Goal: Task Accomplishment & Management: Complete application form

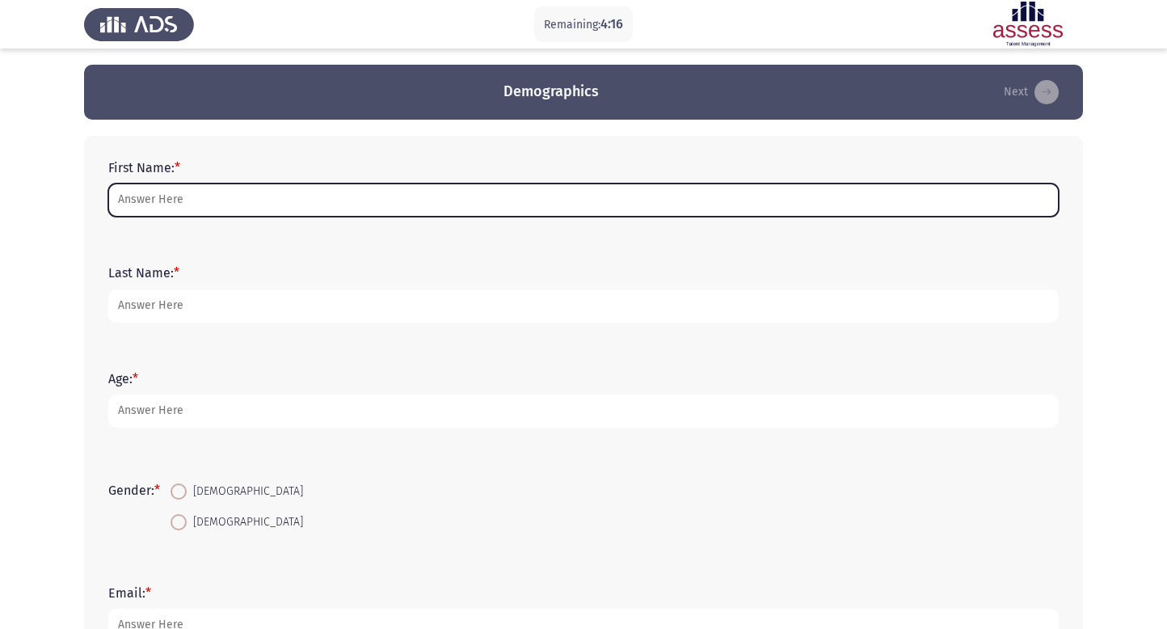
click at [357, 201] on input "First Name: *" at bounding box center [583, 200] width 951 height 33
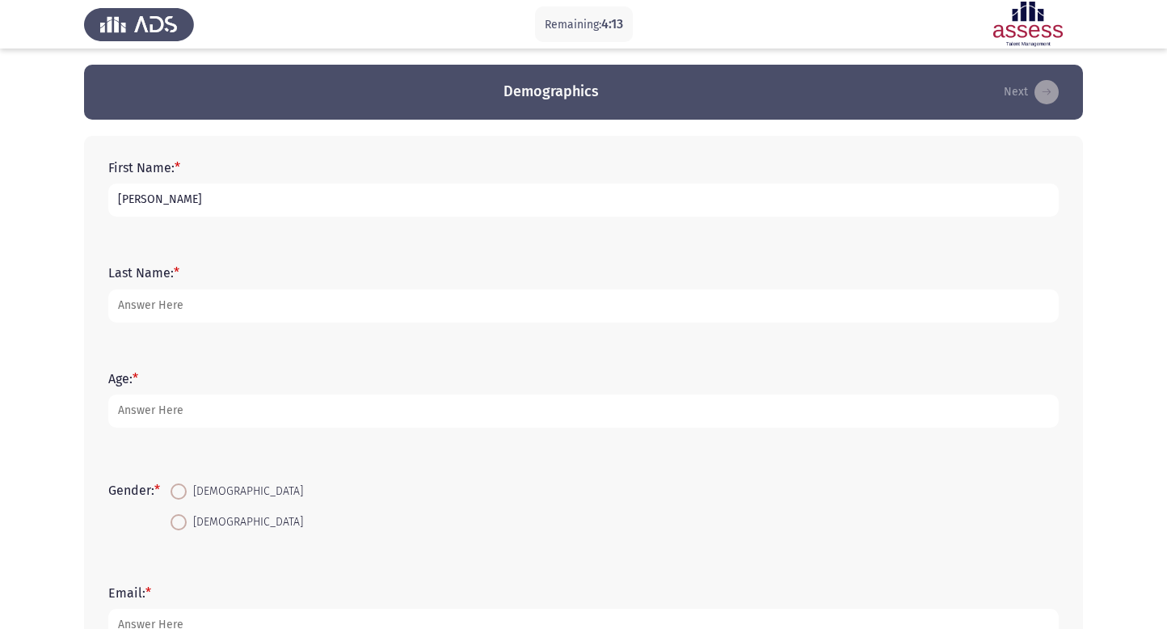
type input "[PERSON_NAME]"
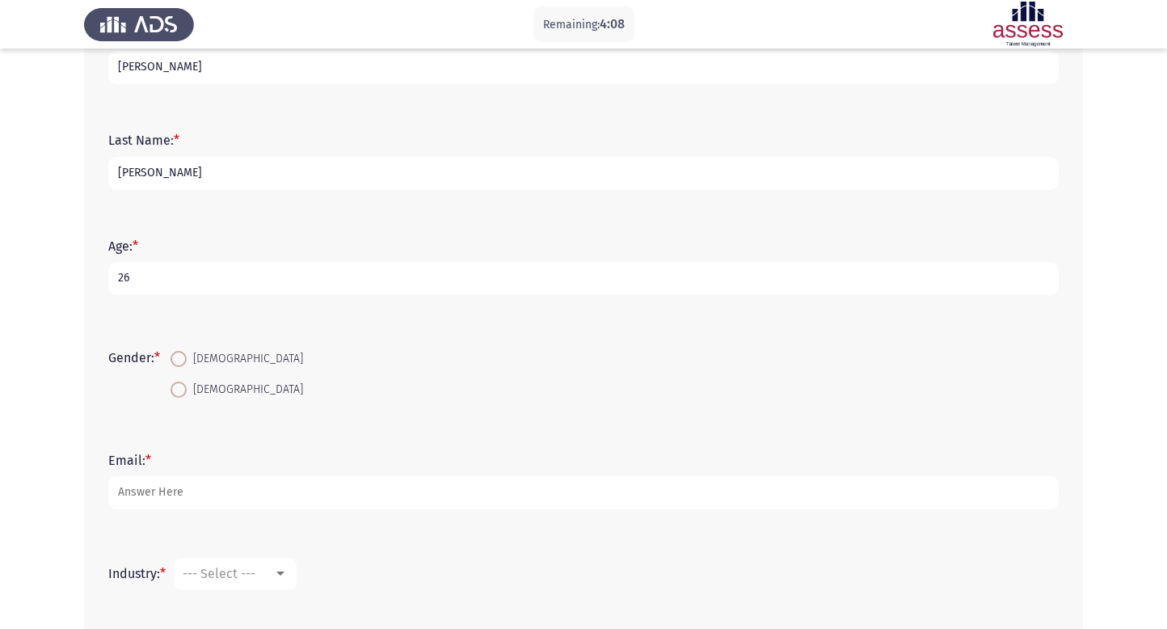
type input "26"
click at [182, 391] on span at bounding box center [179, 390] width 16 height 16
click at [182, 391] on input "[DEMOGRAPHIC_DATA]" at bounding box center [179, 390] width 16 height 16
radio input "true"
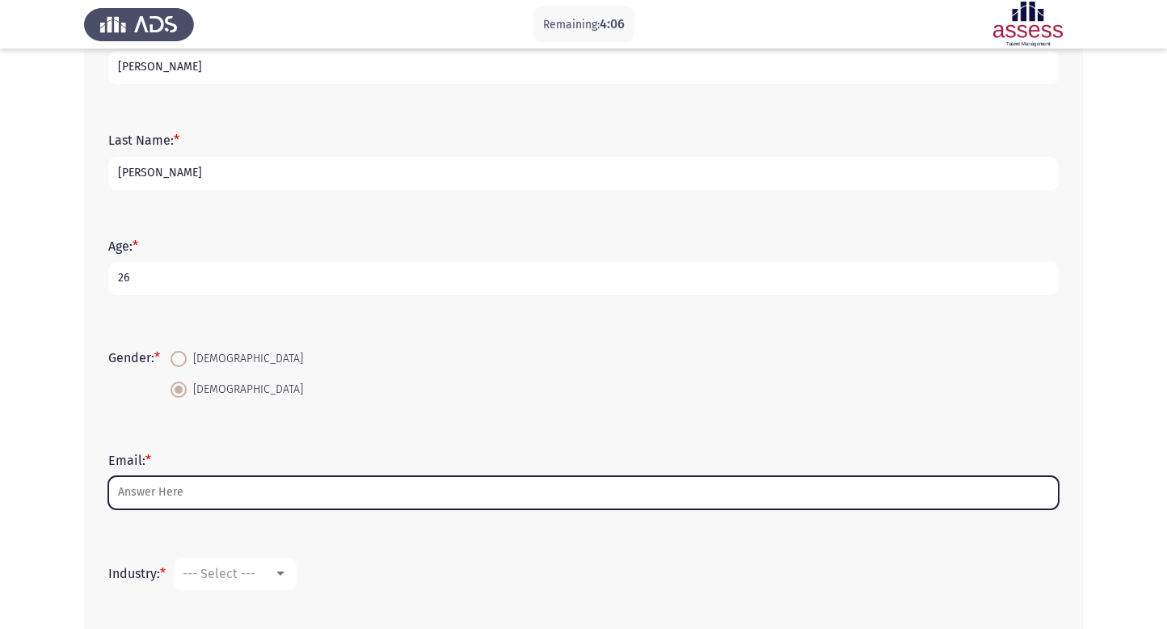
click at [163, 489] on input "Email: *" at bounding box center [583, 492] width 951 height 33
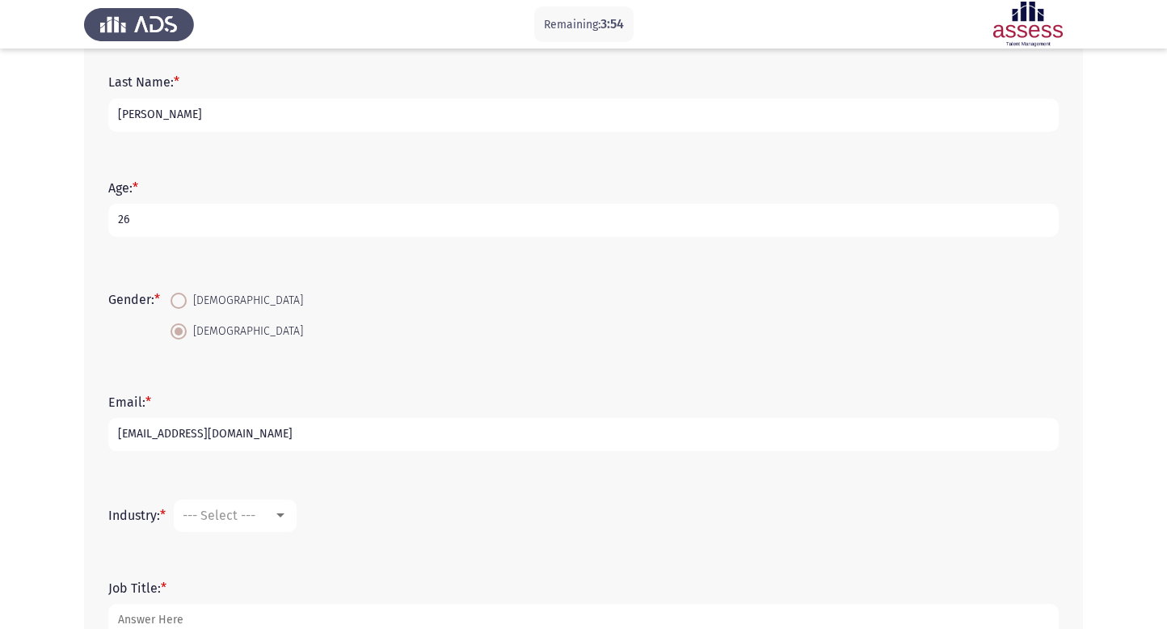
scroll to position [201, 0]
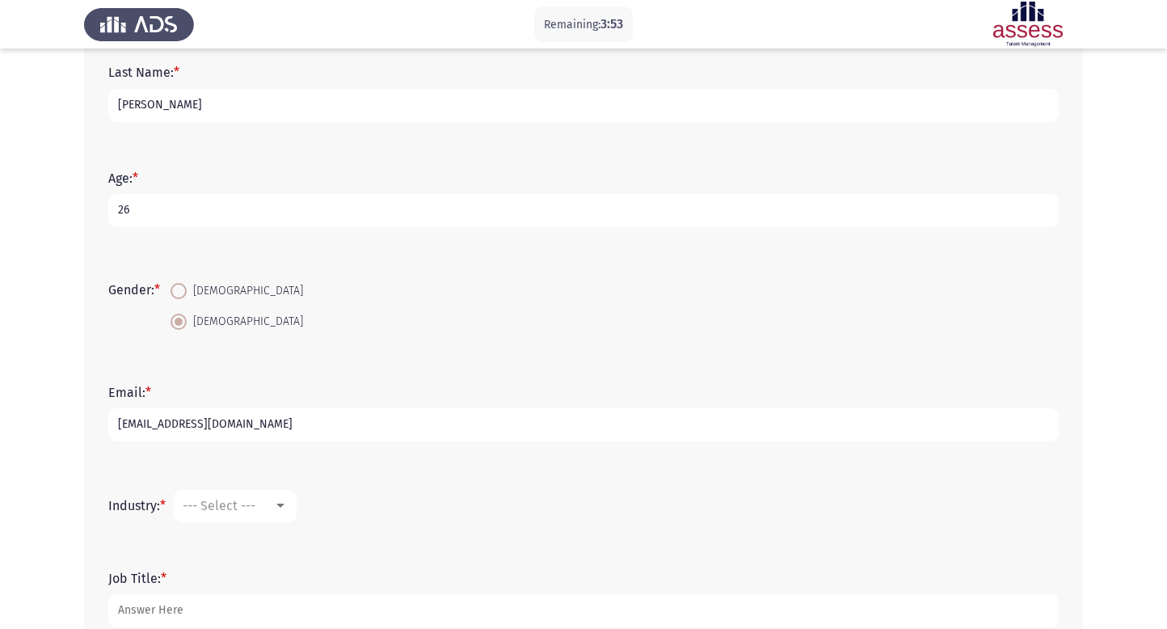
type input "[EMAIL_ADDRESS][DOMAIN_NAME]"
click at [232, 509] on span "--- Select ---" at bounding box center [219, 505] width 73 height 15
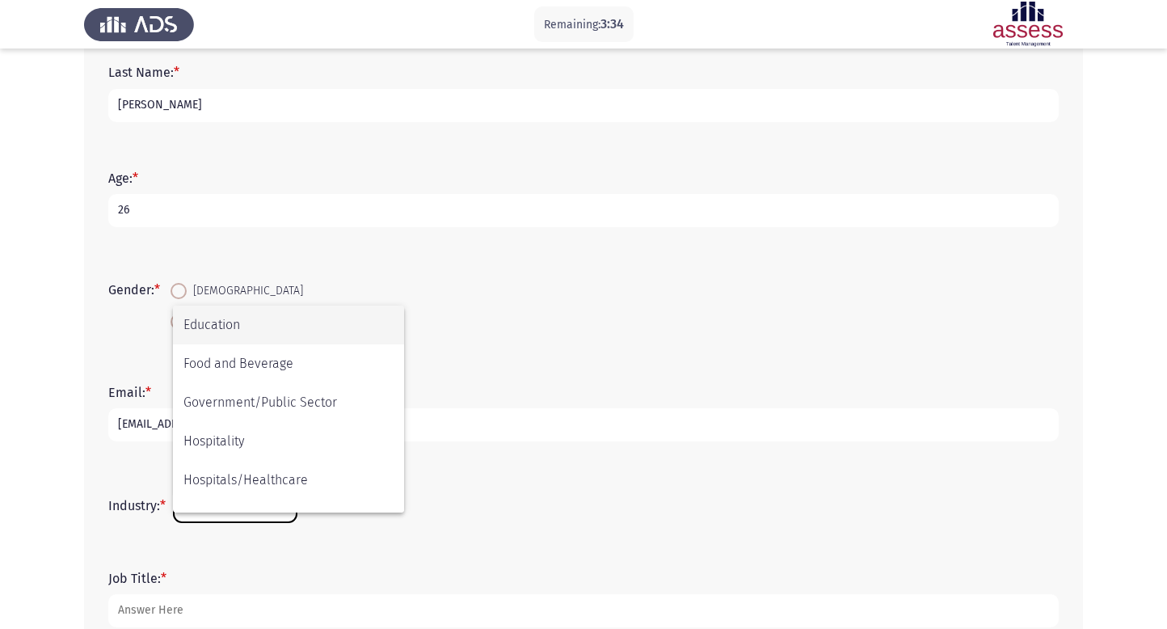
scroll to position [310, 0]
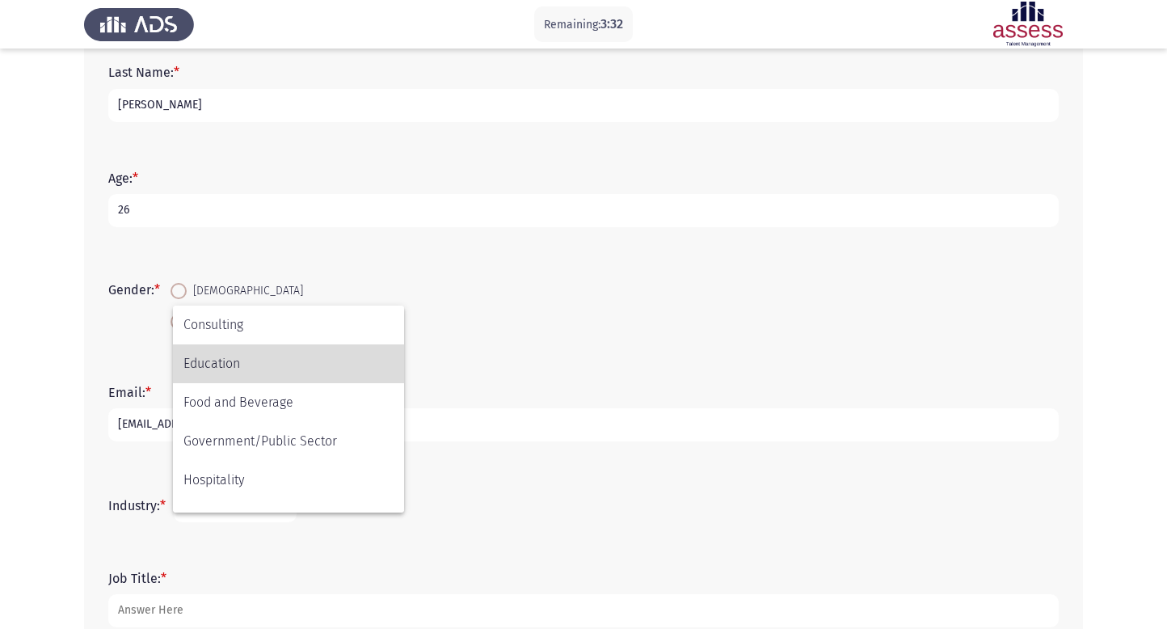
click at [234, 363] on span "Education" at bounding box center [289, 363] width 210 height 39
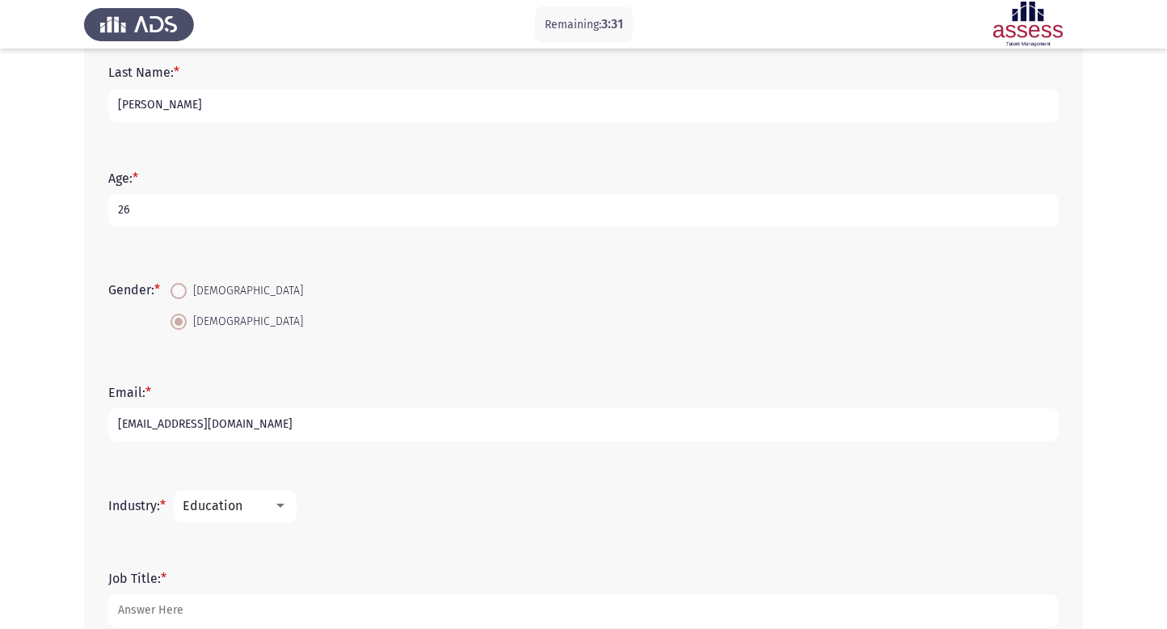
scroll to position [288, 0]
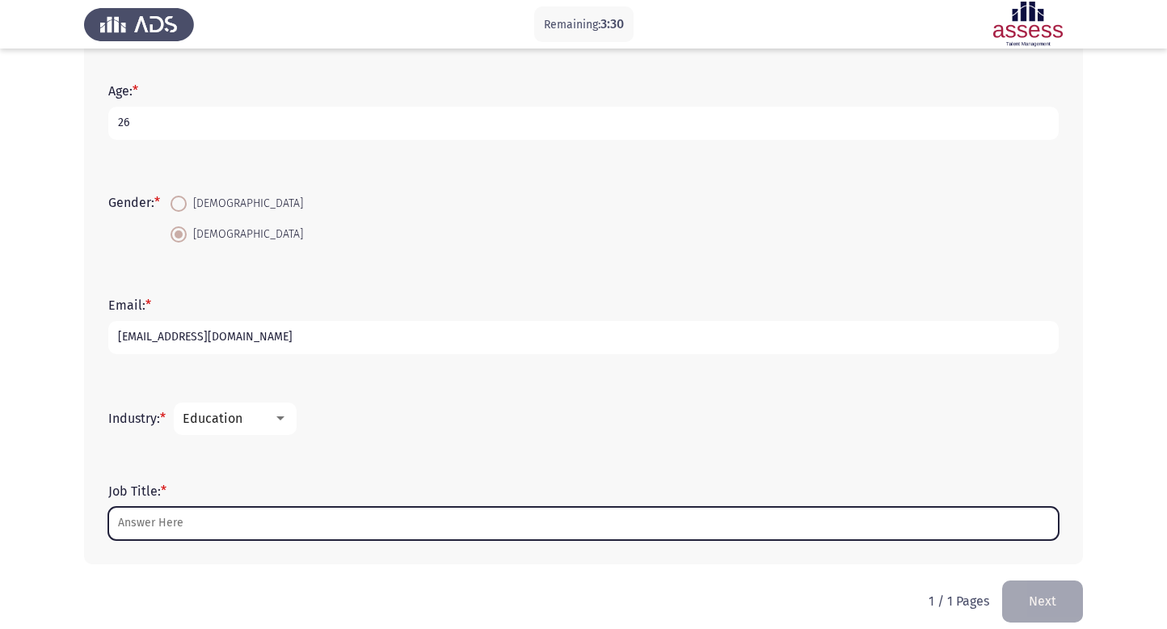
click at [302, 509] on input "Job Title: *" at bounding box center [583, 523] width 951 height 33
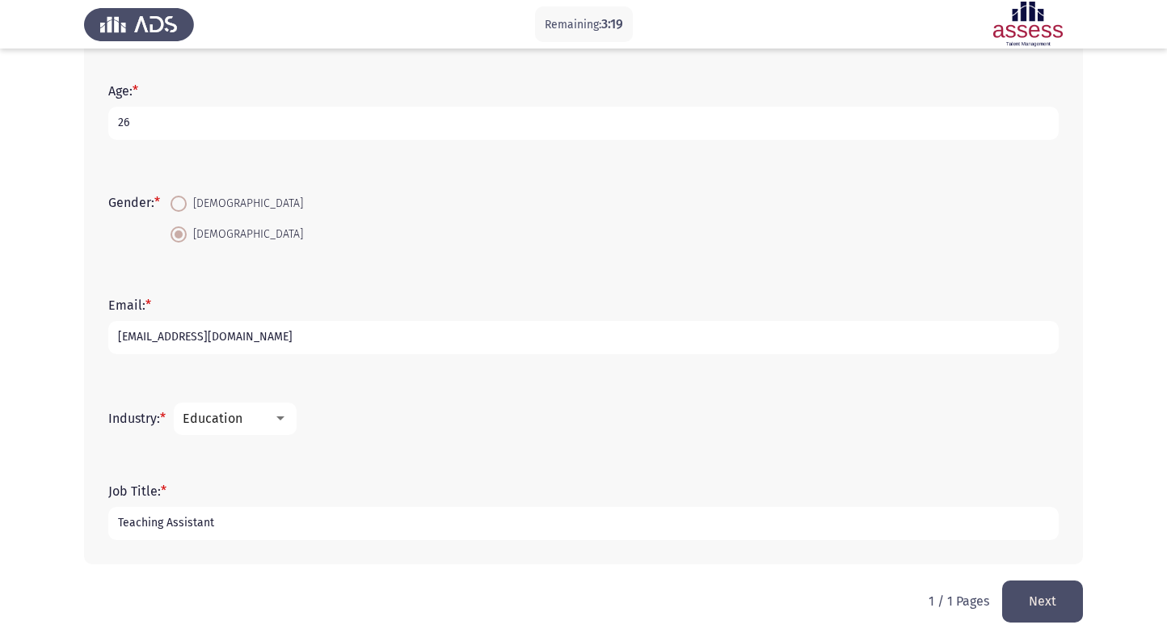
drag, startPoint x: 217, startPoint y: 520, endPoint x: 44, endPoint y: 526, distance: 173.1
click at [44, 526] on app-assessment-container "Remaining: 3:19 Demographics Next First Name: * Abdulrhman Last Name: * Atef Ag…" at bounding box center [583, 179] width 1167 height 804
type input "Teaching Assistant"
click at [1051, 594] on button "Next" at bounding box center [1043, 601] width 81 height 41
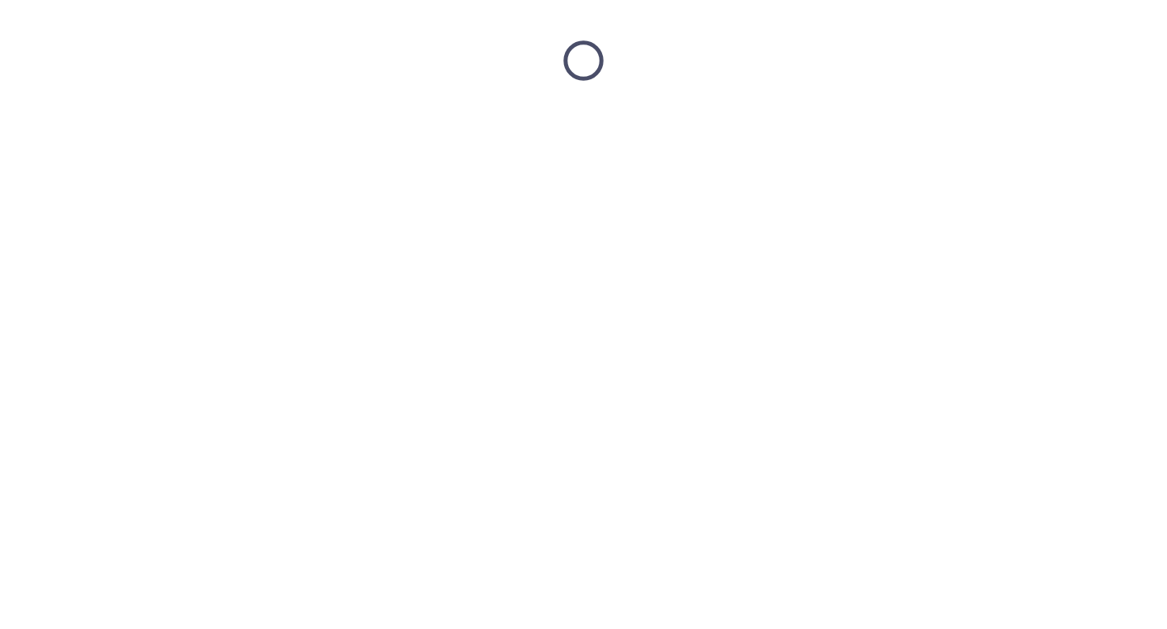
scroll to position [0, 0]
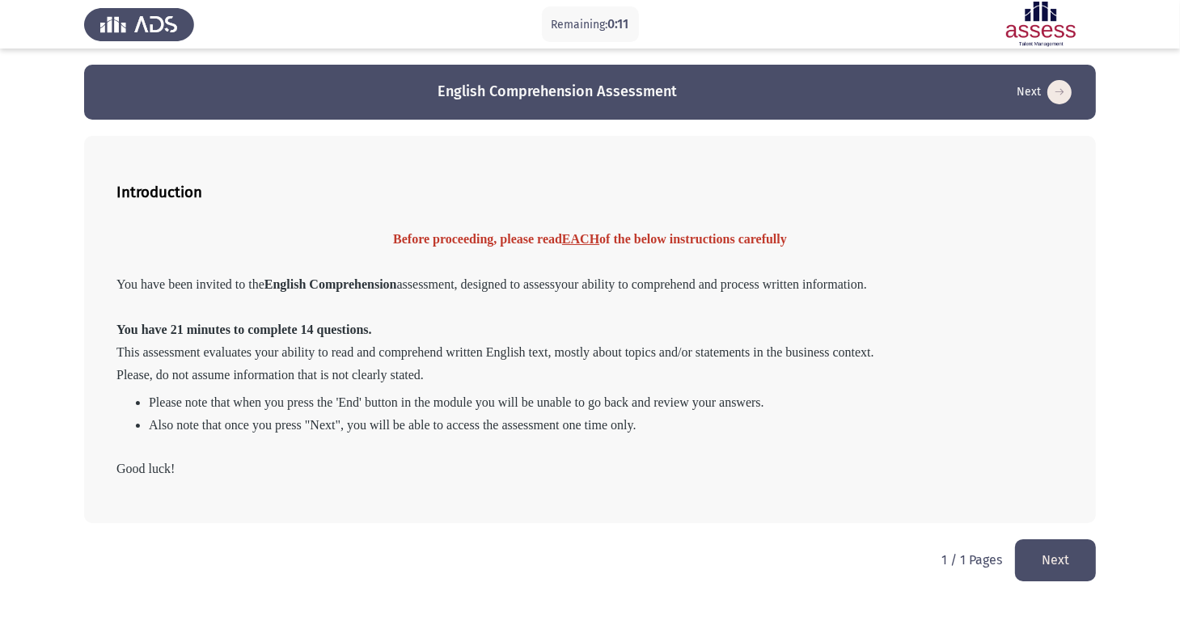
click at [1044, 564] on button "Next" at bounding box center [1055, 559] width 81 height 41
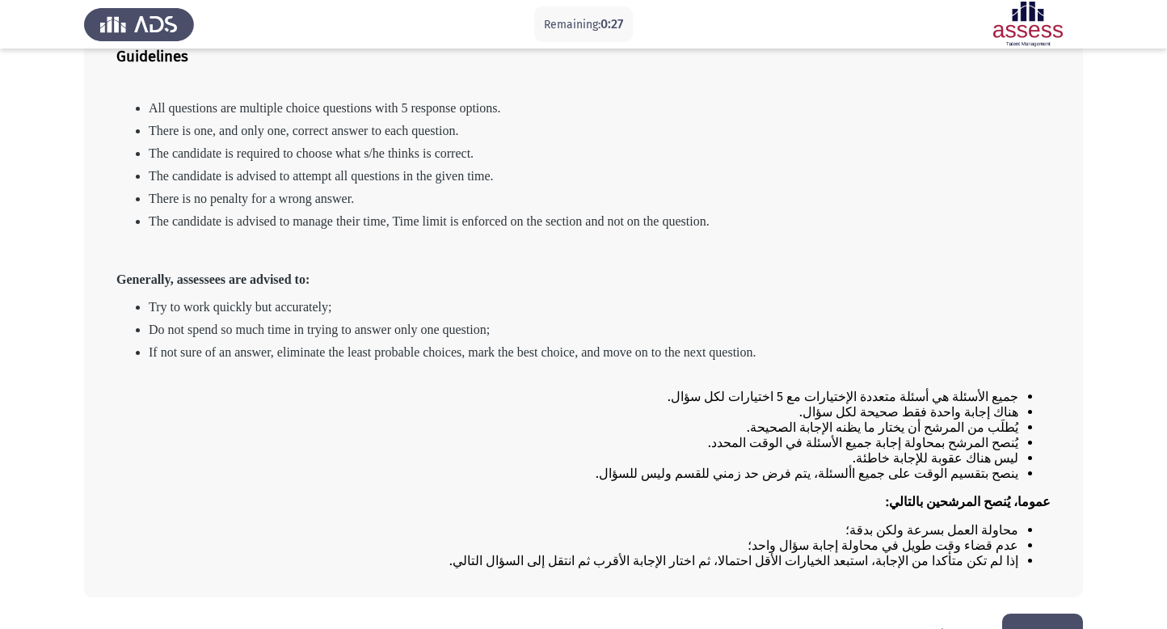
scroll to position [184, 0]
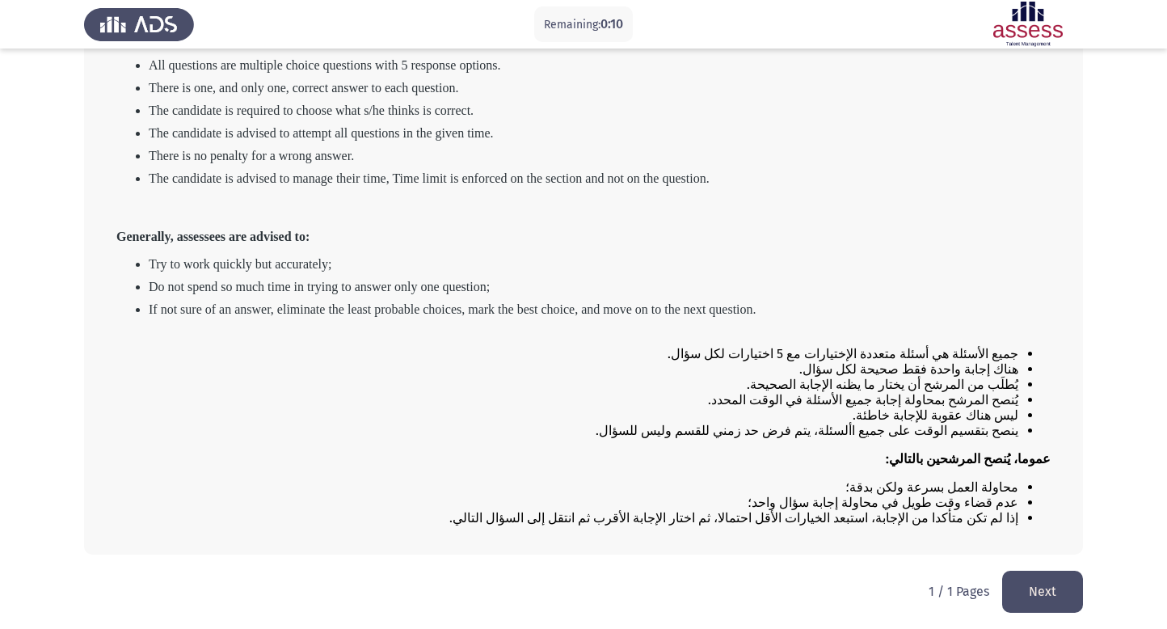
click at [1038, 591] on button "Next" at bounding box center [1043, 591] width 81 height 41
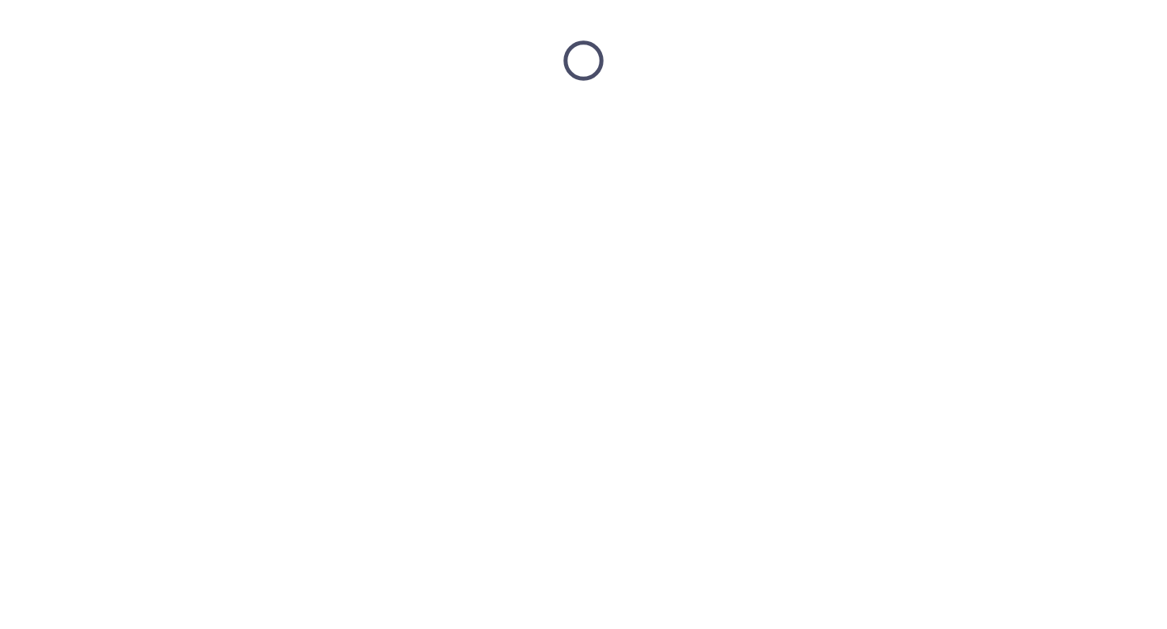
scroll to position [0, 0]
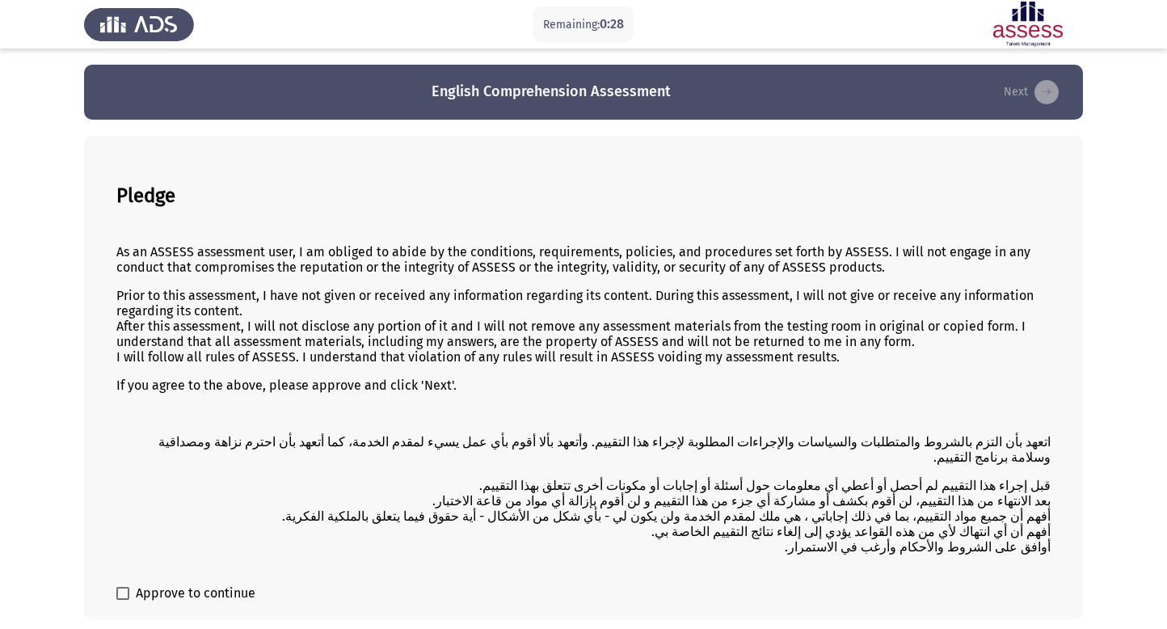
click at [138, 584] on span "Approve to continue" at bounding box center [196, 593] width 120 height 19
click at [123, 600] on input "Approve to continue" at bounding box center [122, 600] width 1 height 1
checkbox input "true"
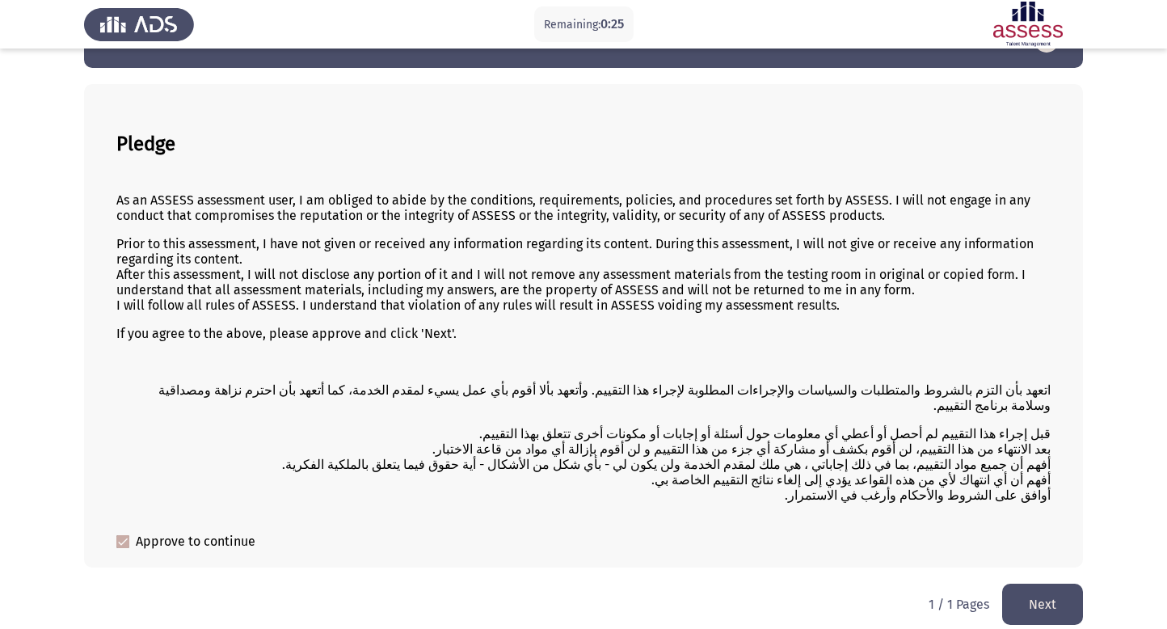
click at [1040, 587] on button "Next" at bounding box center [1043, 604] width 81 height 41
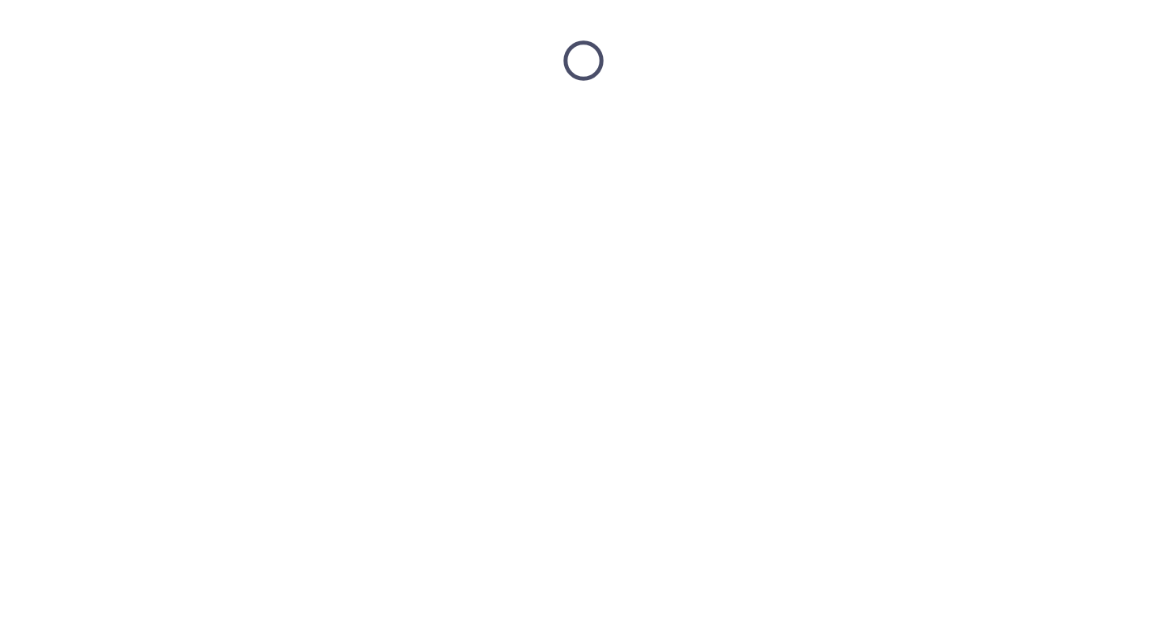
scroll to position [0, 0]
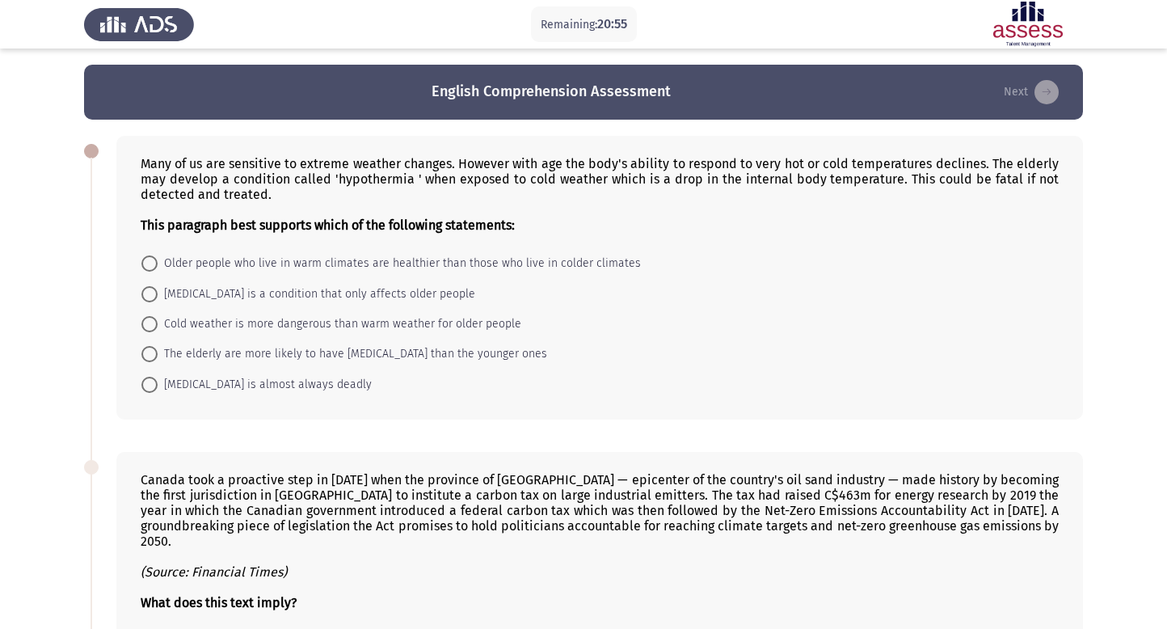
drag, startPoint x: 147, startPoint y: 165, endPoint x: 301, endPoint y: 158, distance: 153.8
click at [301, 158] on div "Many of us are sensitive to extreme weather changes. However with age the body'…" at bounding box center [600, 194] width 918 height 77
click at [150, 292] on span at bounding box center [149, 294] width 16 height 16
click at [150, 292] on input "Hypothermia is a condition that only affects older people" at bounding box center [149, 294] width 16 height 16
radio input "true"
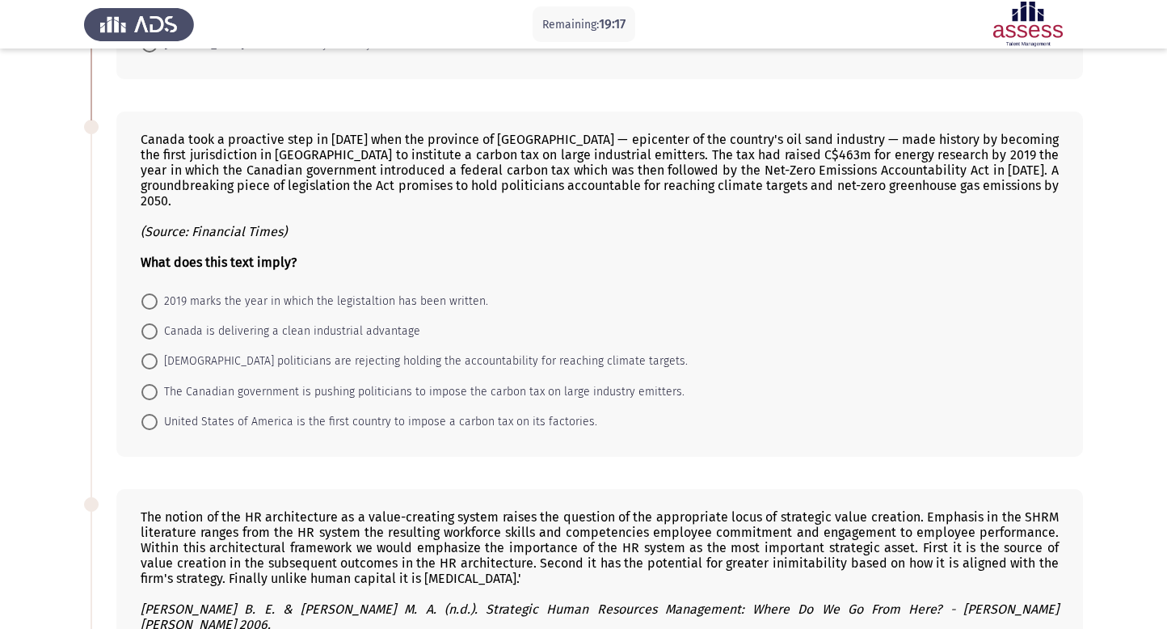
scroll to position [333, 0]
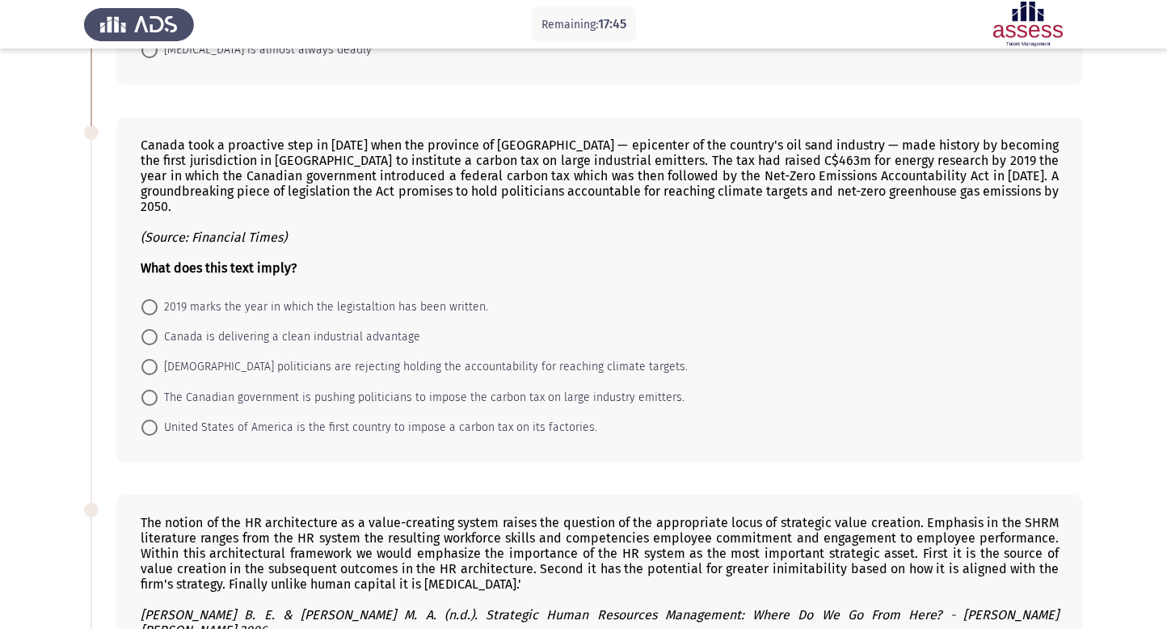
drag, startPoint x: 194, startPoint y: 150, endPoint x: 555, endPoint y: 160, distance: 360.8
click at [555, 160] on div "Canada took a proactive step in 2007 when the province of Alberta — epicenter o…" at bounding box center [600, 206] width 918 height 138
click at [183, 392] on span "The Canadian government is pushing politicians to impose the carbon tax on larg…" at bounding box center [421, 397] width 527 height 19
click at [158, 392] on input "The Canadian government is pushing politicians to impose the carbon tax on larg…" at bounding box center [149, 398] width 16 height 16
radio input "true"
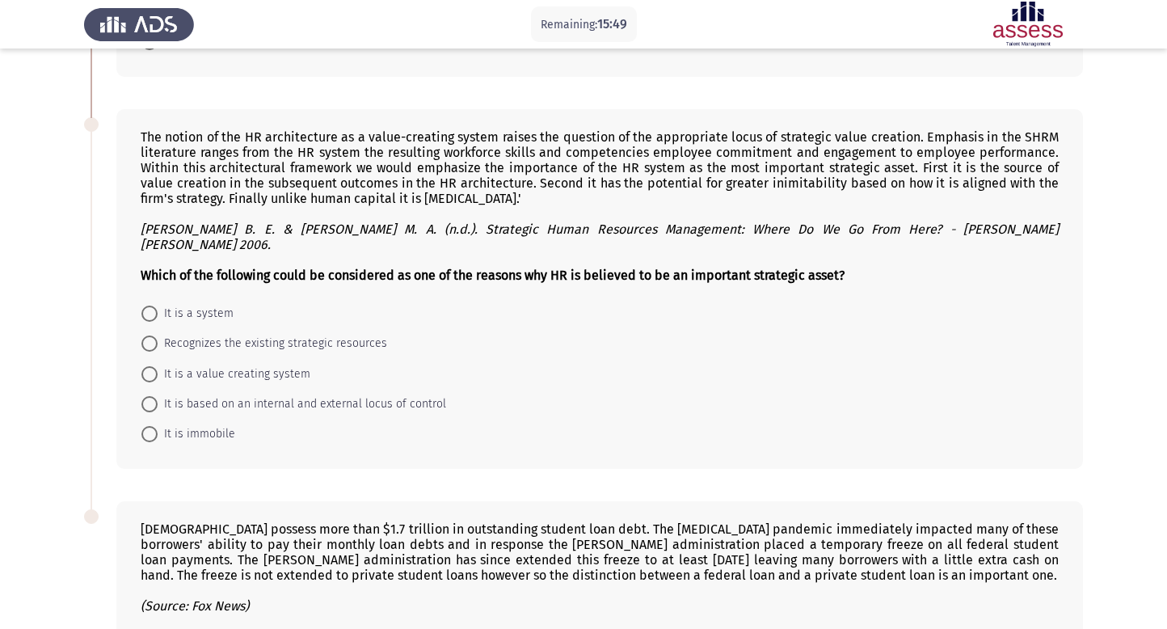
scroll to position [715, 0]
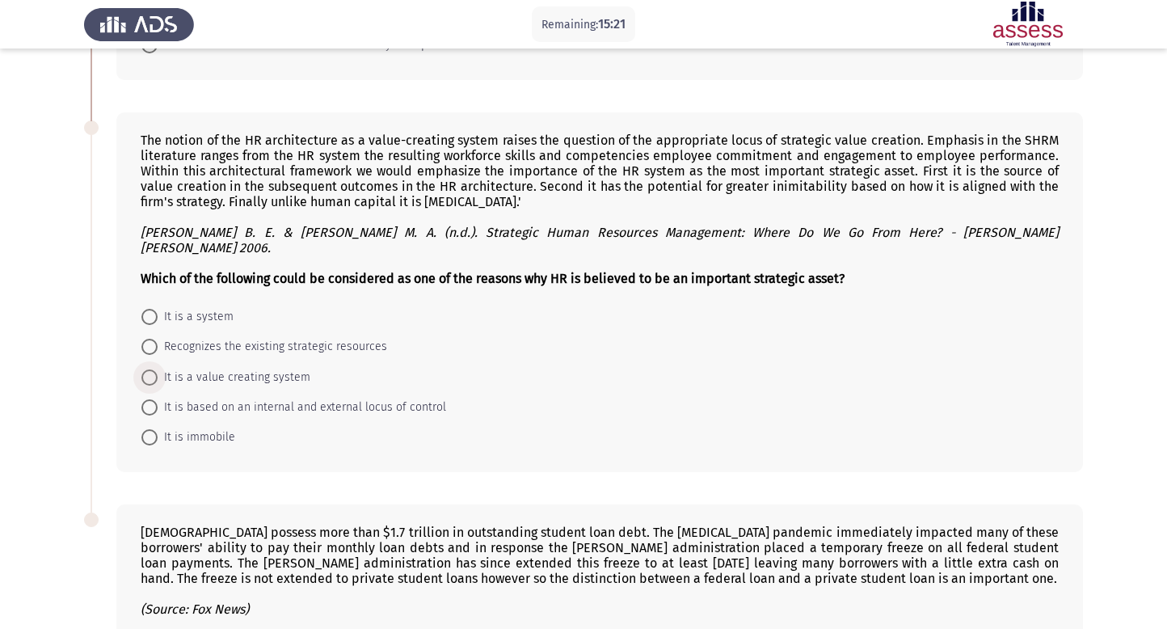
click at [170, 368] on span "It is a value creating system" at bounding box center [234, 377] width 153 height 19
click at [158, 369] on input "It is a value creating system" at bounding box center [149, 377] width 16 height 16
radio input "true"
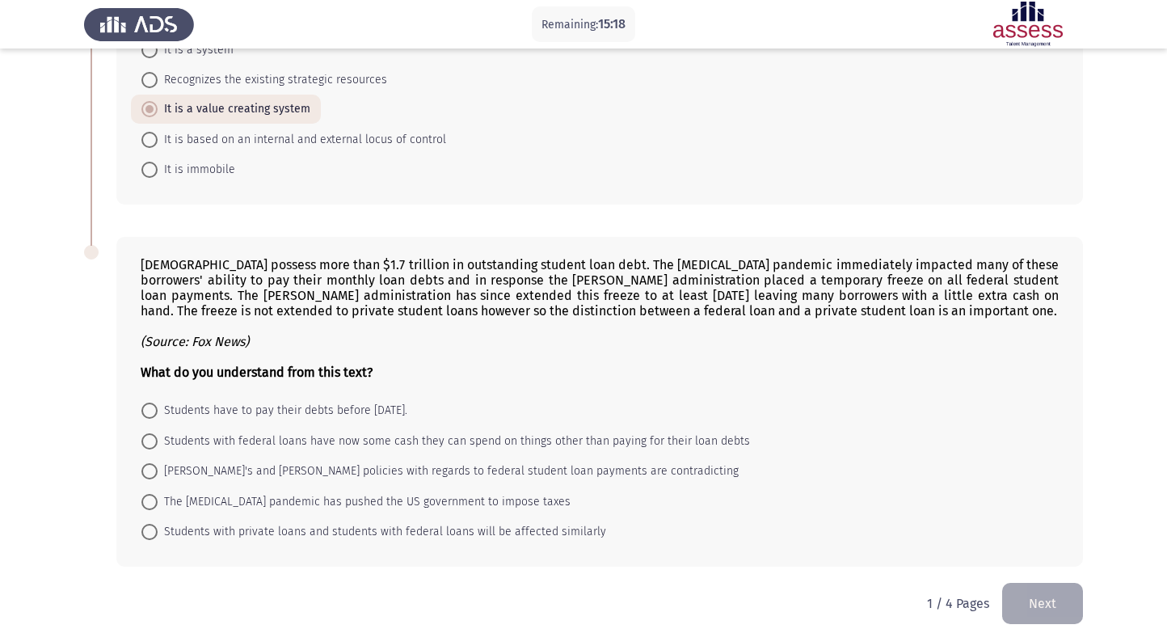
scroll to position [987, 0]
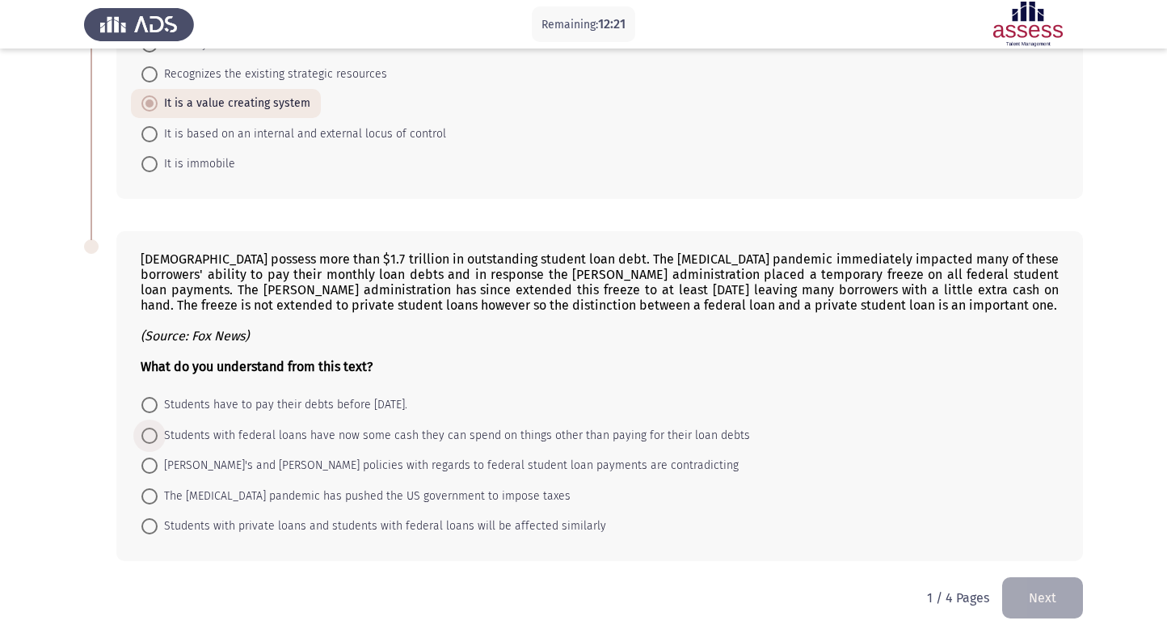
click at [160, 427] on span "Students with federal loans have now some cash they can spend on things other t…" at bounding box center [454, 435] width 593 height 19
click at [158, 428] on input "Students with federal loans have now some cash they can spend on things other t…" at bounding box center [149, 436] width 16 height 16
radio input "true"
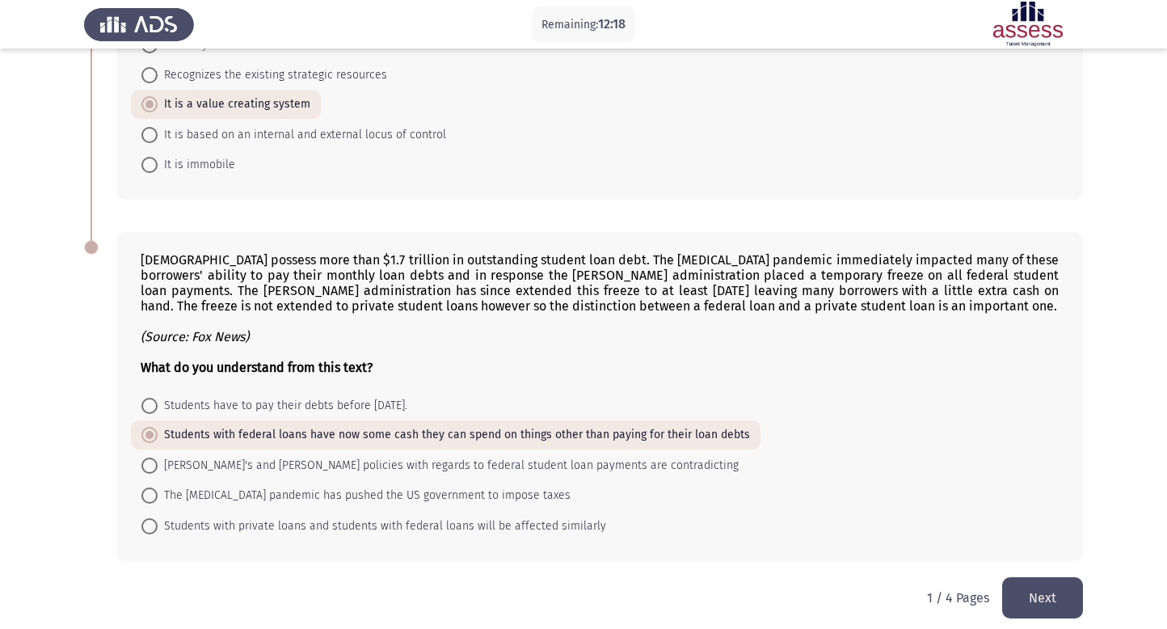
click at [1032, 577] on button "Next" at bounding box center [1043, 597] width 81 height 41
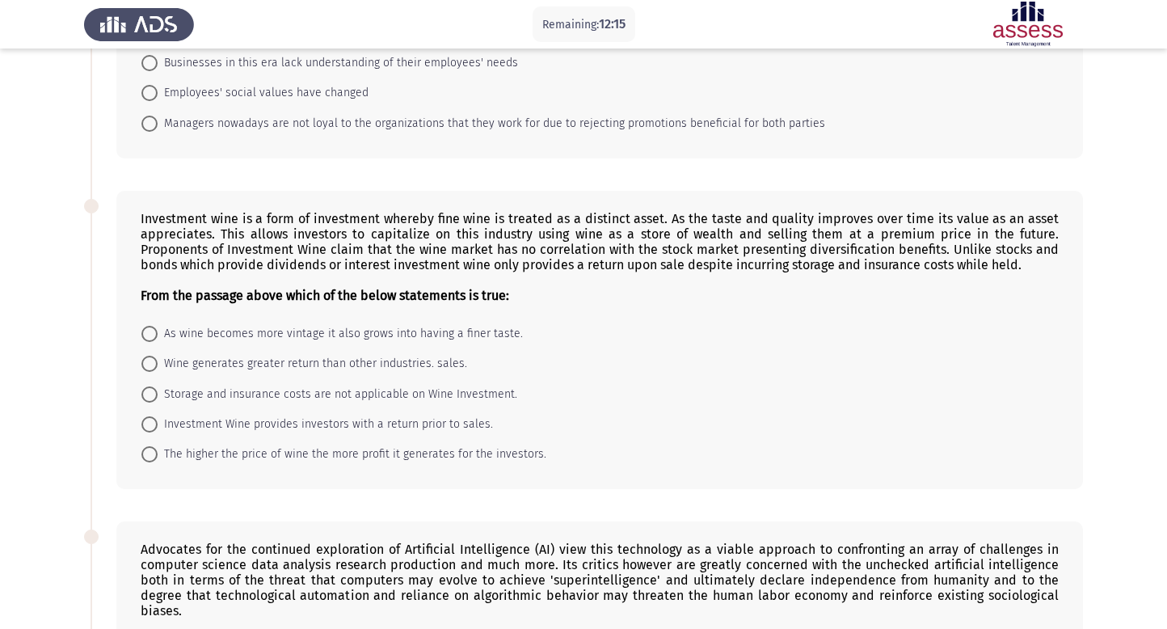
scroll to position [0, 0]
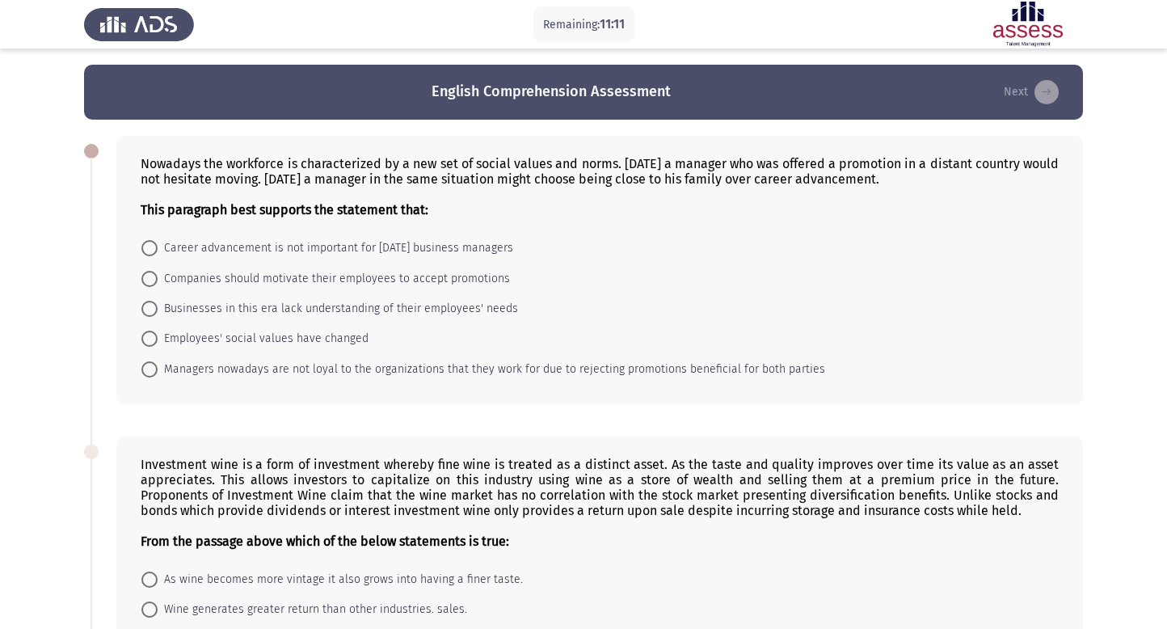
drag, startPoint x: 145, startPoint y: 163, endPoint x: 443, endPoint y: 224, distance: 304.6
click at [443, 224] on div "Nowadays the workforce is characterized by a new set of social values and norms…" at bounding box center [599, 270] width 967 height 268
click at [212, 340] on span "Employees' social values have changed" at bounding box center [263, 338] width 211 height 19
click at [158, 340] on input "Employees' social values have changed" at bounding box center [149, 339] width 16 height 16
radio input "true"
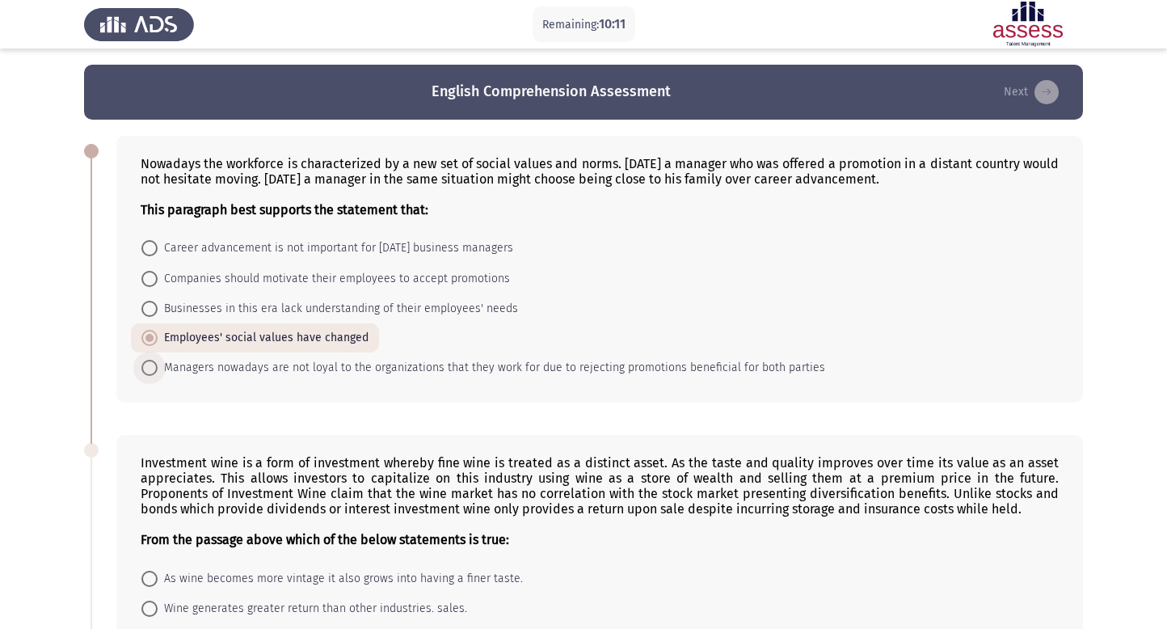
click at [299, 367] on span "Managers nowadays are not loyal to the organizations that they work for due to …" at bounding box center [492, 367] width 668 height 19
click at [158, 367] on input "Managers nowadays are not loyal to the organizations that they work for due to …" at bounding box center [149, 368] width 16 height 16
radio input "true"
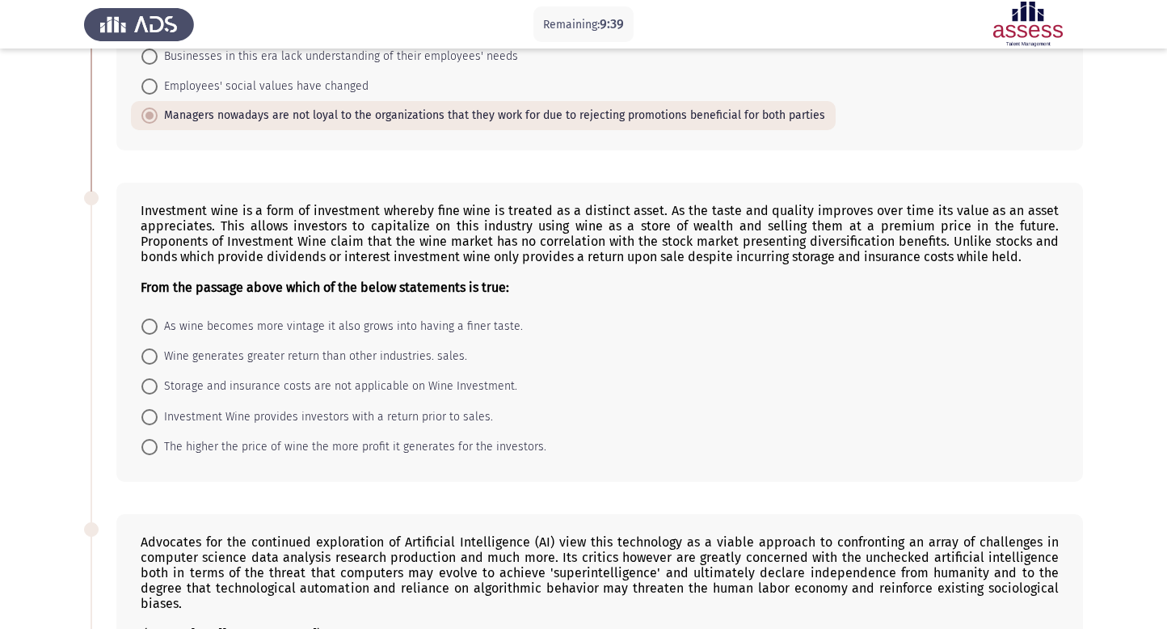
scroll to position [257, 0]
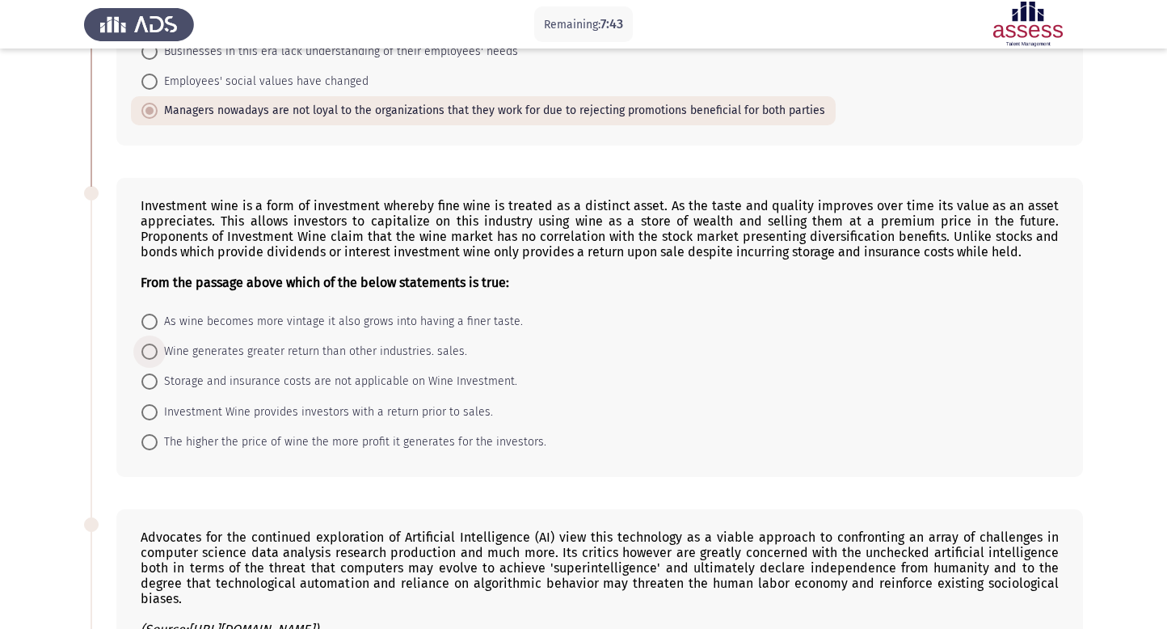
click at [288, 354] on span "Wine generates greater return than other industries. sales." at bounding box center [313, 351] width 310 height 19
click at [158, 354] on input "Wine generates greater return than other industries. sales." at bounding box center [149, 352] width 16 height 16
radio input "true"
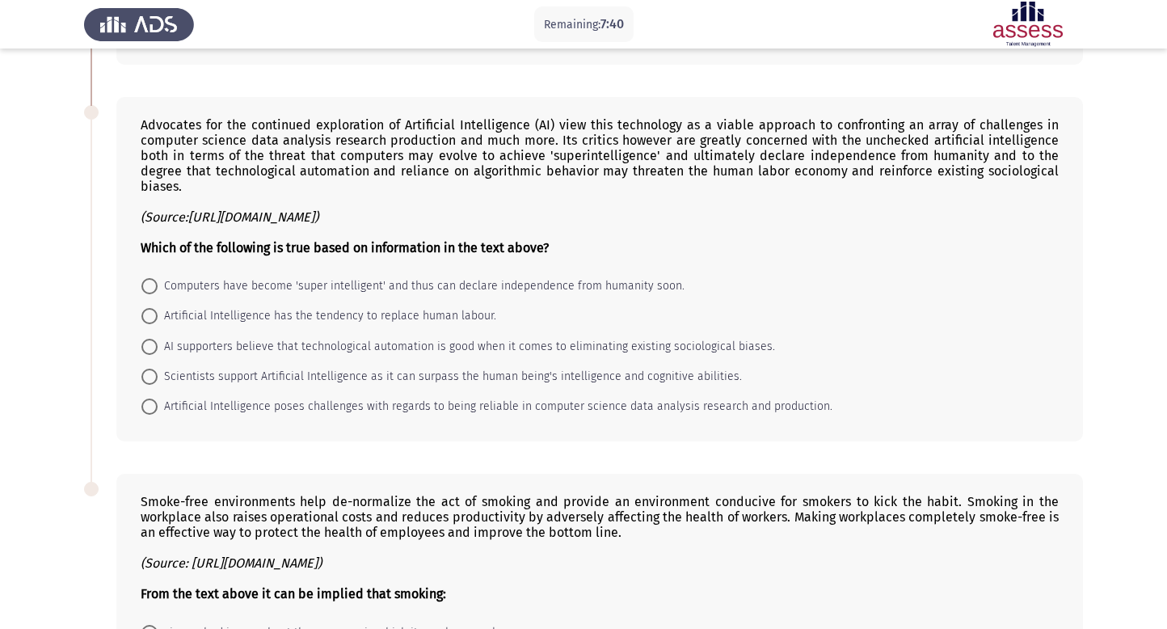
scroll to position [665, 0]
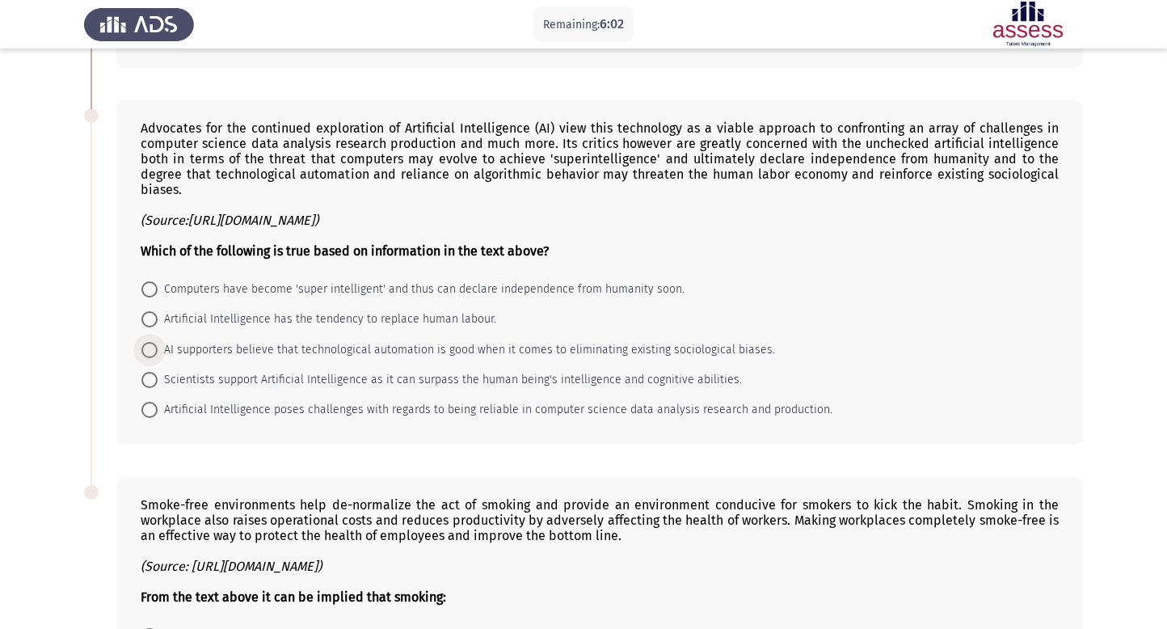
click at [194, 342] on span "AI supporters believe that technological automation is good when it comes to el…" at bounding box center [467, 349] width 618 height 19
click at [158, 342] on input "AI supporters believe that technological automation is good when it comes to el…" at bounding box center [149, 350] width 16 height 16
radio input "true"
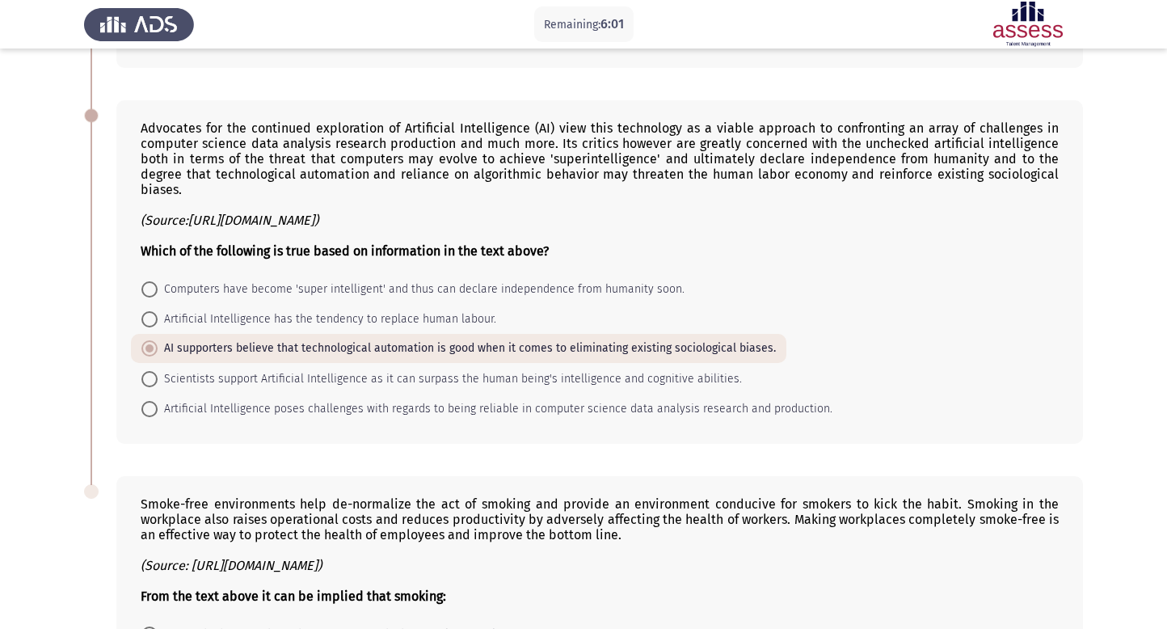
scroll to position [894, 0]
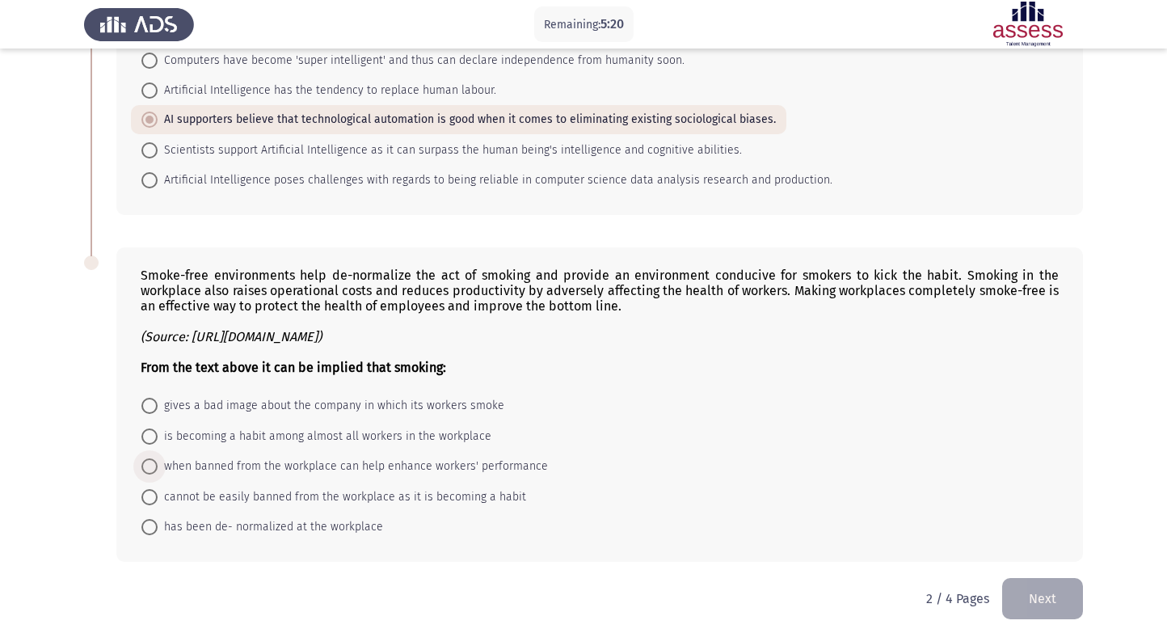
click at [211, 457] on span "when banned from the workplace can help enhance workers' performance" at bounding box center [353, 466] width 391 height 19
click at [158, 458] on input "when banned from the workplace can help enhance workers' performance" at bounding box center [149, 466] width 16 height 16
radio input "true"
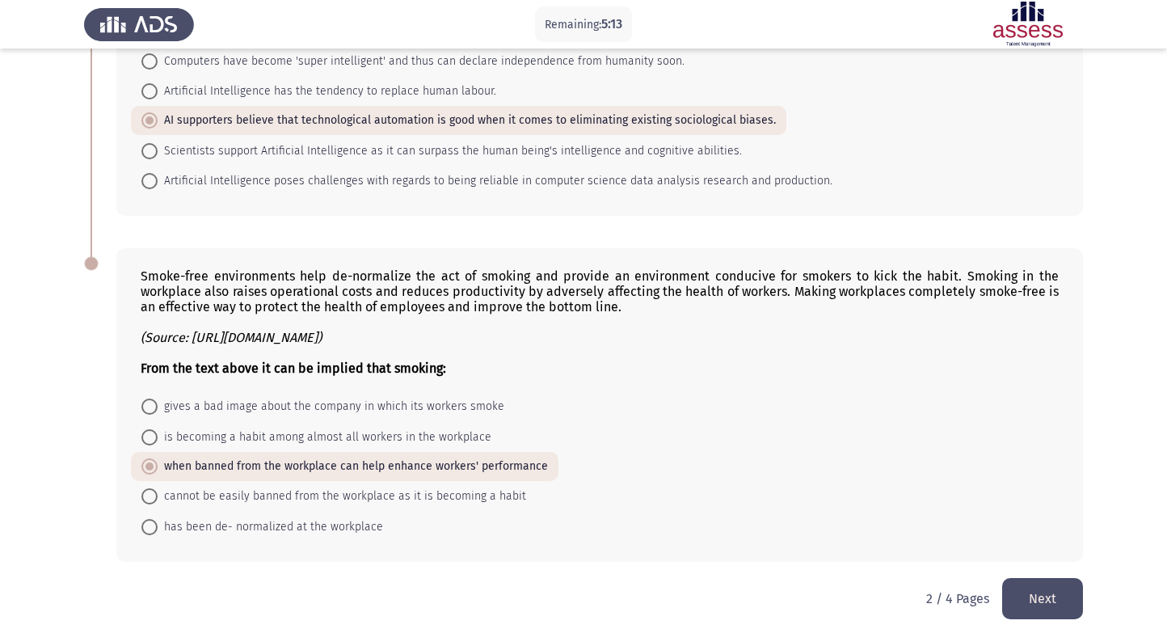
click at [1039, 588] on button "Next" at bounding box center [1043, 598] width 81 height 41
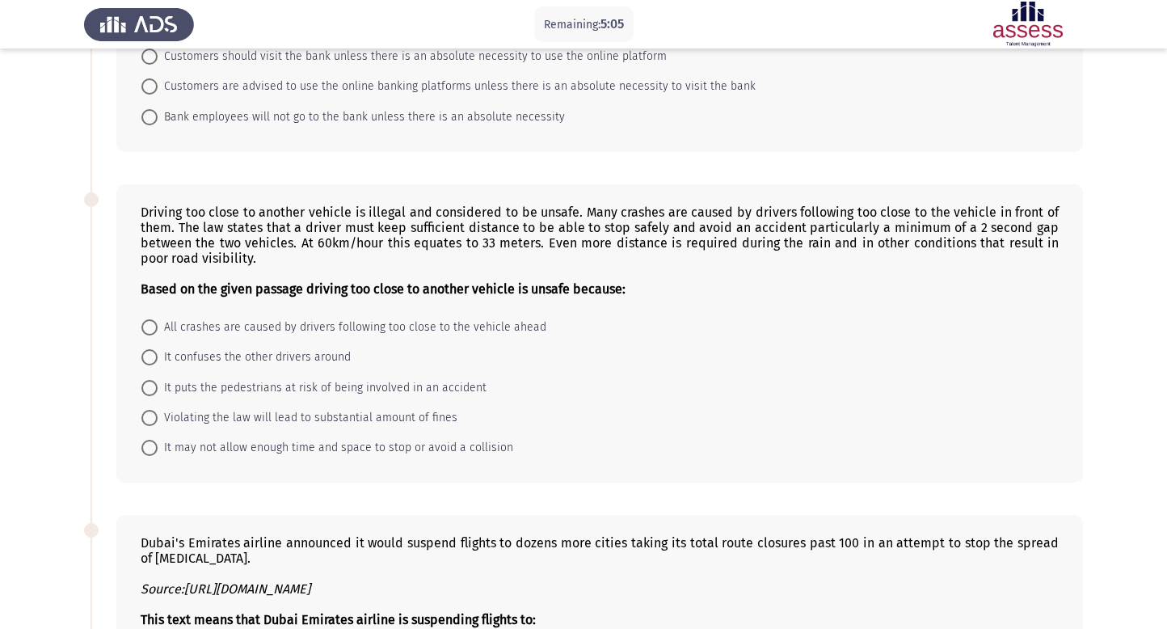
scroll to position [0, 0]
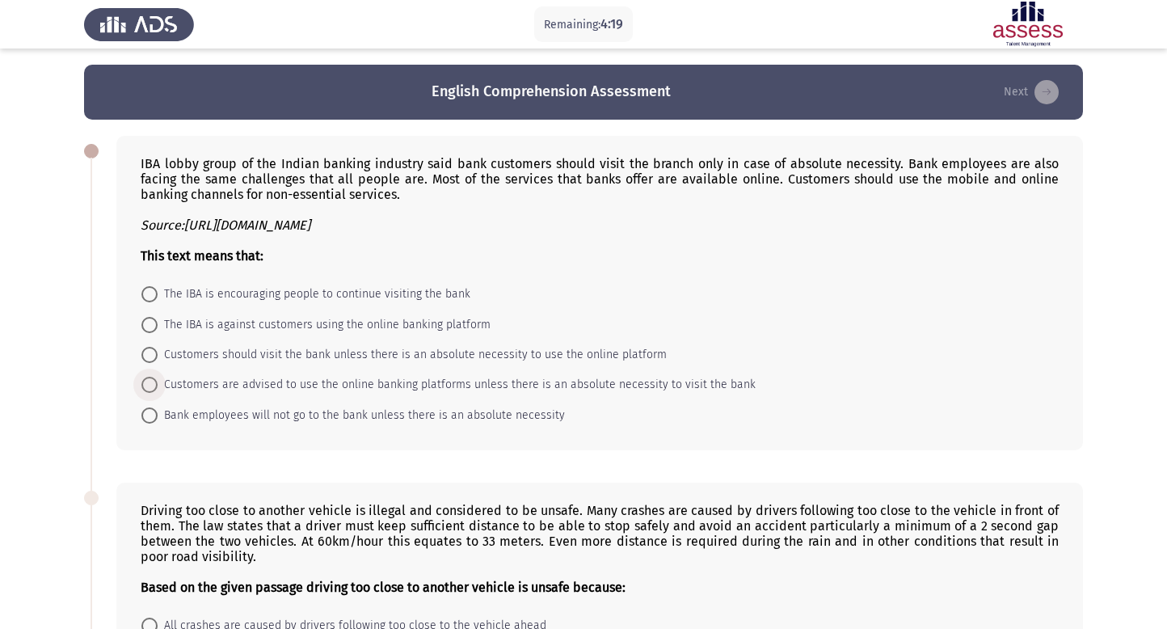
click at [278, 391] on span "Customers are advised to use the online banking platforms unless there is an ab…" at bounding box center [457, 384] width 598 height 19
click at [158, 391] on input "Customers are advised to use the online banking platforms unless there is an ab…" at bounding box center [149, 385] width 16 height 16
radio input "true"
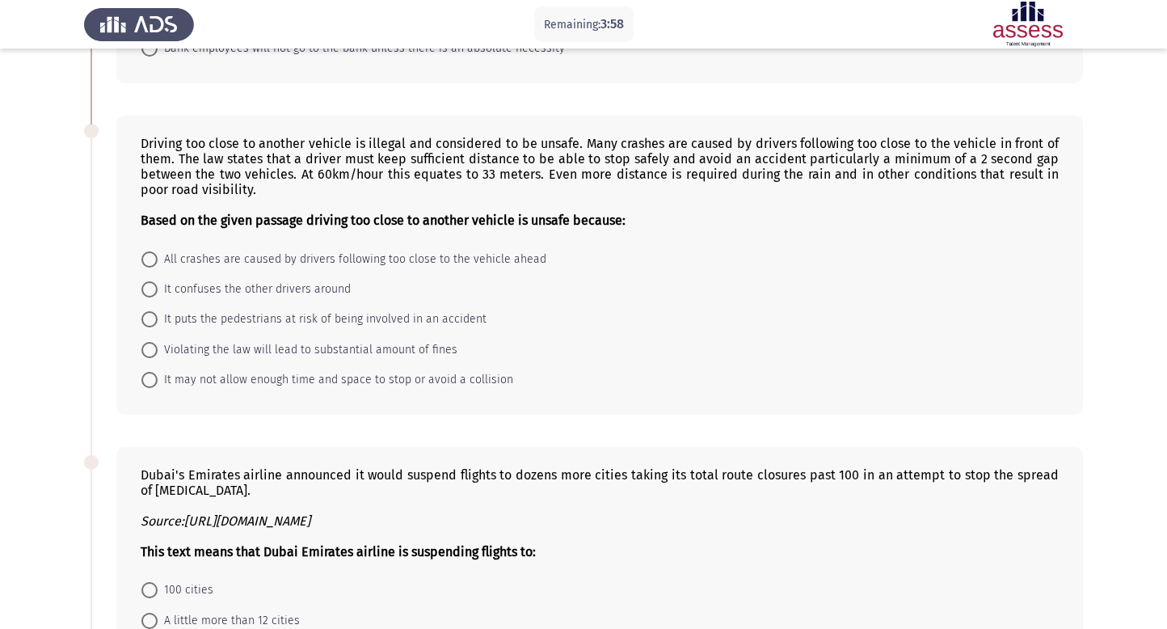
scroll to position [369, 0]
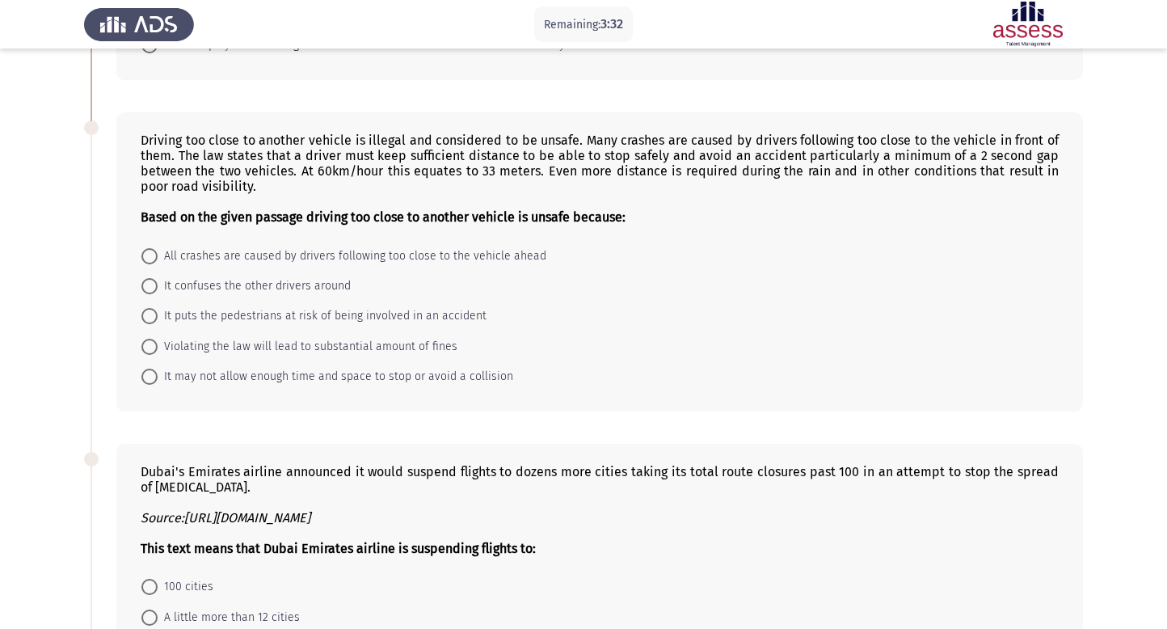
click at [537, 268] on mat-radio-button "All crashes are caused by drivers following too close to the vehicle ahead" at bounding box center [344, 255] width 426 height 30
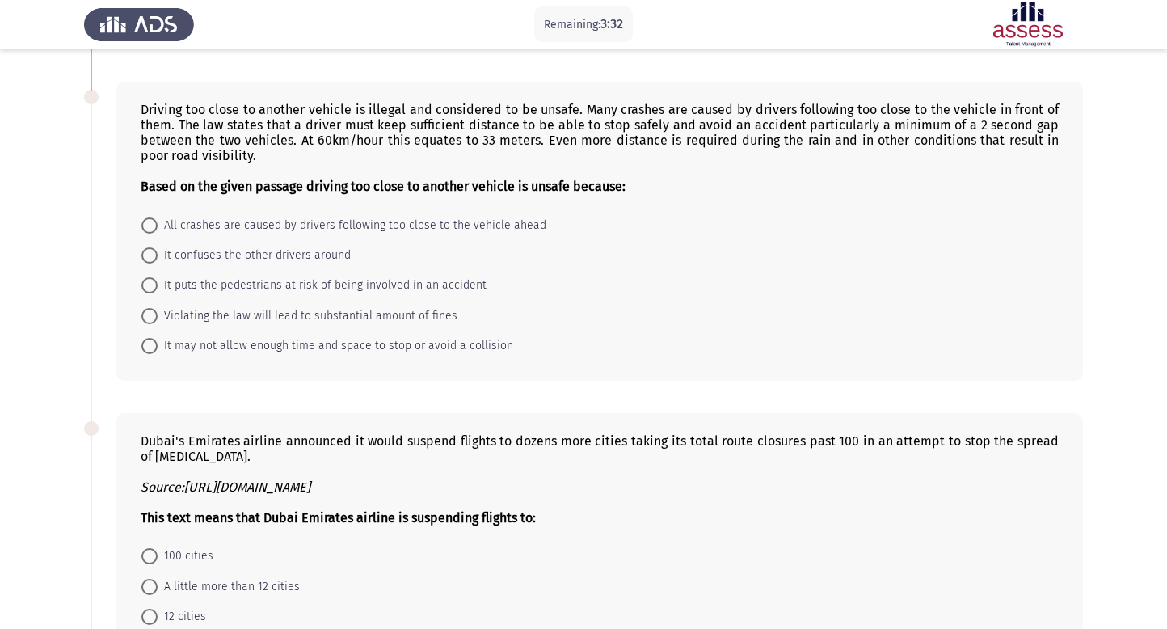
scroll to position [430, 0]
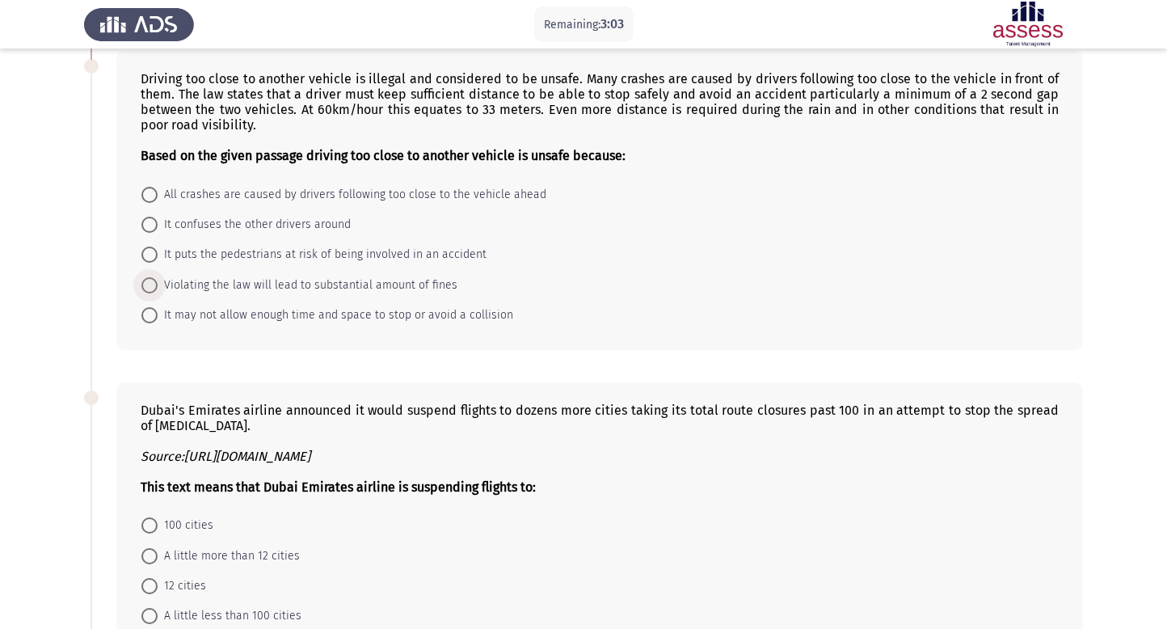
click at [179, 287] on span "Violating the law will lead to substantial amount of fines" at bounding box center [308, 285] width 300 height 19
click at [158, 287] on input "Violating the law will lead to substantial amount of fines" at bounding box center [149, 285] width 16 height 16
radio input "true"
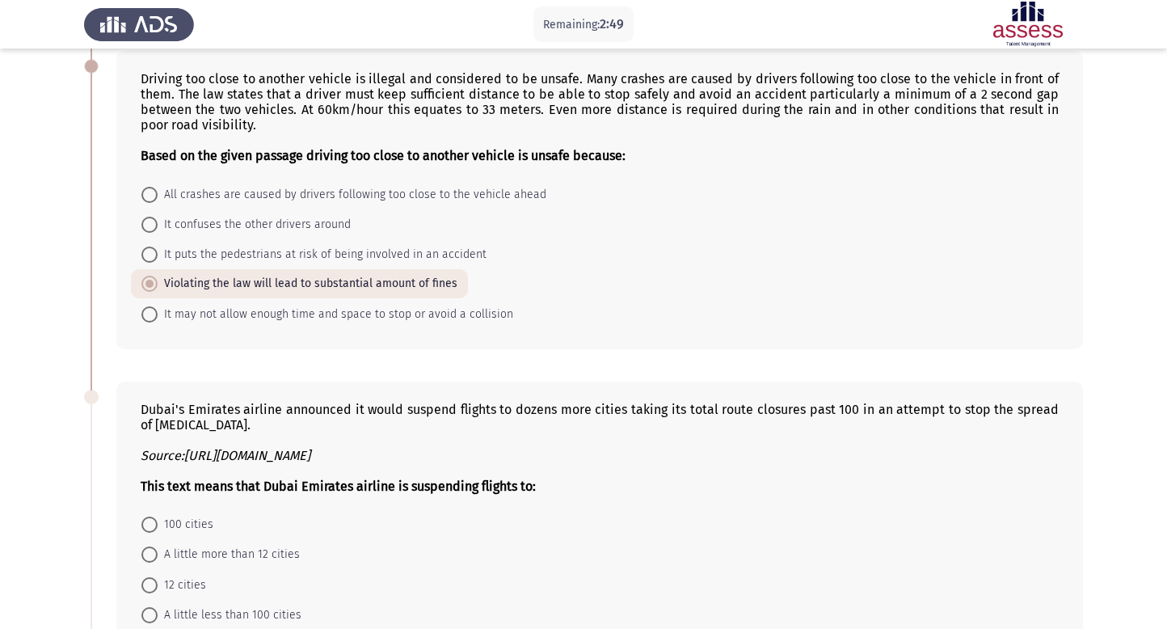
click at [166, 315] on span "It may not allow enough time and space to stop or avoid a collision" at bounding box center [336, 314] width 356 height 19
click at [158, 315] on input "It may not allow enough time and space to stop or avoid a collision" at bounding box center [149, 314] width 16 height 16
radio input "true"
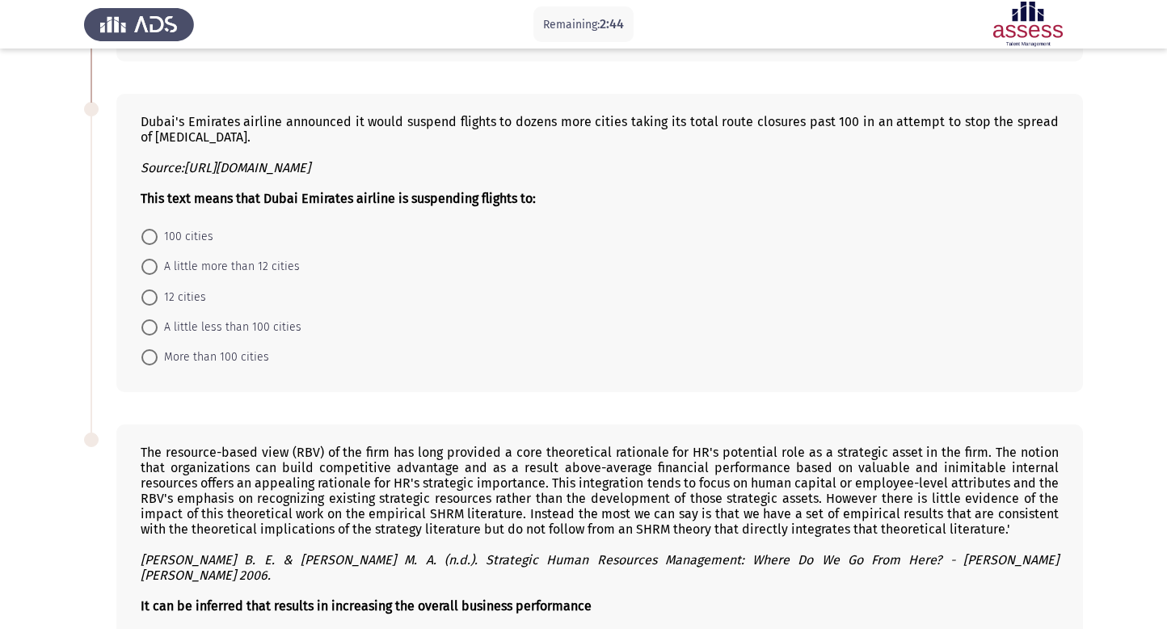
scroll to position [700, 0]
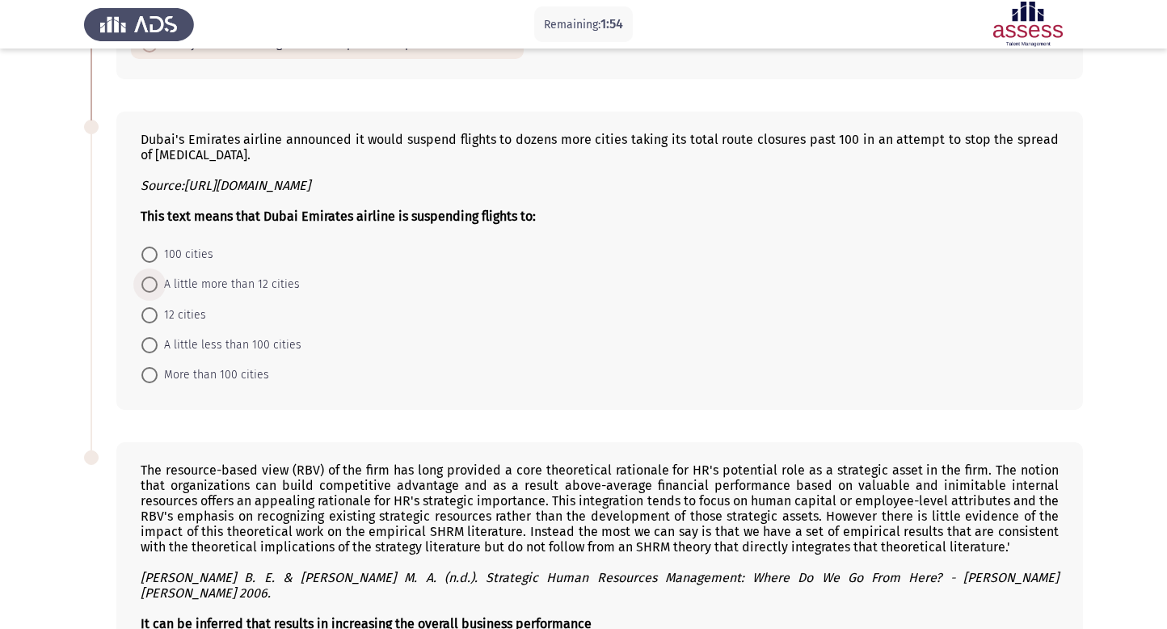
click at [209, 279] on span "A little more than 12 cities" at bounding box center [229, 284] width 142 height 19
click at [158, 279] on input "A little more than 12 cities" at bounding box center [149, 285] width 16 height 16
radio input "true"
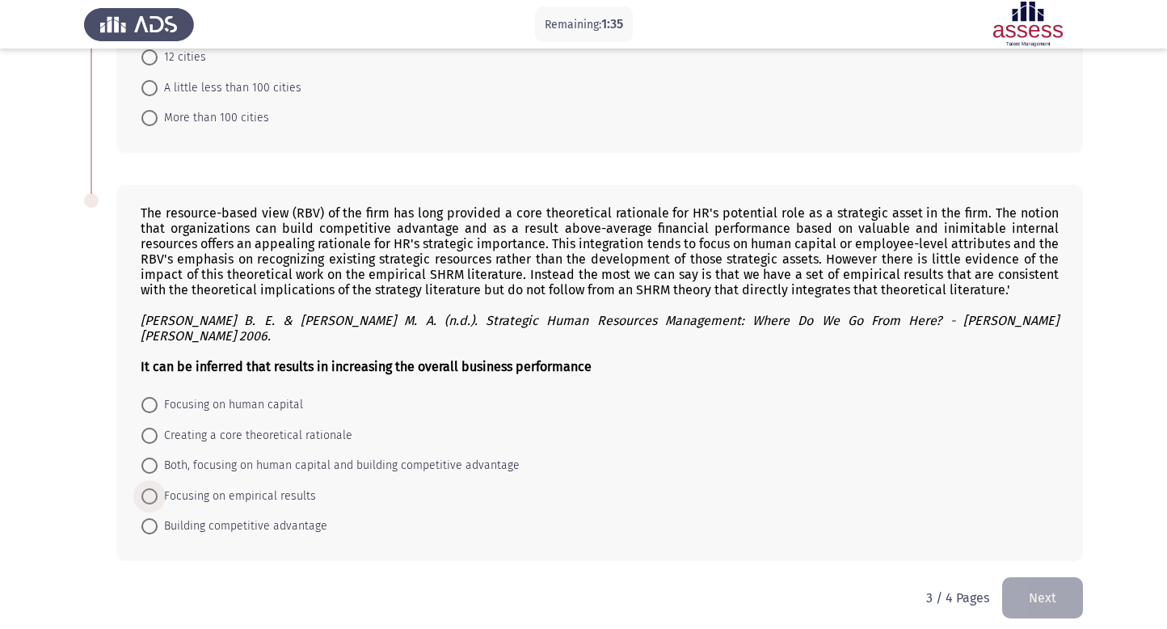
click at [188, 487] on span "Focusing on empirical results" at bounding box center [237, 496] width 158 height 19
click at [158, 488] on input "Focusing on empirical results" at bounding box center [149, 496] width 16 height 16
radio input "true"
click at [1053, 581] on button "Next" at bounding box center [1043, 597] width 81 height 41
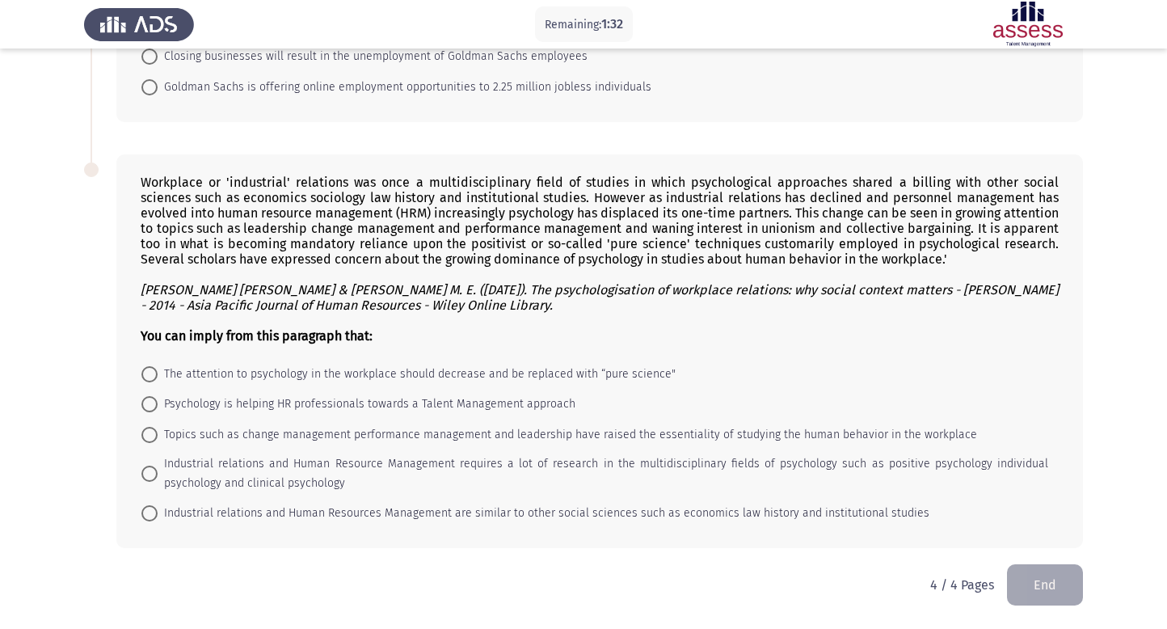
scroll to position [0, 0]
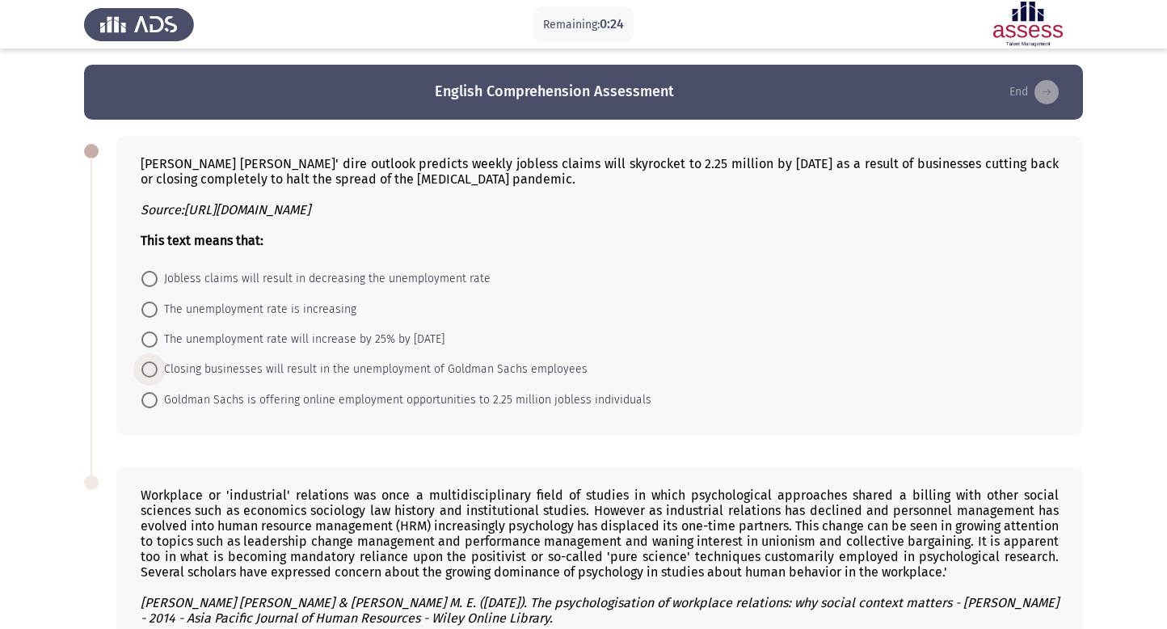
click at [268, 374] on span "Closing businesses will result in the unemployment of Goldman Sachs employees" at bounding box center [373, 369] width 430 height 19
click at [158, 374] on input "Closing businesses will result in the unemployment of Goldman Sachs employees" at bounding box center [149, 369] width 16 height 16
radio input "true"
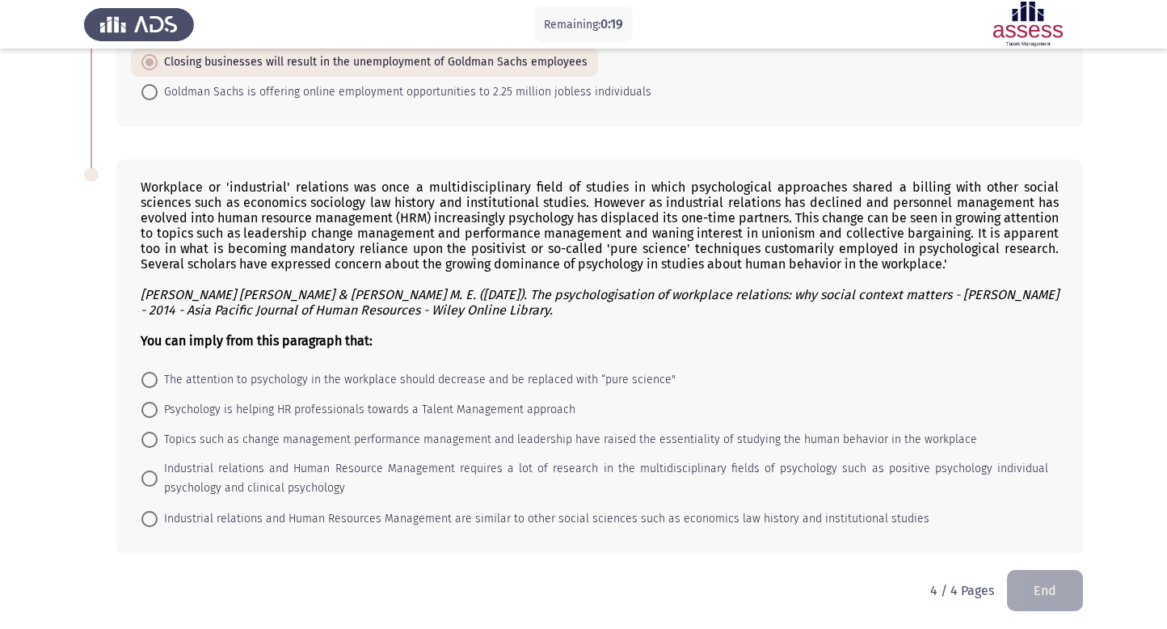
scroll to position [314, 0]
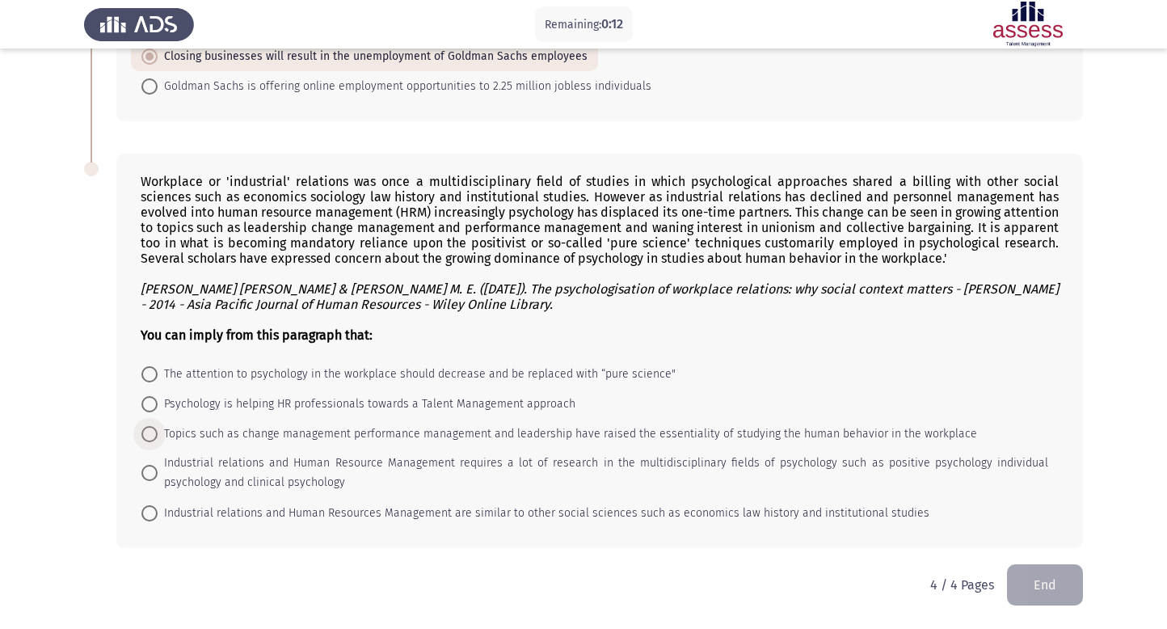
click at [150, 435] on span at bounding box center [149, 434] width 16 height 16
click at [150, 435] on input "Topics such as change management performance management and leadership have rai…" at bounding box center [149, 434] width 16 height 16
radio input "true"
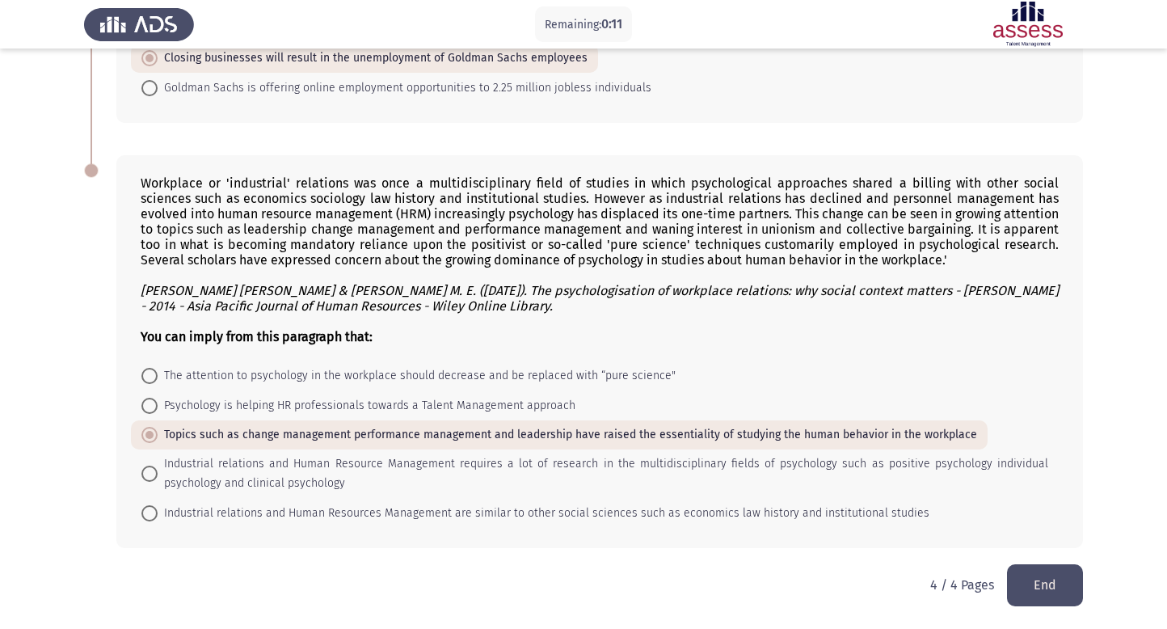
click at [1052, 579] on button "End" at bounding box center [1045, 584] width 76 height 41
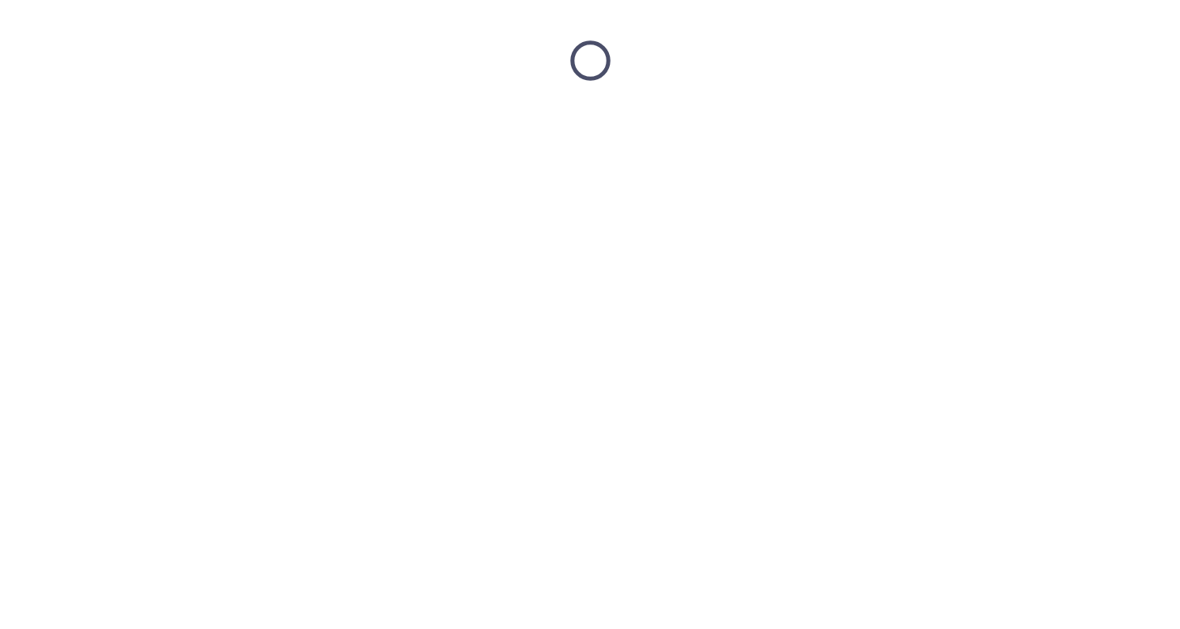
scroll to position [0, 0]
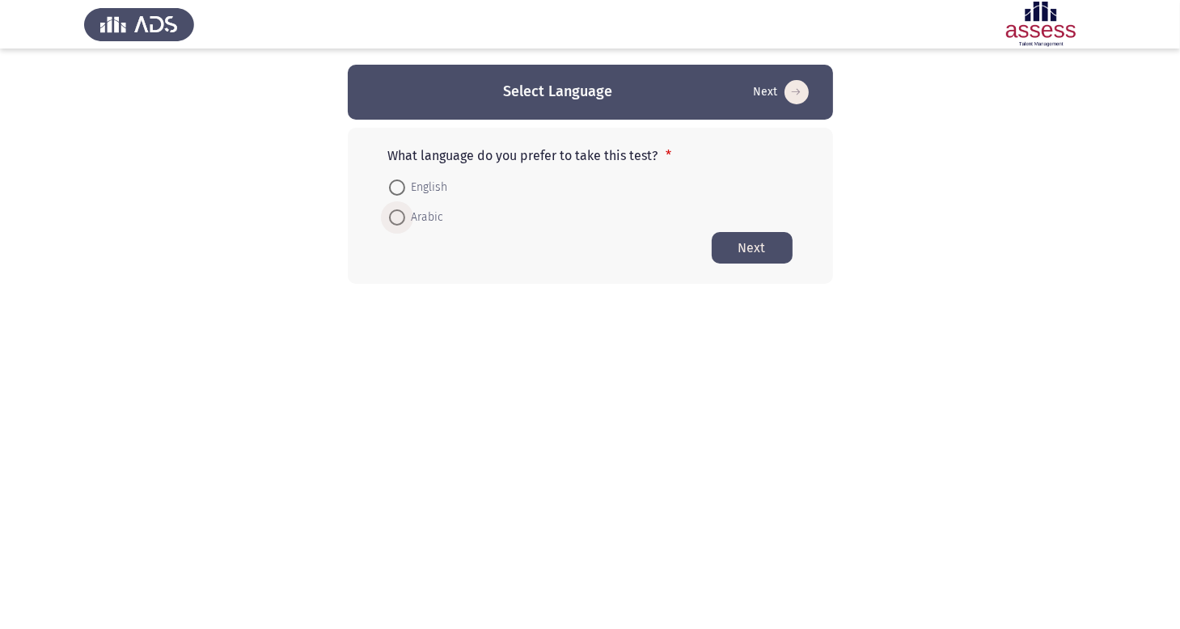
click at [417, 217] on span "Arabic" at bounding box center [424, 217] width 39 height 19
click at [405, 217] on input "Arabic" at bounding box center [397, 217] width 16 height 16
radio input "true"
click at [747, 248] on button "Next" at bounding box center [751, 247] width 81 height 32
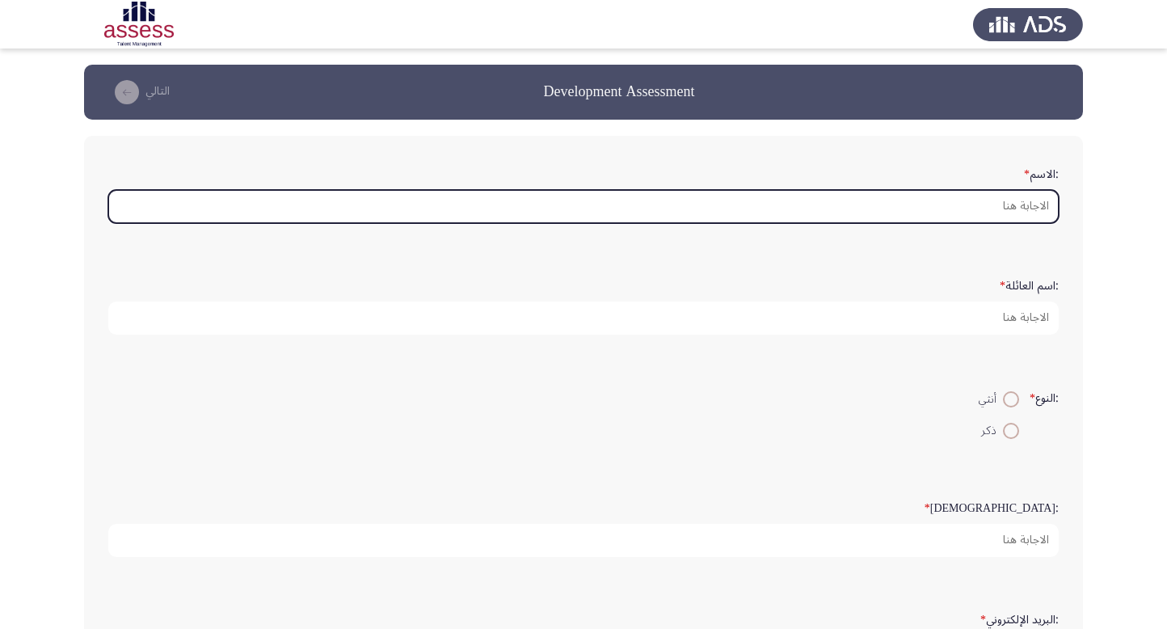
click at [961, 213] on input ":الاسم *" at bounding box center [583, 206] width 951 height 33
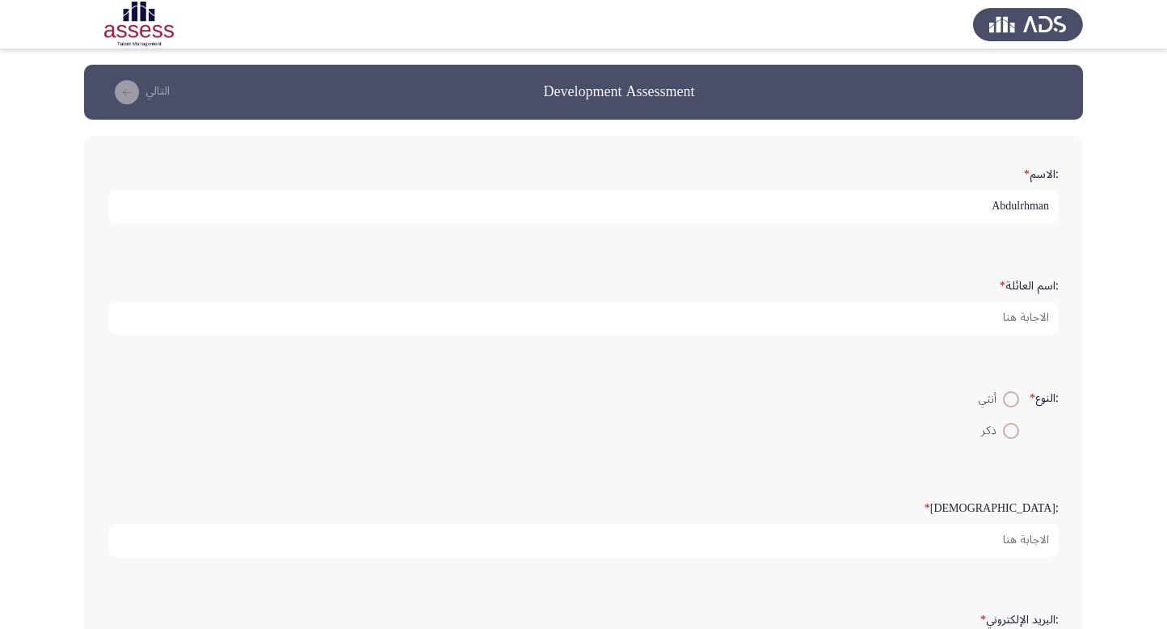
type input "ِAbdulrhman"
type input "Atef"
click at [1004, 426] on span at bounding box center [1011, 431] width 16 height 16
click at [1004, 426] on input "ذكر" at bounding box center [1011, 431] width 16 height 16
radio input "true"
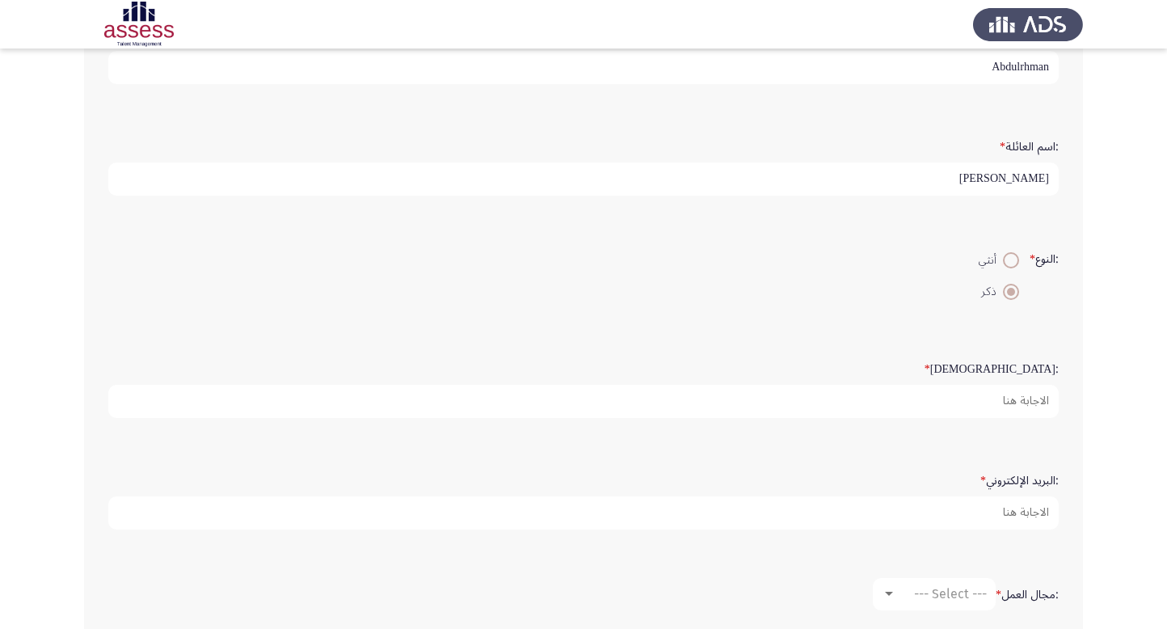
scroll to position [139, 0]
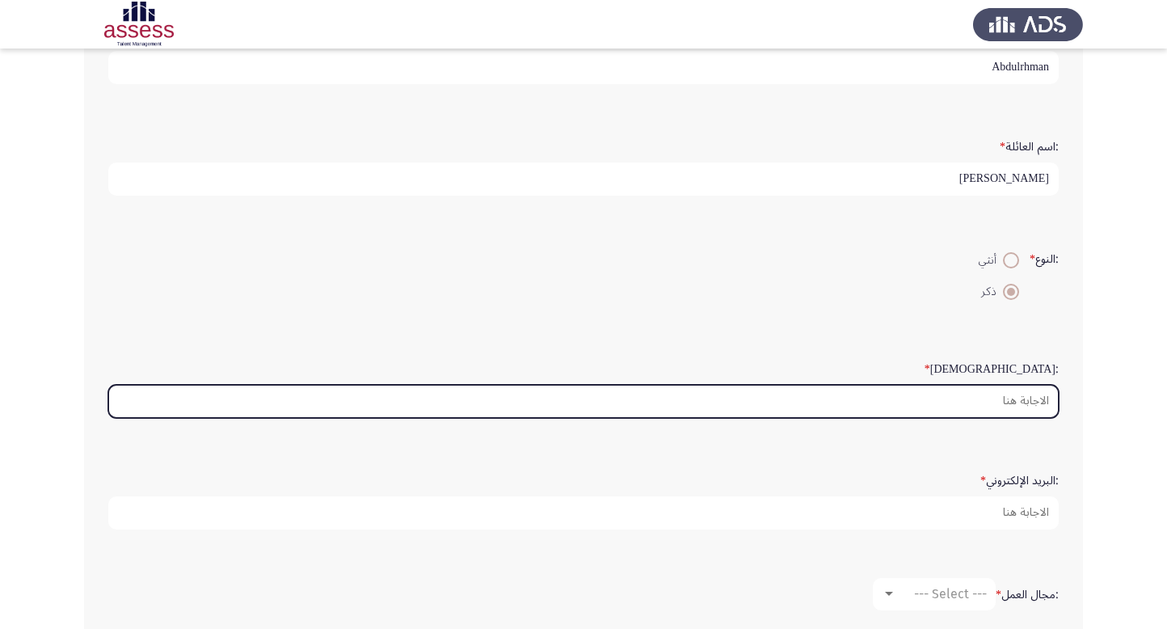
click at [1018, 407] on input ":السن *" at bounding box center [583, 401] width 951 height 33
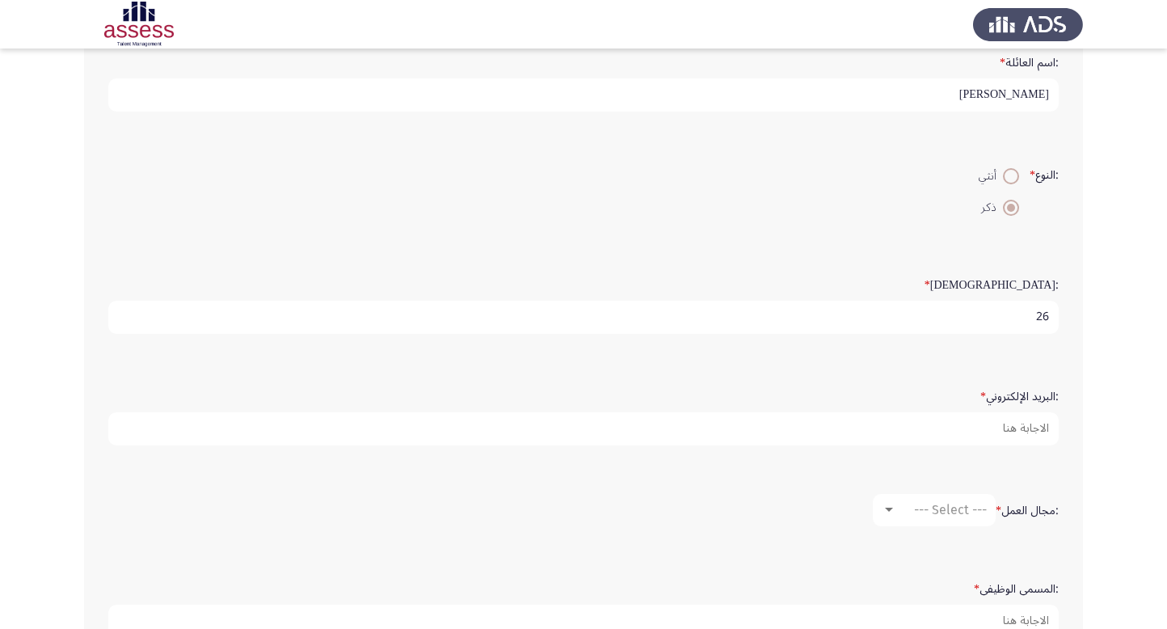
type input "26"
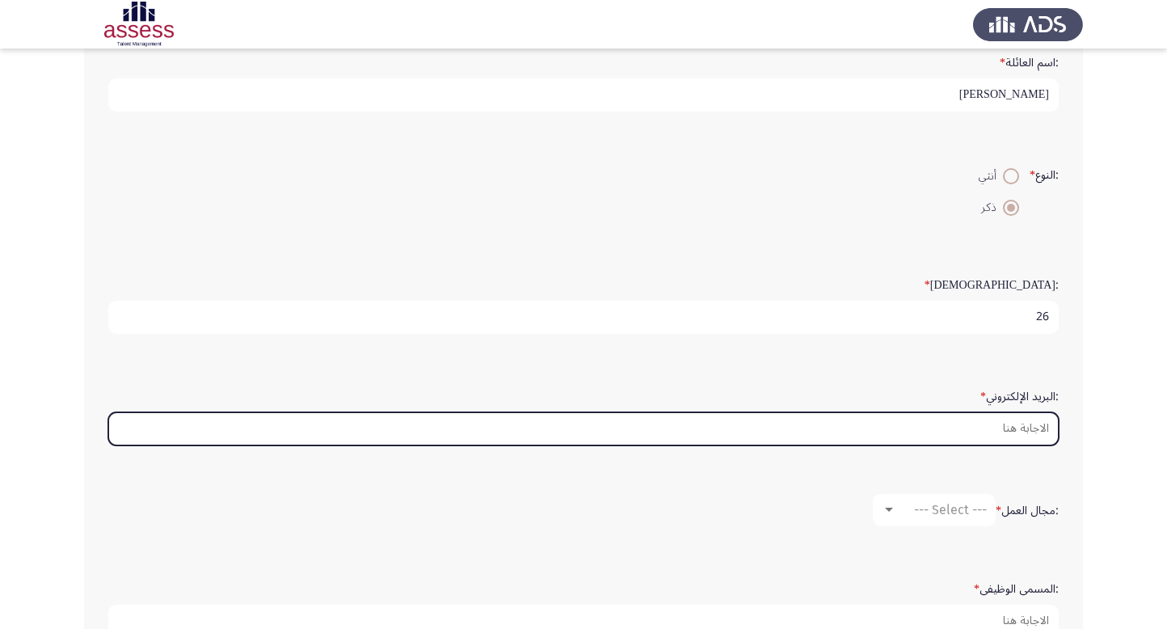
click at [1025, 430] on input ":البريد الإلكتروني *" at bounding box center [583, 428] width 951 height 33
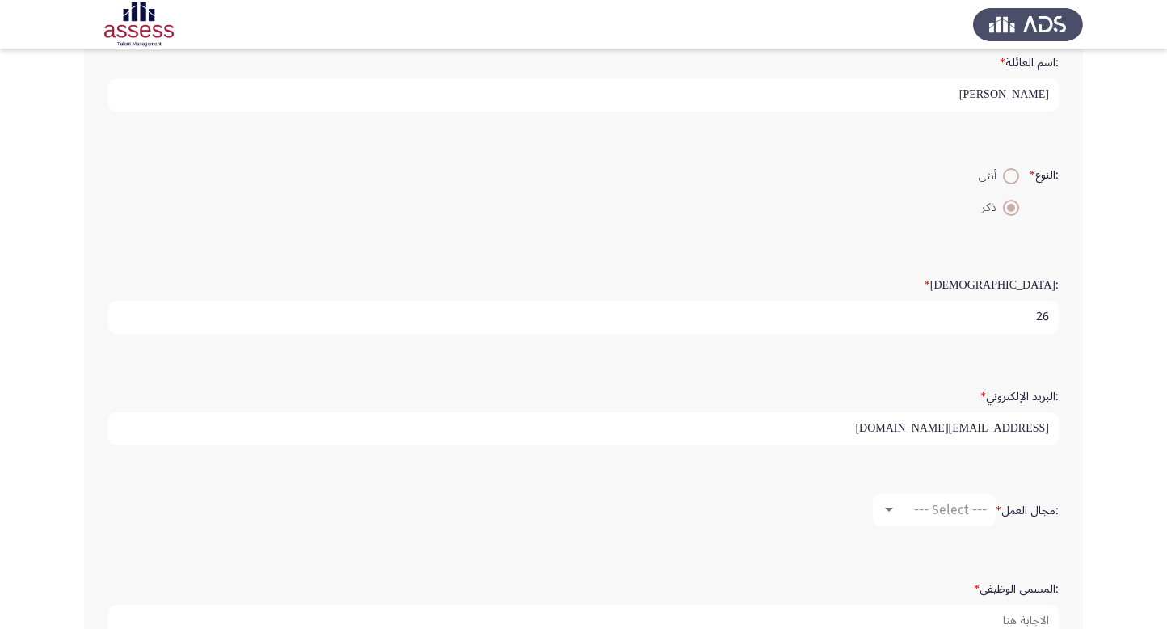
type input "[EMAIL_ADDRESS][DOMAIN_NAME]"
click at [930, 507] on span "--- Select ---" at bounding box center [950, 509] width 73 height 15
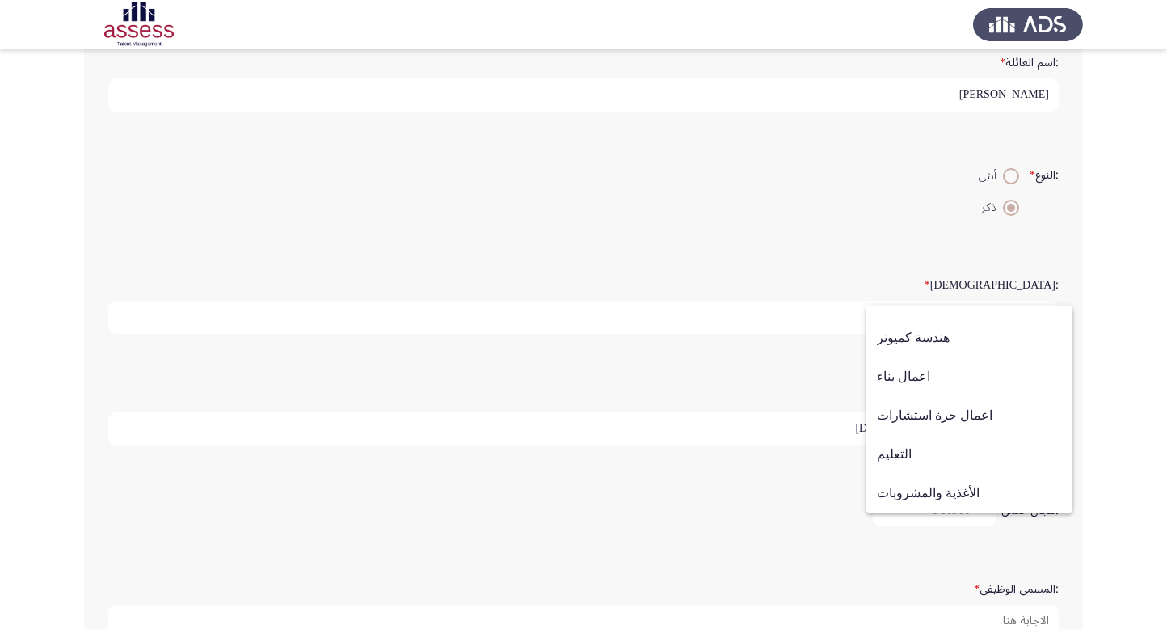
scroll to position [258, 0]
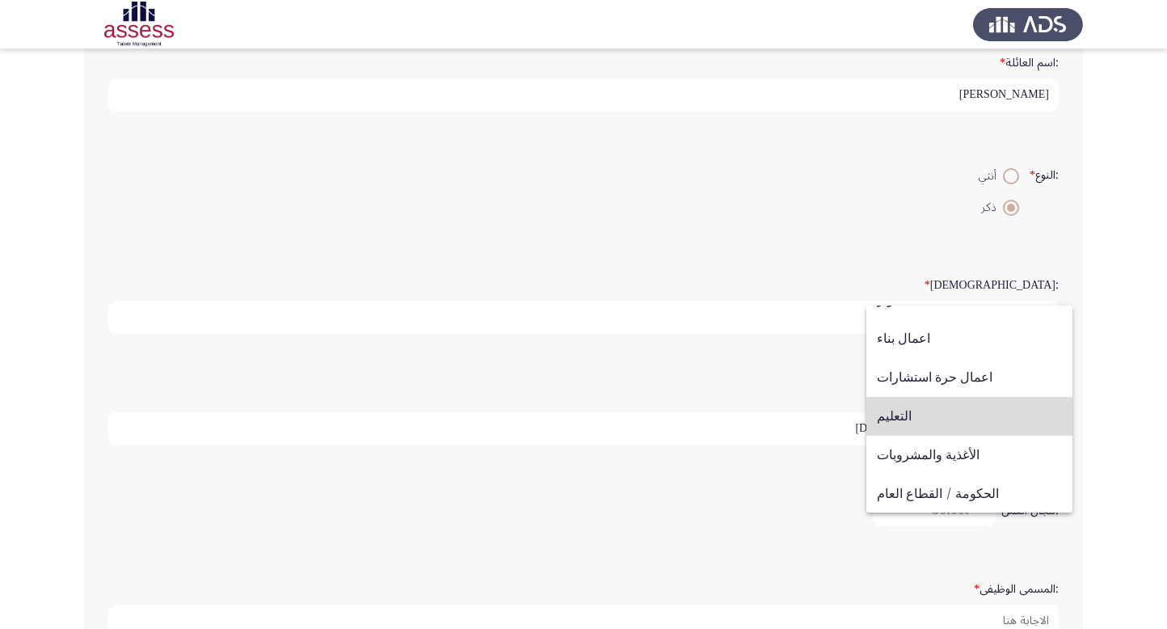
click at [986, 416] on span "التعليم" at bounding box center [969, 416] width 185 height 39
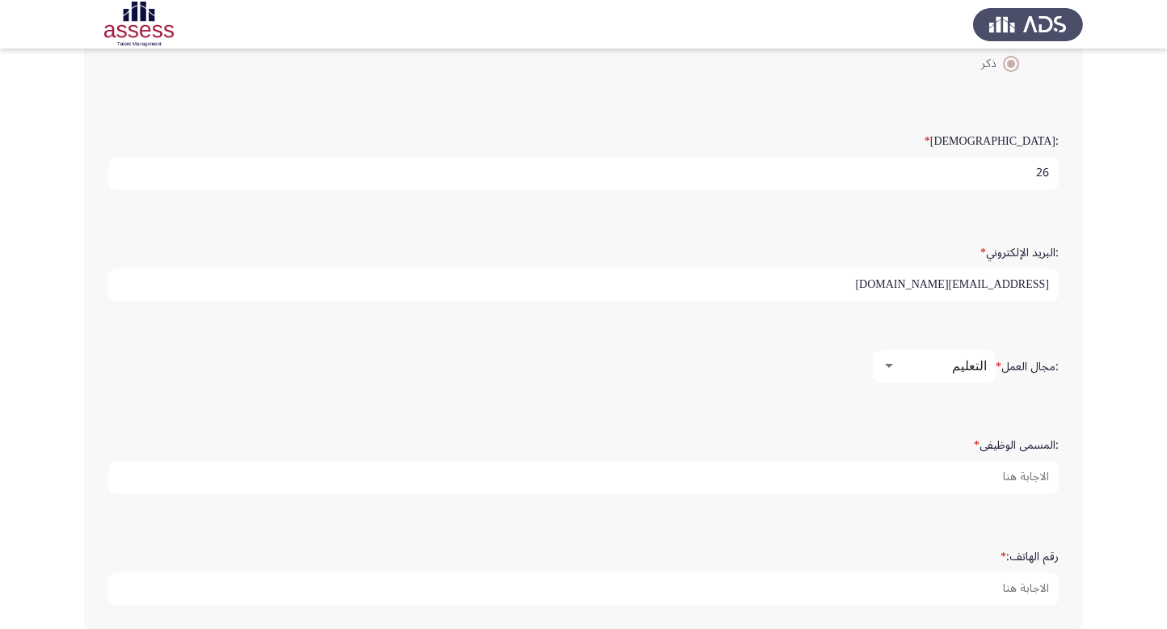
scroll to position [382, 0]
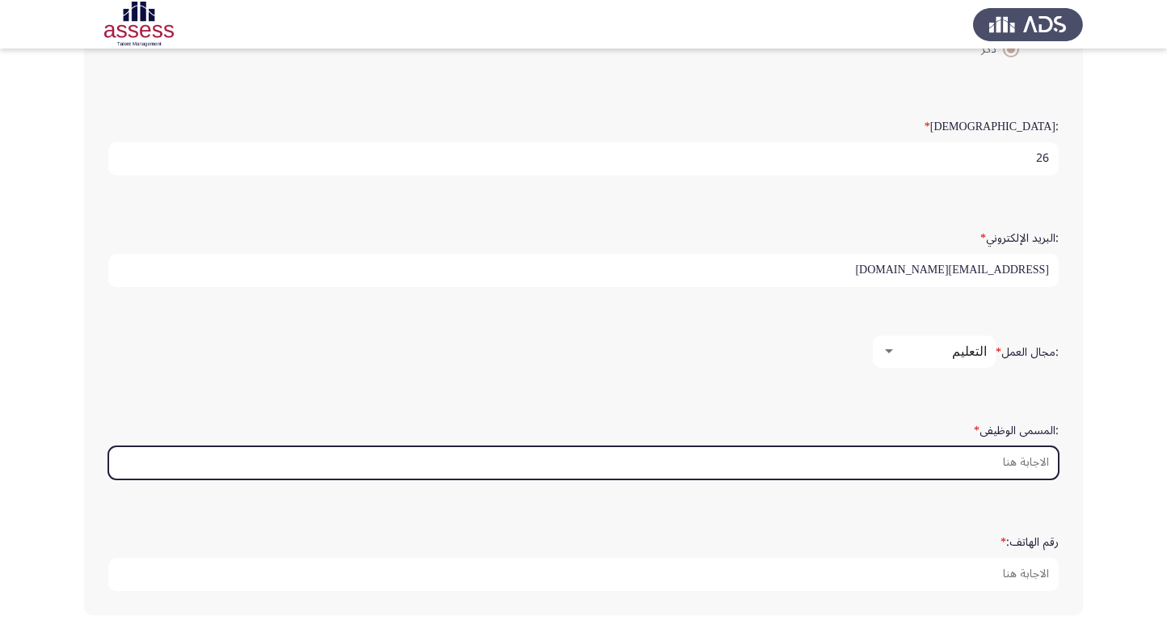
click at [1016, 462] on input ":المسمى الوظيفى *" at bounding box center [583, 462] width 951 height 33
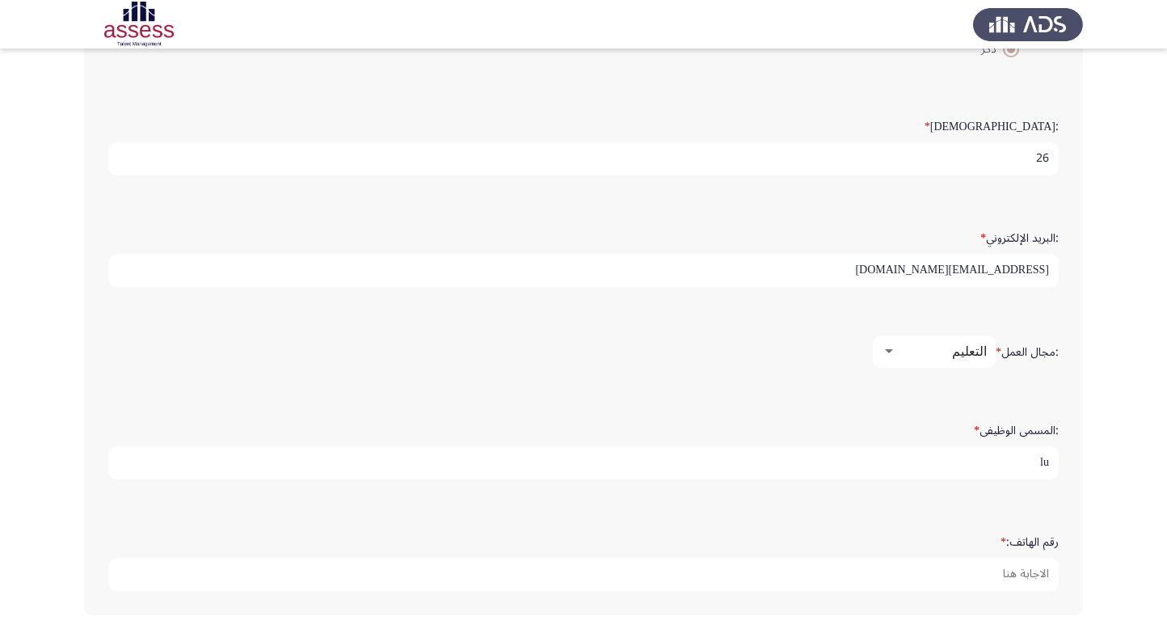
type input "l"
type input "معيد"
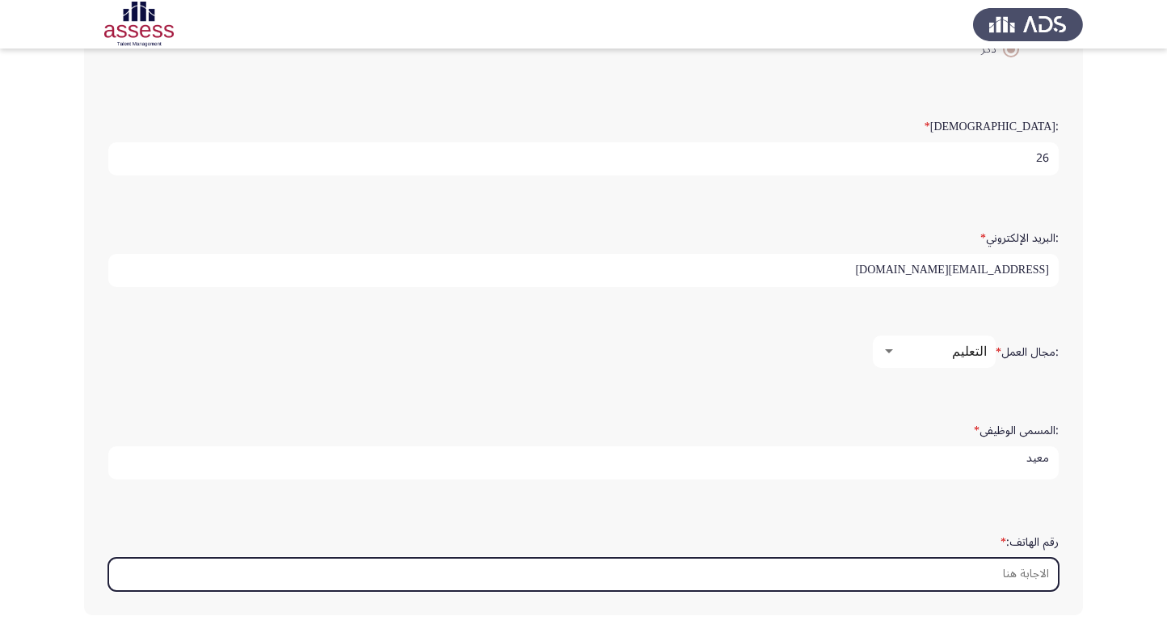
scroll to position [0, 0]
click at [993, 558] on input "رقم الهاتف: *" at bounding box center [583, 574] width 951 height 33
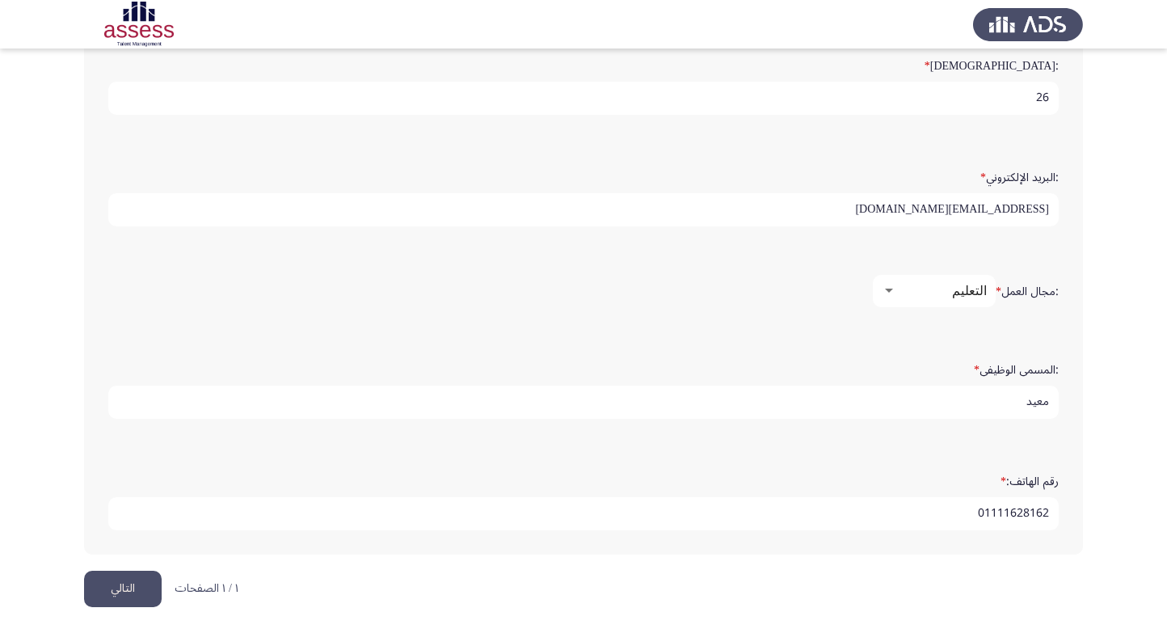
type input "01111628162"
click at [113, 582] on button "التالي" at bounding box center [123, 589] width 78 height 36
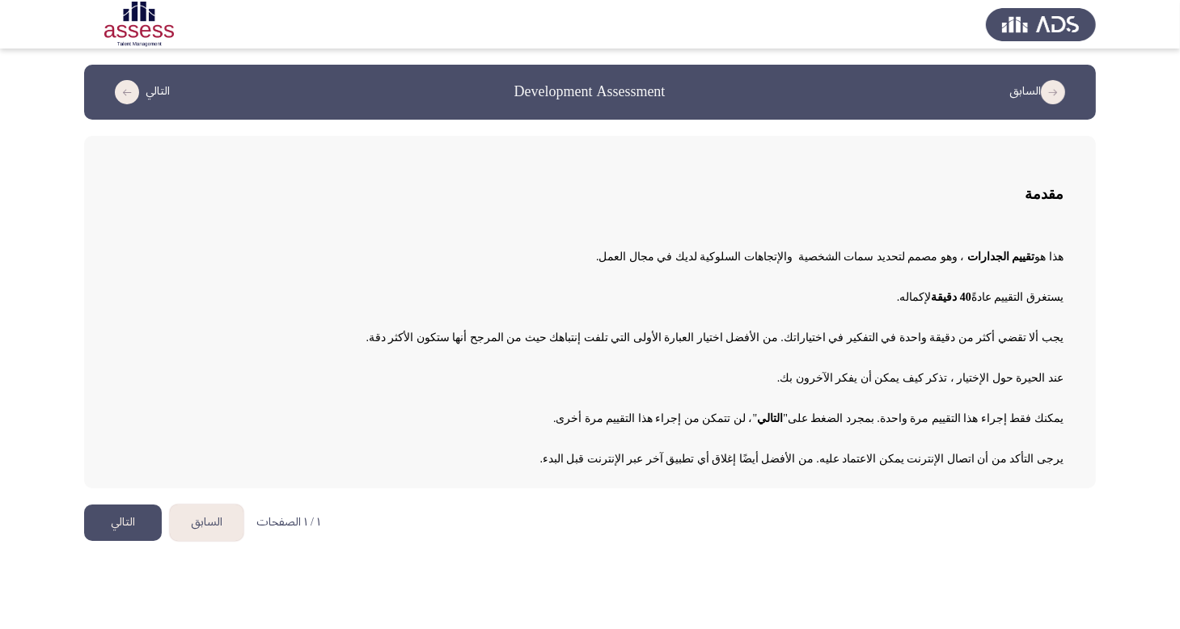
click at [130, 509] on button "التالي" at bounding box center [123, 523] width 78 height 36
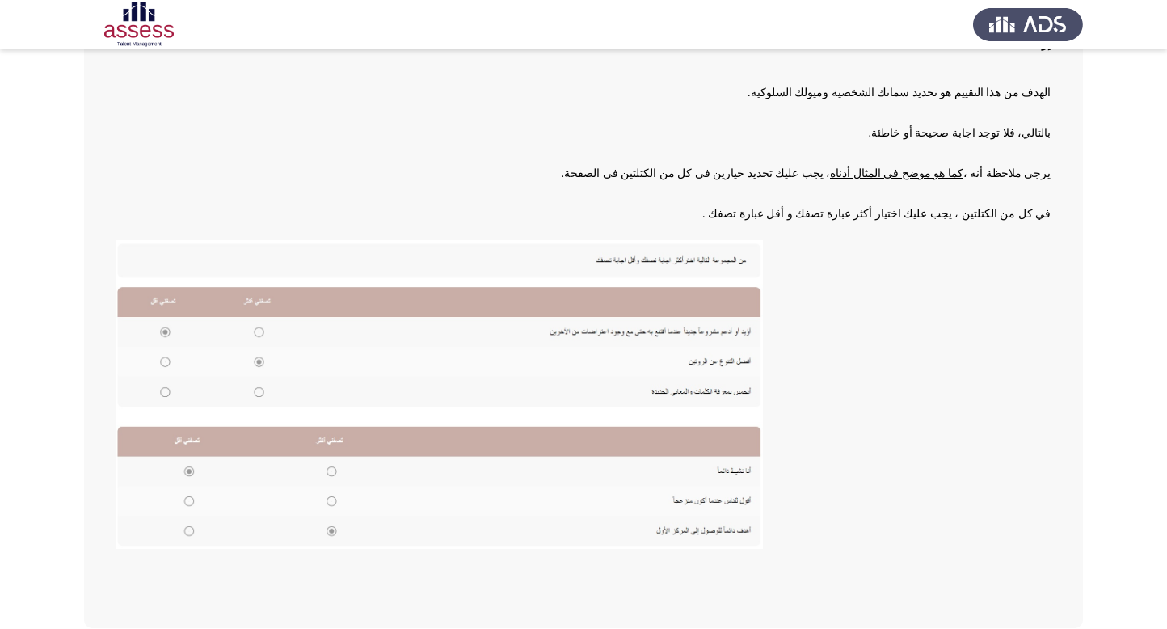
scroll to position [204, 0]
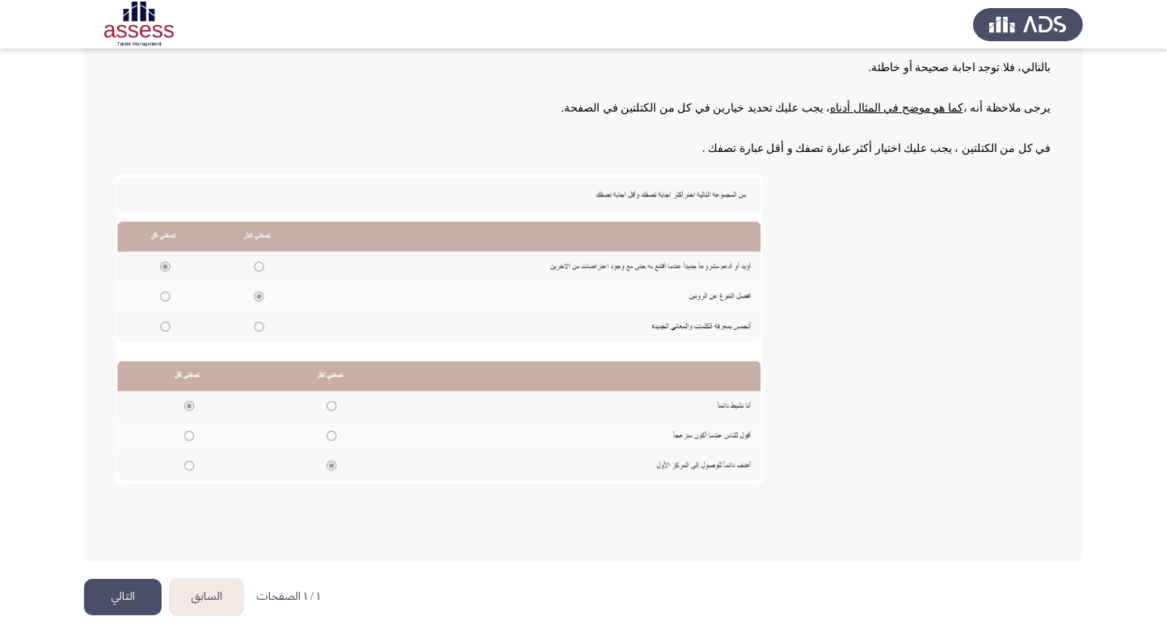
click at [113, 593] on button "التالي" at bounding box center [123, 597] width 78 height 36
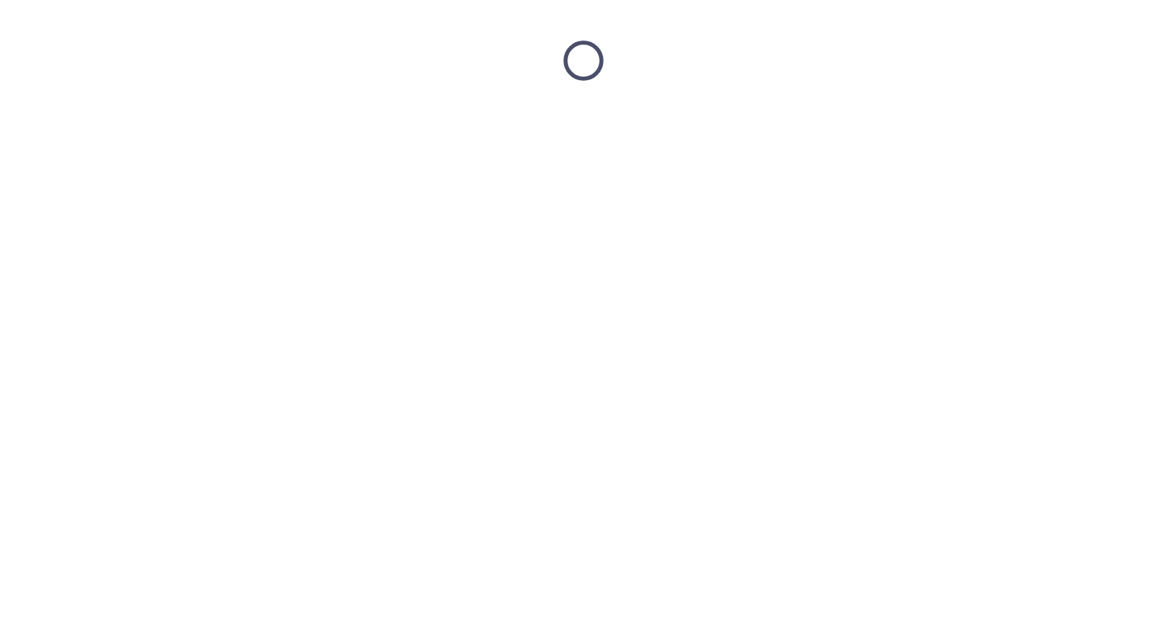
scroll to position [0, 0]
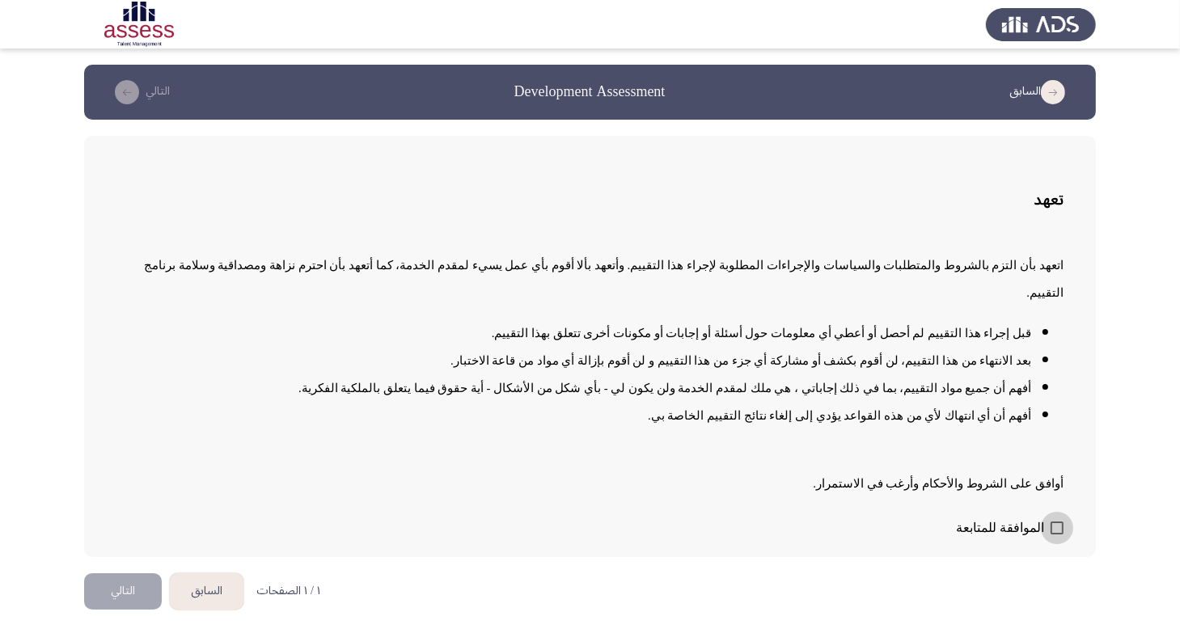
click at [1061, 521] on span at bounding box center [1056, 527] width 13 height 13
click at [1057, 534] on input "الموافقة للمتابعة" at bounding box center [1056, 534] width 1 height 1
checkbox input "true"
click at [113, 573] on button "التالي" at bounding box center [123, 591] width 78 height 36
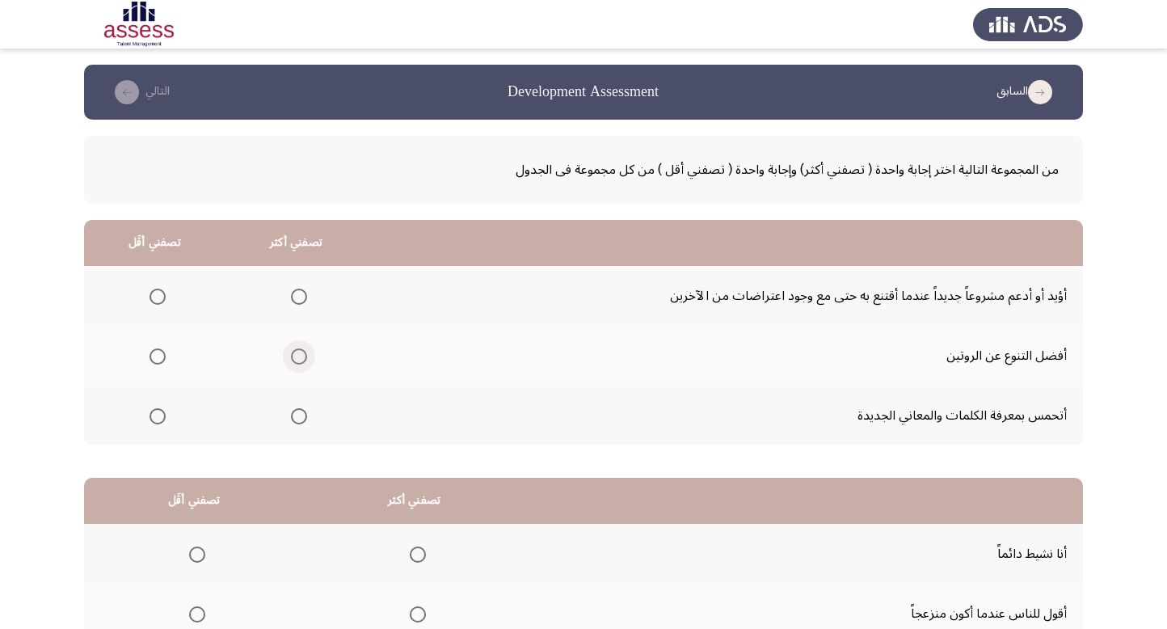
click at [297, 360] on span "Select an option" at bounding box center [299, 356] width 16 height 16
click at [297, 360] on input "Select an option" at bounding box center [299, 356] width 16 height 16
click at [158, 420] on span "Select an option" at bounding box center [158, 416] width 16 height 16
click at [158, 420] on input "Select an option" at bounding box center [158, 416] width 16 height 16
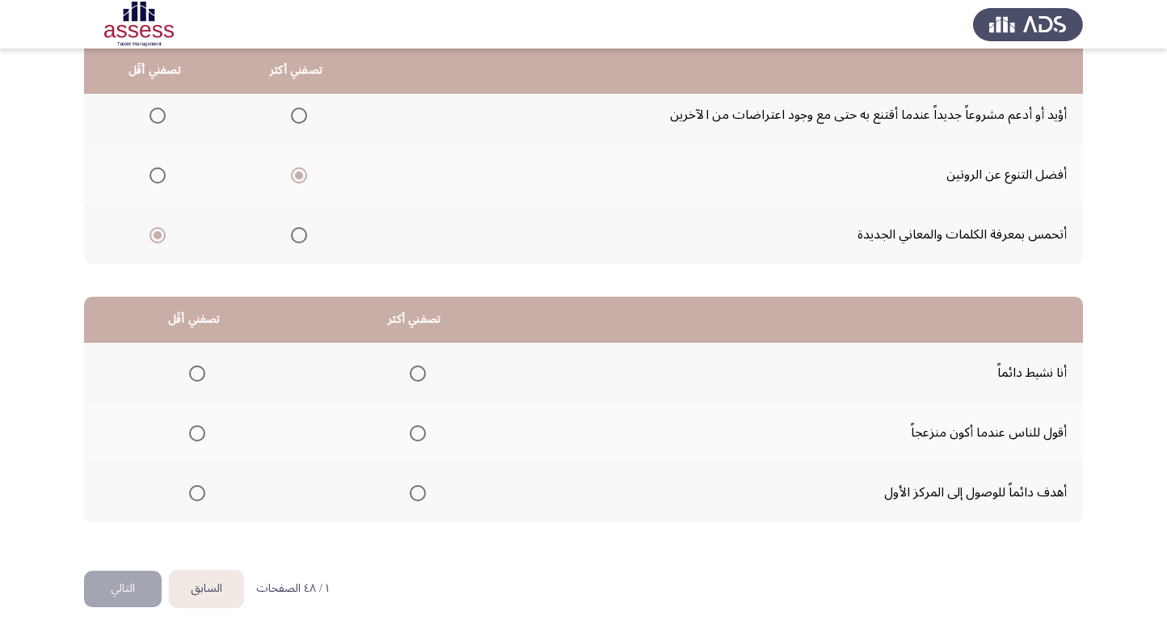
scroll to position [185, 0]
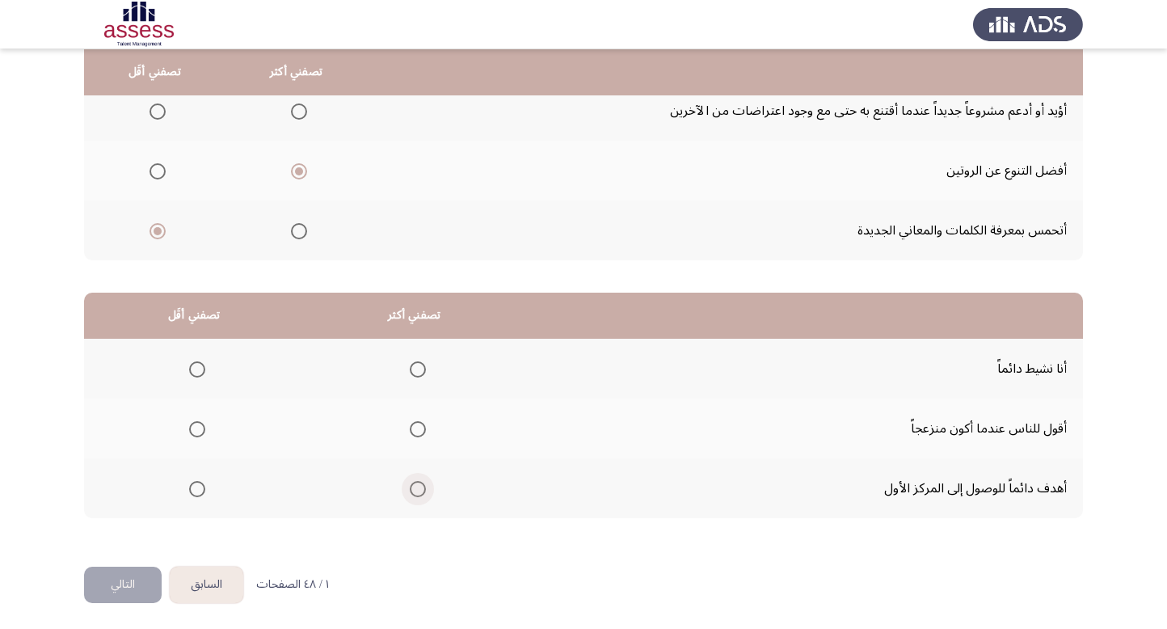
click at [415, 488] on span "Select an option" at bounding box center [418, 489] width 16 height 16
click at [415, 488] on input "Select an option" at bounding box center [418, 489] width 16 height 16
click at [196, 423] on span "Select an option" at bounding box center [197, 429] width 16 height 16
click at [196, 423] on input "Select an option" at bounding box center [197, 429] width 16 height 16
click at [115, 582] on button "التالي" at bounding box center [123, 585] width 78 height 36
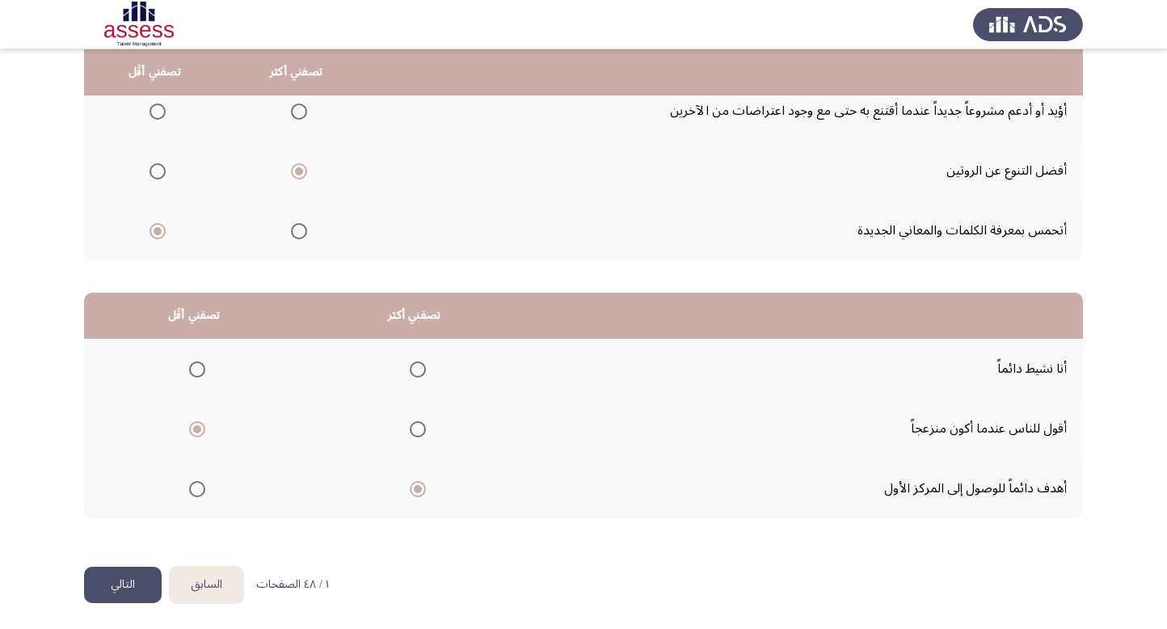
scroll to position [0, 0]
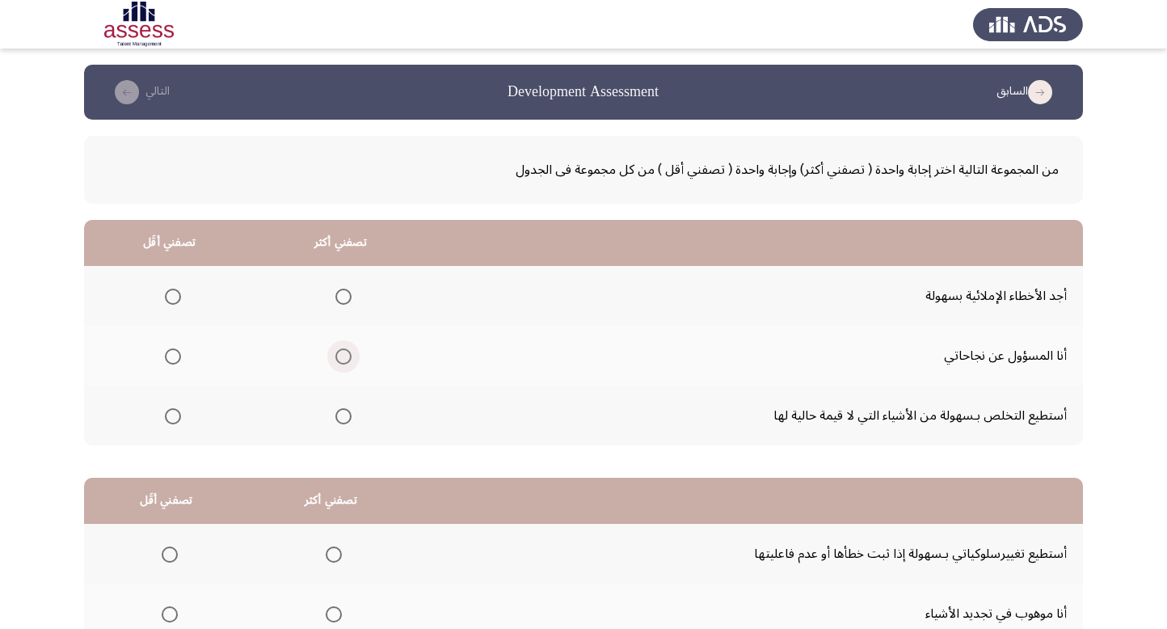
click at [336, 351] on span "Select an option" at bounding box center [344, 356] width 16 height 16
click at [336, 351] on input "Select an option" at bounding box center [344, 356] width 16 height 16
click at [170, 417] on span "Select an option" at bounding box center [173, 416] width 16 height 16
click at [170, 417] on input "Select an option" at bounding box center [173, 416] width 16 height 16
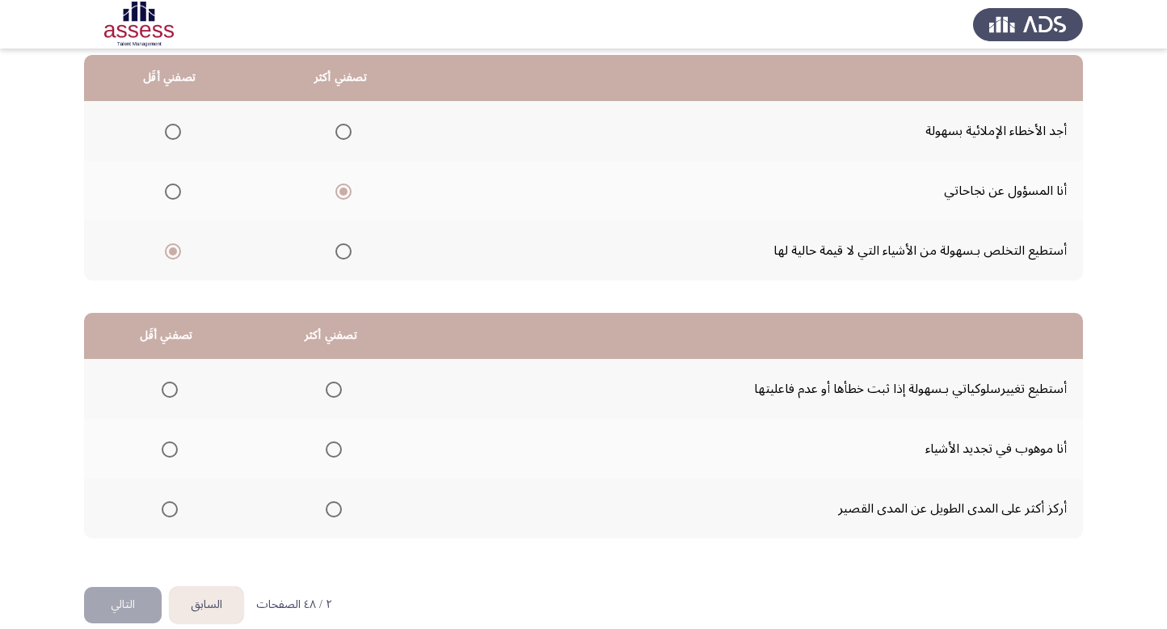
scroll to position [185, 0]
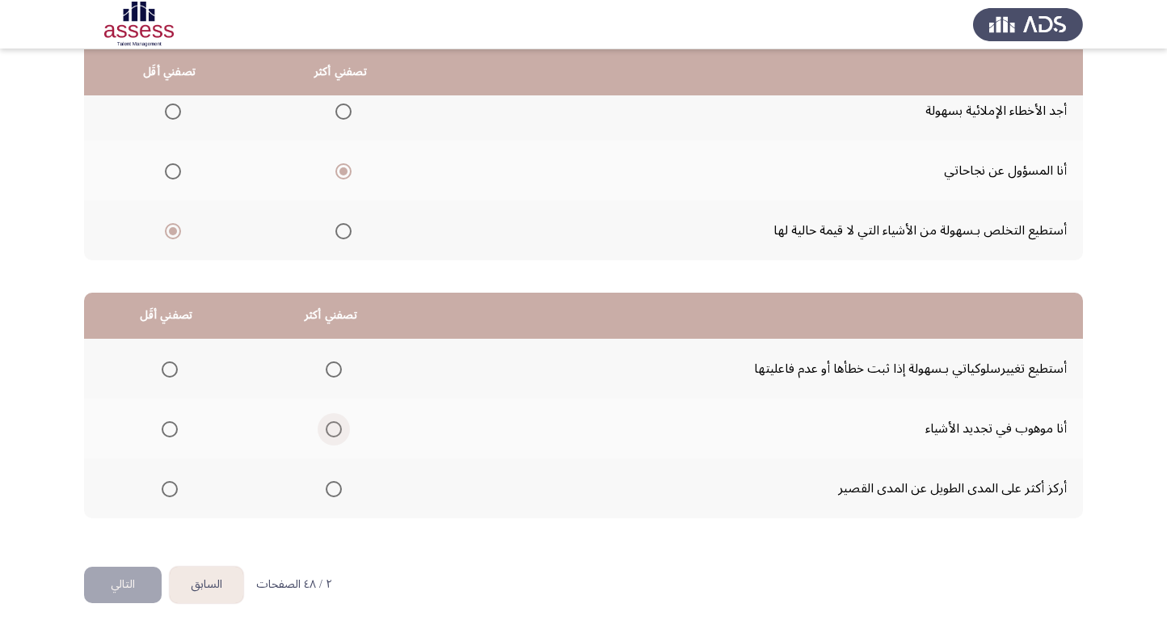
click at [329, 423] on span "Select an option" at bounding box center [334, 429] width 16 height 16
click at [329, 423] on input "Select an option" at bounding box center [334, 429] width 16 height 16
click at [334, 369] on span "Select an option" at bounding box center [334, 369] width 0 height 0
click at [330, 366] on input "Select an option" at bounding box center [334, 369] width 16 height 16
click at [171, 488] on span "Select an option" at bounding box center [170, 489] width 16 height 16
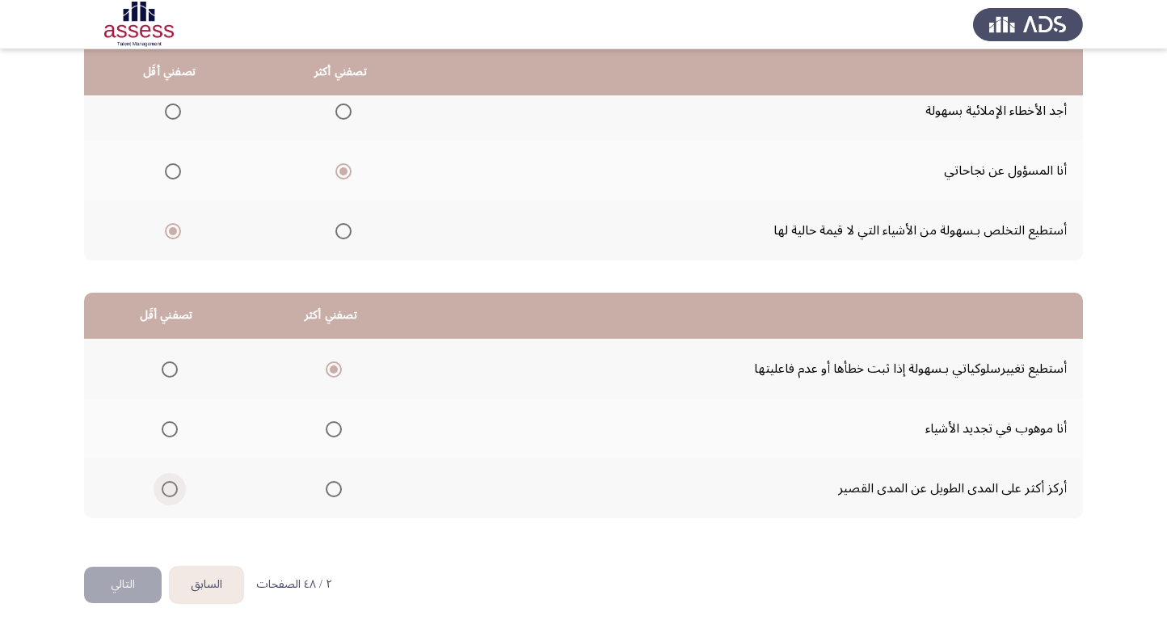
click at [171, 488] on input "Select an option" at bounding box center [170, 489] width 16 height 16
click at [131, 589] on button "التالي" at bounding box center [123, 585] width 78 height 36
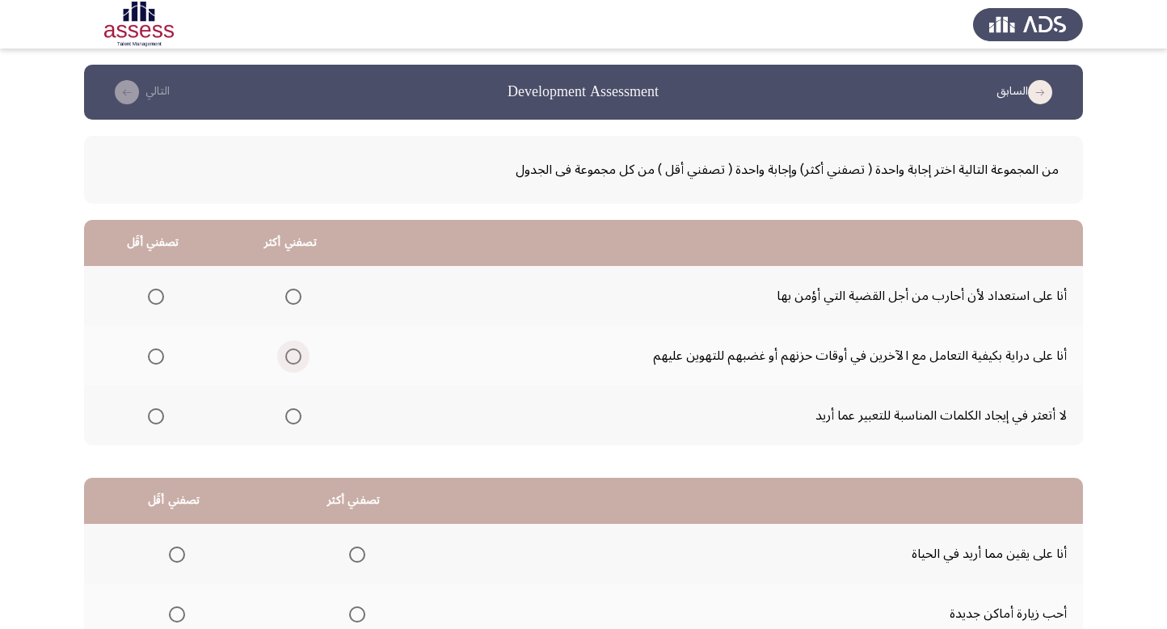
click at [294, 355] on span "Select an option" at bounding box center [293, 356] width 16 height 16
click at [294, 355] on input "Select an option" at bounding box center [293, 356] width 16 height 16
click at [155, 300] on span "Select an option" at bounding box center [156, 297] width 16 height 16
click at [155, 300] on input "Select an option" at bounding box center [156, 297] width 16 height 16
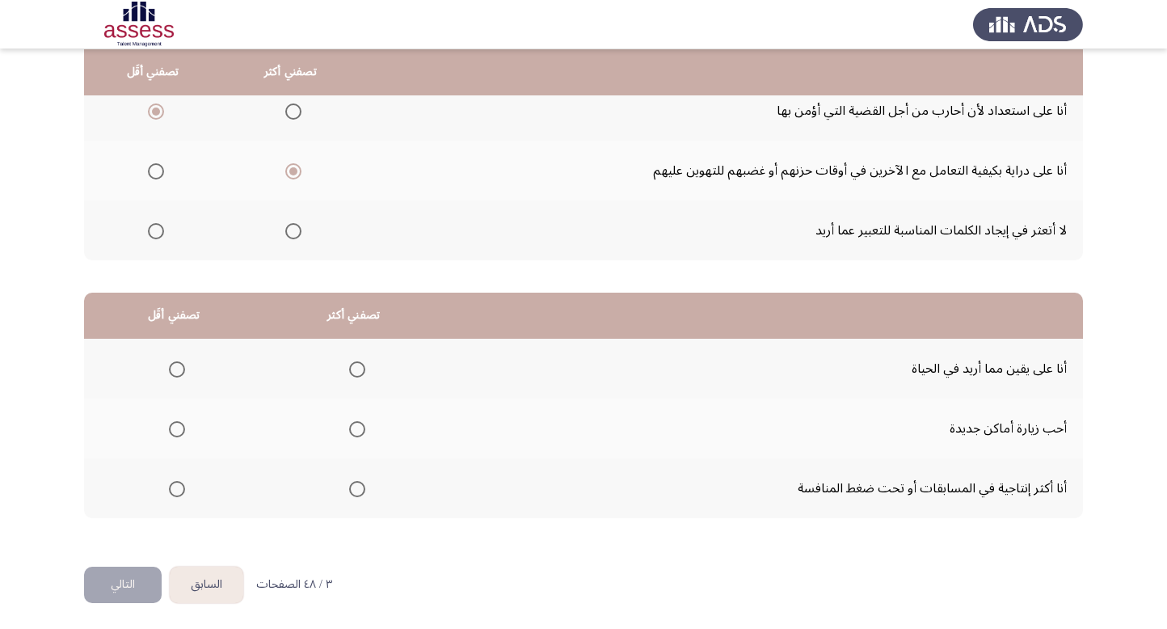
click at [171, 494] on mat-radio-group "Select an option" at bounding box center [174, 488] width 23 height 27
click at [173, 490] on span "Select an option" at bounding box center [177, 489] width 16 height 16
click at [173, 490] on input "Select an option" at bounding box center [177, 489] width 16 height 16
click at [349, 369] on span "Select an option" at bounding box center [357, 369] width 16 height 16
click at [349, 369] on input "Select an option" at bounding box center [357, 369] width 16 height 16
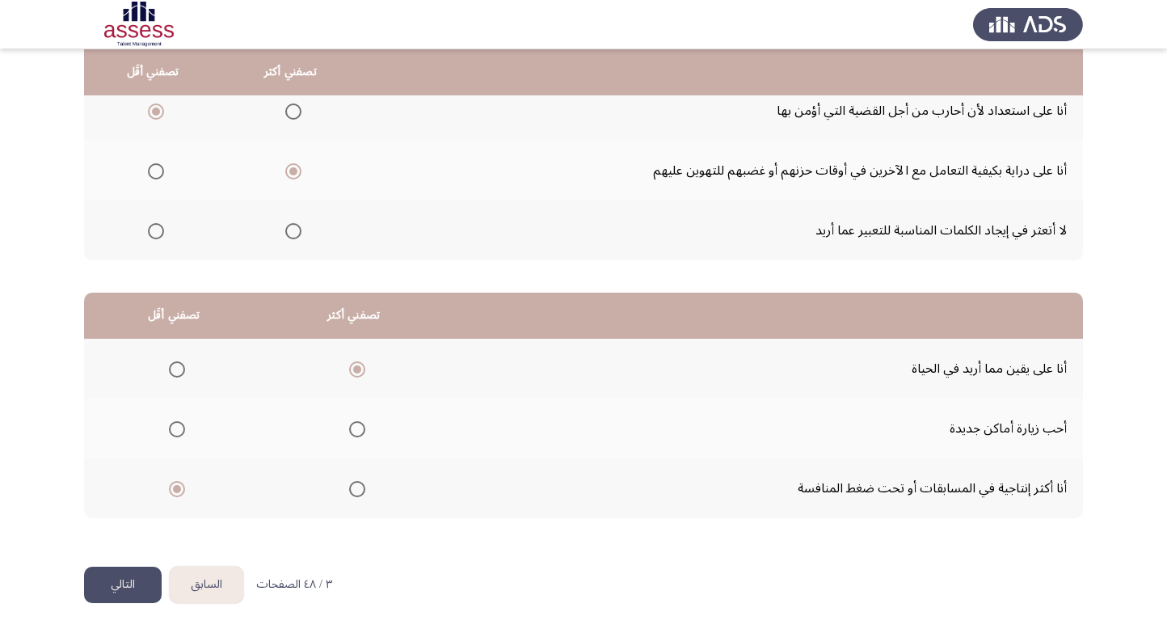
click at [120, 586] on button "التالي" at bounding box center [123, 585] width 78 height 36
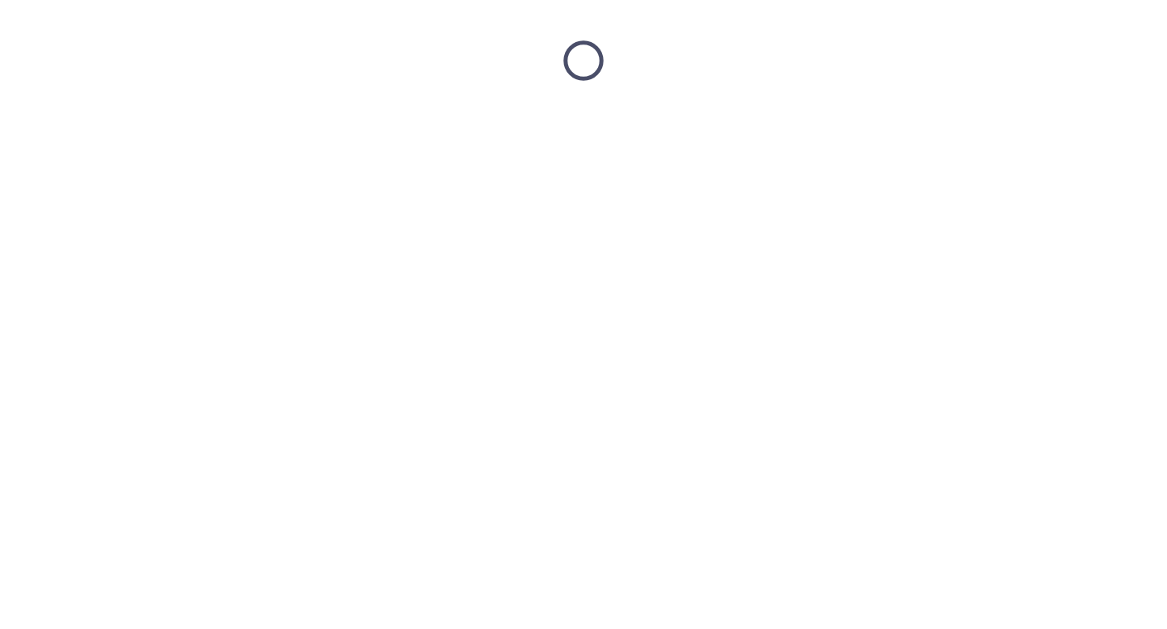
scroll to position [0, 0]
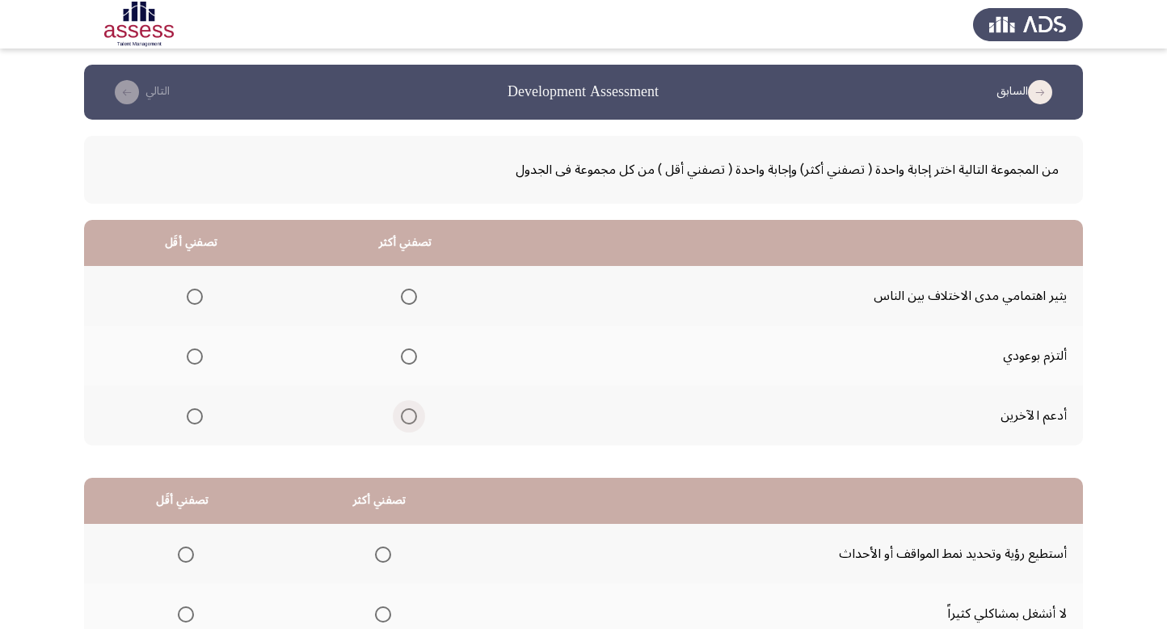
click at [411, 416] on span "Select an option" at bounding box center [409, 416] width 16 height 16
click at [411, 416] on input "Select an option" at bounding box center [409, 416] width 16 height 16
click at [192, 289] on span "Select an option" at bounding box center [195, 297] width 16 height 16
click at [192, 289] on input "Select an option" at bounding box center [195, 297] width 16 height 16
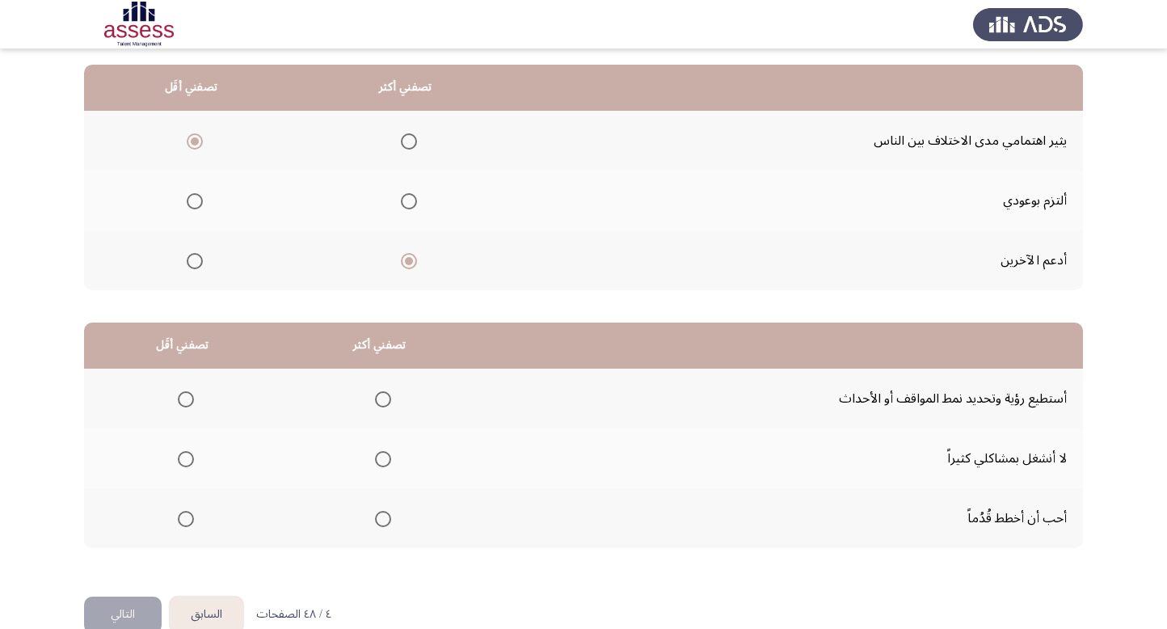
scroll to position [185, 0]
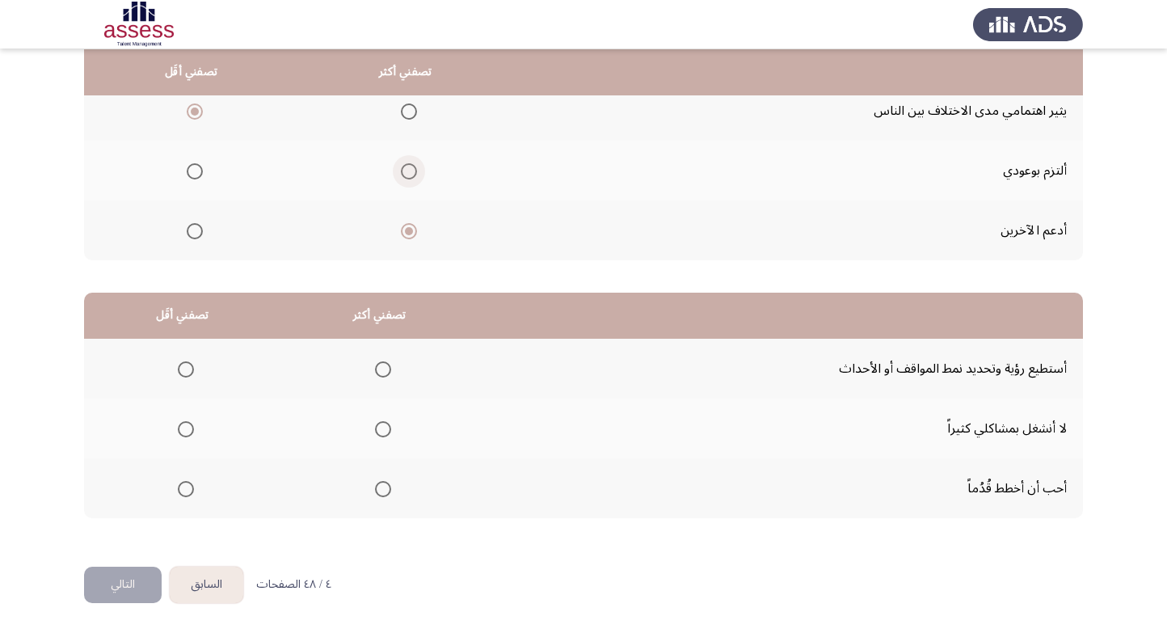
click at [404, 174] on span "Select an option" at bounding box center [409, 171] width 16 height 16
click at [404, 174] on input "Select an option" at bounding box center [409, 171] width 16 height 16
click at [378, 361] on span "Select an option" at bounding box center [383, 369] width 16 height 16
click at [378, 361] on input "Select an option" at bounding box center [383, 369] width 16 height 16
click at [178, 429] on span "Select an option" at bounding box center [186, 429] width 16 height 16
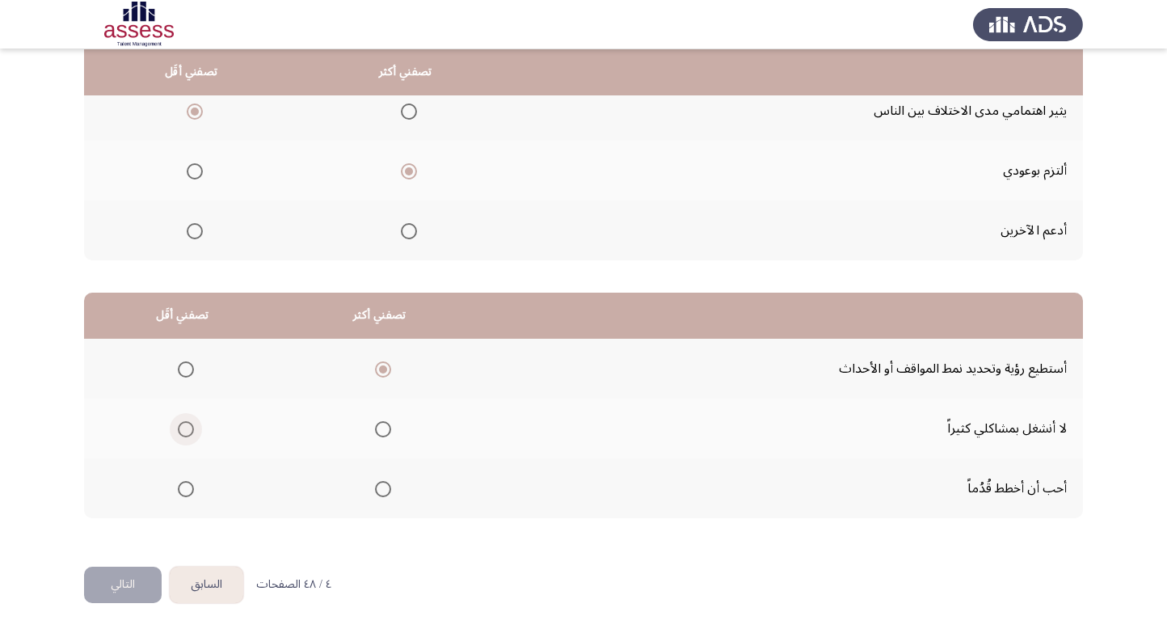
click at [178, 429] on input "Select an option" at bounding box center [186, 429] width 16 height 16
click at [116, 580] on button "التالي" at bounding box center [123, 585] width 78 height 36
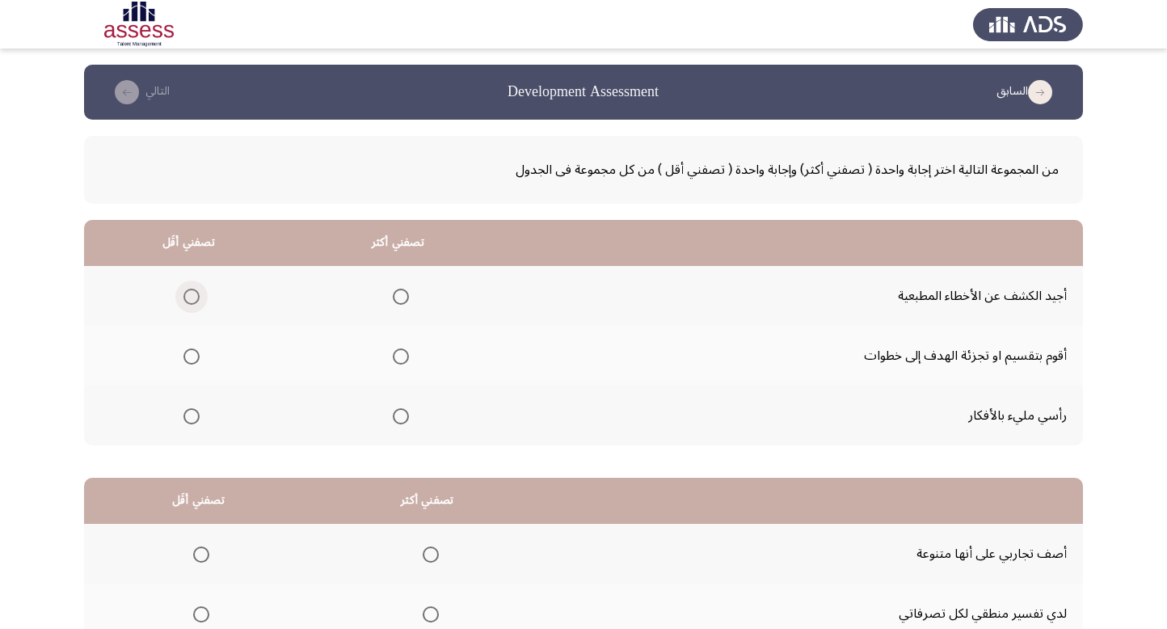
click at [193, 293] on span "Select an option" at bounding box center [192, 297] width 16 height 16
click at [193, 293] on input "Select an option" at bounding box center [192, 297] width 16 height 16
click at [399, 362] on span "Select an option" at bounding box center [401, 356] width 16 height 16
click at [399, 362] on input "Select an option" at bounding box center [401, 356] width 16 height 16
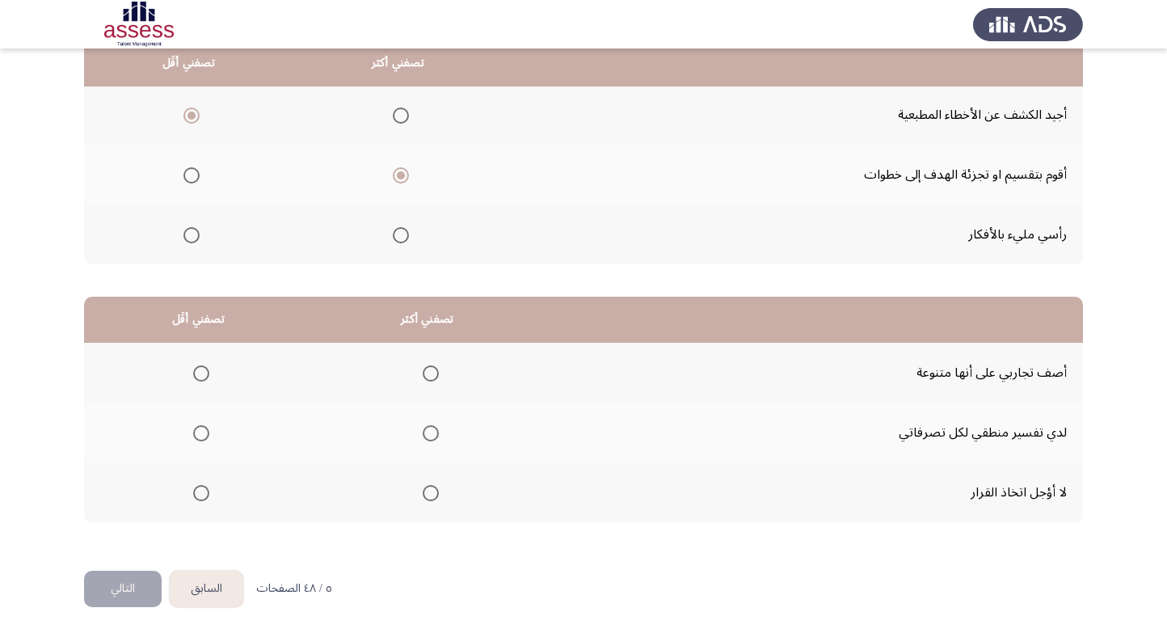
scroll to position [185, 0]
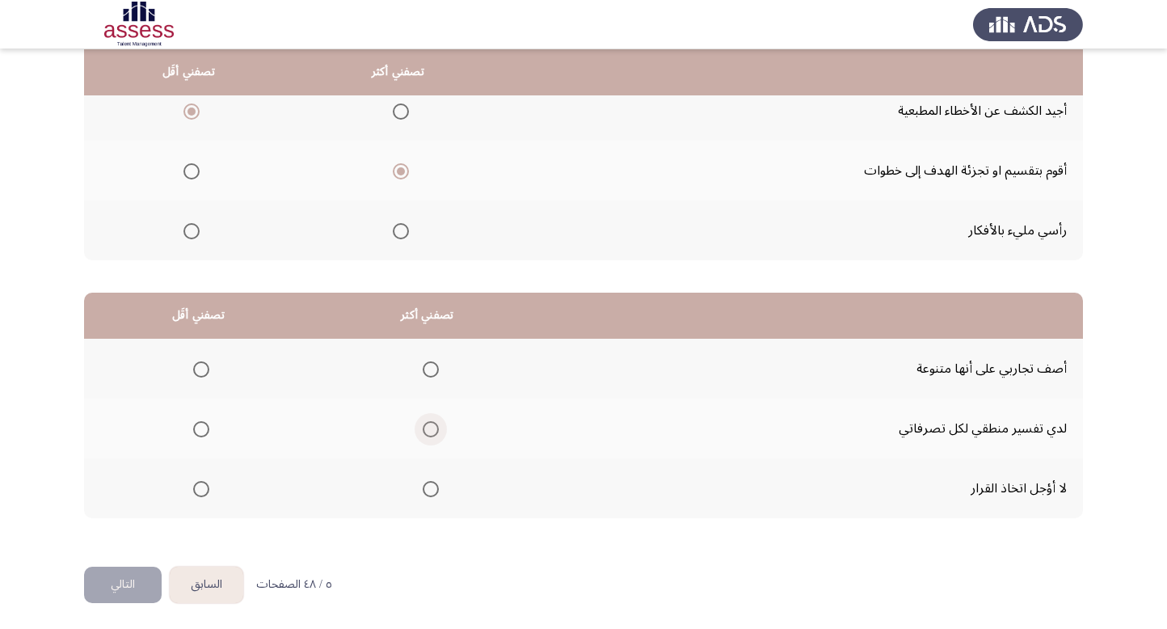
click at [433, 424] on span "Select an option" at bounding box center [431, 429] width 16 height 16
click at [433, 424] on input "Select an option" at bounding box center [431, 429] width 16 height 16
click at [429, 489] on span "Select an option" at bounding box center [431, 489] width 16 height 16
click at [429, 489] on input "Select an option" at bounding box center [431, 489] width 16 height 16
click at [197, 368] on span "Select an option" at bounding box center [201, 369] width 16 height 16
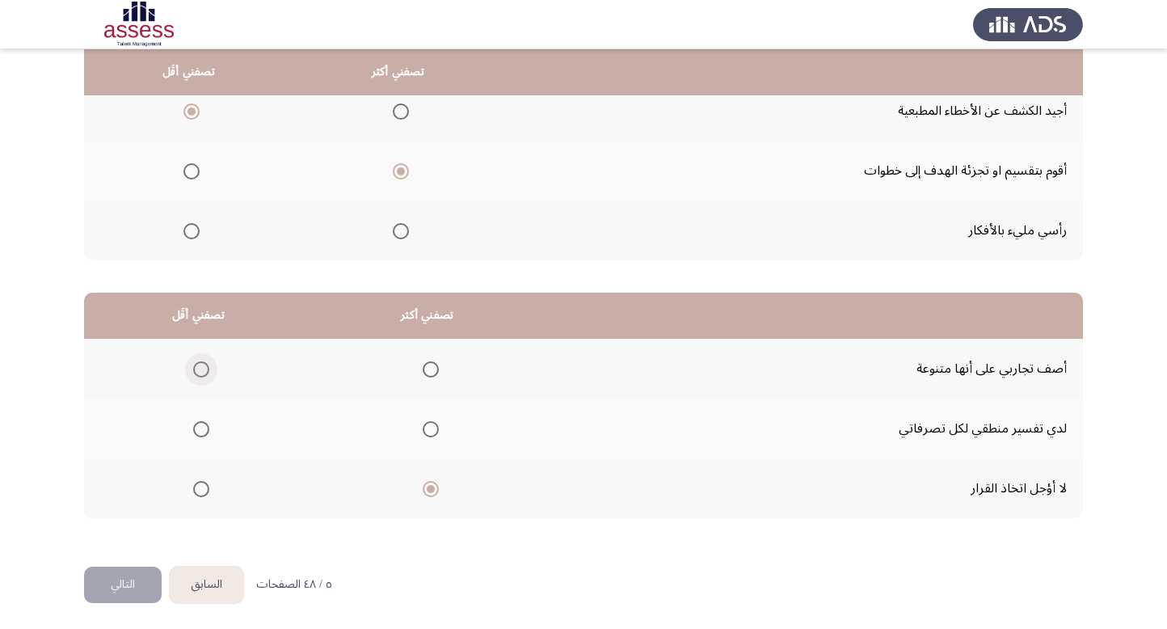
click at [197, 368] on input "Select an option" at bounding box center [201, 369] width 16 height 16
click at [112, 583] on button "التالي" at bounding box center [123, 585] width 78 height 36
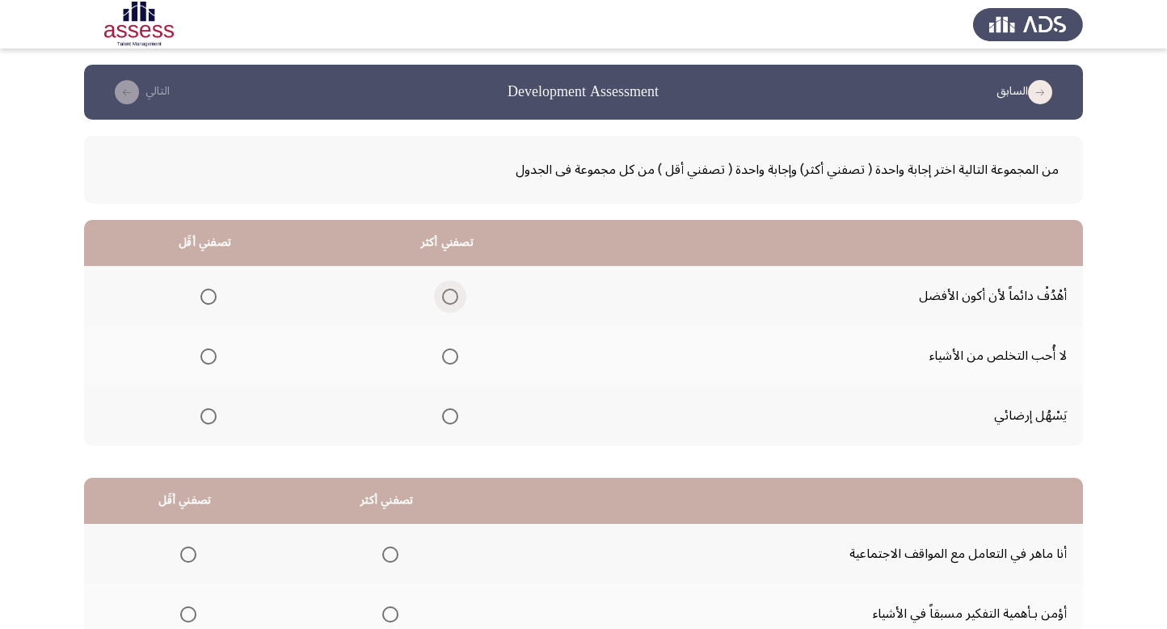
click at [445, 294] on span "Select an option" at bounding box center [450, 297] width 16 height 16
click at [445, 294] on input "Select an option" at bounding box center [450, 297] width 16 height 16
click at [204, 355] on span "Select an option" at bounding box center [209, 356] width 16 height 16
click at [204, 355] on input "Select an option" at bounding box center [209, 356] width 16 height 16
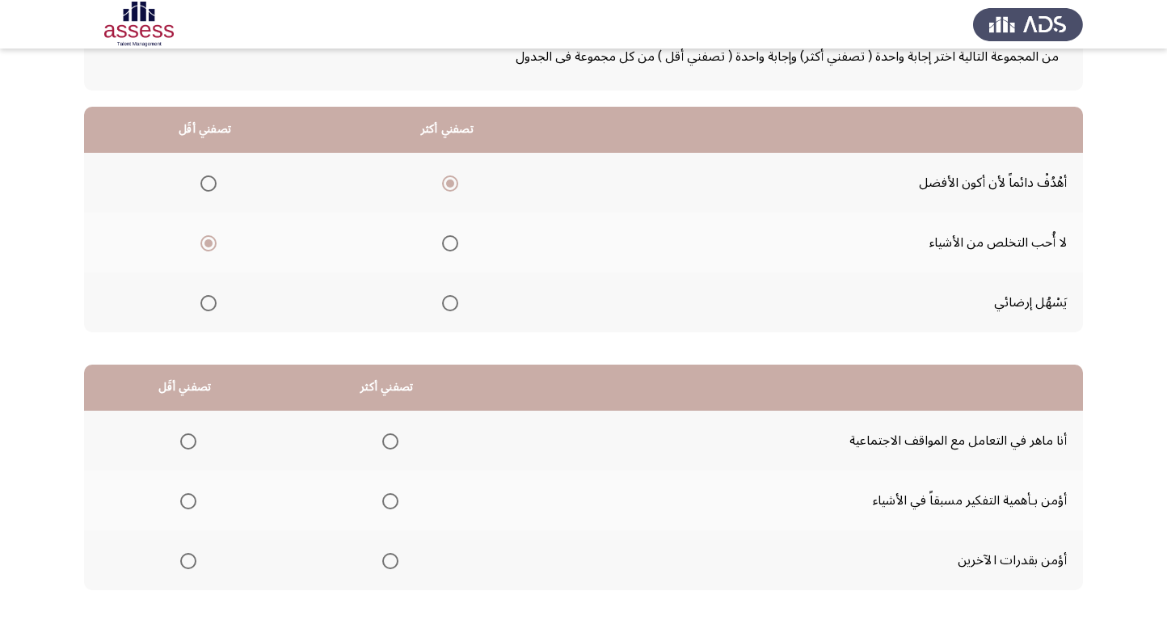
scroll to position [185, 0]
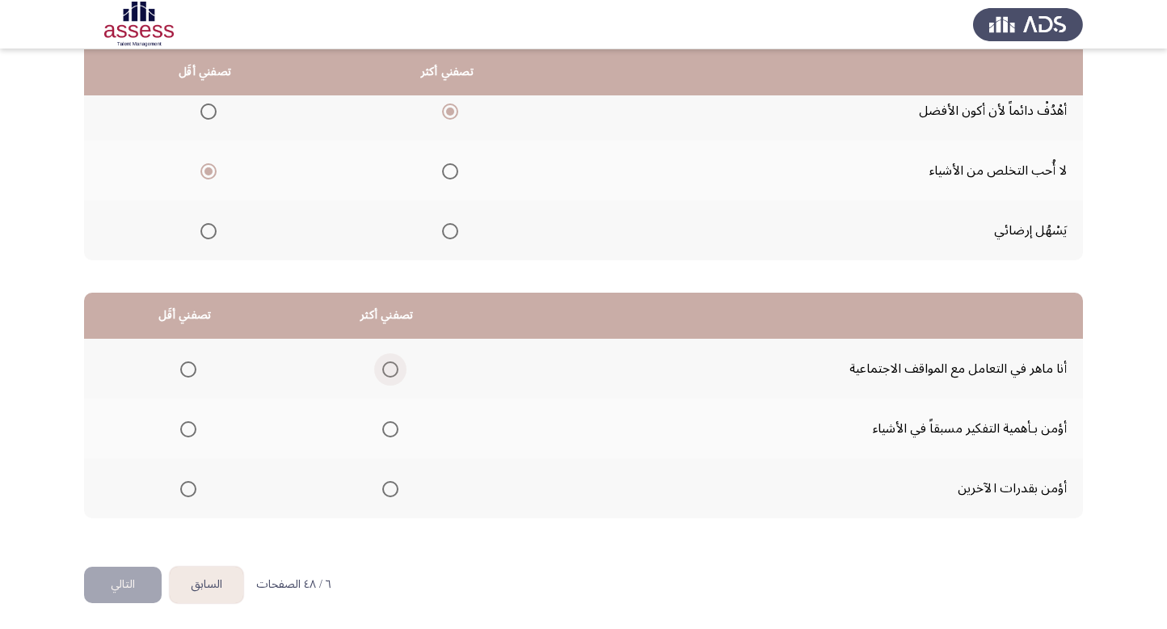
click at [390, 365] on span "Select an option" at bounding box center [390, 369] width 16 height 16
click at [390, 365] on input "Select an option" at bounding box center [390, 369] width 16 height 16
click at [191, 421] on span "Select an option" at bounding box center [188, 429] width 16 height 16
click at [191, 421] on input "Select an option" at bounding box center [188, 429] width 16 height 16
click at [391, 423] on span "Select an option" at bounding box center [390, 429] width 16 height 16
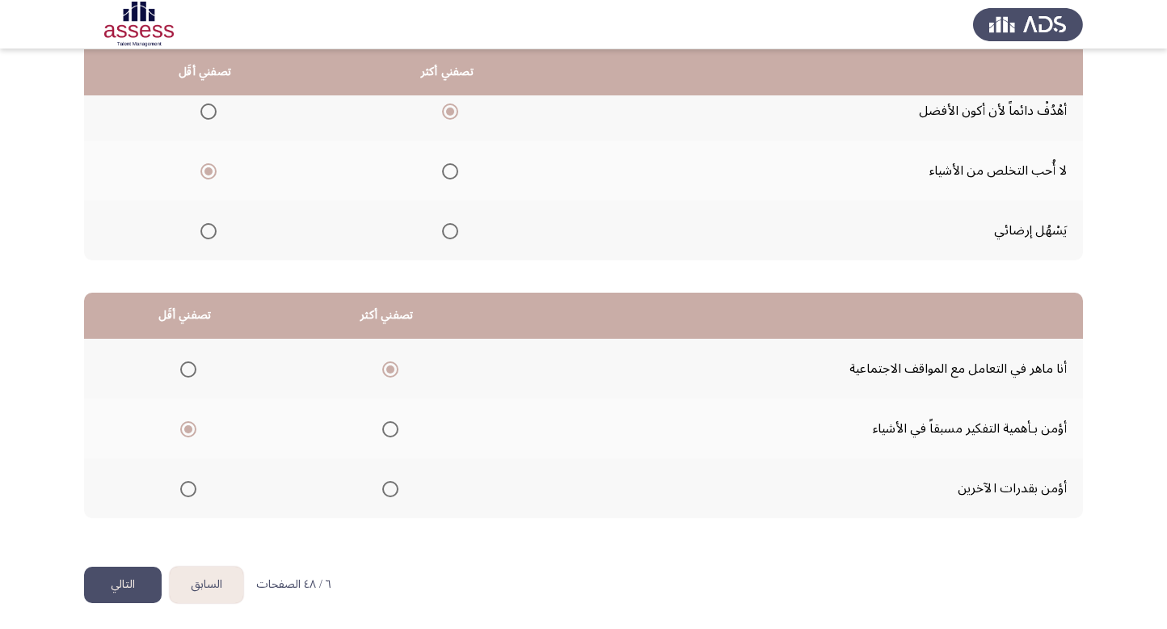
click at [391, 423] on input "Select an option" at bounding box center [390, 429] width 16 height 16
click at [387, 373] on span "Select an option" at bounding box center [390, 369] width 16 height 16
click at [387, 373] on input "Select an option" at bounding box center [390, 369] width 16 height 16
click at [188, 424] on span "Select an option" at bounding box center [188, 429] width 16 height 16
click at [188, 424] on input "Select an option" at bounding box center [188, 429] width 16 height 16
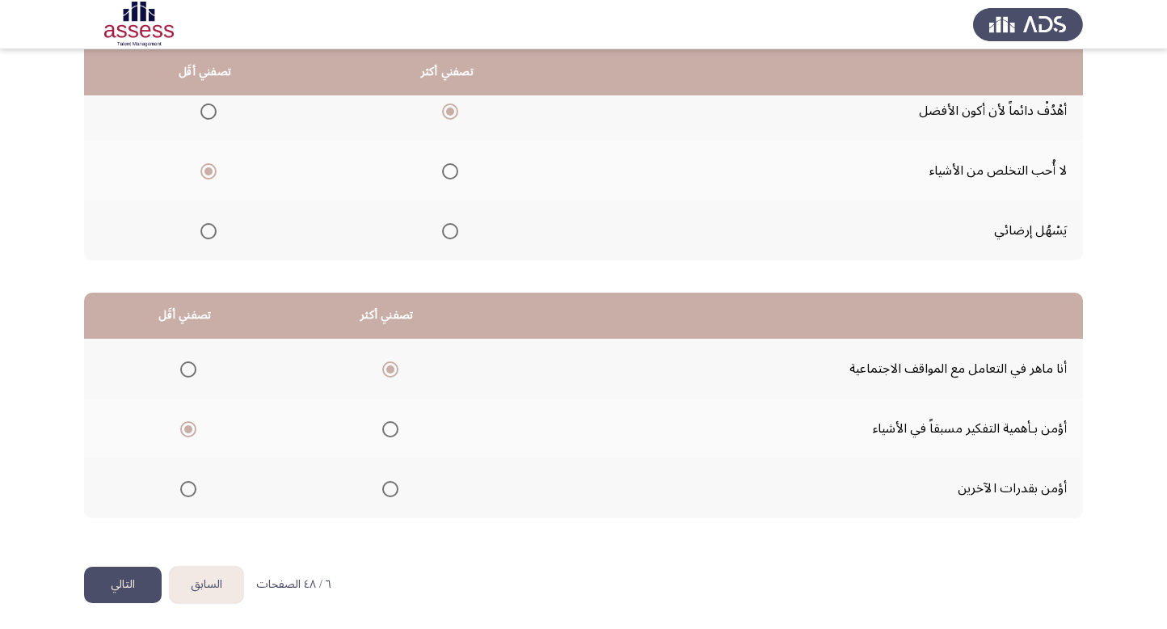
click at [108, 573] on button "التالي" at bounding box center [123, 585] width 78 height 36
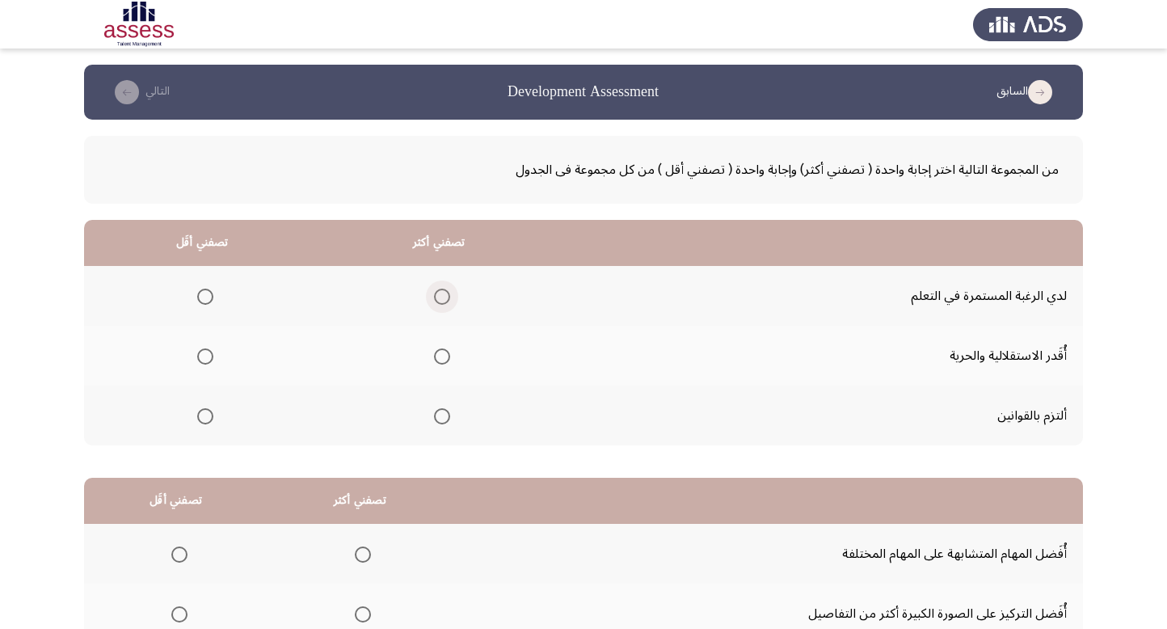
click at [443, 295] on span "Select an option" at bounding box center [442, 297] width 16 height 16
click at [443, 295] on input "Select an option" at bounding box center [442, 297] width 16 height 16
click at [204, 353] on span "Select an option" at bounding box center [205, 356] width 16 height 16
click at [204, 353] on input "Select an option" at bounding box center [205, 356] width 16 height 16
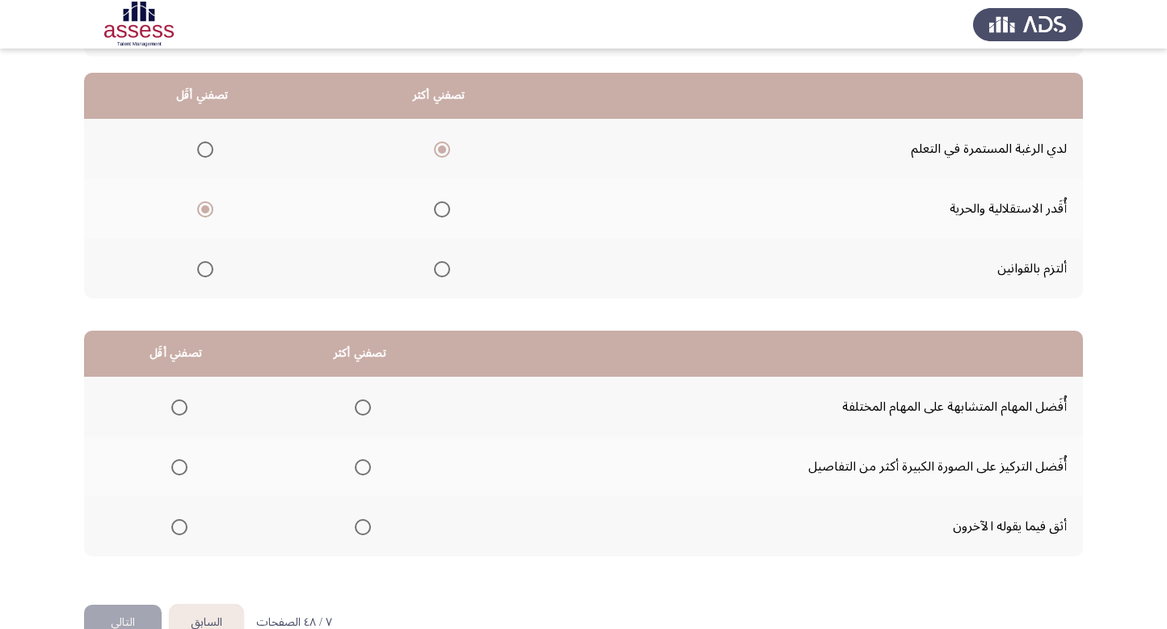
scroll to position [148, 0]
click at [368, 402] on span "Select an option" at bounding box center [363, 407] width 16 height 16
click at [368, 402] on input "Select an option" at bounding box center [363, 407] width 16 height 16
click at [175, 518] on span "Select an option" at bounding box center [179, 526] width 16 height 16
click at [175, 518] on input "Select an option" at bounding box center [179, 526] width 16 height 16
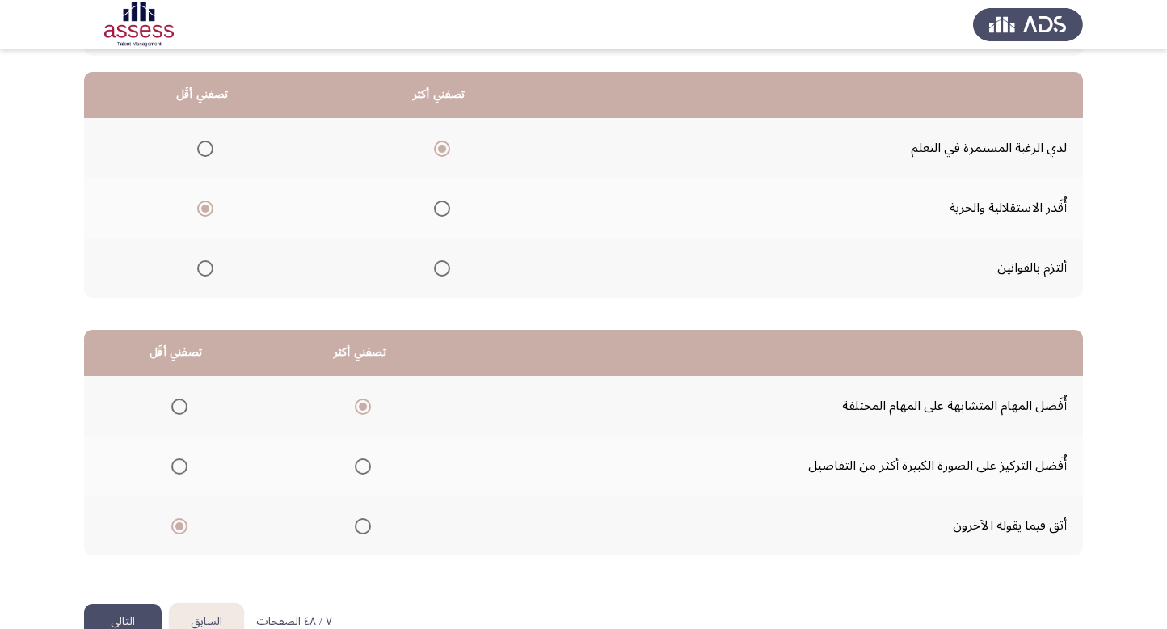
scroll to position [185, 0]
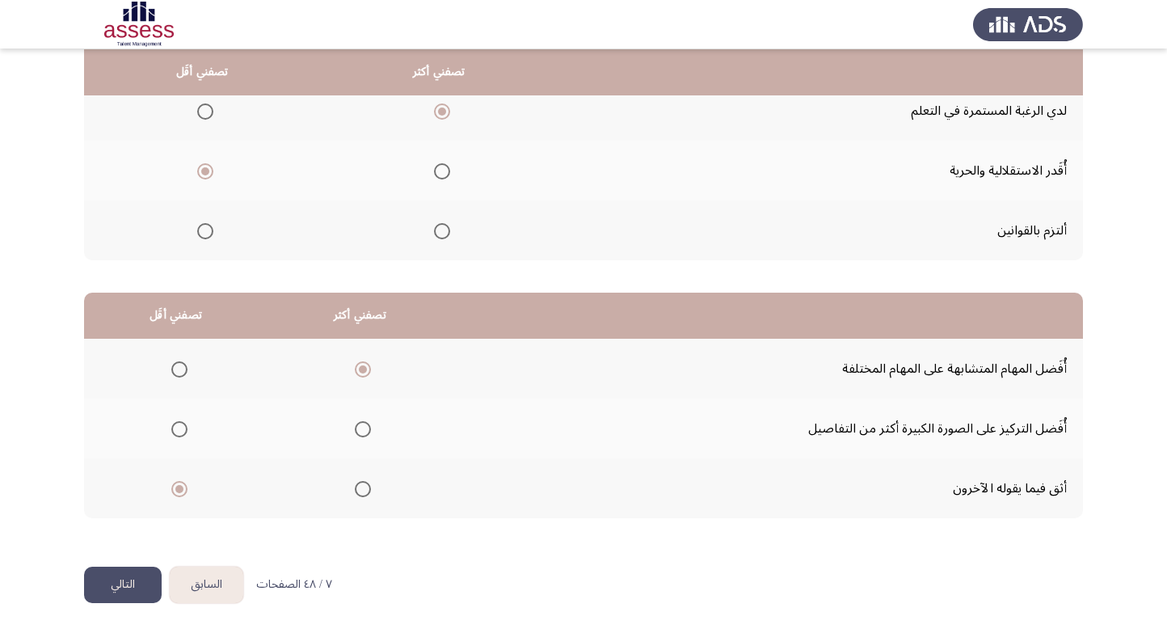
click at [109, 586] on button "التالي" at bounding box center [123, 585] width 78 height 36
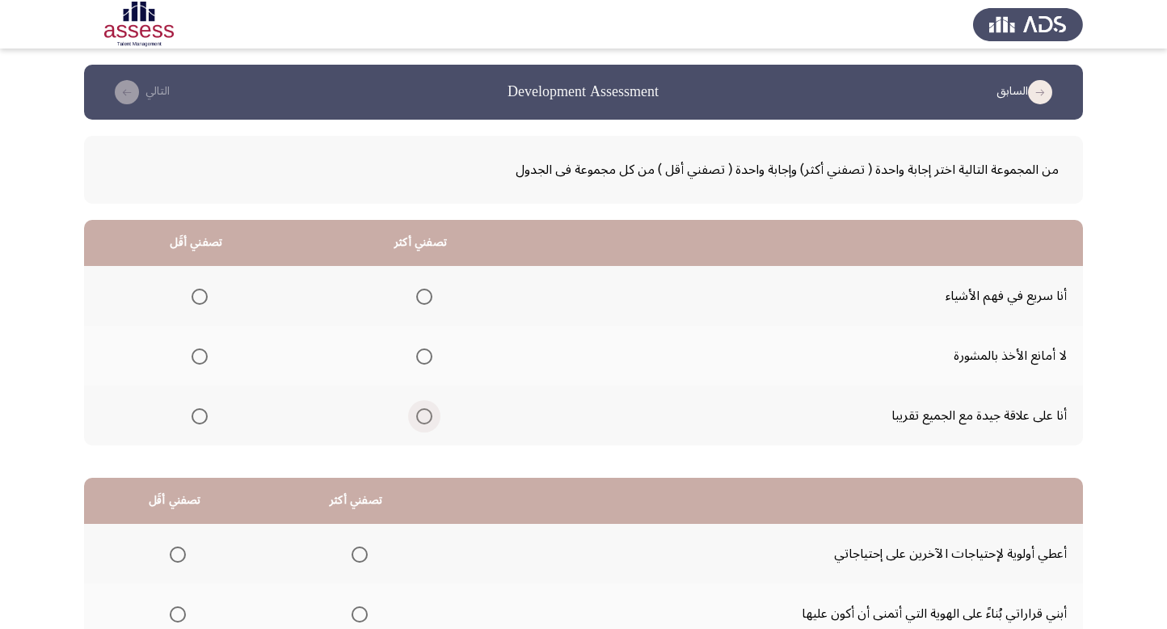
click at [424, 418] on span "Select an option" at bounding box center [424, 416] width 16 height 16
click at [424, 418] on input "Select an option" at bounding box center [424, 416] width 16 height 16
click at [193, 354] on span "Select an option" at bounding box center [200, 356] width 16 height 16
click at [193, 354] on input "Select an option" at bounding box center [200, 356] width 16 height 16
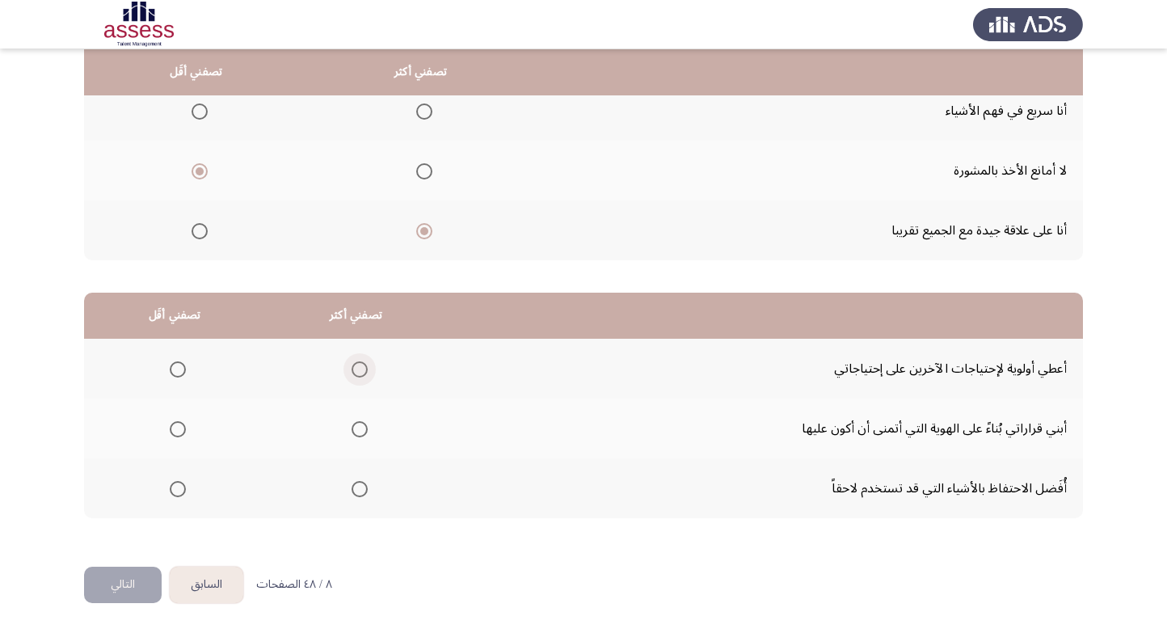
click at [358, 366] on span "Select an option" at bounding box center [360, 369] width 16 height 16
click at [358, 366] on input "Select an option" at bounding box center [360, 369] width 16 height 16
click at [179, 425] on span "Select an option" at bounding box center [178, 429] width 16 height 16
click at [179, 425] on input "Select an option" at bounding box center [178, 429] width 16 height 16
click at [123, 577] on button "التالي" at bounding box center [123, 585] width 78 height 36
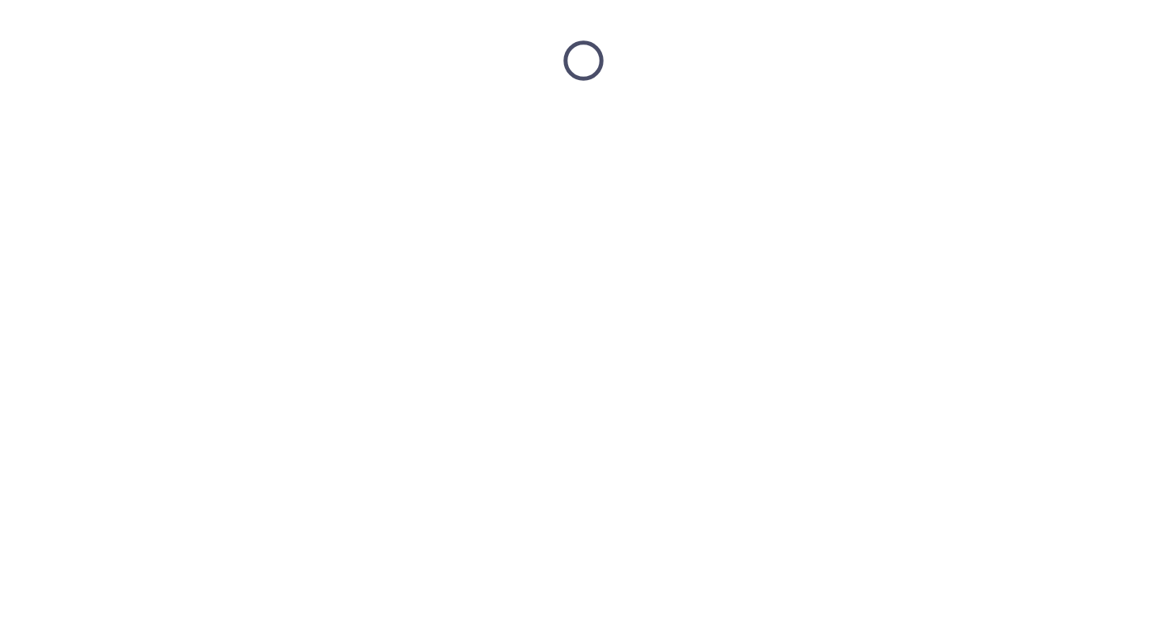
scroll to position [0, 0]
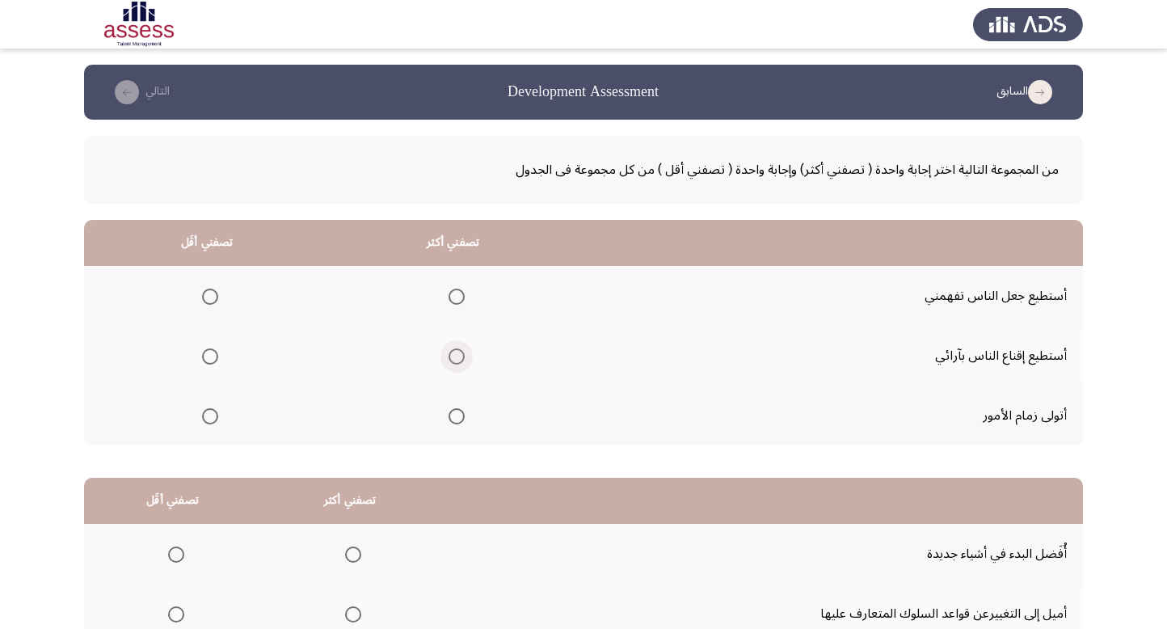
click at [450, 350] on span "Select an option" at bounding box center [457, 356] width 16 height 16
click at [450, 350] on input "Select an option" at bounding box center [457, 356] width 16 height 16
click at [216, 289] on span "Select an option" at bounding box center [210, 297] width 16 height 16
click at [216, 289] on input "Select an option" at bounding box center [210, 297] width 16 height 16
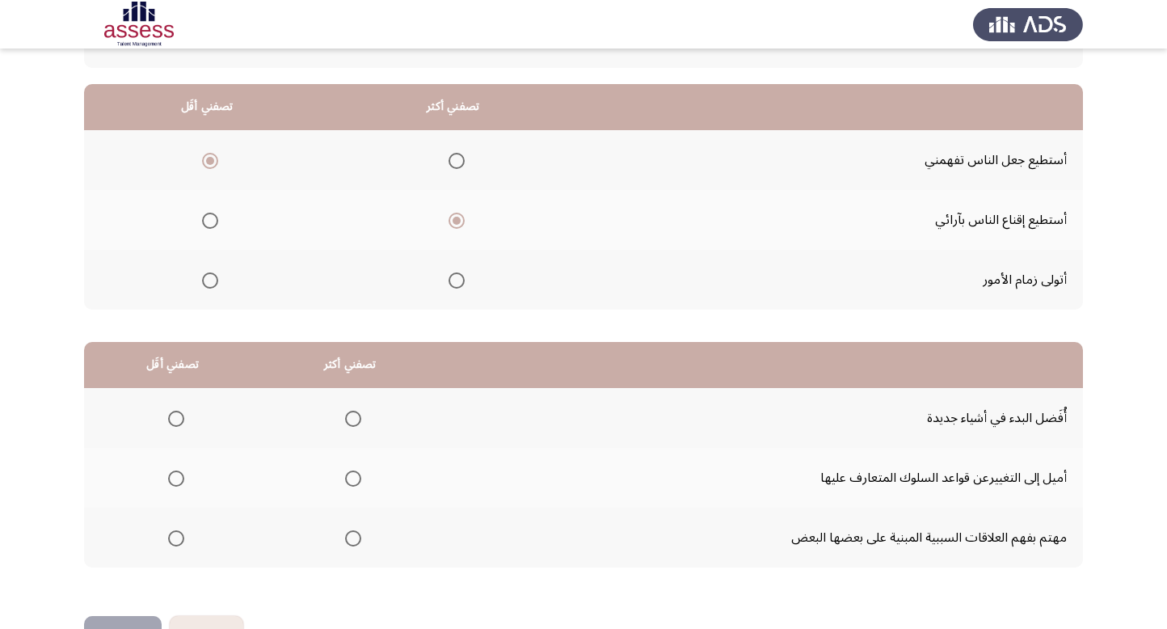
scroll to position [136, 0]
click at [208, 274] on span "Select an option" at bounding box center [210, 280] width 16 height 16
click at [208, 274] on input "Select an option" at bounding box center [210, 280] width 16 height 16
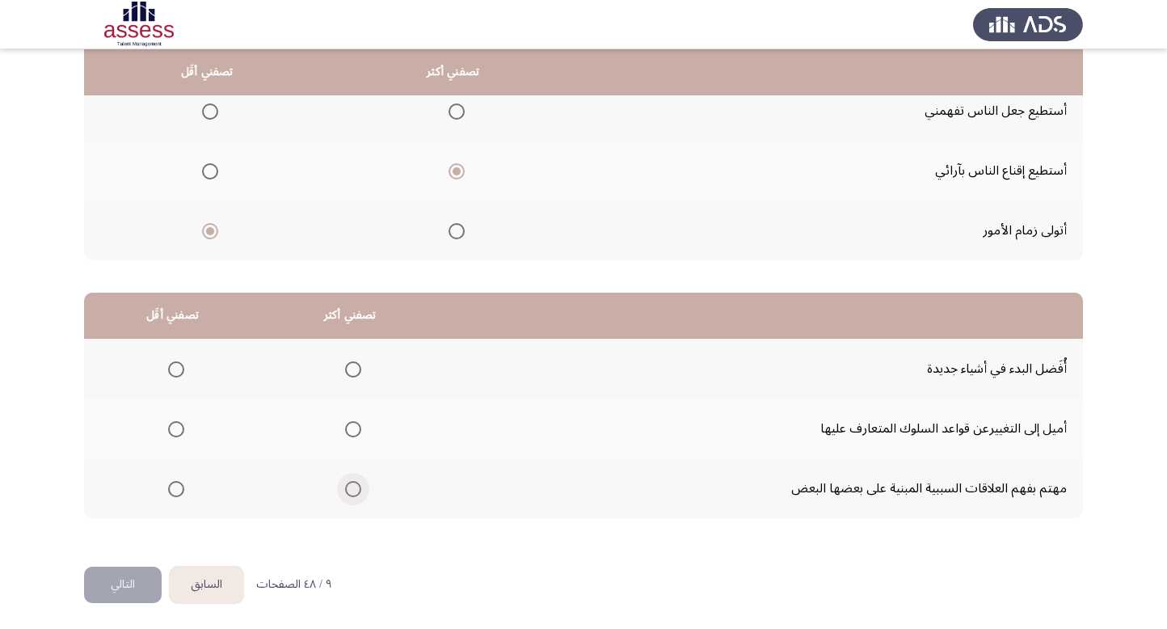
click at [346, 491] on span "Select an option" at bounding box center [353, 489] width 16 height 16
click at [346, 491] on input "Select an option" at bounding box center [353, 489] width 16 height 16
click at [168, 361] on span "Select an option" at bounding box center [176, 369] width 16 height 16
click at [168, 361] on input "Select an option" at bounding box center [176, 369] width 16 height 16
click at [118, 569] on button "التالي" at bounding box center [123, 585] width 78 height 36
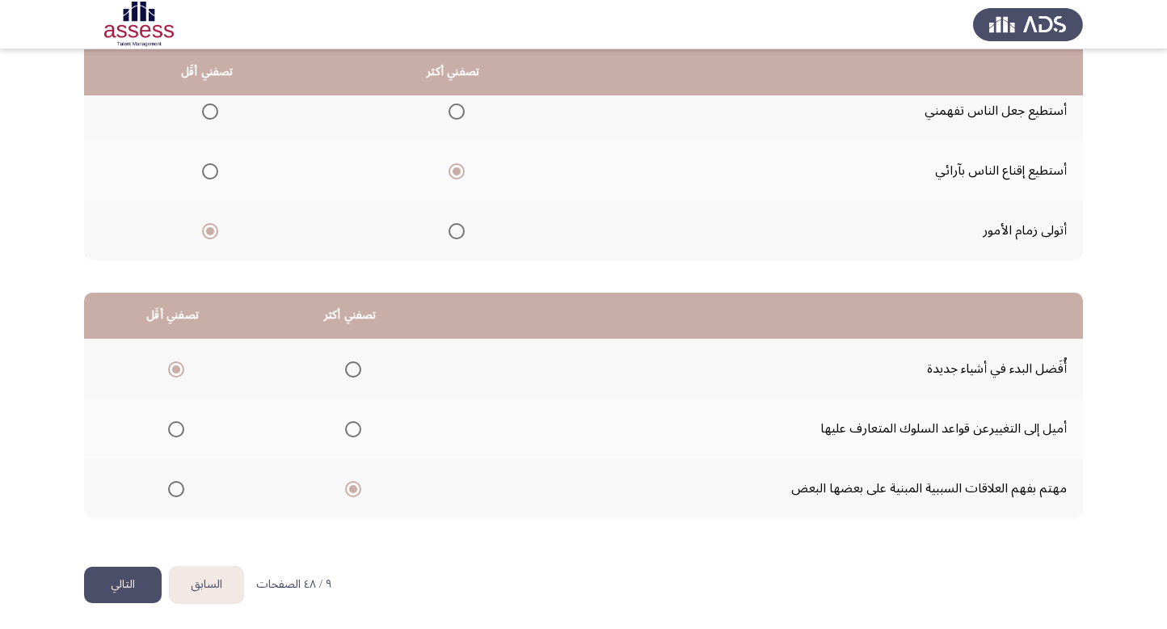
scroll to position [0, 0]
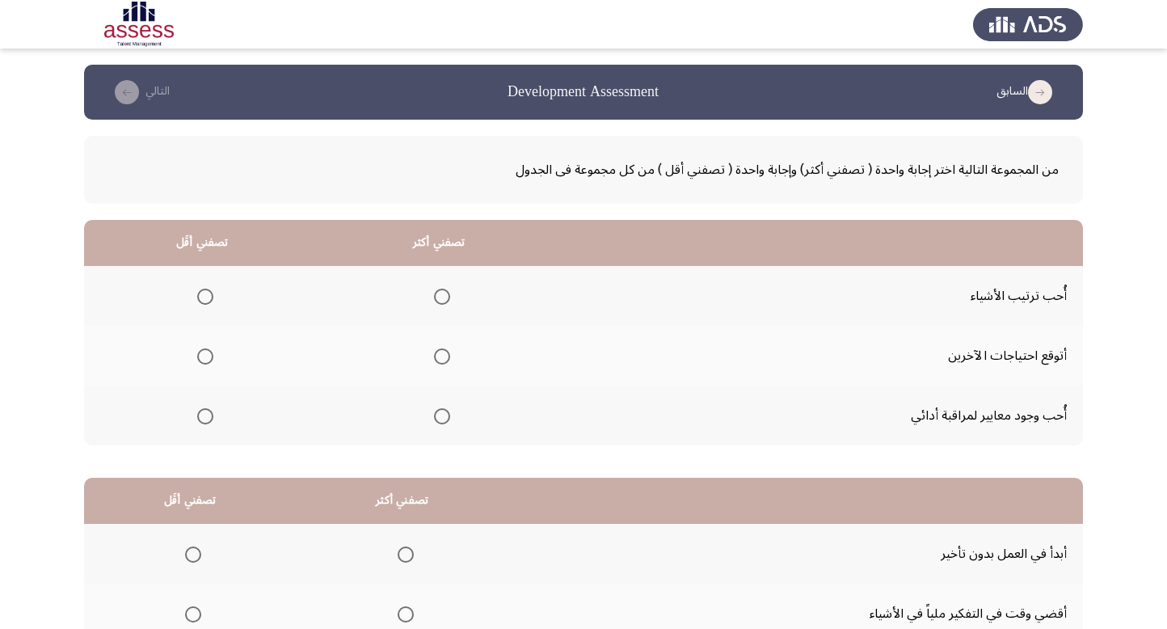
click at [438, 353] on span "Select an option" at bounding box center [442, 356] width 16 height 16
click at [438, 353] on input "Select an option" at bounding box center [442, 356] width 16 height 16
click at [201, 293] on span "Select an option" at bounding box center [205, 297] width 16 height 16
click at [201, 293] on input "Select an option" at bounding box center [205, 297] width 16 height 16
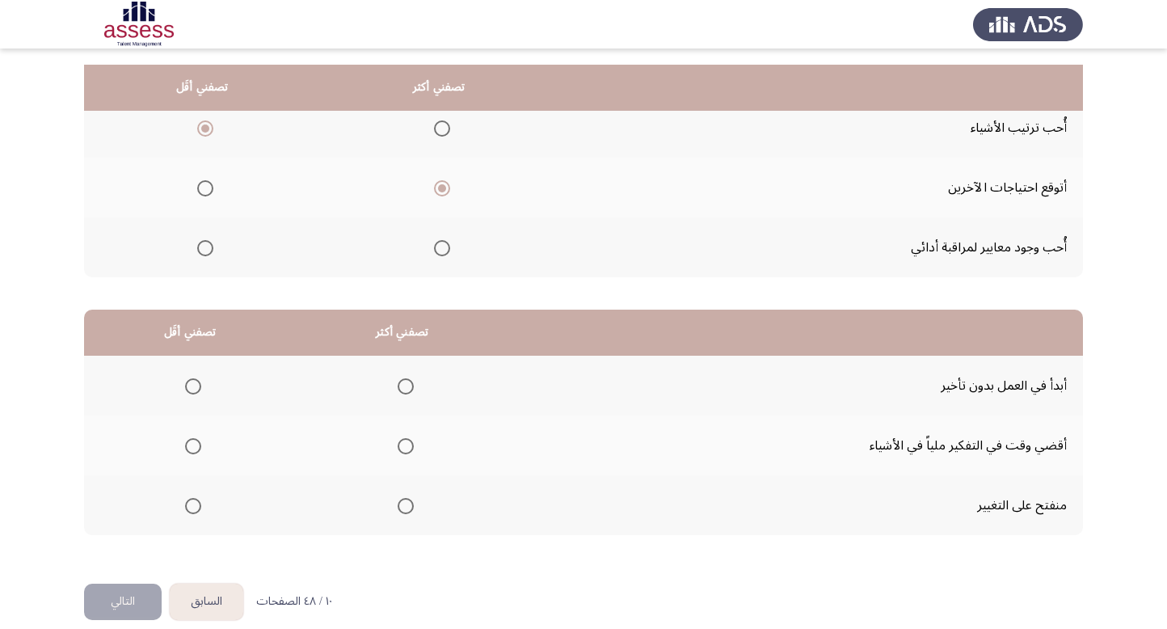
scroll to position [185, 0]
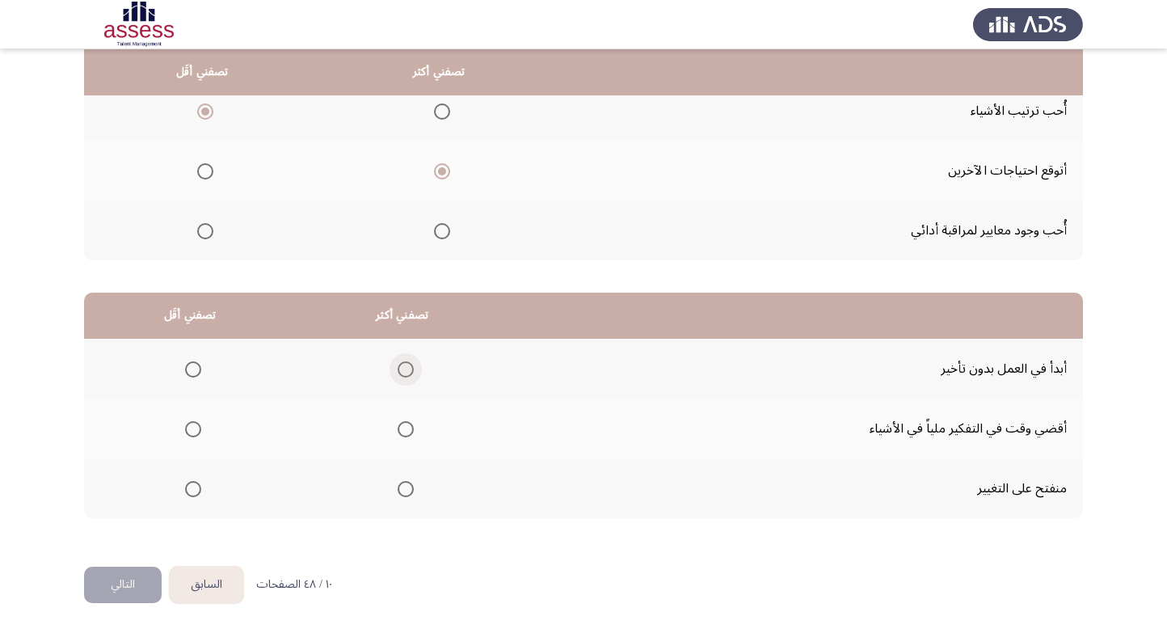
click at [399, 368] on span "Select an option" at bounding box center [406, 369] width 16 height 16
click at [399, 368] on input "Select an option" at bounding box center [406, 369] width 16 height 16
click at [197, 428] on span "Select an option" at bounding box center [193, 429] width 16 height 16
click at [197, 428] on input "Select an option" at bounding box center [193, 429] width 16 height 16
click at [121, 576] on button "التالي" at bounding box center [123, 585] width 78 height 36
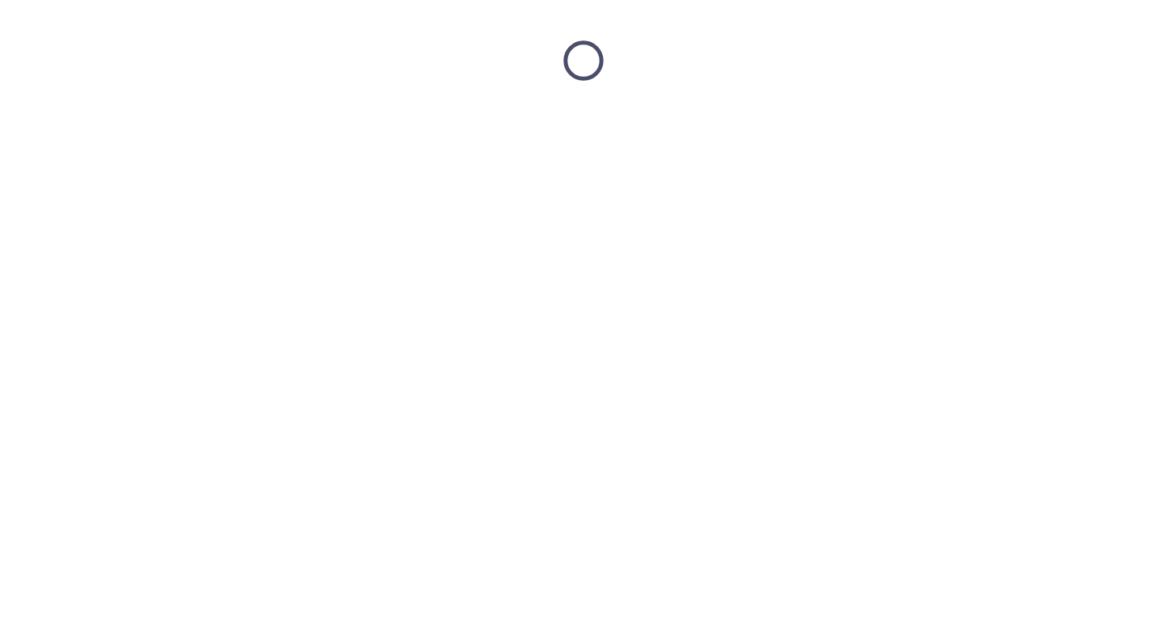
scroll to position [0, 0]
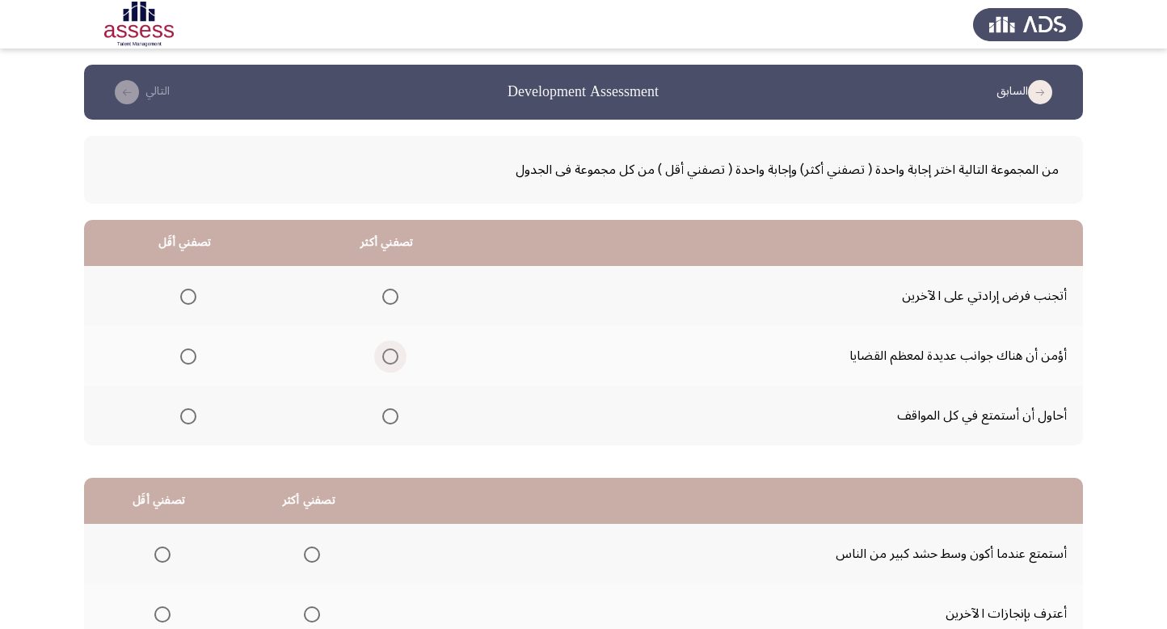
click at [388, 353] on span "Select an option" at bounding box center [390, 356] width 16 height 16
click at [388, 353] on input "Select an option" at bounding box center [390, 356] width 16 height 16
click at [184, 289] on span "Select an option" at bounding box center [188, 297] width 16 height 16
click at [184, 289] on input "Select an option" at bounding box center [188, 297] width 16 height 16
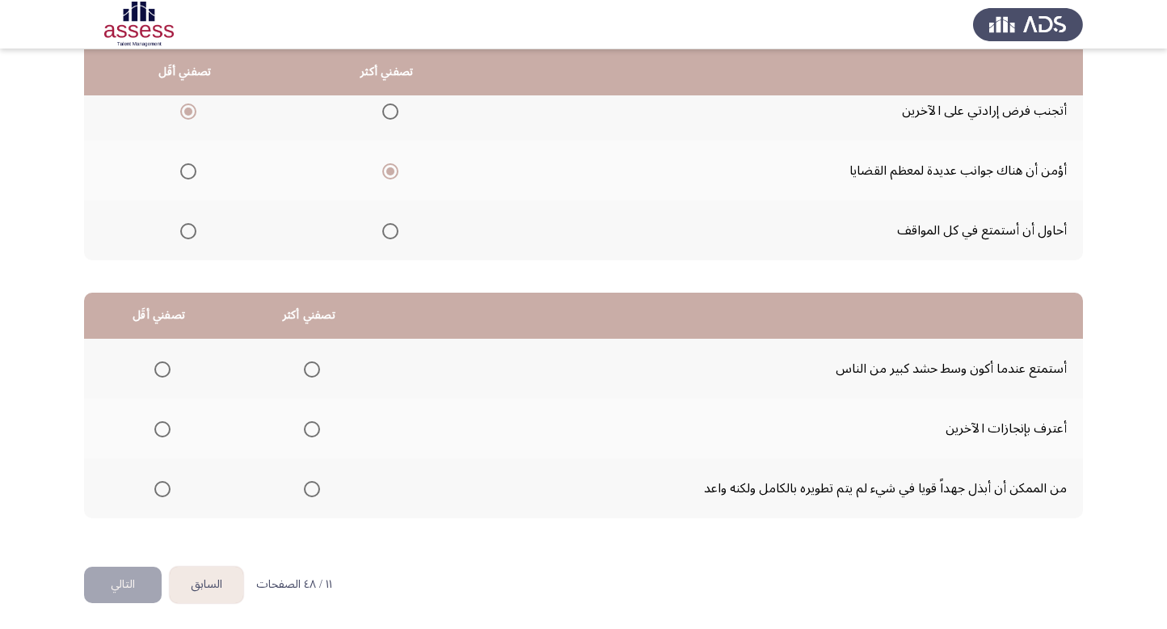
click at [310, 425] on span "Select an option" at bounding box center [312, 429] width 16 height 16
click at [310, 425] on input "Select an option" at bounding box center [312, 429] width 16 height 16
click at [161, 363] on span "Select an option" at bounding box center [162, 369] width 16 height 16
click at [161, 363] on input "Select an option" at bounding box center [162, 369] width 16 height 16
click at [129, 593] on button "التالي" at bounding box center [123, 585] width 78 height 36
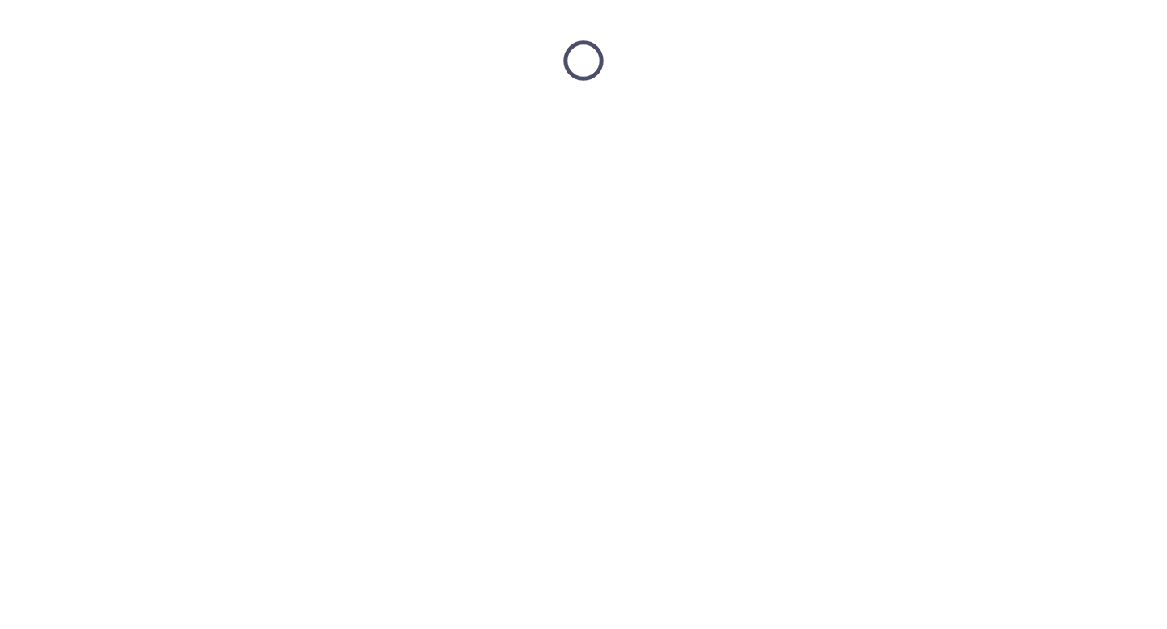
scroll to position [0, 0]
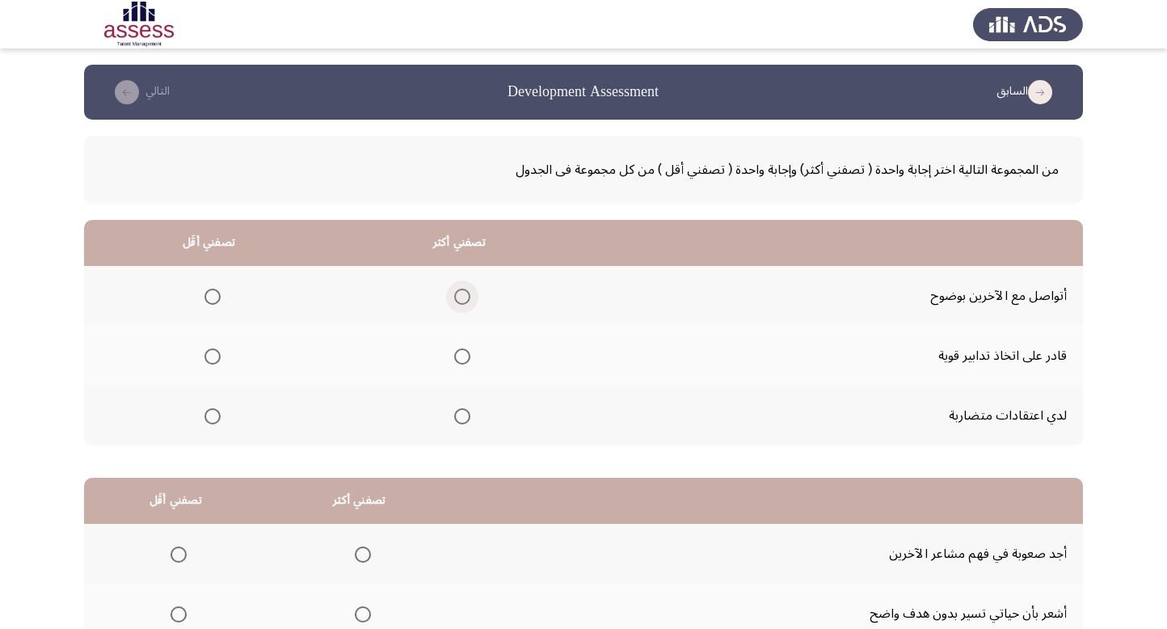
click at [454, 292] on span "Select an option" at bounding box center [462, 297] width 16 height 16
click at [454, 292] on input "Select an option" at bounding box center [462, 297] width 16 height 16
click at [215, 420] on span "Select an option" at bounding box center [213, 416] width 16 height 16
click at [215, 420] on input "Select an option" at bounding box center [213, 416] width 16 height 16
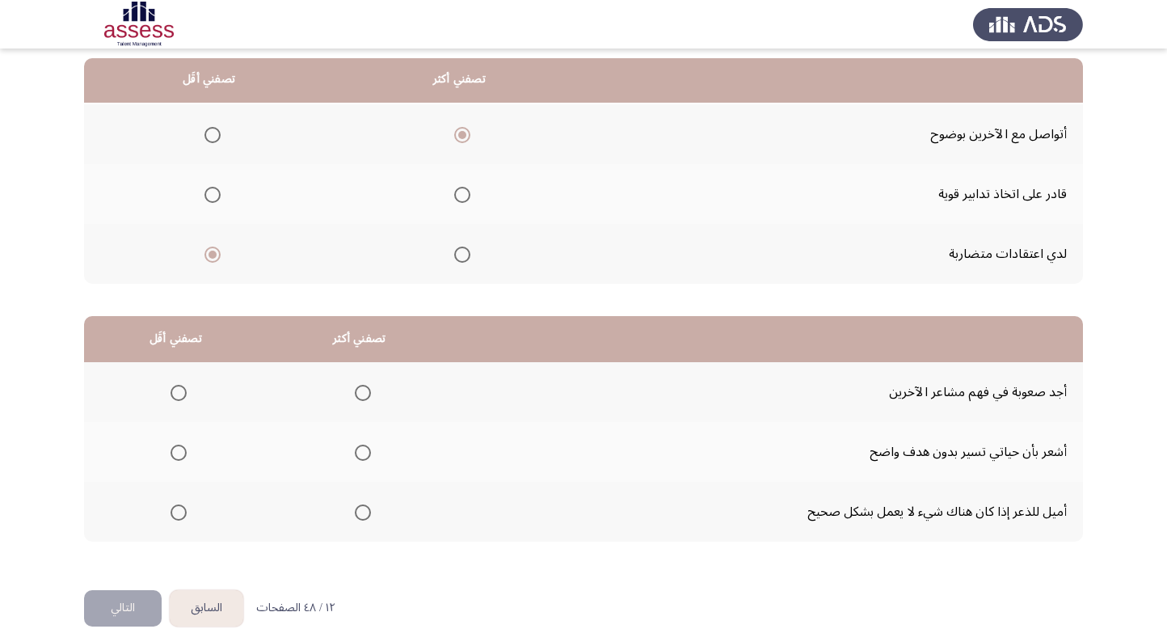
scroll to position [171, 0]
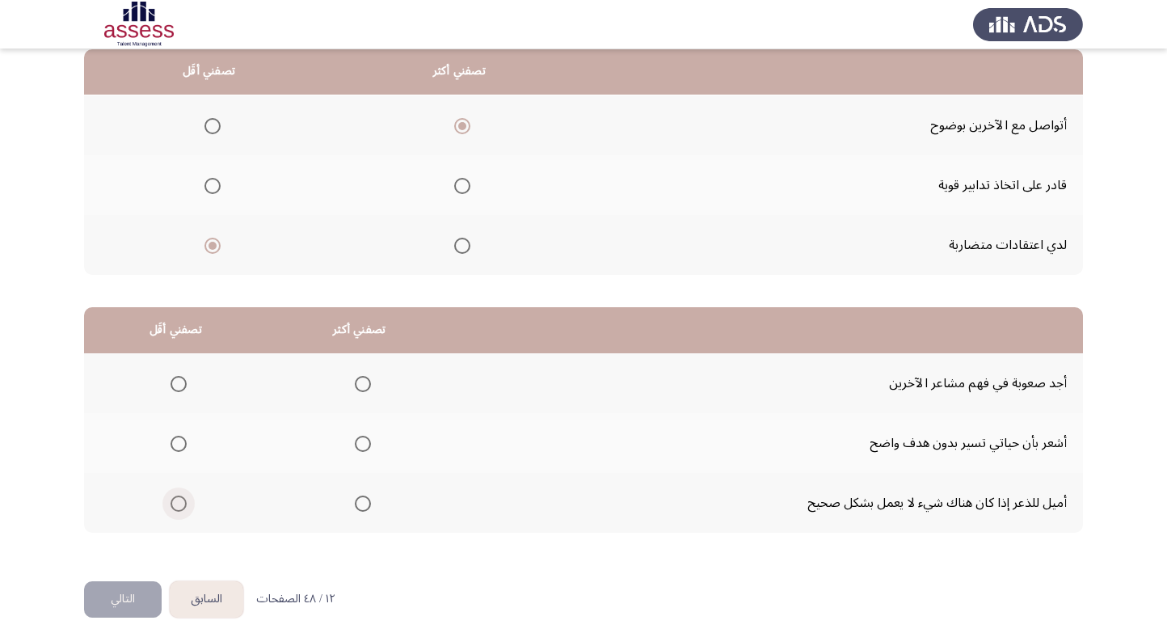
click at [181, 496] on span "Select an option" at bounding box center [179, 504] width 16 height 16
click at [181, 496] on input "Select an option" at bounding box center [179, 504] width 16 height 16
click at [355, 382] on span "Select an option" at bounding box center [363, 384] width 16 height 16
click at [355, 382] on input "Select an option" at bounding box center [363, 384] width 16 height 16
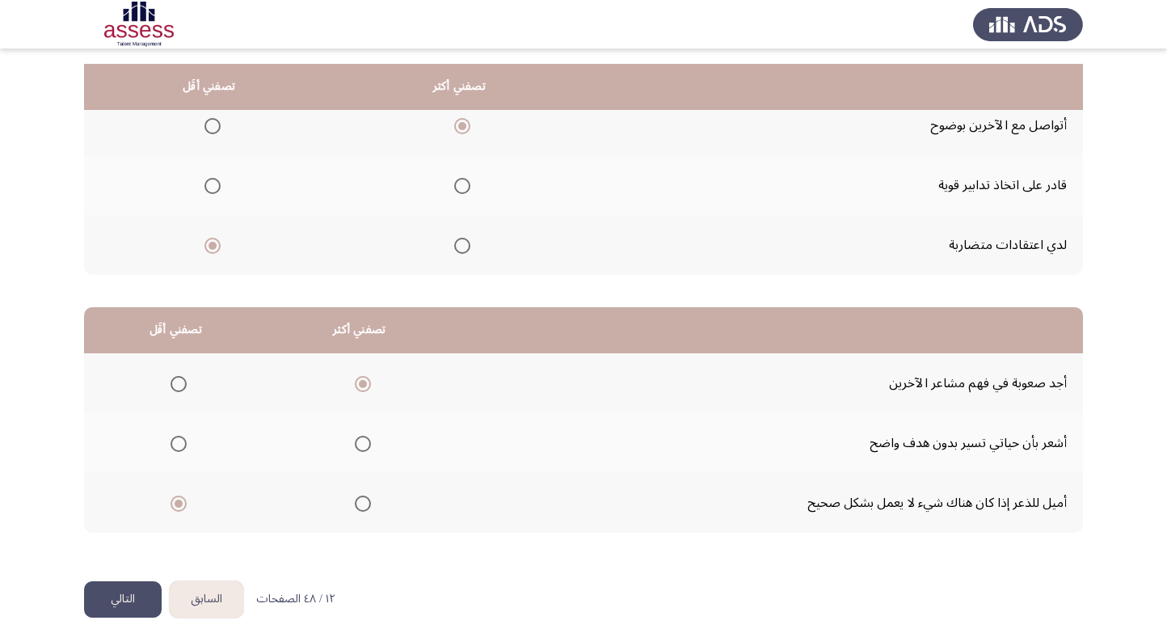
scroll to position [185, 0]
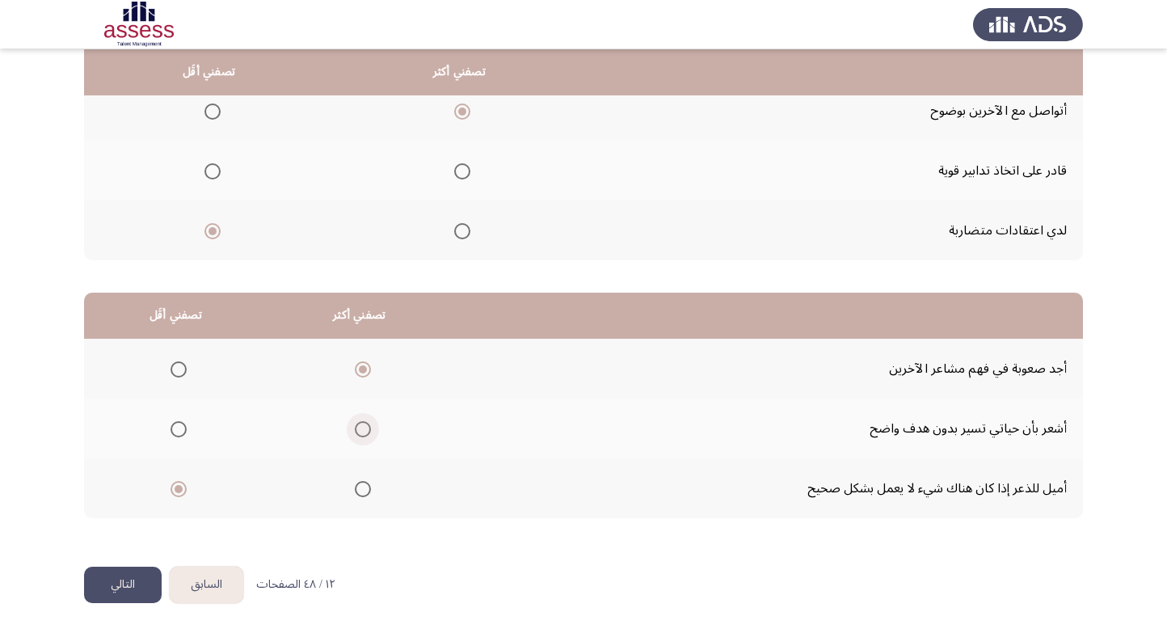
click at [359, 426] on span "Select an option" at bounding box center [363, 429] width 16 height 16
click at [359, 426] on input "Select an option" at bounding box center [363, 429] width 16 height 16
click at [124, 571] on button "التالي" at bounding box center [123, 585] width 78 height 36
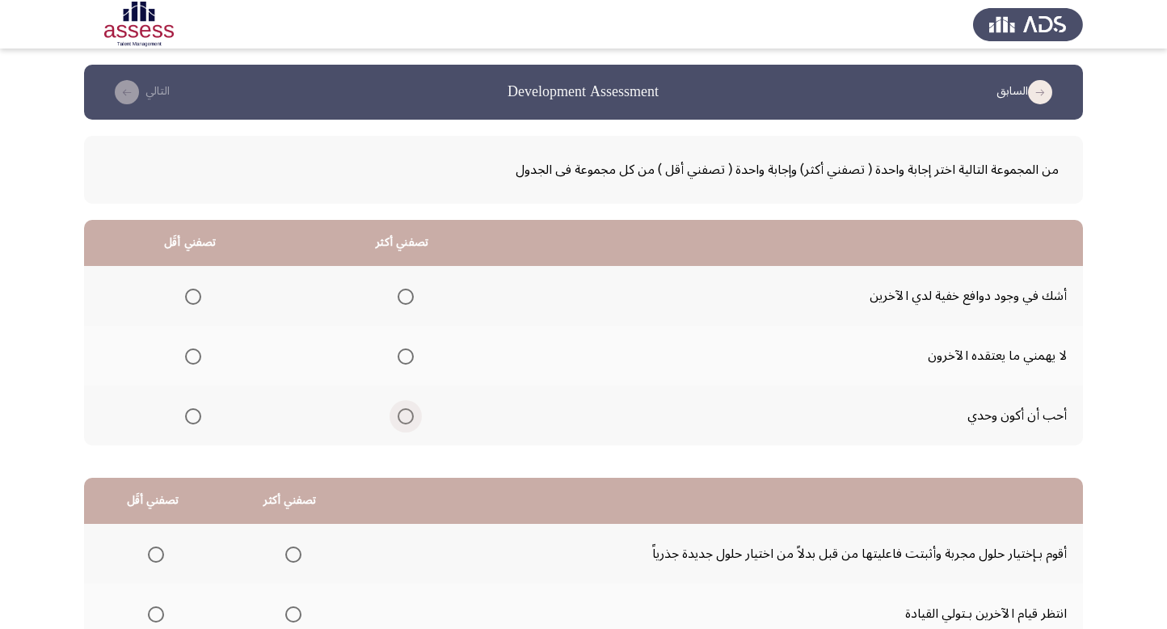
click at [403, 415] on span "Select an option" at bounding box center [406, 416] width 16 height 16
click at [403, 415] on input "Select an option" at bounding box center [406, 416] width 16 height 16
click at [193, 351] on span "Select an option" at bounding box center [193, 356] width 16 height 16
click at [193, 351] on input "Select an option" at bounding box center [193, 356] width 16 height 16
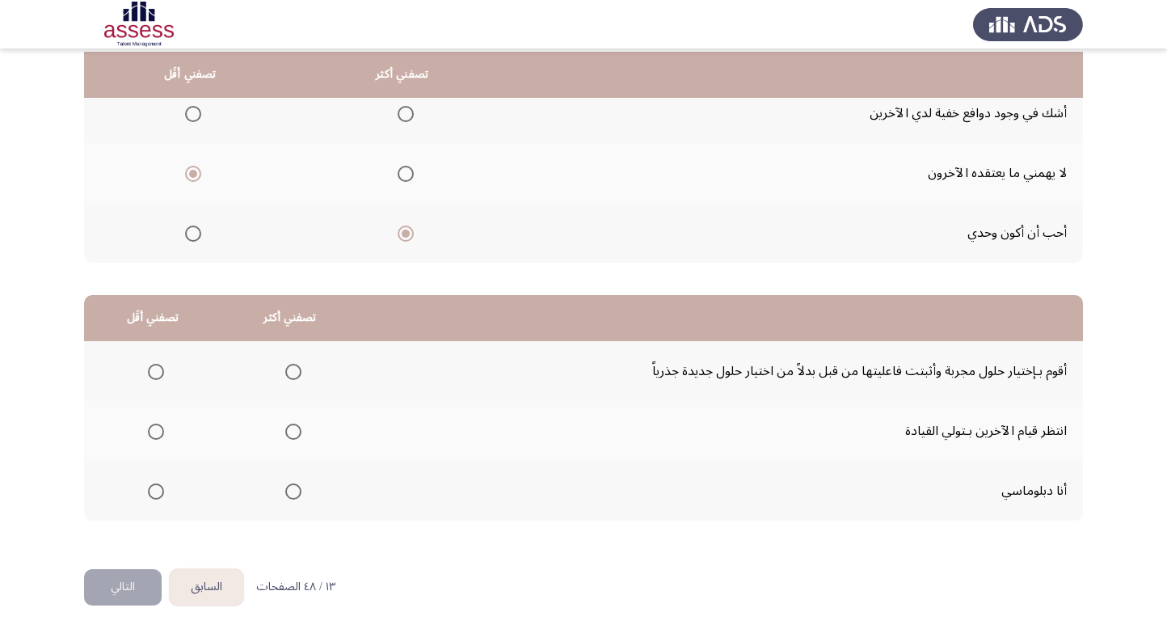
scroll to position [185, 0]
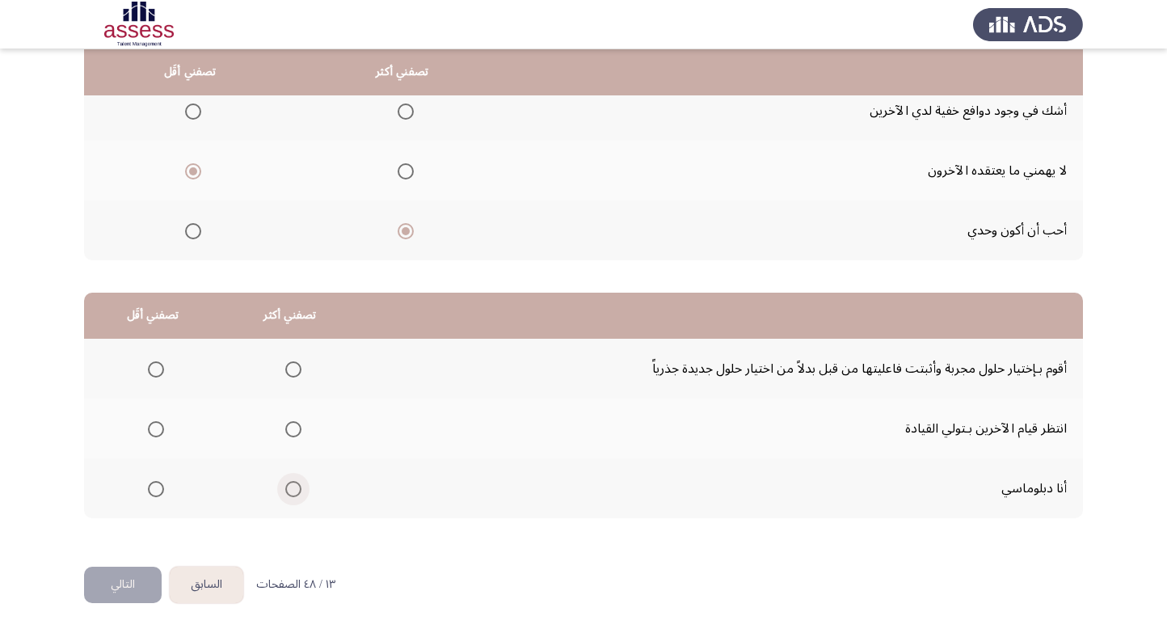
click at [293, 489] on span "Select an option" at bounding box center [293, 489] width 0 height 0
click at [289, 486] on input "Select an option" at bounding box center [293, 489] width 16 height 16
click at [152, 424] on span "Select an option" at bounding box center [156, 429] width 16 height 16
click at [152, 424] on input "Select an option" at bounding box center [156, 429] width 16 height 16
click at [117, 589] on button "التالي" at bounding box center [123, 585] width 78 height 36
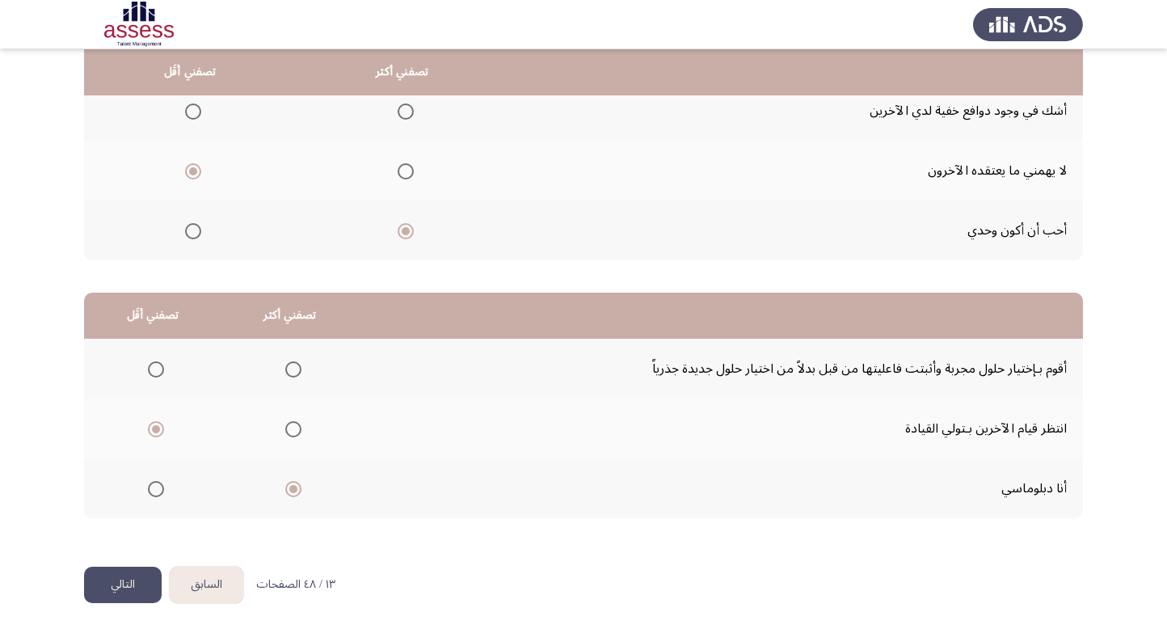
scroll to position [0, 0]
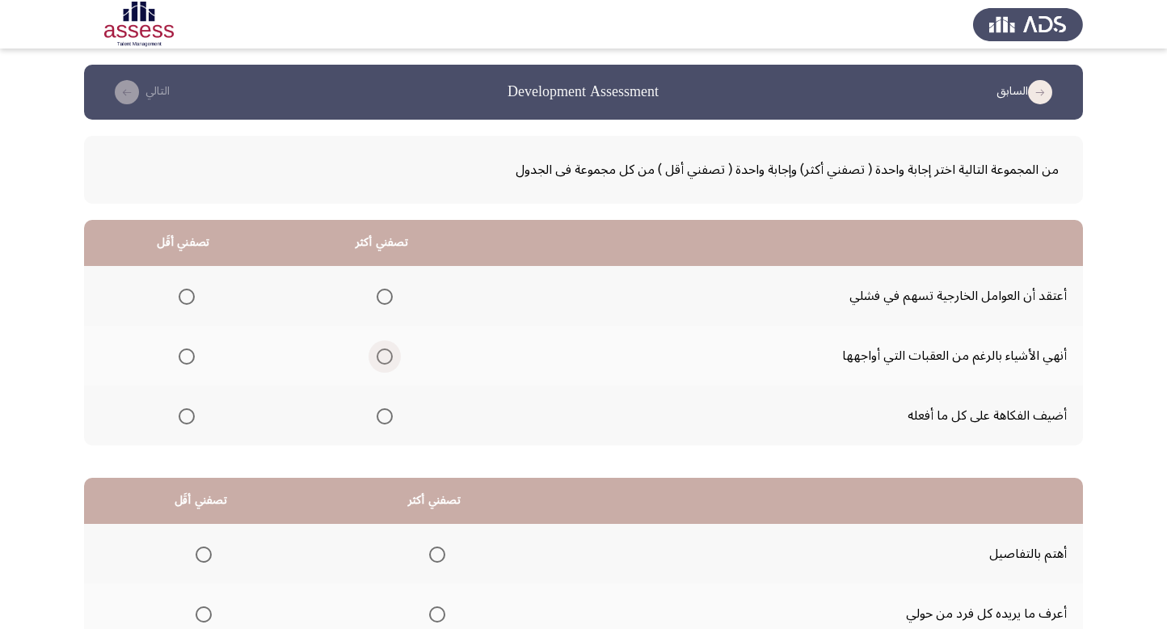
click at [382, 353] on span "Select an option" at bounding box center [385, 356] width 16 height 16
click at [382, 353] on input "Select an option" at bounding box center [385, 356] width 16 height 16
click at [190, 291] on span "Select an option" at bounding box center [187, 297] width 16 height 16
click at [190, 291] on input "Select an option" at bounding box center [187, 297] width 16 height 16
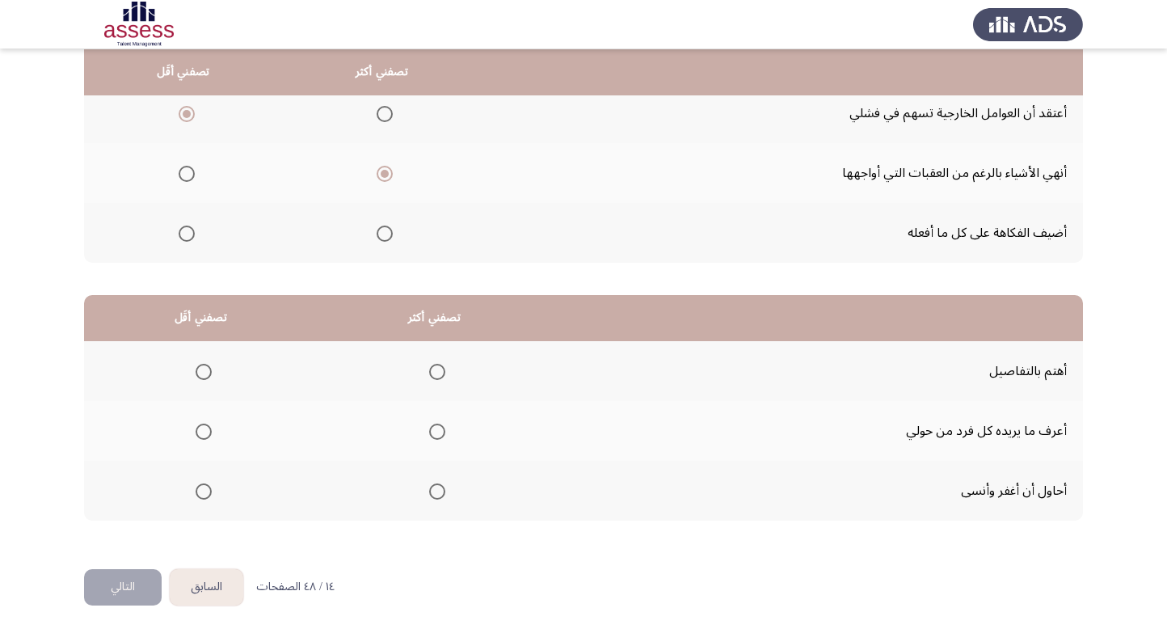
scroll to position [184, 0]
click at [440, 369] on span "Select an option" at bounding box center [437, 371] width 16 height 16
click at [440, 369] on input "Select an option" at bounding box center [437, 371] width 16 height 16
click at [210, 486] on span "Select an option" at bounding box center [204, 491] width 16 height 16
click at [210, 486] on input "Select an option" at bounding box center [204, 491] width 16 height 16
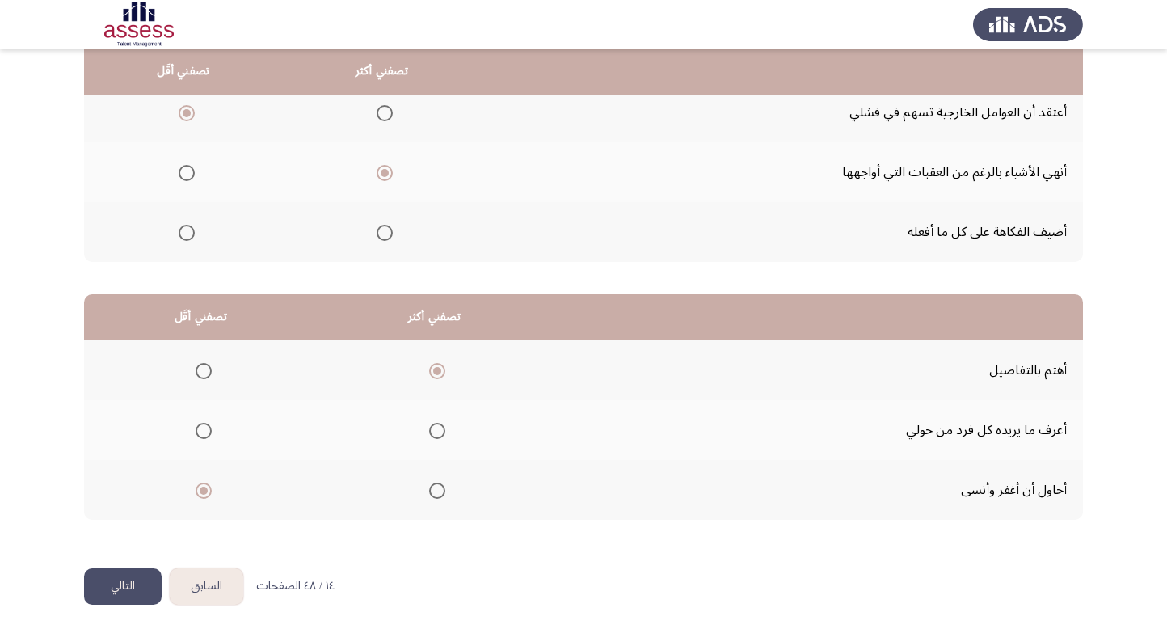
click at [94, 589] on button "التالي" at bounding box center [123, 586] width 78 height 36
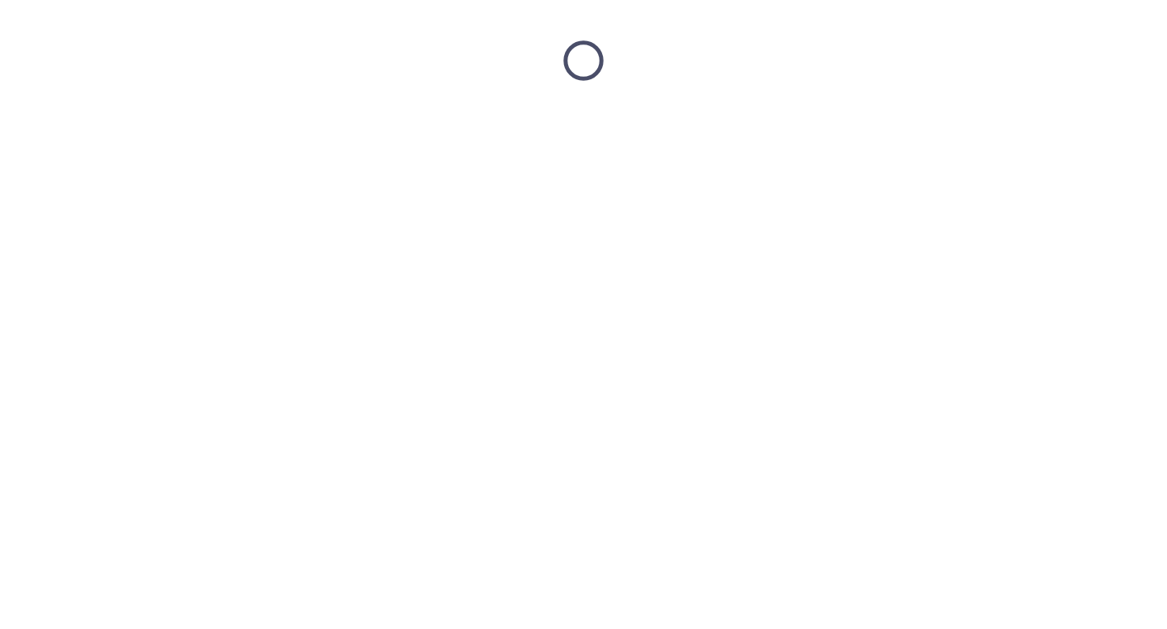
scroll to position [0, 0]
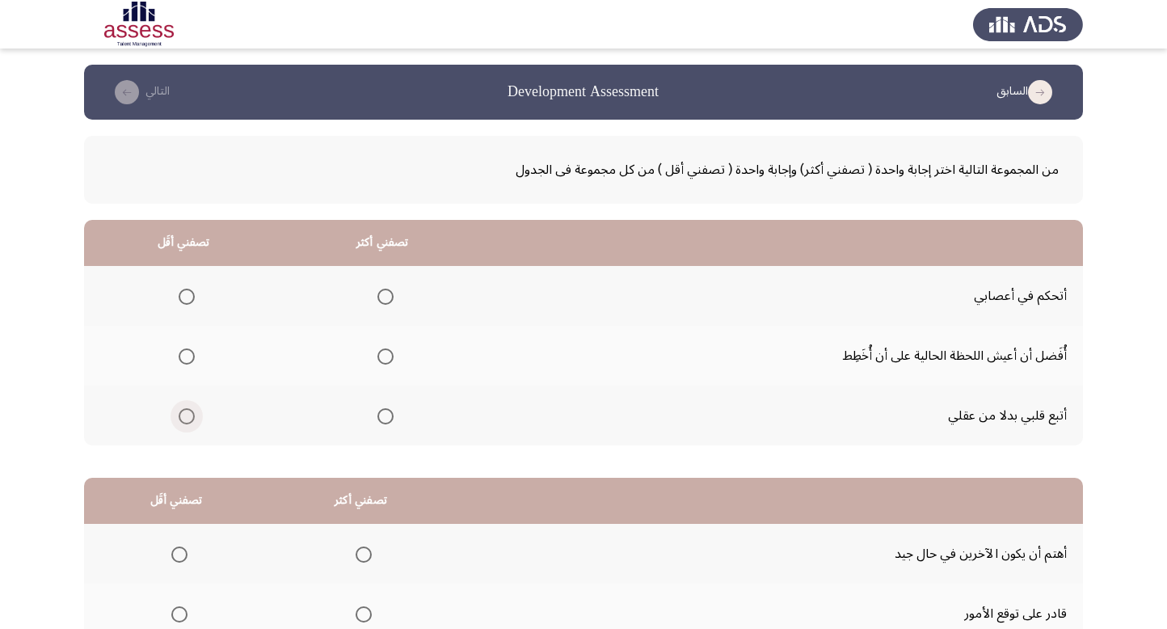
click at [182, 412] on span "Select an option" at bounding box center [187, 416] width 16 height 16
click at [182, 412] on input "Select an option" at bounding box center [187, 416] width 16 height 16
click at [378, 291] on span "Select an option" at bounding box center [386, 297] width 16 height 16
click at [378, 291] on input "Select an option" at bounding box center [386, 297] width 16 height 16
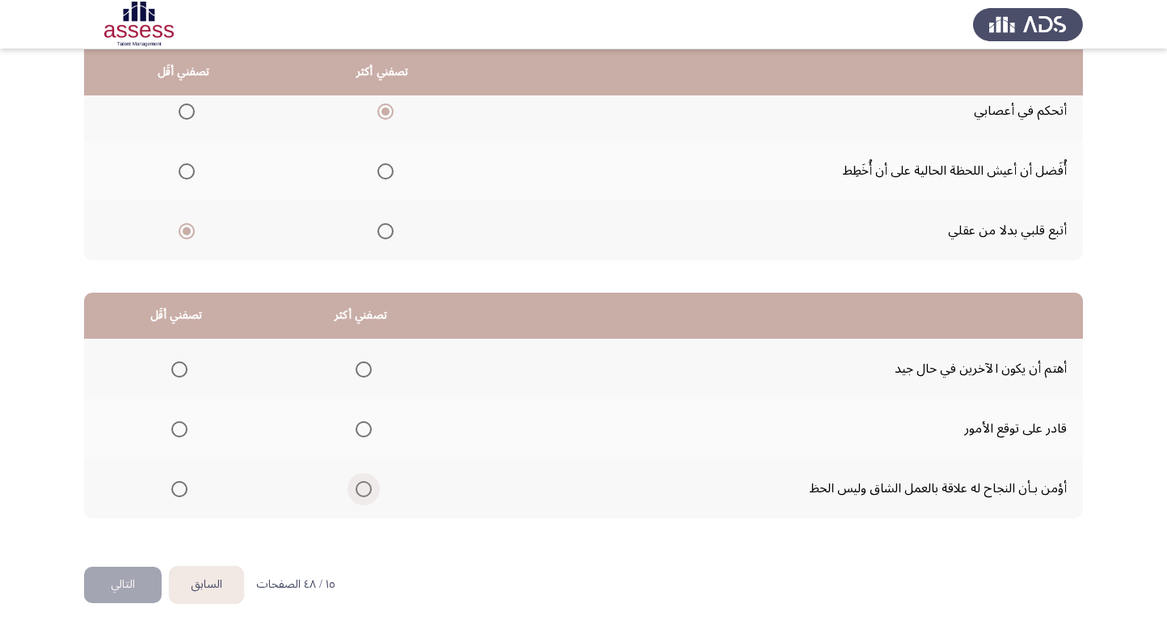
click at [356, 483] on span "Select an option" at bounding box center [364, 489] width 16 height 16
click at [356, 483] on input "Select an option" at bounding box center [364, 489] width 16 height 16
click at [179, 367] on span "Select an option" at bounding box center [179, 369] width 16 height 16
click at [179, 367] on input "Select an option" at bounding box center [179, 369] width 16 height 16
click at [121, 567] on button "التالي" at bounding box center [123, 585] width 78 height 36
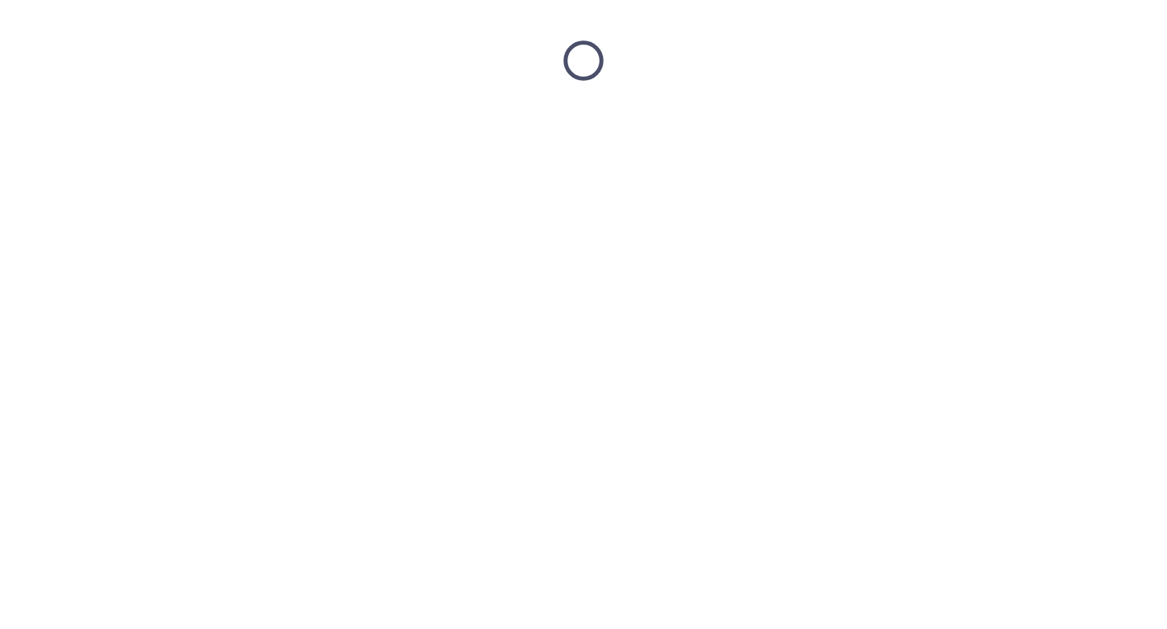
scroll to position [0, 0]
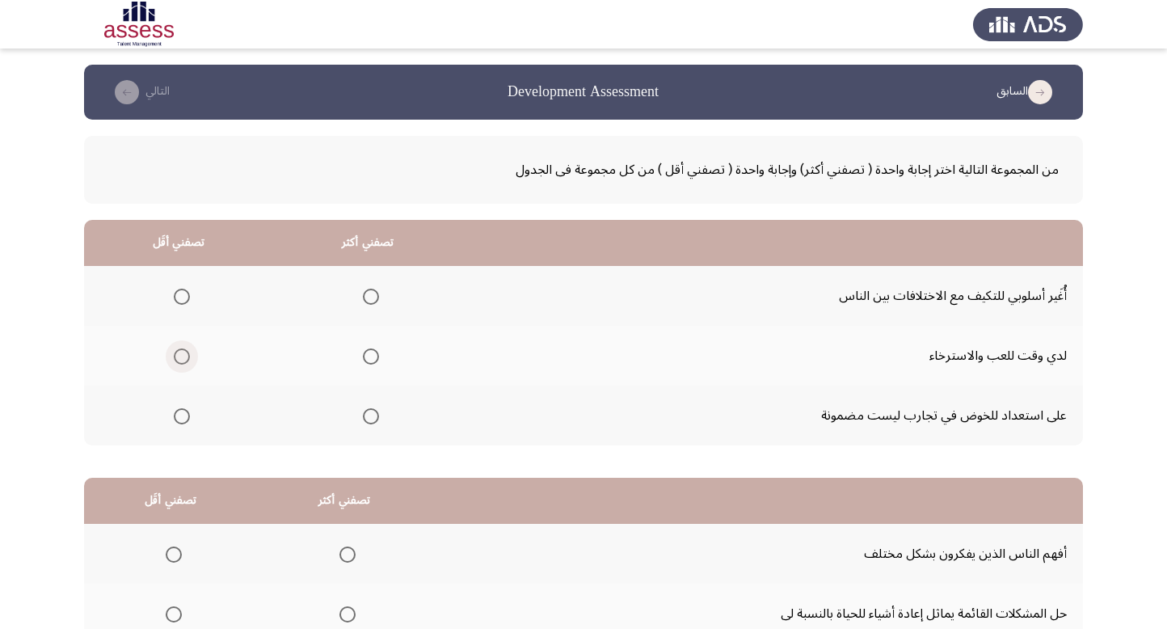
click at [184, 354] on span "Select an option" at bounding box center [182, 356] width 16 height 16
click at [184, 354] on input "Select an option" at bounding box center [182, 356] width 16 height 16
click at [366, 298] on span "Select an option" at bounding box center [371, 297] width 16 height 16
click at [366, 298] on input "Select an option" at bounding box center [371, 297] width 16 height 16
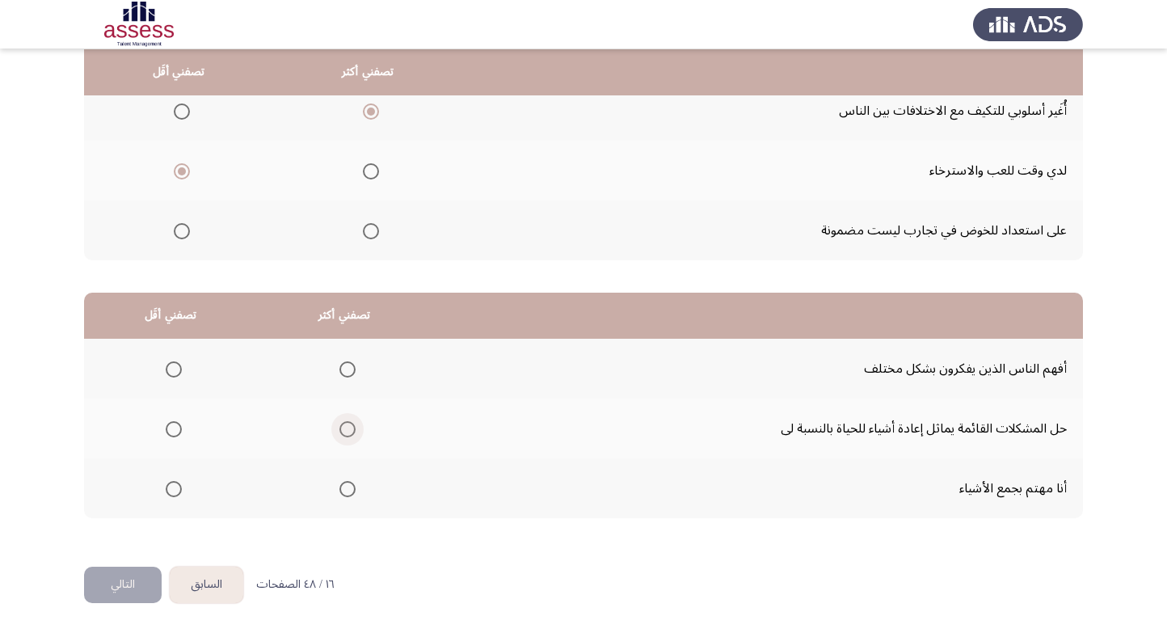
click at [346, 427] on span "Select an option" at bounding box center [348, 429] width 16 height 16
click at [346, 427] on input "Select an option" at bounding box center [348, 429] width 16 height 16
click at [172, 485] on span "Select an option" at bounding box center [174, 489] width 16 height 16
click at [172, 485] on input "Select an option" at bounding box center [174, 489] width 16 height 16
click at [113, 582] on button "التالي" at bounding box center [123, 585] width 78 height 36
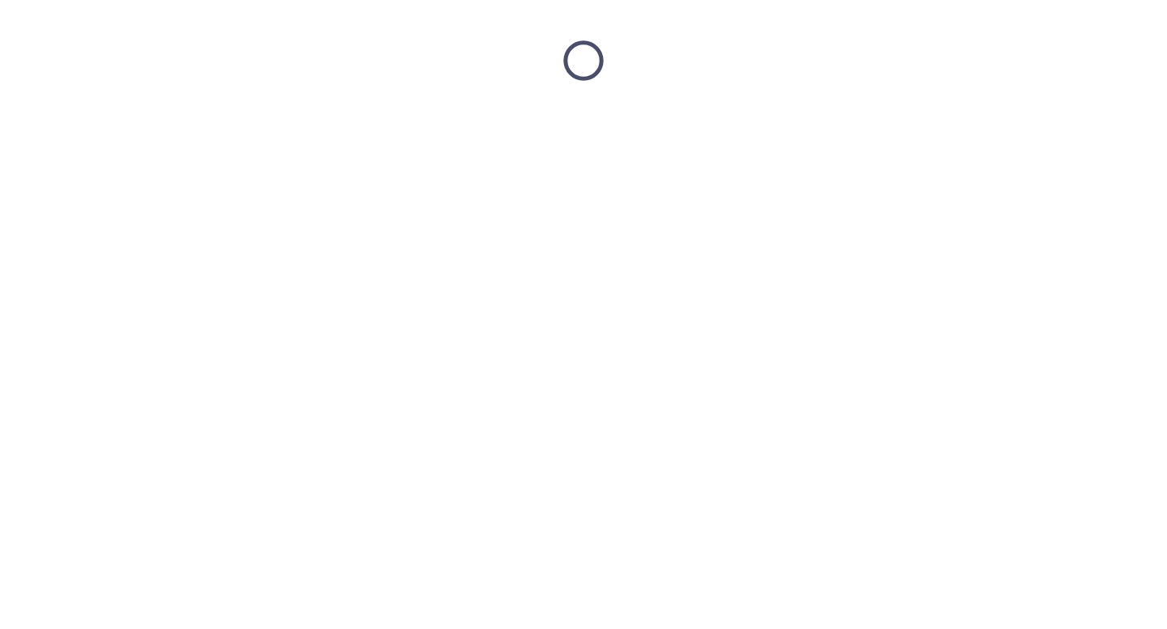
scroll to position [0, 0]
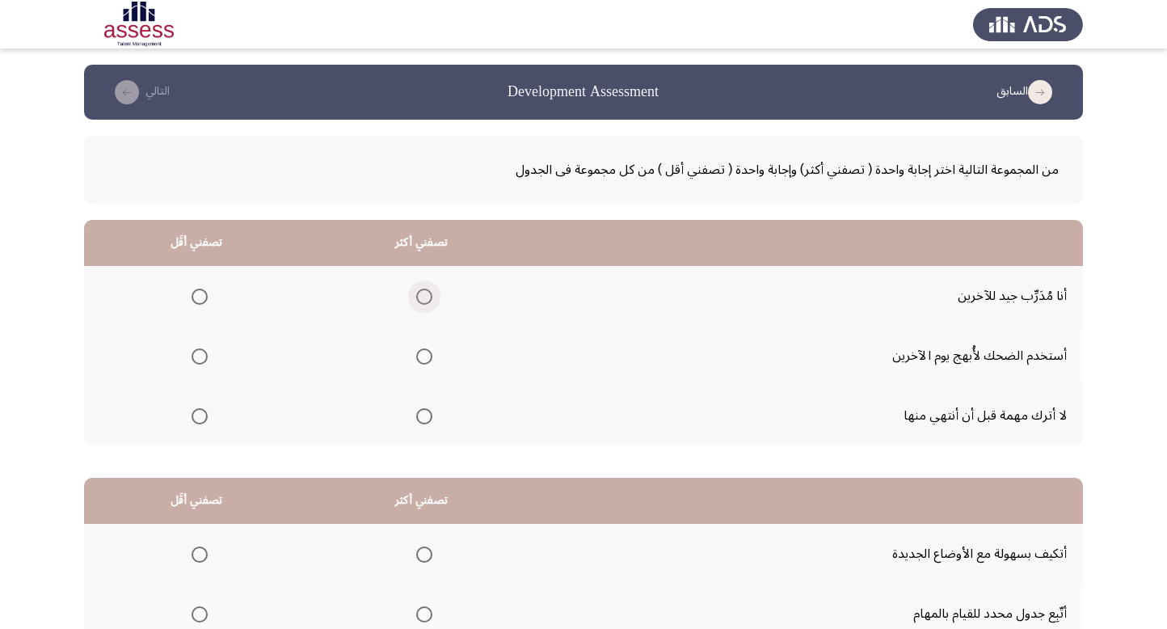
click at [427, 298] on span "Select an option" at bounding box center [424, 297] width 16 height 16
click at [427, 298] on input "Select an option" at bounding box center [424, 297] width 16 height 16
click at [197, 362] on span "Select an option" at bounding box center [200, 356] width 16 height 16
click at [197, 362] on input "Select an option" at bounding box center [200, 356] width 16 height 16
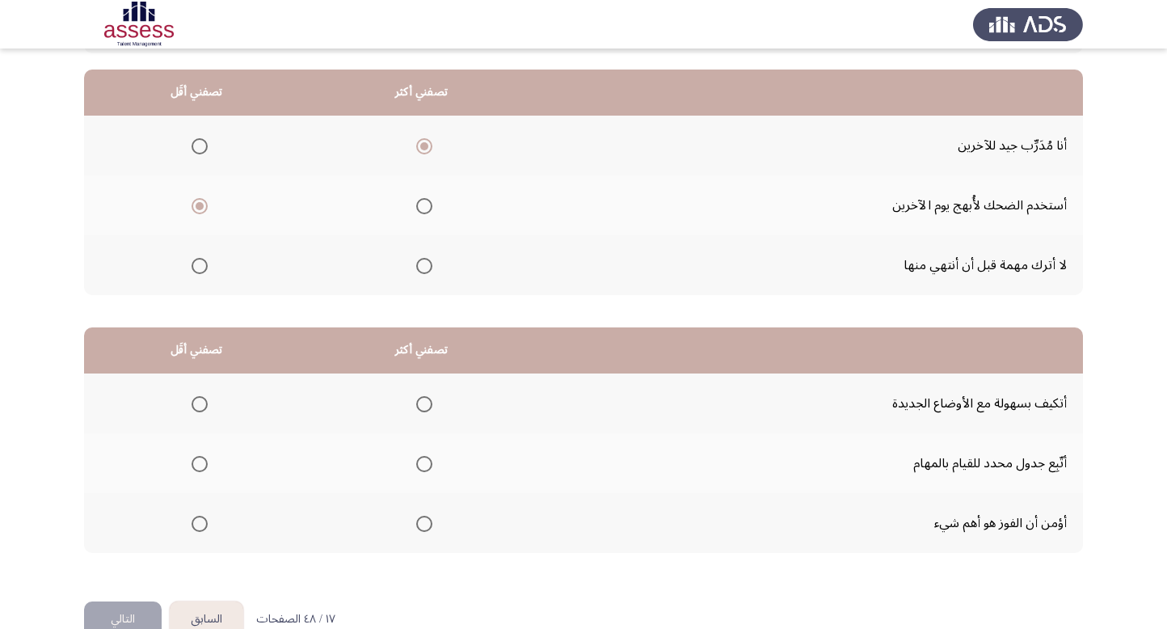
scroll to position [185, 0]
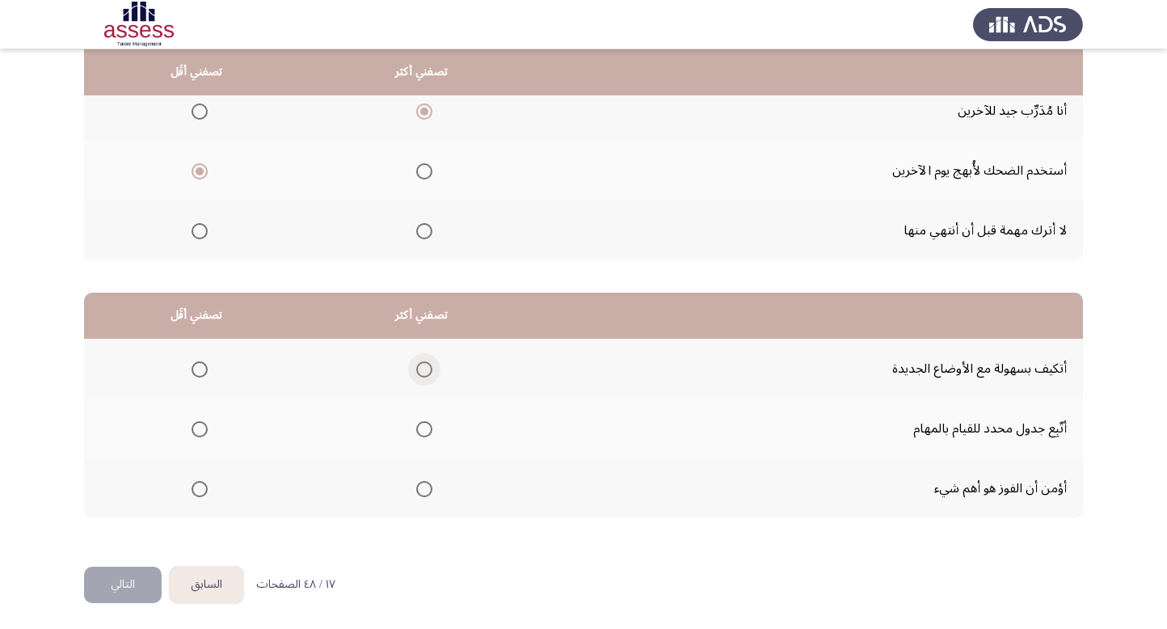
click at [416, 367] on span "Select an option" at bounding box center [424, 369] width 16 height 16
click at [416, 367] on input "Select an option" at bounding box center [424, 369] width 16 height 16
click at [195, 424] on span "Select an option" at bounding box center [200, 429] width 16 height 16
click at [195, 424] on input "Select an option" at bounding box center [200, 429] width 16 height 16
click at [120, 586] on button "التالي" at bounding box center [123, 585] width 78 height 36
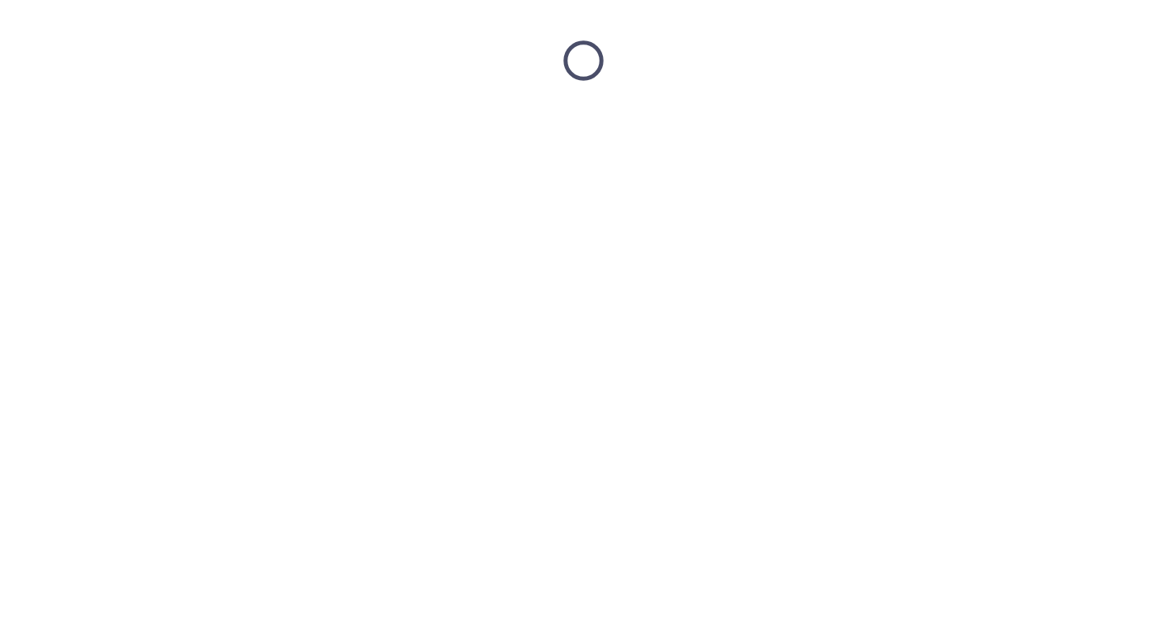
scroll to position [0, 0]
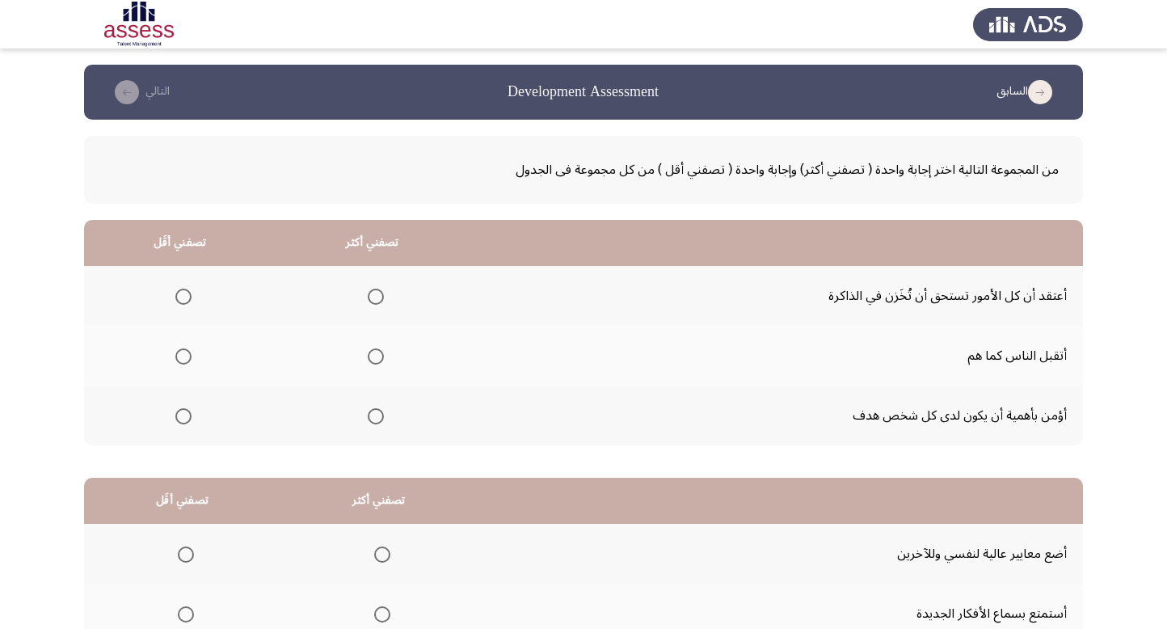
click at [371, 359] on span "Select an option" at bounding box center [376, 356] width 16 height 16
click at [371, 359] on input "Select an option" at bounding box center [376, 356] width 16 height 16
click at [178, 297] on span "Select an option" at bounding box center [183, 297] width 16 height 16
click at [178, 297] on input "Select an option" at bounding box center [183, 297] width 16 height 16
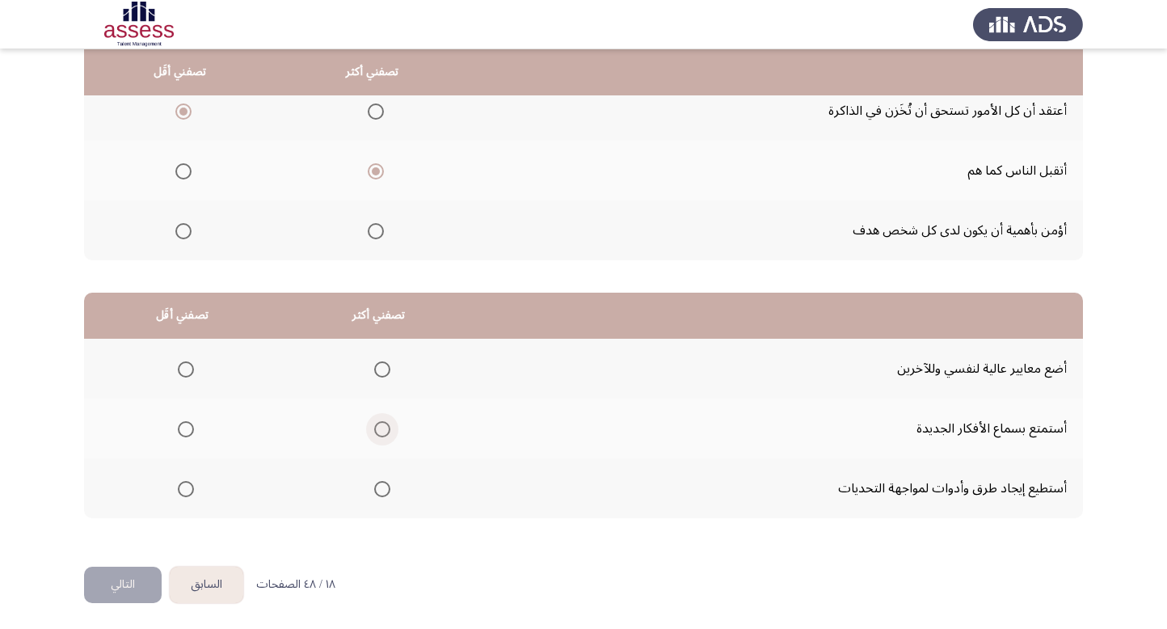
click at [379, 434] on span "Select an option" at bounding box center [382, 429] width 16 height 16
click at [379, 434] on input "Select an option" at bounding box center [382, 429] width 16 height 16
click at [190, 363] on span "Select an option" at bounding box center [186, 369] width 16 height 16
click at [190, 363] on input "Select an option" at bounding box center [186, 369] width 16 height 16
click at [124, 570] on button "التالي" at bounding box center [123, 585] width 78 height 36
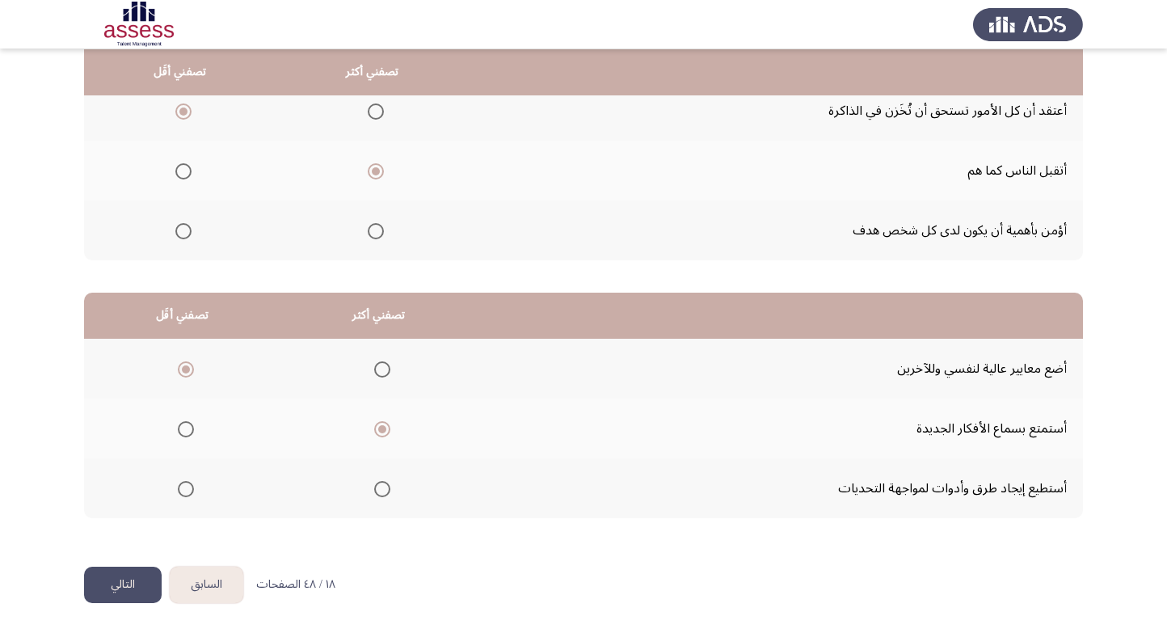
scroll to position [0, 0]
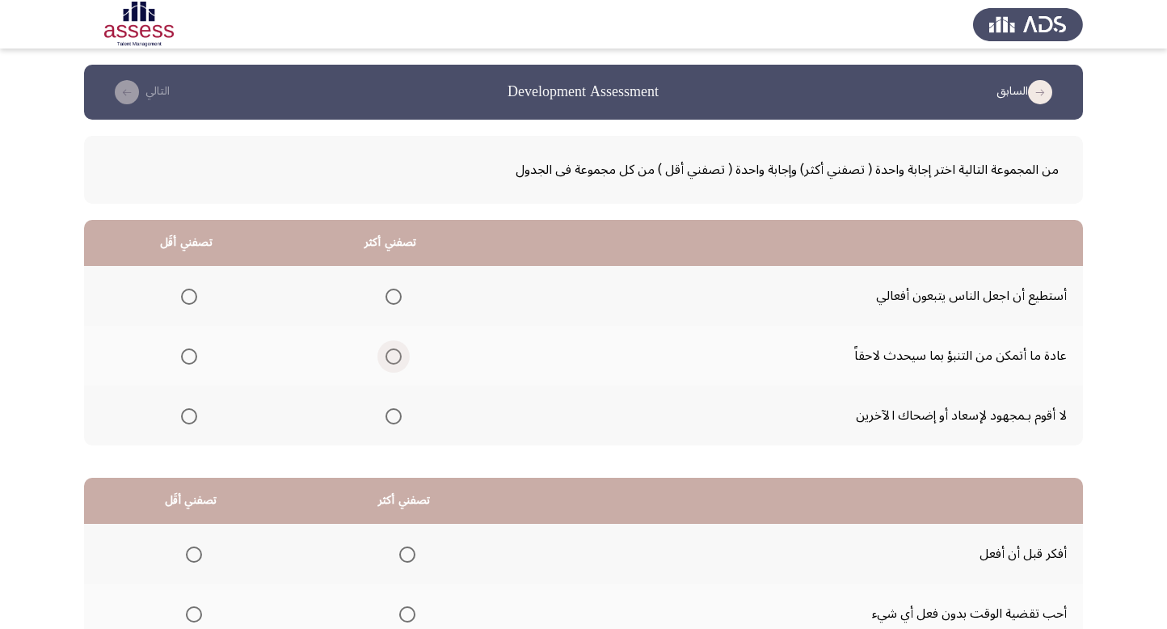
click at [391, 356] on span "Select an option" at bounding box center [394, 356] width 16 height 16
click at [391, 356] on input "Select an option" at bounding box center [394, 356] width 16 height 16
click at [187, 289] on span "Select an option" at bounding box center [189, 297] width 16 height 16
click at [187, 289] on input "Select an option" at bounding box center [189, 297] width 16 height 16
click at [188, 408] on span "Select an option" at bounding box center [189, 416] width 16 height 16
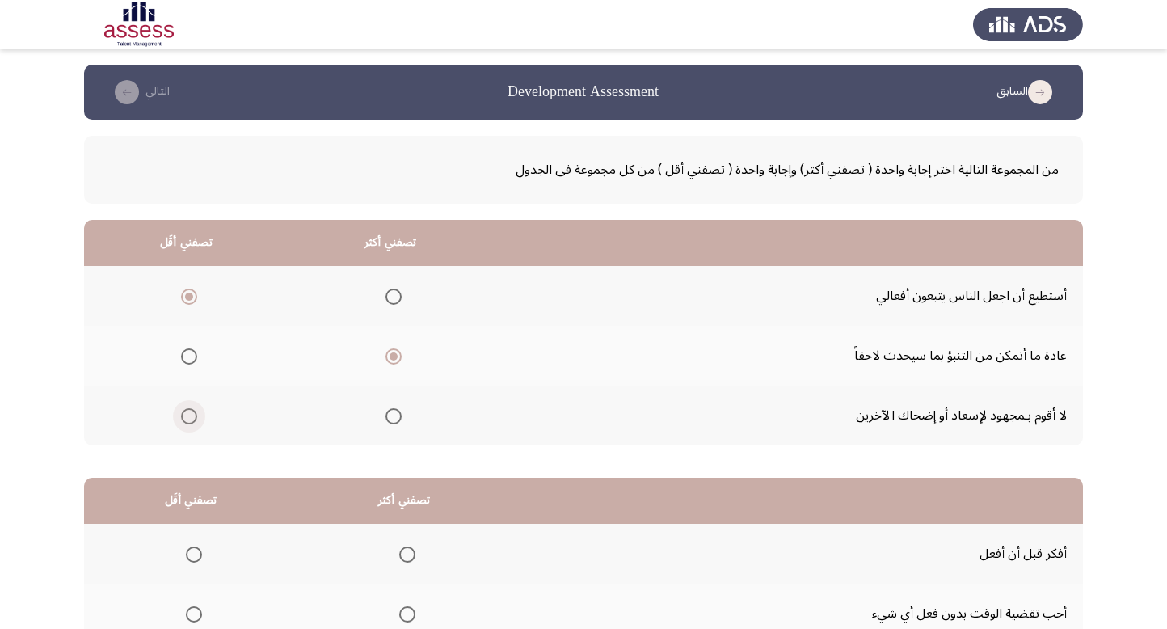
click at [188, 408] on input "Select an option" at bounding box center [189, 416] width 16 height 16
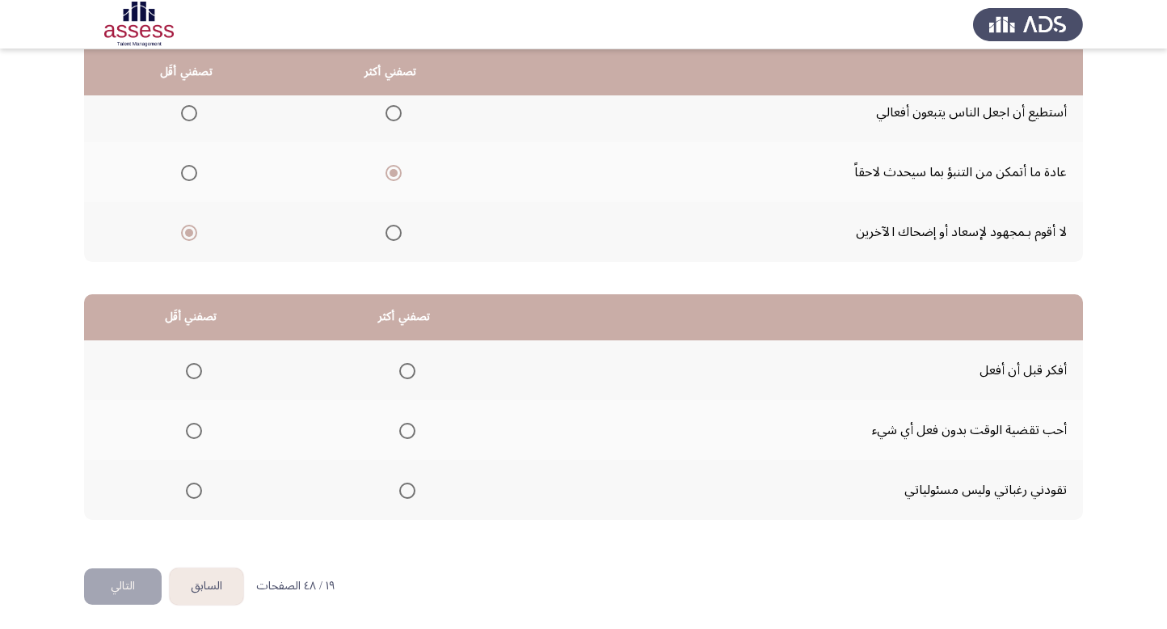
scroll to position [184, 0]
click at [191, 483] on span "Select an option" at bounding box center [194, 490] width 16 height 16
click at [191, 483] on input "Select an option" at bounding box center [194, 490] width 16 height 16
click at [399, 369] on span "Select an option" at bounding box center [407, 370] width 16 height 16
click at [399, 369] on input "Select an option" at bounding box center [407, 370] width 16 height 16
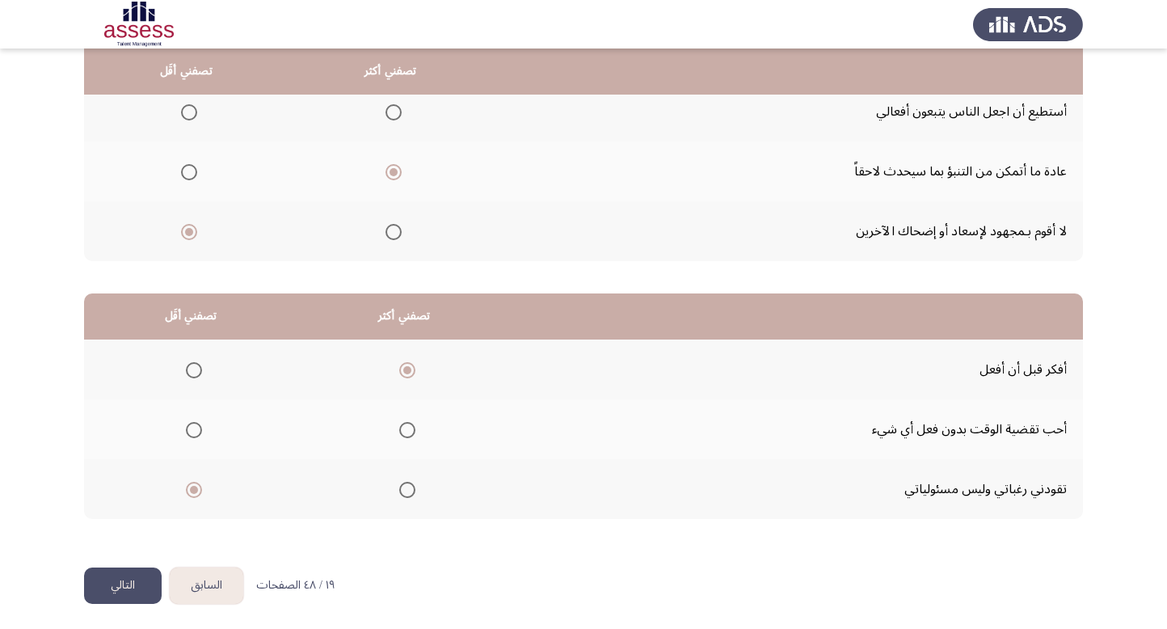
click at [113, 584] on button "التالي" at bounding box center [123, 586] width 78 height 36
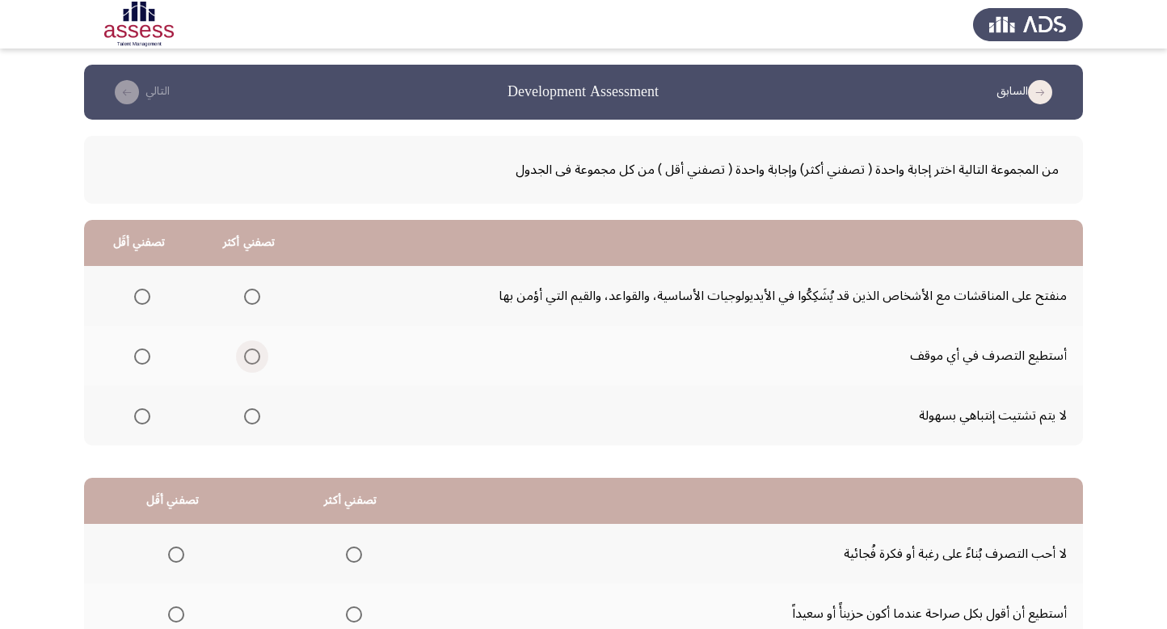
click at [251, 359] on span "Select an option" at bounding box center [252, 356] width 16 height 16
click at [251, 359] on input "Select an option" at bounding box center [252, 356] width 16 height 16
click at [140, 412] on span "Select an option" at bounding box center [142, 416] width 16 height 16
click at [140, 412] on input "Select an option" at bounding box center [142, 416] width 16 height 16
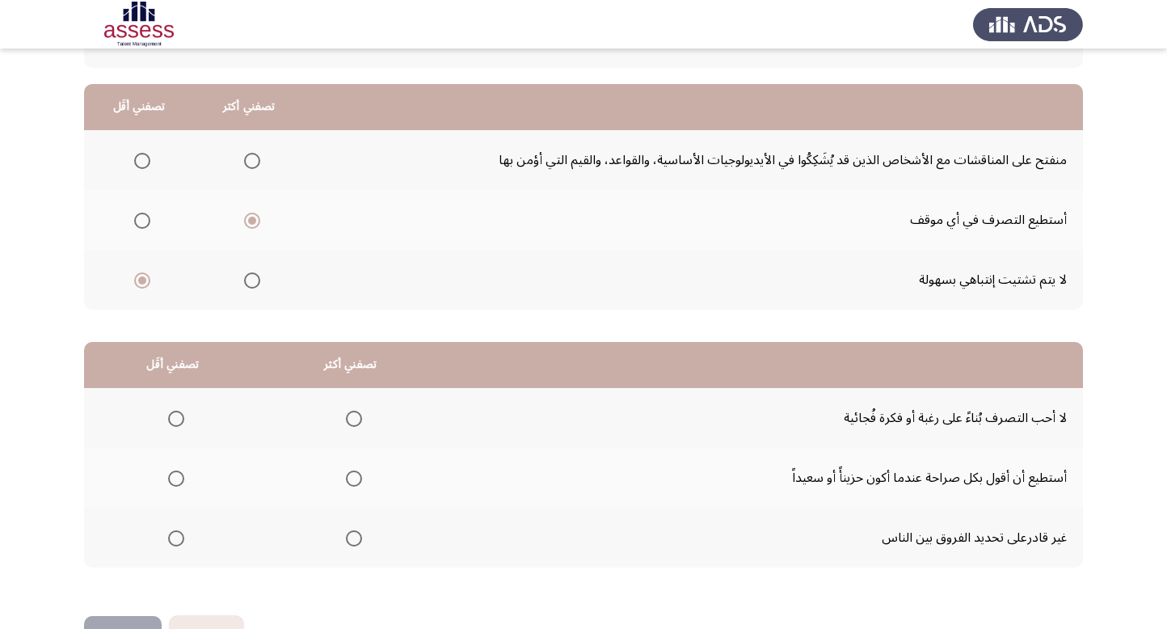
scroll to position [137, 0]
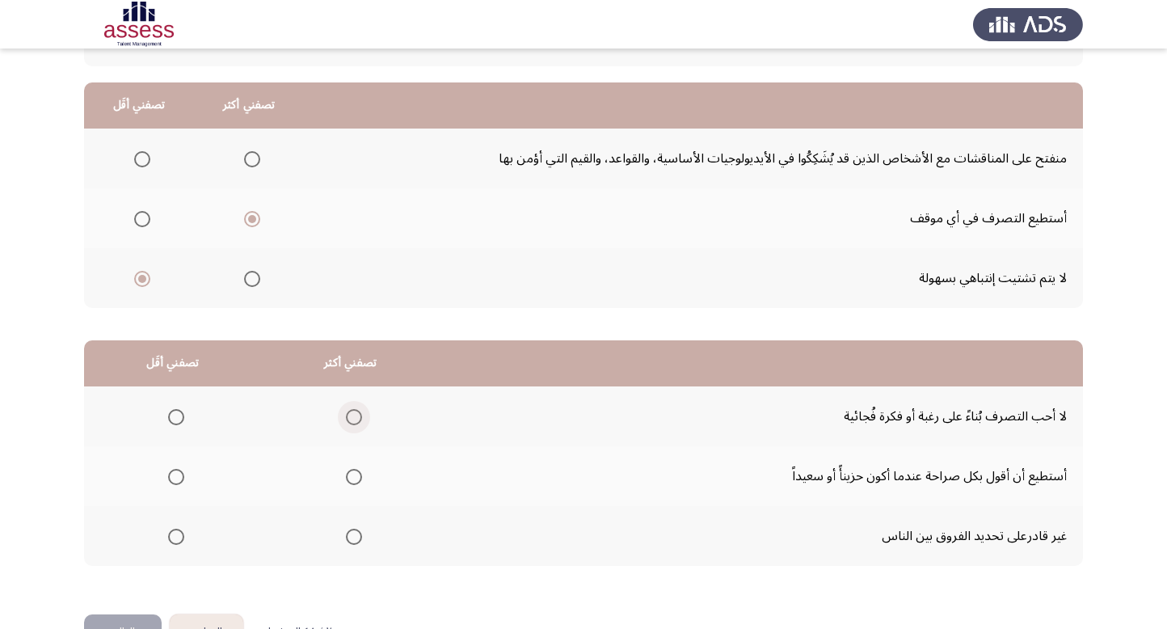
click at [353, 416] on span "Select an option" at bounding box center [354, 417] width 16 height 16
click at [353, 416] on input "Select an option" at bounding box center [354, 417] width 16 height 16
click at [179, 472] on span "Select an option" at bounding box center [176, 477] width 16 height 16
click at [179, 472] on input "Select an option" at bounding box center [176, 477] width 16 height 16
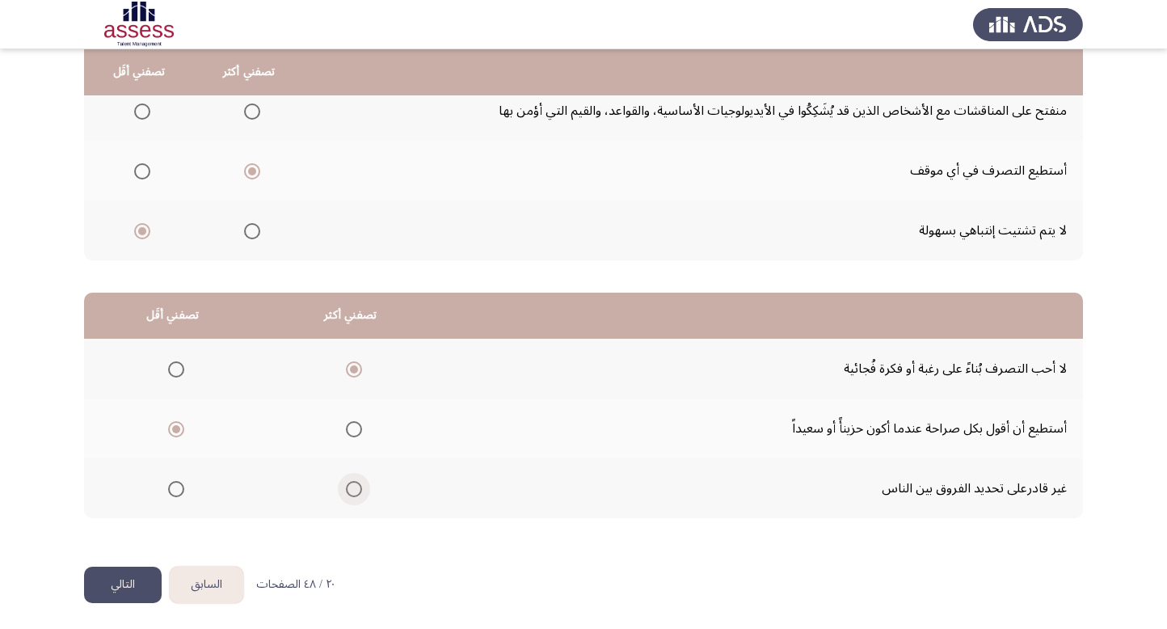
click at [356, 491] on span "Select an option" at bounding box center [354, 489] width 16 height 16
click at [356, 491] on input "Select an option" at bounding box center [354, 489] width 16 height 16
click at [356, 366] on span "Select an option" at bounding box center [354, 369] width 16 height 16
click at [356, 366] on input "Select an option" at bounding box center [354, 369] width 16 height 16
click at [179, 486] on span "Select an option" at bounding box center [176, 489] width 16 height 16
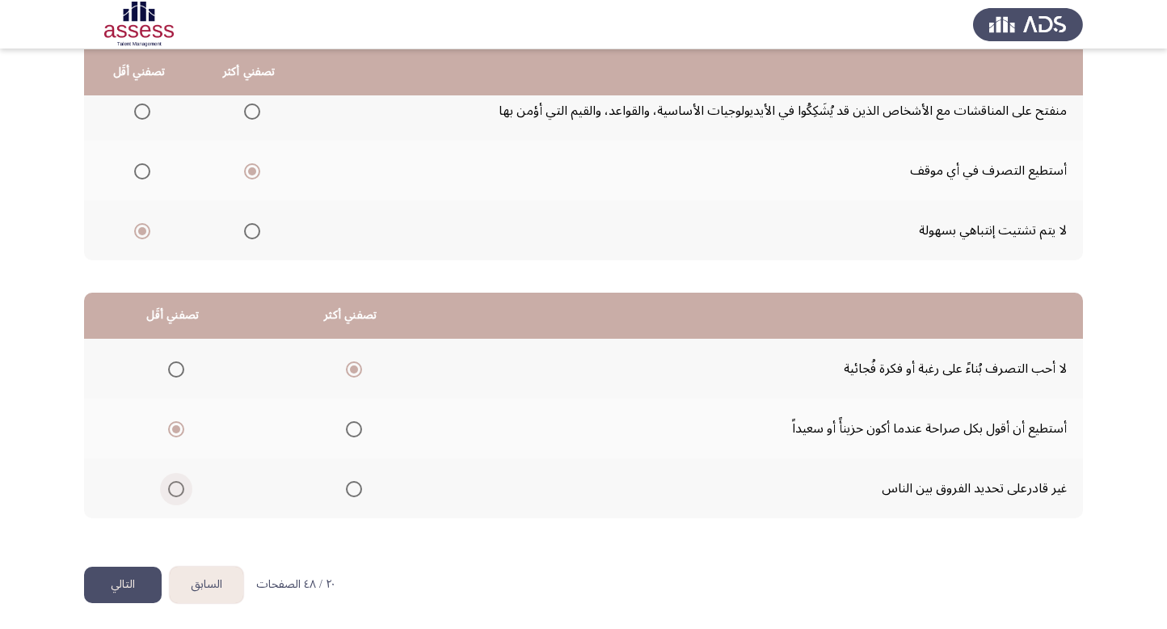
click at [179, 486] on input "Select an option" at bounding box center [176, 489] width 16 height 16
click at [114, 586] on button "التالي" at bounding box center [123, 585] width 78 height 36
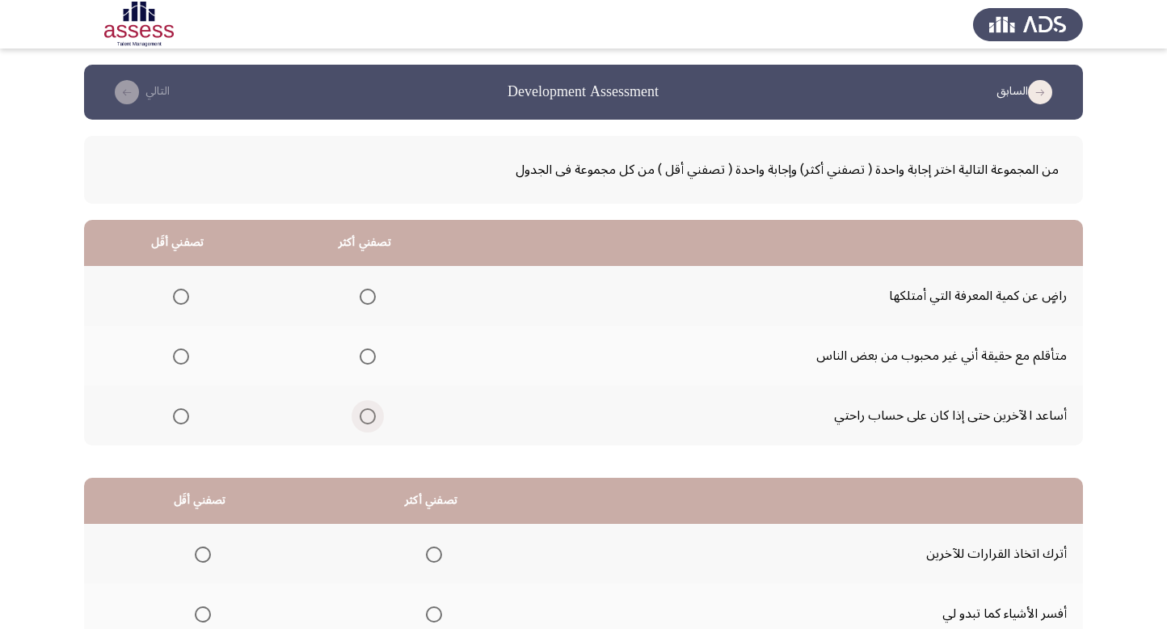
click at [360, 417] on span "Select an option" at bounding box center [368, 416] width 16 height 16
click at [360, 417] on input "Select an option" at bounding box center [368, 416] width 16 height 16
click at [175, 295] on span "Select an option" at bounding box center [181, 297] width 16 height 16
click at [175, 295] on input "Select an option" at bounding box center [181, 297] width 16 height 16
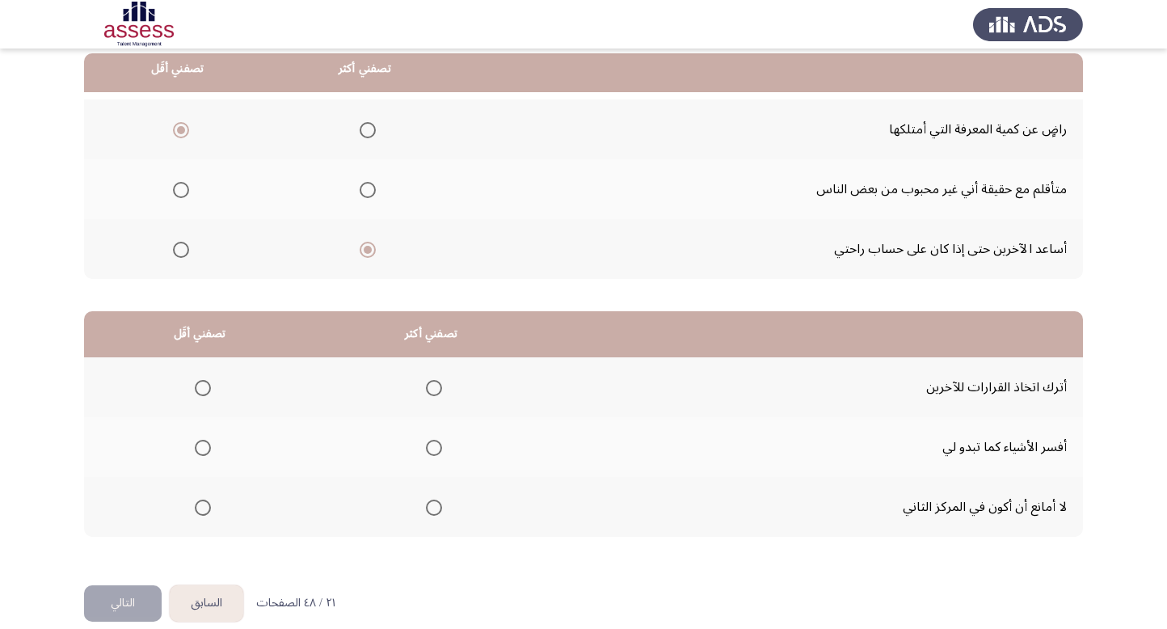
scroll to position [168, 0]
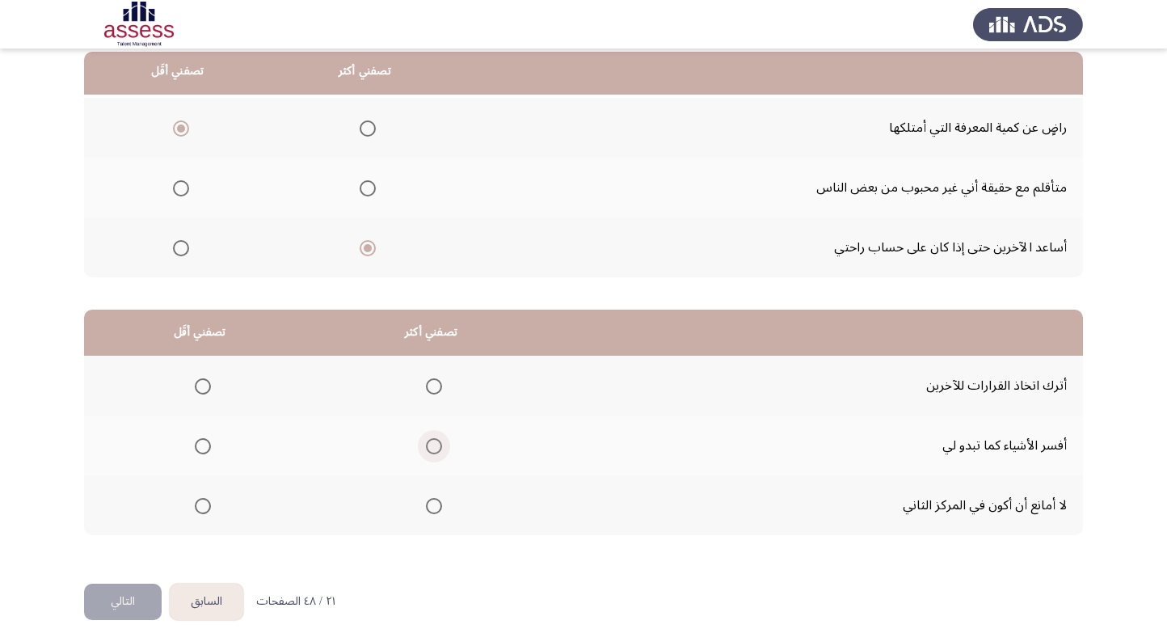
click at [440, 438] on span "Select an option" at bounding box center [434, 446] width 16 height 16
click at [440, 438] on input "Select an option" at bounding box center [434, 446] width 16 height 16
click at [201, 509] on span "Select an option" at bounding box center [203, 506] width 16 height 16
click at [201, 509] on input "Select an option" at bounding box center [203, 506] width 16 height 16
click at [123, 599] on button "التالي" at bounding box center [123, 602] width 78 height 36
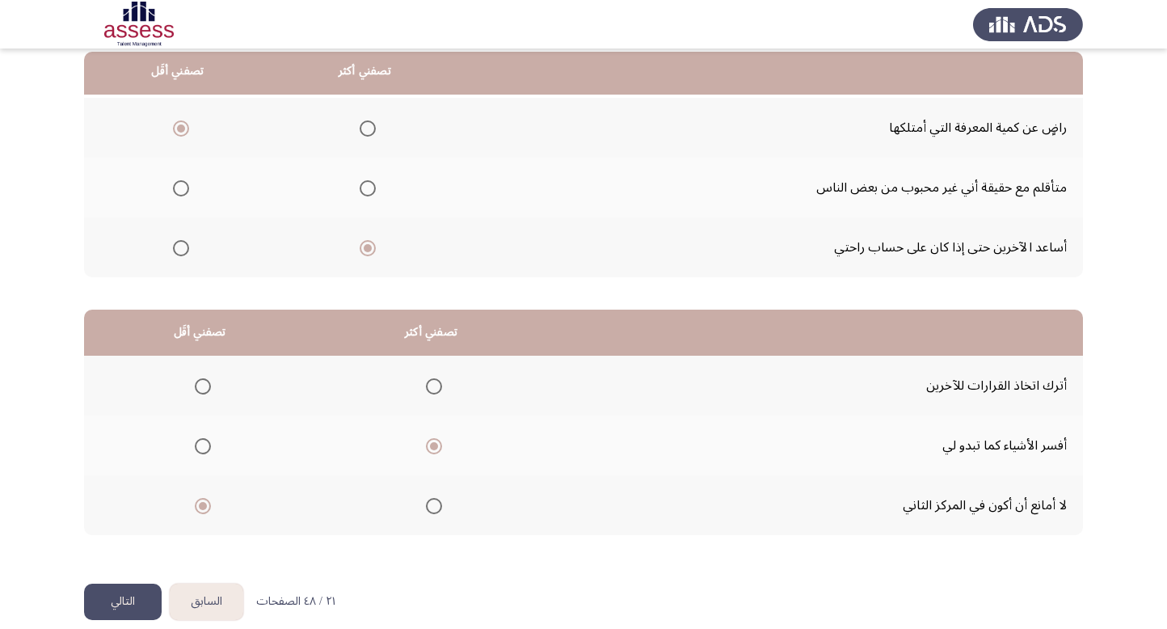
scroll to position [0, 0]
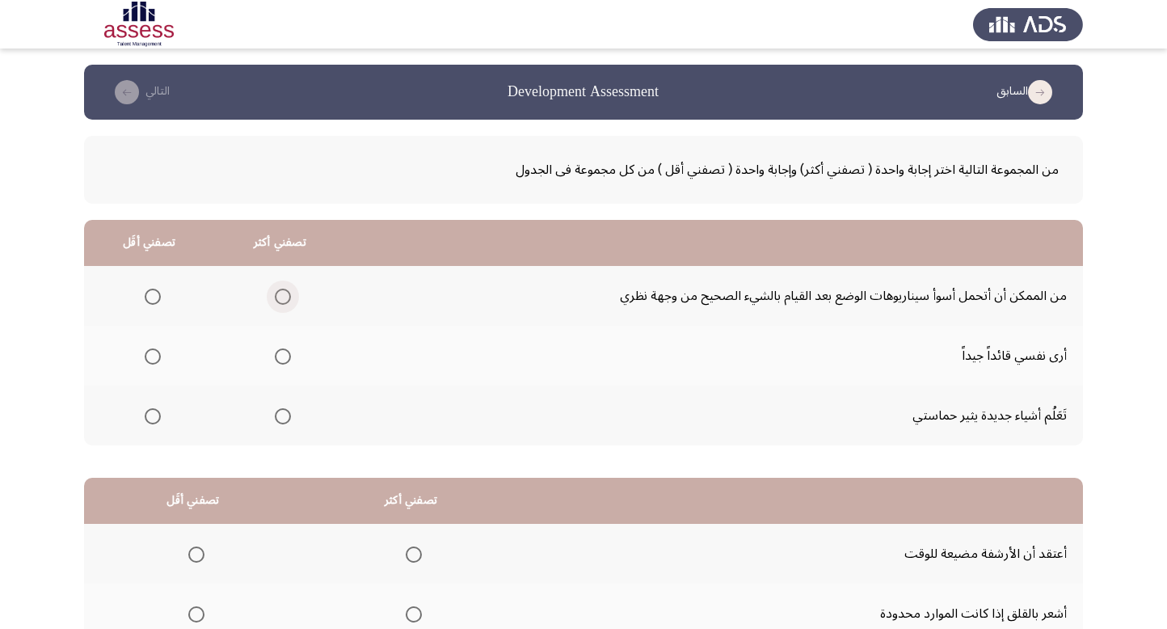
click at [279, 293] on span "Select an option" at bounding box center [283, 297] width 16 height 16
click at [279, 293] on input "Select an option" at bounding box center [283, 297] width 16 height 16
click at [148, 411] on span "Select an option" at bounding box center [153, 416] width 16 height 16
click at [148, 411] on input "Select an option" at bounding box center [153, 416] width 16 height 16
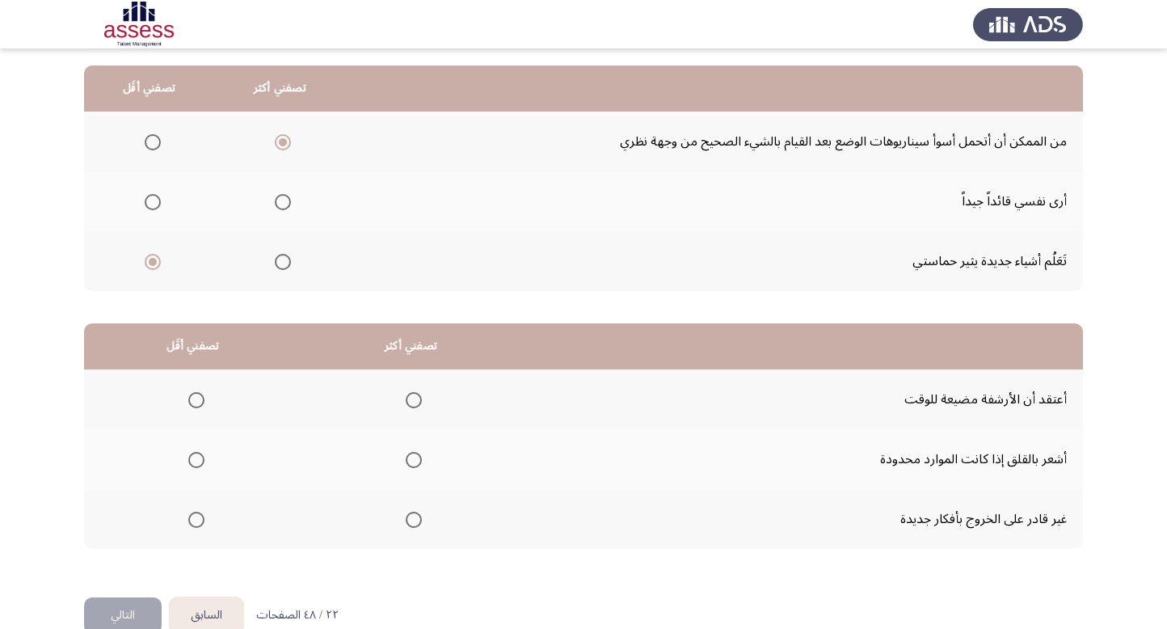
scroll to position [155, 0]
click at [191, 454] on span "Select an option" at bounding box center [196, 459] width 16 height 16
click at [191, 454] on input "Select an option" at bounding box center [196, 459] width 16 height 16
click at [407, 399] on span "Select an option" at bounding box center [414, 399] width 16 height 16
click at [407, 399] on input "Select an option" at bounding box center [414, 399] width 16 height 16
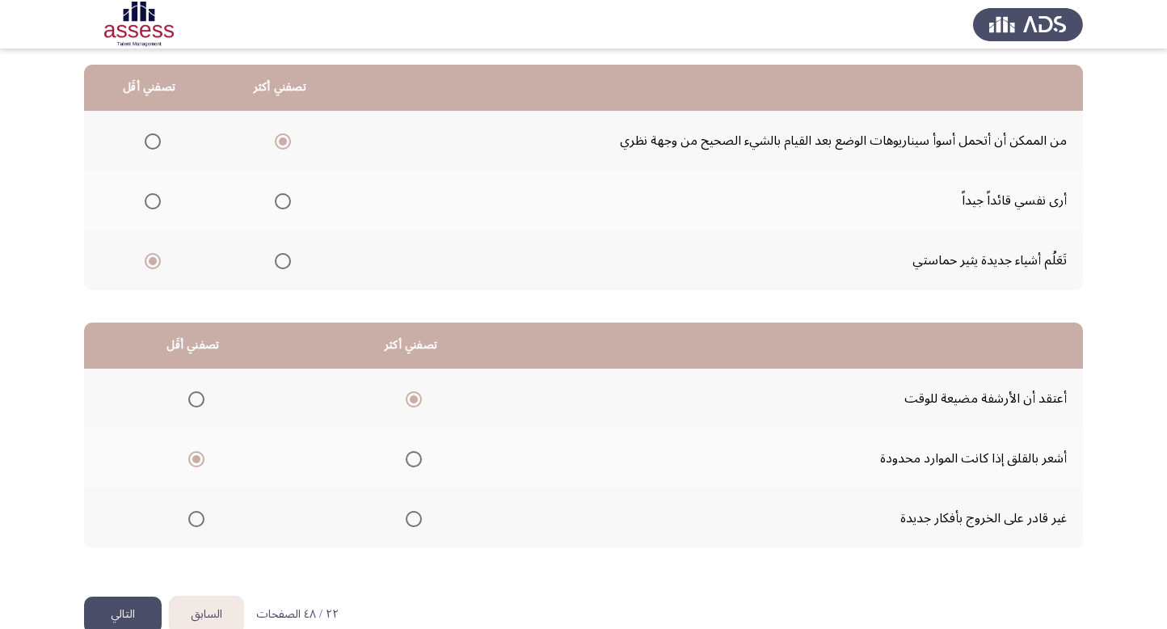
scroll to position [185, 0]
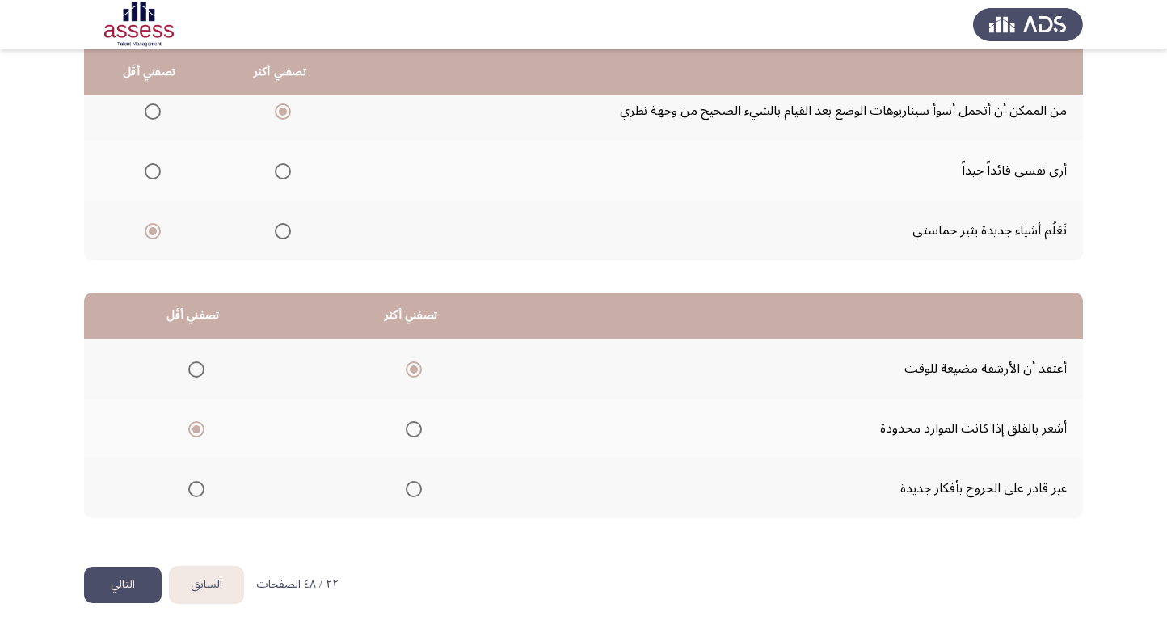
click at [125, 585] on button "التالي" at bounding box center [123, 585] width 78 height 36
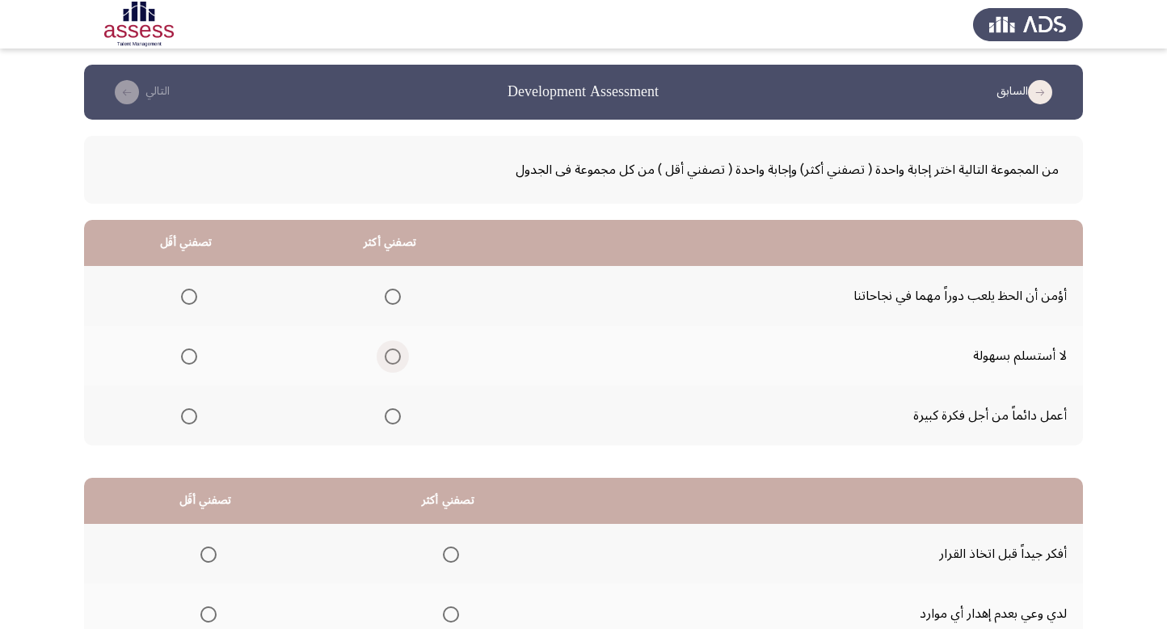
click at [388, 353] on span "Select an option" at bounding box center [393, 356] width 16 height 16
click at [388, 353] on input "Select an option" at bounding box center [393, 356] width 16 height 16
click at [191, 300] on span "Select an option" at bounding box center [189, 297] width 16 height 16
click at [191, 300] on input "Select an option" at bounding box center [189, 297] width 16 height 16
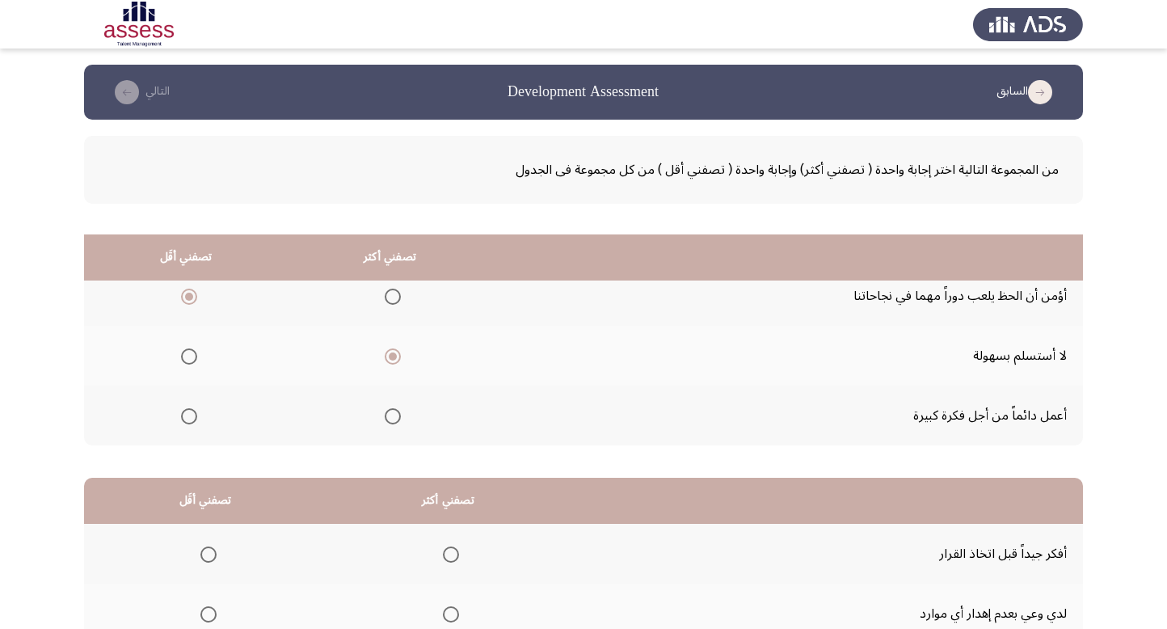
scroll to position [185, 0]
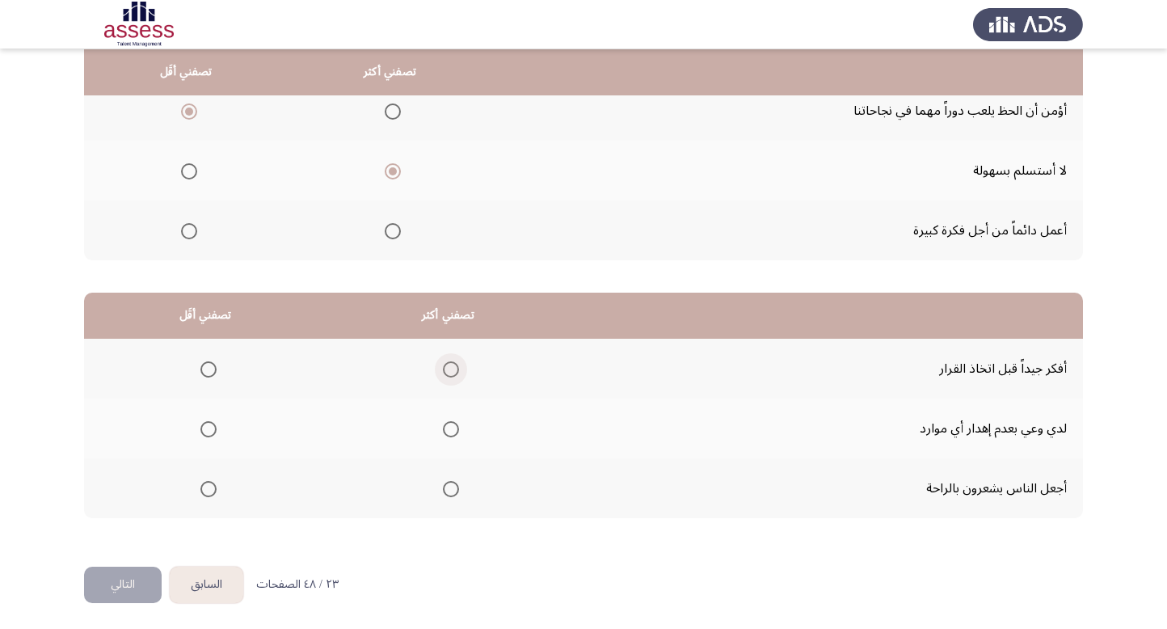
click at [448, 363] on span "Select an option" at bounding box center [451, 369] width 16 height 16
click at [448, 363] on input "Select an option" at bounding box center [451, 369] width 16 height 16
click at [202, 488] on span "Select an option" at bounding box center [209, 489] width 16 height 16
click at [202, 488] on input "Select an option" at bounding box center [209, 489] width 16 height 16
click at [124, 583] on button "التالي" at bounding box center [123, 585] width 78 height 36
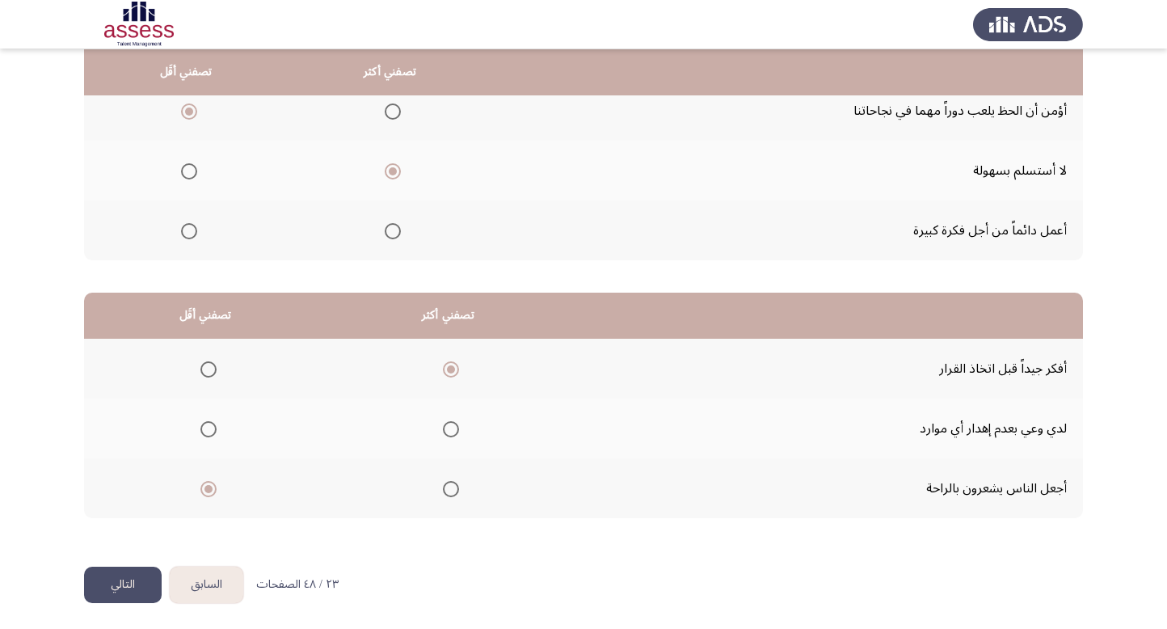
scroll to position [0, 0]
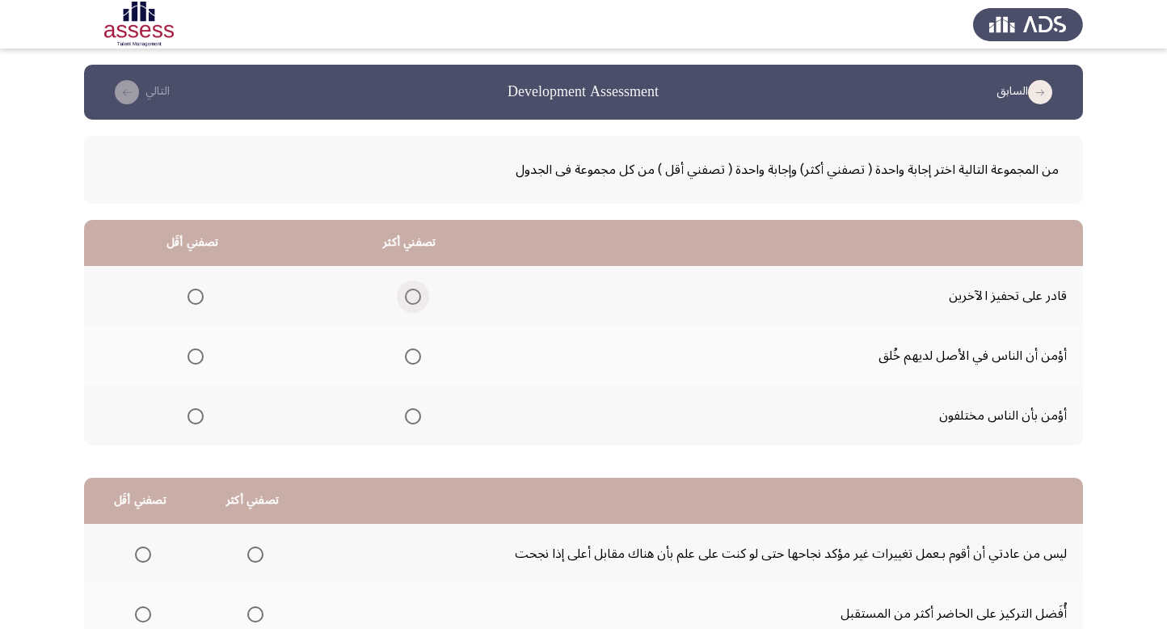
click at [416, 292] on span "Select an option" at bounding box center [413, 297] width 16 height 16
click at [416, 292] on input "Select an option" at bounding box center [413, 297] width 16 height 16
click at [199, 351] on span "Select an option" at bounding box center [196, 356] width 16 height 16
click at [199, 351] on input "Select an option" at bounding box center [196, 356] width 16 height 16
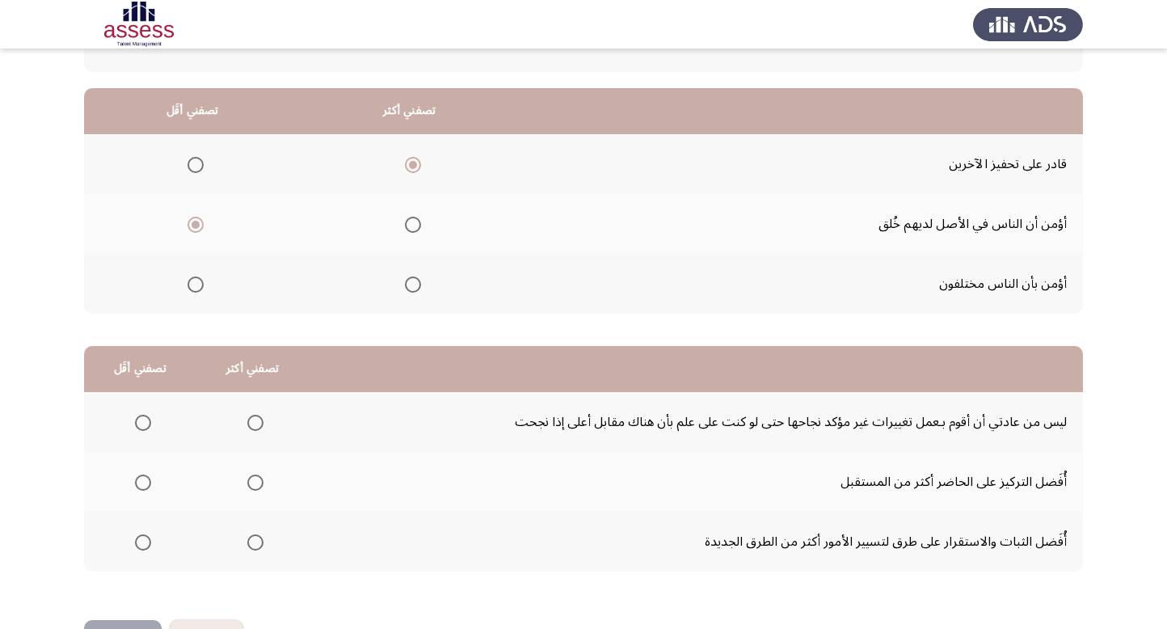
scroll to position [136, 0]
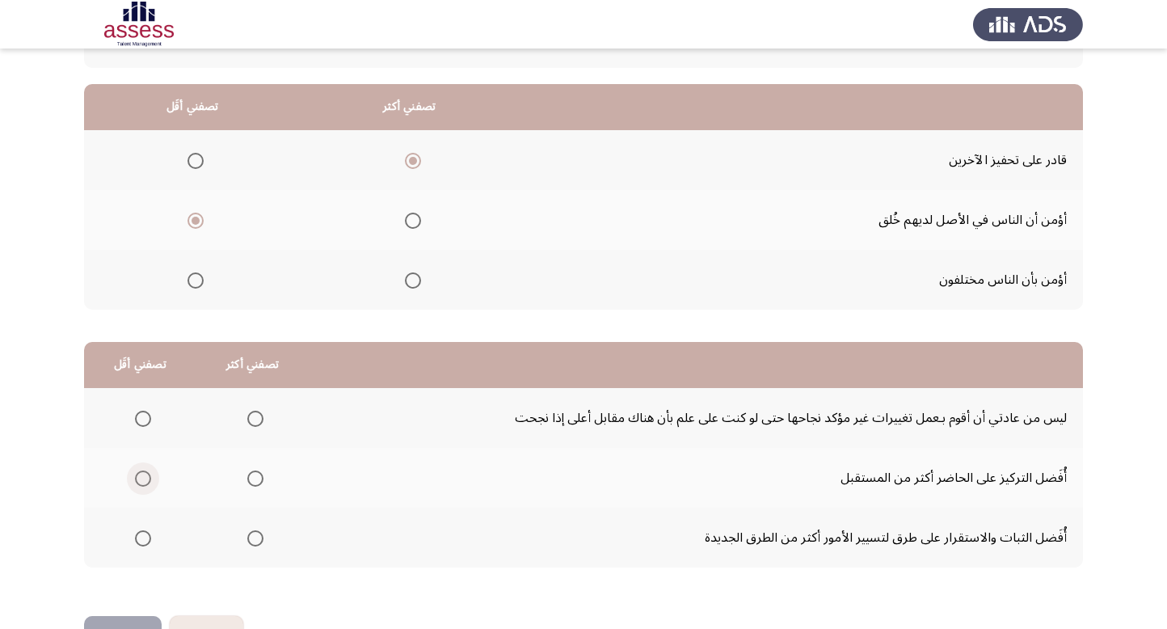
click at [143, 472] on span "Select an option" at bounding box center [143, 479] width 16 height 16
click at [143, 472] on input "Select an option" at bounding box center [143, 479] width 16 height 16
click at [255, 532] on span "Select an option" at bounding box center [255, 538] width 16 height 16
click at [255, 532] on input "Select an option" at bounding box center [255, 538] width 16 height 16
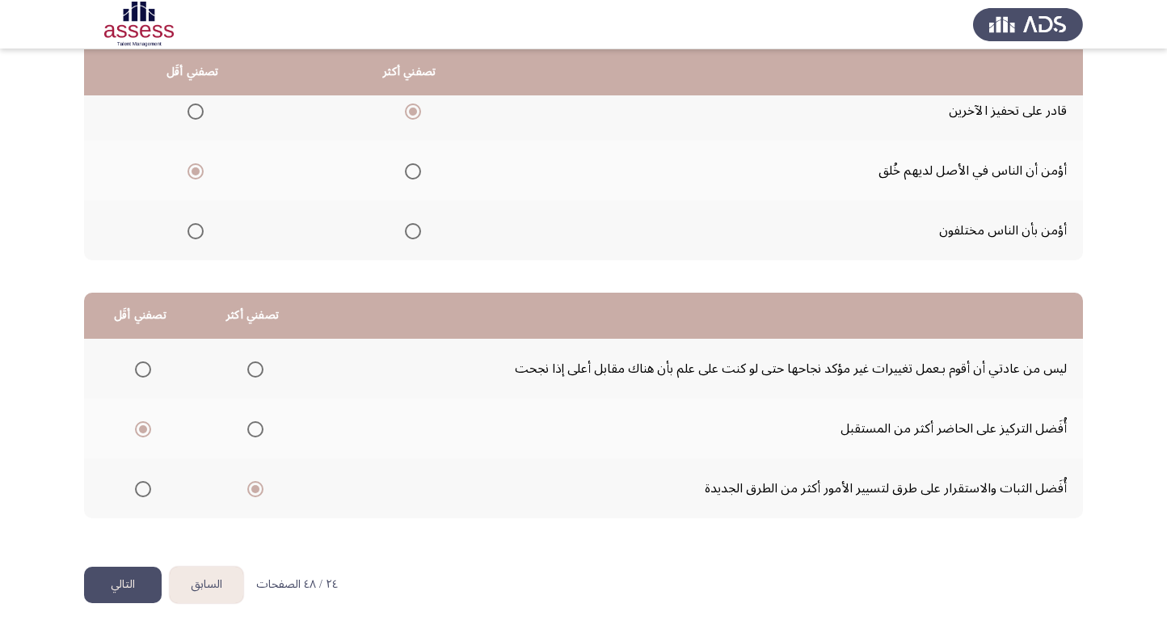
click at [120, 578] on button "التالي" at bounding box center [123, 585] width 78 height 36
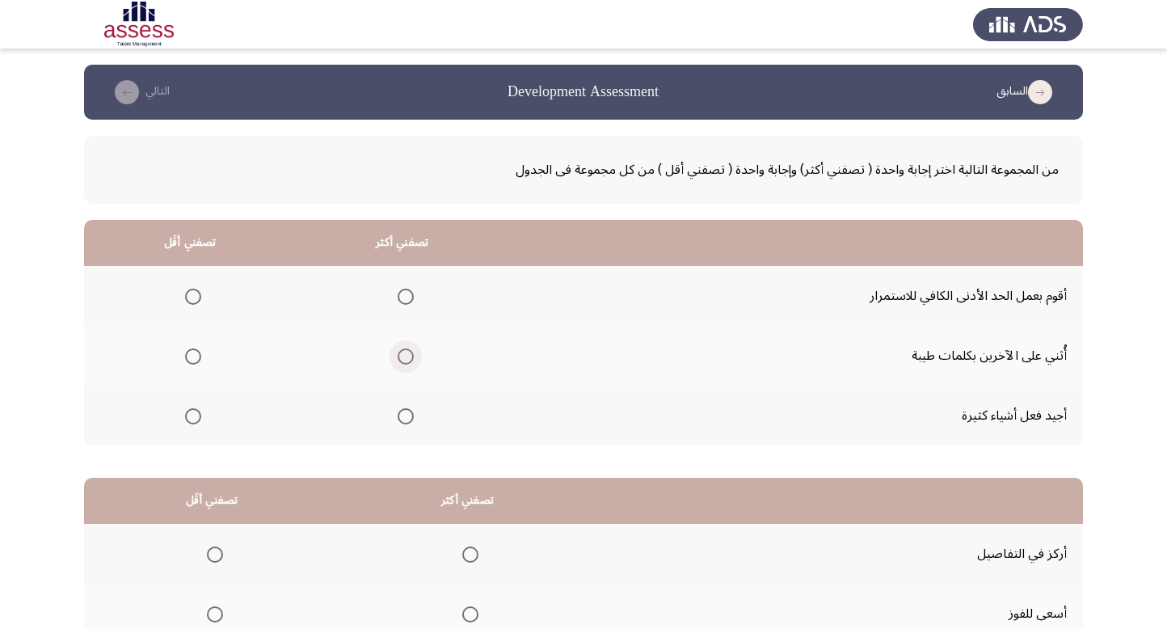
click at [401, 355] on span "Select an option" at bounding box center [406, 356] width 16 height 16
click at [401, 355] on input "Select an option" at bounding box center [406, 356] width 16 height 16
click at [185, 298] on span "Select an option" at bounding box center [193, 297] width 16 height 16
click at [185, 298] on input "Select an option" at bounding box center [193, 297] width 16 height 16
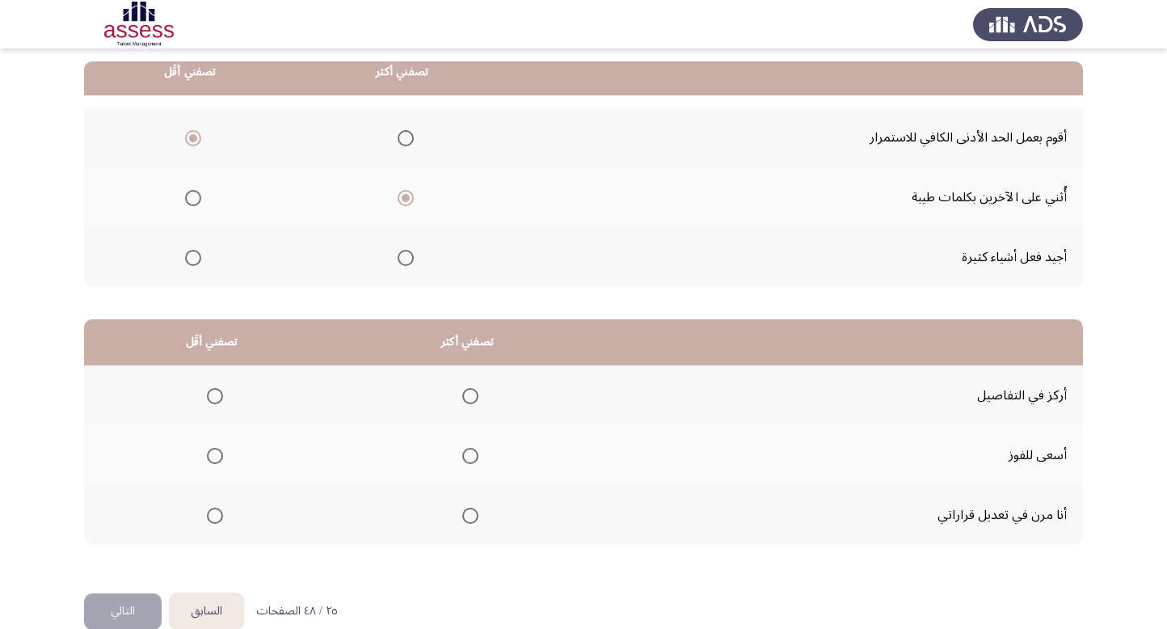
scroll to position [185, 0]
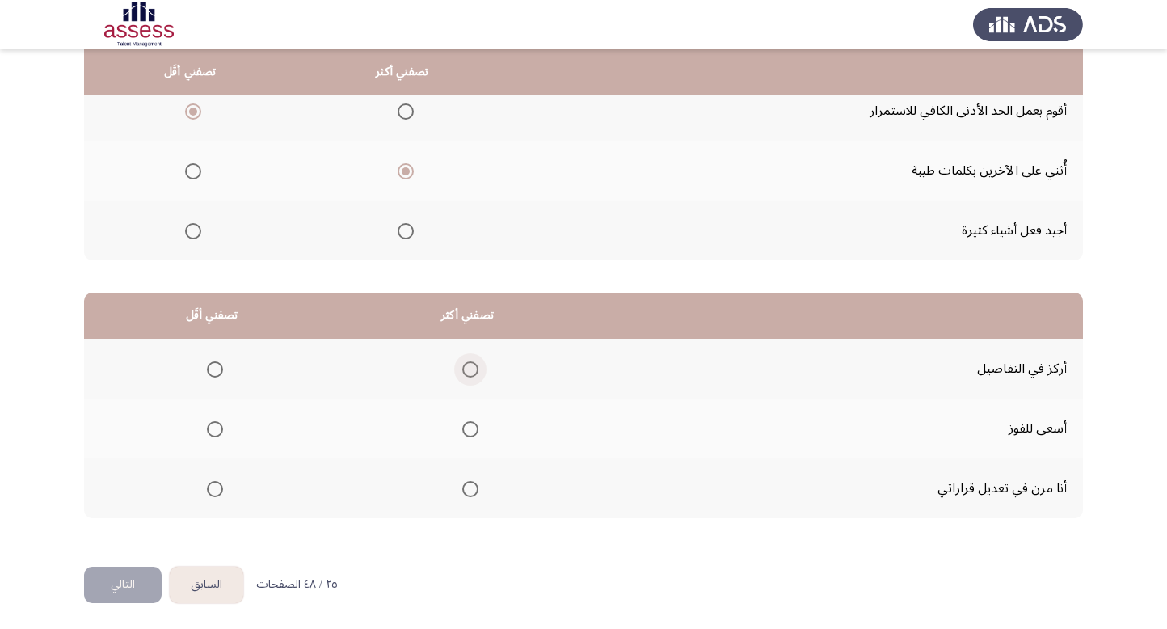
click at [462, 361] on span "Select an option" at bounding box center [470, 369] width 16 height 16
click at [462, 361] on input "Select an option" at bounding box center [470, 369] width 16 height 16
click at [208, 424] on span "Select an option" at bounding box center [215, 429] width 16 height 16
click at [208, 424] on input "Select an option" at bounding box center [215, 429] width 16 height 16
click at [127, 583] on button "التالي" at bounding box center [123, 585] width 78 height 36
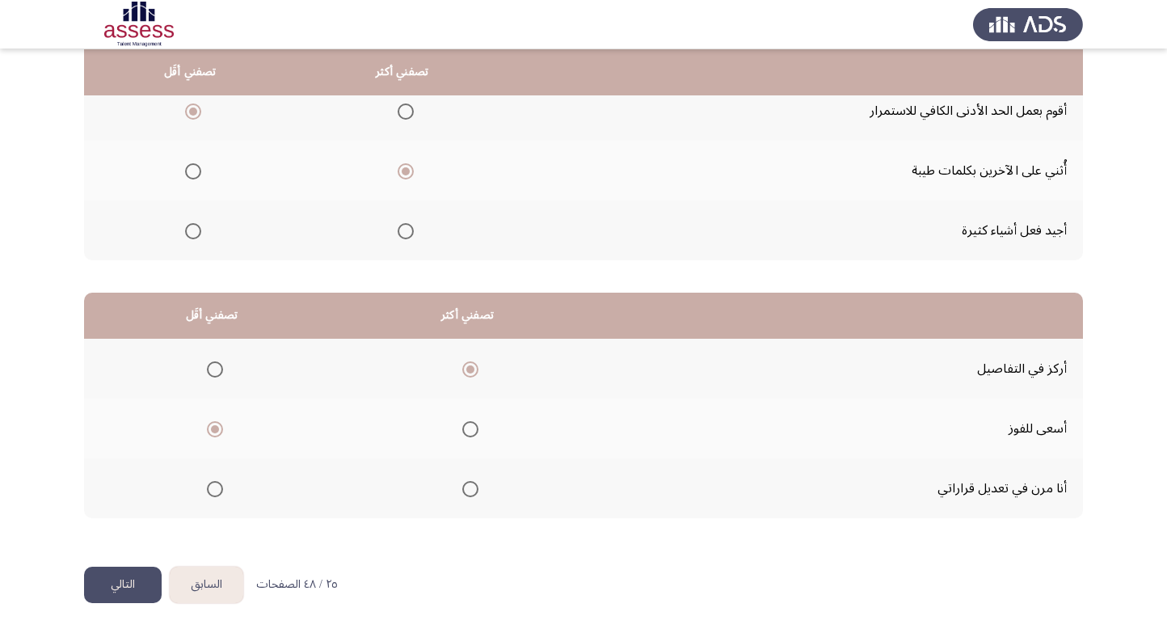
scroll to position [0, 0]
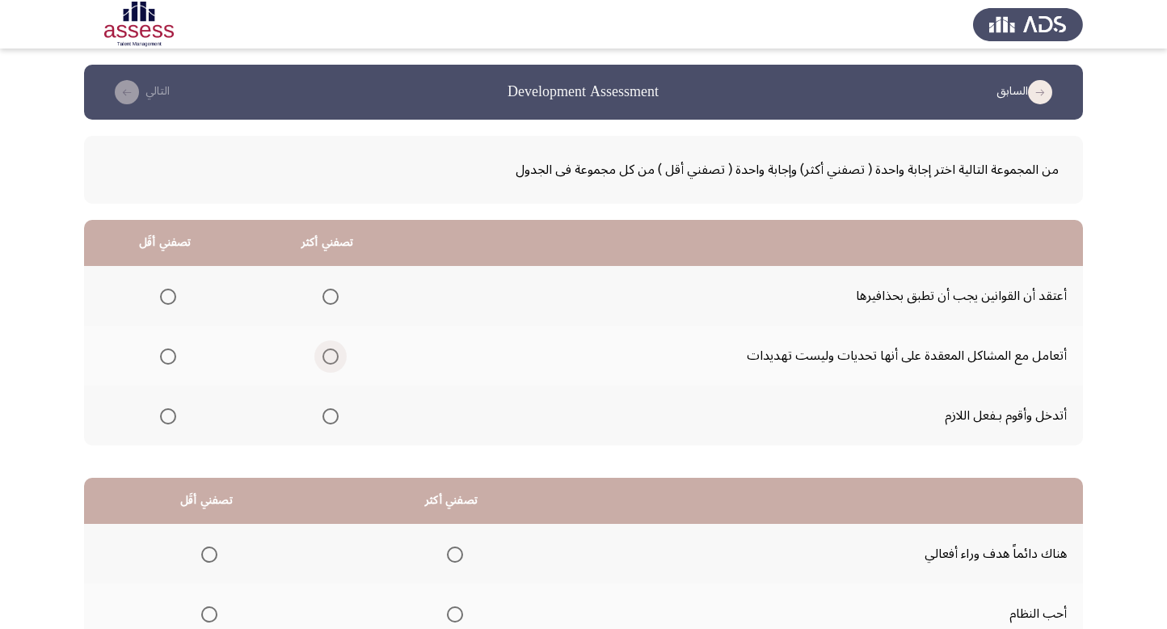
click at [330, 353] on span "Select an option" at bounding box center [331, 356] width 16 height 16
click at [330, 353] on input "Select an option" at bounding box center [331, 356] width 16 height 16
click at [171, 299] on span "Select an option" at bounding box center [168, 297] width 16 height 16
click at [171, 299] on input "Select an option" at bounding box center [168, 297] width 16 height 16
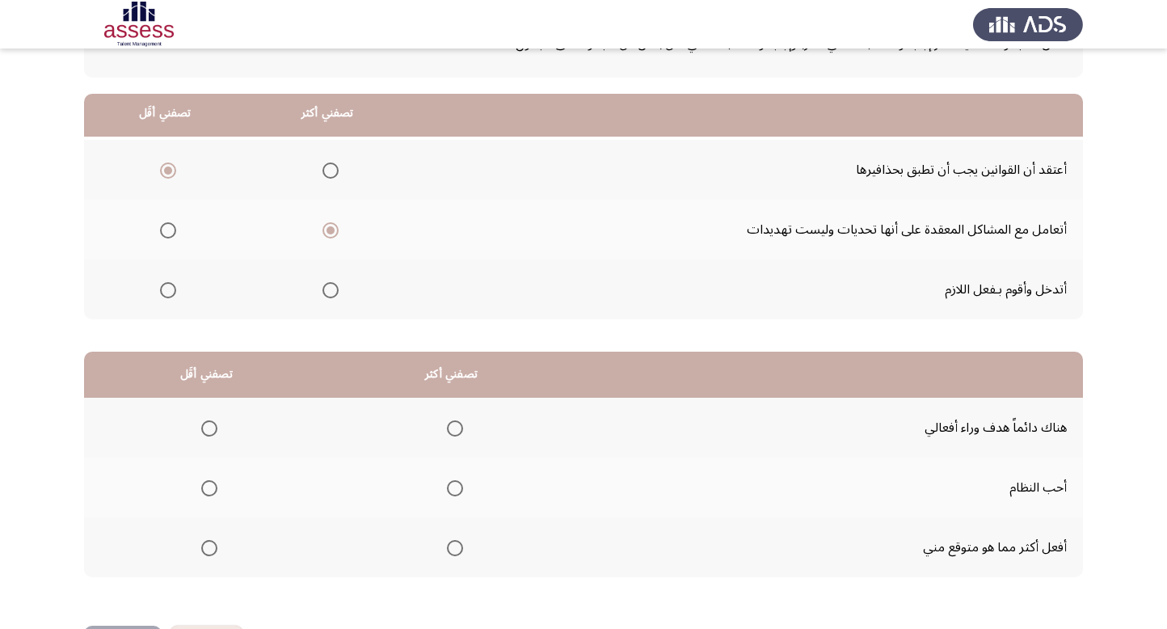
scroll to position [185, 0]
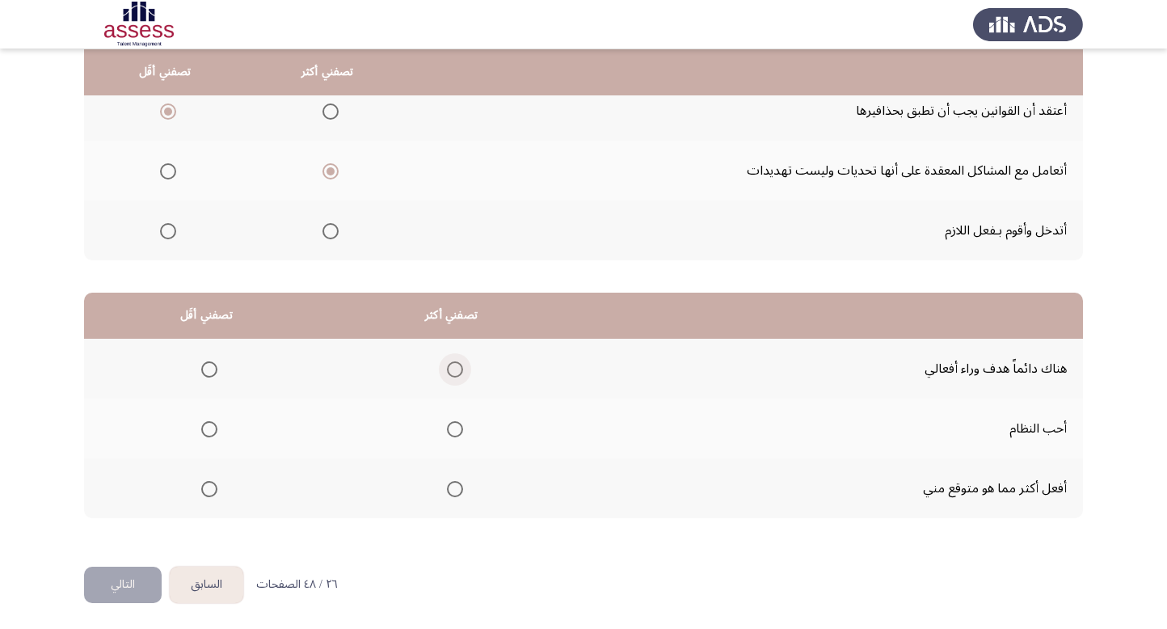
click at [447, 366] on span "Select an option" at bounding box center [455, 369] width 16 height 16
click at [447, 366] on input "Select an option" at bounding box center [455, 369] width 16 height 16
click at [208, 427] on span "Select an option" at bounding box center [209, 429] width 16 height 16
click at [208, 427] on input "Select an option" at bounding box center [209, 429] width 16 height 16
click at [128, 577] on button "التالي" at bounding box center [123, 585] width 78 height 36
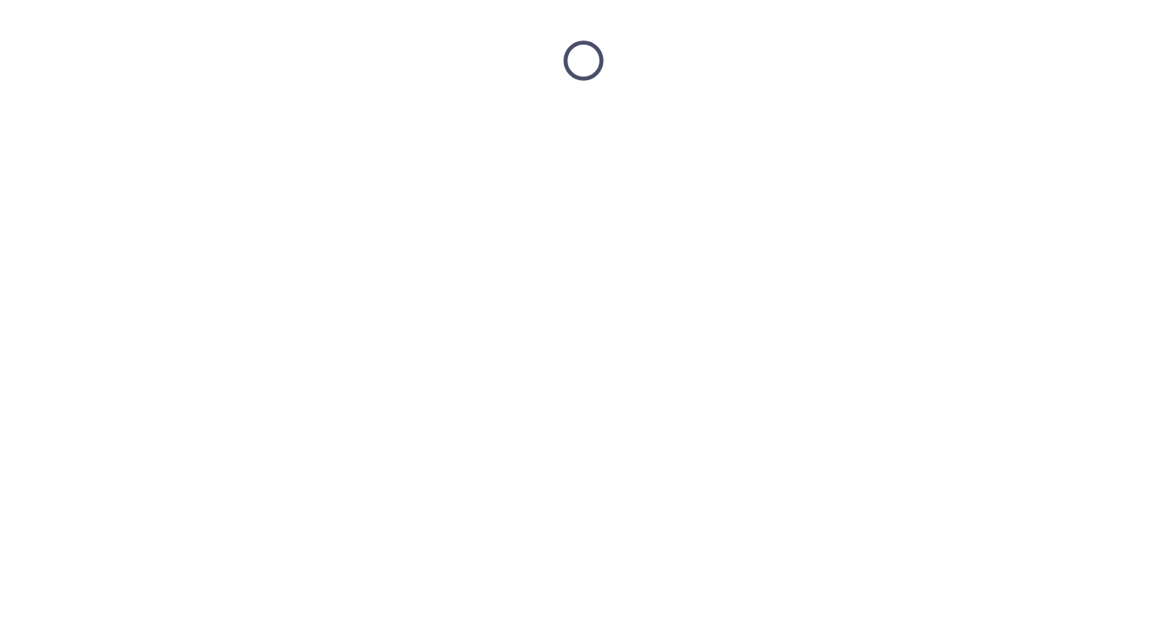
scroll to position [0, 0]
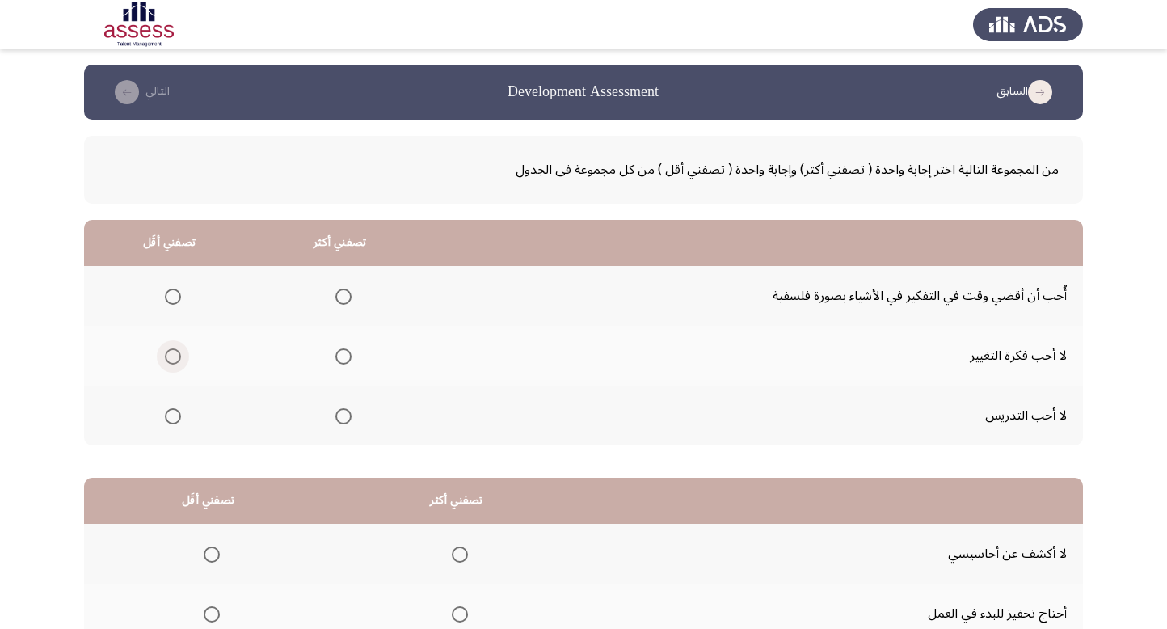
click at [171, 354] on span "Select an option" at bounding box center [173, 356] width 16 height 16
click at [171, 354] on input "Select an option" at bounding box center [173, 356] width 16 height 16
click at [344, 298] on span "Select an option" at bounding box center [344, 297] width 16 height 16
click at [344, 298] on input "Select an option" at bounding box center [344, 297] width 16 height 16
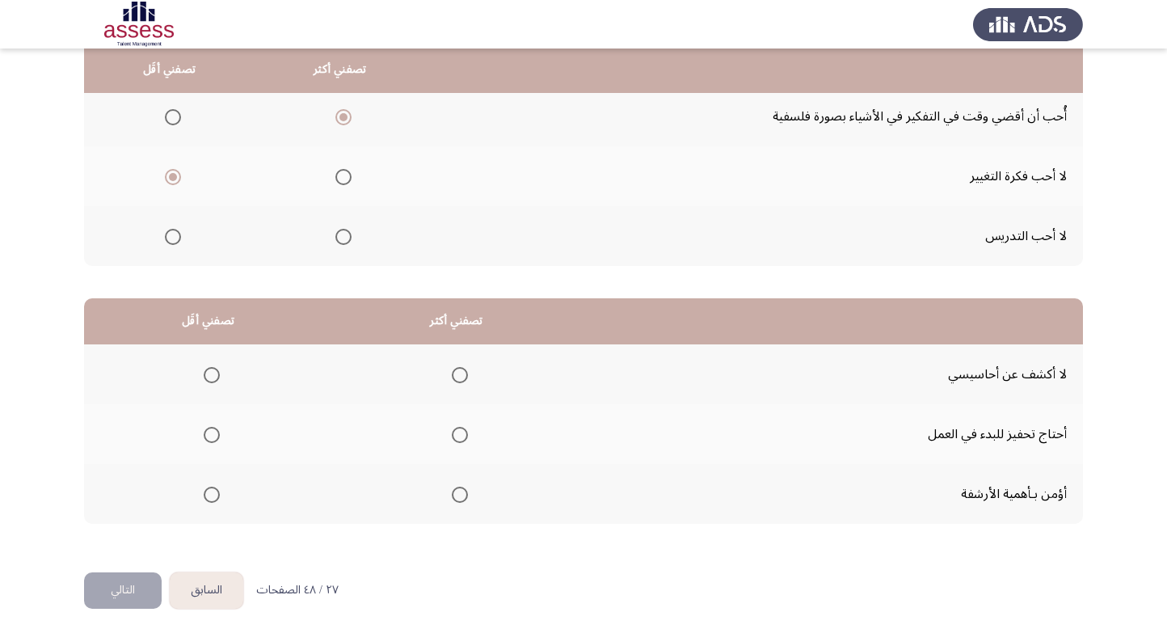
scroll to position [181, 0]
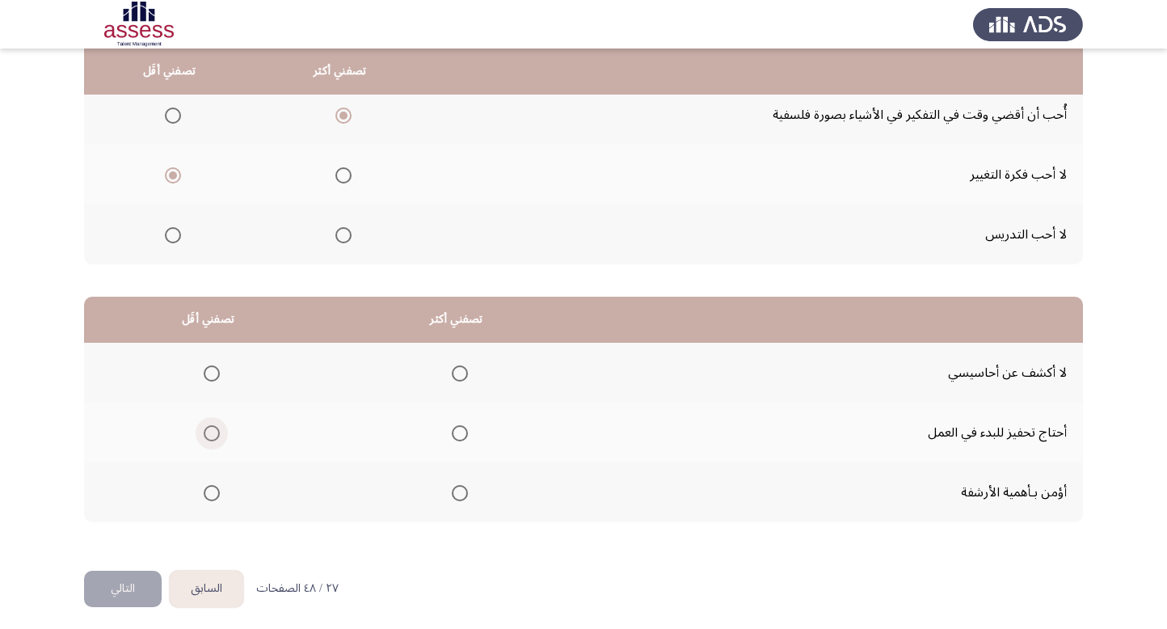
click at [216, 429] on span "Select an option" at bounding box center [212, 433] width 16 height 16
click at [216, 429] on input "Select an option" at bounding box center [212, 433] width 16 height 16
click at [454, 376] on span "Select an option" at bounding box center [460, 373] width 16 height 16
click at [454, 376] on input "Select an option" at bounding box center [460, 373] width 16 height 16
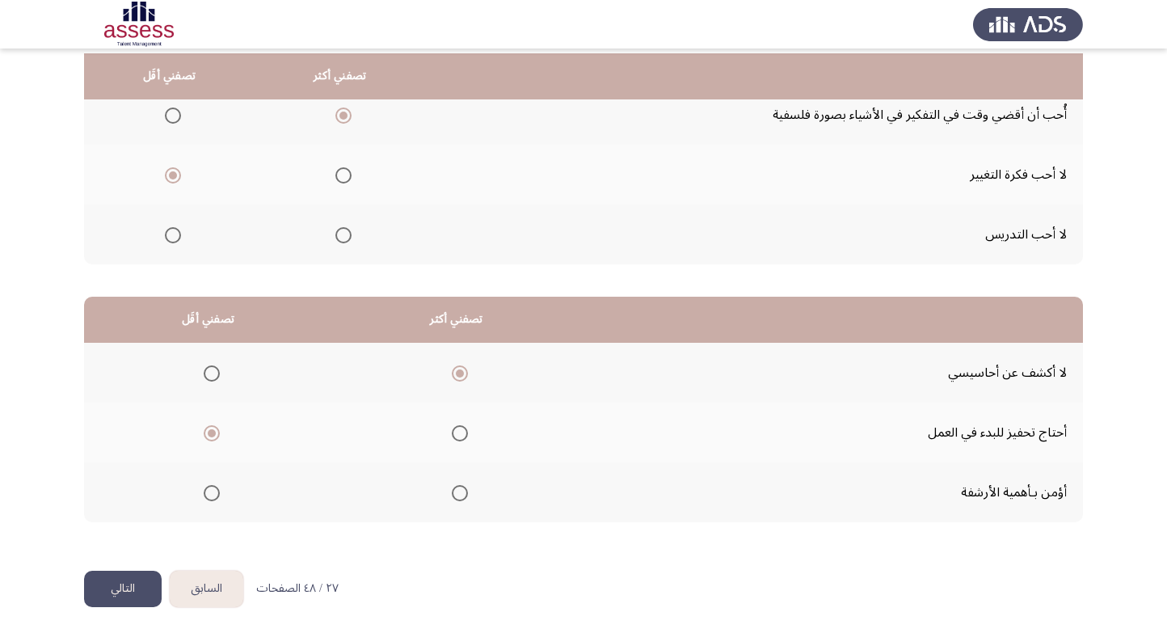
scroll to position [185, 0]
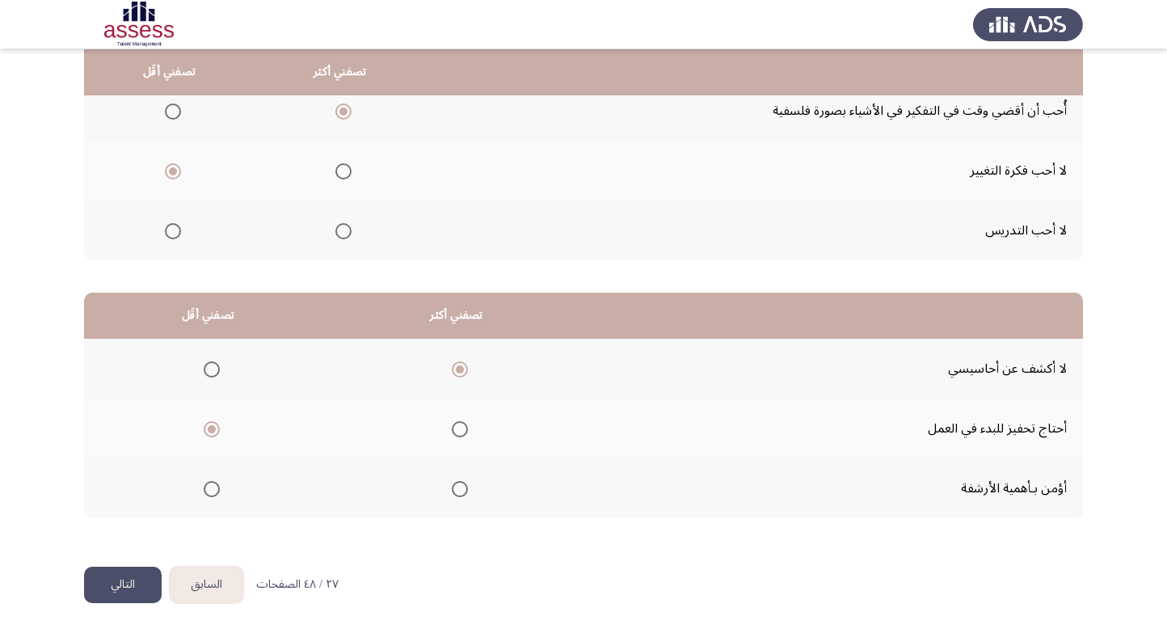
click at [137, 578] on button "التالي" at bounding box center [123, 585] width 78 height 36
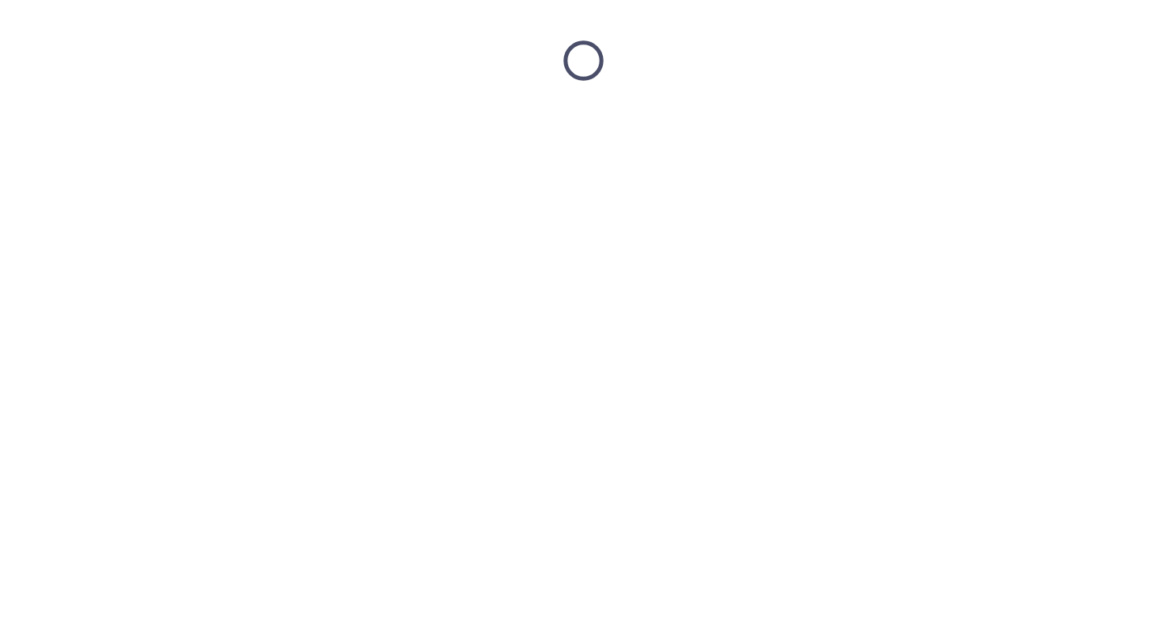
scroll to position [0, 0]
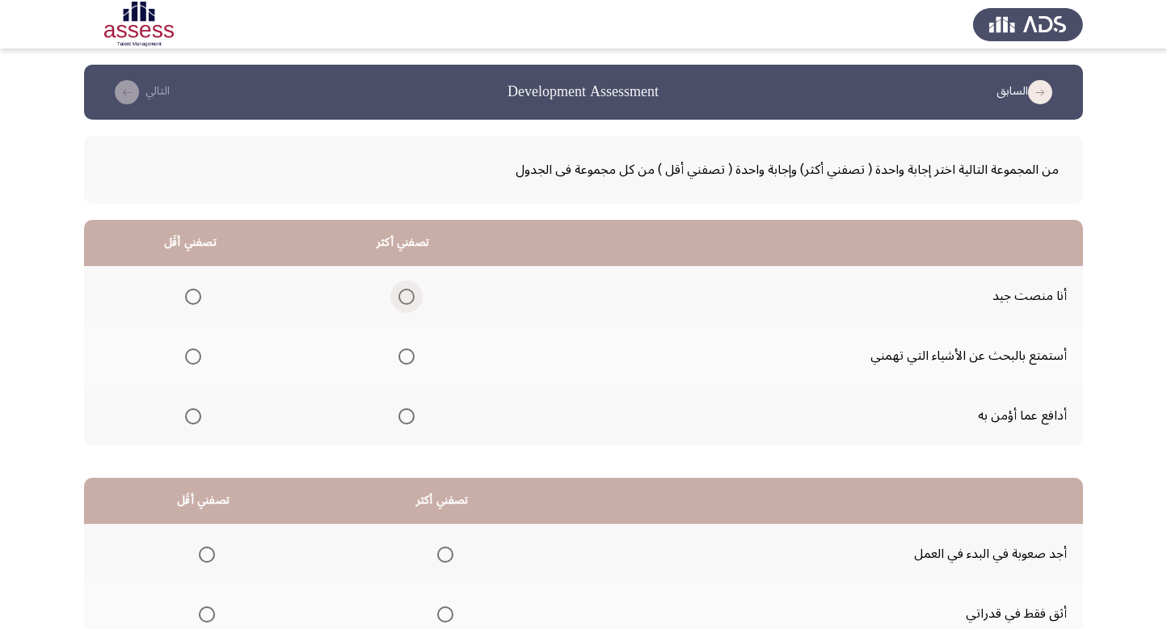
click at [403, 293] on span "Select an option" at bounding box center [407, 297] width 16 height 16
click at [403, 293] on input "Select an option" at bounding box center [407, 297] width 16 height 16
click at [196, 360] on span "Select an option" at bounding box center [193, 356] width 16 height 16
click at [196, 360] on input "Select an option" at bounding box center [193, 356] width 16 height 16
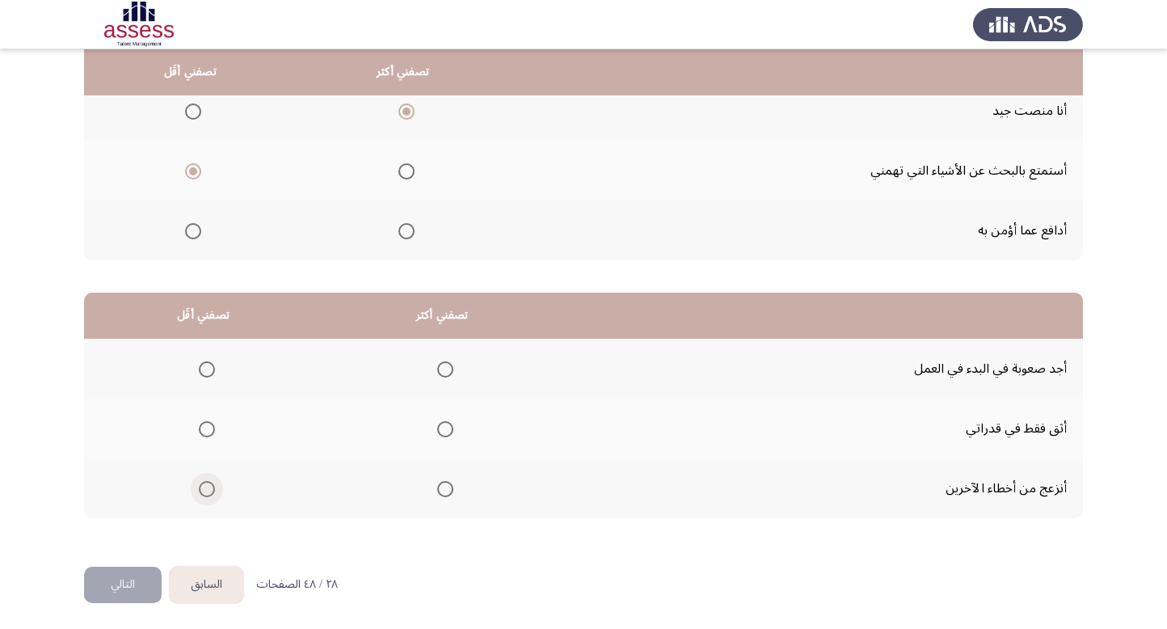
click at [194, 483] on label "Select an option" at bounding box center [203, 489] width 23 height 16
click at [199, 483] on input "Select an option" at bounding box center [207, 489] width 16 height 16
click at [438, 421] on span "Select an option" at bounding box center [445, 429] width 16 height 16
click at [438, 421] on input "Select an option" at bounding box center [445, 429] width 16 height 16
click at [116, 585] on button "التالي" at bounding box center [123, 585] width 78 height 36
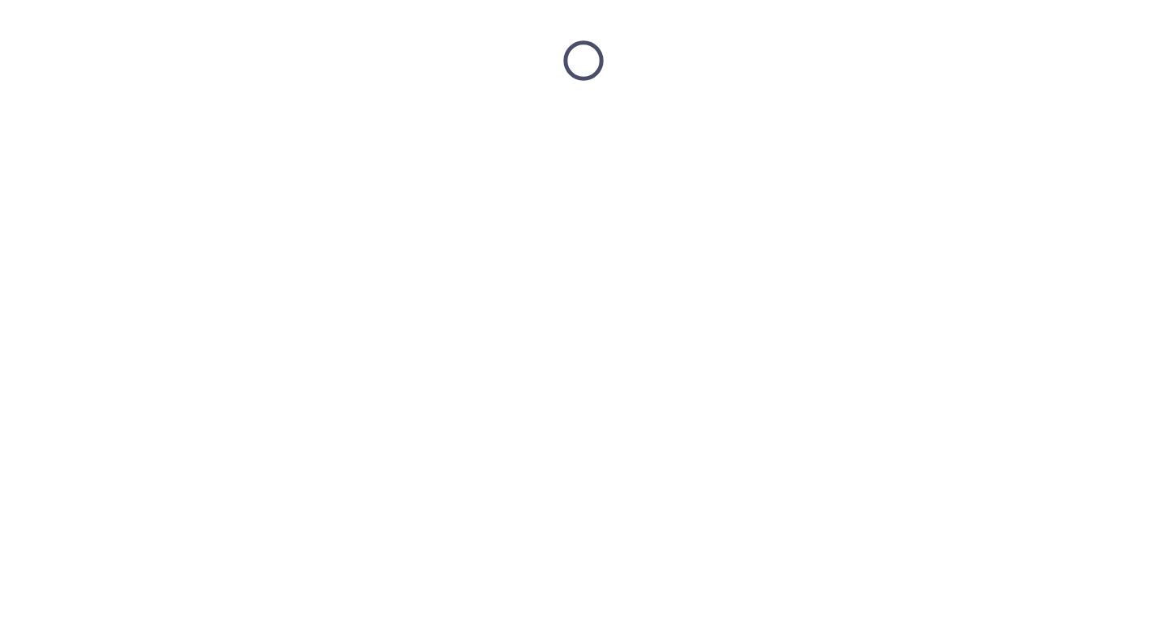
scroll to position [0, 0]
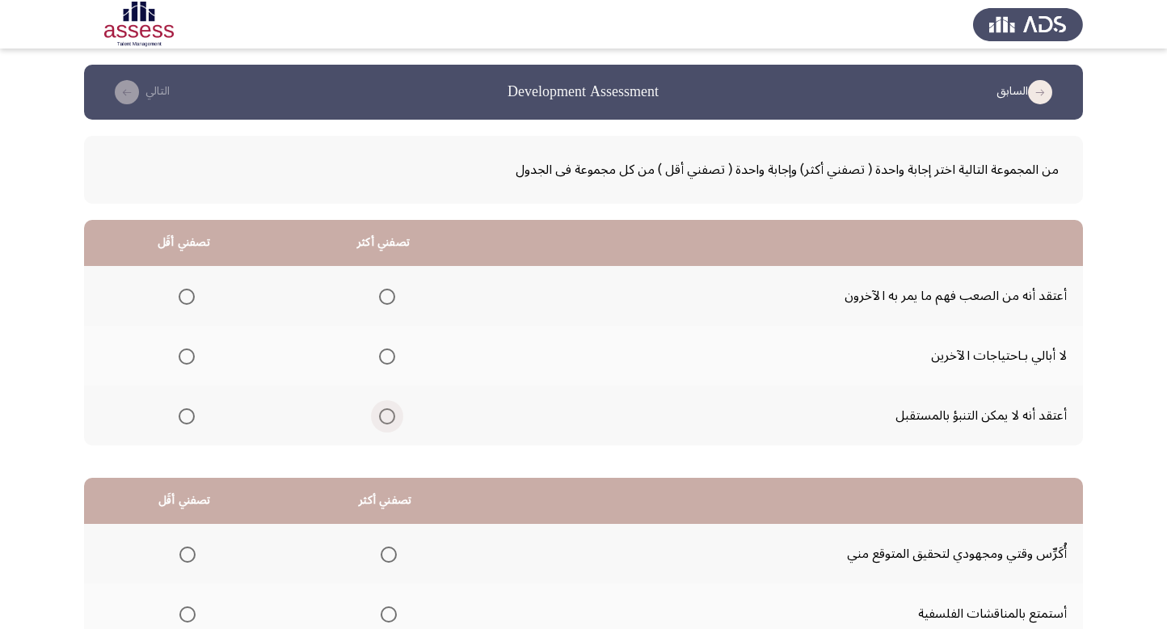
click at [382, 415] on span "Select an option" at bounding box center [387, 416] width 16 height 16
click at [382, 415] on input "Select an option" at bounding box center [387, 416] width 16 height 16
click at [194, 355] on span "Select an option" at bounding box center [187, 356] width 16 height 16
click at [194, 355] on input "Select an option" at bounding box center [187, 356] width 16 height 16
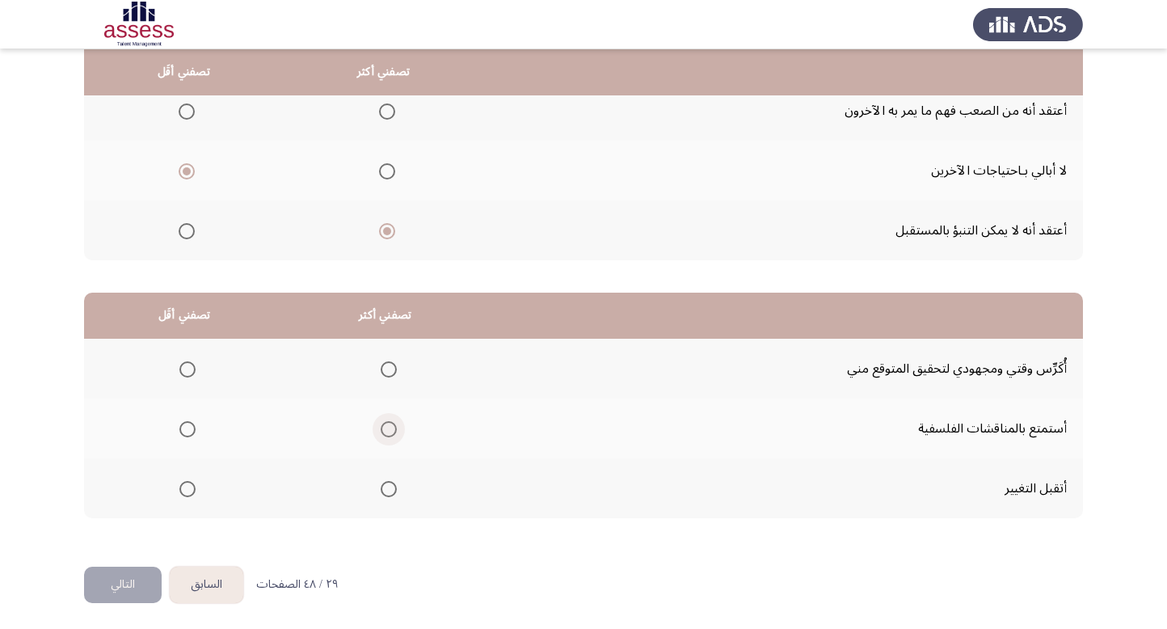
click at [389, 430] on span "Select an option" at bounding box center [389, 429] width 16 height 16
click at [389, 430] on input "Select an option" at bounding box center [389, 429] width 16 height 16
click at [185, 485] on span "Select an option" at bounding box center [187, 489] width 16 height 16
click at [185, 485] on input "Select an option" at bounding box center [187, 489] width 16 height 16
click at [188, 424] on span "Select an option" at bounding box center [187, 429] width 16 height 16
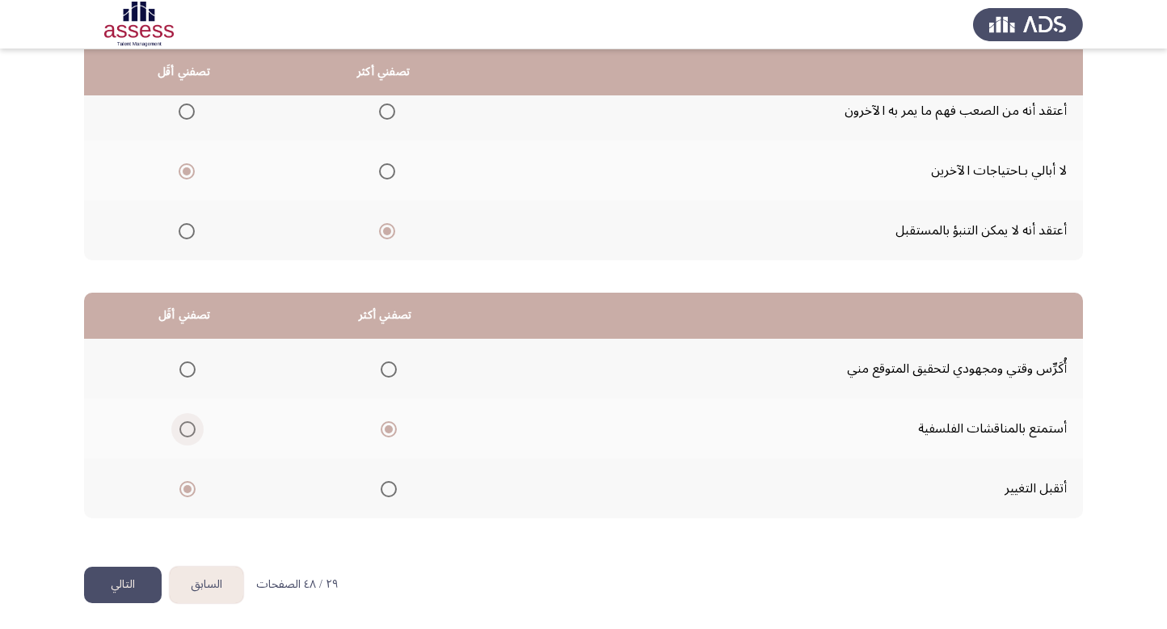
click at [188, 424] on input "Select an option" at bounding box center [187, 429] width 16 height 16
click at [389, 432] on span "Select an option" at bounding box center [389, 429] width 16 height 16
click at [389, 432] on input "Select an option" at bounding box center [389, 429] width 16 height 16
click at [190, 489] on span "Select an option" at bounding box center [187, 489] width 16 height 16
click at [190, 489] on input "Select an option" at bounding box center [187, 489] width 16 height 16
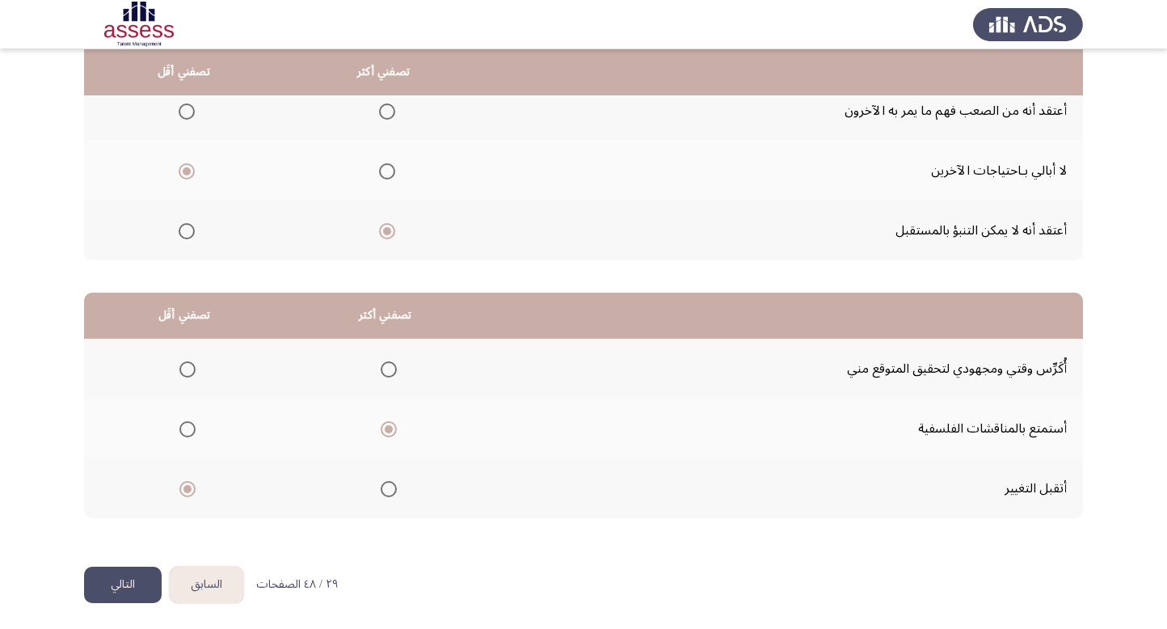
click at [115, 585] on button "التالي" at bounding box center [123, 585] width 78 height 36
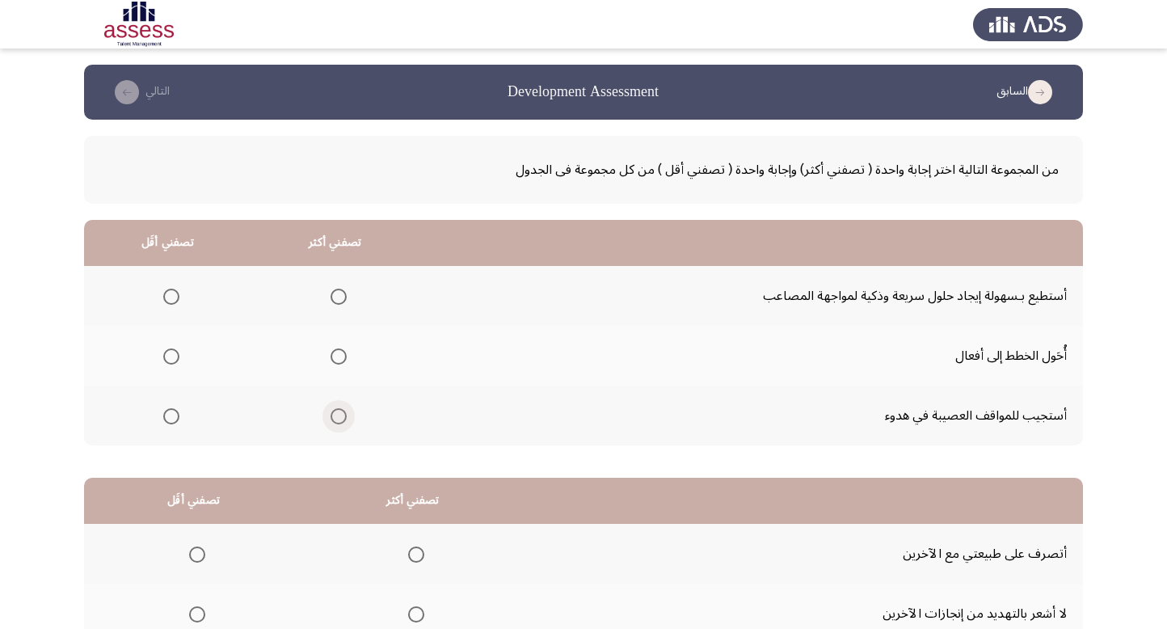
click at [333, 410] on span "Select an option" at bounding box center [339, 416] width 16 height 16
click at [333, 410] on input "Select an option" at bounding box center [339, 416] width 16 height 16
click at [167, 354] on span "Select an option" at bounding box center [171, 356] width 16 height 16
click at [167, 354] on input "Select an option" at bounding box center [171, 356] width 16 height 16
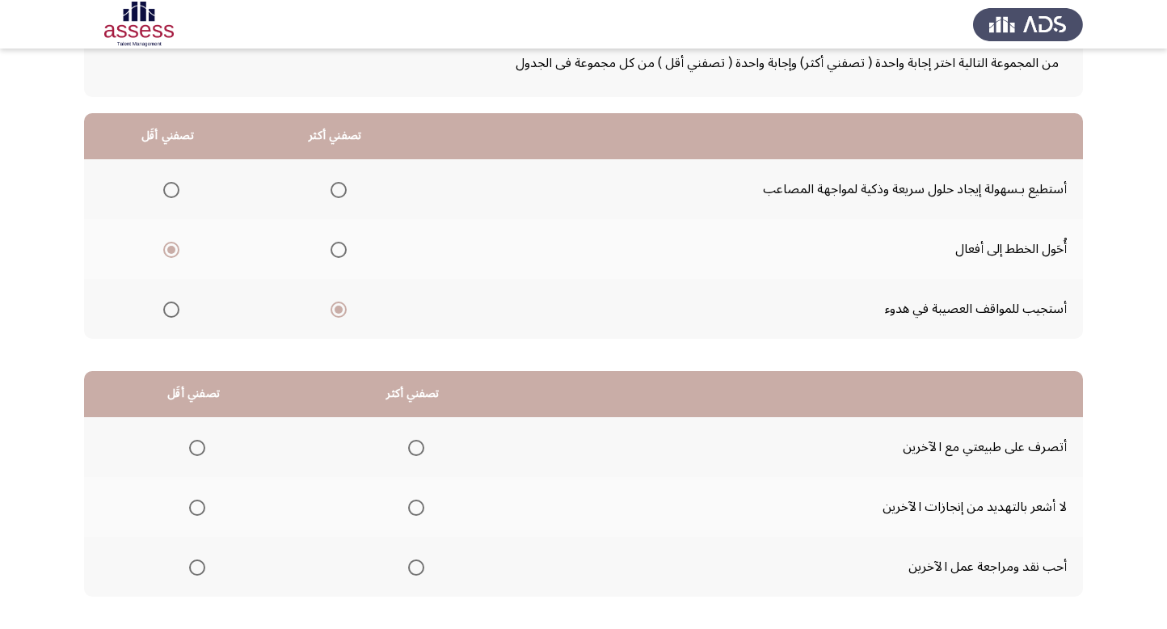
scroll to position [139, 0]
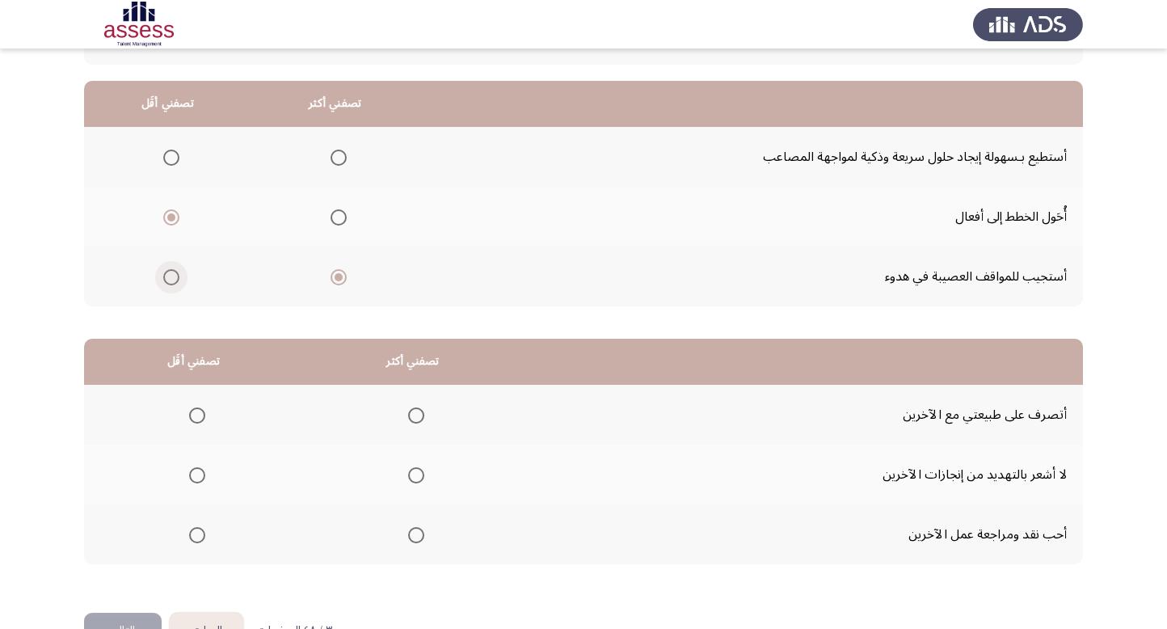
click at [171, 274] on span "Select an option" at bounding box center [171, 277] width 16 height 16
click at [171, 274] on input "Select an option" at bounding box center [171, 277] width 16 height 16
click at [335, 150] on span "Select an option" at bounding box center [339, 158] width 16 height 16
click at [335, 150] on input "Select an option" at bounding box center [339, 158] width 16 height 16
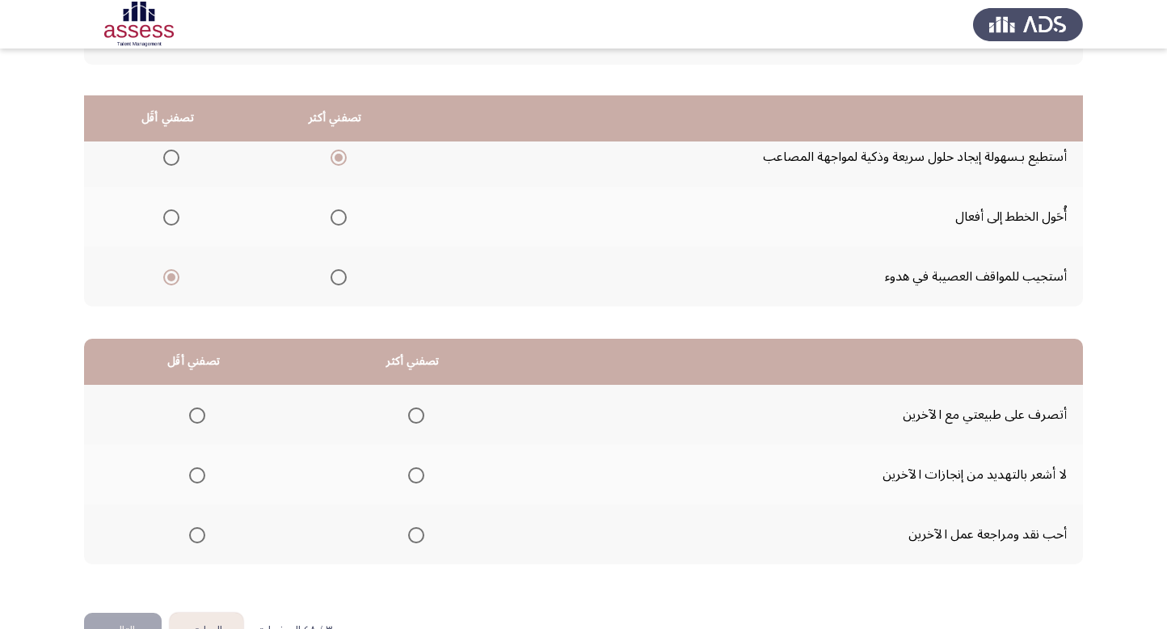
scroll to position [185, 0]
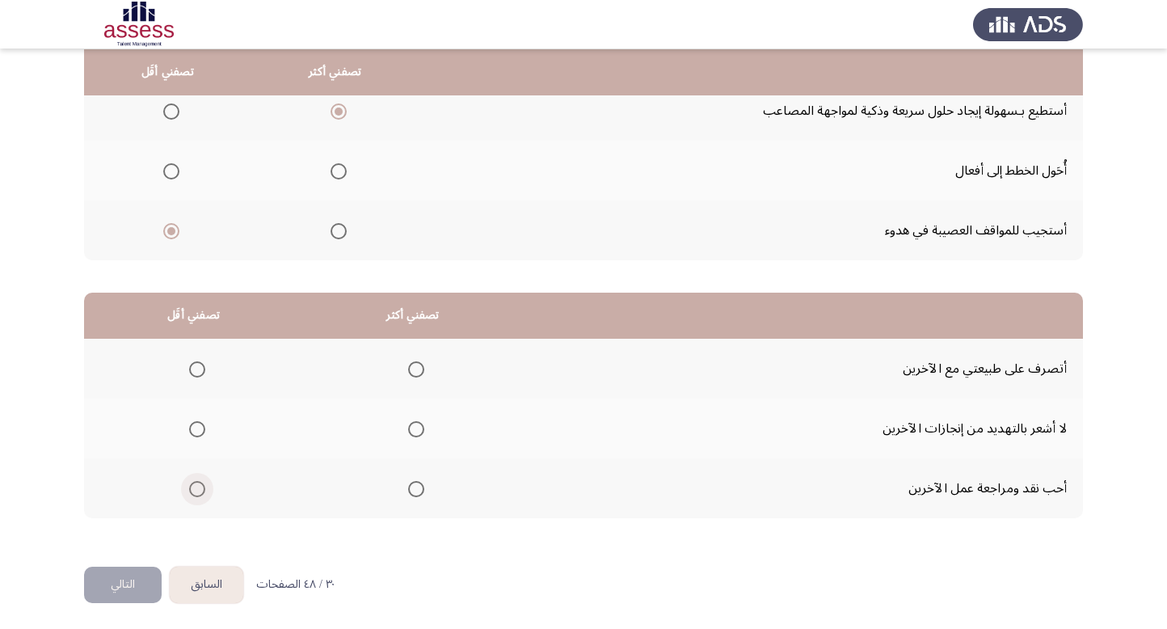
click at [194, 485] on span "Select an option" at bounding box center [197, 489] width 16 height 16
click at [194, 485] on input "Select an option" at bounding box center [197, 489] width 16 height 16
click at [424, 368] on th at bounding box center [413, 369] width 220 height 60
click at [419, 366] on span "Select an option" at bounding box center [416, 369] width 16 height 16
click at [419, 366] on input "Select an option" at bounding box center [416, 369] width 16 height 16
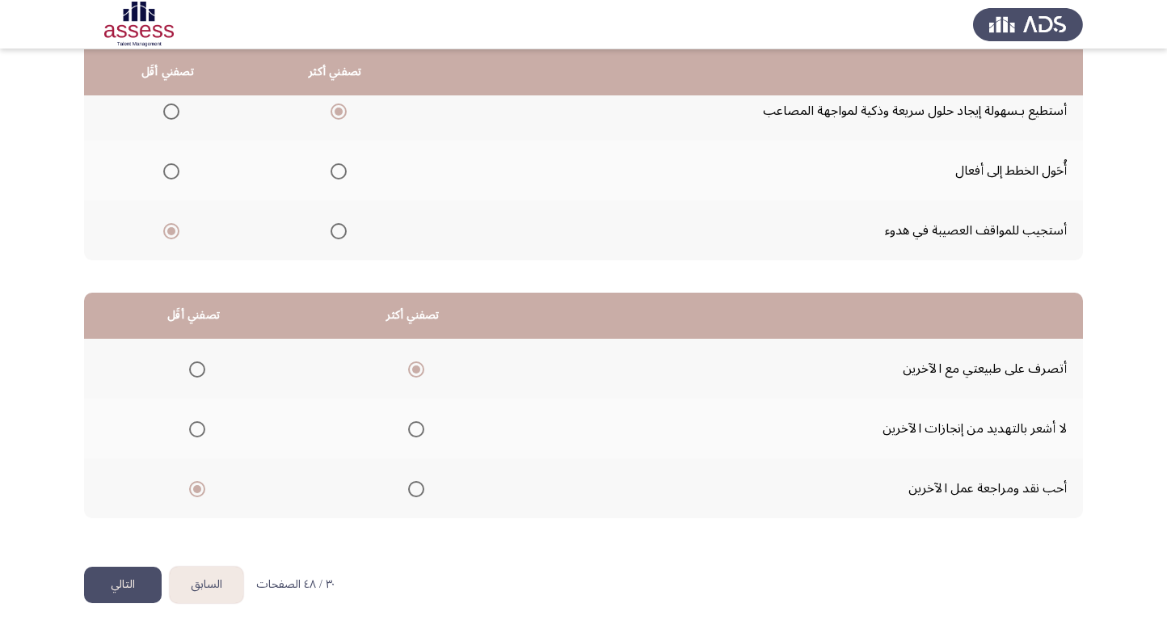
click at [132, 576] on button "التالي" at bounding box center [123, 585] width 78 height 36
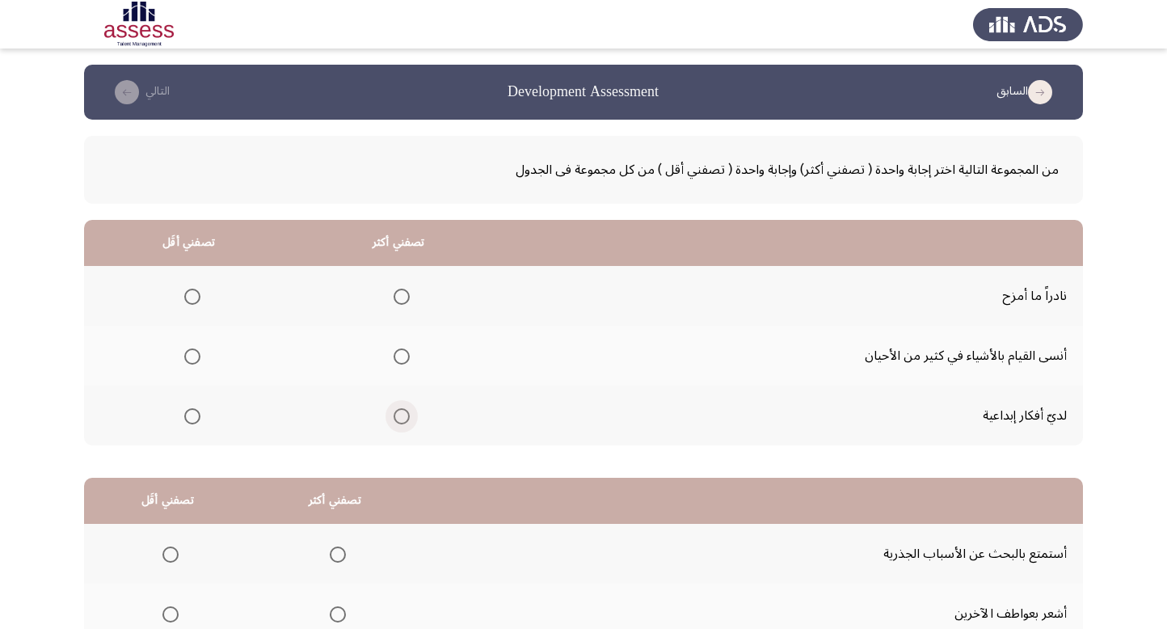
click at [398, 417] on span "Select an option" at bounding box center [402, 416] width 16 height 16
click at [398, 417] on input "Select an option" at bounding box center [402, 416] width 16 height 16
click at [184, 350] on span "Select an option" at bounding box center [192, 356] width 16 height 16
click at [184, 350] on input "Select an option" at bounding box center [192, 356] width 16 height 16
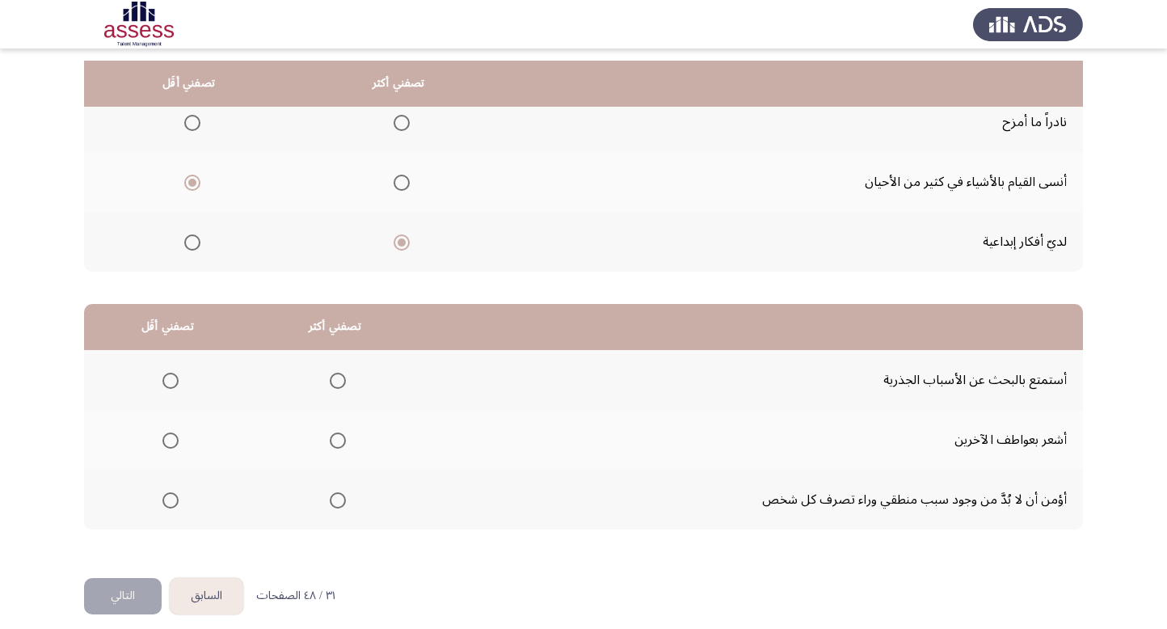
scroll to position [185, 0]
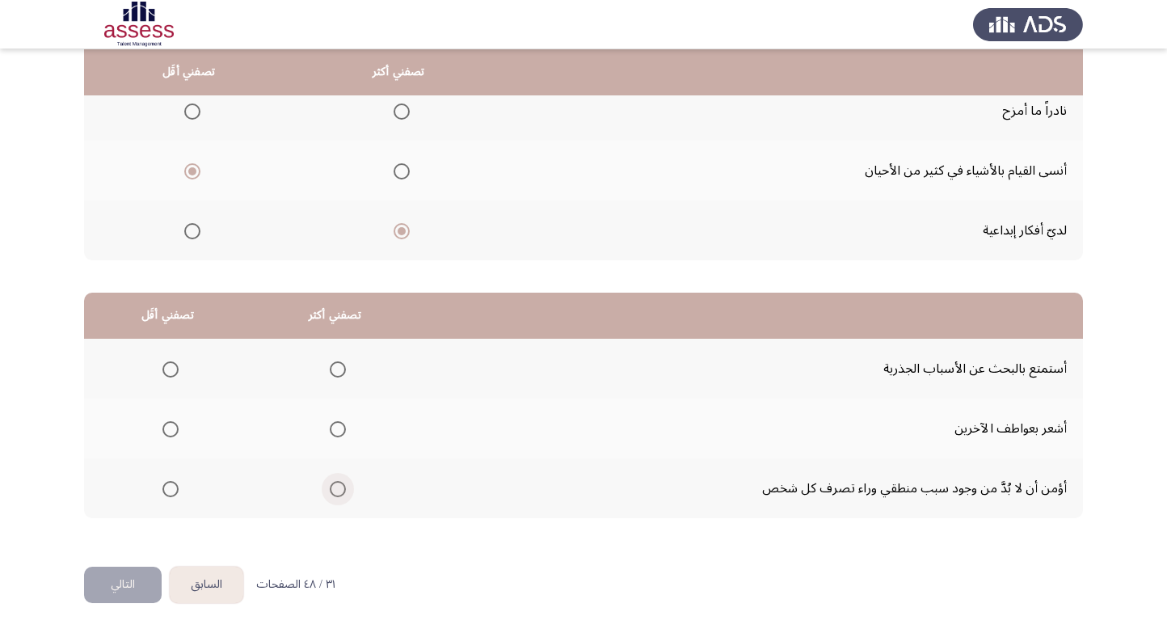
click at [343, 488] on span "Select an option" at bounding box center [338, 489] width 16 height 16
click at [343, 488] on input "Select an option" at bounding box center [338, 489] width 16 height 16
click at [168, 428] on span "Select an option" at bounding box center [171, 429] width 16 height 16
click at [168, 428] on input "Select an option" at bounding box center [171, 429] width 16 height 16
click at [116, 580] on button "التالي" at bounding box center [123, 585] width 78 height 36
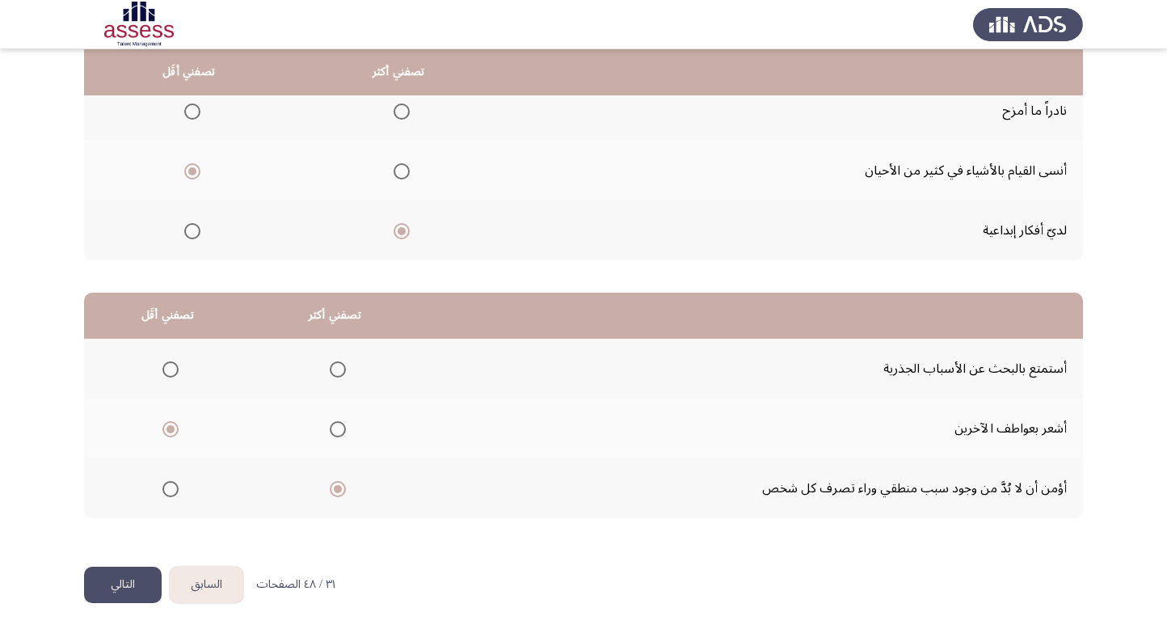
scroll to position [0, 0]
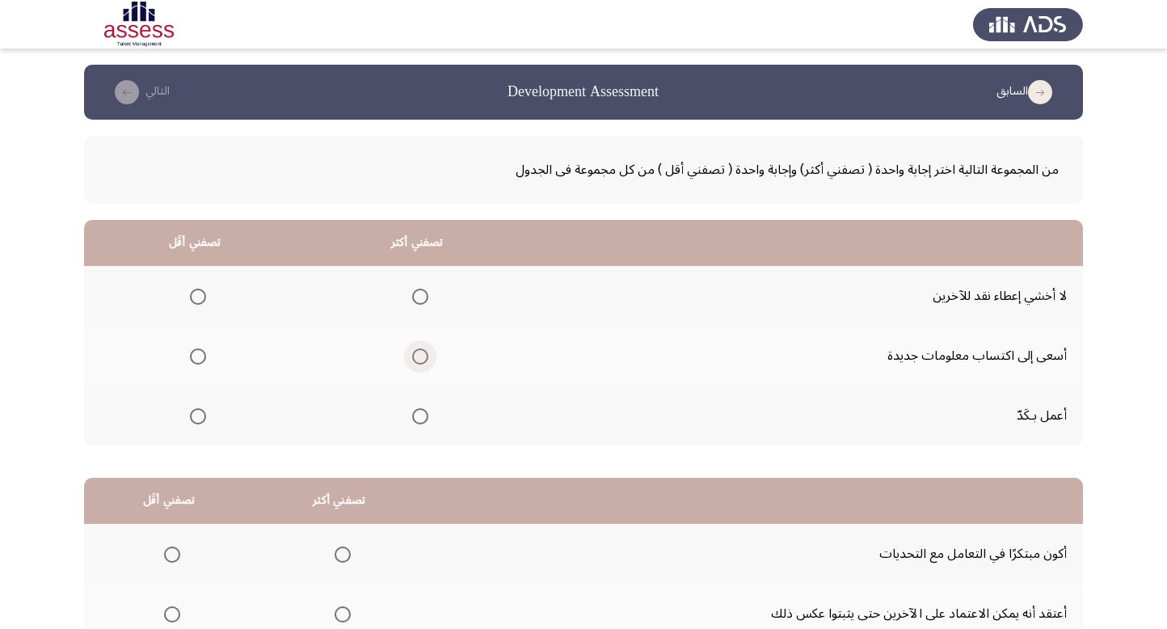
click at [417, 360] on span "Select an option" at bounding box center [420, 356] width 16 height 16
click at [417, 360] on input "Select an option" at bounding box center [420, 356] width 16 height 16
click at [202, 299] on span "Select an option" at bounding box center [198, 297] width 16 height 16
click at [202, 299] on input "Select an option" at bounding box center [198, 297] width 16 height 16
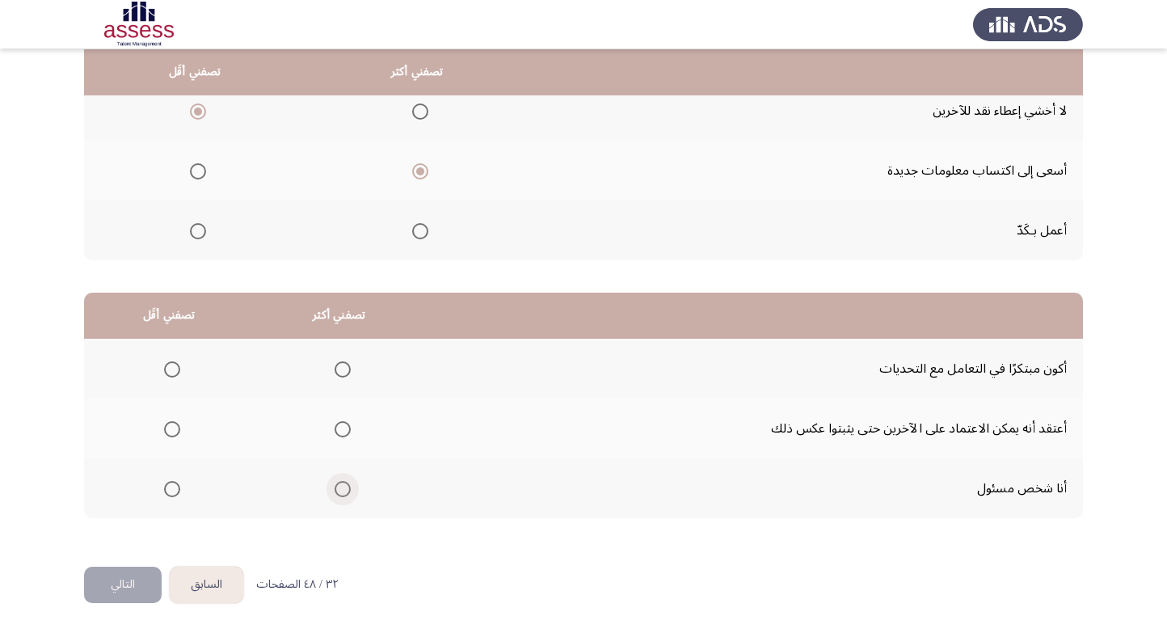
click at [340, 492] on span "Select an option" at bounding box center [343, 489] width 16 height 16
click at [340, 492] on input "Select an option" at bounding box center [343, 489] width 16 height 16
click at [165, 421] on span "Select an option" at bounding box center [172, 429] width 16 height 16
click at [165, 421] on input "Select an option" at bounding box center [172, 429] width 16 height 16
click at [134, 578] on button "التالي" at bounding box center [123, 585] width 78 height 36
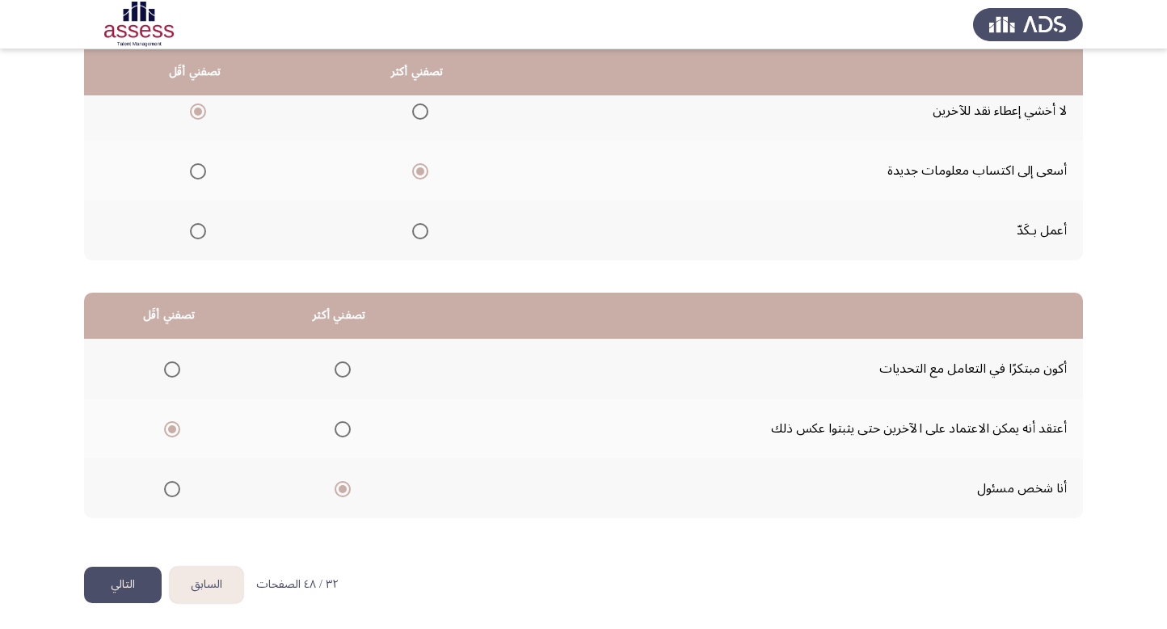
scroll to position [0, 0]
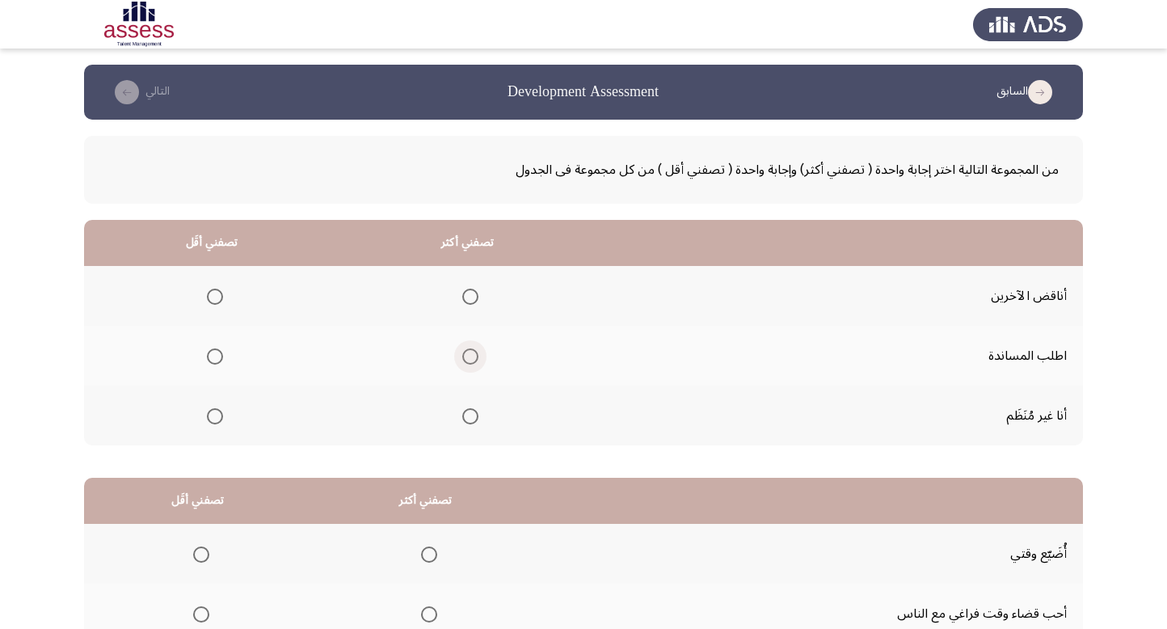
click at [469, 356] on span "Select an option" at bounding box center [470, 356] width 16 height 16
click at [469, 356] on input "Select an option" at bounding box center [470, 356] width 16 height 16
click at [213, 416] on span "Select an option" at bounding box center [215, 416] width 16 height 16
click at [213, 416] on input "Select an option" at bounding box center [215, 416] width 16 height 16
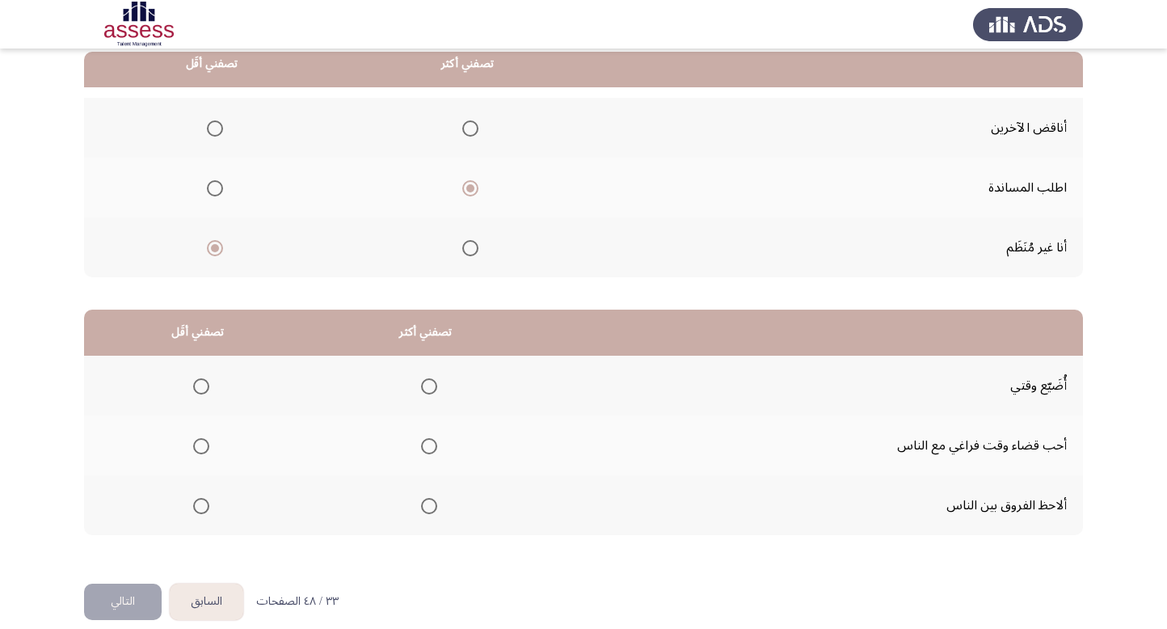
scroll to position [170, 0]
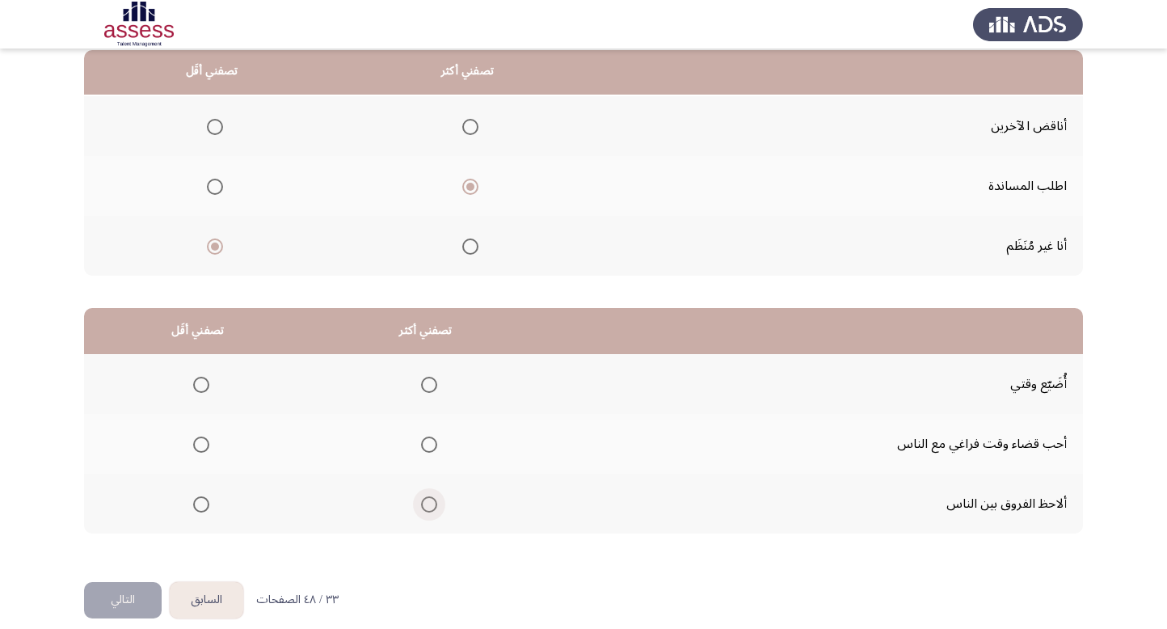
click at [424, 501] on span "Select an option" at bounding box center [429, 504] width 16 height 16
click at [424, 501] on input "Select an option" at bounding box center [429, 504] width 16 height 16
click at [204, 383] on span "Select an option" at bounding box center [201, 385] width 16 height 16
click at [204, 383] on input "Select an option" at bounding box center [201, 385] width 16 height 16
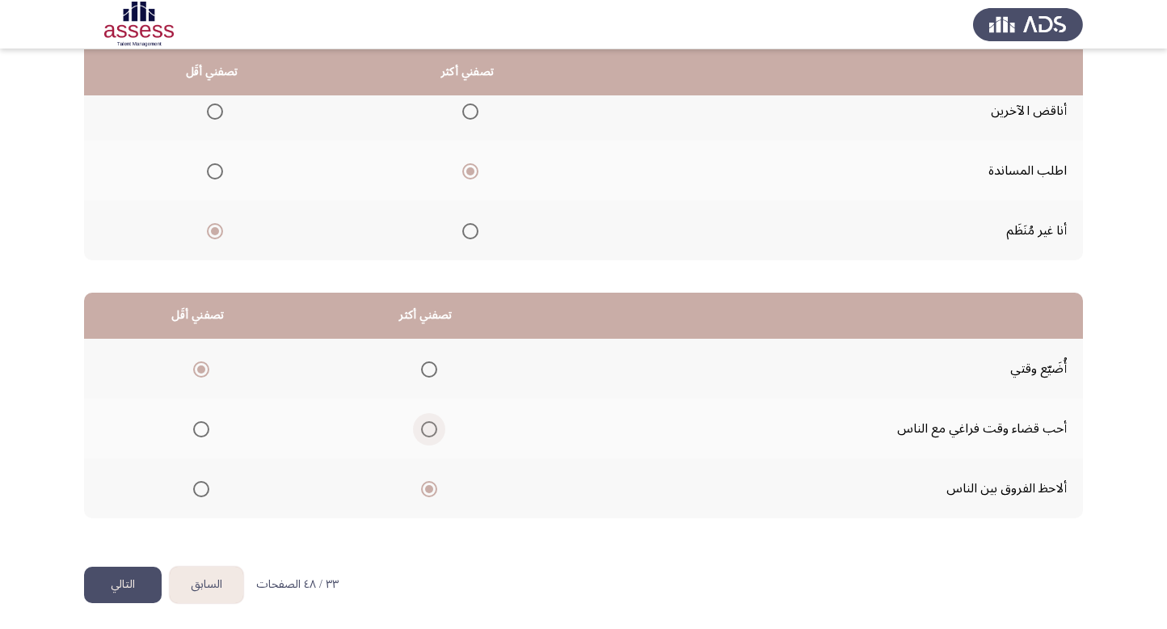
click at [430, 429] on span "Select an option" at bounding box center [429, 429] width 16 height 16
click at [430, 429] on input "Select an option" at bounding box center [429, 429] width 16 height 16
click at [124, 580] on button "التالي" at bounding box center [123, 585] width 78 height 36
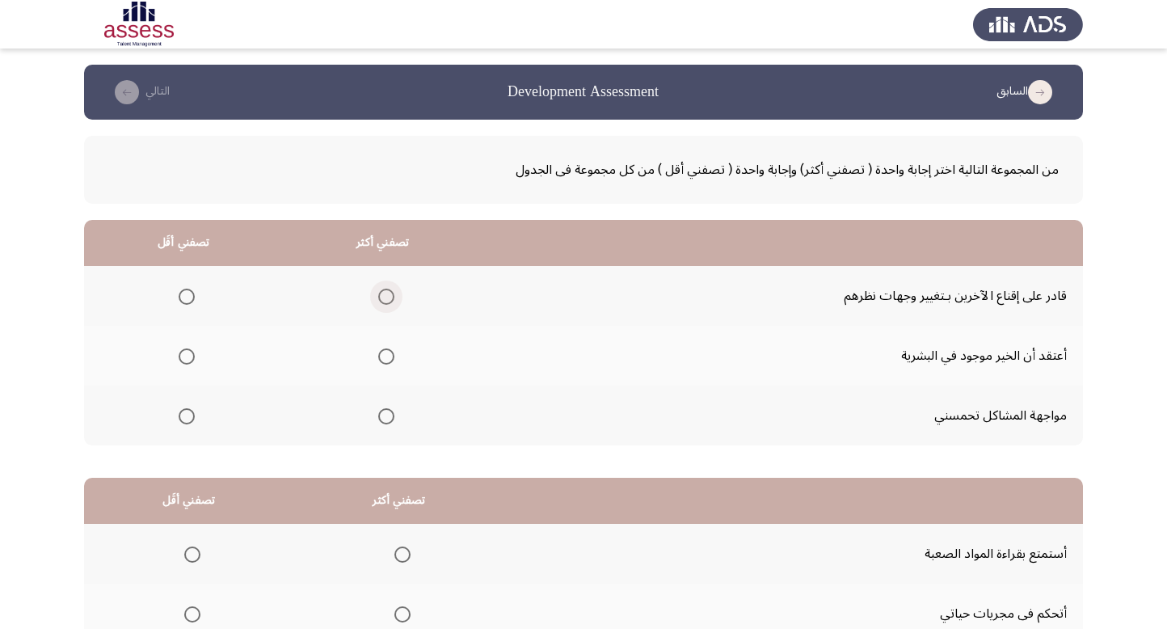
click at [386, 291] on span "Select an option" at bounding box center [386, 297] width 16 height 16
click at [386, 291] on input "Select an option" at bounding box center [386, 297] width 16 height 16
click at [191, 351] on span "Select an option" at bounding box center [187, 356] width 16 height 16
click at [191, 351] on input "Select an option" at bounding box center [187, 356] width 16 height 16
click at [382, 418] on span "Select an option" at bounding box center [386, 416] width 16 height 16
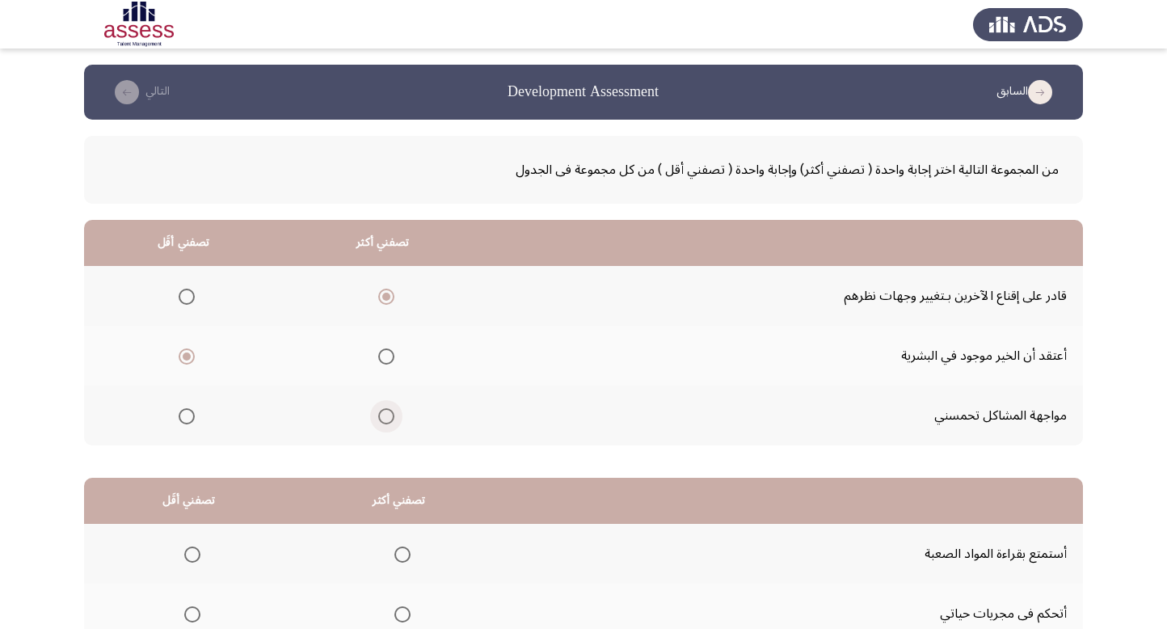
click at [382, 418] on input "Select an option" at bounding box center [386, 416] width 16 height 16
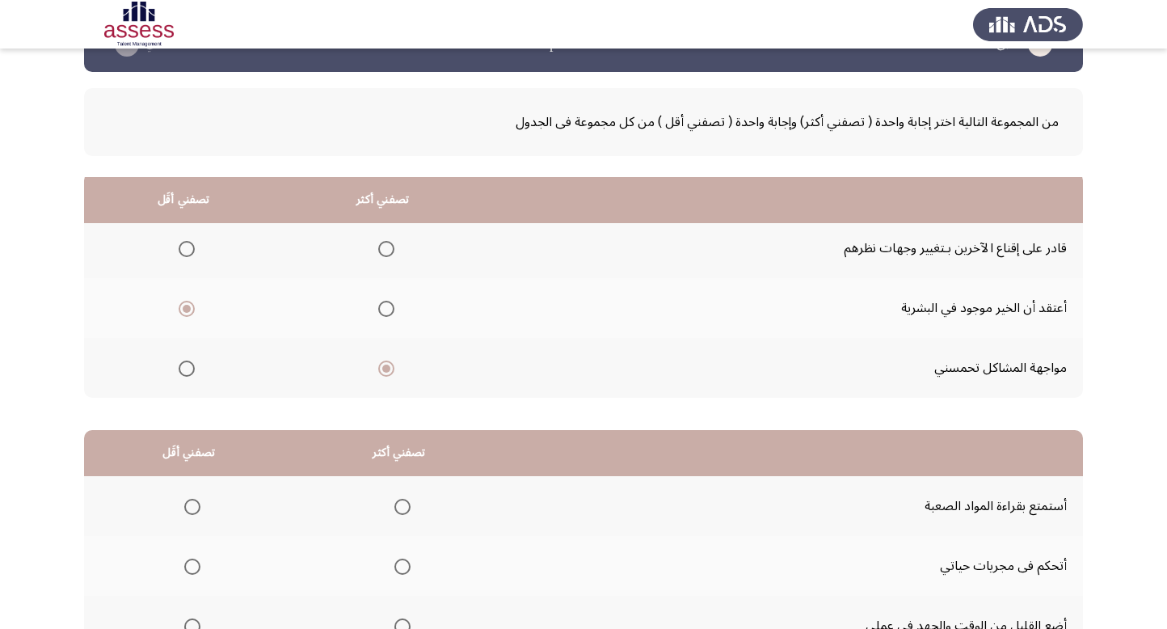
scroll to position [185, 0]
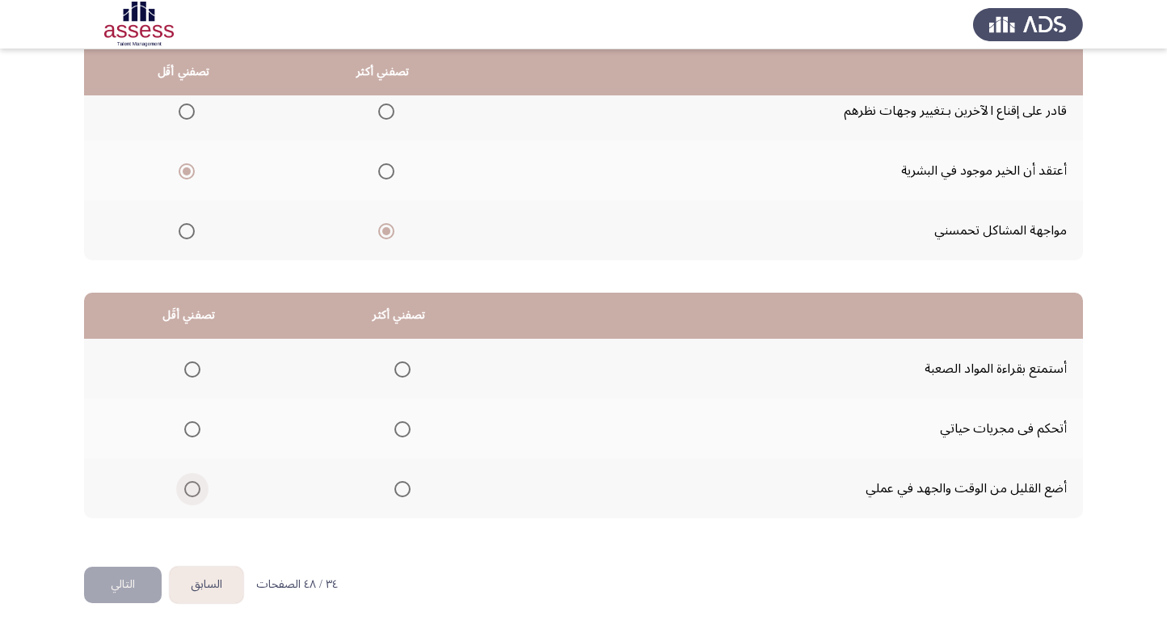
click at [188, 481] on span "Select an option" at bounding box center [192, 489] width 16 height 16
click at [188, 481] on input "Select an option" at bounding box center [192, 489] width 16 height 16
click at [403, 429] on span "Select an option" at bounding box center [403, 429] width 16 height 16
click at [403, 429] on input "Select an option" at bounding box center [403, 429] width 16 height 16
click at [119, 589] on button "التالي" at bounding box center [123, 585] width 78 height 36
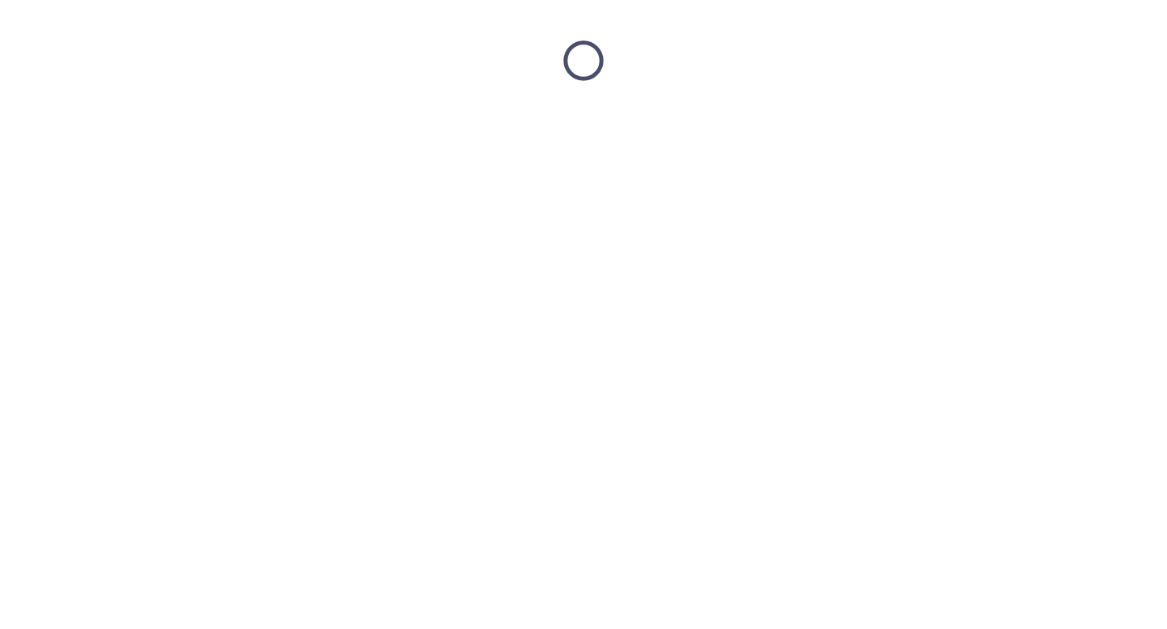
scroll to position [0, 0]
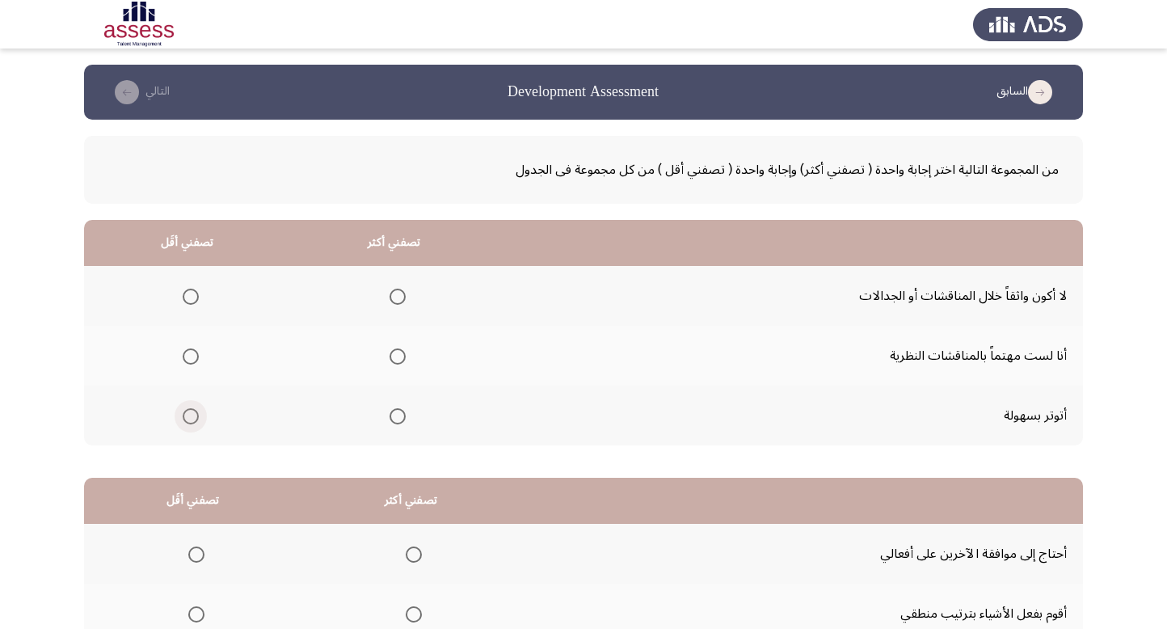
click at [188, 416] on span "Select an option" at bounding box center [191, 416] width 16 height 16
click at [188, 416] on input "Select an option" at bounding box center [191, 416] width 16 height 16
click at [401, 361] on span "Select an option" at bounding box center [398, 356] width 16 height 16
click at [401, 361] on input "Select an option" at bounding box center [398, 356] width 16 height 16
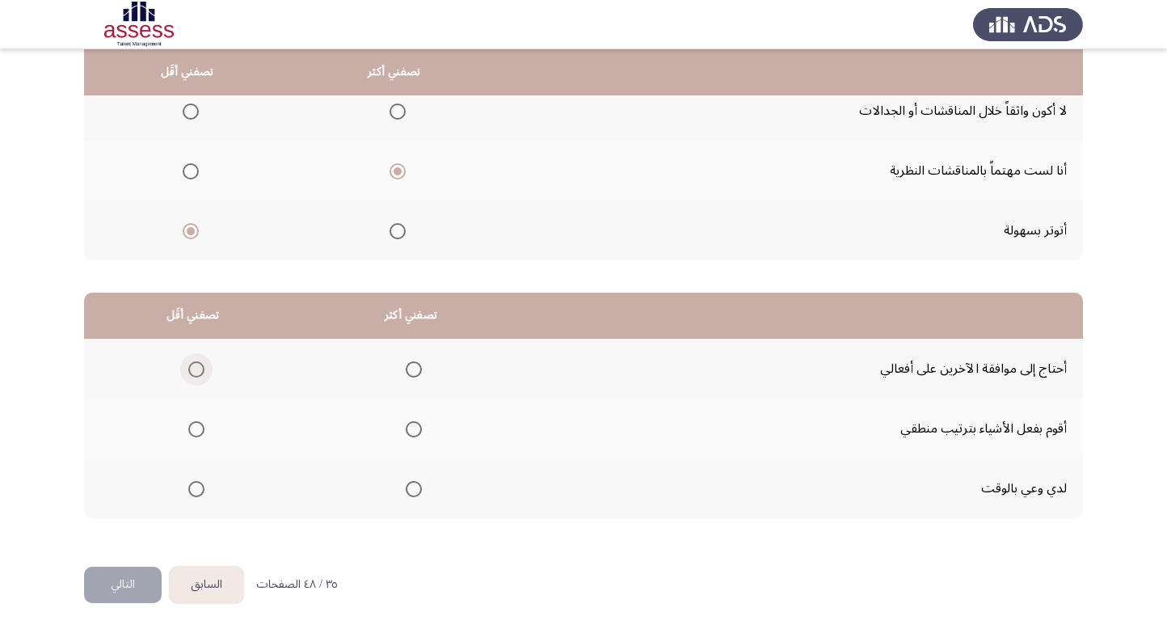
click at [197, 363] on span "Select an option" at bounding box center [196, 369] width 16 height 16
click at [197, 363] on input "Select an option" at bounding box center [196, 369] width 16 height 16
click at [411, 426] on span "Select an option" at bounding box center [414, 429] width 16 height 16
click at [411, 426] on input "Select an option" at bounding box center [414, 429] width 16 height 16
click at [417, 492] on span "Select an option" at bounding box center [414, 489] width 16 height 16
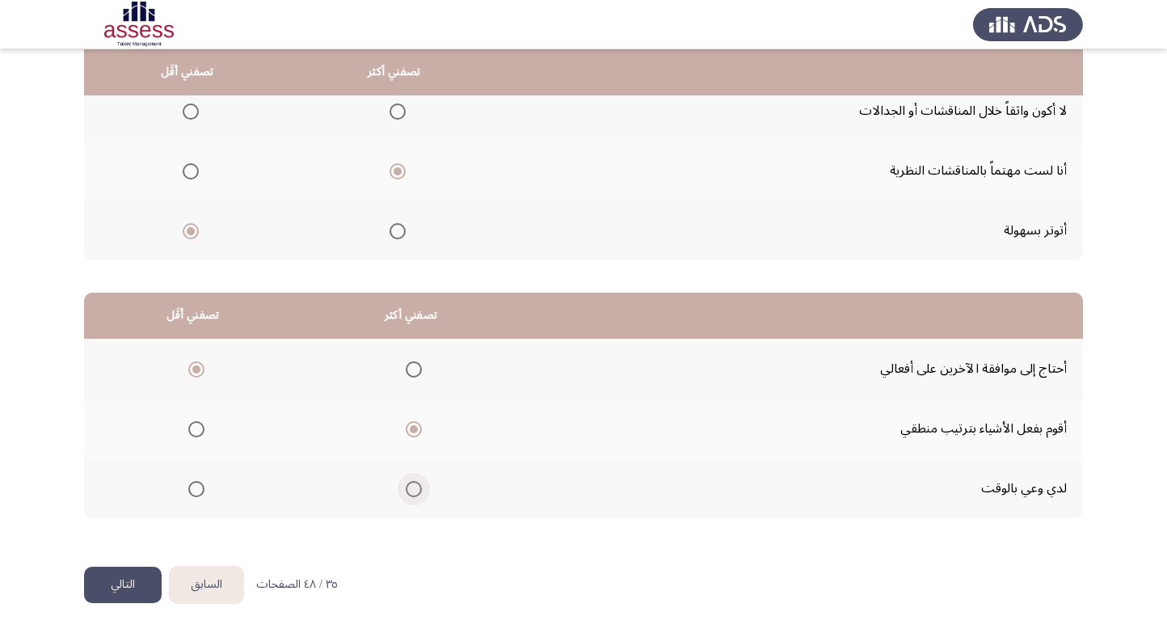
click at [417, 492] on input "Select an option" at bounding box center [414, 489] width 16 height 16
click at [129, 581] on button "التالي" at bounding box center [123, 585] width 78 height 36
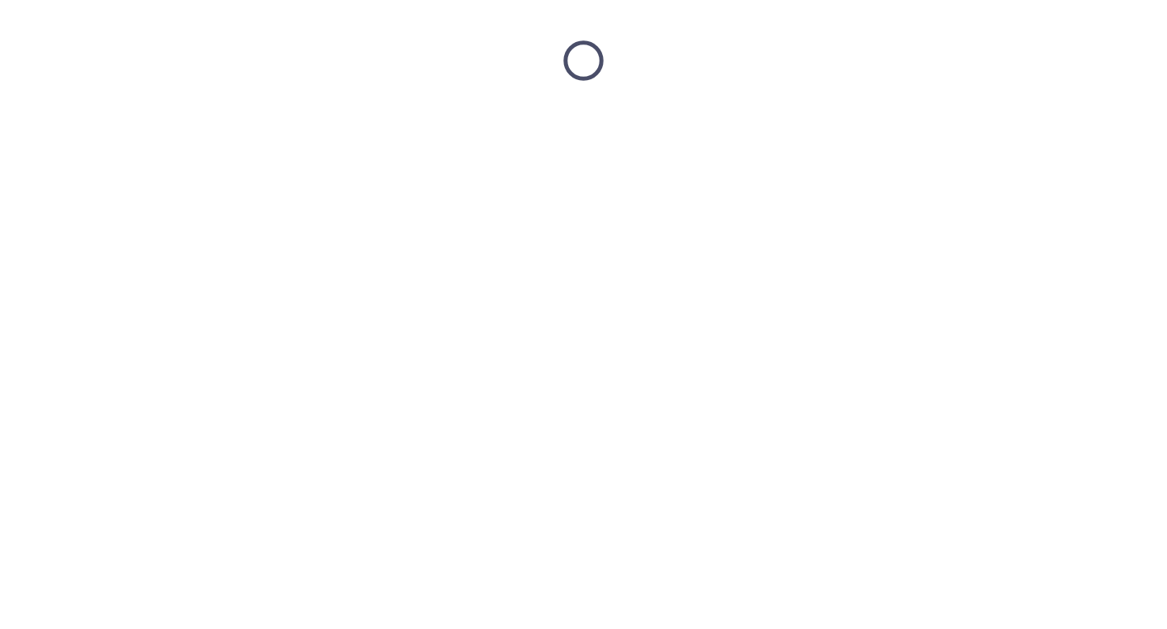
scroll to position [0, 0]
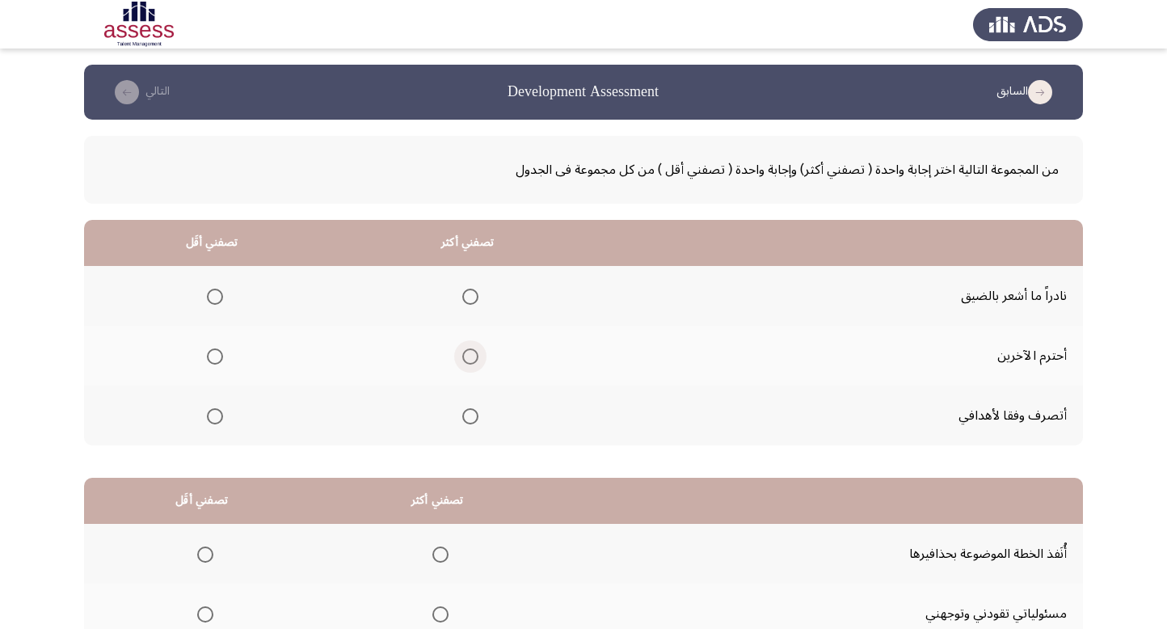
click at [469, 353] on span "Select an option" at bounding box center [470, 356] width 16 height 16
click at [469, 353] on input "Select an option" at bounding box center [470, 356] width 16 height 16
click at [214, 298] on span "Select an option" at bounding box center [215, 297] width 16 height 16
click at [214, 298] on input "Select an option" at bounding box center [215, 297] width 16 height 16
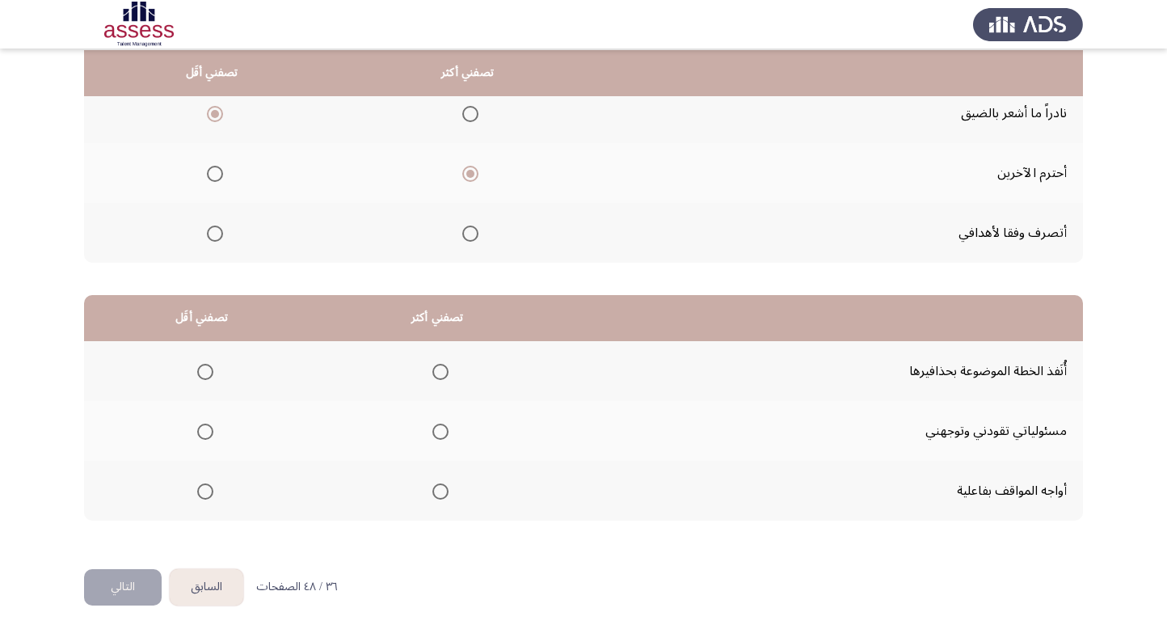
scroll to position [185, 0]
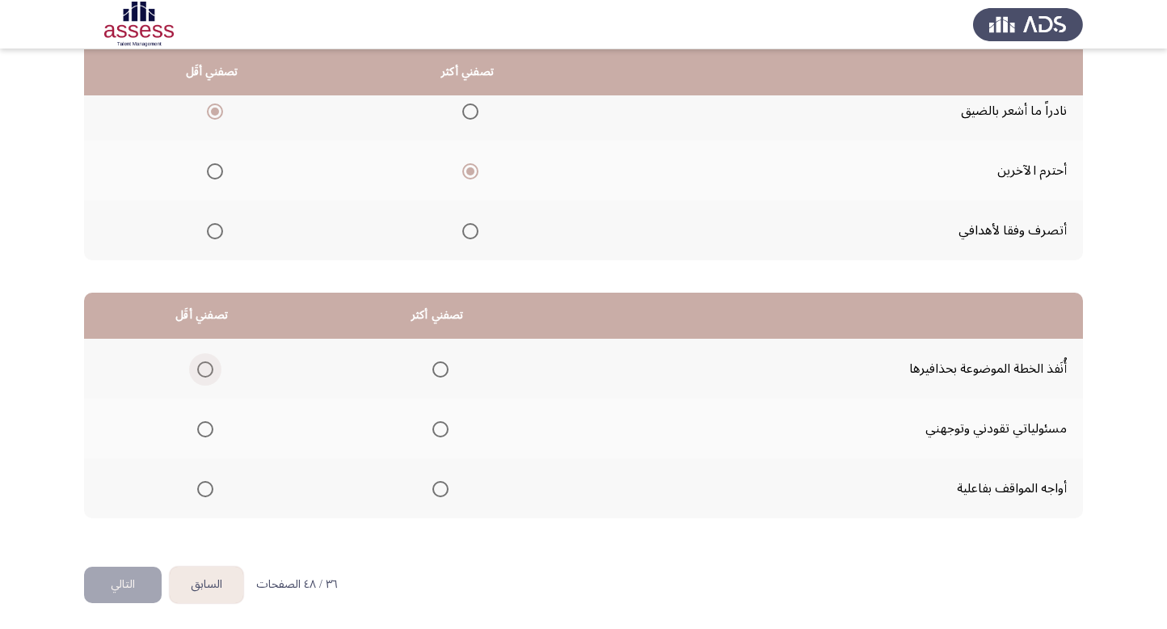
click at [201, 365] on span "Select an option" at bounding box center [205, 369] width 16 height 16
click at [201, 365] on input "Select an option" at bounding box center [205, 369] width 16 height 16
click at [437, 427] on span "Select an option" at bounding box center [441, 429] width 16 height 16
click at [437, 427] on input "Select an option" at bounding box center [441, 429] width 16 height 16
click at [128, 581] on button "التالي" at bounding box center [123, 585] width 78 height 36
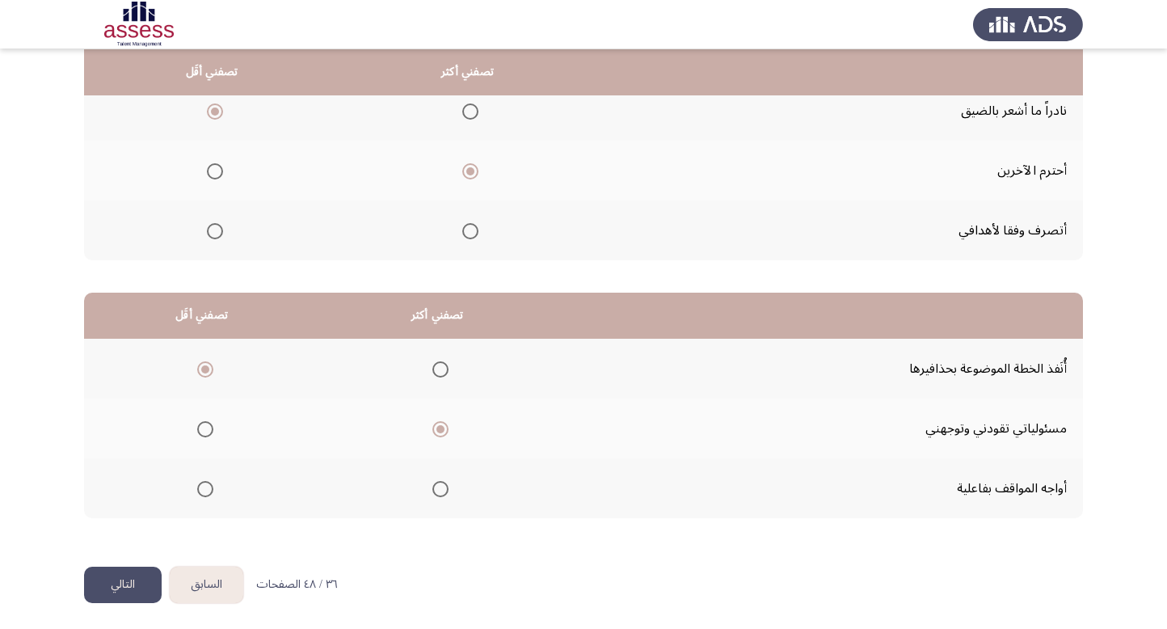
scroll to position [0, 0]
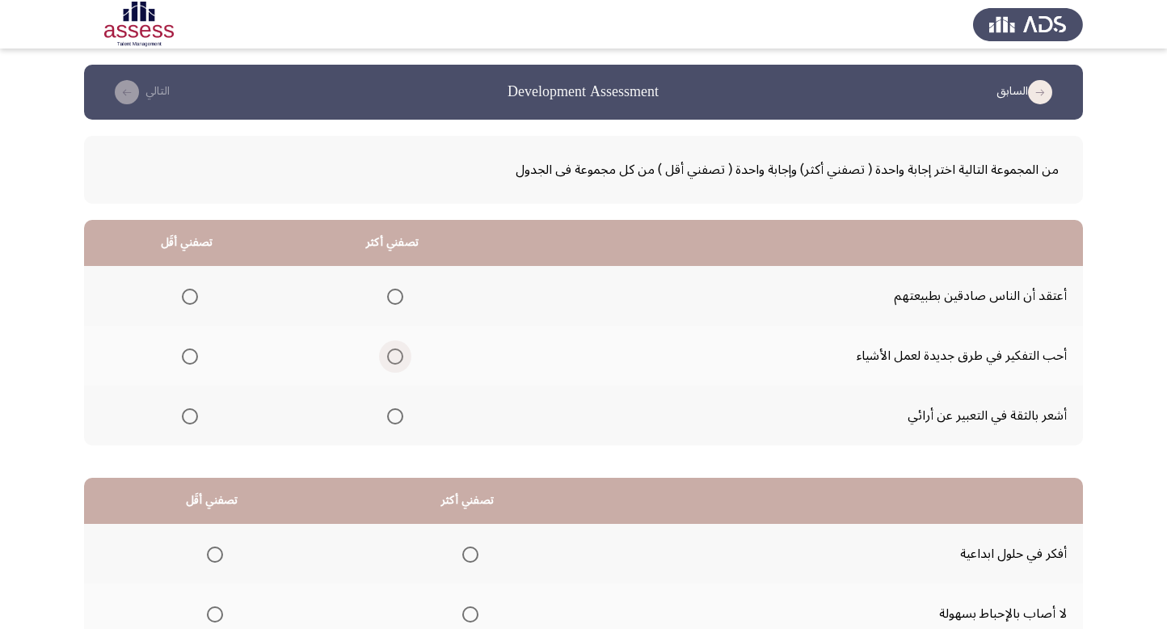
click at [390, 352] on span "Select an option" at bounding box center [395, 356] width 16 height 16
click at [390, 352] on input "Select an option" at bounding box center [395, 356] width 16 height 16
click at [195, 293] on span "Select an option" at bounding box center [190, 297] width 16 height 16
click at [195, 293] on input "Select an option" at bounding box center [190, 297] width 16 height 16
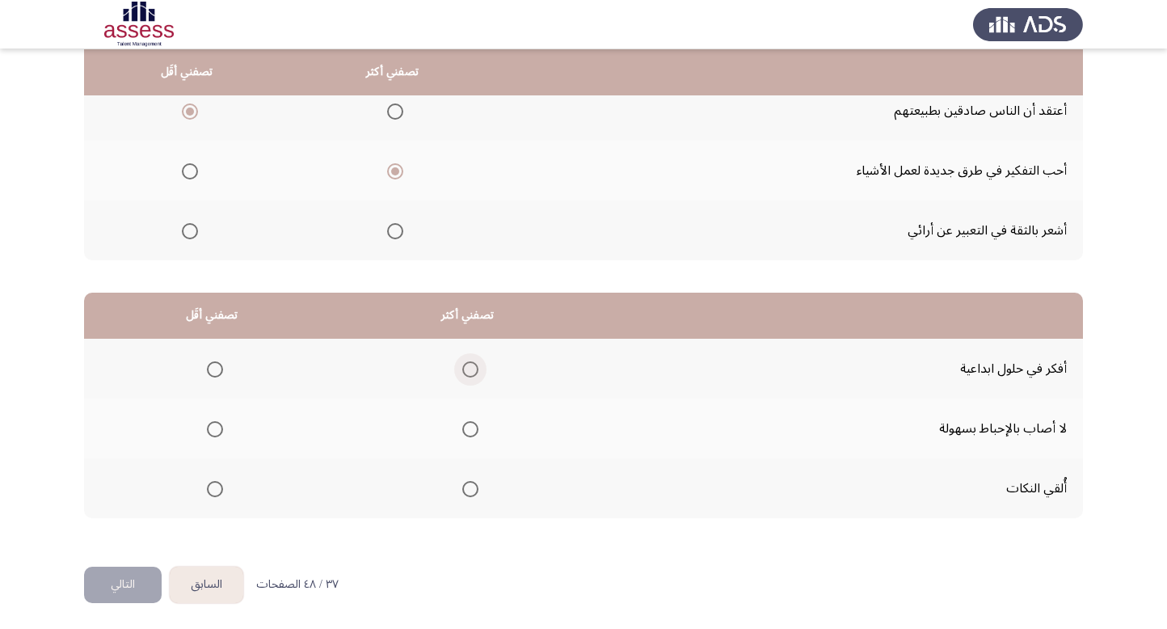
click at [469, 368] on span "Select an option" at bounding box center [470, 369] width 16 height 16
click at [469, 368] on input "Select an option" at bounding box center [470, 369] width 16 height 16
click at [213, 481] on span "Select an option" at bounding box center [215, 489] width 16 height 16
click at [213, 481] on input "Select an option" at bounding box center [215, 489] width 16 height 16
click at [113, 590] on button "التالي" at bounding box center [123, 585] width 78 height 36
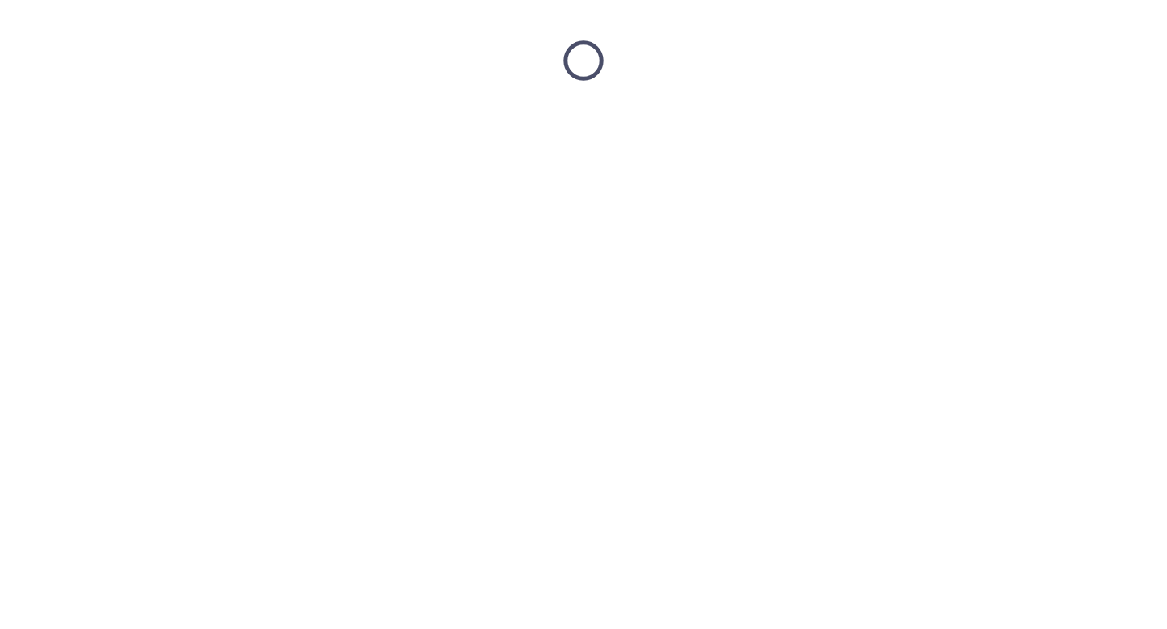
scroll to position [0, 0]
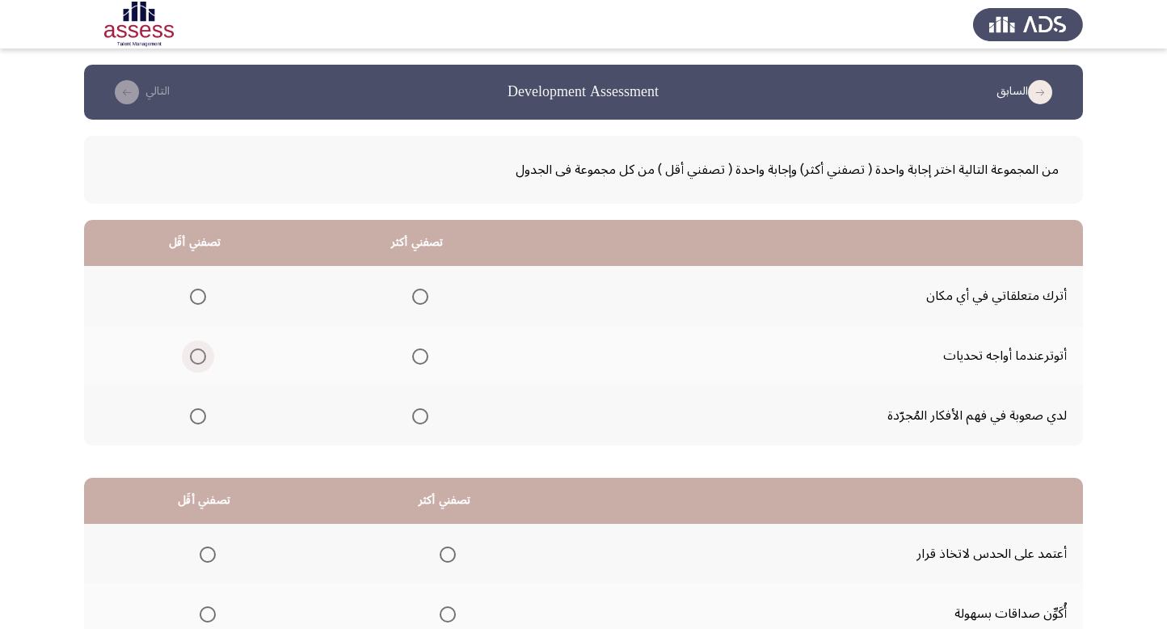
click at [203, 356] on span "Select an option" at bounding box center [198, 356] width 16 height 16
click at [203, 356] on input "Select an option" at bounding box center [198, 356] width 16 height 16
click at [418, 295] on span "Select an option" at bounding box center [420, 297] width 16 height 16
click at [418, 295] on input "Select an option" at bounding box center [420, 297] width 16 height 16
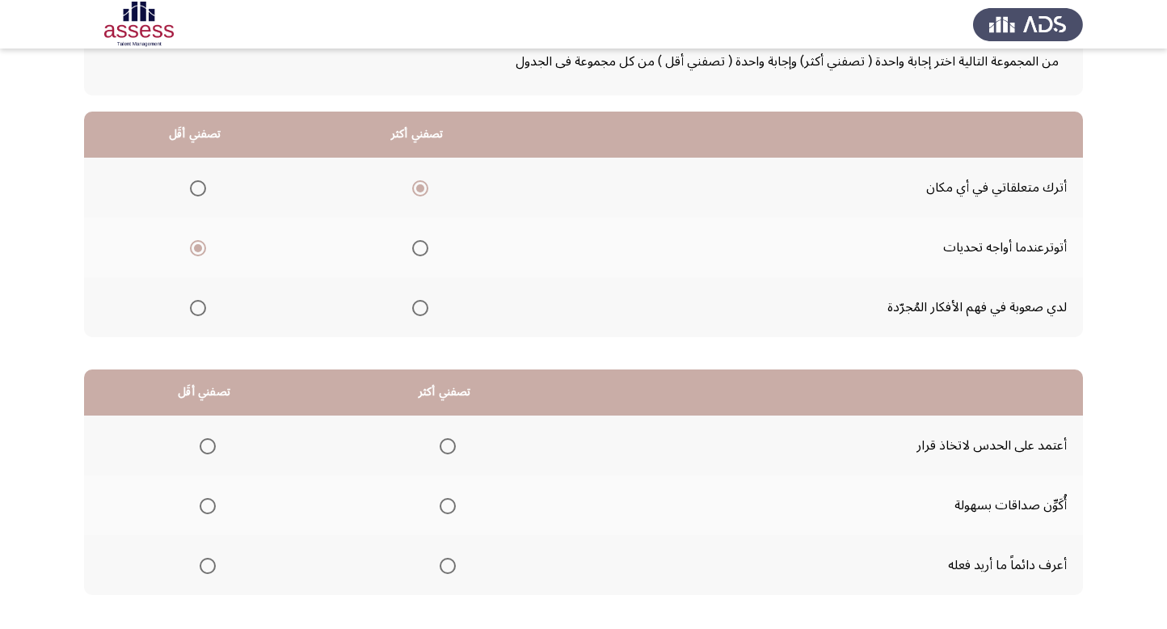
scroll to position [185, 0]
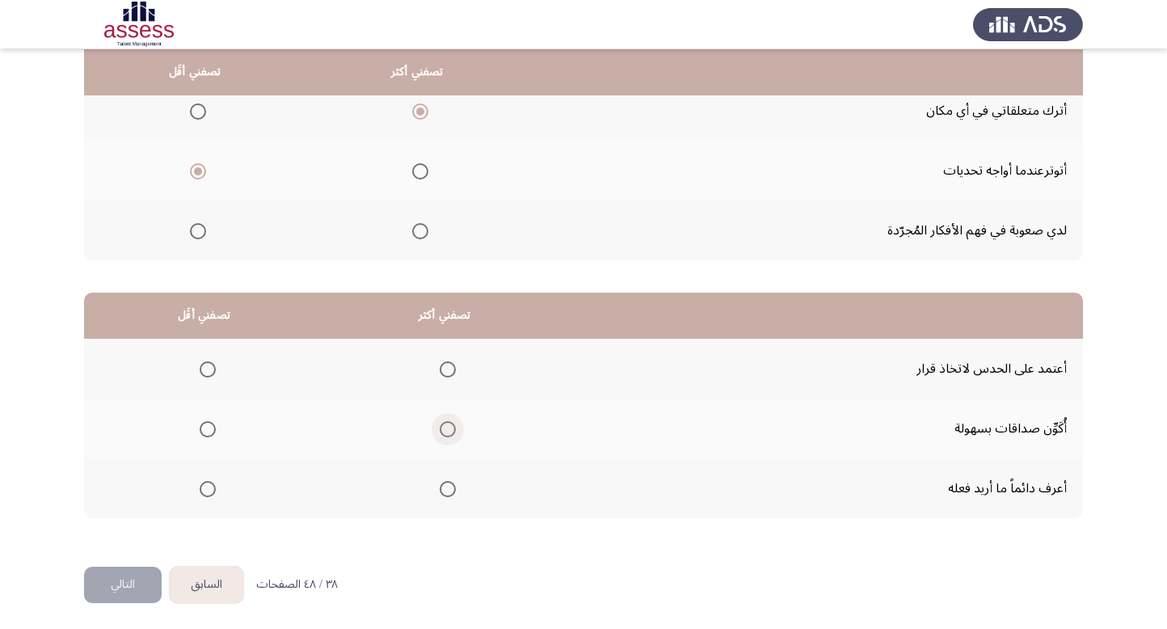
click at [450, 425] on span "Select an option" at bounding box center [448, 429] width 16 height 16
click at [450, 425] on input "Select an option" at bounding box center [448, 429] width 16 height 16
click at [200, 366] on span "Select an option" at bounding box center [208, 369] width 16 height 16
click at [200, 366] on input "Select an option" at bounding box center [208, 369] width 16 height 16
click at [126, 577] on button "التالي" at bounding box center [123, 585] width 78 height 36
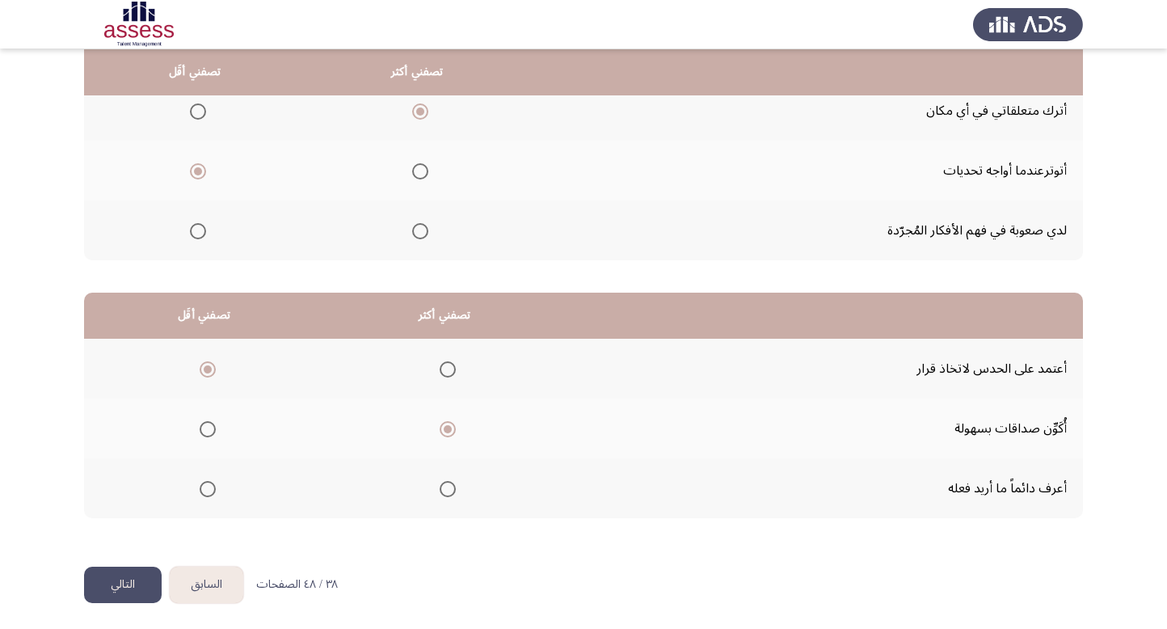
scroll to position [0, 0]
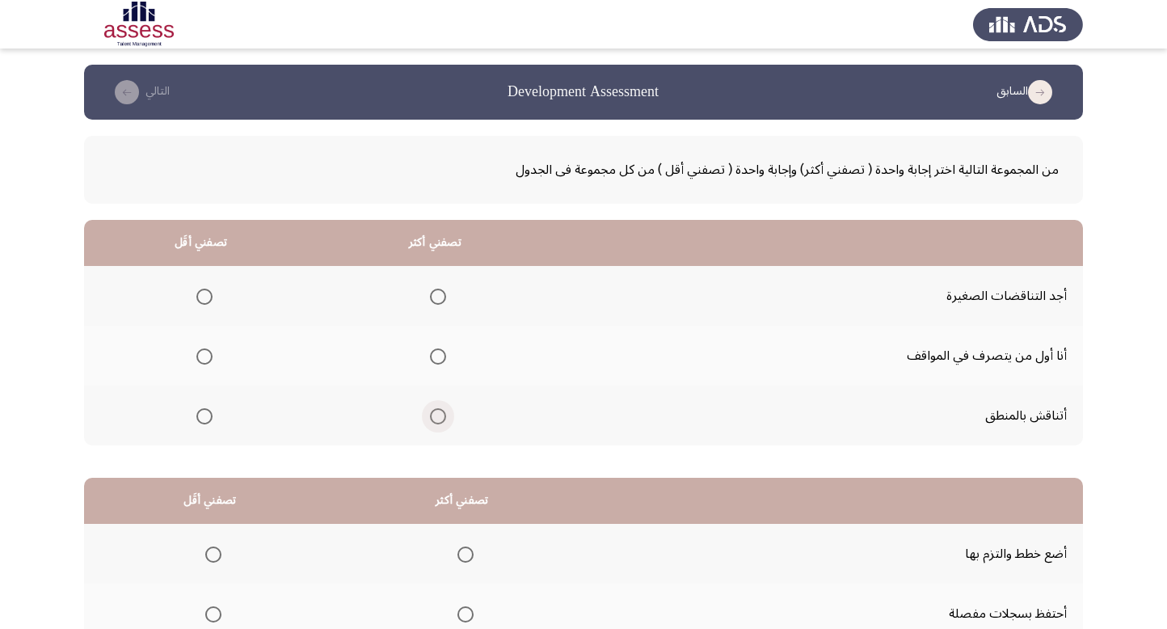
click at [442, 414] on span "Select an option" at bounding box center [438, 416] width 16 height 16
click at [442, 414] on input "Select an option" at bounding box center [438, 416] width 16 height 16
click at [196, 349] on span "Select an option" at bounding box center [204, 356] width 16 height 16
click at [196, 349] on input "Select an option" at bounding box center [204, 356] width 16 height 16
click at [210, 293] on span "Select an option" at bounding box center [204, 297] width 16 height 16
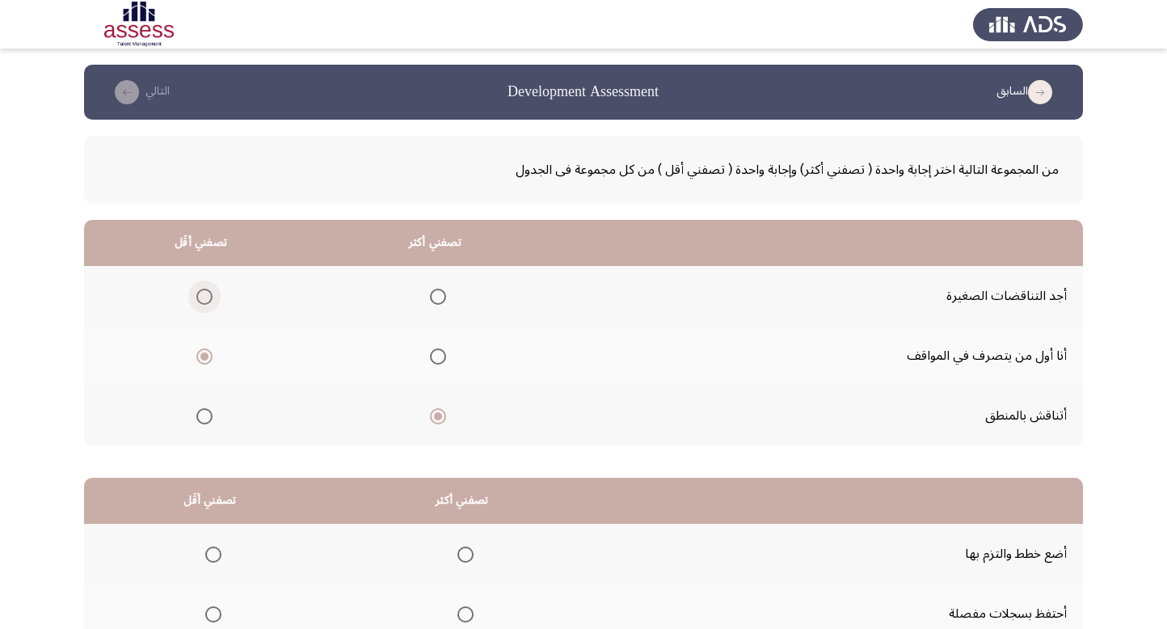
click at [210, 293] on input "Select an option" at bounding box center [204, 297] width 16 height 16
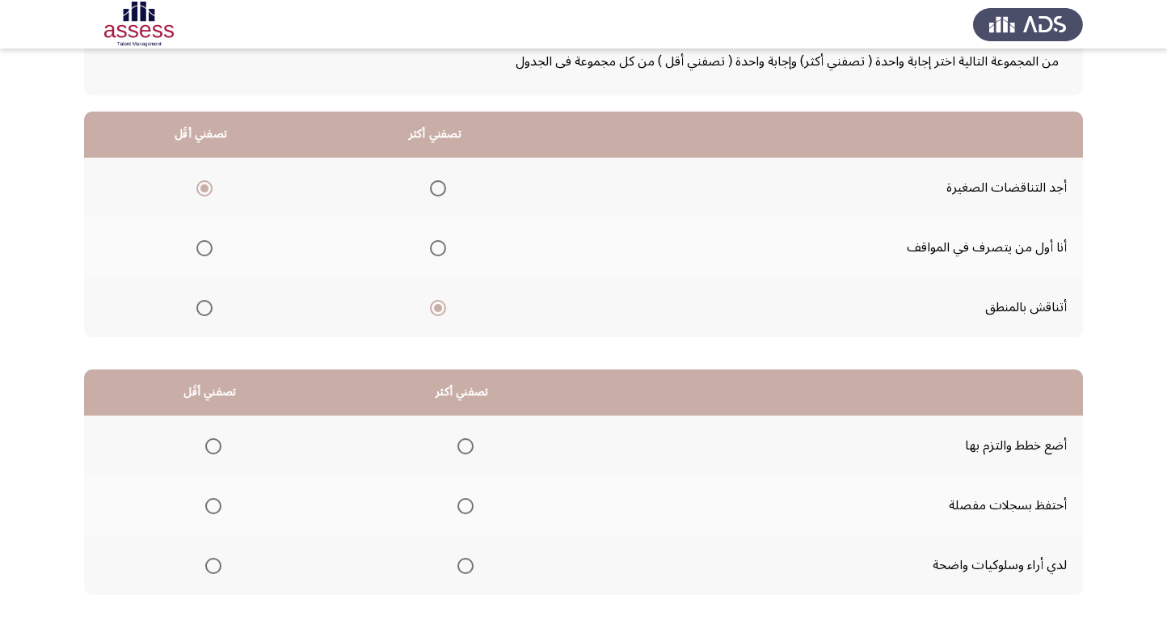
scroll to position [185, 0]
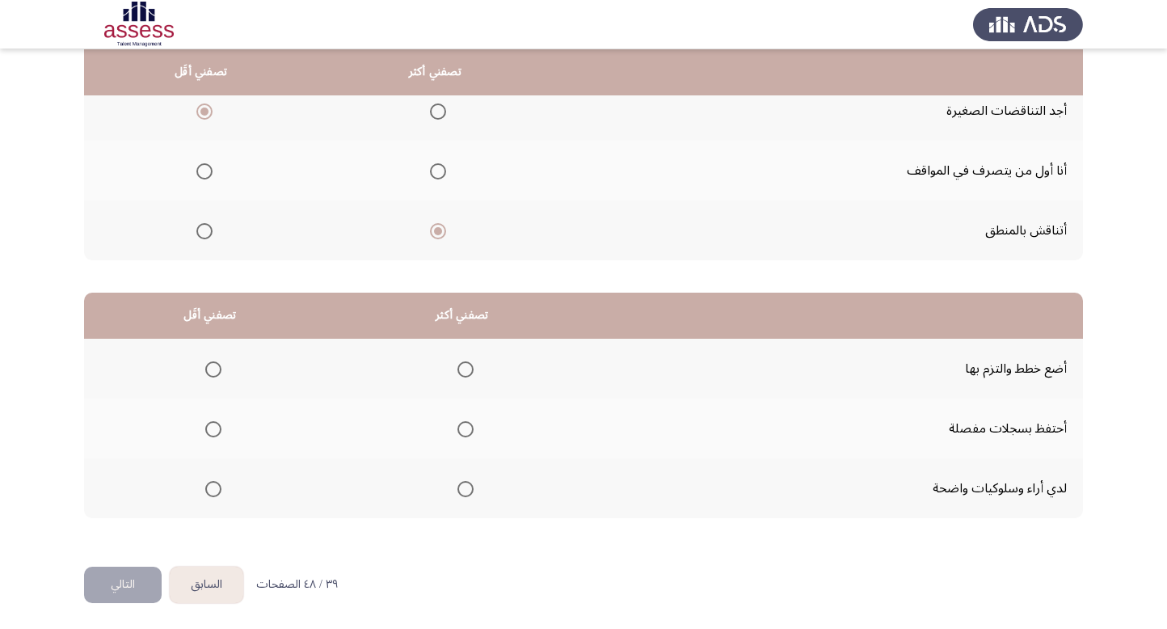
click at [463, 483] on span "Select an option" at bounding box center [466, 489] width 16 height 16
click at [463, 483] on input "Select an option" at bounding box center [466, 489] width 16 height 16
click at [215, 431] on span "Select an option" at bounding box center [213, 429] width 16 height 16
click at [215, 431] on input "Select an option" at bounding box center [213, 429] width 16 height 16
click at [114, 580] on button "التالي" at bounding box center [123, 585] width 78 height 36
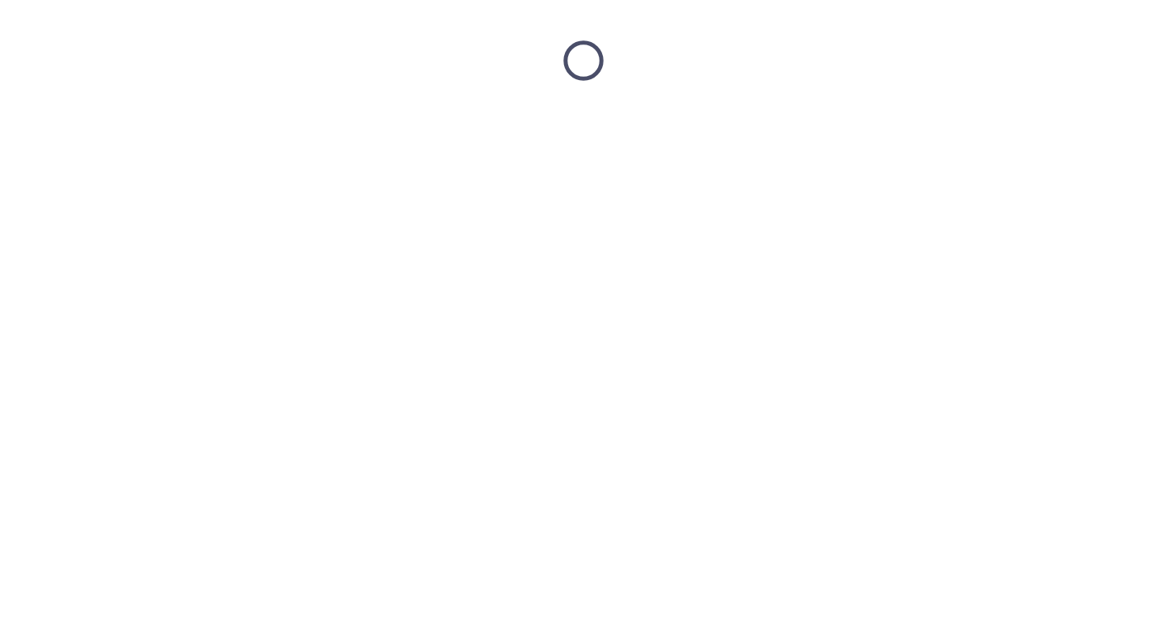
scroll to position [0, 0]
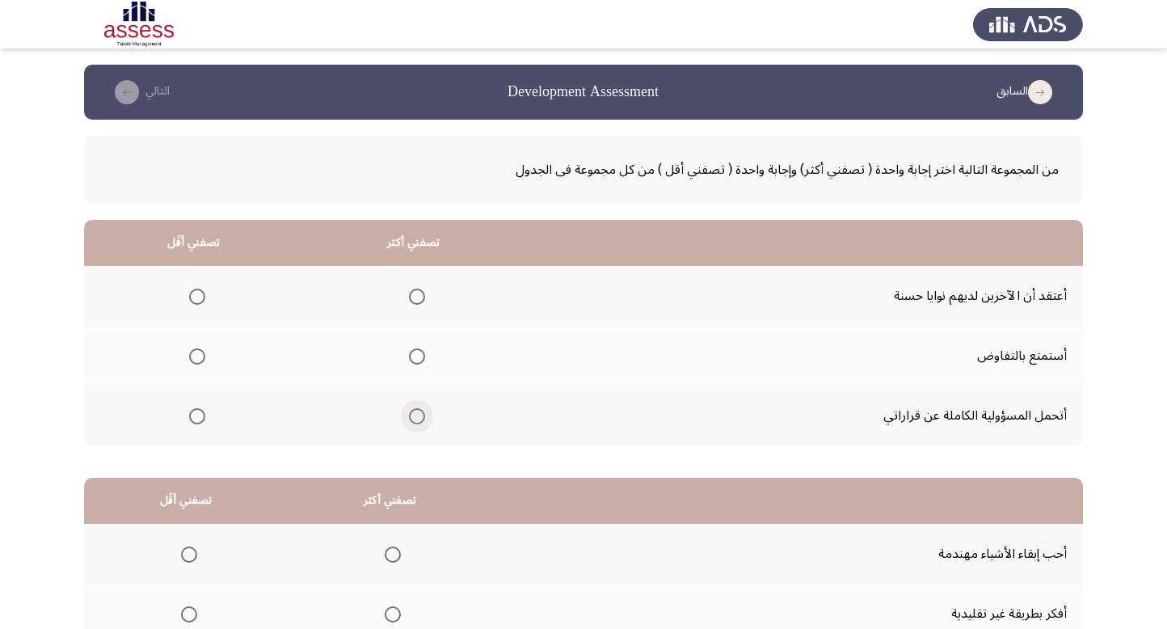
click at [414, 413] on span "Select an option" at bounding box center [417, 416] width 16 height 16
click at [414, 413] on input "Select an option" at bounding box center [417, 416] width 16 height 16
click at [192, 351] on span "Select an option" at bounding box center [197, 356] width 16 height 16
click at [192, 351] on input "Select an option" at bounding box center [197, 356] width 16 height 16
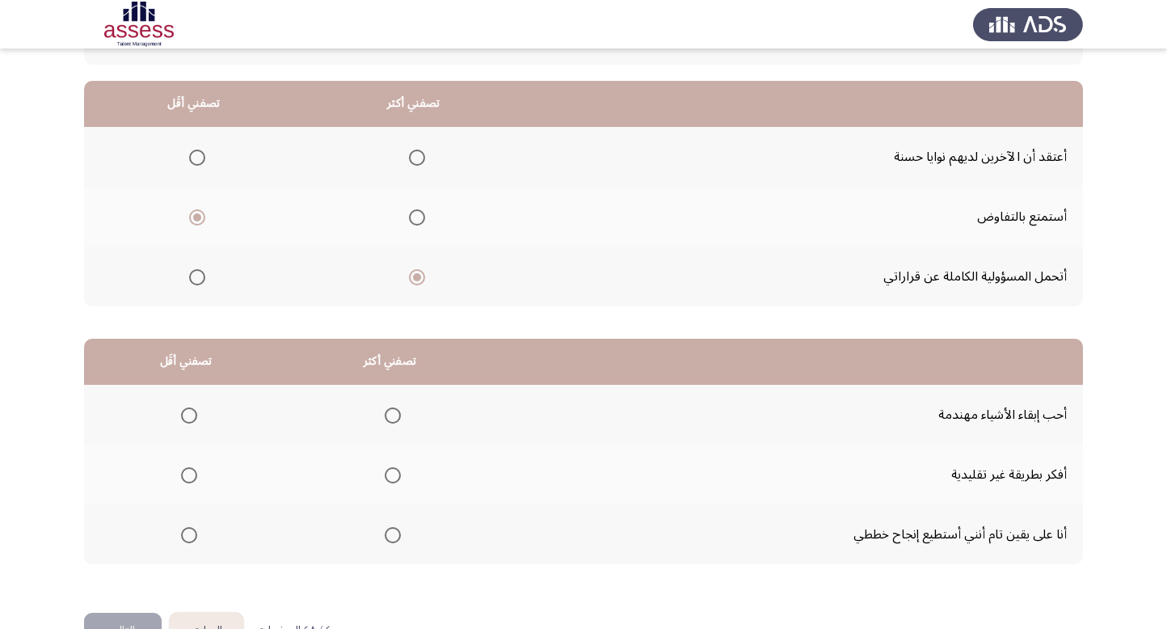
scroll to position [185, 0]
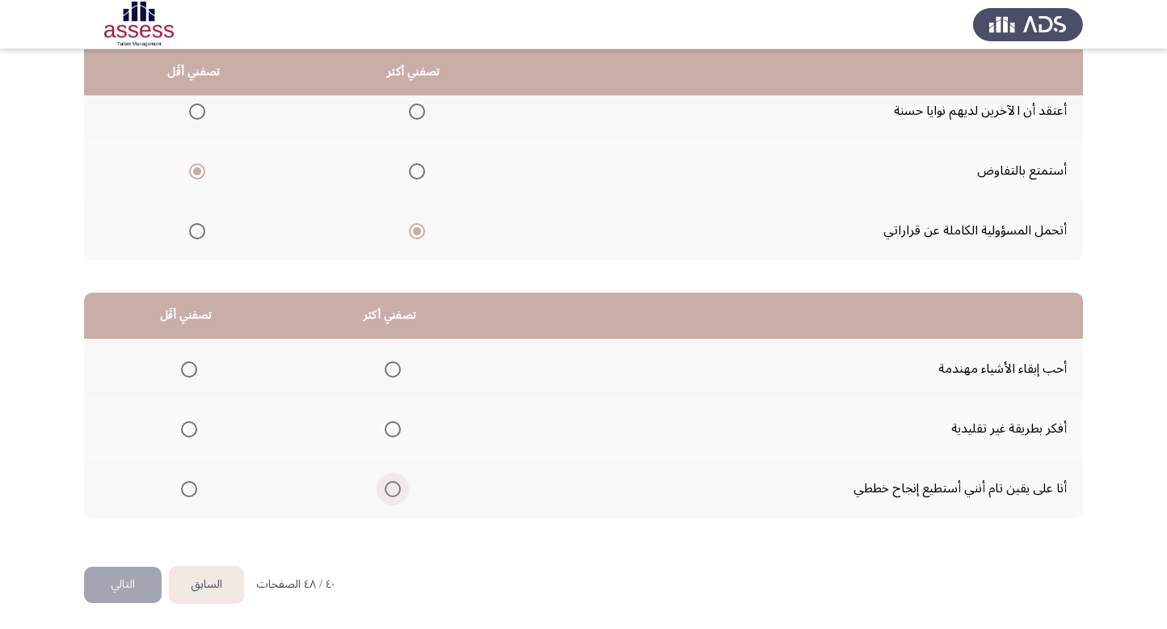
click at [387, 486] on span "Select an option" at bounding box center [393, 489] width 16 height 16
click at [387, 486] on input "Select an option" at bounding box center [393, 489] width 16 height 16
click at [186, 370] on span "Select an option" at bounding box center [189, 369] width 16 height 16
click at [186, 370] on input "Select an option" at bounding box center [189, 369] width 16 height 16
click at [137, 585] on button "التالي" at bounding box center [123, 585] width 78 height 36
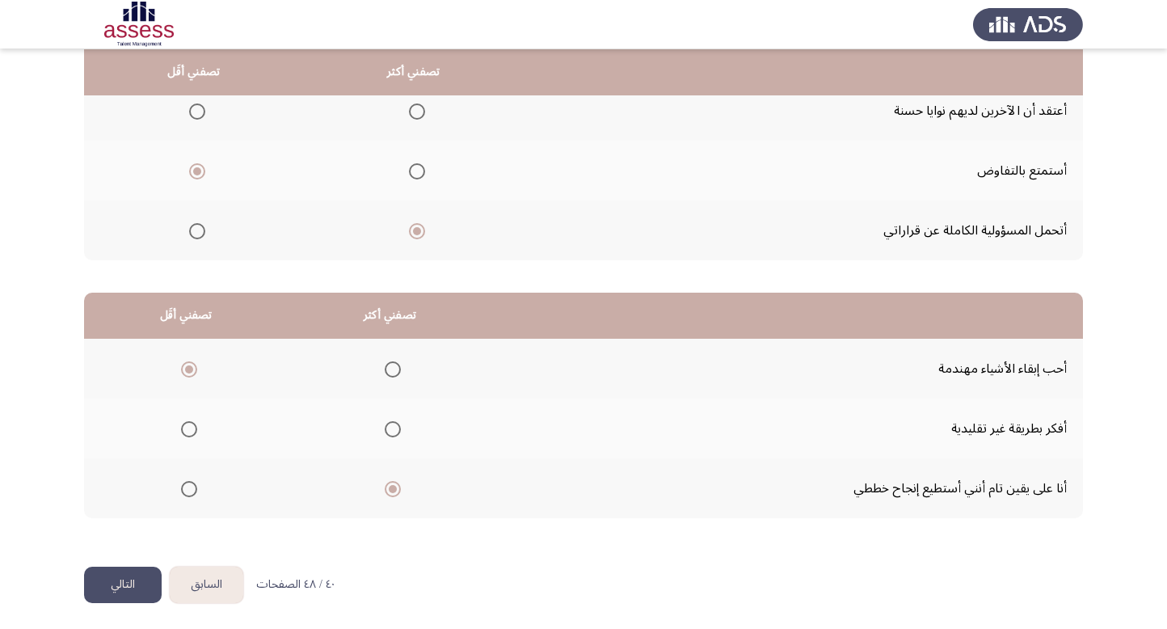
scroll to position [0, 0]
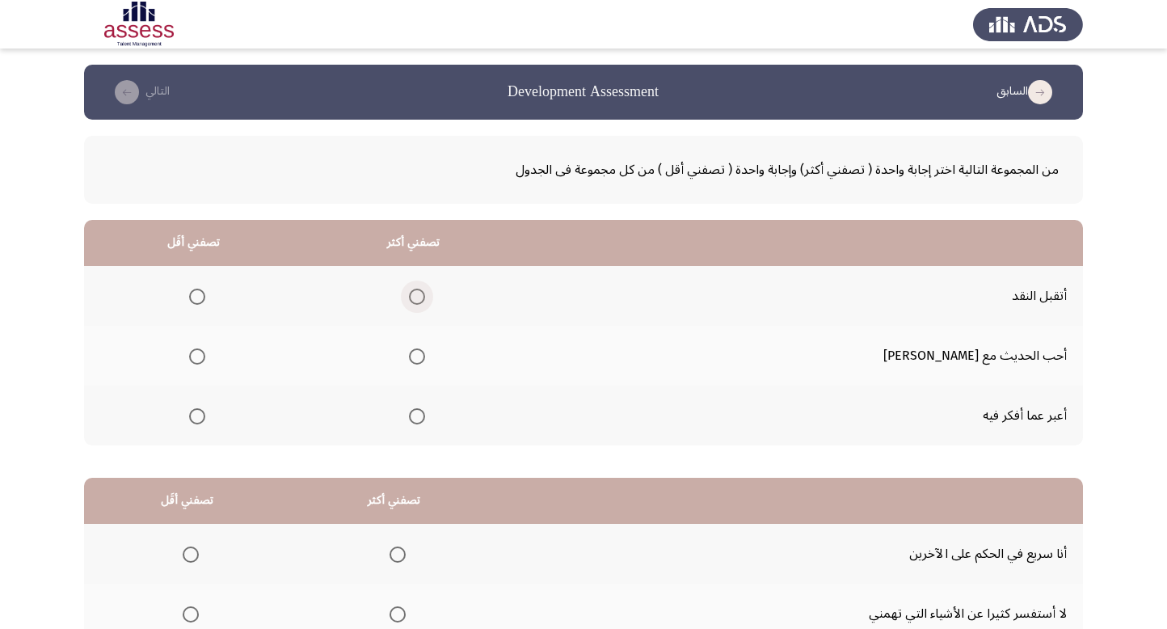
click at [425, 293] on span "Select an option" at bounding box center [417, 297] width 16 height 16
click at [425, 293] on input "Select an option" at bounding box center [417, 297] width 16 height 16
click at [205, 410] on span "Select an option" at bounding box center [197, 416] width 16 height 16
click at [205, 410] on input "Select an option" at bounding box center [197, 416] width 16 height 16
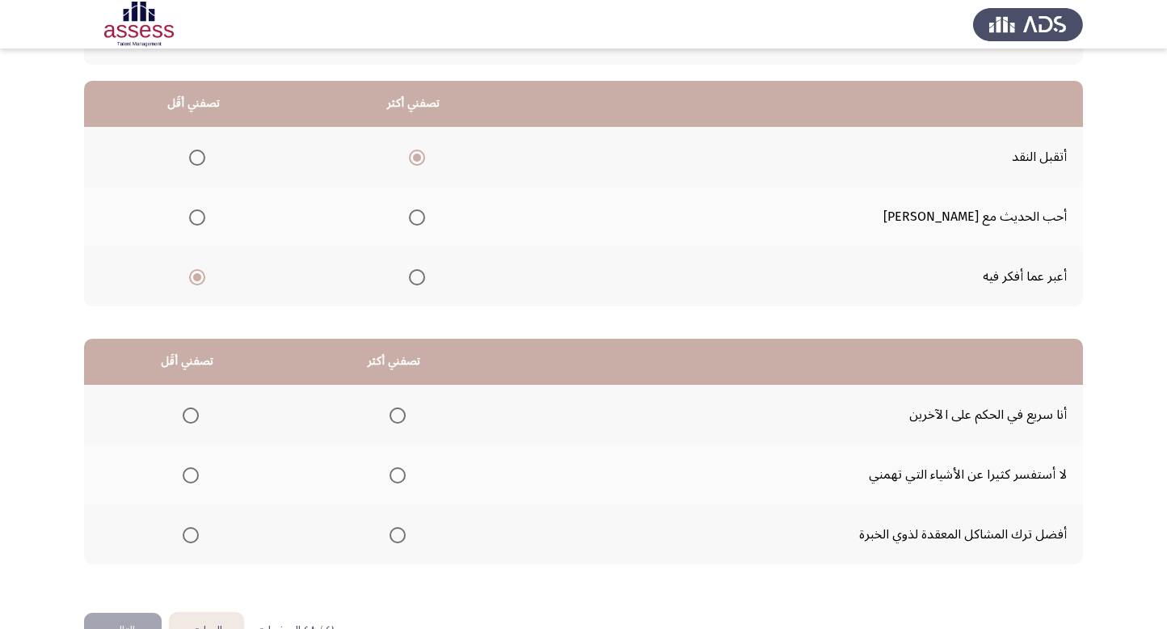
scroll to position [185, 0]
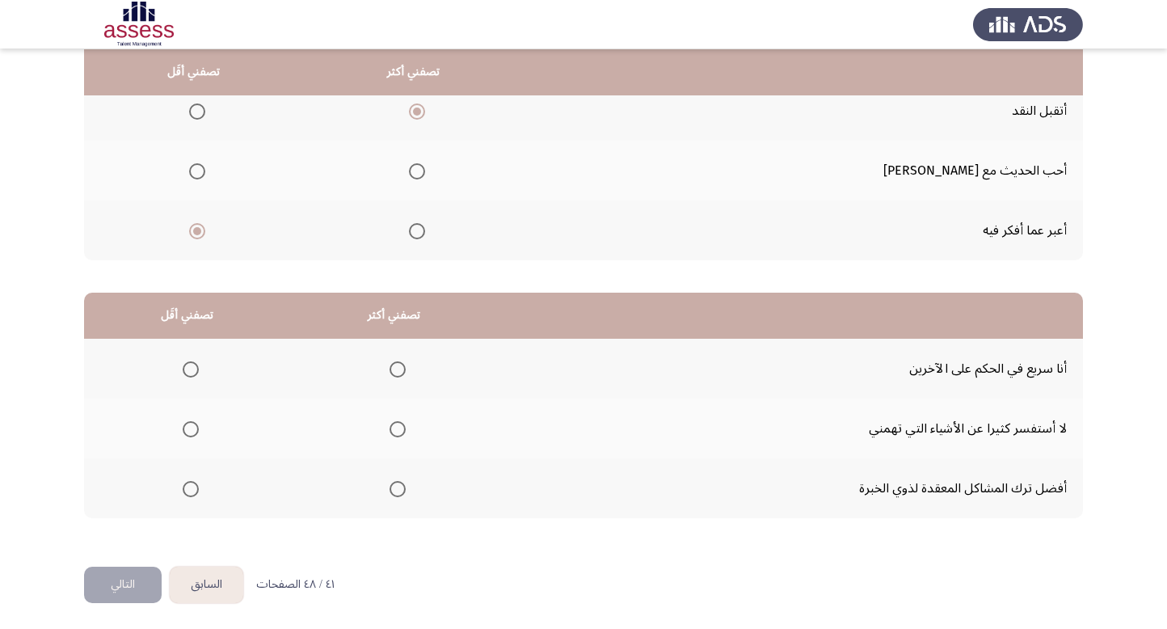
drag, startPoint x: 178, startPoint y: 357, endPoint x: 184, endPoint y: 369, distance: 13.7
click at [184, 369] on mat-radio-group "Select an option" at bounding box center [187, 368] width 23 height 27
click at [184, 369] on span "Select an option" at bounding box center [191, 369] width 16 height 16
click at [184, 369] on input "Select an option" at bounding box center [191, 369] width 16 height 16
click at [395, 486] on span "Select an option" at bounding box center [398, 489] width 16 height 16
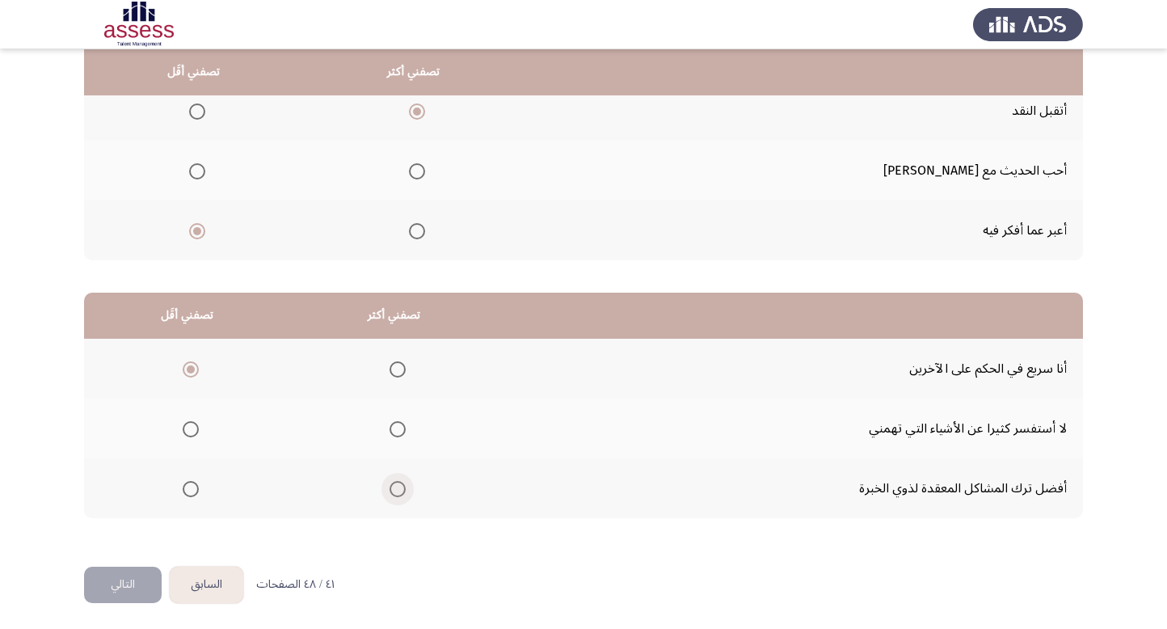
click at [395, 486] on input "Select an option" at bounding box center [398, 489] width 16 height 16
click at [122, 582] on button "التالي" at bounding box center [123, 585] width 78 height 36
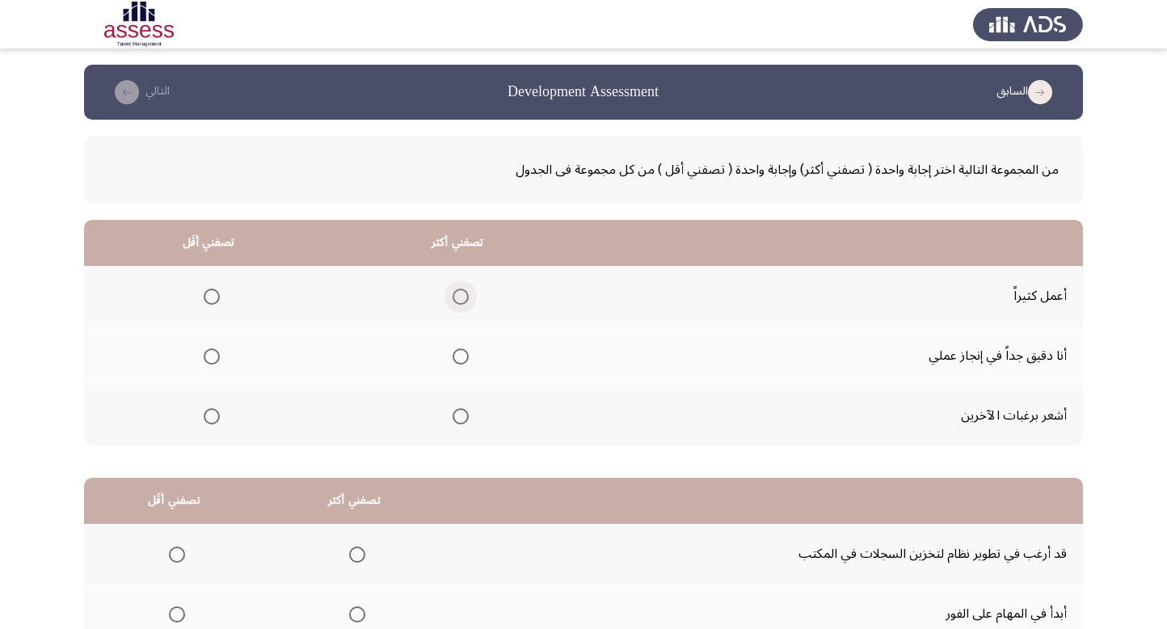
click at [458, 301] on span "Select an option" at bounding box center [461, 297] width 16 height 16
click at [458, 301] on input "Select an option" at bounding box center [461, 297] width 16 height 16
click at [217, 419] on span "Select an option" at bounding box center [212, 416] width 16 height 16
click at [217, 419] on input "Select an option" at bounding box center [212, 416] width 16 height 16
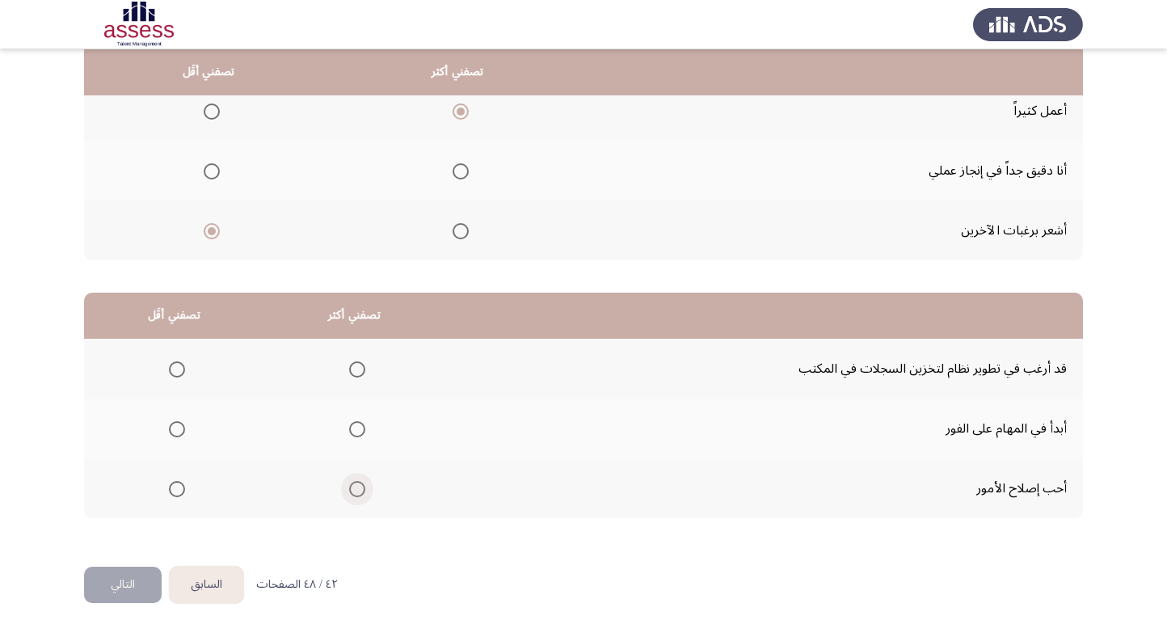
click at [349, 483] on span "Select an option" at bounding box center [357, 489] width 16 height 16
click at [349, 483] on input "Select an option" at bounding box center [357, 489] width 16 height 16
click at [178, 366] on span "Select an option" at bounding box center [177, 369] width 16 height 16
click at [178, 366] on input "Select an option" at bounding box center [177, 369] width 16 height 16
click at [120, 572] on button "التالي" at bounding box center [123, 585] width 78 height 36
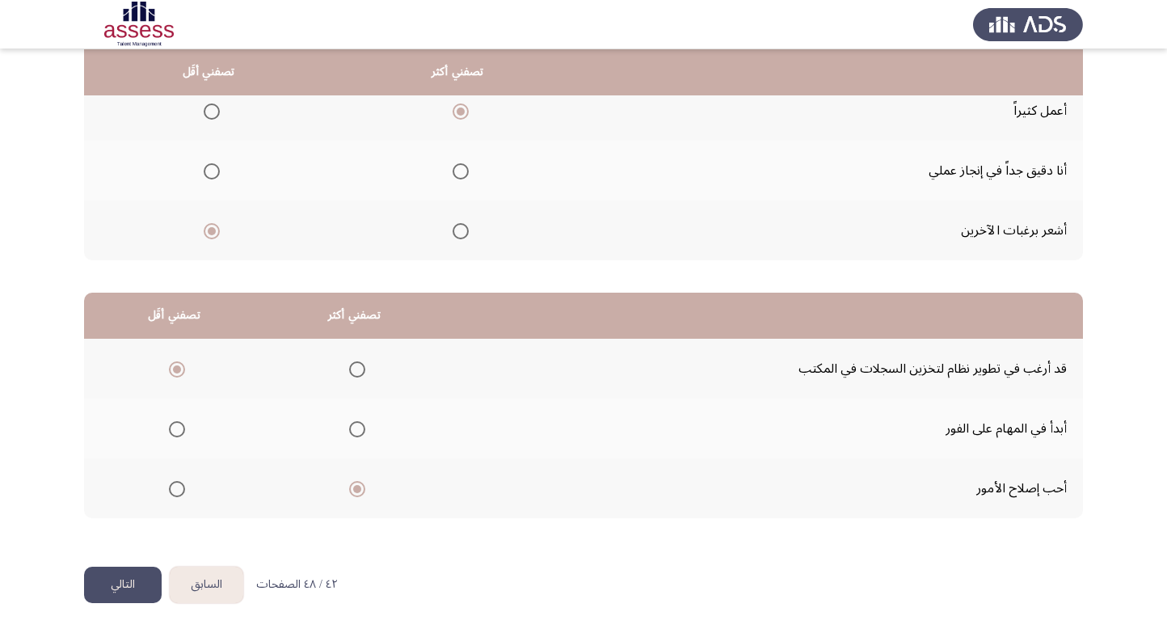
scroll to position [0, 0]
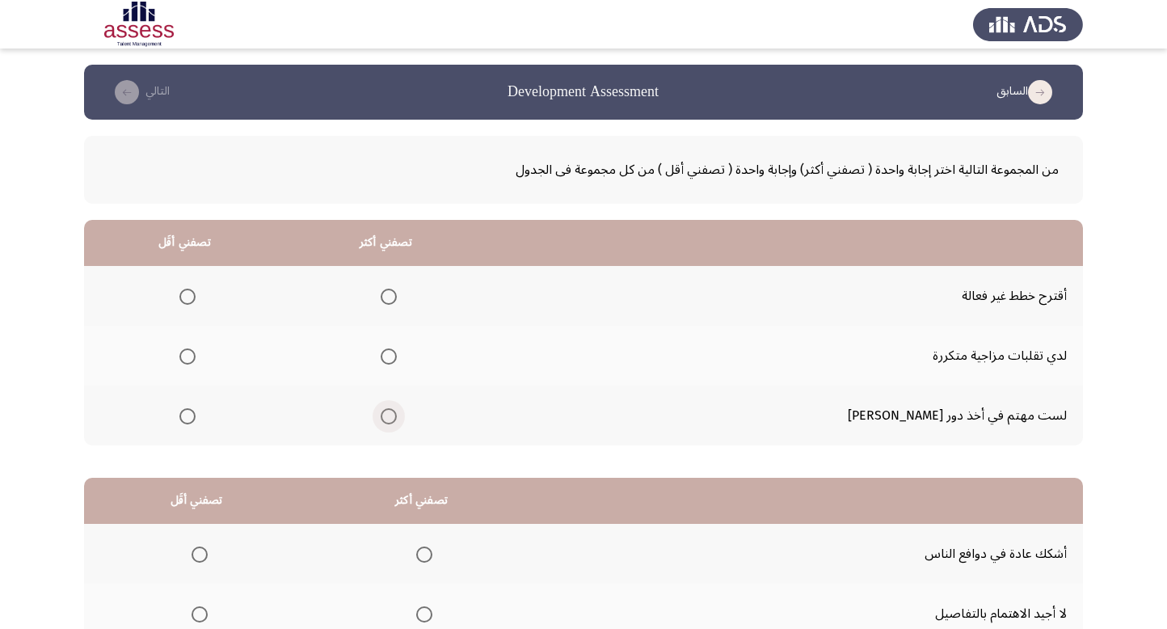
click at [397, 412] on span "Select an option" at bounding box center [389, 416] width 16 height 16
click at [397, 412] on input "Select an option" at bounding box center [389, 416] width 16 height 16
click at [196, 359] on span "Select an option" at bounding box center [187, 356] width 16 height 16
click at [196, 359] on input "Select an option" at bounding box center [187, 356] width 16 height 16
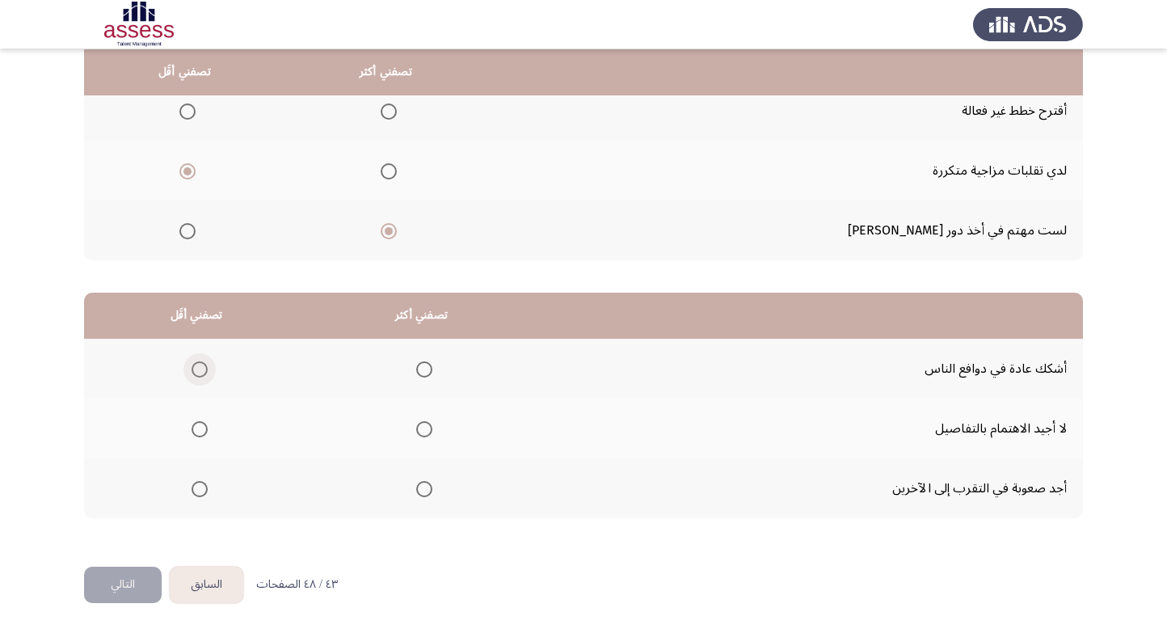
click at [194, 369] on span "Select an option" at bounding box center [200, 369] width 16 height 16
click at [194, 369] on input "Select an option" at bounding box center [200, 369] width 16 height 16
click at [429, 486] on span "Select an option" at bounding box center [424, 489] width 16 height 16
click at [429, 486] on input "Select an option" at bounding box center [424, 489] width 16 height 16
click at [133, 585] on button "التالي" at bounding box center [123, 585] width 78 height 36
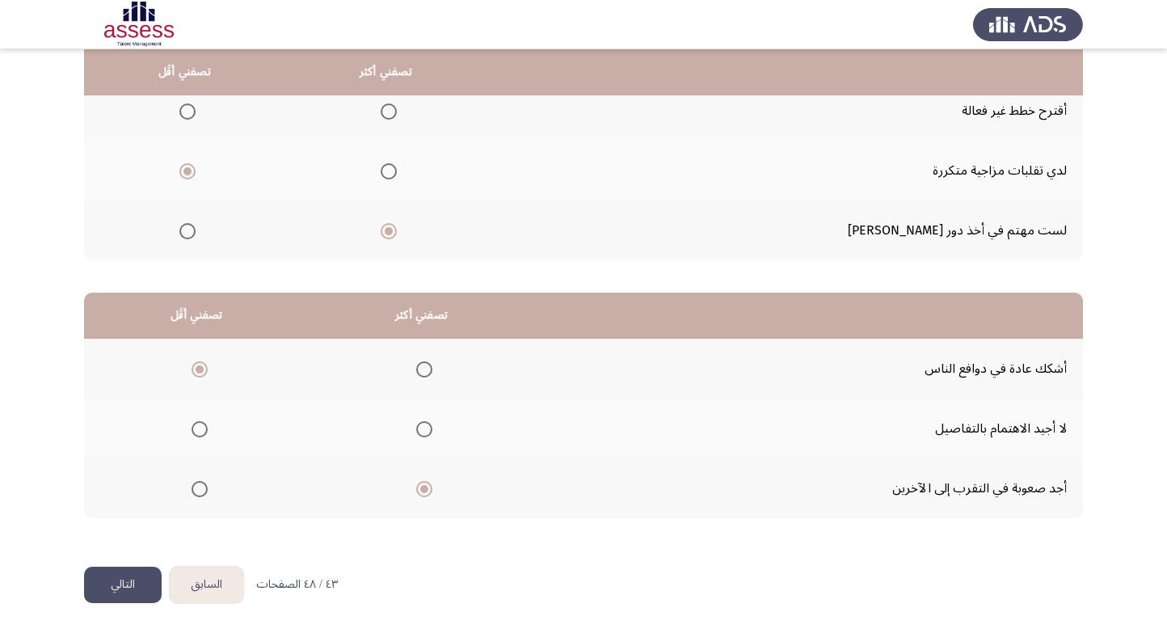
scroll to position [0, 0]
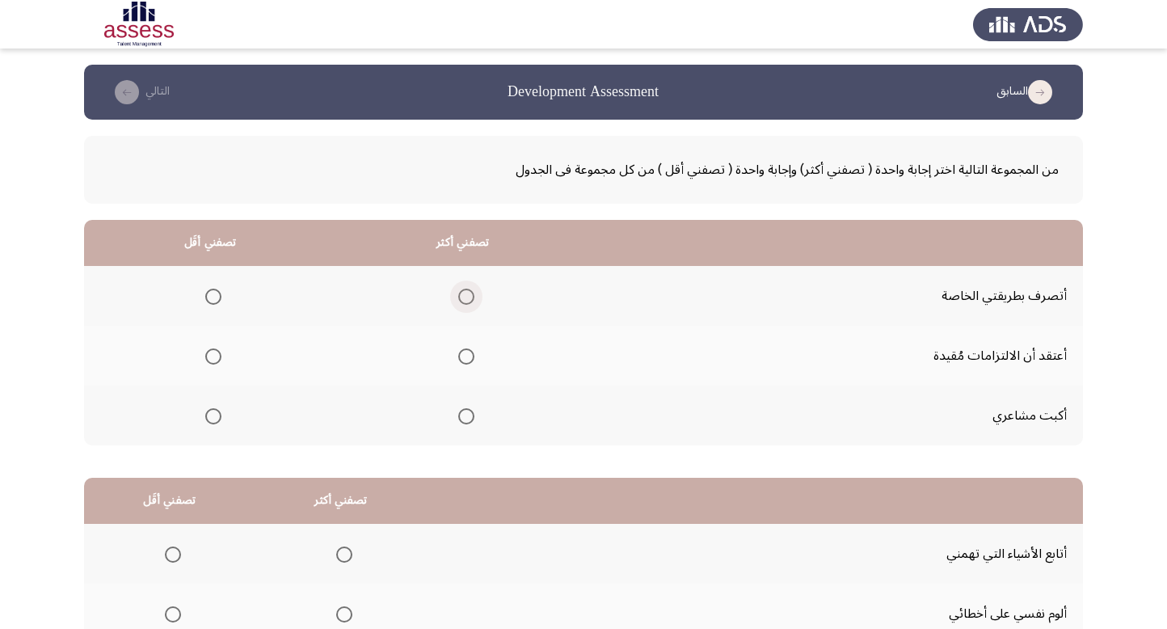
click at [472, 294] on span "Select an option" at bounding box center [466, 297] width 16 height 16
click at [472, 294] on input "Select an option" at bounding box center [466, 297] width 16 height 16
click at [217, 412] on span "Select an option" at bounding box center [213, 416] width 16 height 16
click at [217, 412] on input "Select an option" at bounding box center [213, 416] width 16 height 16
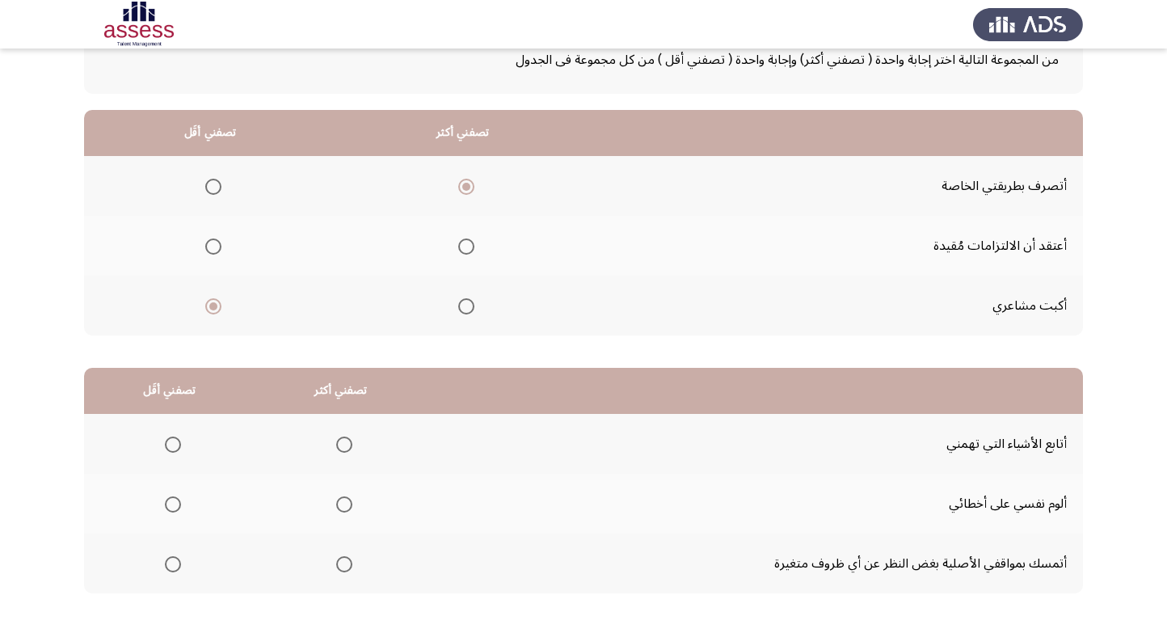
scroll to position [185, 0]
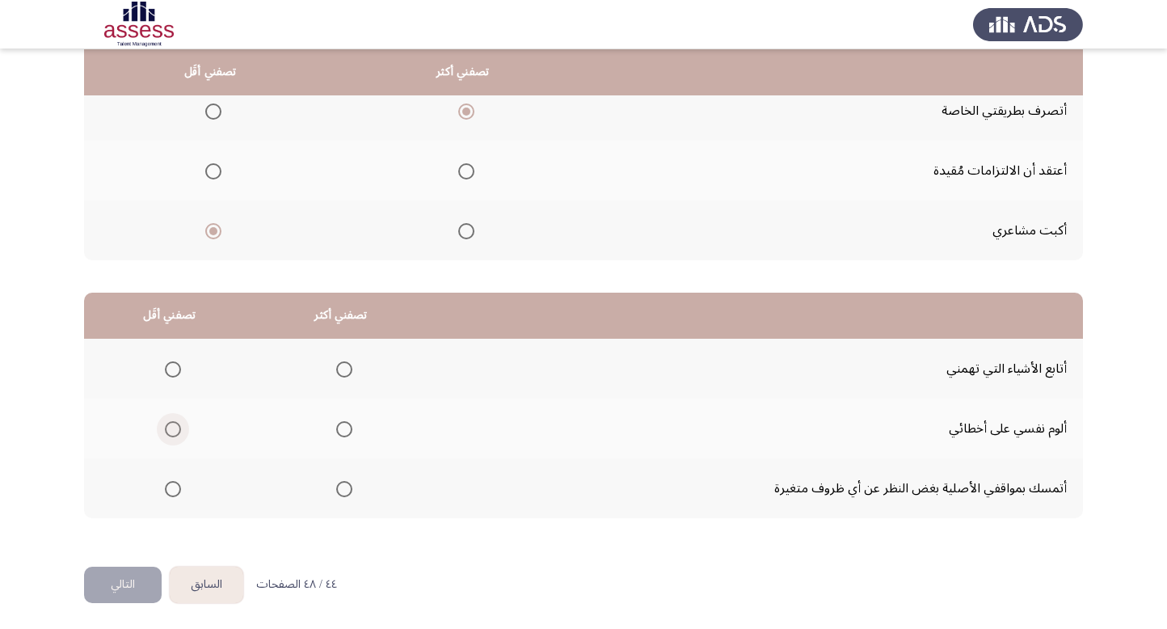
click at [176, 429] on span "Select an option" at bounding box center [173, 429] width 16 height 16
click at [176, 429] on input "Select an option" at bounding box center [173, 429] width 16 height 16
click at [343, 364] on span "Select an option" at bounding box center [344, 369] width 16 height 16
click at [343, 364] on input "Select an option" at bounding box center [344, 369] width 16 height 16
click at [127, 585] on button "التالي" at bounding box center [123, 585] width 78 height 36
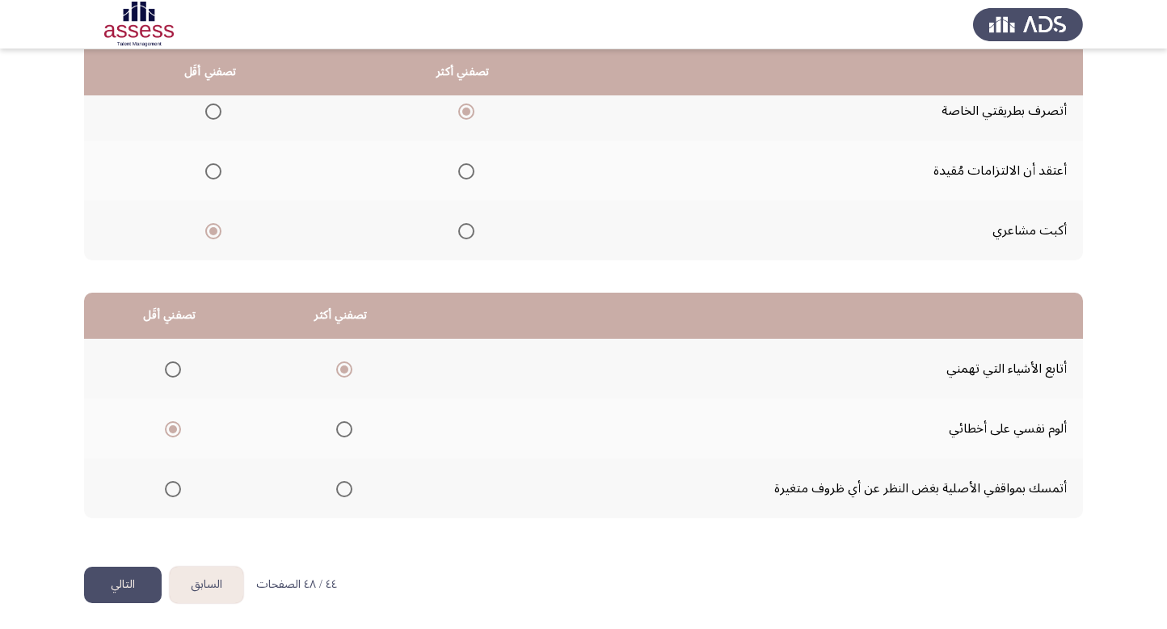
scroll to position [0, 0]
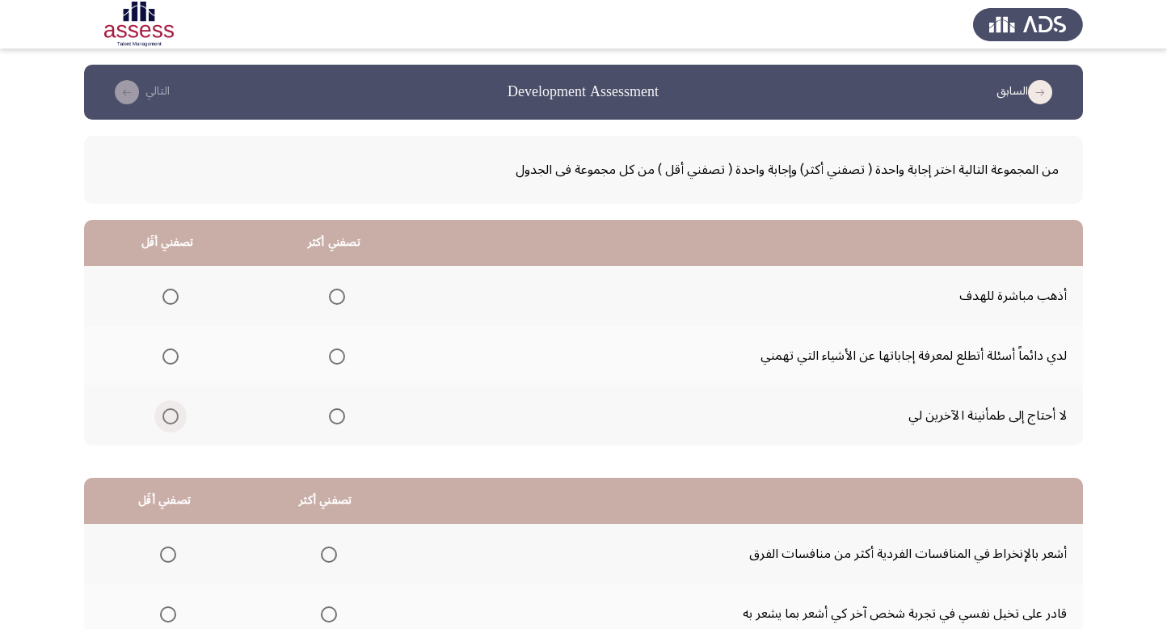
click at [168, 420] on span "Select an option" at bounding box center [171, 416] width 16 height 16
click at [168, 420] on input "Select an option" at bounding box center [171, 416] width 16 height 16
click at [330, 349] on span "Select an option" at bounding box center [337, 356] width 16 height 16
click at [330, 349] on input "Select an option" at bounding box center [337, 356] width 16 height 16
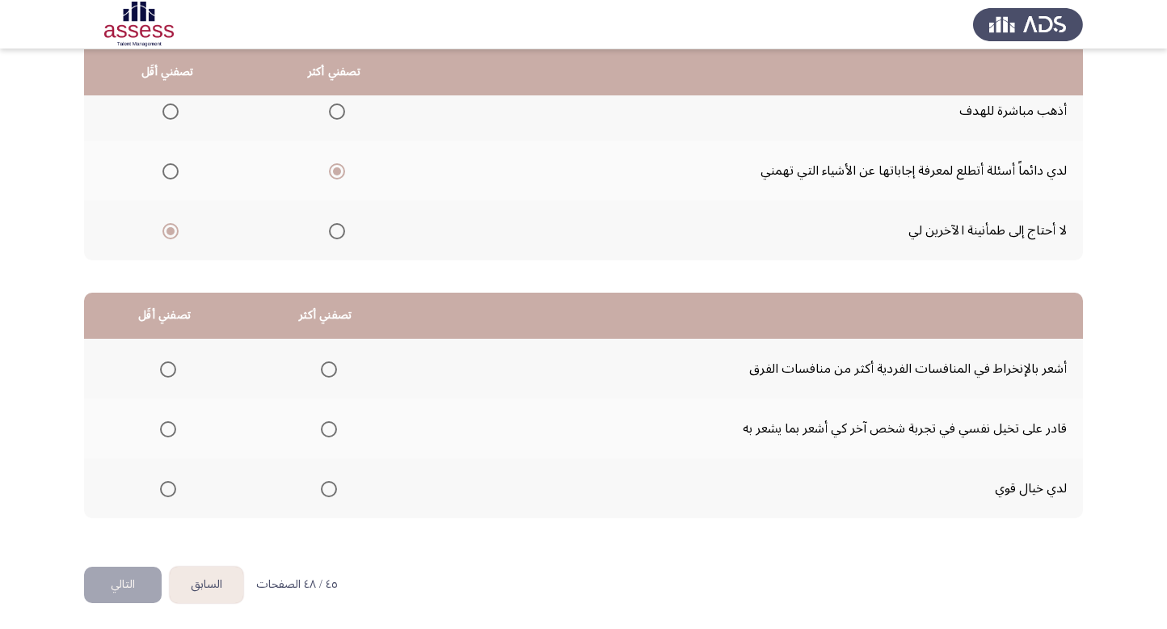
click at [167, 369] on span "Select an option" at bounding box center [168, 369] width 16 height 16
click at [167, 369] on input "Select an option" at bounding box center [168, 369] width 16 height 16
click at [324, 431] on span "Select an option" at bounding box center [329, 429] width 16 height 16
click at [324, 431] on input "Select an option" at bounding box center [329, 429] width 16 height 16
click at [123, 580] on button "التالي" at bounding box center [123, 585] width 78 height 36
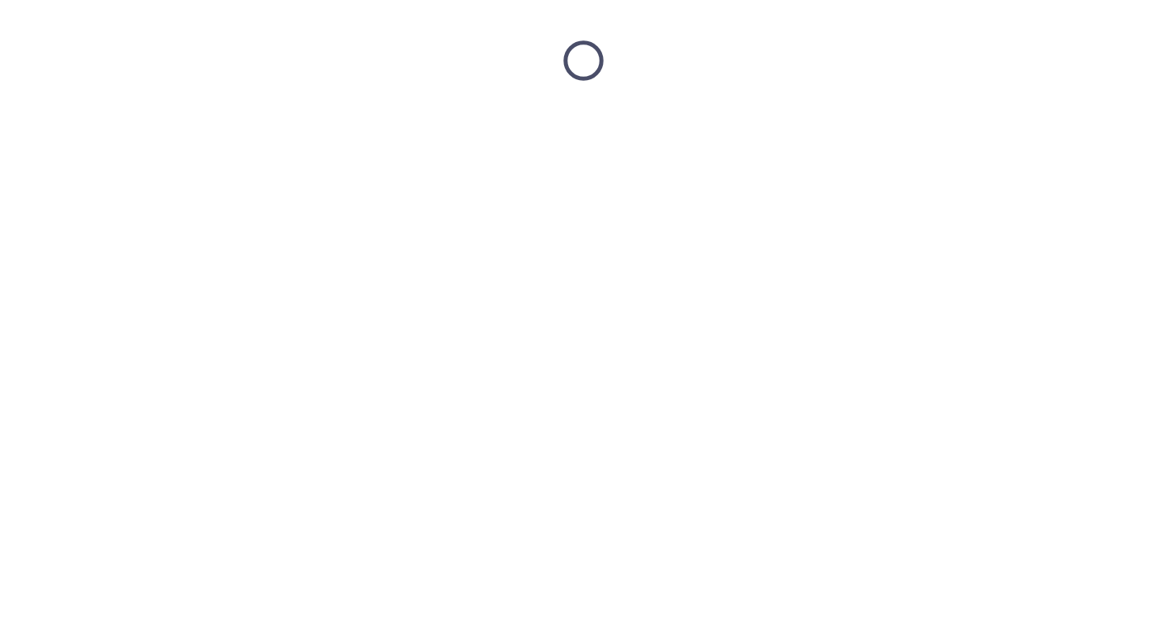
scroll to position [0, 0]
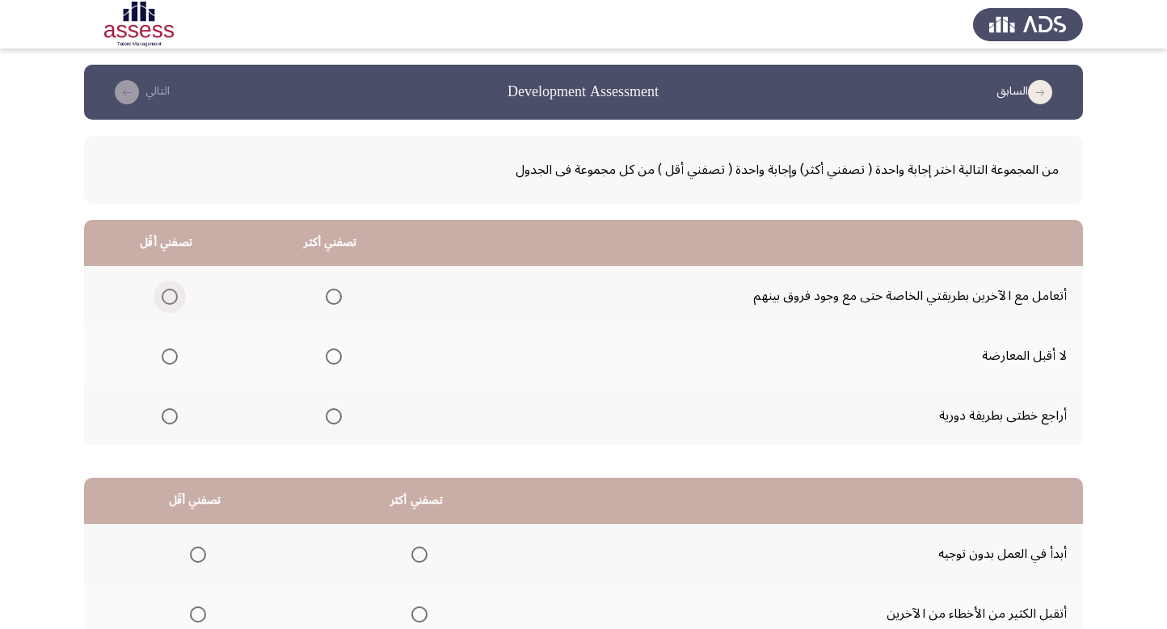
click at [170, 294] on span "Select an option" at bounding box center [170, 297] width 16 height 16
click at [170, 294] on input "Select an option" at bounding box center [170, 297] width 16 height 16
click at [340, 413] on span "Select an option" at bounding box center [334, 416] width 16 height 16
click at [340, 413] on input "Select an option" at bounding box center [334, 416] width 16 height 16
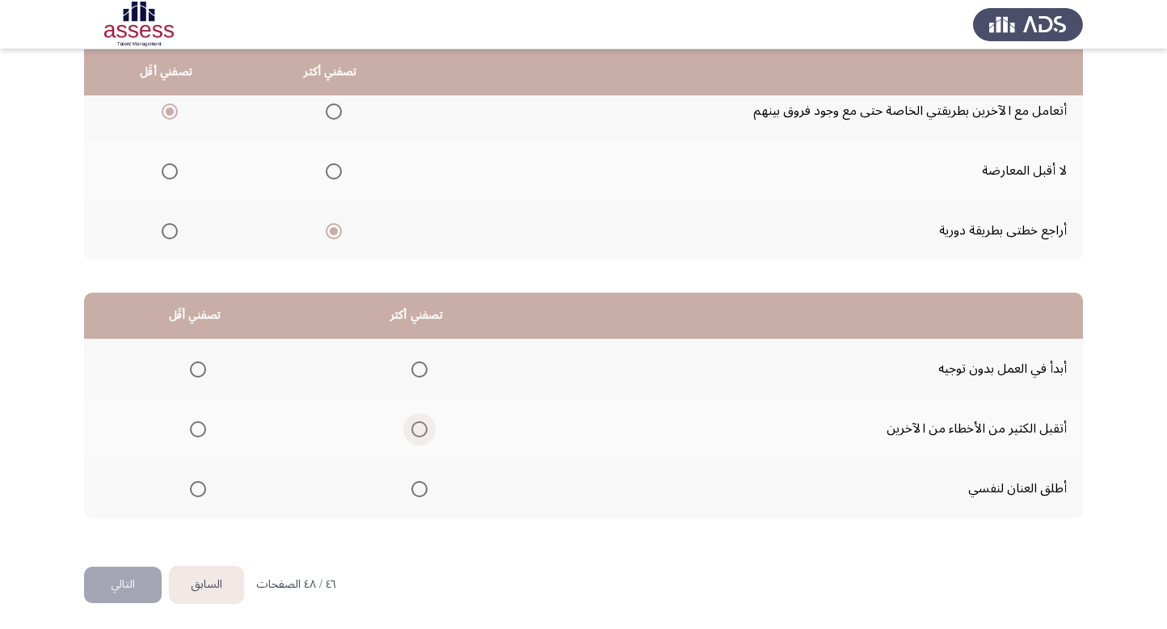
click at [412, 424] on span "Select an option" at bounding box center [420, 429] width 16 height 16
click at [412, 424] on input "Select an option" at bounding box center [420, 429] width 16 height 16
click at [196, 363] on span "Select an option" at bounding box center [198, 369] width 16 height 16
click at [196, 363] on input "Select an option" at bounding box center [198, 369] width 16 height 16
click at [122, 586] on button "التالي" at bounding box center [123, 585] width 78 height 36
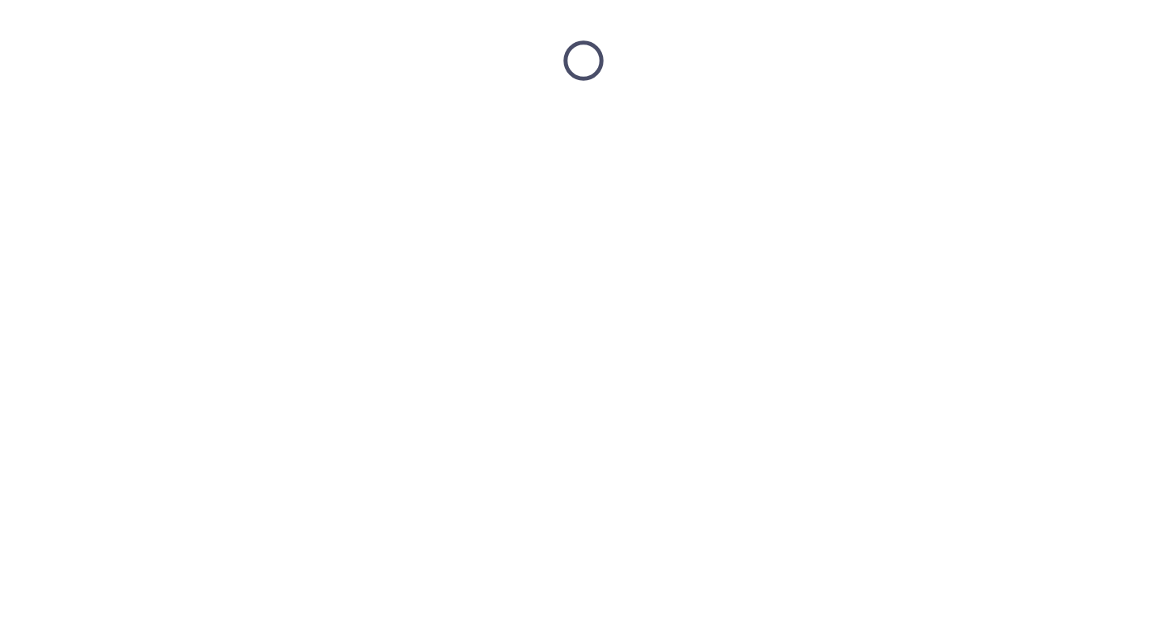
scroll to position [0, 0]
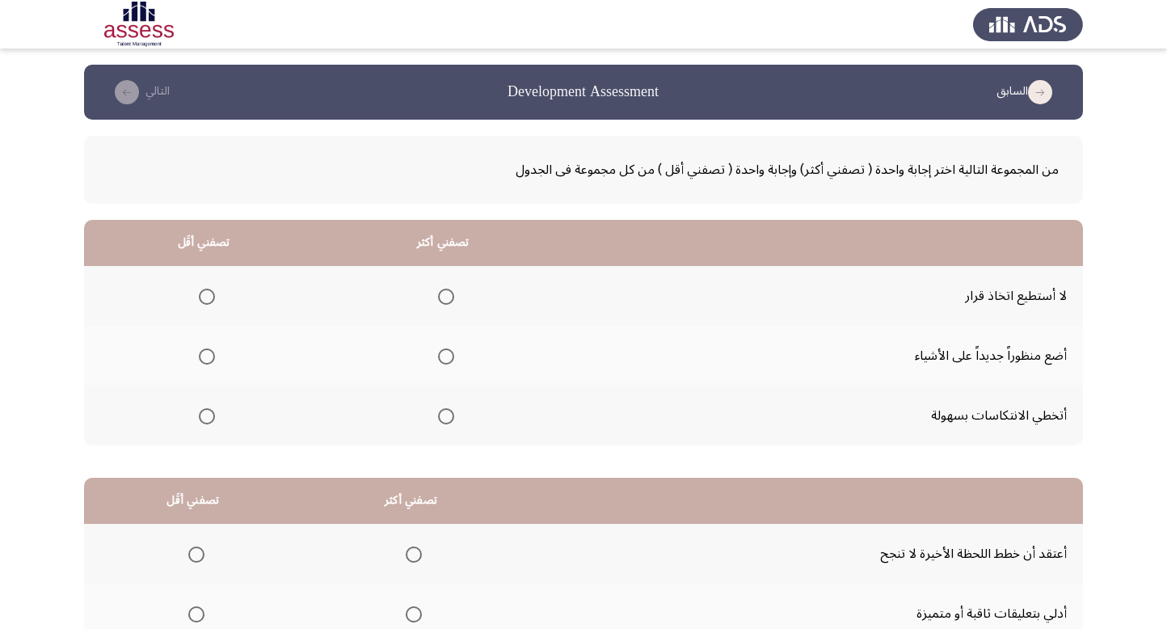
click at [445, 412] on span "Select an option" at bounding box center [446, 416] width 16 height 16
click at [445, 412] on input "Select an option" at bounding box center [446, 416] width 16 height 16
click at [202, 292] on span "Select an option" at bounding box center [207, 297] width 16 height 16
click at [202, 292] on input "Select an option" at bounding box center [207, 297] width 16 height 16
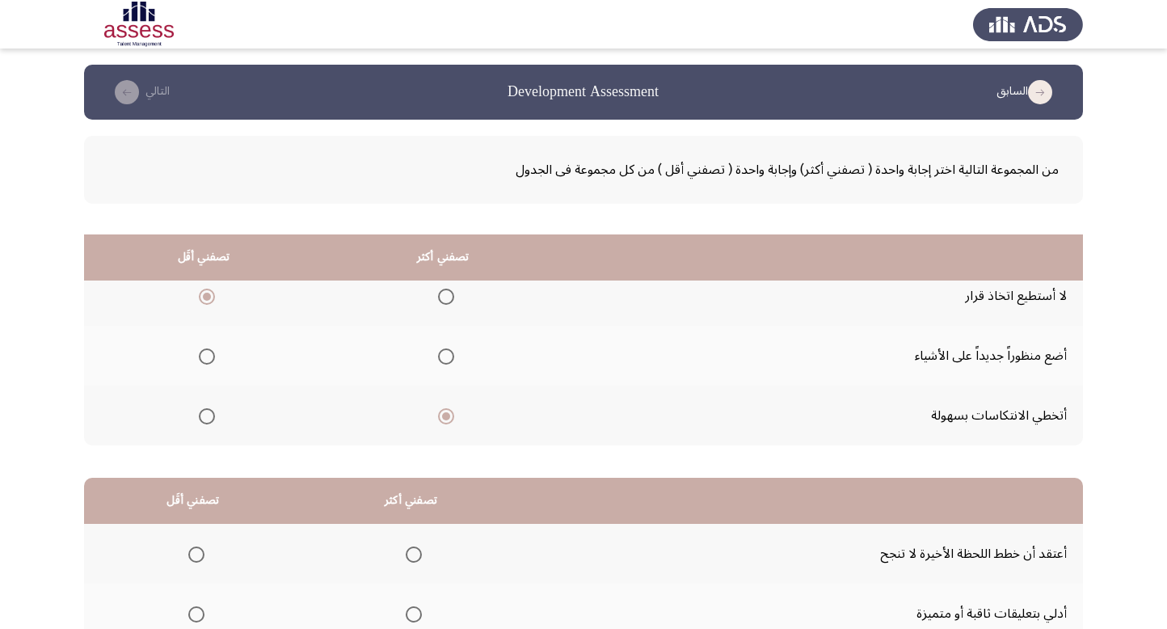
scroll to position [185, 0]
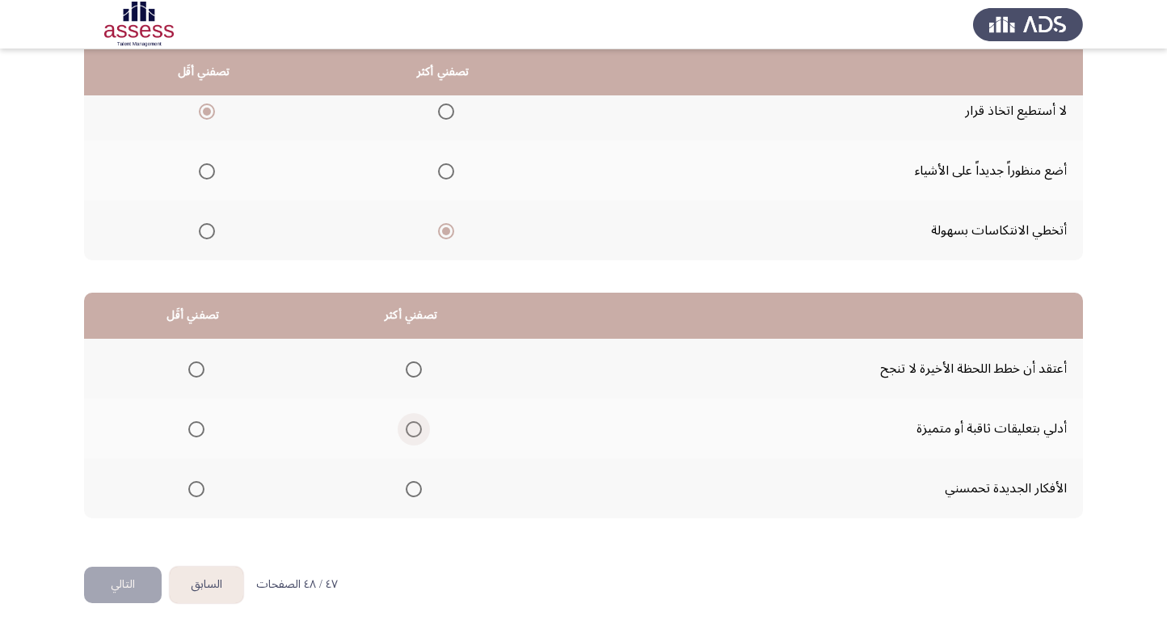
click at [406, 429] on span "Select an option" at bounding box center [414, 429] width 16 height 16
click at [406, 429] on input "Select an option" at bounding box center [414, 429] width 16 height 16
click at [199, 374] on span "Select an option" at bounding box center [196, 369] width 16 height 16
click at [199, 374] on input "Select an option" at bounding box center [196, 369] width 16 height 16
click at [124, 577] on button "التالي" at bounding box center [123, 585] width 78 height 36
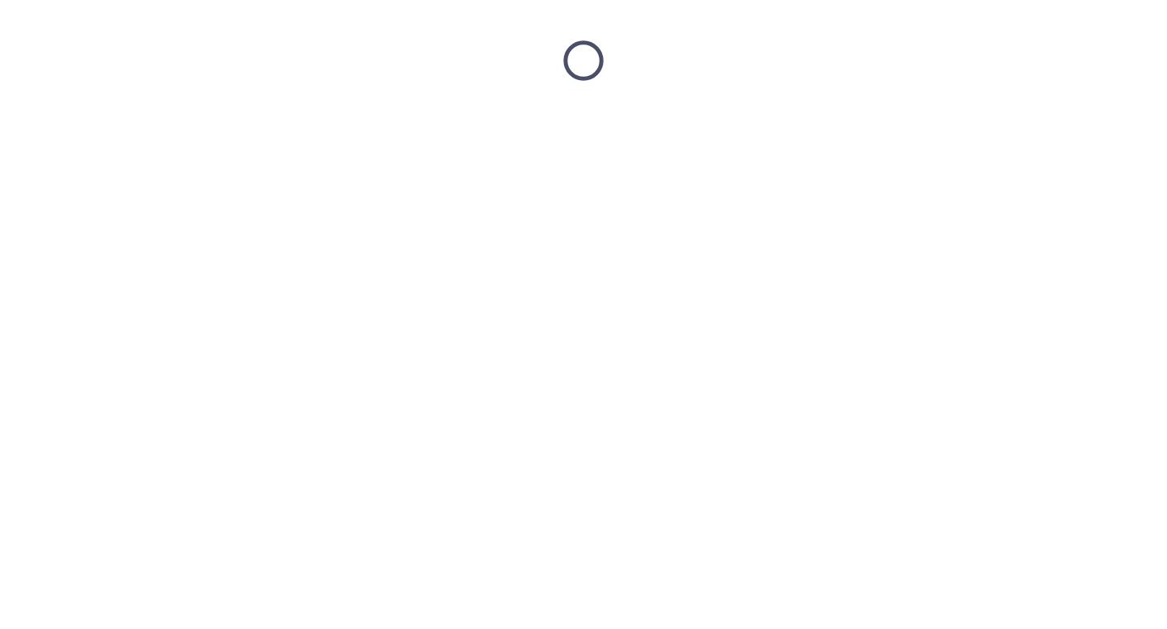
scroll to position [0, 0]
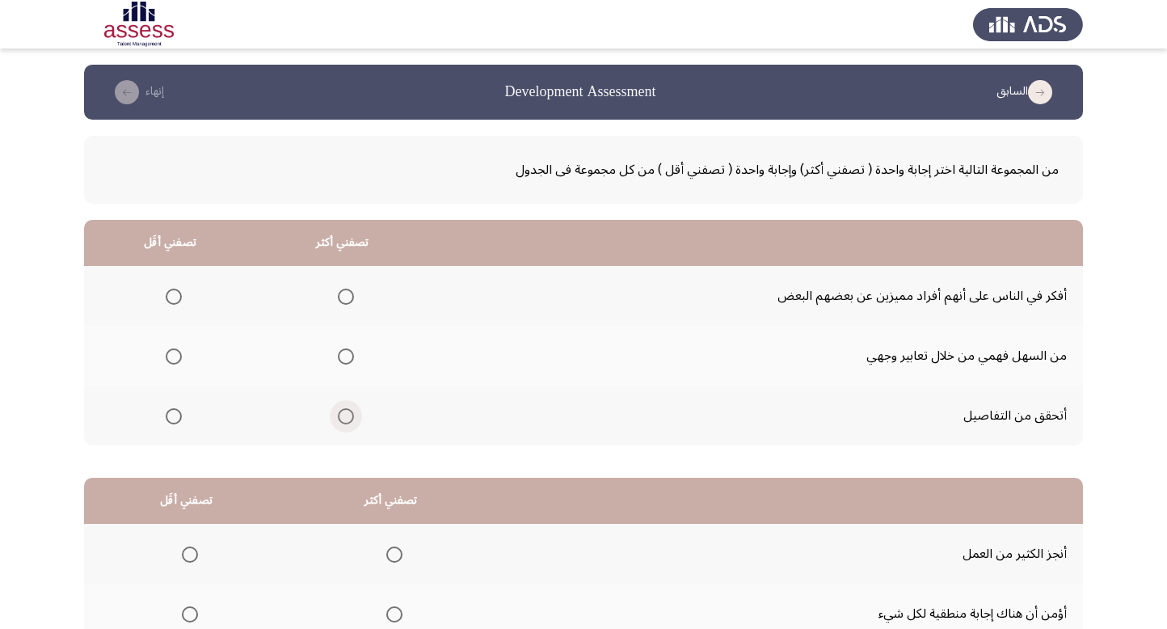
click at [348, 415] on span "Select an option" at bounding box center [346, 416] width 16 height 16
click at [348, 415] on input "Select an option" at bounding box center [346, 416] width 16 height 16
click at [175, 355] on span "Select an option" at bounding box center [174, 356] width 16 height 16
click at [175, 355] on input "Select an option" at bounding box center [174, 356] width 16 height 16
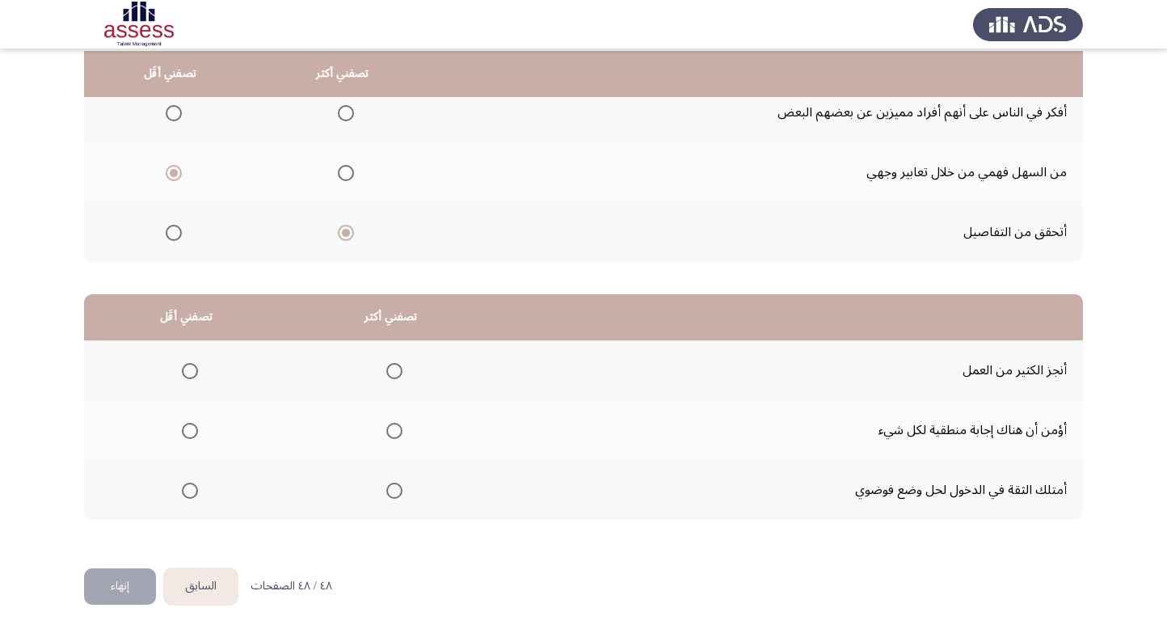
scroll to position [185, 0]
click at [386, 424] on span "Select an option" at bounding box center [394, 429] width 16 height 16
click at [386, 424] on input "Select an option" at bounding box center [394, 429] width 16 height 16
click at [190, 363] on span "Select an option" at bounding box center [190, 369] width 16 height 16
click at [190, 363] on input "Select an option" at bounding box center [190, 369] width 16 height 16
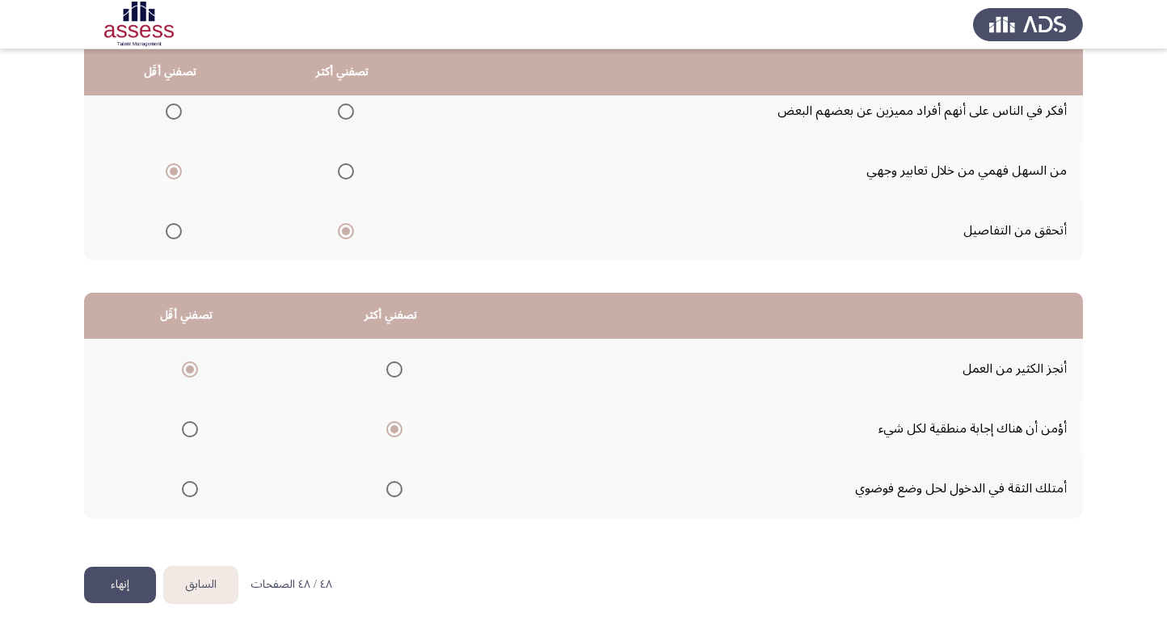
click at [114, 588] on button "إنهاء" at bounding box center [120, 585] width 72 height 36
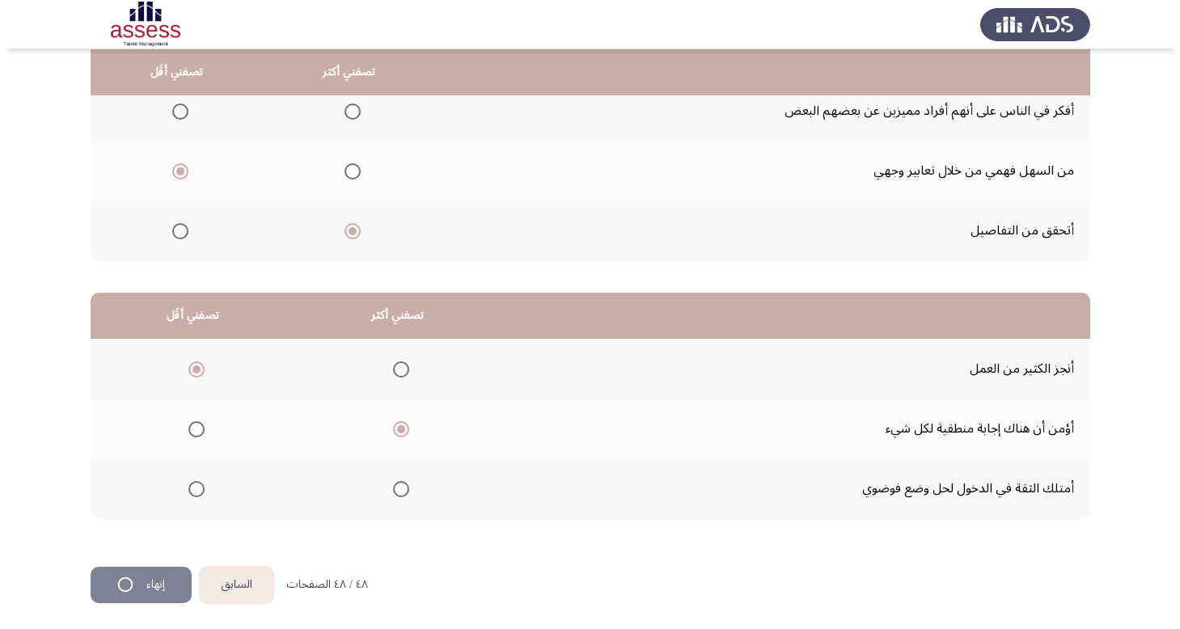
scroll to position [0, 0]
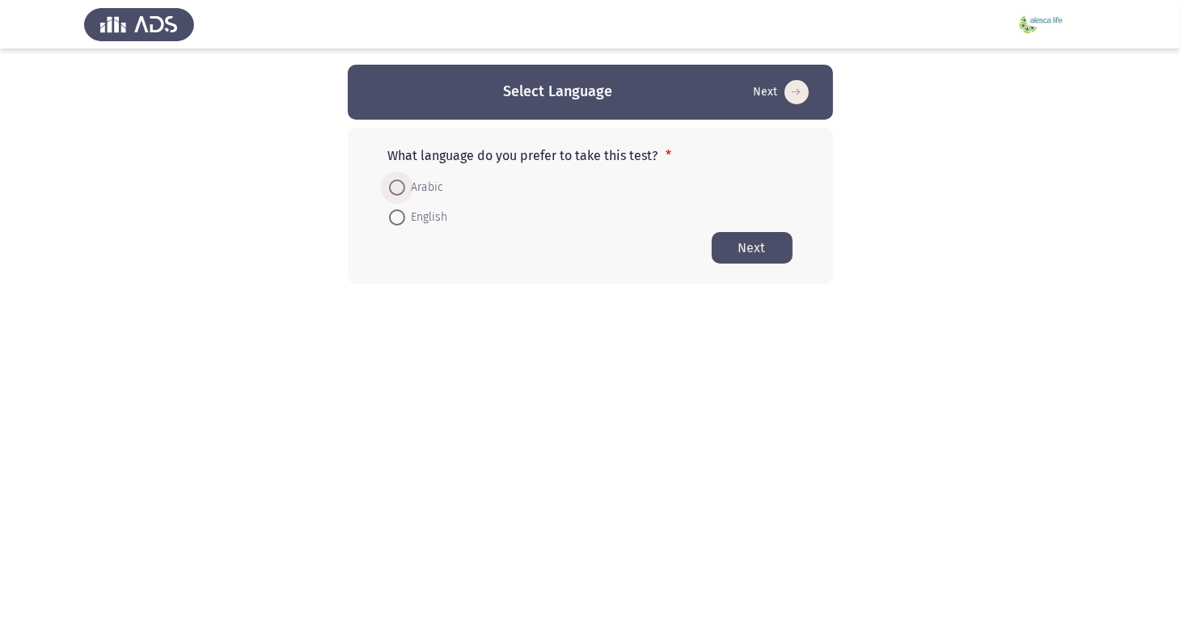
click at [407, 188] on span "Arabic" at bounding box center [424, 187] width 39 height 19
click at [405, 188] on input "Arabic" at bounding box center [397, 187] width 16 height 16
radio input "true"
click at [740, 240] on button "Next" at bounding box center [751, 247] width 81 height 32
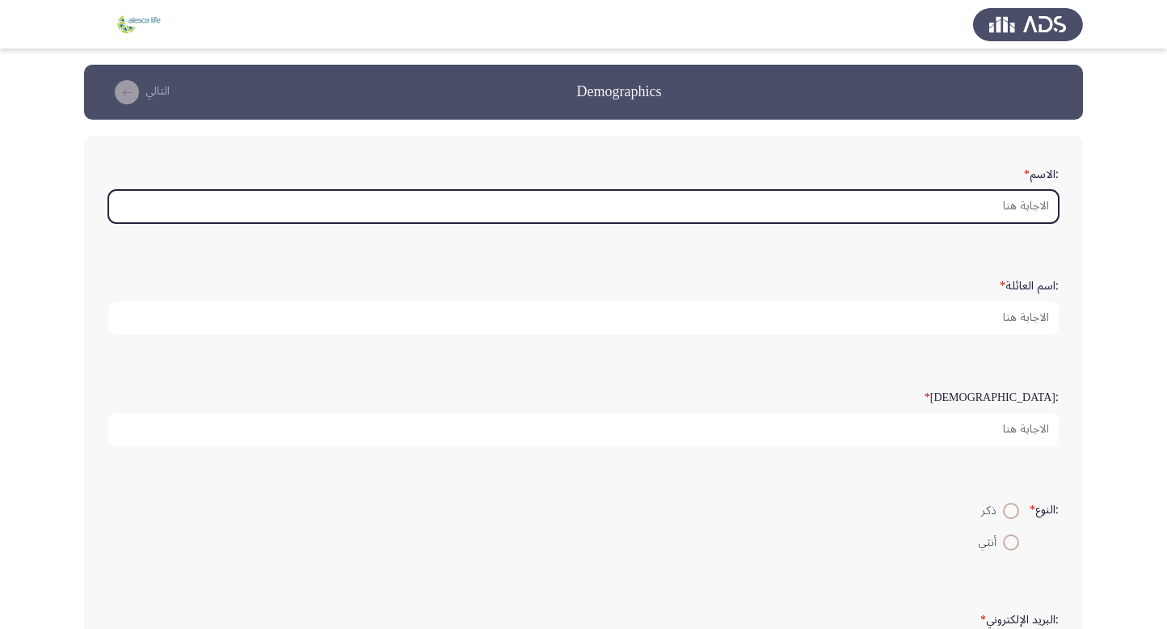
click at [857, 202] on input ":الاسم *" at bounding box center [583, 206] width 951 height 33
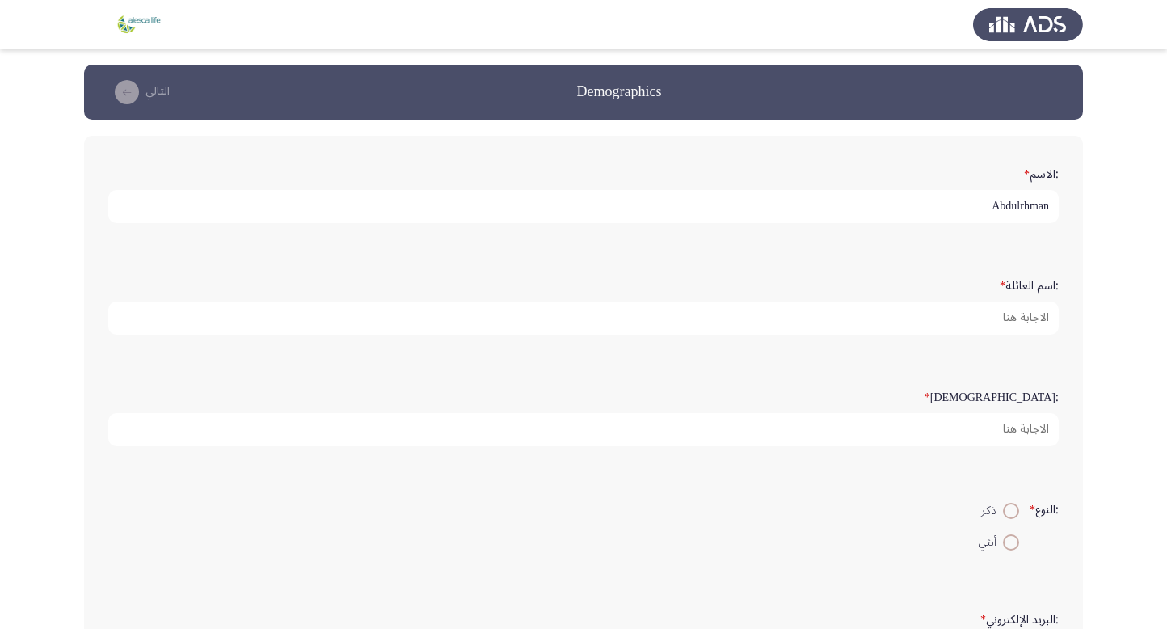
type input "ِAbdulrhman"
type input "Atef"
type input "26"
click at [1011, 505] on span at bounding box center [1011, 511] width 16 height 16
click at [1011, 505] on input "ذكر" at bounding box center [1011, 511] width 16 height 16
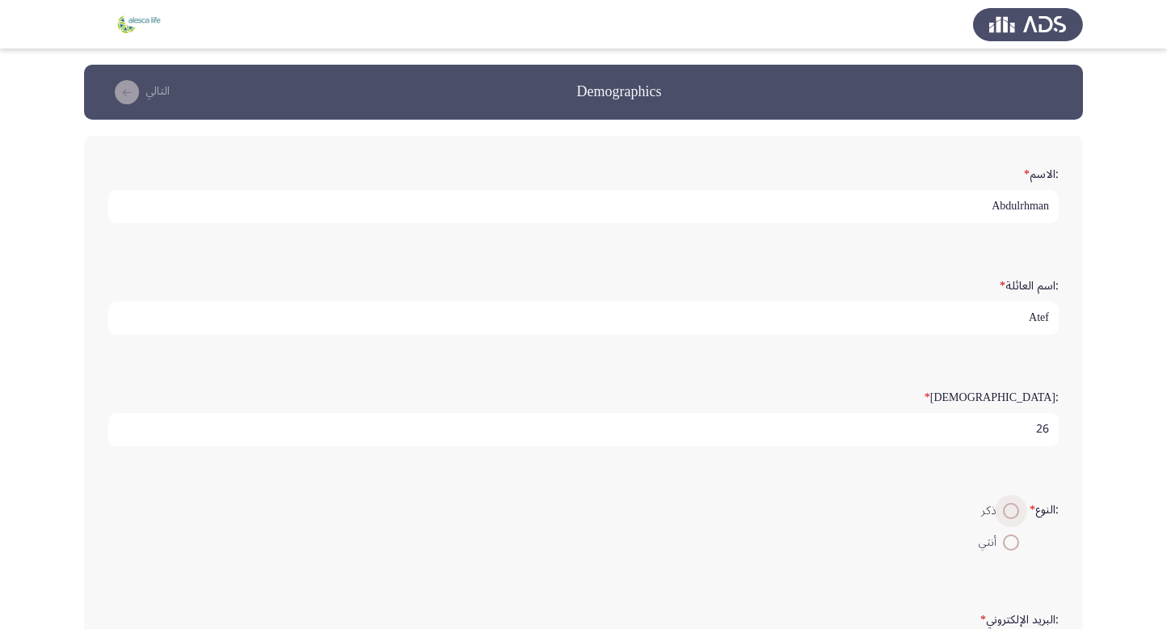
radio input "true"
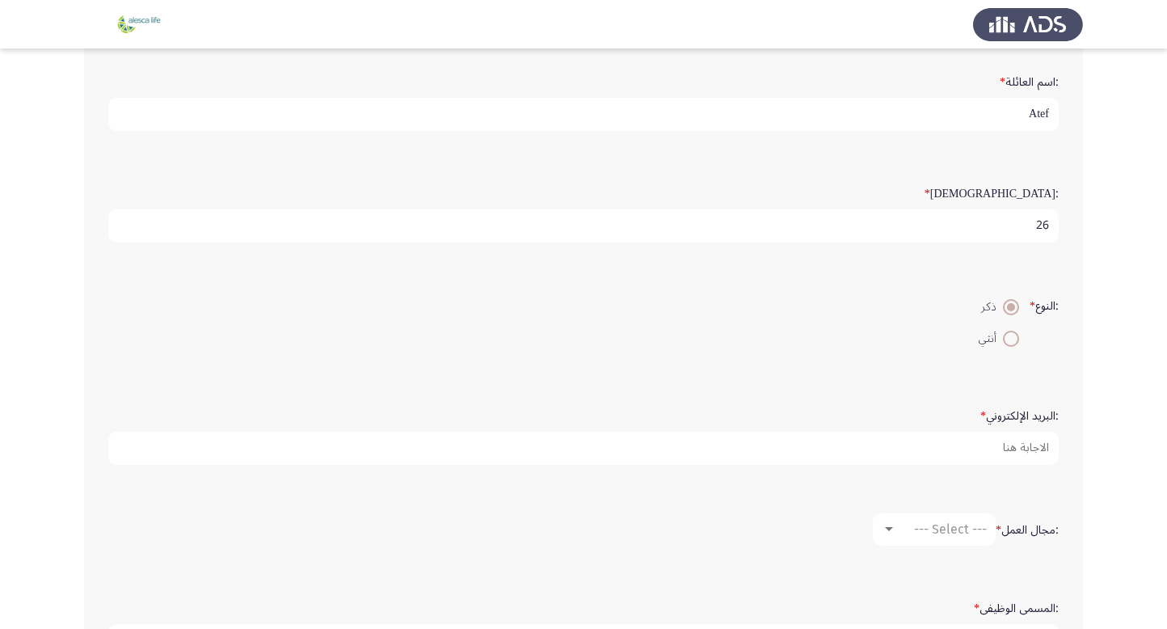
scroll to position [204, 0]
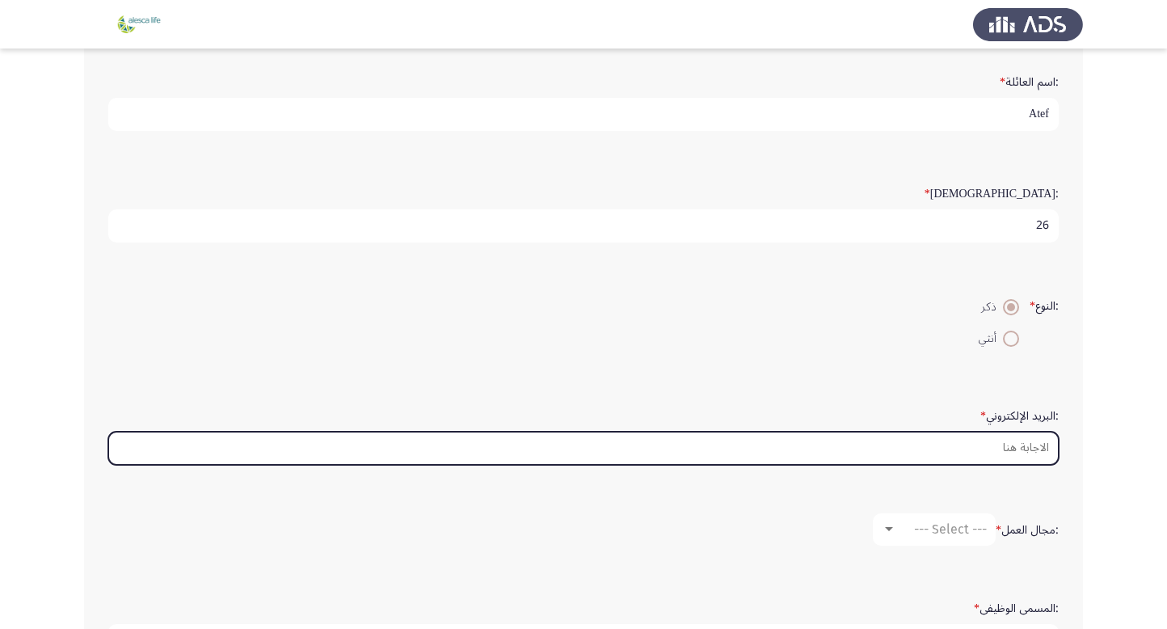
click at [998, 445] on input ":البريد الإلكتروني *" at bounding box center [583, 448] width 951 height 33
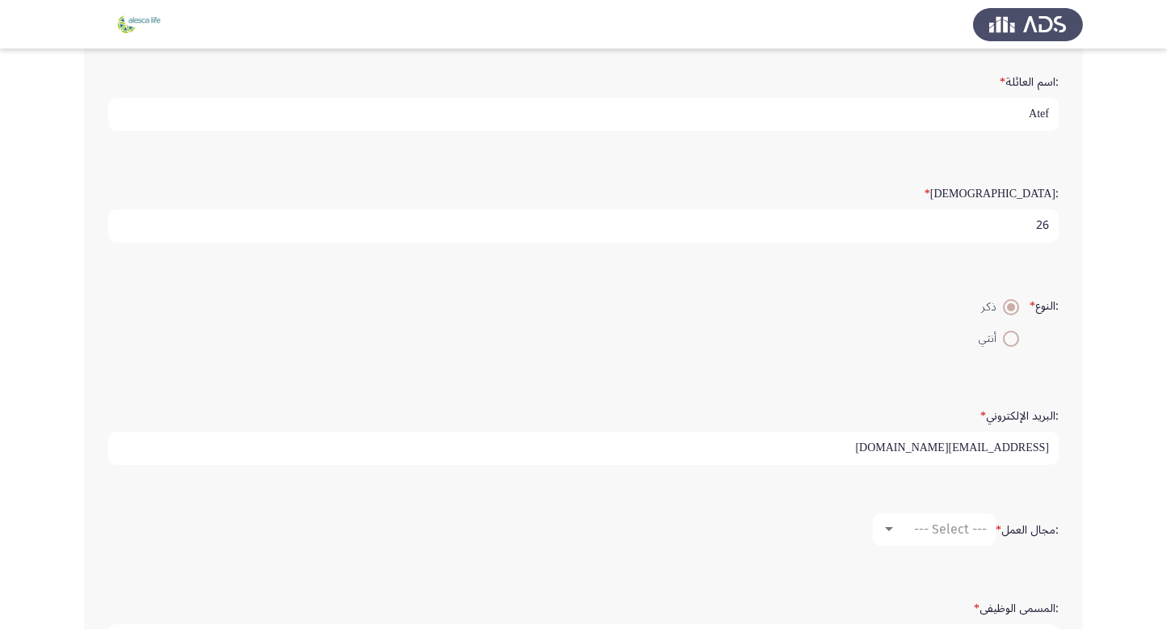
type input "[EMAIL_ADDRESS][DOMAIN_NAME]"
click at [933, 527] on span "--- Select ---" at bounding box center [950, 528] width 73 height 15
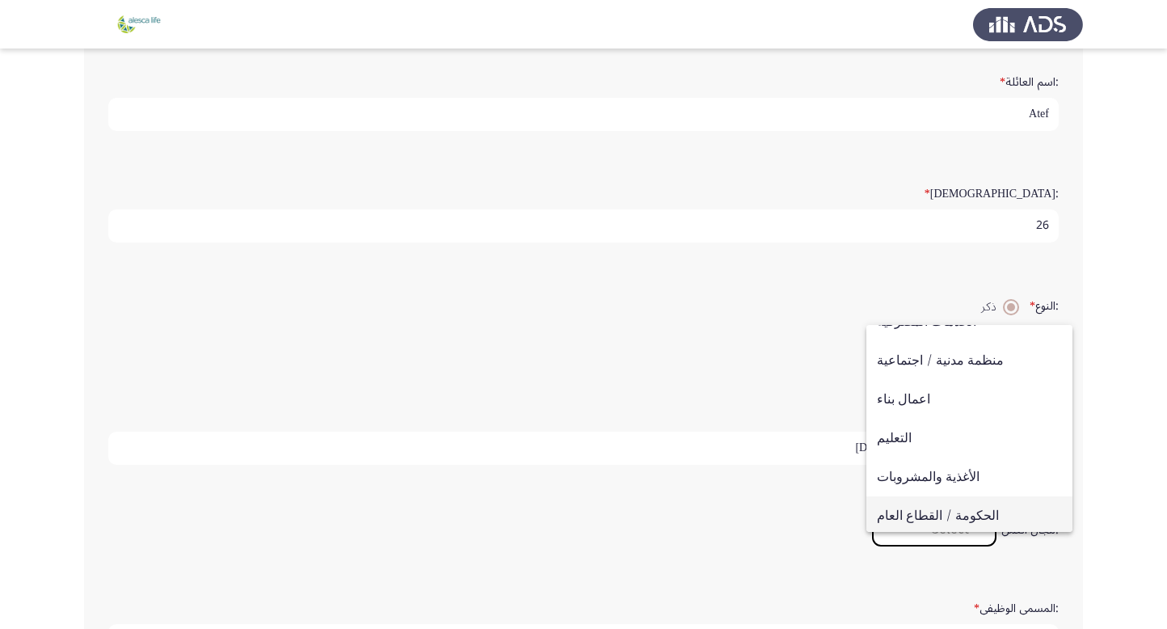
scroll to position [178, 0]
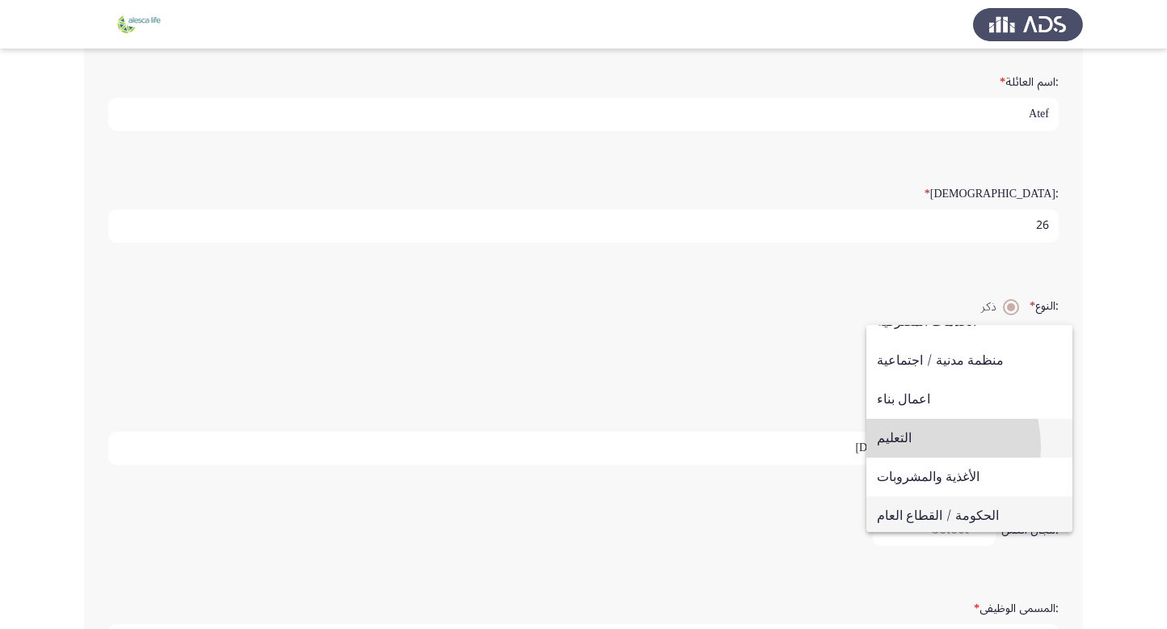
click at [910, 447] on span "التعليم" at bounding box center [969, 438] width 185 height 39
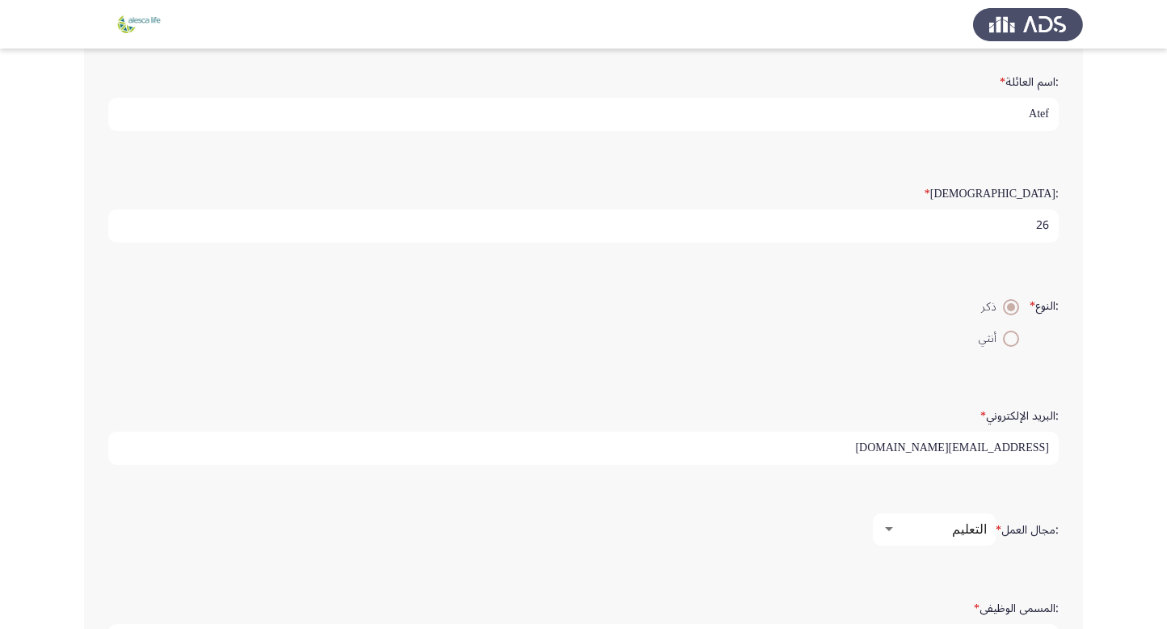
scroll to position [331, 0]
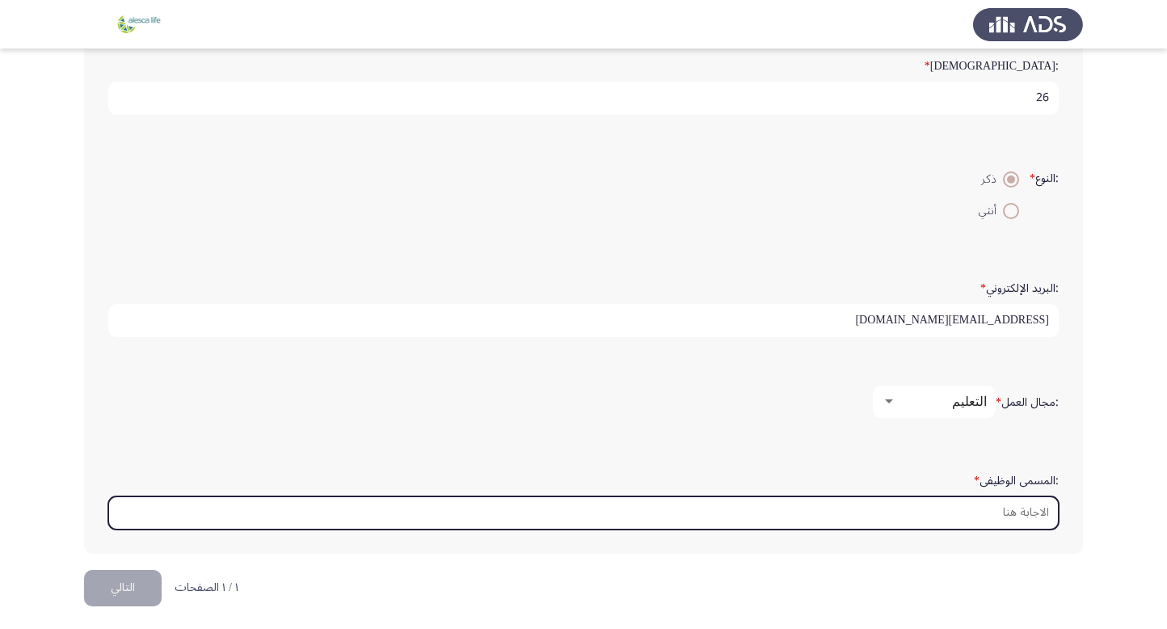
click at [809, 520] on input ":المسمى الوظيفى *" at bounding box center [583, 512] width 951 height 33
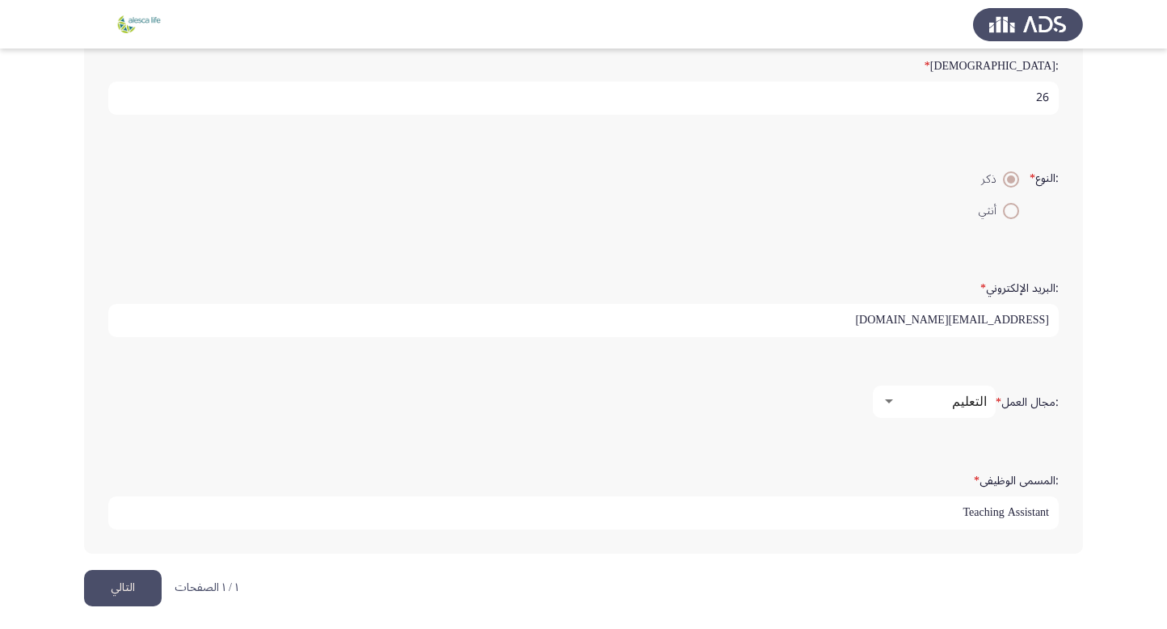
type input "Teaching Assistant"
click at [111, 586] on button "التالي" at bounding box center [123, 588] width 78 height 36
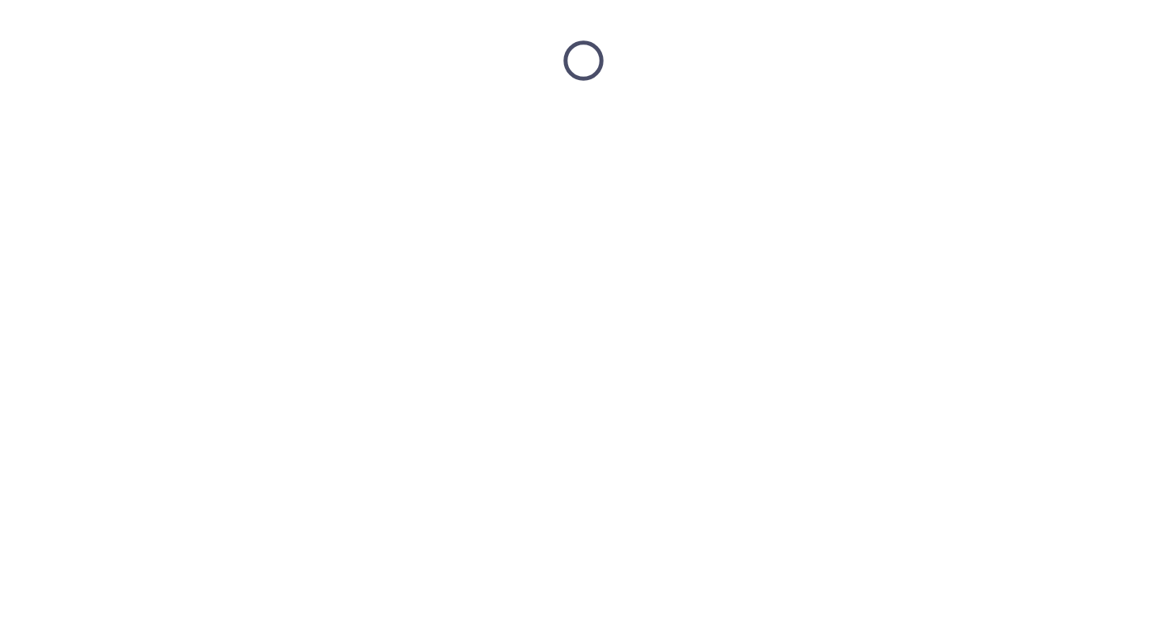
scroll to position [0, 0]
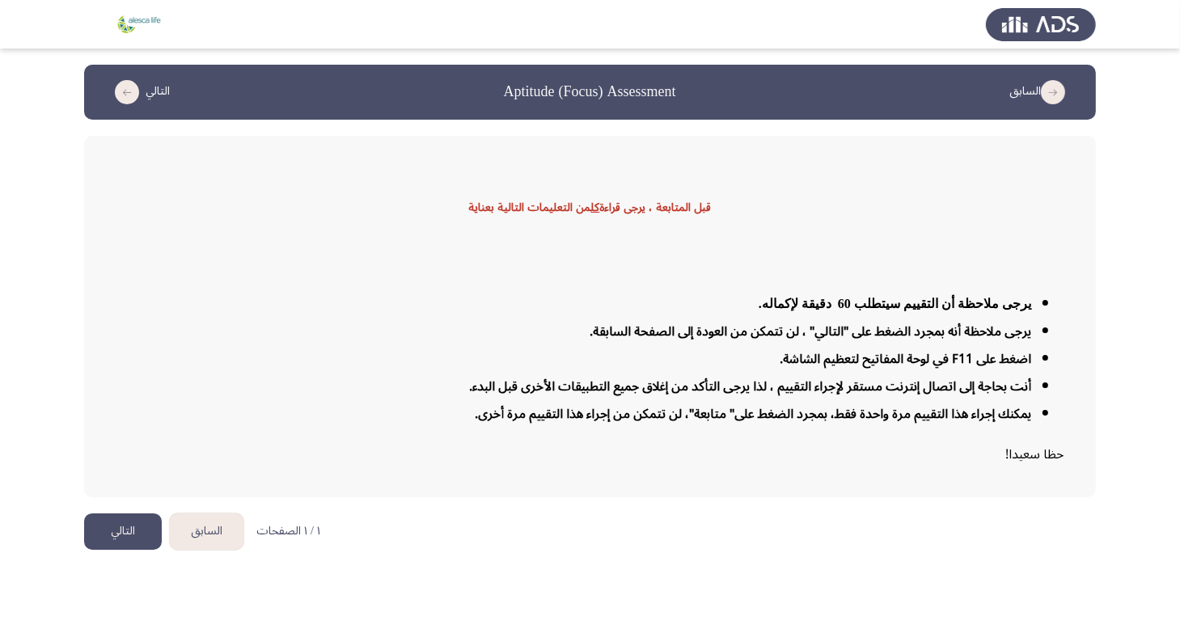
click at [118, 528] on button "التالي" at bounding box center [123, 531] width 78 height 36
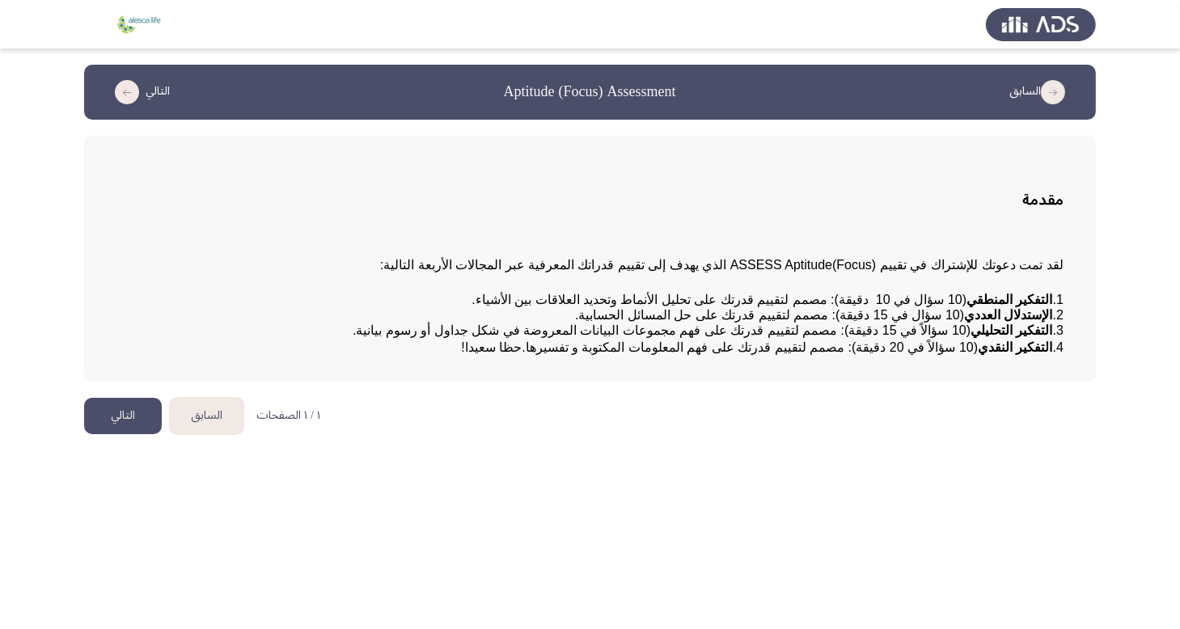
click at [120, 434] on button "التالي" at bounding box center [123, 416] width 78 height 36
click at [116, 434] on button "التالي" at bounding box center [123, 416] width 78 height 36
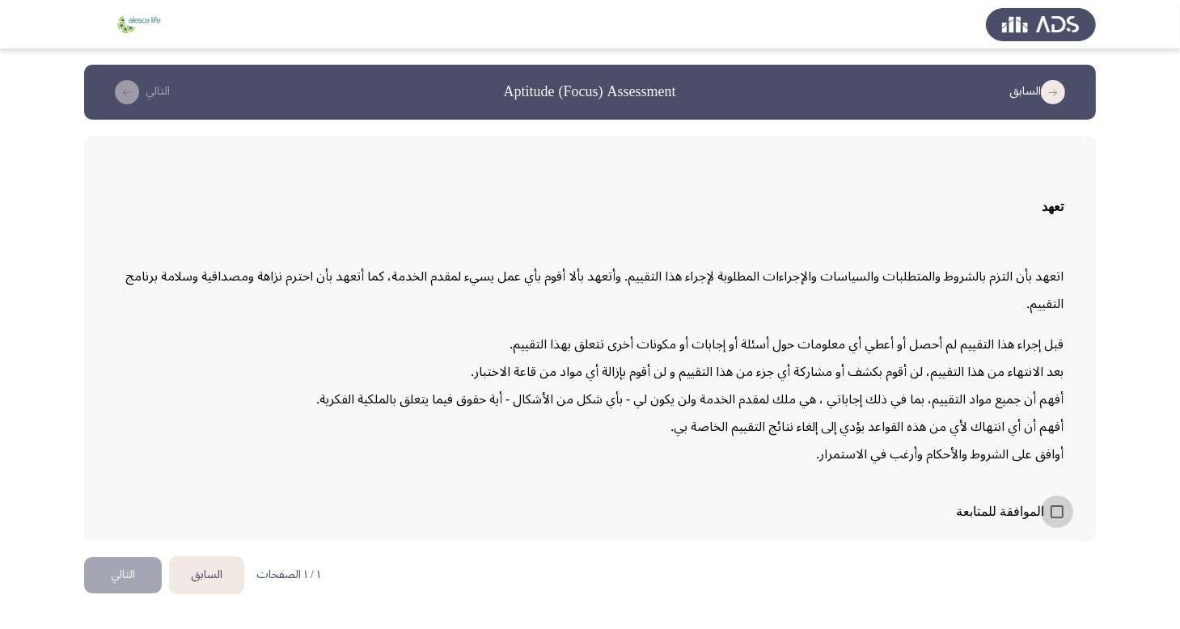
click at [1058, 505] on span at bounding box center [1056, 511] width 13 height 13
click at [1057, 518] on input "الموافقة للمتابعة" at bounding box center [1056, 518] width 1 height 1
checkbox input "true"
click at [120, 575] on button "التالي" at bounding box center [123, 575] width 78 height 36
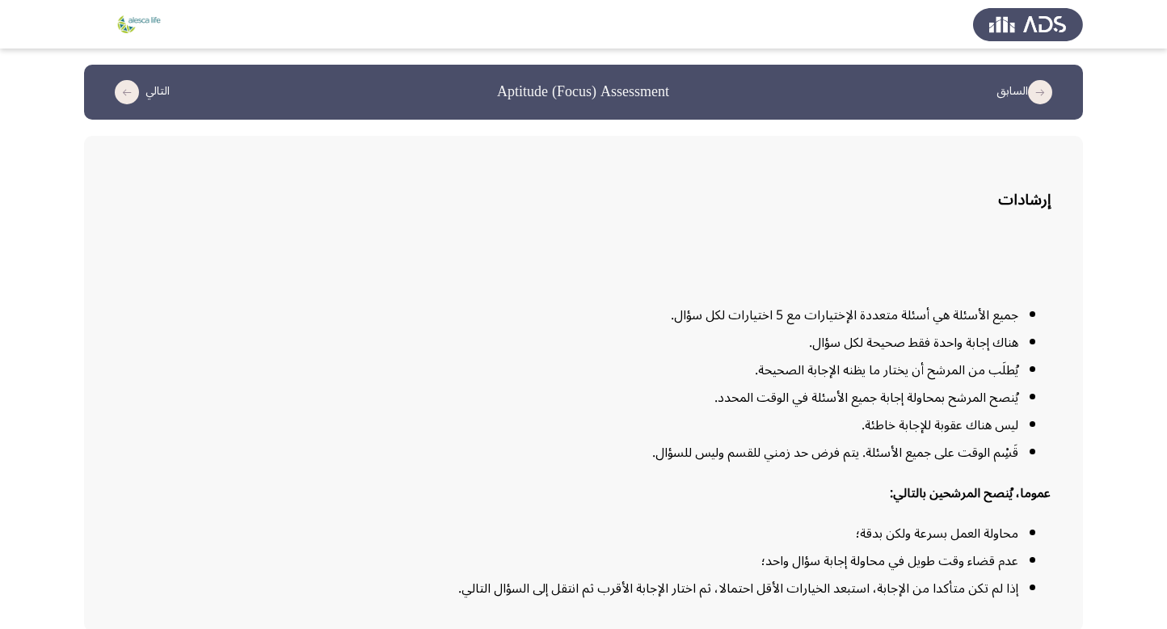
scroll to position [66, 0]
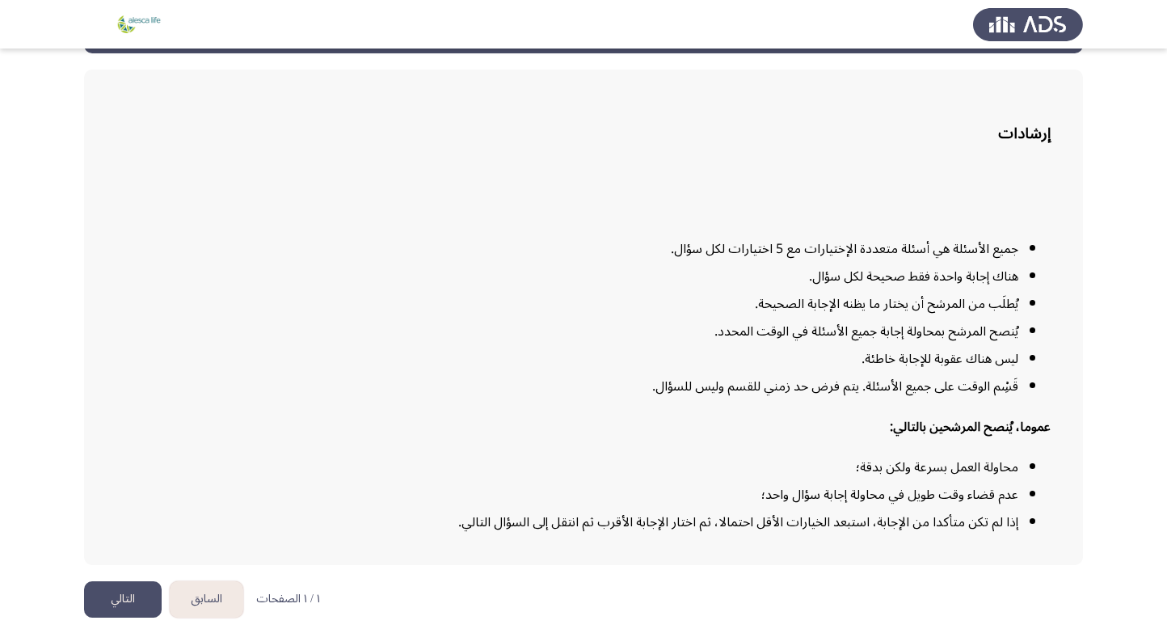
click at [120, 591] on button "التالي" at bounding box center [123, 599] width 78 height 36
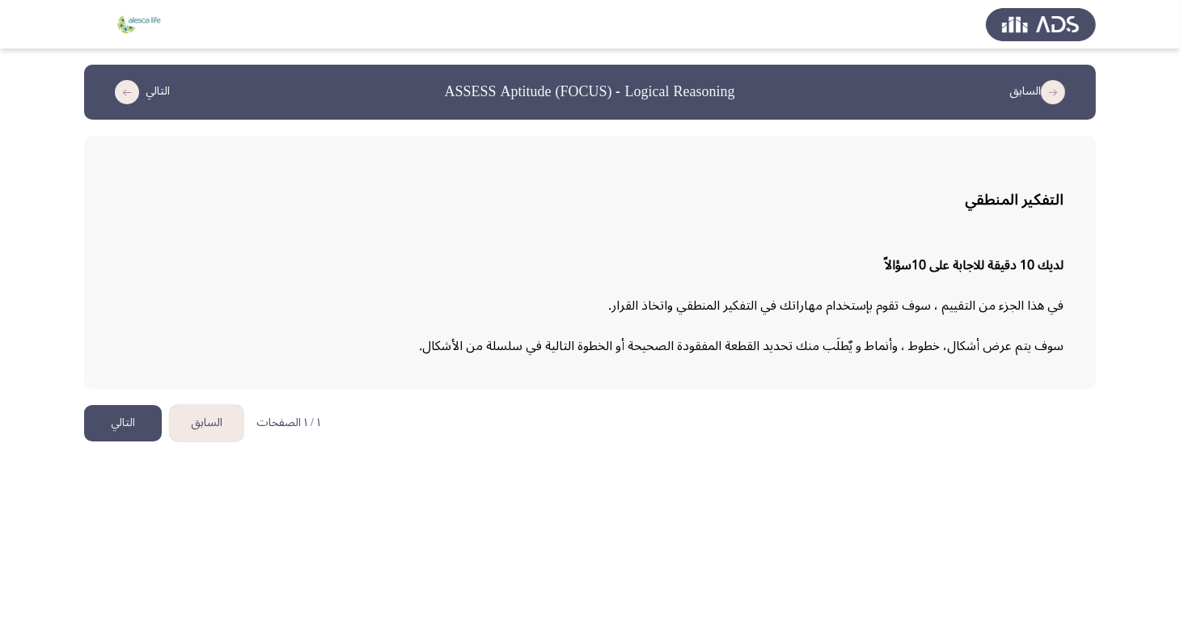
click at [119, 424] on button "التالي" at bounding box center [123, 423] width 78 height 36
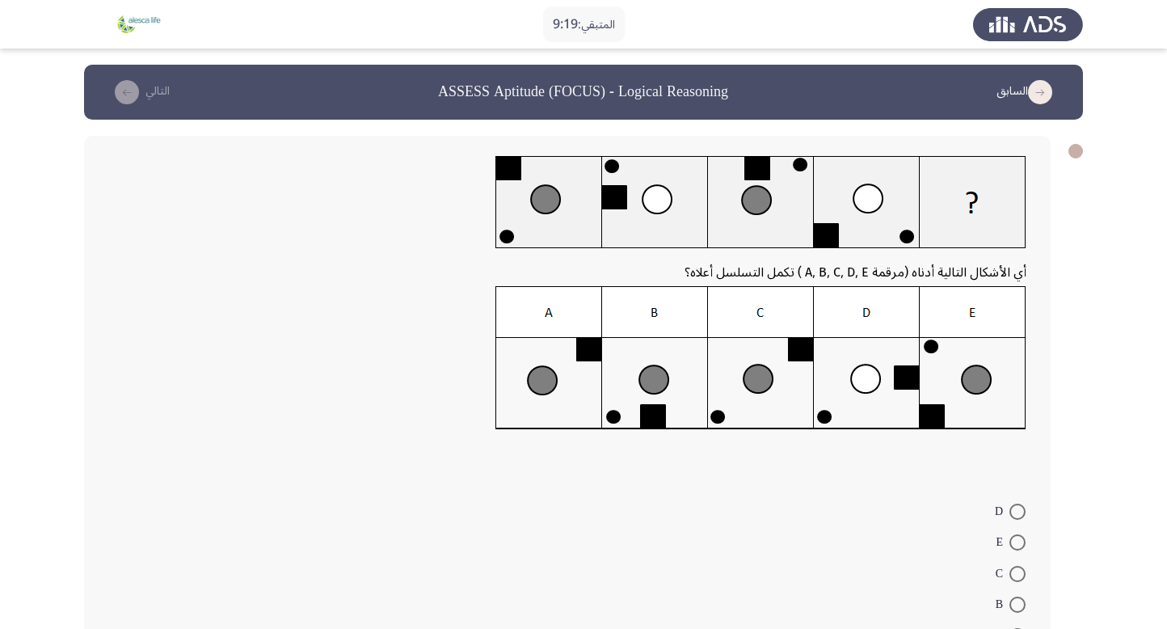
scroll to position [120, 0]
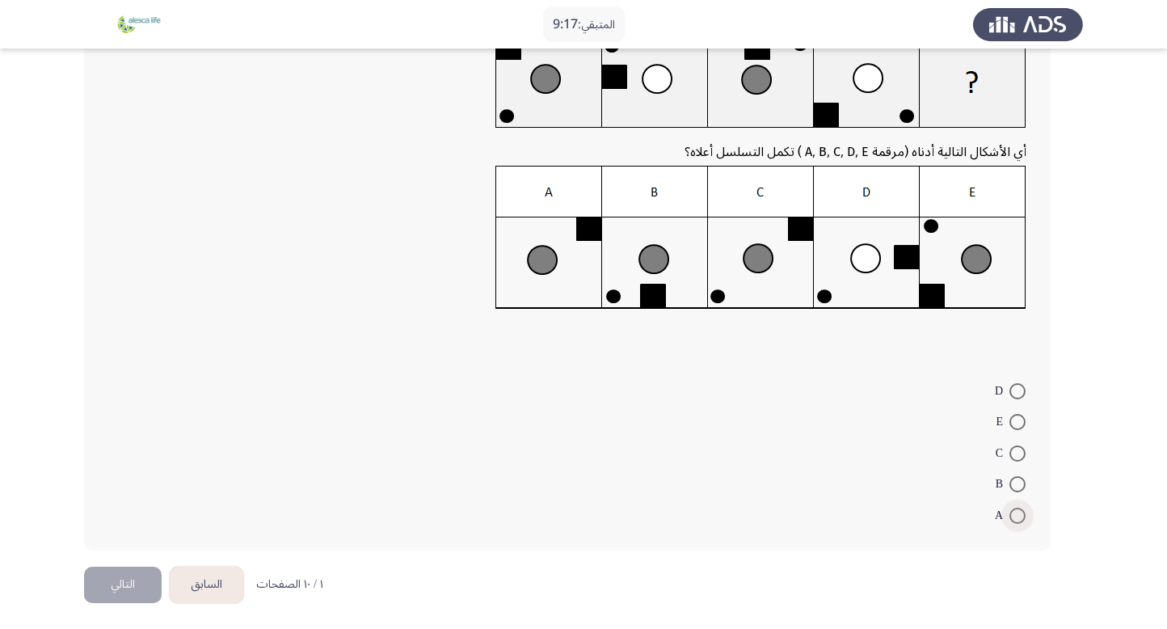
click at [1009, 518] on span "A" at bounding box center [1002, 515] width 15 height 19
click at [1010, 518] on input "A" at bounding box center [1018, 516] width 16 height 16
radio input "true"
click at [119, 580] on button "التالي" at bounding box center [123, 583] width 78 height 36
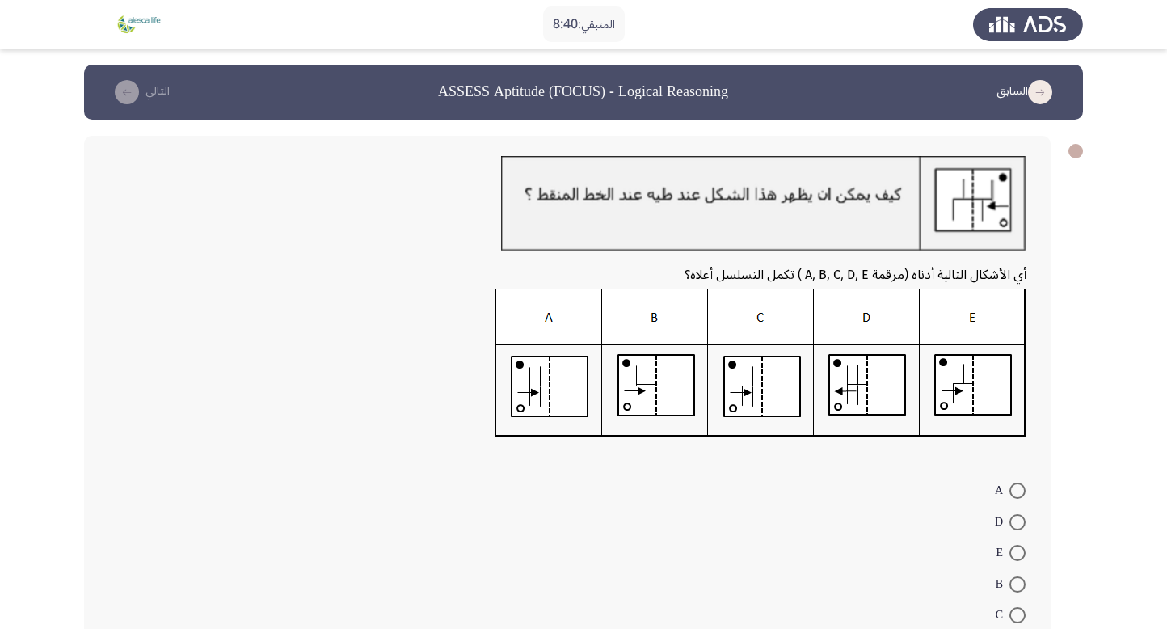
scroll to position [100, 0]
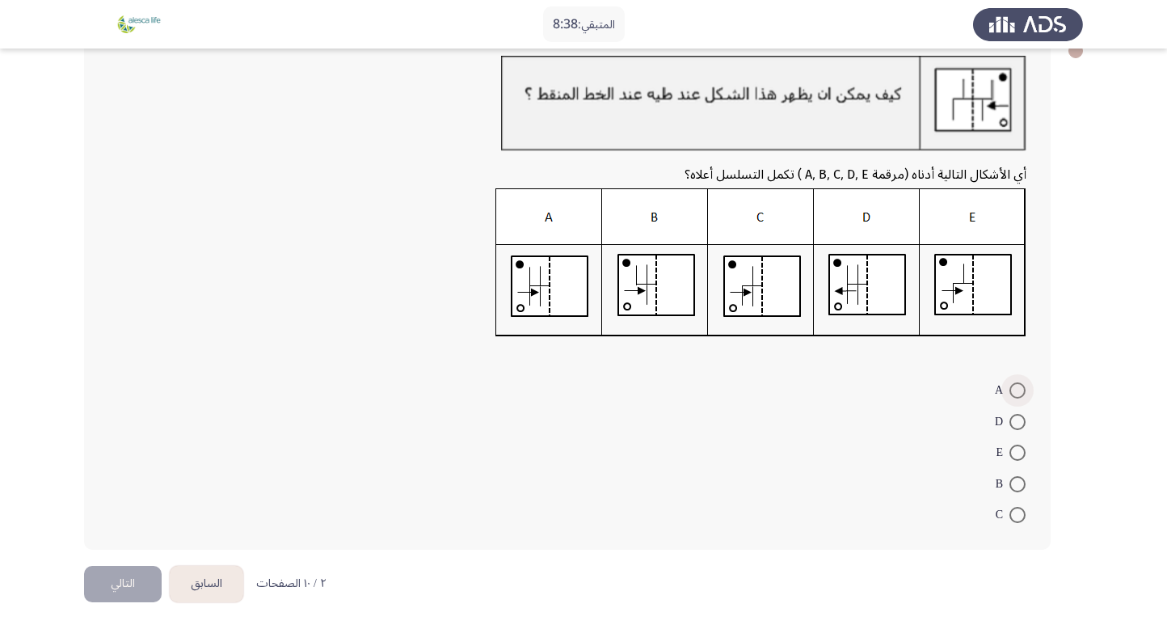
click at [1018, 382] on span at bounding box center [1018, 390] width 16 height 16
click at [1018, 382] on input "A" at bounding box center [1018, 390] width 16 height 16
radio input "true"
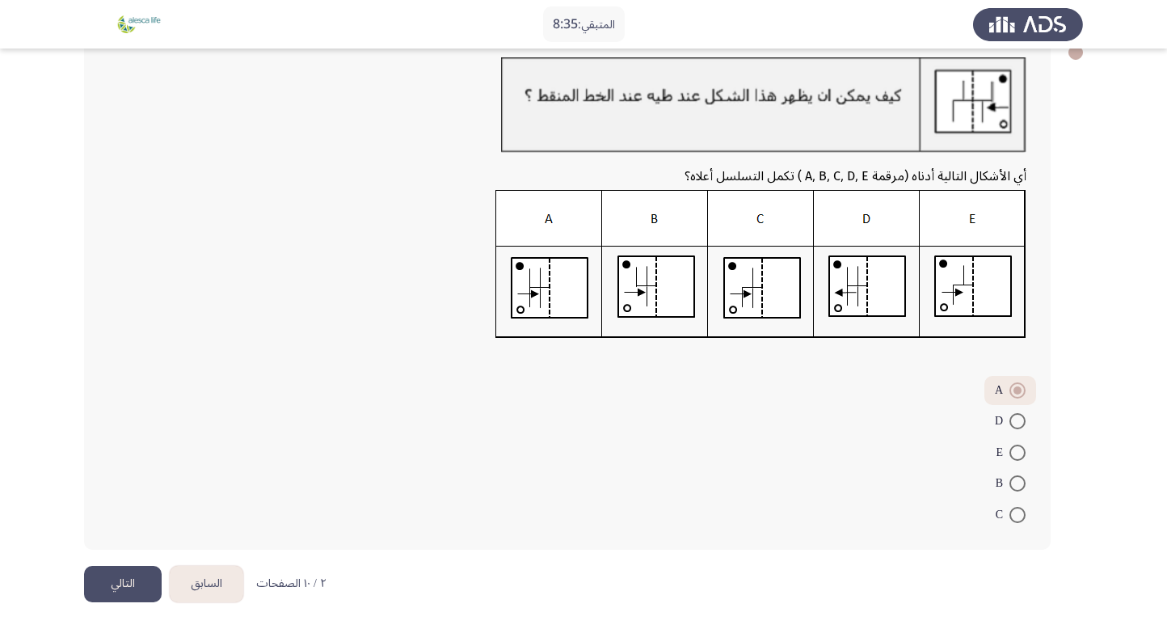
click at [121, 579] on button "التالي" at bounding box center [123, 584] width 78 height 36
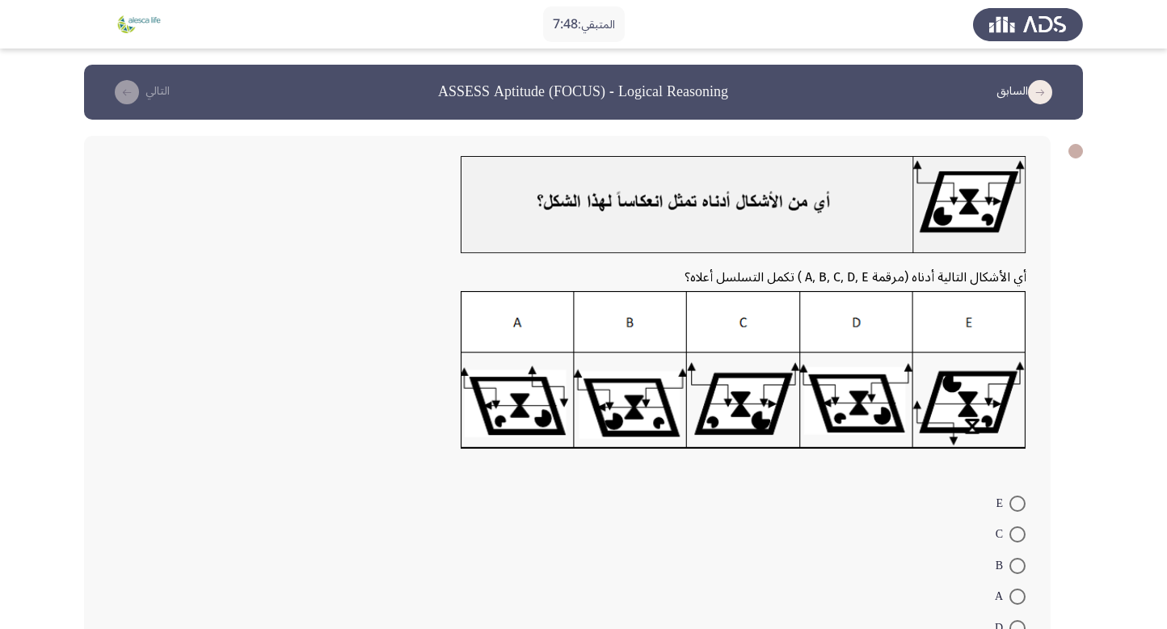
scroll to position [113, 0]
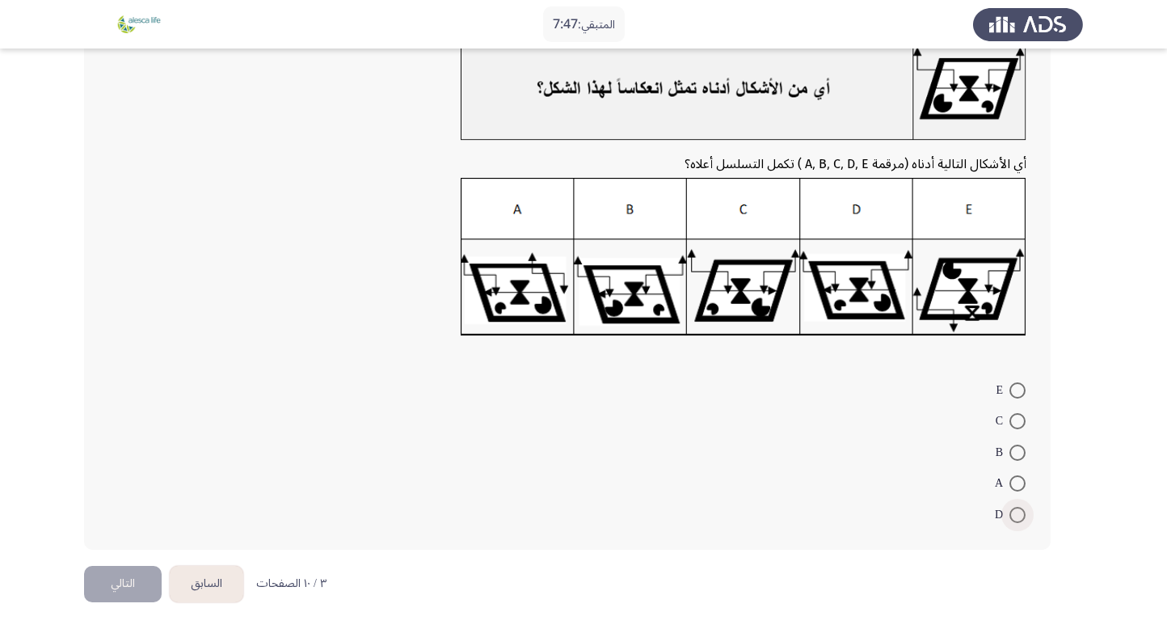
click at [1014, 512] on span at bounding box center [1018, 515] width 16 height 16
click at [1014, 512] on input "D" at bounding box center [1018, 515] width 16 height 16
radio input "true"
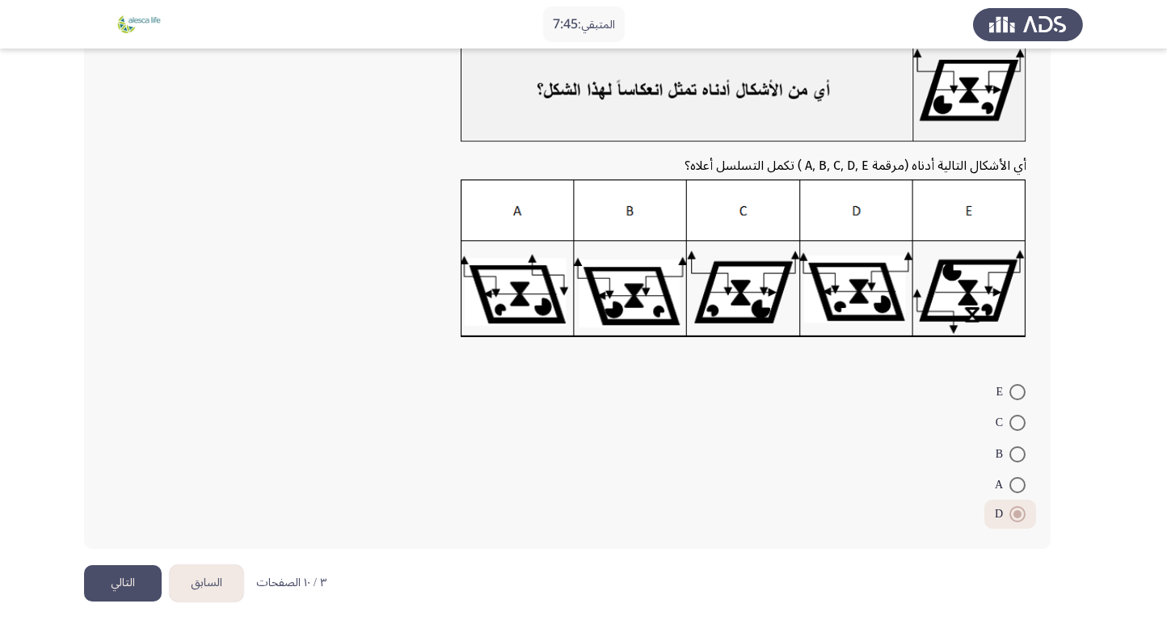
click at [133, 582] on button "التالي" at bounding box center [123, 583] width 78 height 36
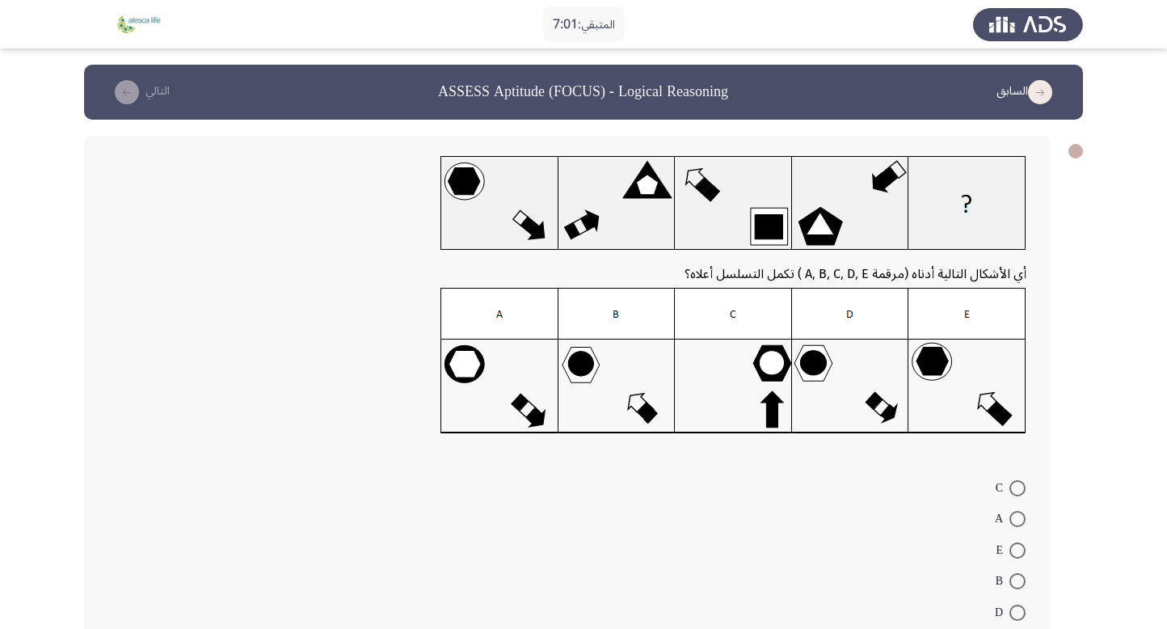
scroll to position [98, 0]
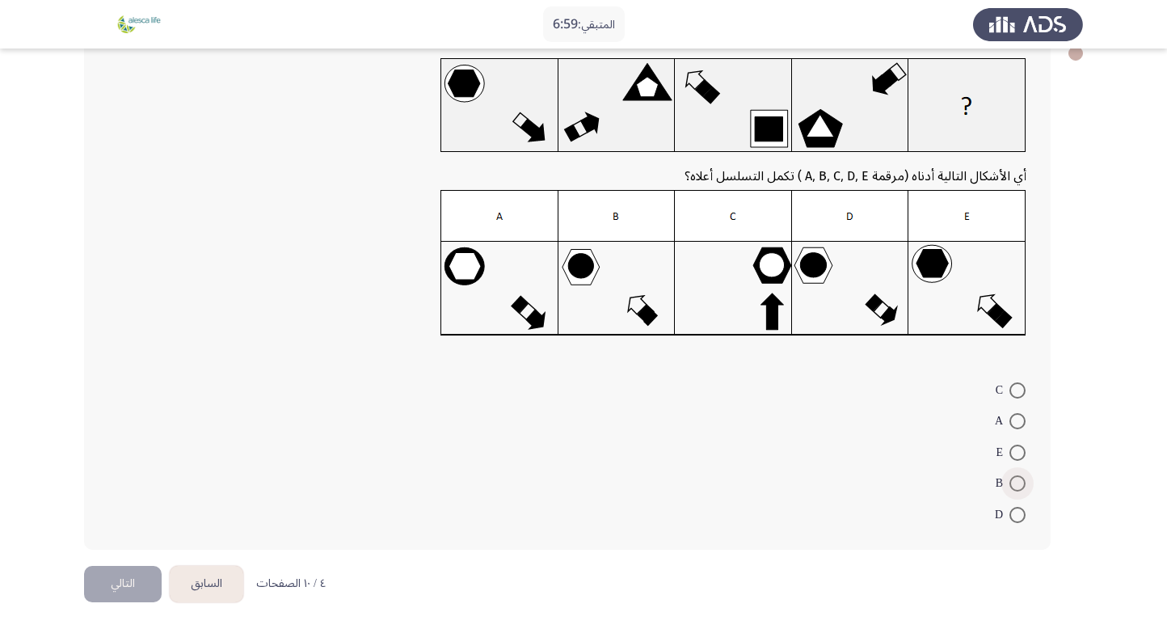
click at [1025, 483] on span at bounding box center [1018, 483] width 16 height 16
click at [1025, 483] on input "B" at bounding box center [1018, 483] width 16 height 16
radio input "true"
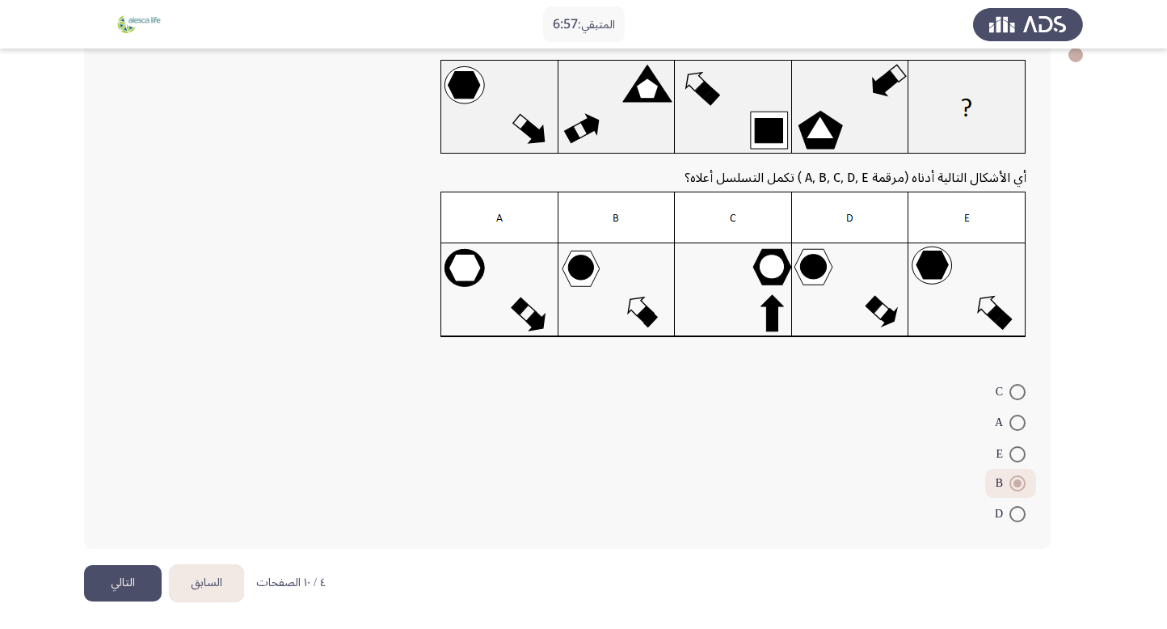
click at [128, 581] on button "التالي" at bounding box center [123, 583] width 78 height 36
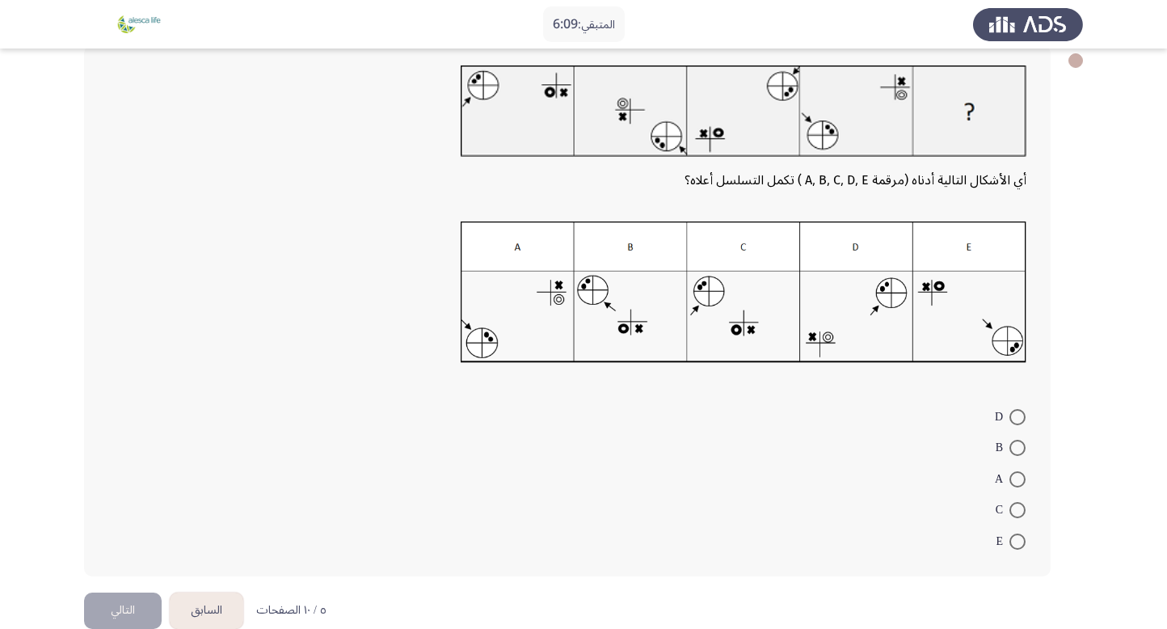
scroll to position [94, 0]
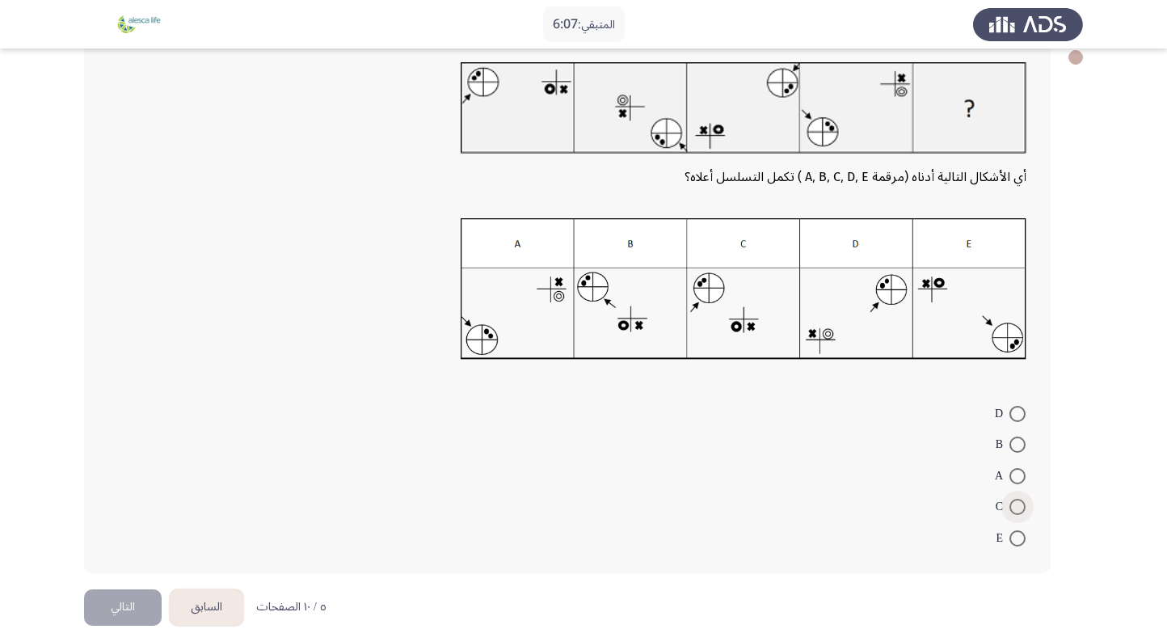
click at [1011, 502] on span at bounding box center [1018, 507] width 16 height 16
click at [1011, 502] on input "C" at bounding box center [1018, 507] width 16 height 16
radio input "true"
click at [123, 597] on button "التالي" at bounding box center [123, 605] width 78 height 36
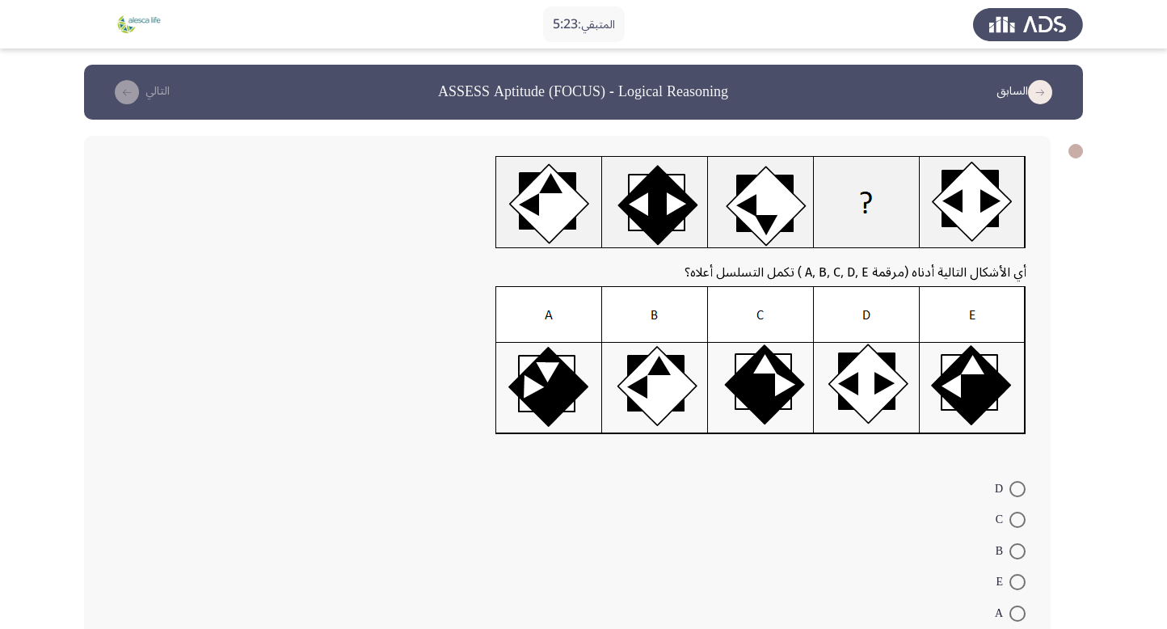
scroll to position [99, 0]
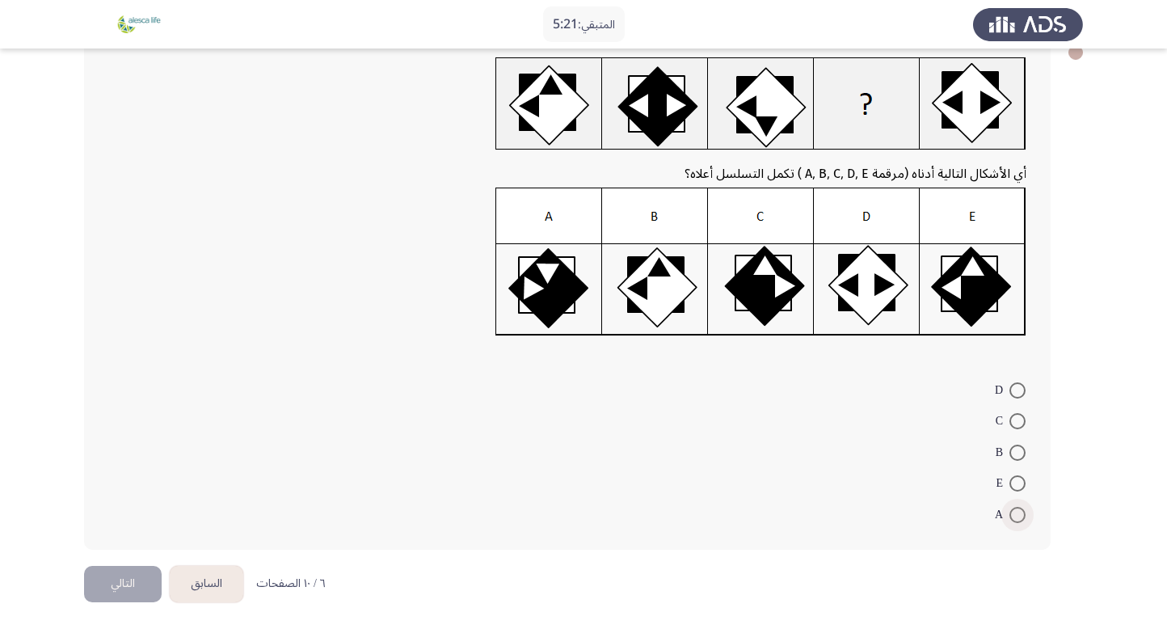
click at [1013, 512] on span at bounding box center [1018, 515] width 16 height 16
click at [1013, 512] on input "A" at bounding box center [1018, 515] width 16 height 16
radio input "true"
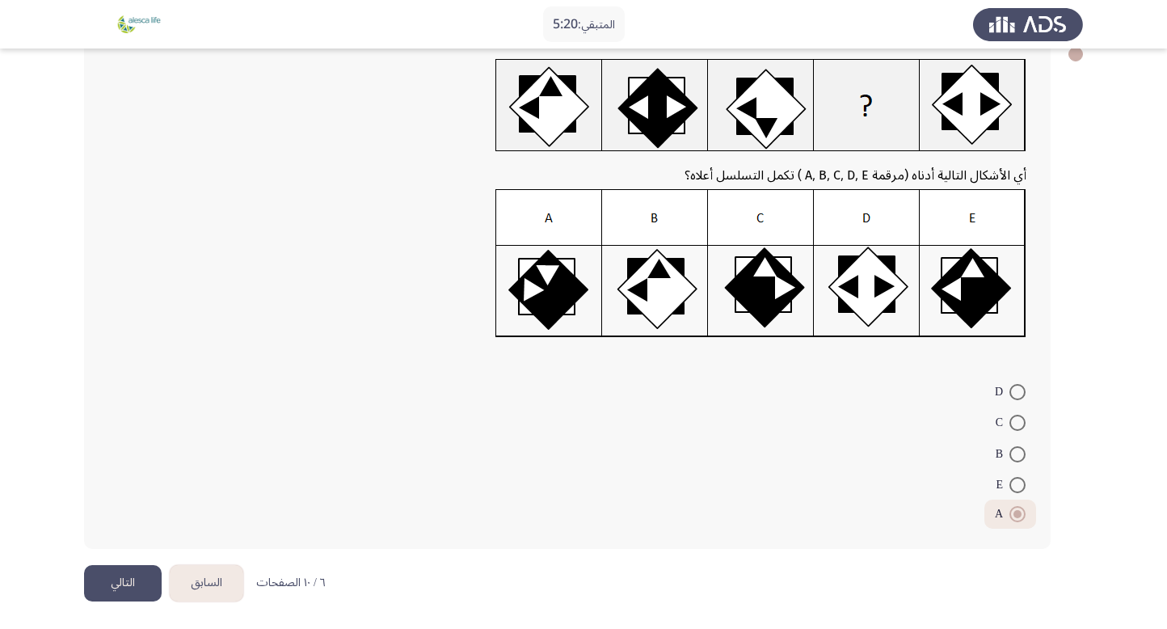
click at [122, 586] on button "التالي" at bounding box center [123, 583] width 78 height 36
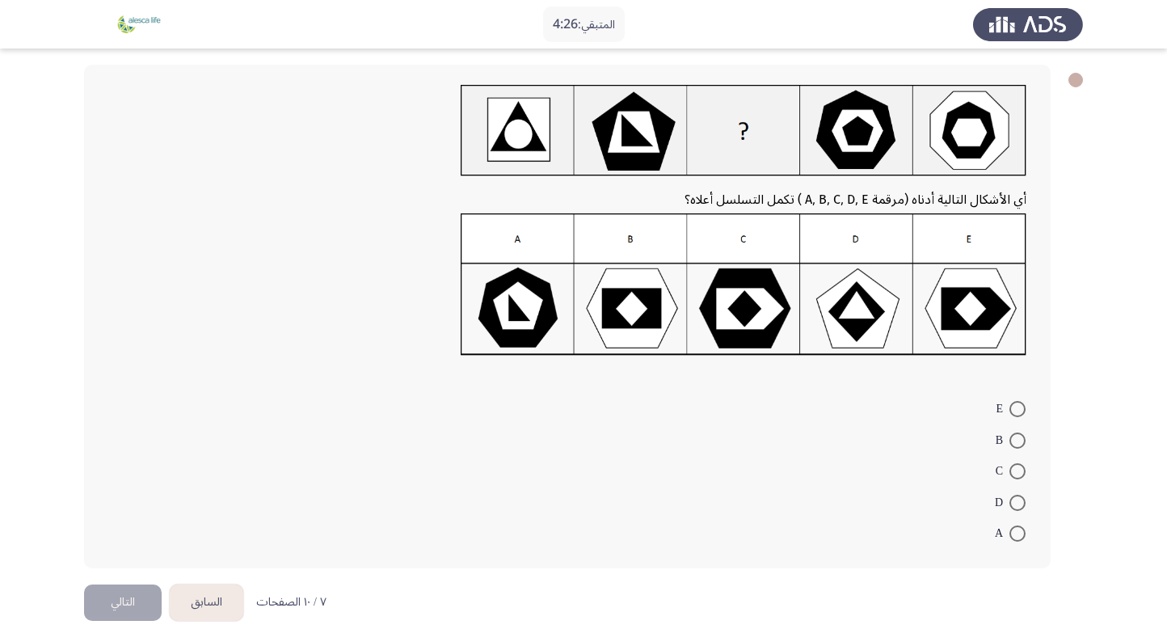
scroll to position [91, 0]
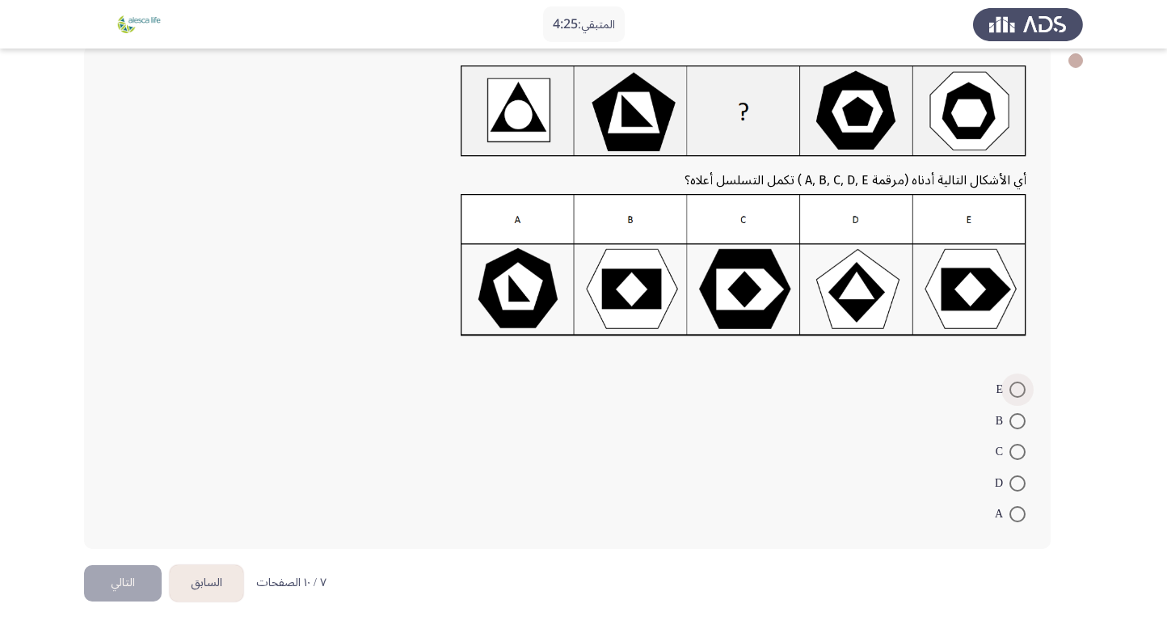
click at [1015, 386] on span at bounding box center [1018, 390] width 16 height 16
click at [1015, 386] on input "E" at bounding box center [1018, 390] width 16 height 16
radio input "true"
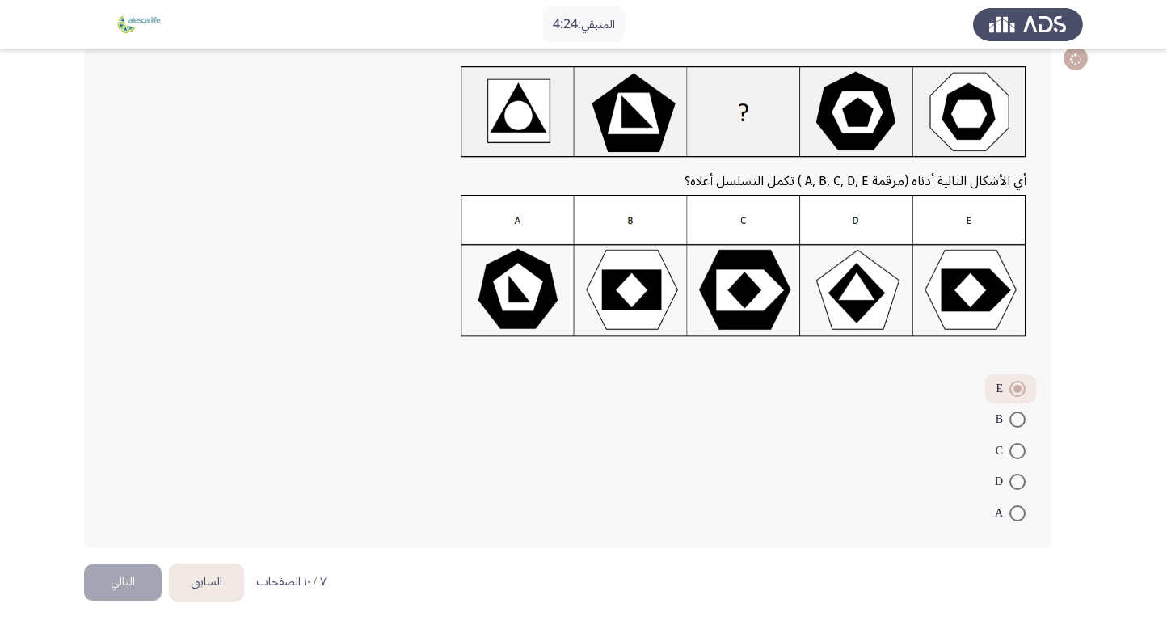
scroll to position [88, 0]
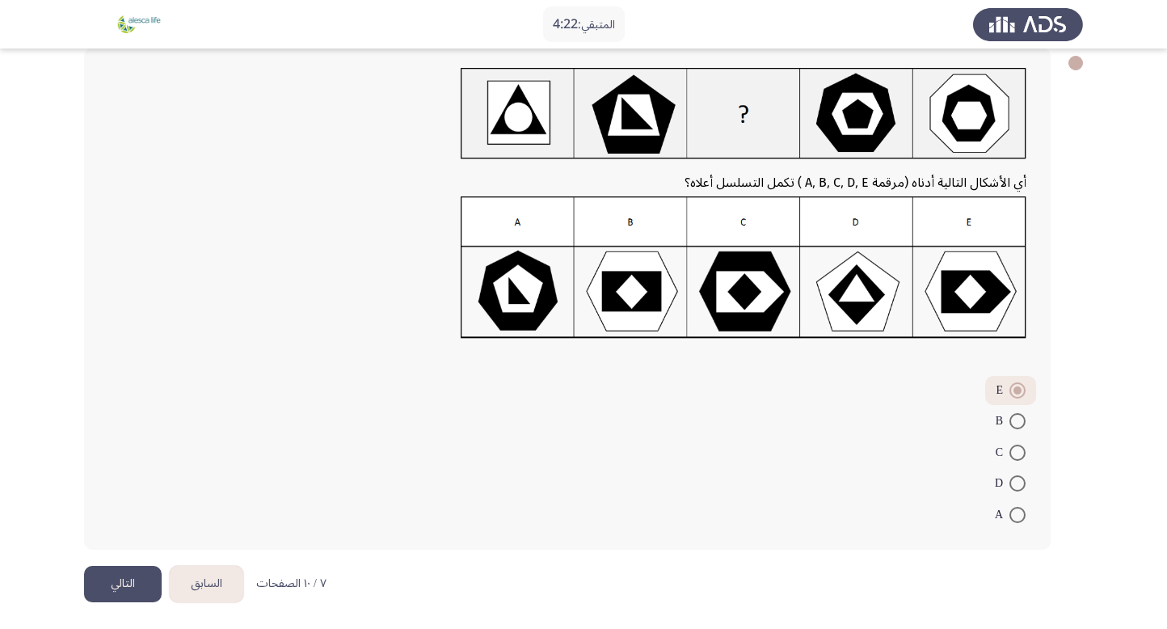
click at [107, 577] on button "التالي" at bounding box center [123, 584] width 78 height 36
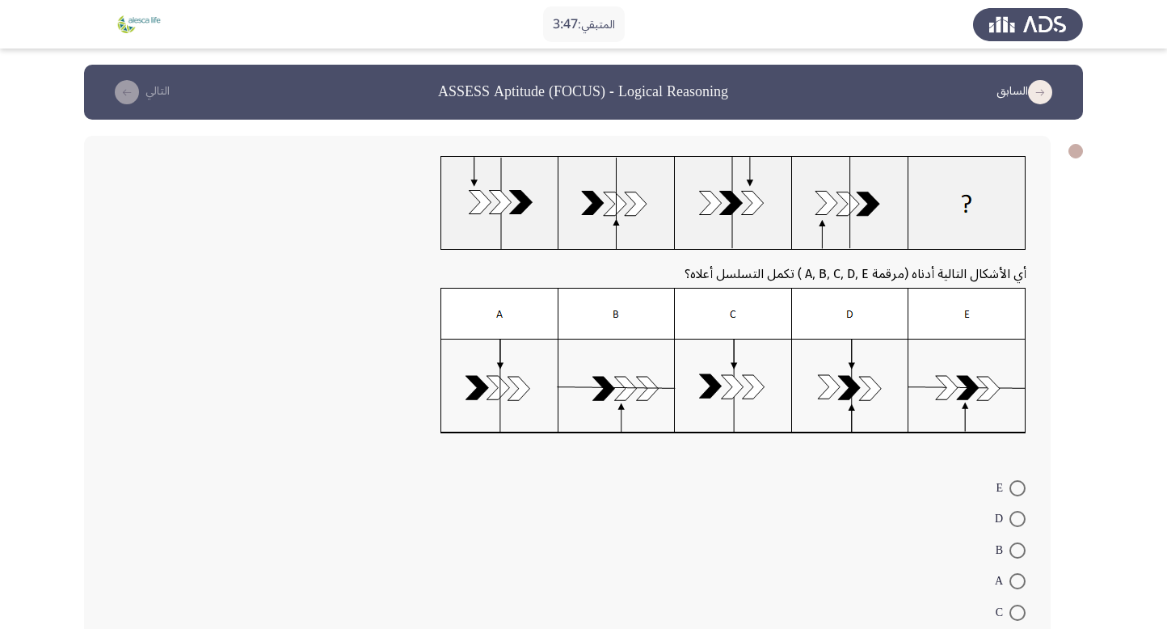
scroll to position [98, 0]
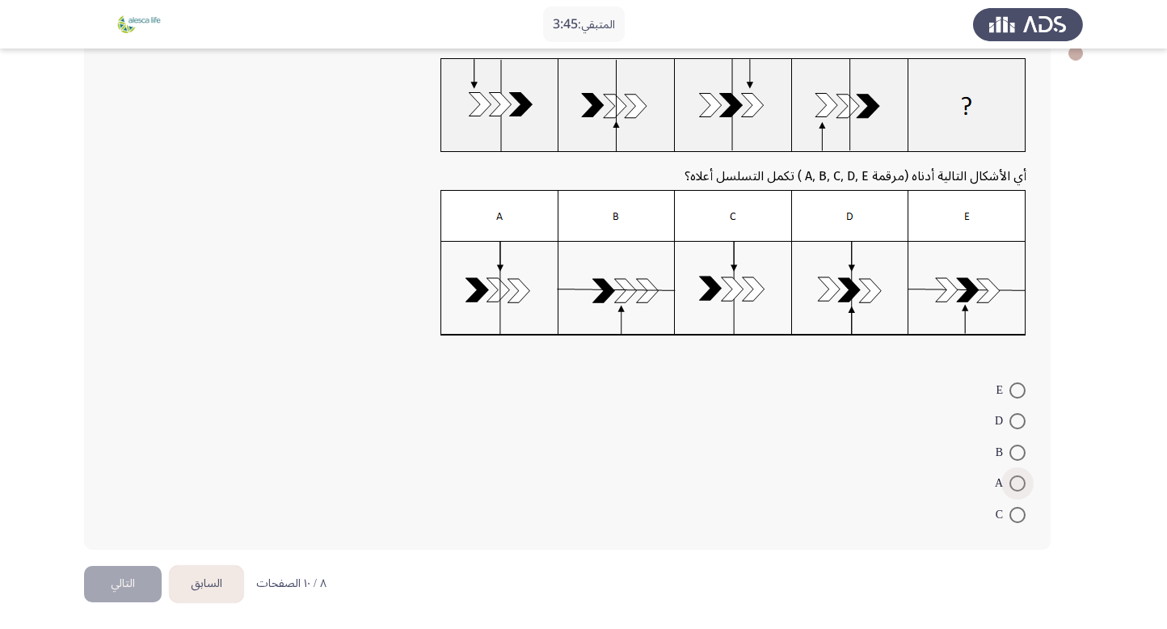
click at [1011, 483] on span at bounding box center [1018, 483] width 16 height 16
click at [1011, 483] on input "A" at bounding box center [1018, 483] width 16 height 16
radio input "true"
click at [112, 585] on button "التالي" at bounding box center [123, 583] width 78 height 36
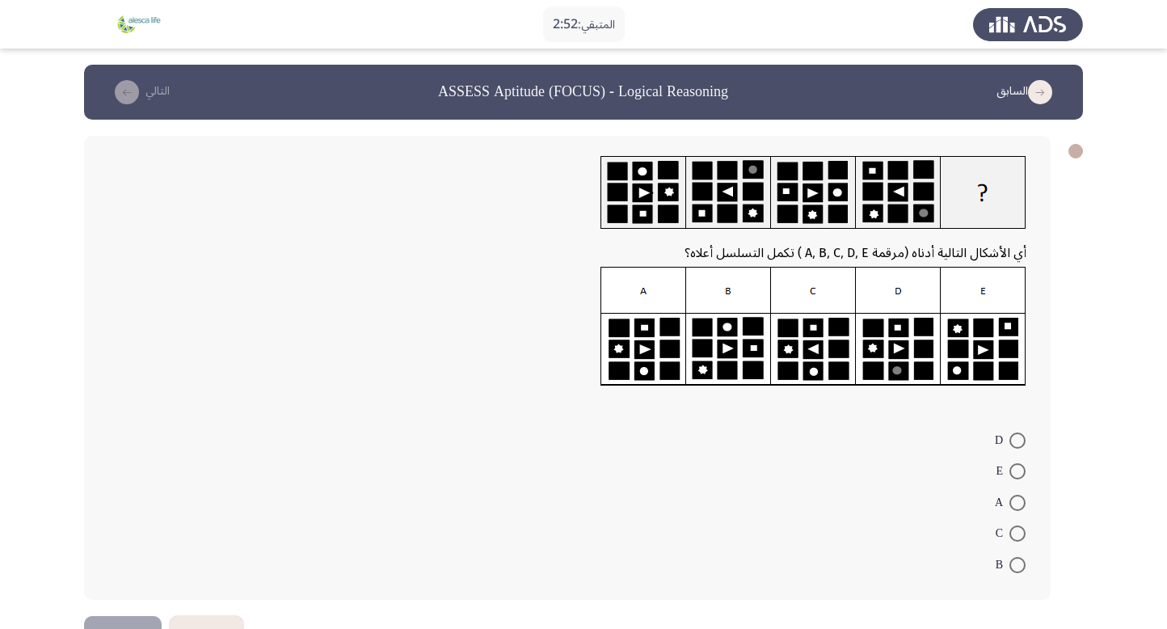
scroll to position [50, 0]
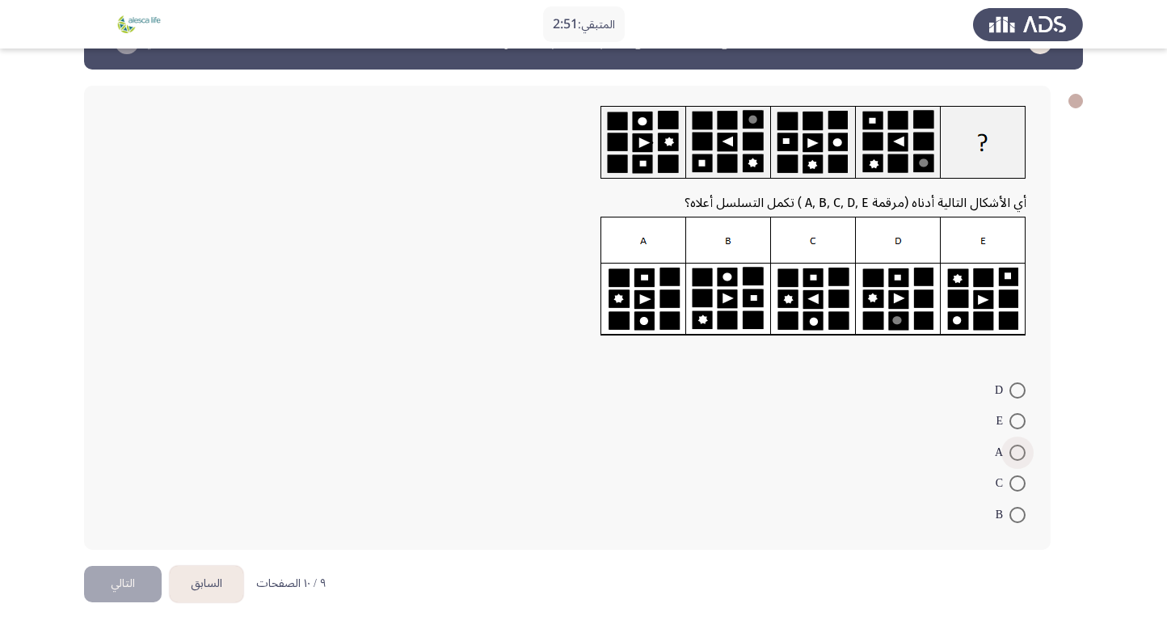
click at [1012, 451] on span at bounding box center [1018, 453] width 16 height 16
click at [1012, 451] on input "A" at bounding box center [1018, 453] width 16 height 16
radio input "true"
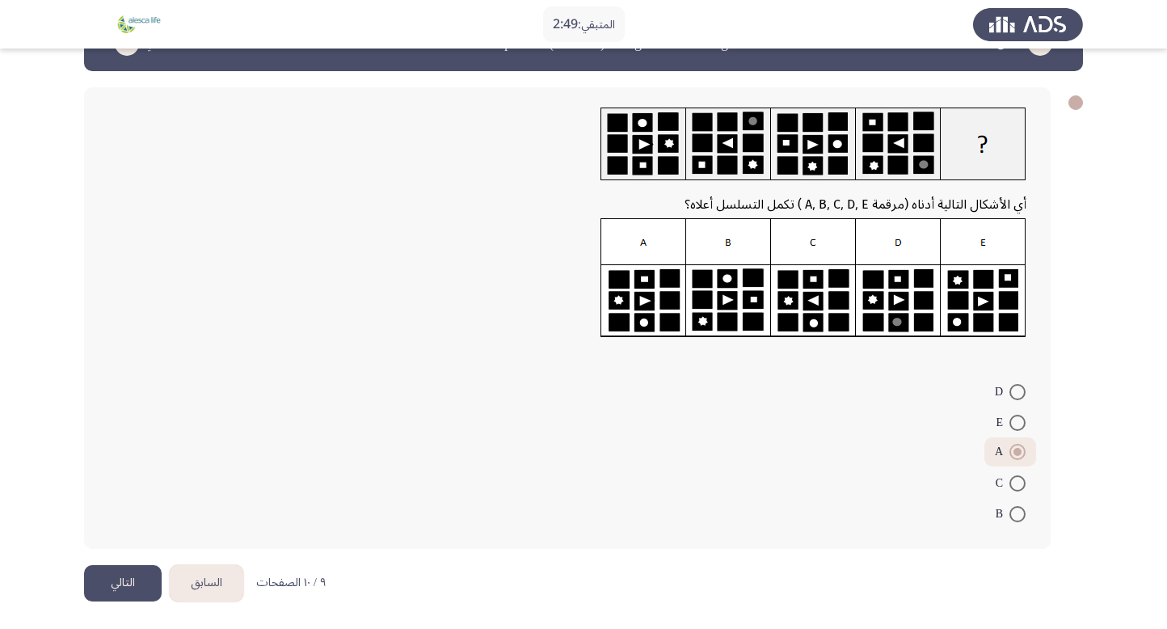
click at [112, 573] on button "التالي" at bounding box center [123, 583] width 78 height 36
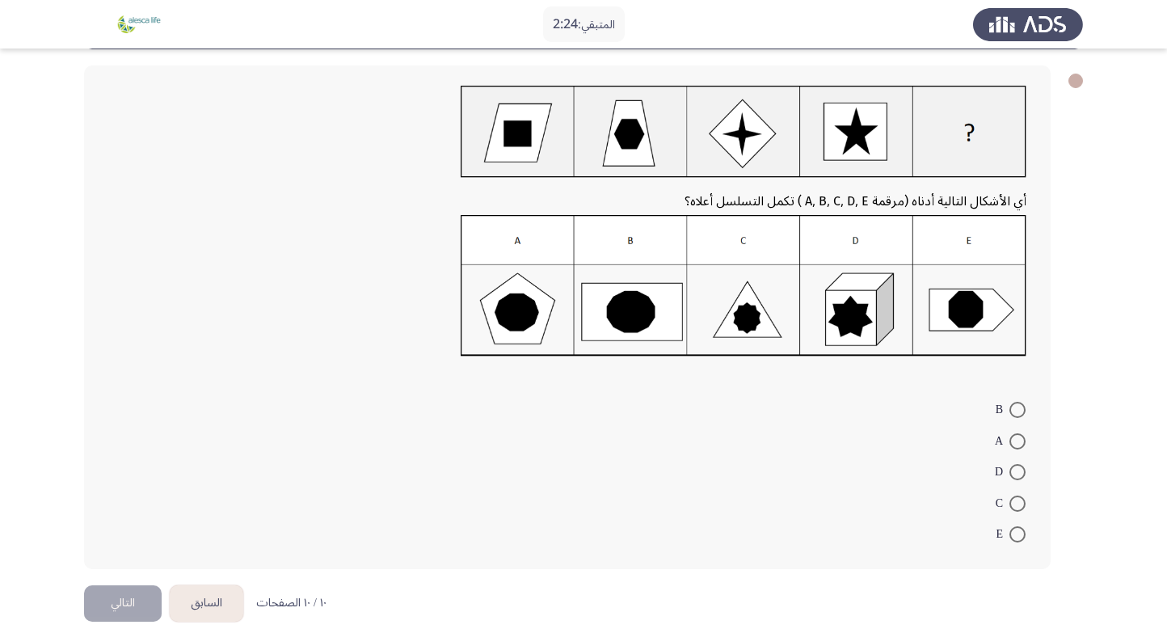
scroll to position [71, 0]
click at [1012, 412] on span at bounding box center [1018, 409] width 16 height 16
click at [1012, 412] on input "B" at bounding box center [1018, 409] width 16 height 16
radio input "true"
click at [109, 600] on button "التالي" at bounding box center [123, 601] width 78 height 36
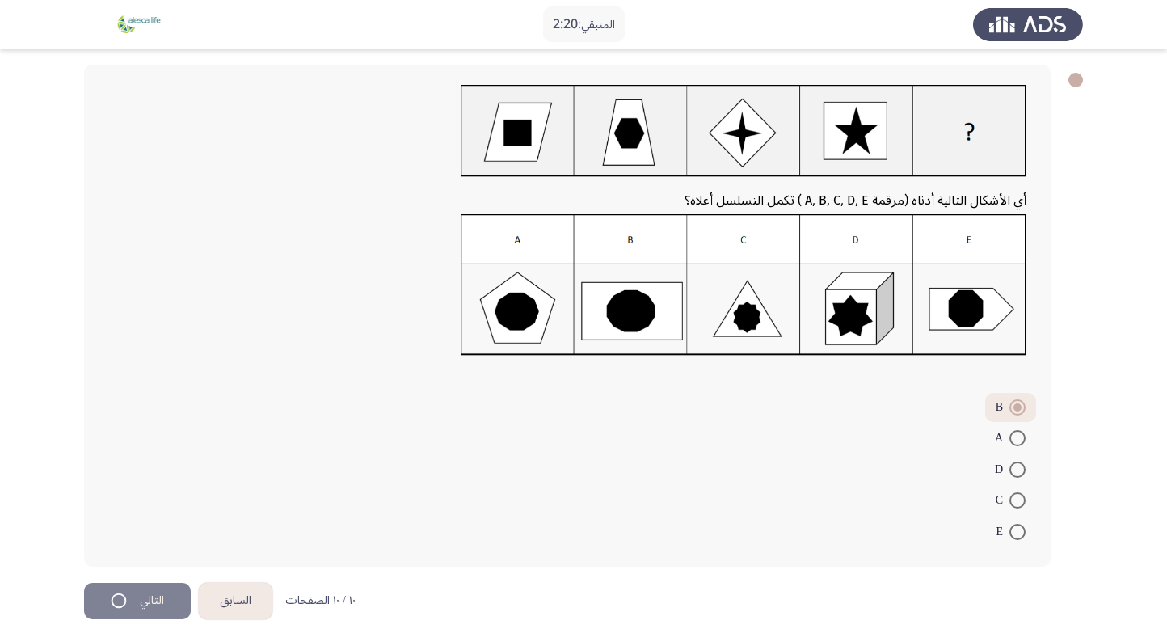
scroll to position [0, 0]
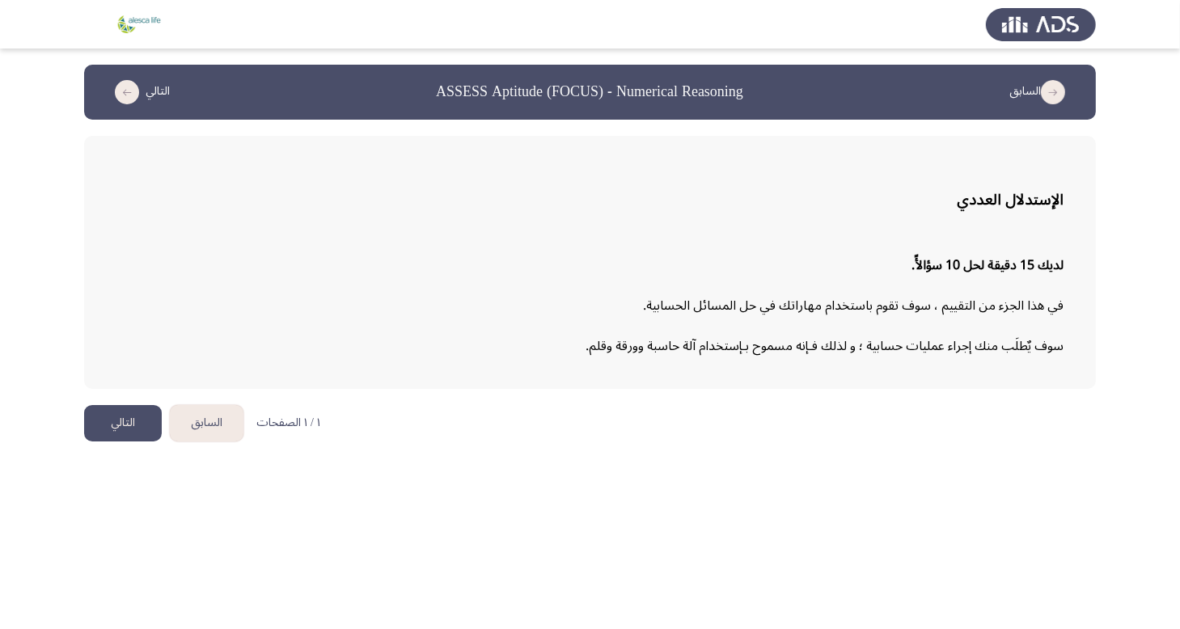
click at [842, 435] on html "السابق ASSESS Aptitude (FOCUS) - Numerical Reasoning التالي الإستدلال العددي لد…" at bounding box center [590, 229] width 1180 height 458
click at [115, 418] on button "التالي" at bounding box center [123, 423] width 78 height 36
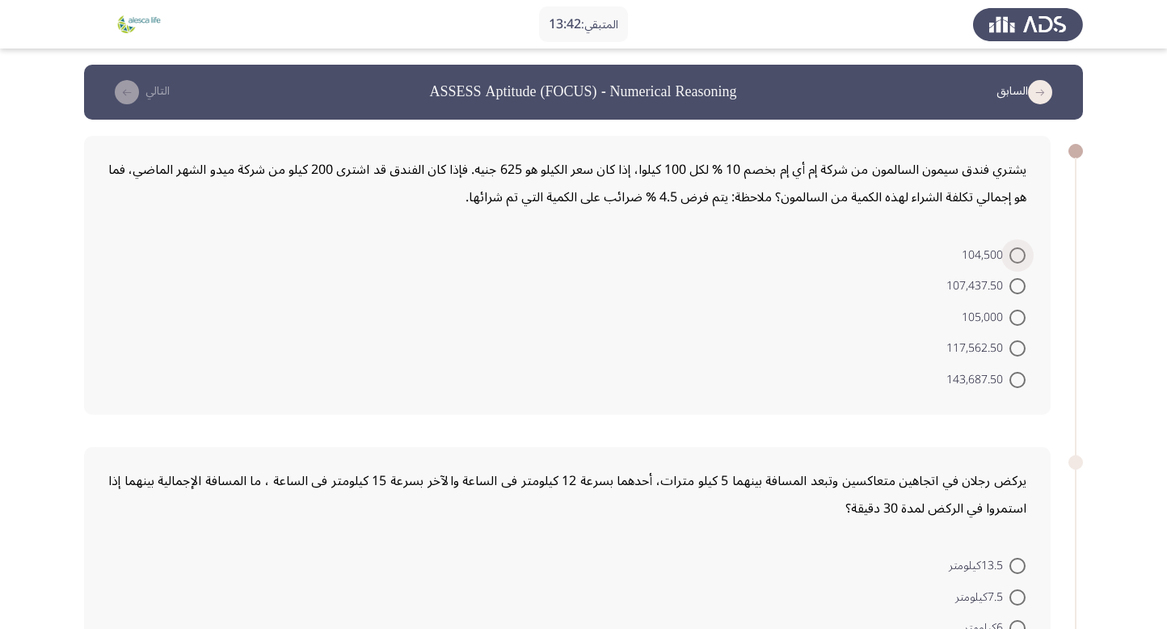
click at [1020, 257] on span at bounding box center [1018, 255] width 16 height 16
click at [1020, 257] on input "104,500" at bounding box center [1018, 255] width 16 height 16
radio input "true"
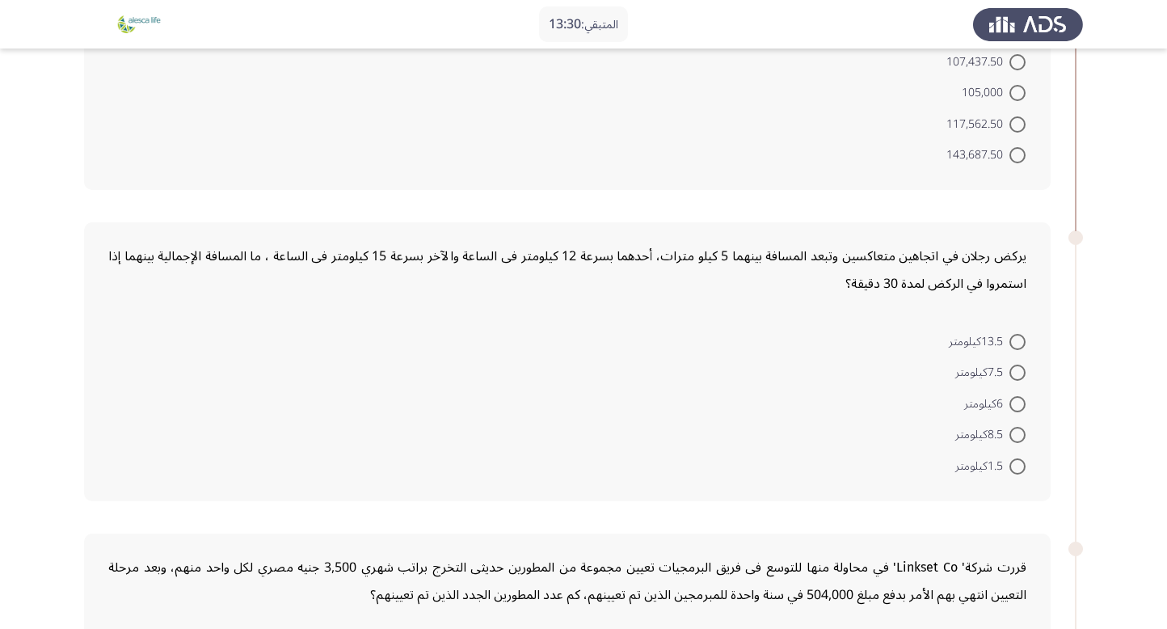
scroll to position [223, 0]
click at [1012, 433] on span at bounding box center [1018, 434] width 16 height 16
click at [1012, 433] on input "8.5كيلومتر" at bounding box center [1018, 434] width 16 height 16
radio input "true"
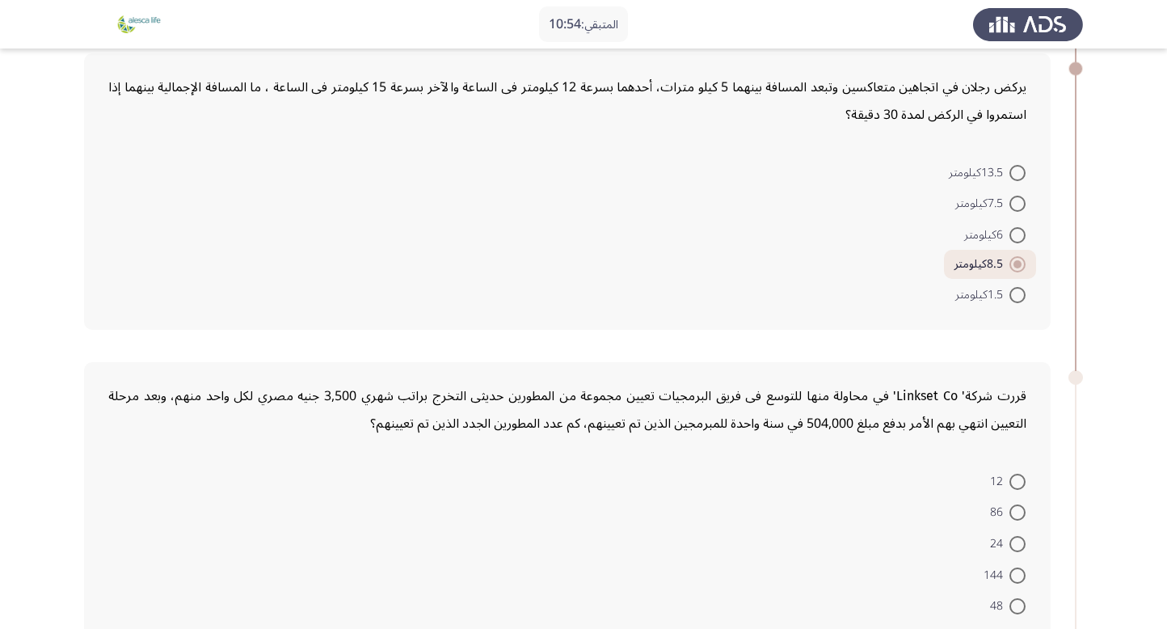
scroll to position [392, 0]
click at [1015, 475] on span at bounding box center [1018, 481] width 16 height 16
click at [1015, 475] on input "12" at bounding box center [1018, 481] width 16 height 16
radio input "true"
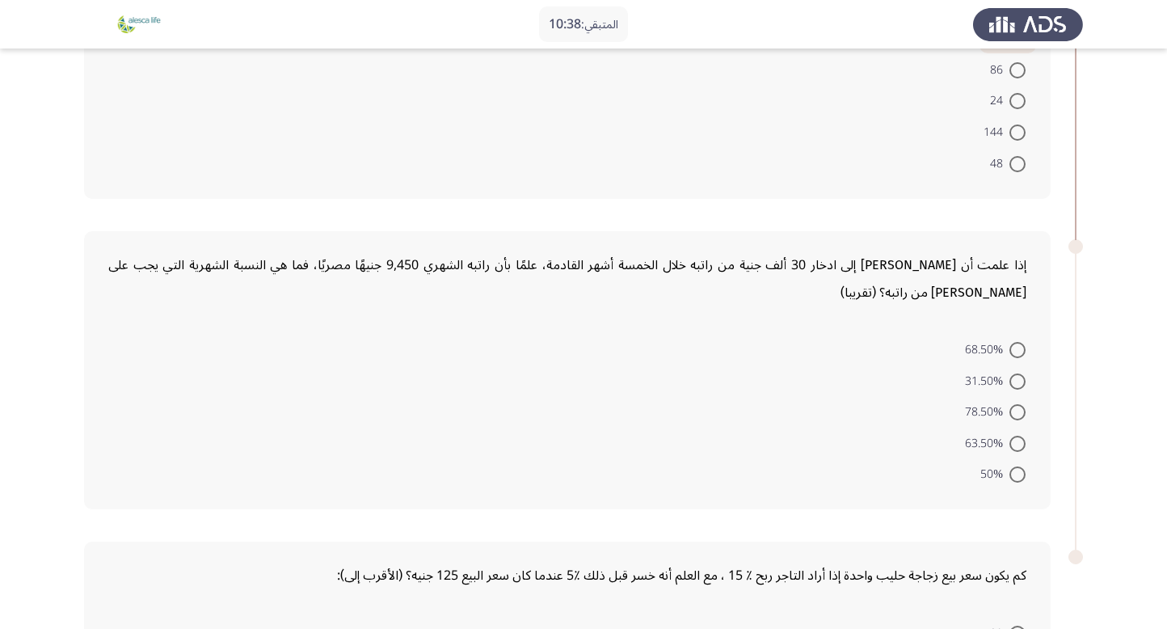
scroll to position [834, 0]
click at [1016, 434] on span at bounding box center [1018, 442] width 16 height 16
click at [1016, 434] on input "63.50%" at bounding box center [1018, 442] width 16 height 16
radio input "true"
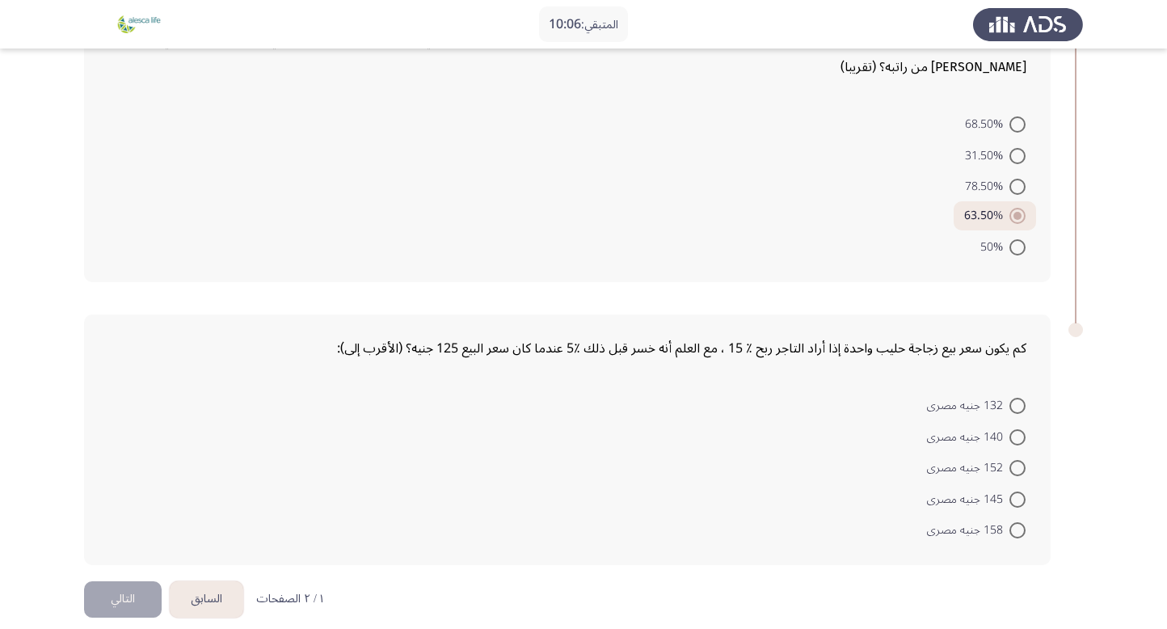
scroll to position [1058, 0]
click at [1022, 462] on span at bounding box center [1018, 468] width 16 height 16
click at [1022, 462] on input "152 جنيه مصرى" at bounding box center [1018, 468] width 16 height 16
radio input "true"
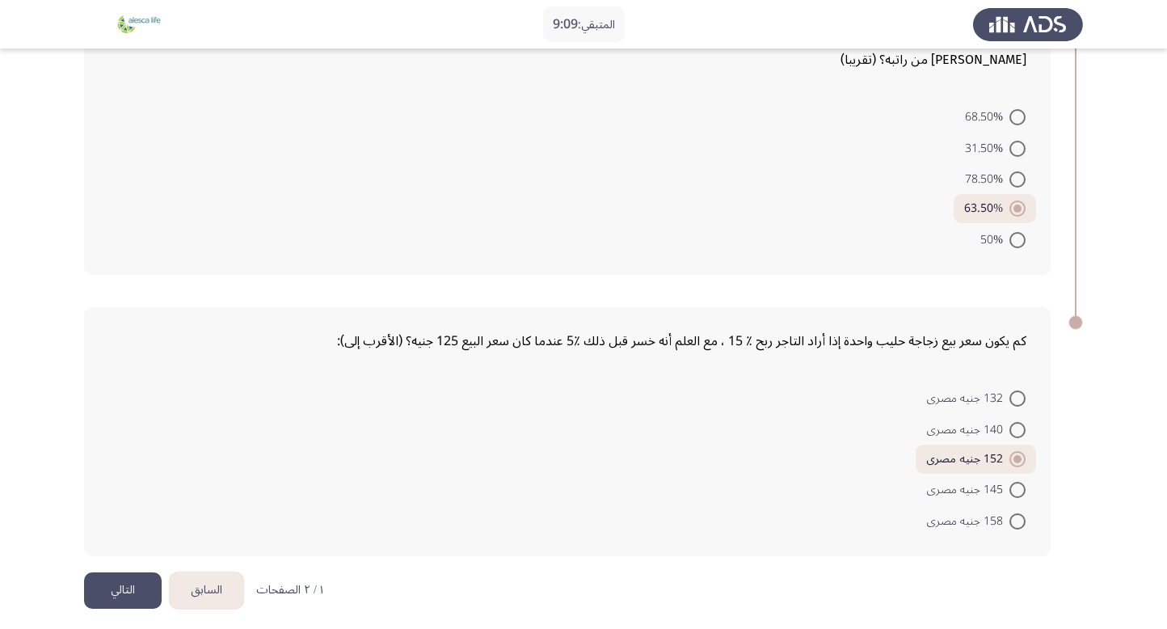
click at [143, 583] on button "التالي" at bounding box center [123, 590] width 78 height 36
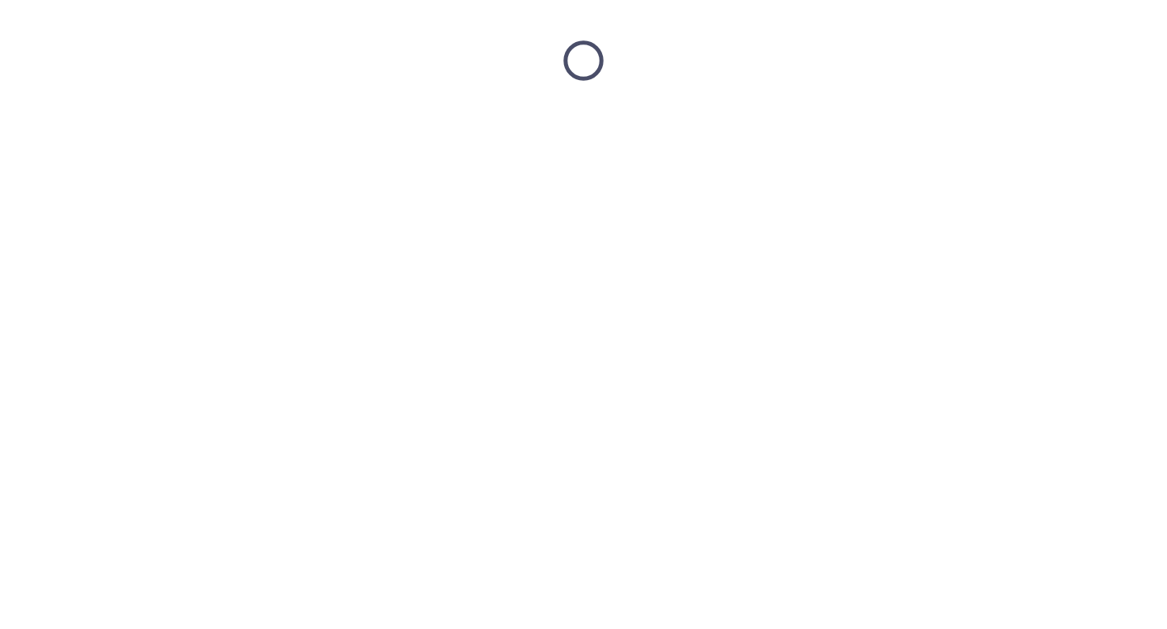
scroll to position [0, 0]
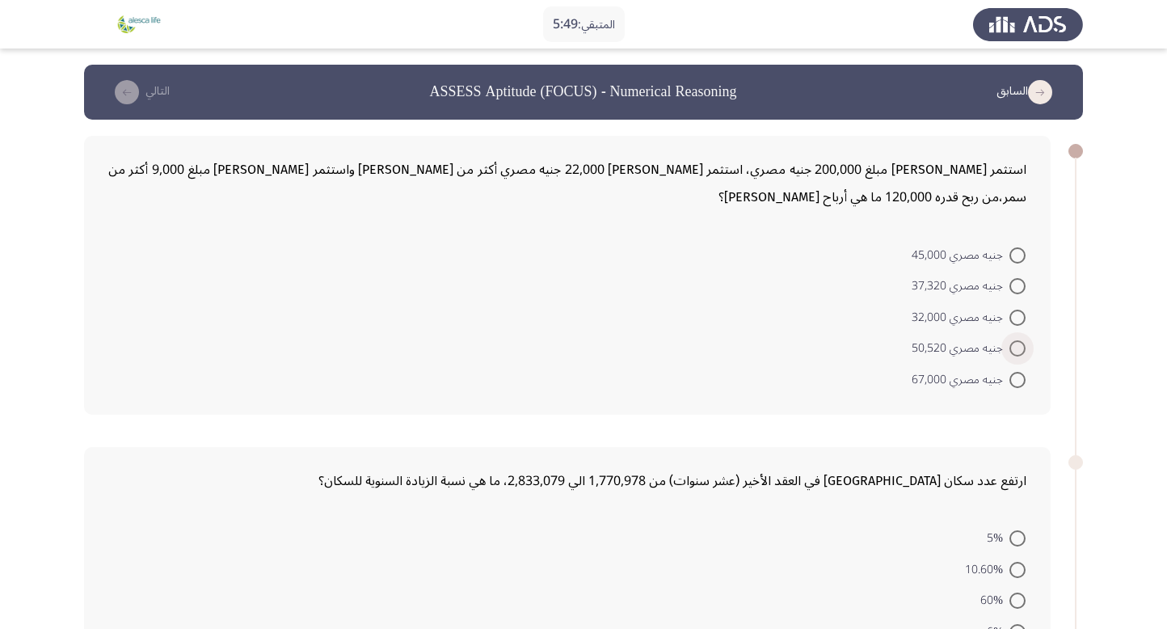
click at [1015, 344] on span at bounding box center [1018, 348] width 16 height 16
click at [1015, 344] on input "جنيه مصري 50,520" at bounding box center [1018, 348] width 16 height 16
radio input "true"
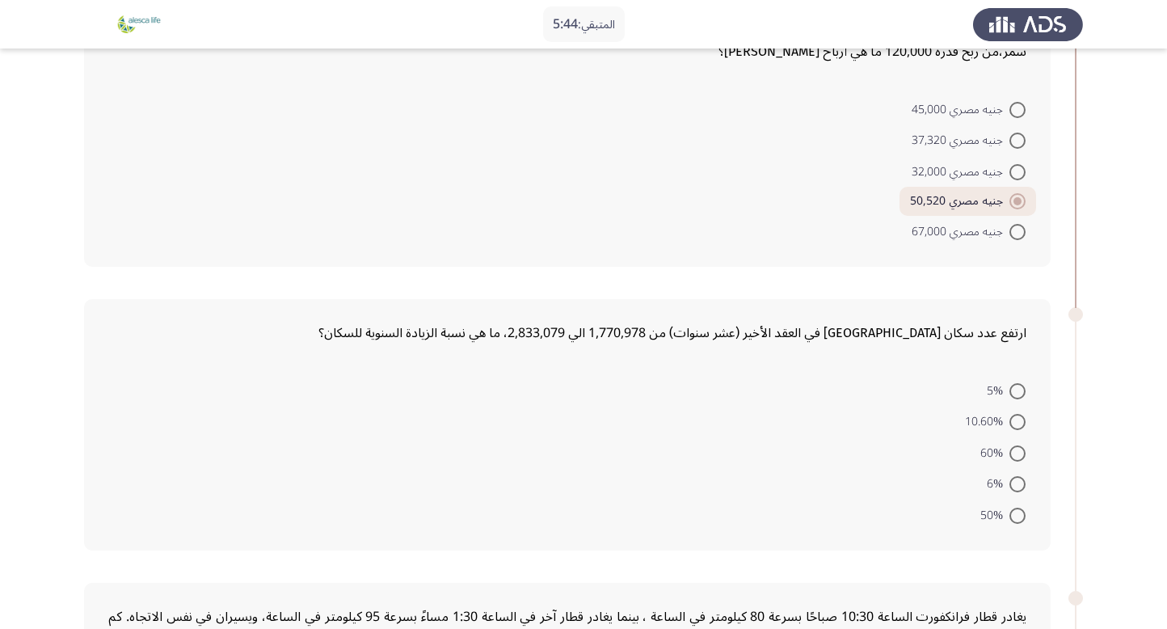
scroll to position [145, 0]
click at [1018, 452] on span at bounding box center [1018, 454] width 16 height 16
click at [1018, 452] on input "60%" at bounding box center [1018, 454] width 16 height 16
radio input "true"
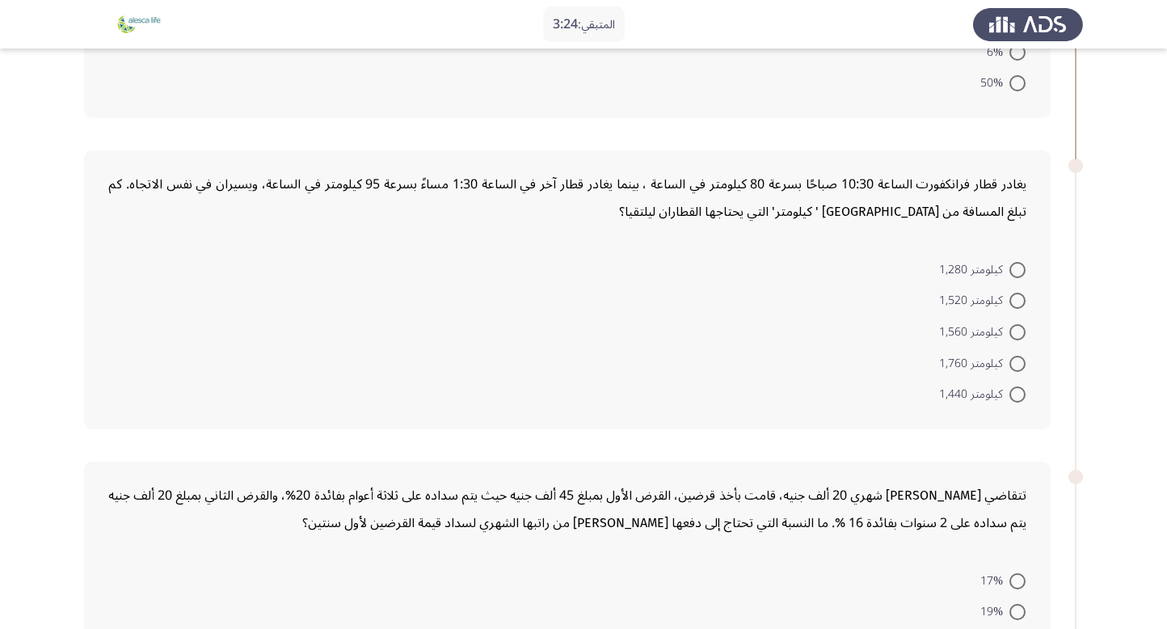
scroll to position [576, 0]
click at [1016, 292] on span at bounding box center [1018, 300] width 16 height 16
click at [1016, 292] on input "كيلومتر 1,520" at bounding box center [1018, 300] width 16 height 16
radio input "true"
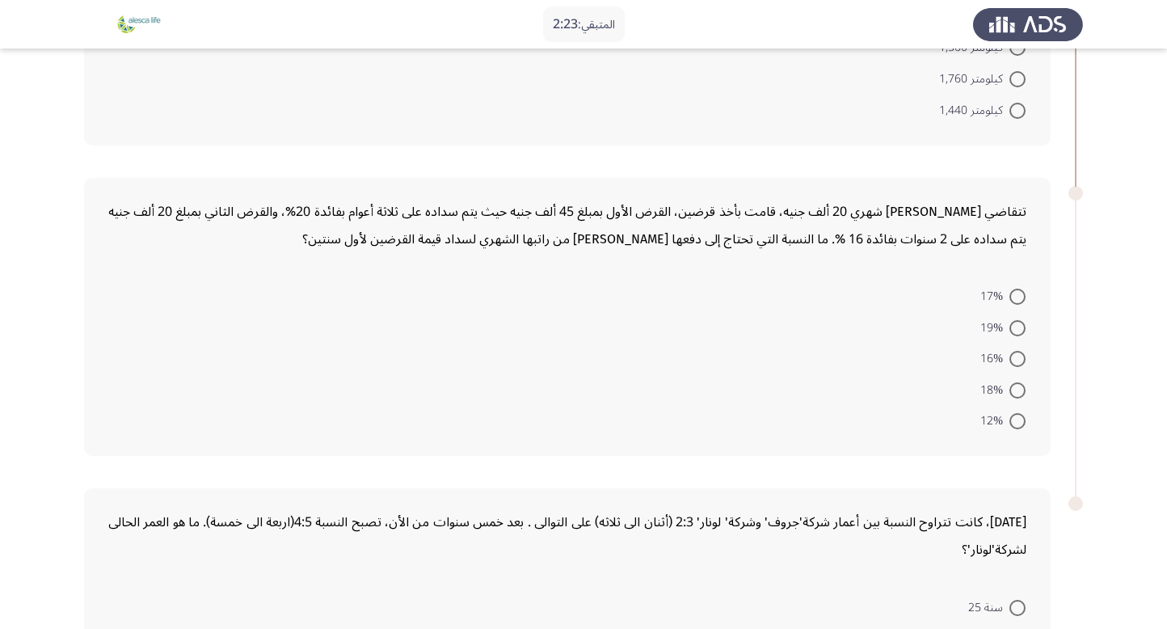
scroll to position [859, 0]
click at [1019, 421] on span at bounding box center [1018, 420] width 16 height 16
click at [1019, 421] on input "12%" at bounding box center [1018, 420] width 16 height 16
radio input "true"
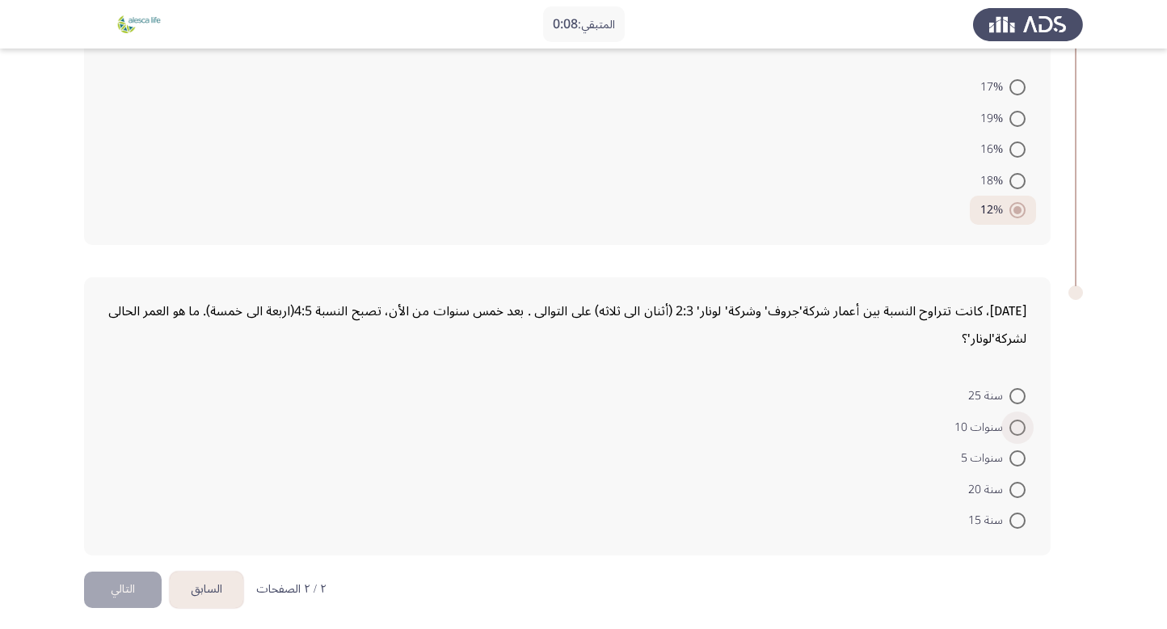
click at [1015, 423] on span at bounding box center [1018, 428] width 16 height 16
click at [1015, 423] on input "سنوات 10" at bounding box center [1018, 428] width 16 height 16
radio input "true"
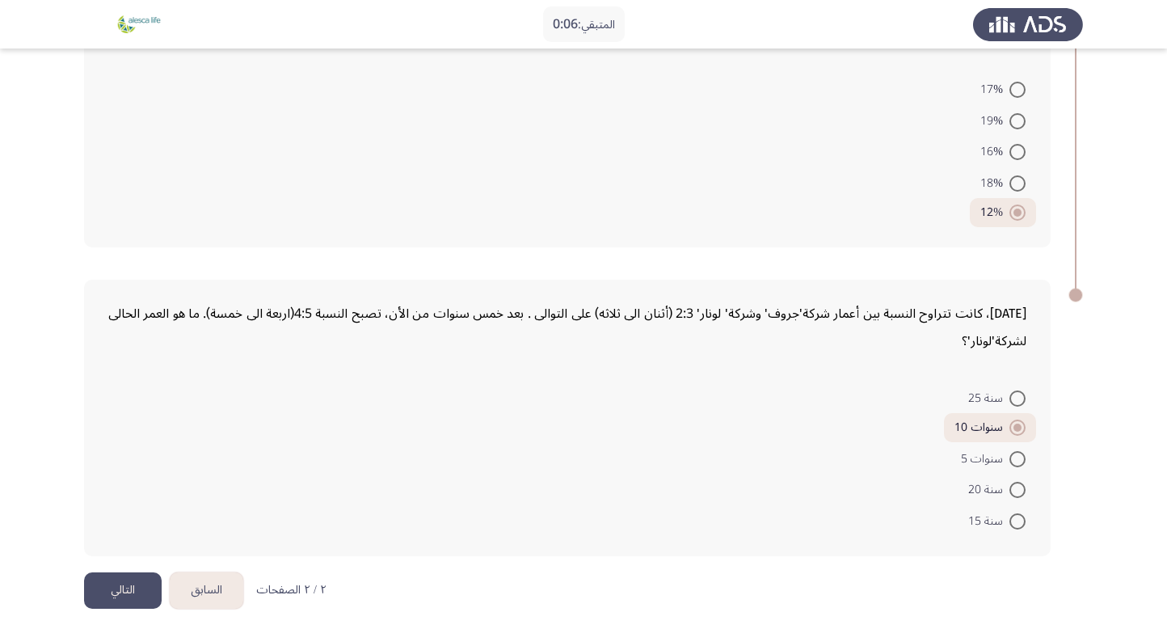
click at [127, 586] on button "التالي" at bounding box center [123, 590] width 78 height 36
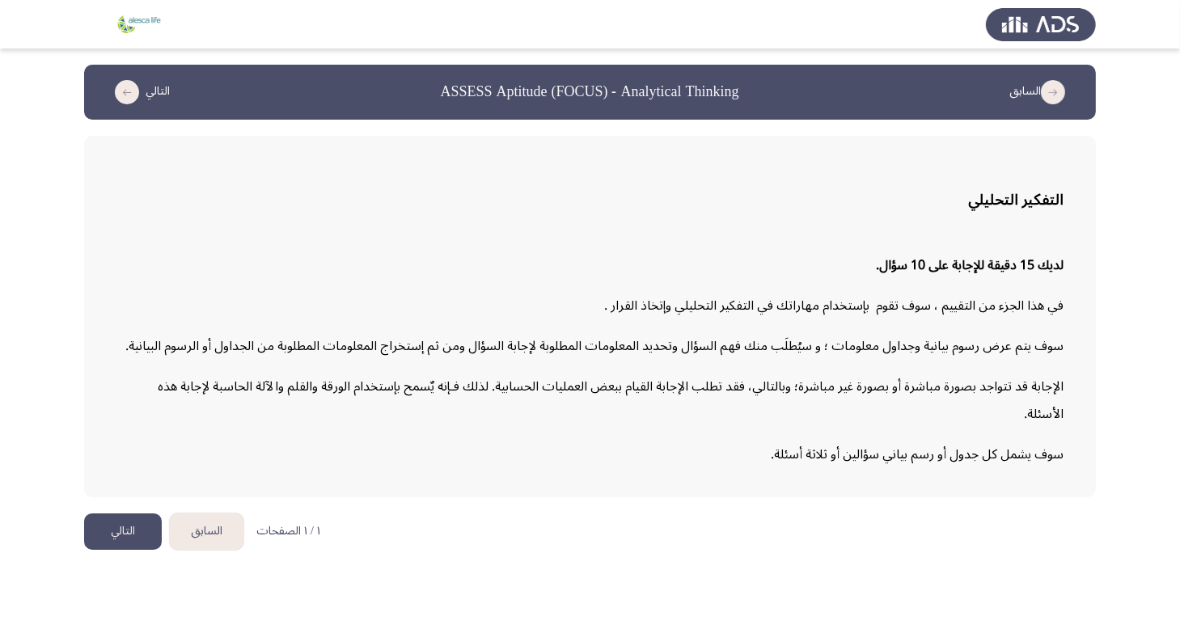
click at [102, 521] on button "التالي" at bounding box center [123, 531] width 78 height 36
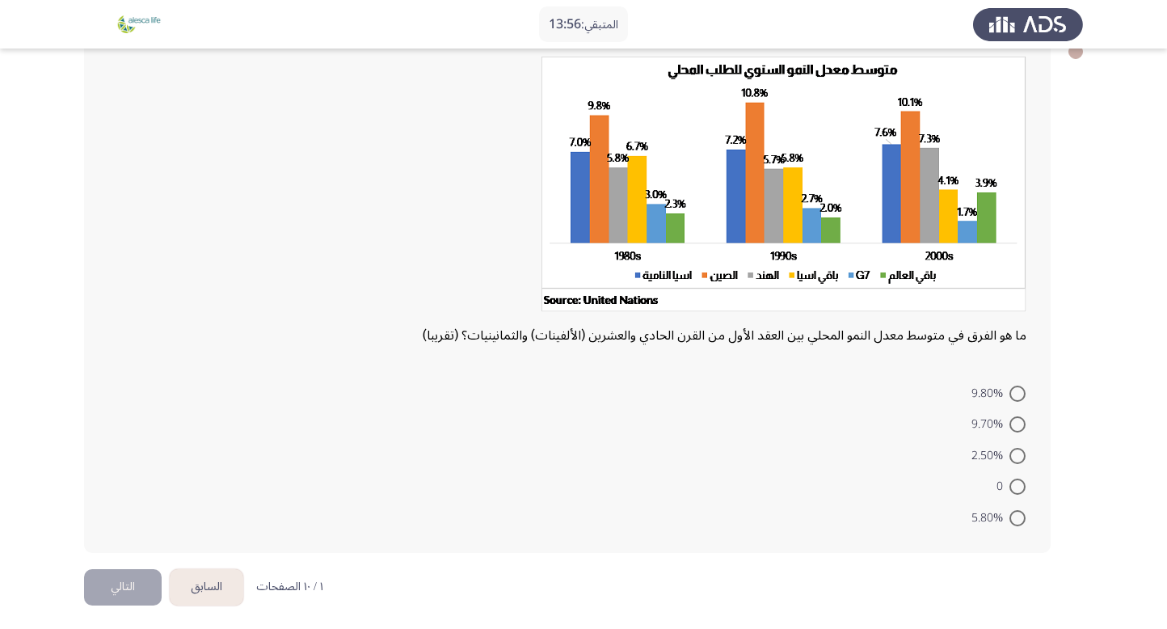
scroll to position [100, 0]
click at [1012, 420] on span at bounding box center [1018, 424] width 16 height 16
click at [1012, 420] on input "9.70%" at bounding box center [1018, 424] width 16 height 16
radio input "true"
click at [117, 585] on button "التالي" at bounding box center [123, 584] width 78 height 36
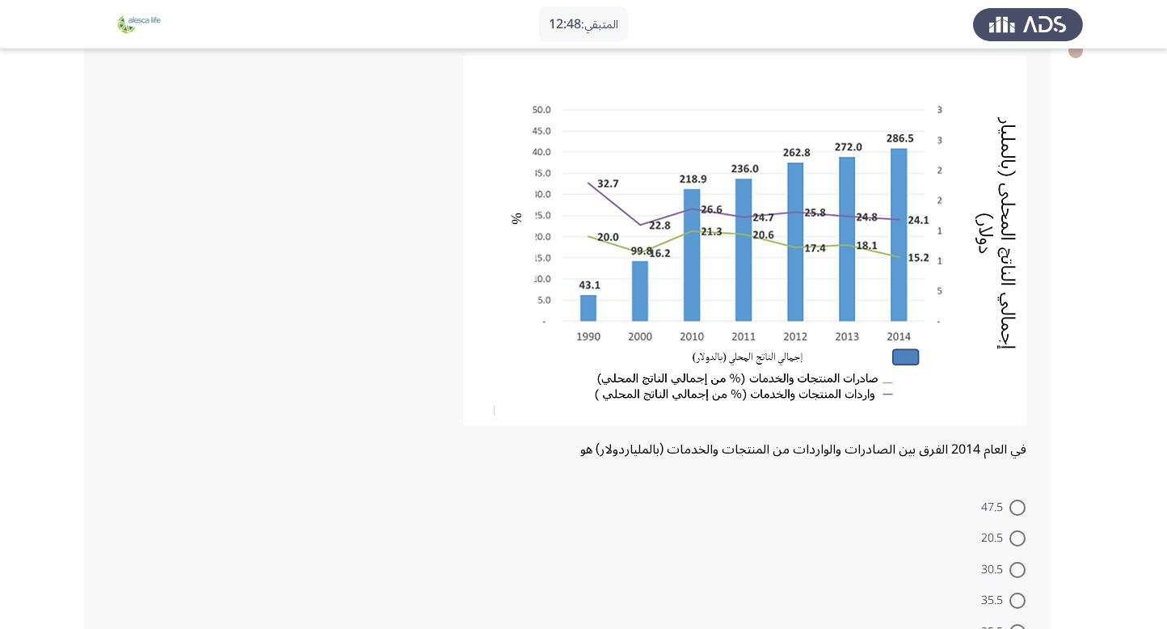
scroll to position [217, 0]
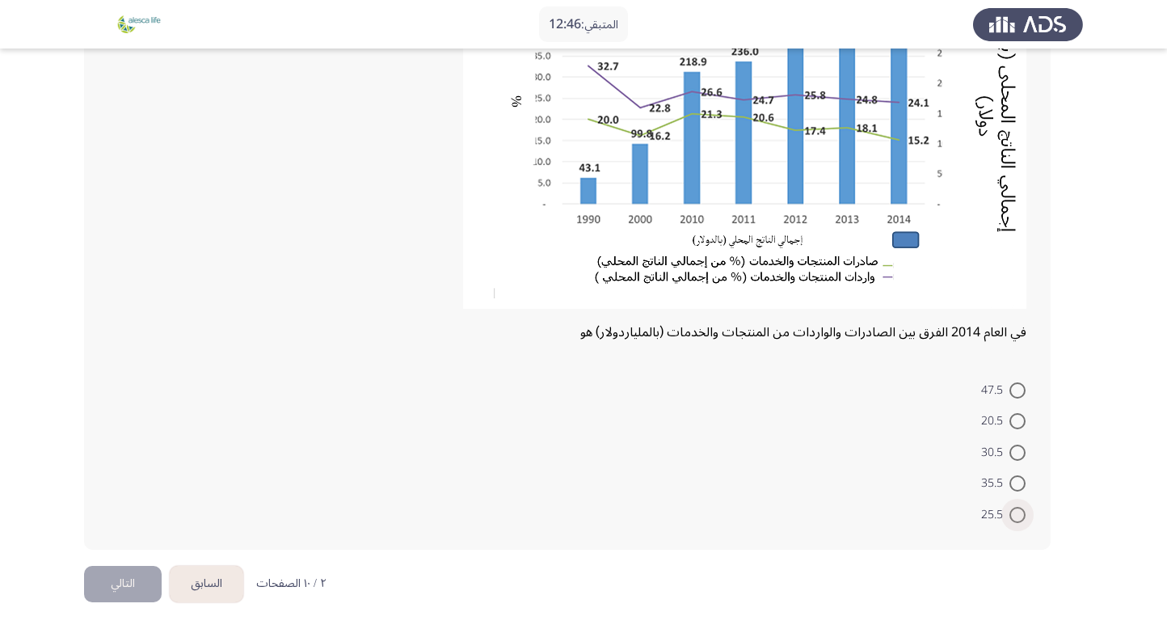
click at [1024, 518] on span at bounding box center [1018, 515] width 16 height 16
click at [1024, 518] on input "25.5" at bounding box center [1018, 515] width 16 height 16
radio input "true"
click at [110, 576] on button "التالي" at bounding box center [123, 583] width 78 height 36
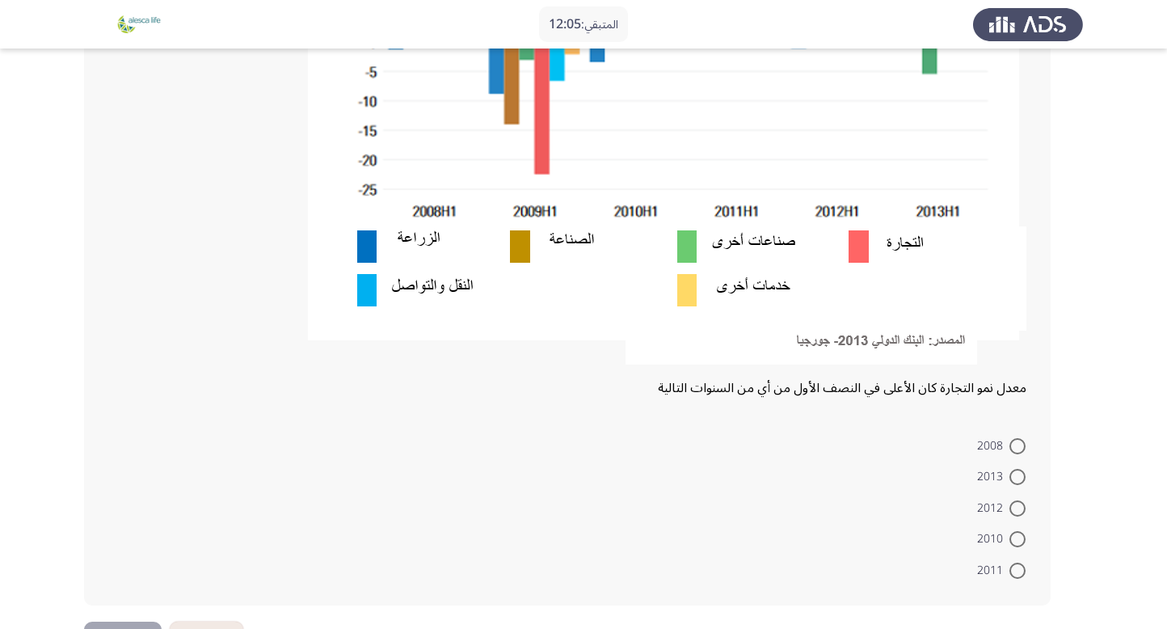
scroll to position [389, 0]
click at [1009, 437] on span "2008" at bounding box center [993, 445] width 32 height 19
click at [1010, 437] on input "2008" at bounding box center [1018, 445] width 16 height 16
radio input "true"
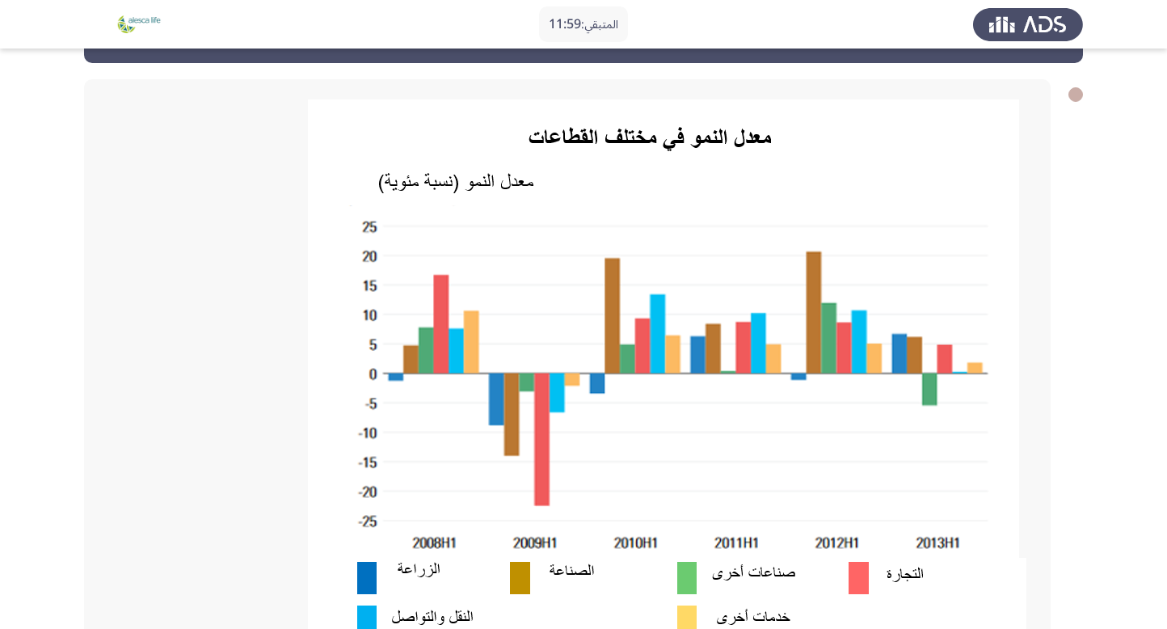
scroll to position [442, 0]
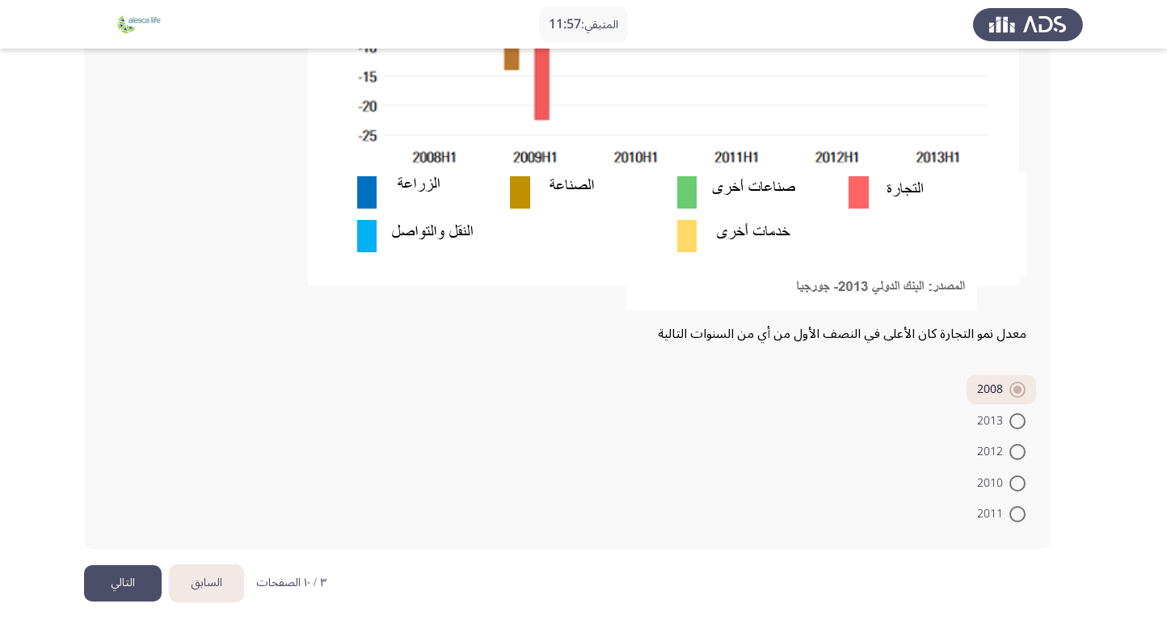
click at [103, 576] on button "التالي" at bounding box center [123, 583] width 78 height 36
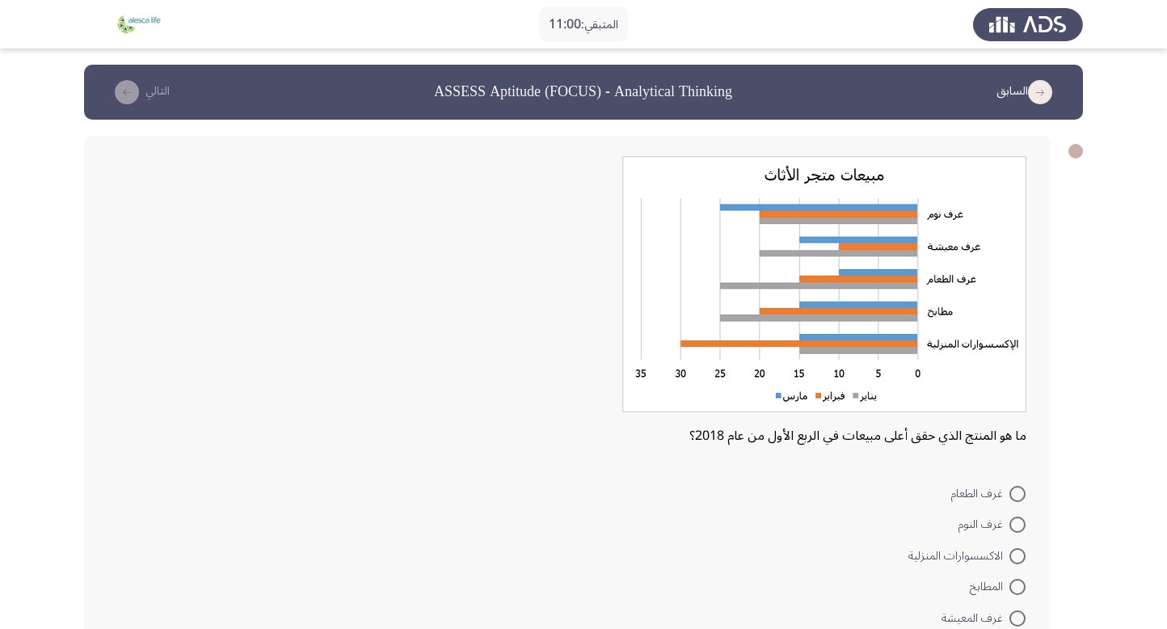
scroll to position [103, 0]
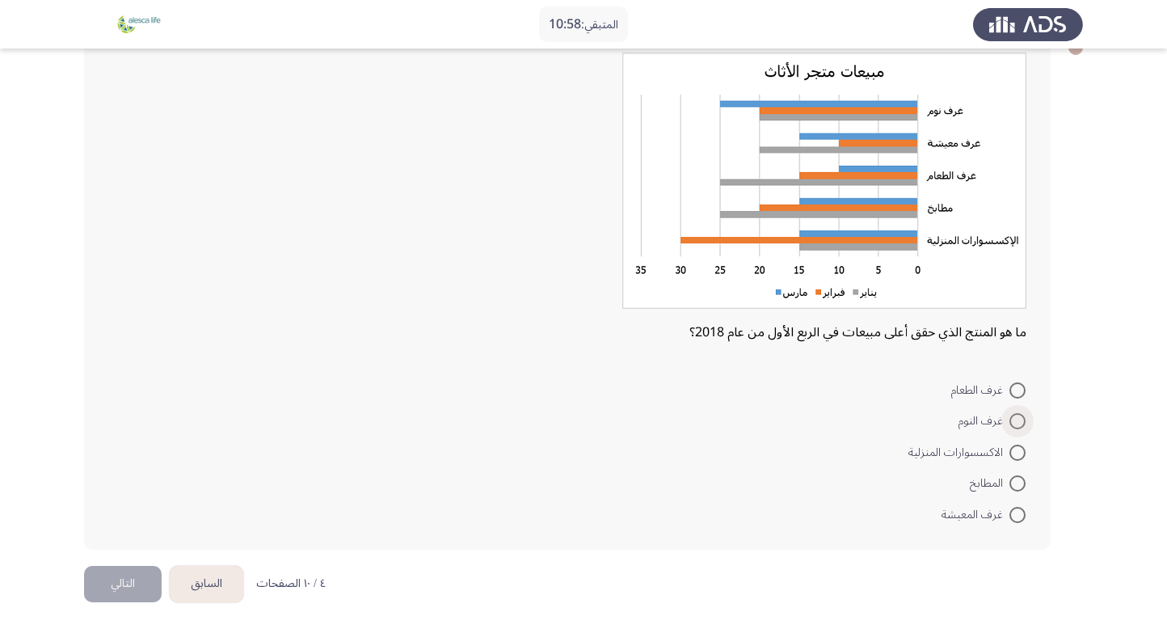
click at [1011, 418] on span at bounding box center [1018, 421] width 16 height 16
click at [1011, 418] on input "غرف النوم" at bounding box center [1018, 421] width 16 height 16
radio input "true"
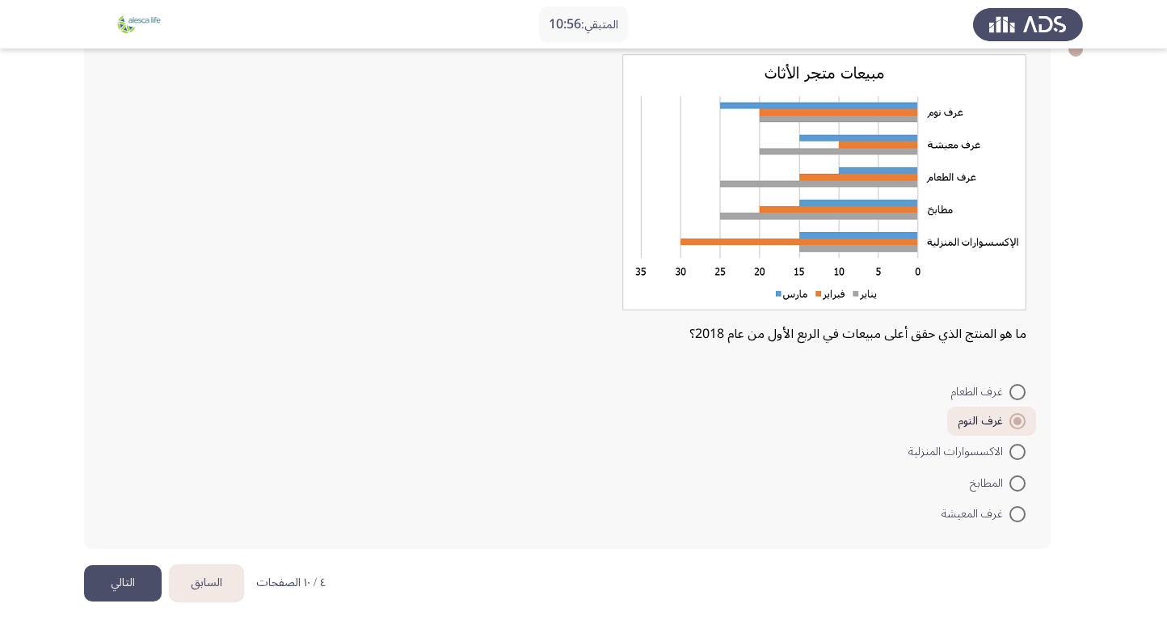
click at [109, 583] on button "التالي" at bounding box center [123, 583] width 78 height 36
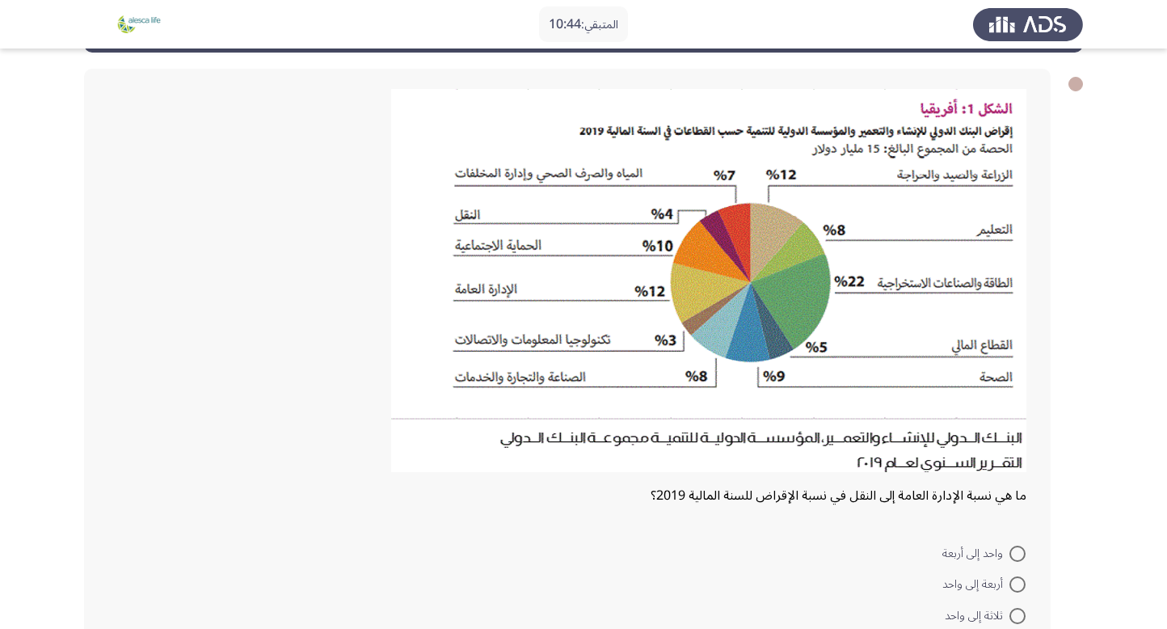
scroll to position [68, 0]
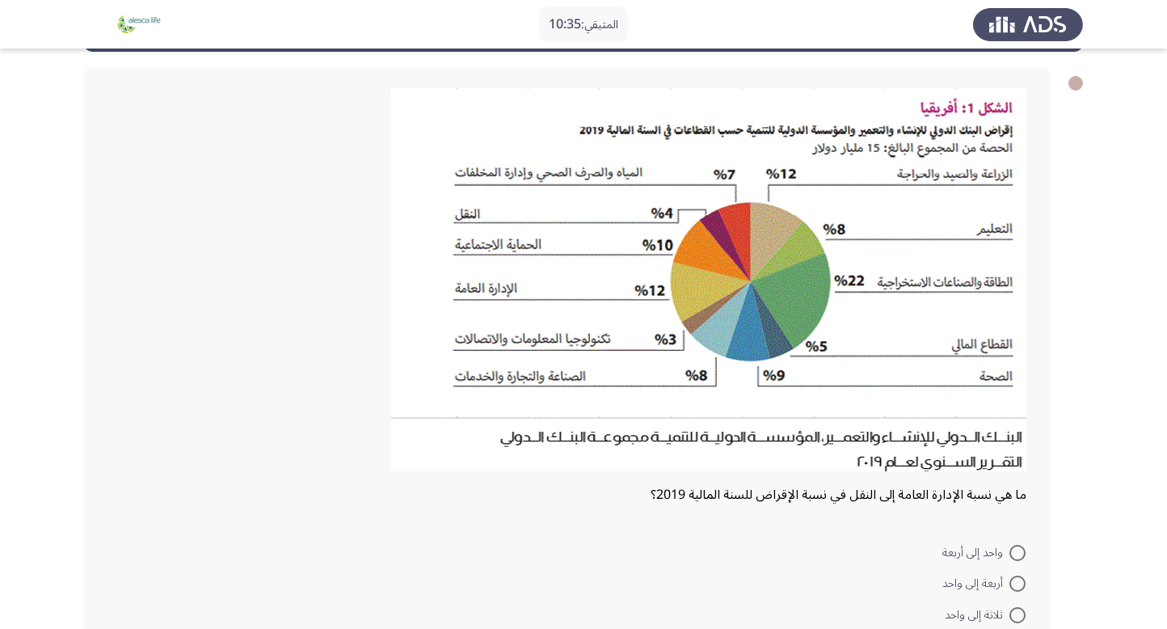
click at [663, 298] on img at bounding box center [708, 279] width 635 height 383
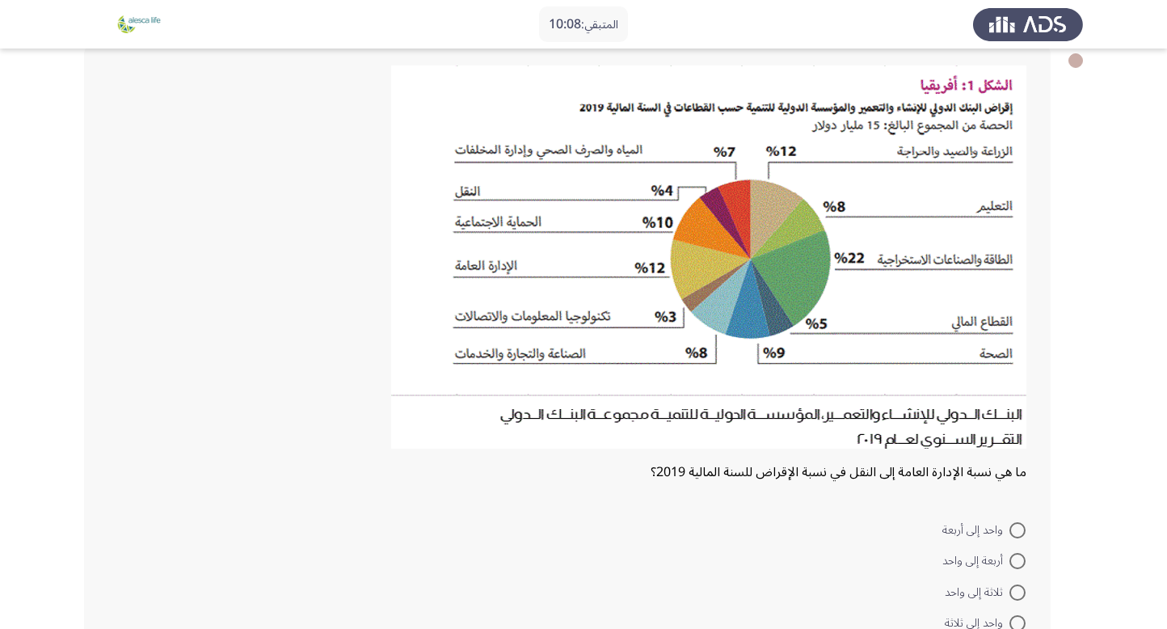
scroll to position [103, 0]
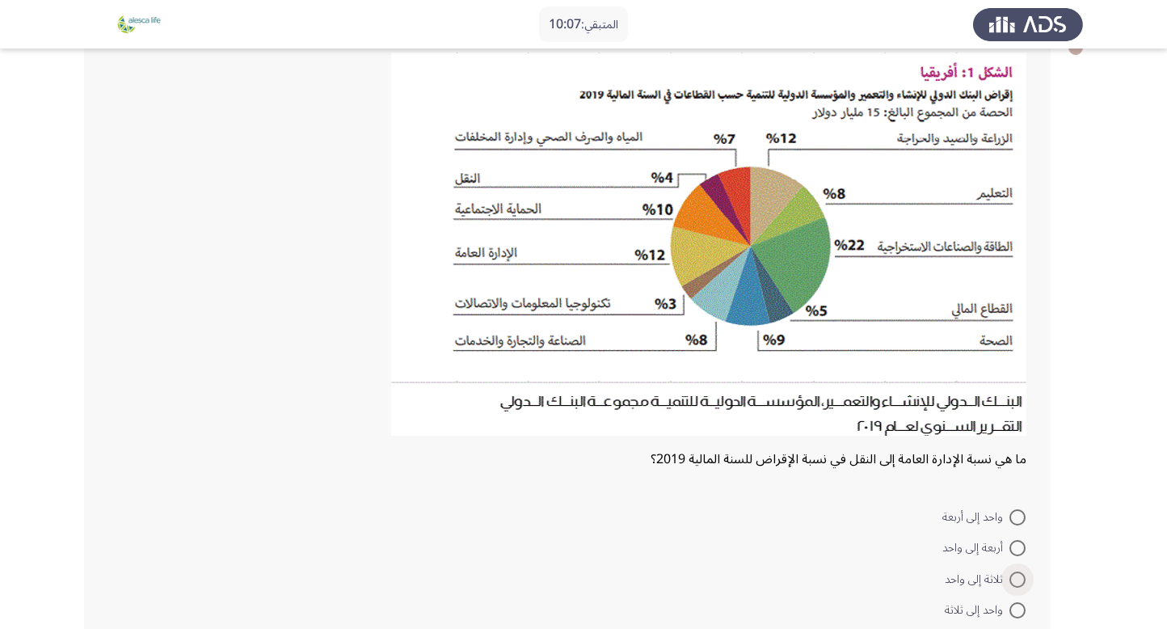
click at [1015, 573] on span at bounding box center [1018, 580] width 16 height 16
click at [1015, 573] on input "ثلاثة إلى واحد" at bounding box center [1018, 580] width 16 height 16
radio input "true"
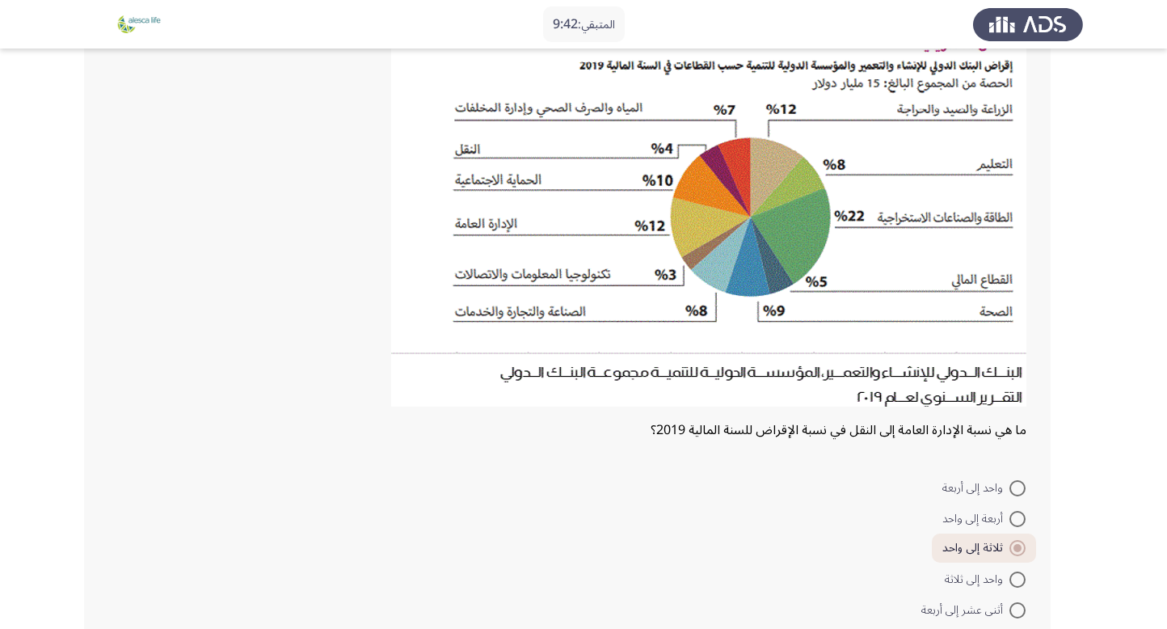
scroll to position [229, 0]
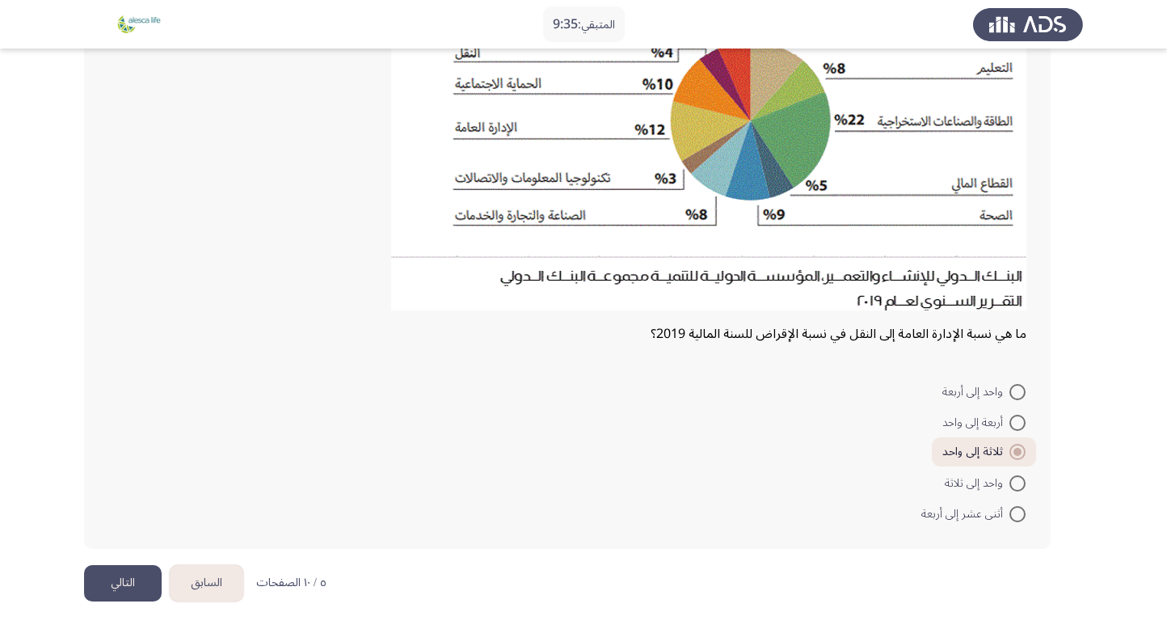
click at [139, 583] on button "التالي" at bounding box center [123, 583] width 78 height 36
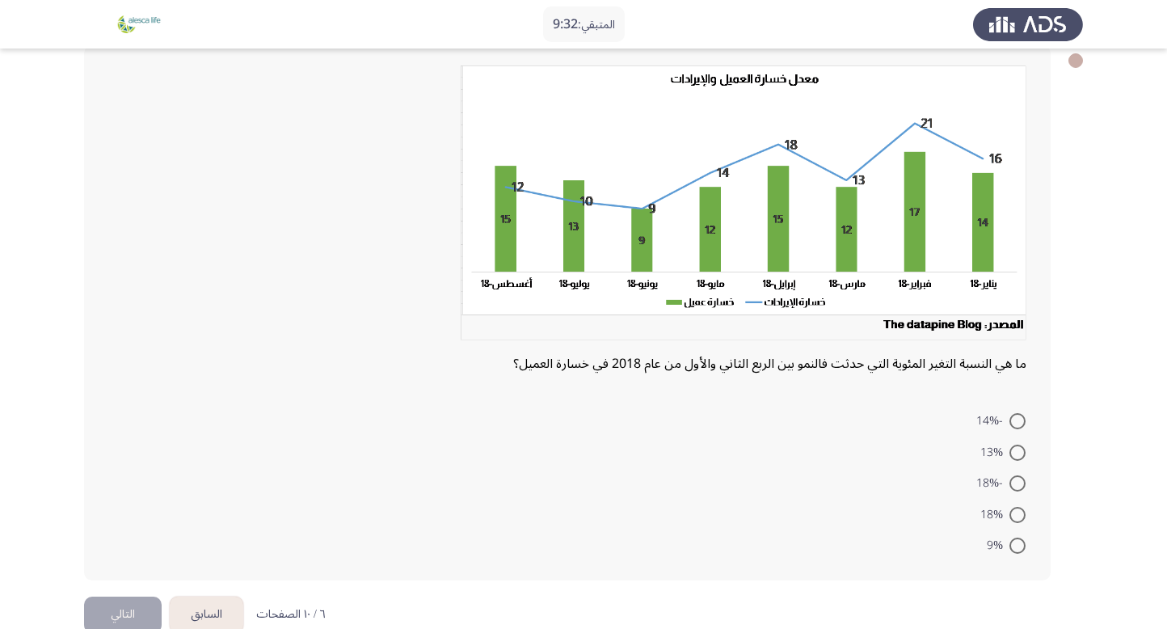
scroll to position [122, 0]
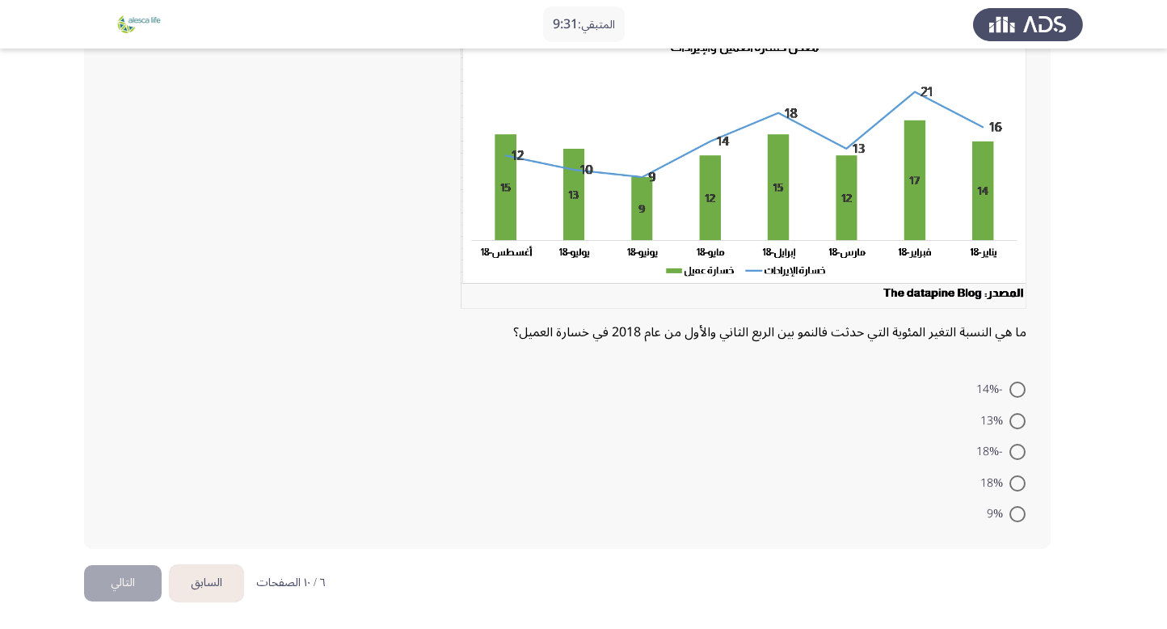
click at [492, 411] on form "-14% 13% -18% 18% 9%" at bounding box center [567, 452] width 918 height 156
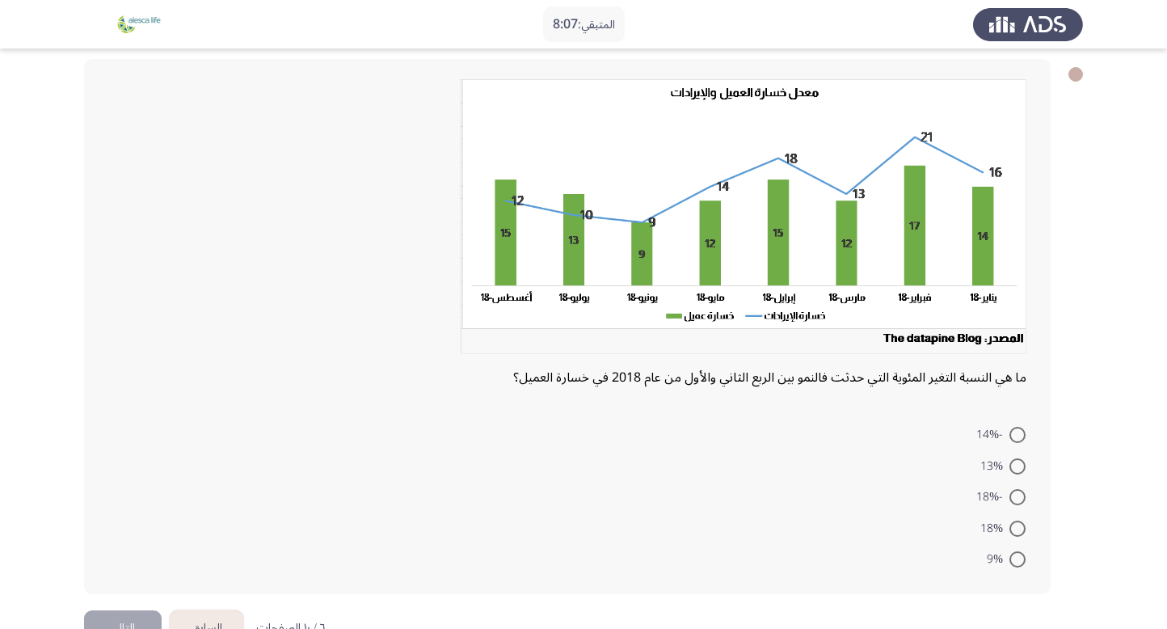
scroll to position [71, 0]
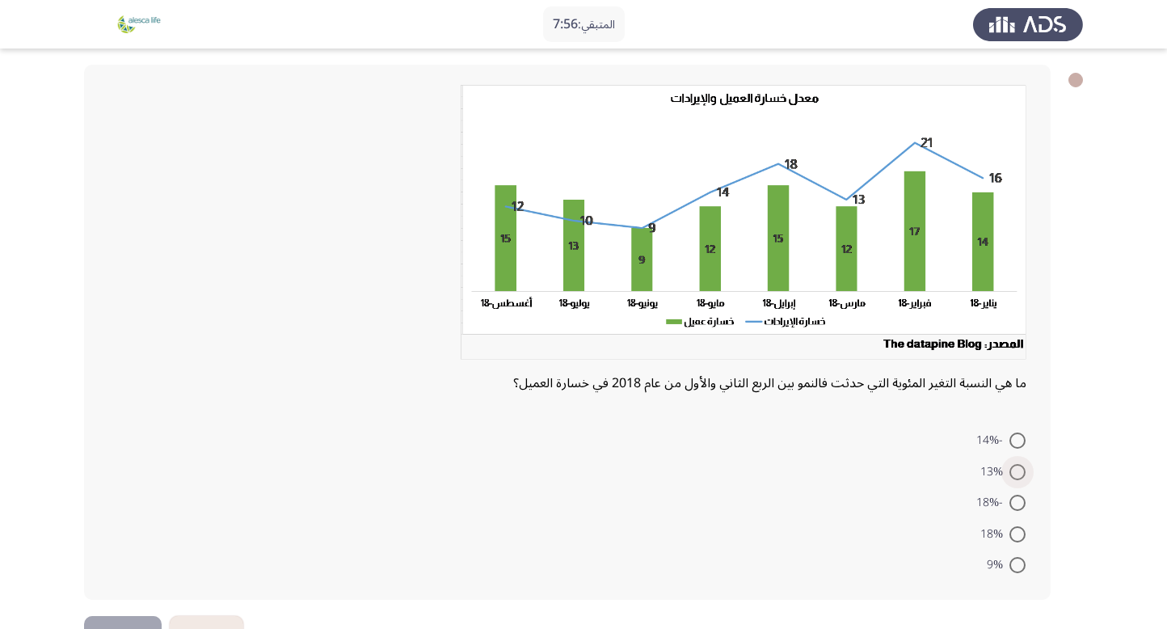
click at [1022, 471] on span at bounding box center [1018, 472] width 16 height 16
click at [1022, 471] on input "13%" at bounding box center [1018, 472] width 16 height 16
radio input "true"
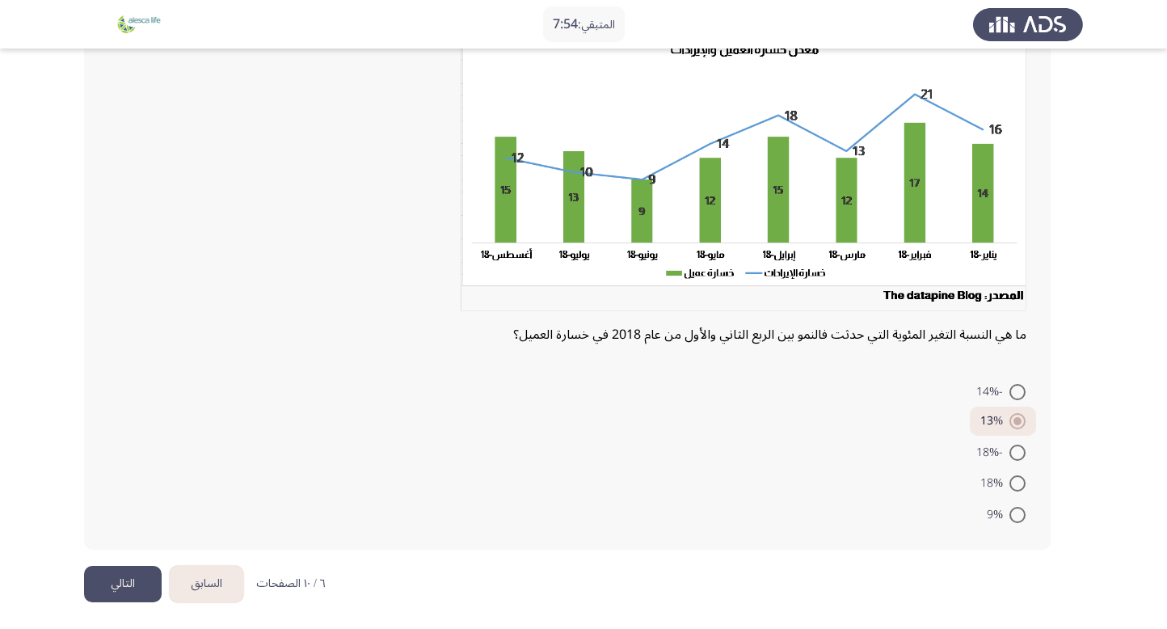
click at [105, 575] on button "التالي" at bounding box center [123, 584] width 78 height 36
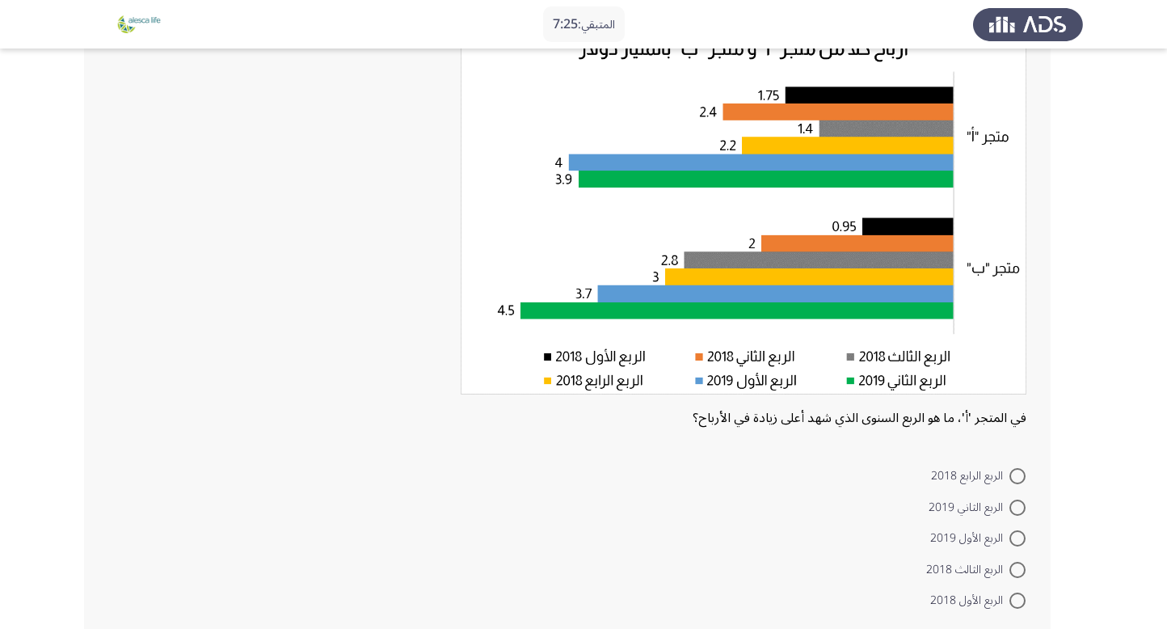
scroll to position [126, 0]
click at [1017, 531] on span at bounding box center [1018, 538] width 16 height 16
click at [1017, 531] on input "الربع الأول 2019" at bounding box center [1018, 538] width 16 height 16
radio input "true"
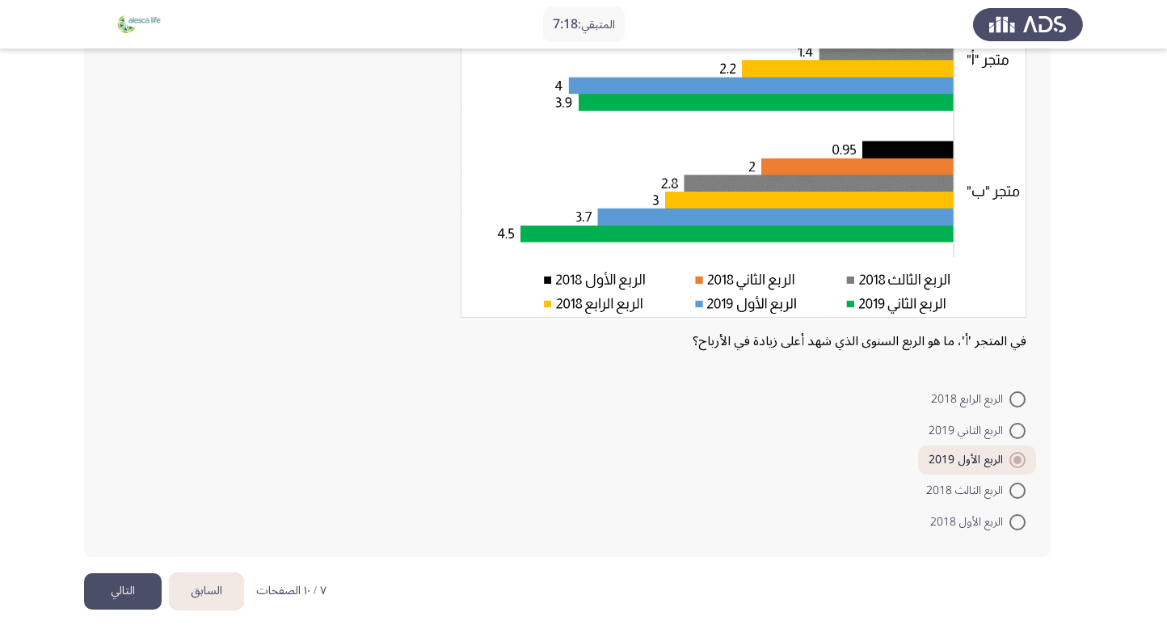
scroll to position [210, 0]
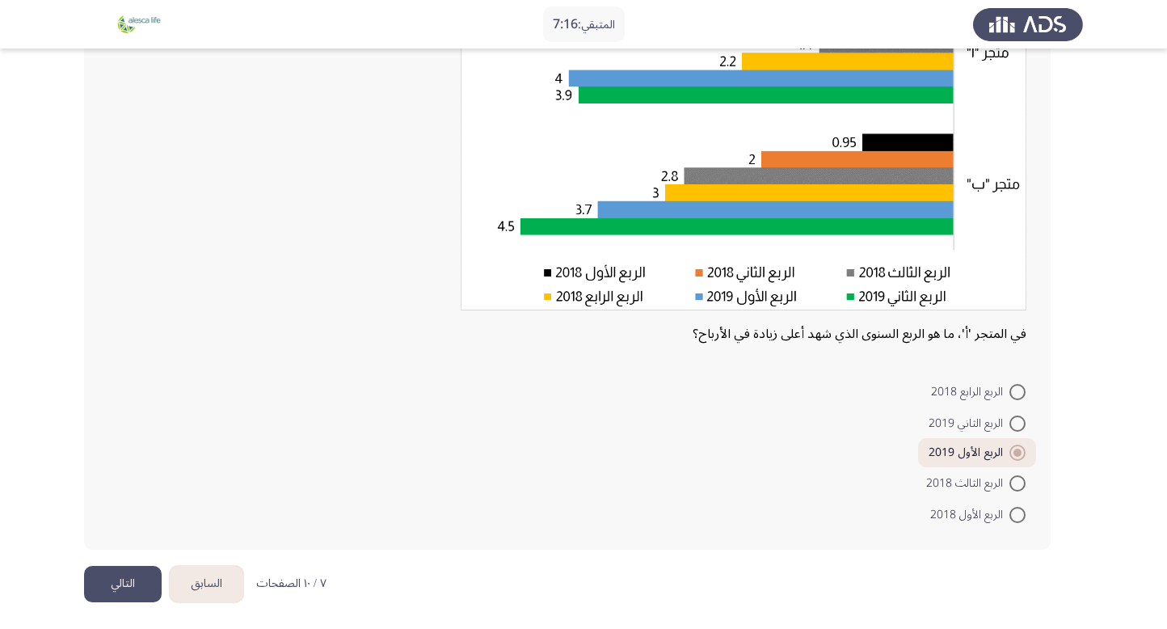
click at [118, 579] on button "التالي" at bounding box center [123, 584] width 78 height 36
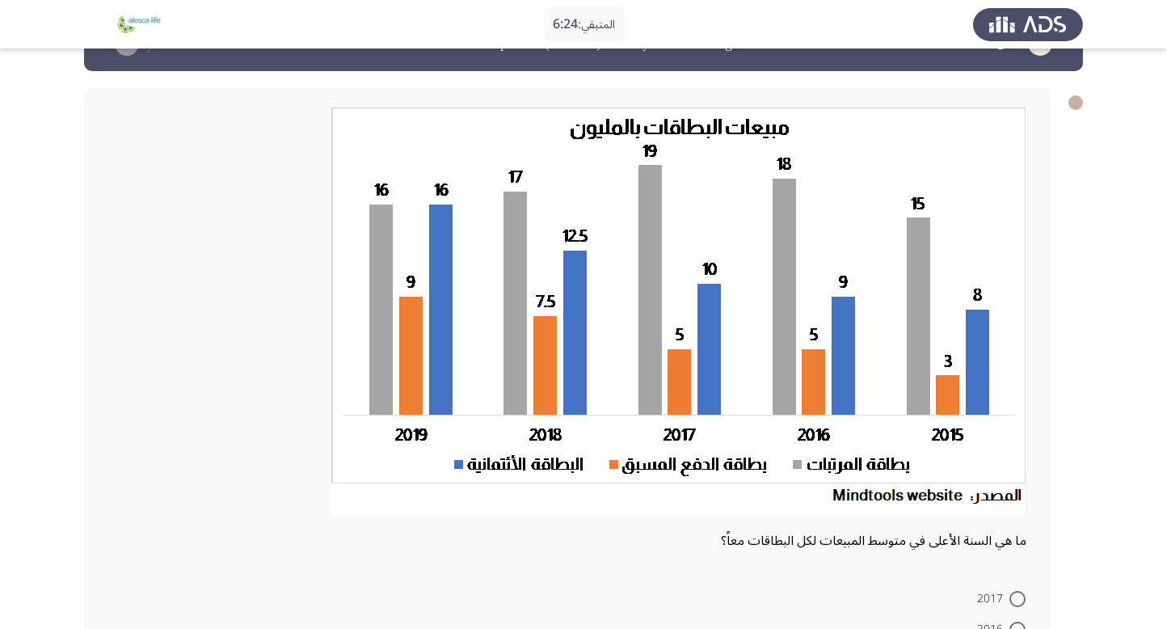
scroll to position [257, 0]
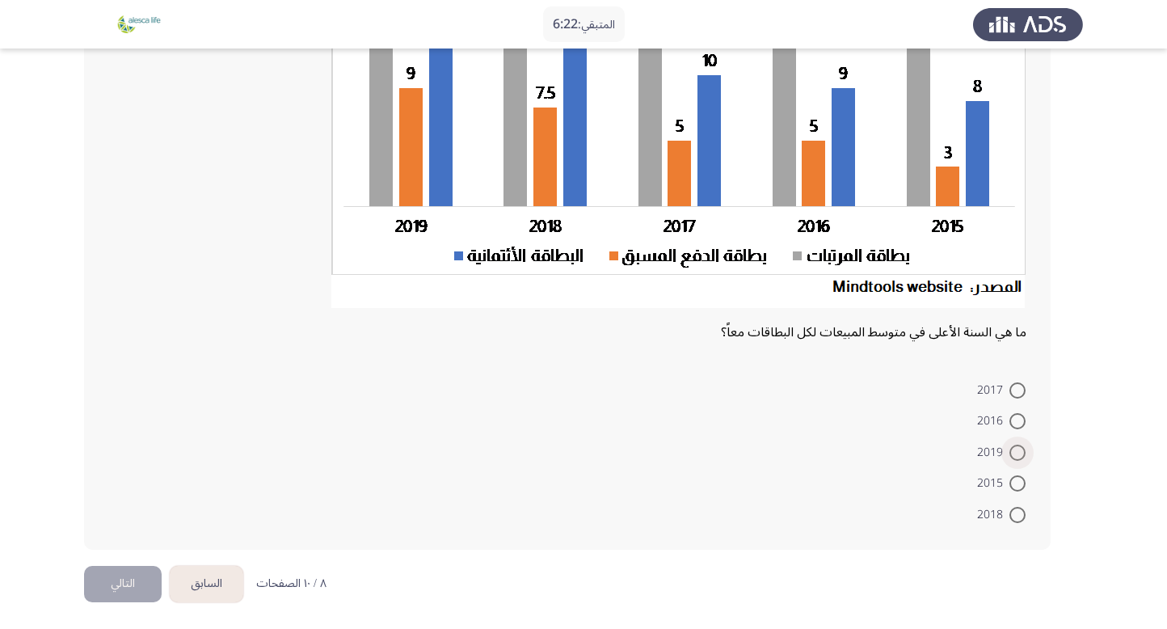
click at [1018, 450] on span at bounding box center [1018, 453] width 16 height 16
click at [1018, 450] on input "2019" at bounding box center [1018, 453] width 16 height 16
radio input "true"
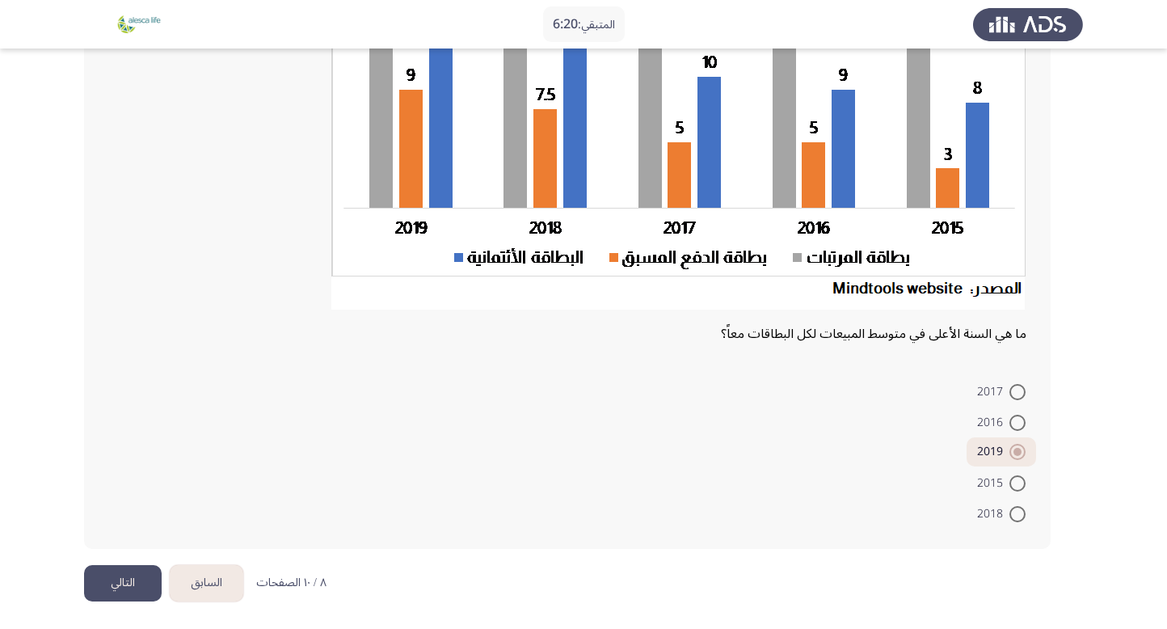
click at [104, 586] on button "التالي" at bounding box center [123, 583] width 78 height 36
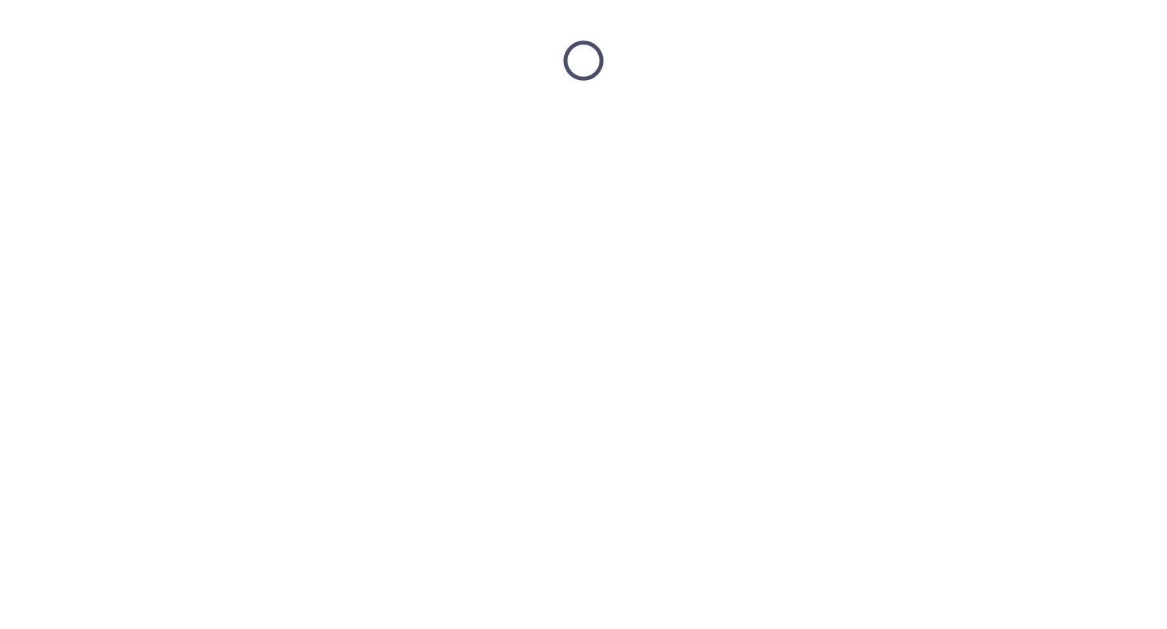
scroll to position [0, 0]
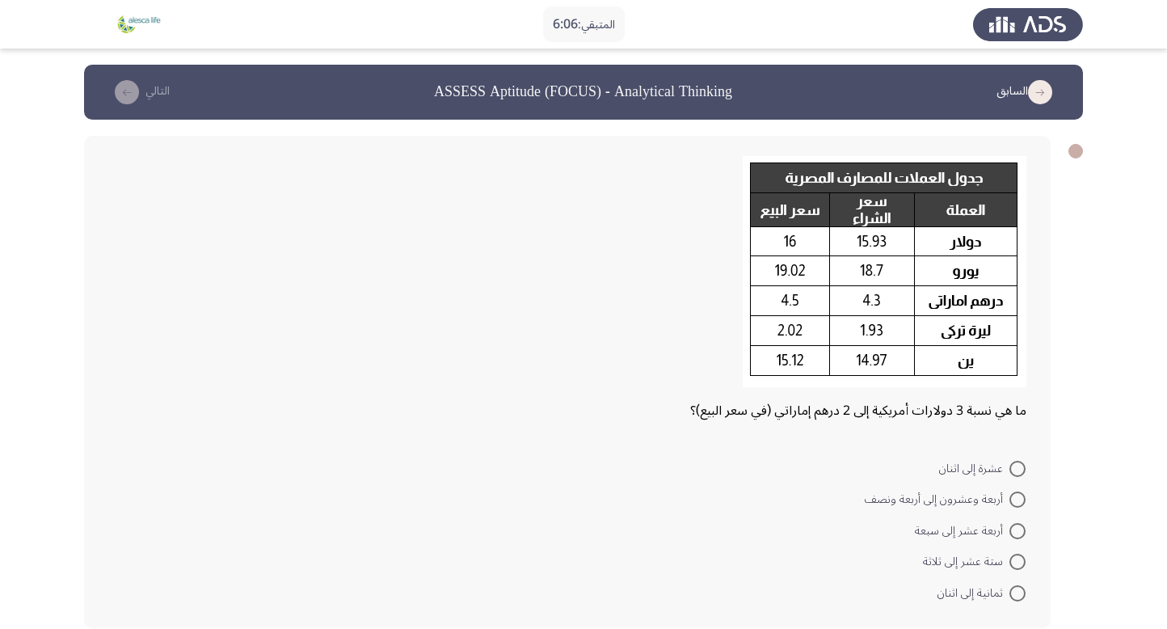
click at [647, 260] on div at bounding box center [567, 276] width 918 height 241
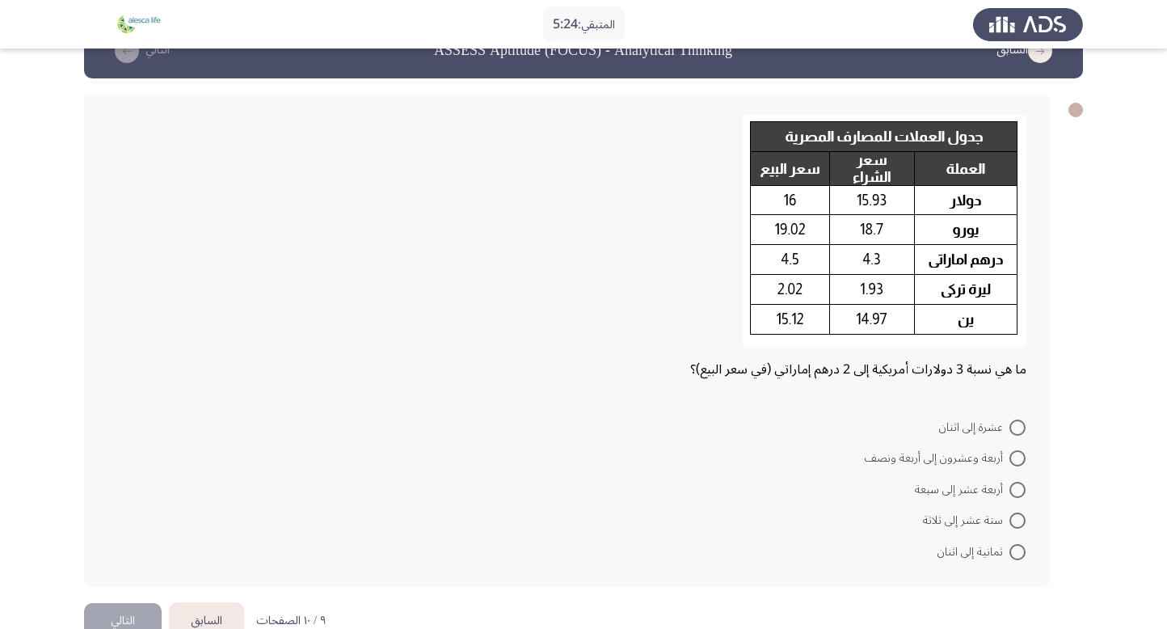
scroll to position [42, 0]
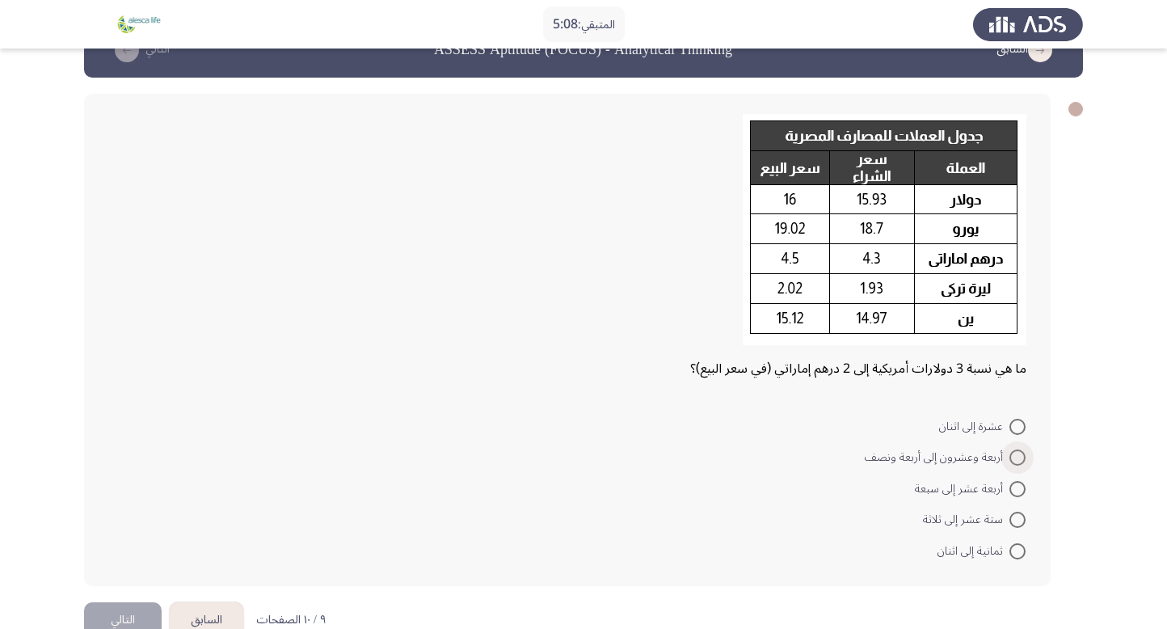
click at [1022, 460] on span at bounding box center [1018, 458] width 16 height 16
click at [1022, 460] on input "أربعة وعشرون إلى أربعة ونصف" at bounding box center [1018, 458] width 16 height 16
radio input "true"
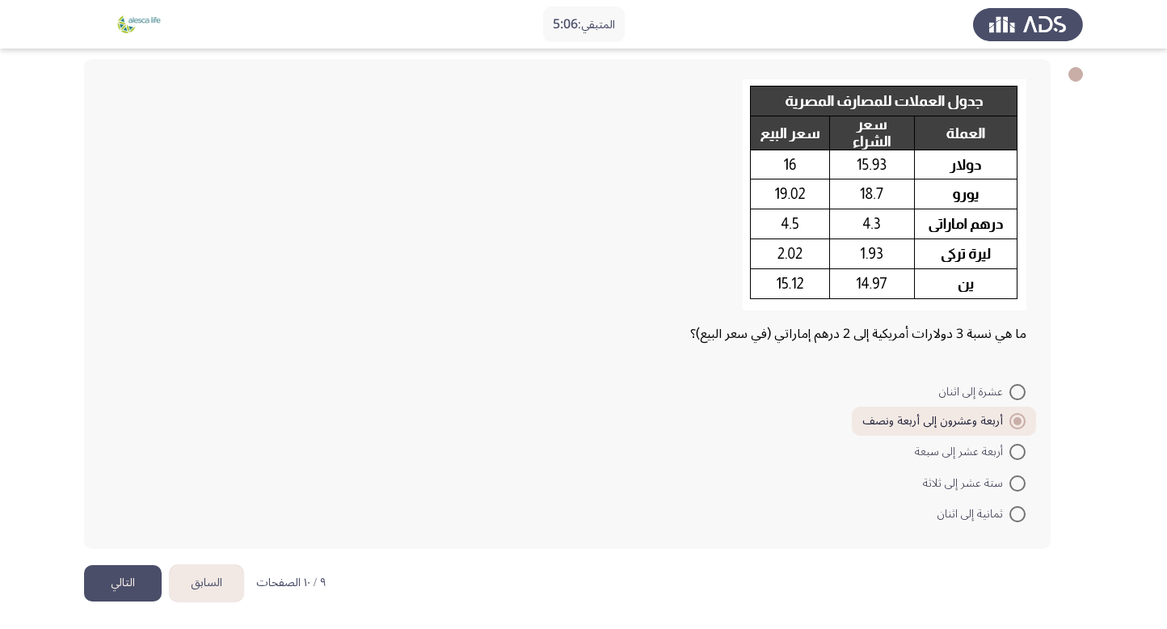
click at [116, 585] on button "التالي" at bounding box center [123, 583] width 78 height 36
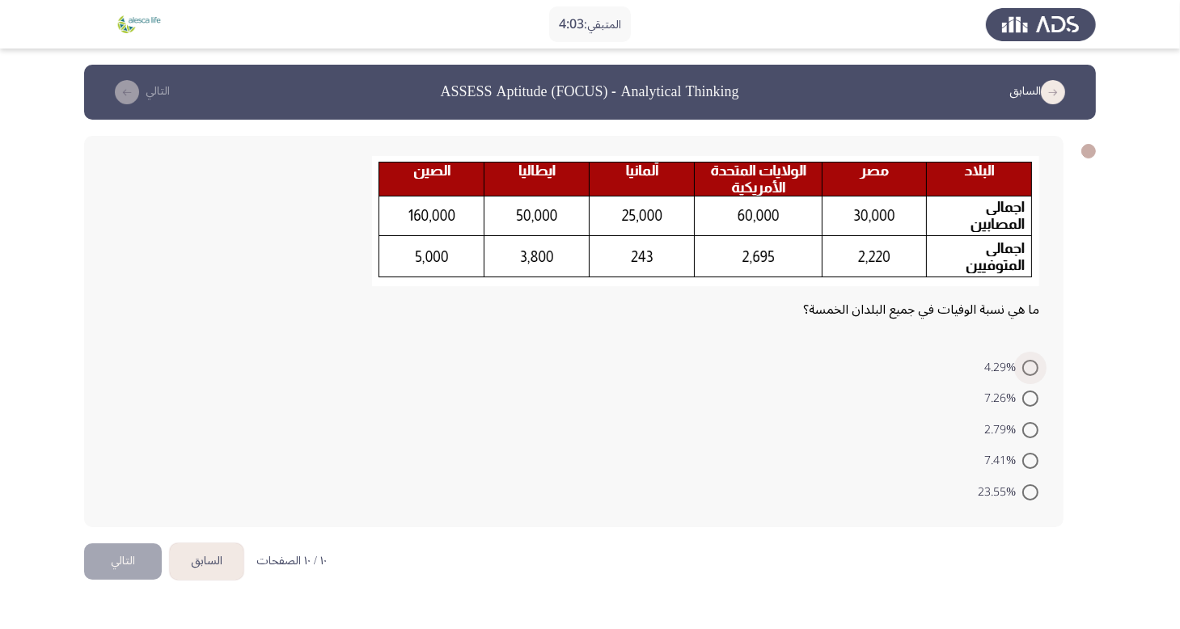
click at [1032, 367] on span at bounding box center [1030, 368] width 16 height 16
click at [1032, 367] on input "4.29%" at bounding box center [1030, 368] width 16 height 16
radio input "true"
click at [137, 559] on button "التالي" at bounding box center [123, 559] width 78 height 36
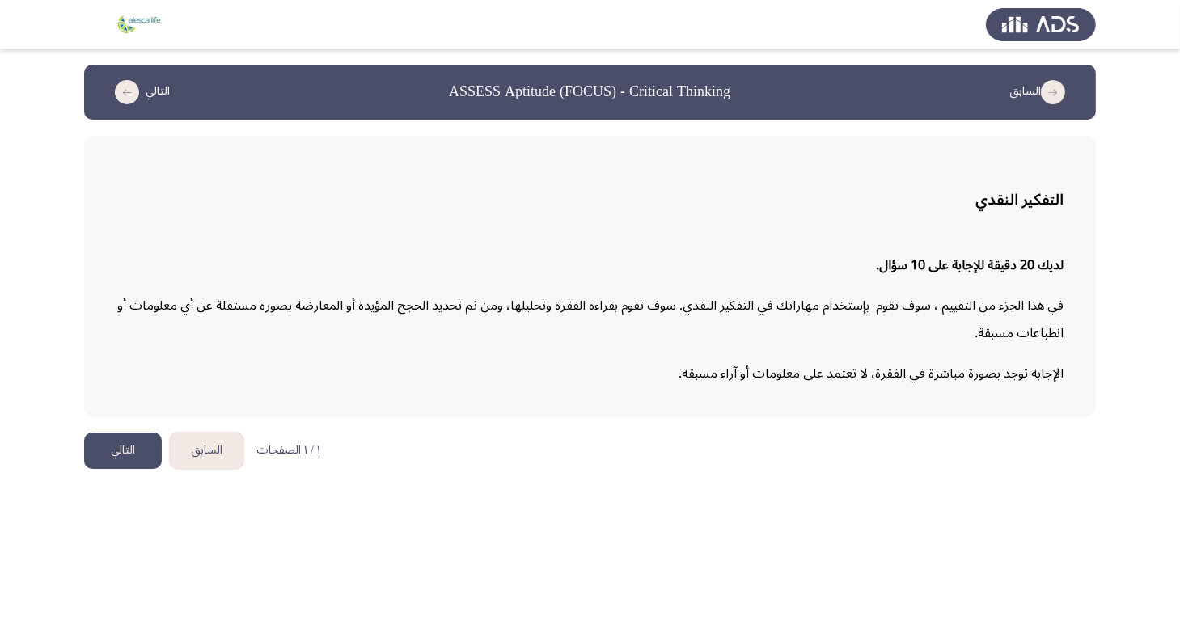
click at [112, 457] on button "التالي" at bounding box center [123, 451] width 78 height 36
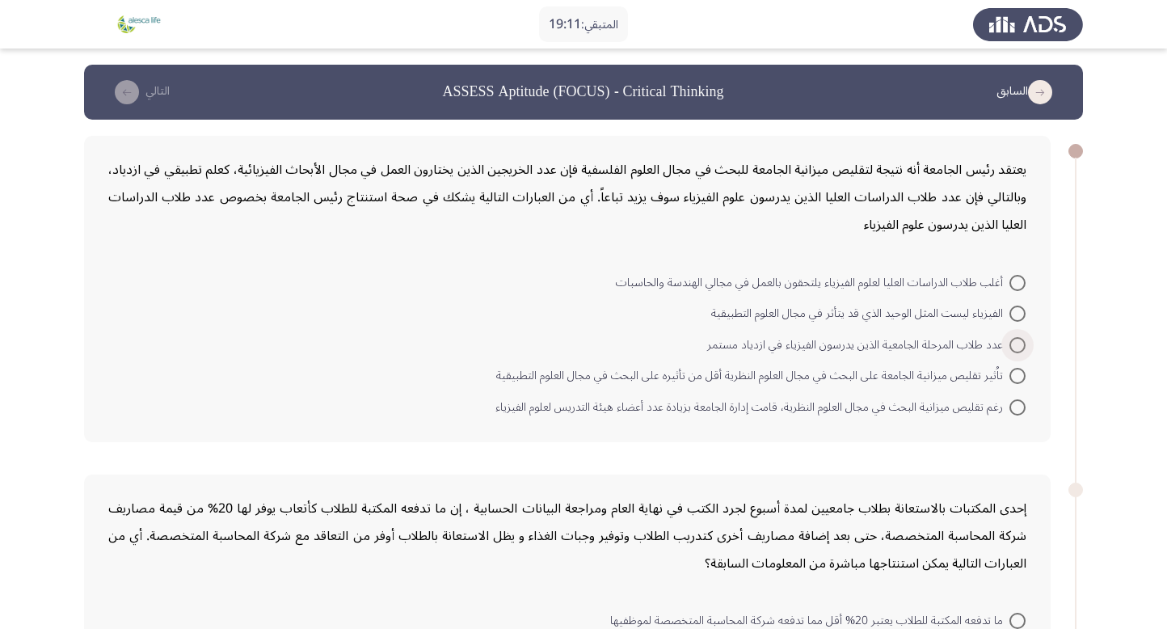
click at [1019, 337] on span at bounding box center [1018, 345] width 16 height 16
click at [1019, 337] on input "عدد طلاب المرحلة الجامعية الذين يدرسون الفيزياء في ازدياد مستمر" at bounding box center [1018, 345] width 16 height 16
radio input "true"
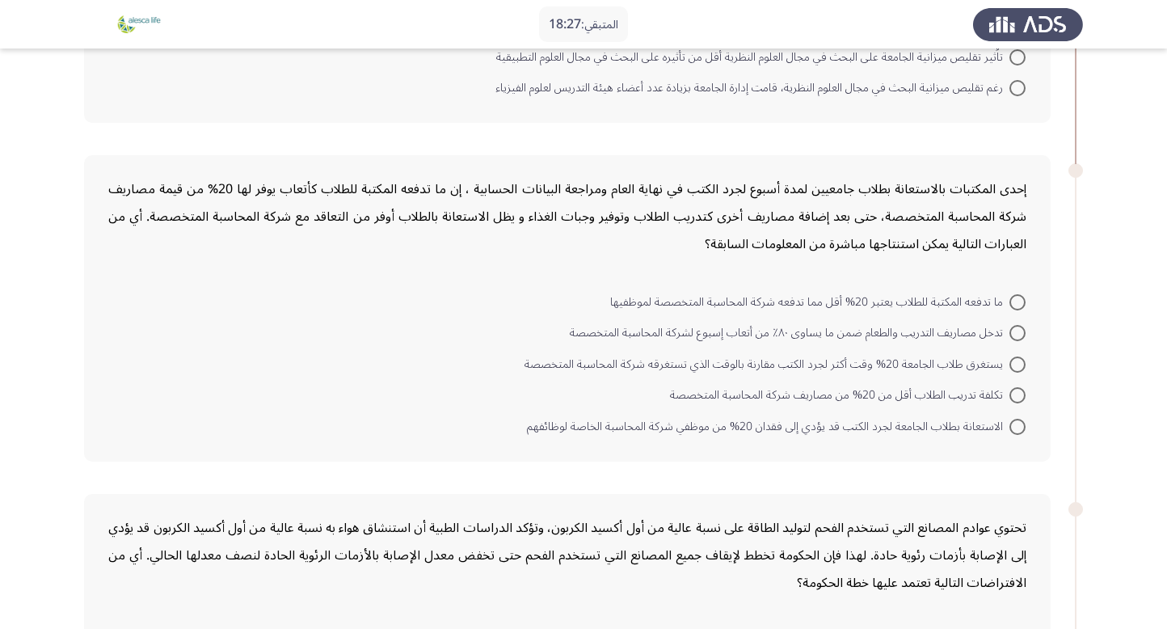
scroll to position [336, 0]
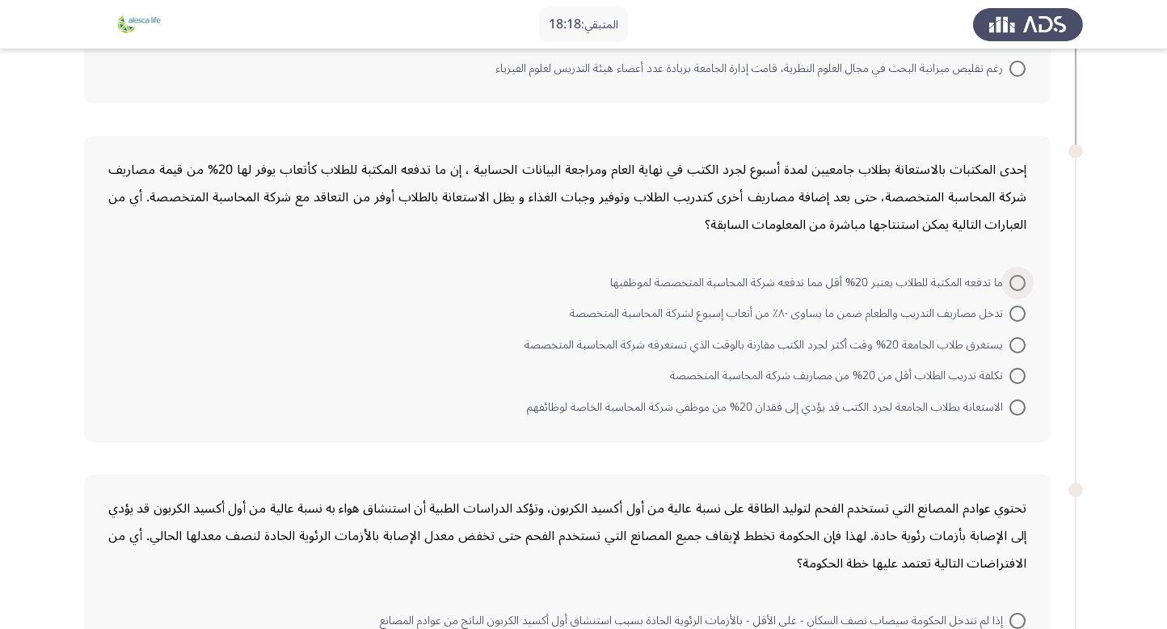
click at [1020, 276] on span at bounding box center [1018, 283] width 16 height 16
click at [1020, 276] on input "ما تدفعه المكتبة للطلاب يعتبر 20% أقل مما تدفعه شركة المحاسبة المتخصصة لموظفيها" at bounding box center [1018, 283] width 16 height 16
radio input "true"
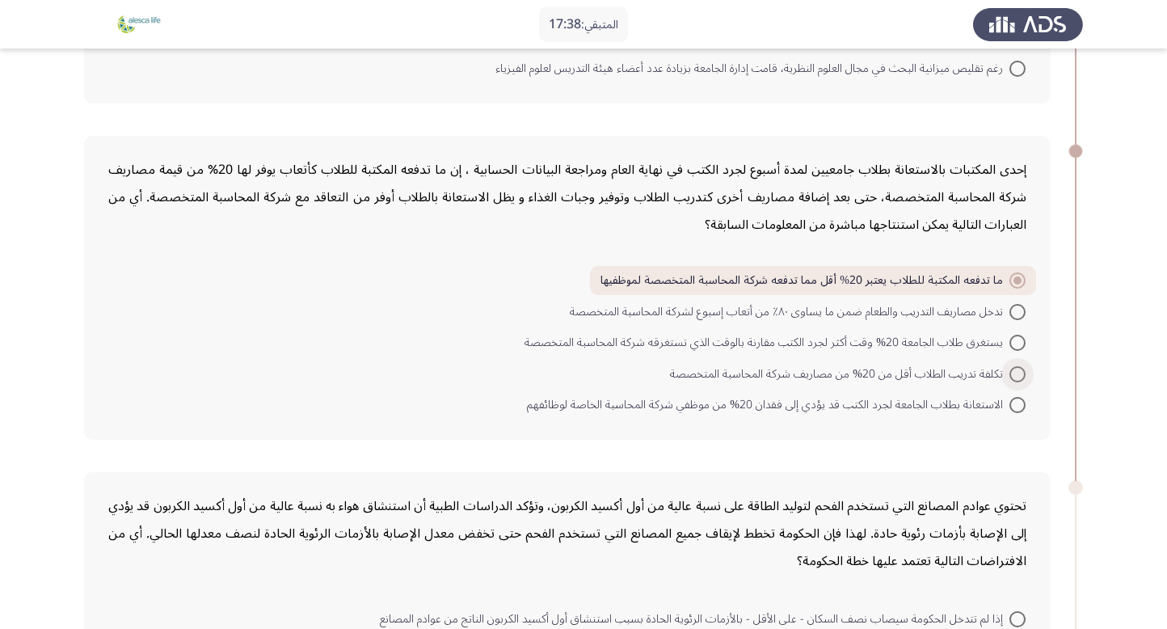
click at [1013, 366] on span at bounding box center [1018, 374] width 16 height 16
click at [1013, 366] on input "تكلفة تدريب الطلاب أقل من 20% من مصاريف شركة المحاسبة المتخصصة" at bounding box center [1018, 374] width 16 height 16
radio input "true"
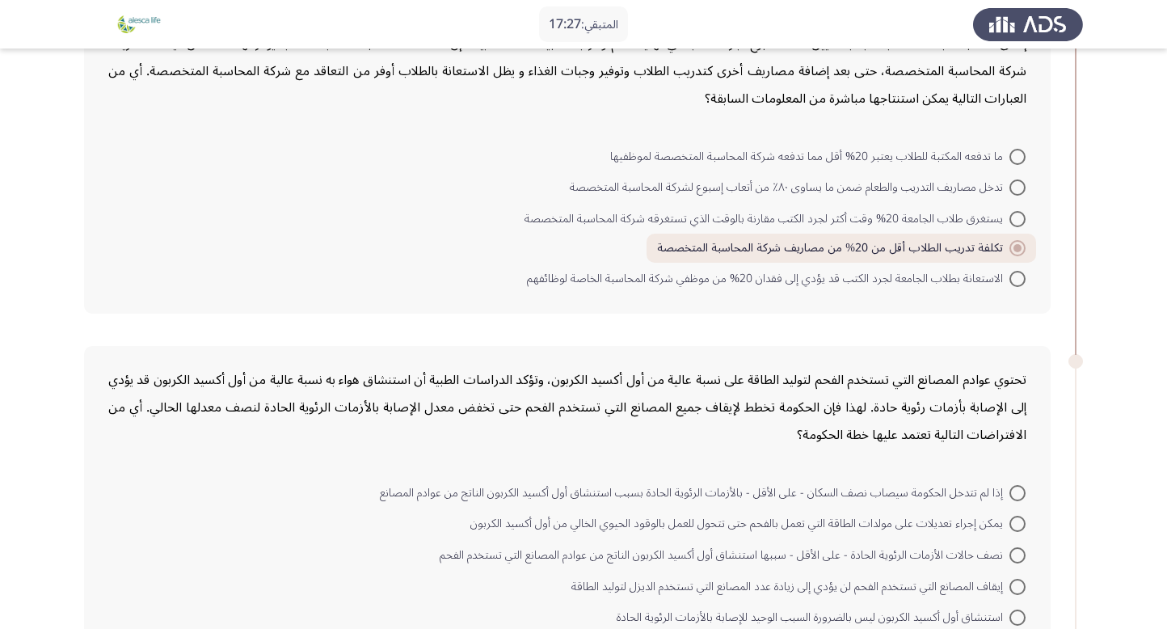
scroll to position [527, 0]
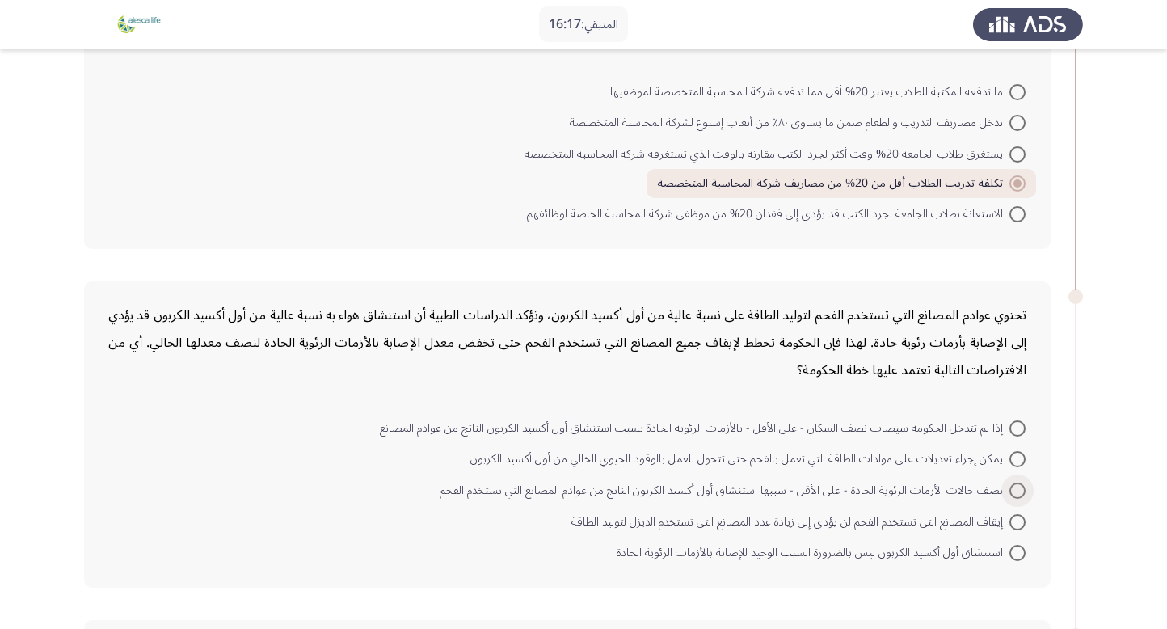
click at [889, 490] on span "نصف حالات الأزمات الرئوية الحادة - على الأقل - سببها استنشاق أول أكسيد الكربون …" at bounding box center [725, 490] width 570 height 19
click at [1010, 490] on input "نصف حالات الأزمات الرئوية الحادة - على الأقل - سببها استنشاق أول أكسيد الكربون …" at bounding box center [1018, 491] width 16 height 16
radio input "true"
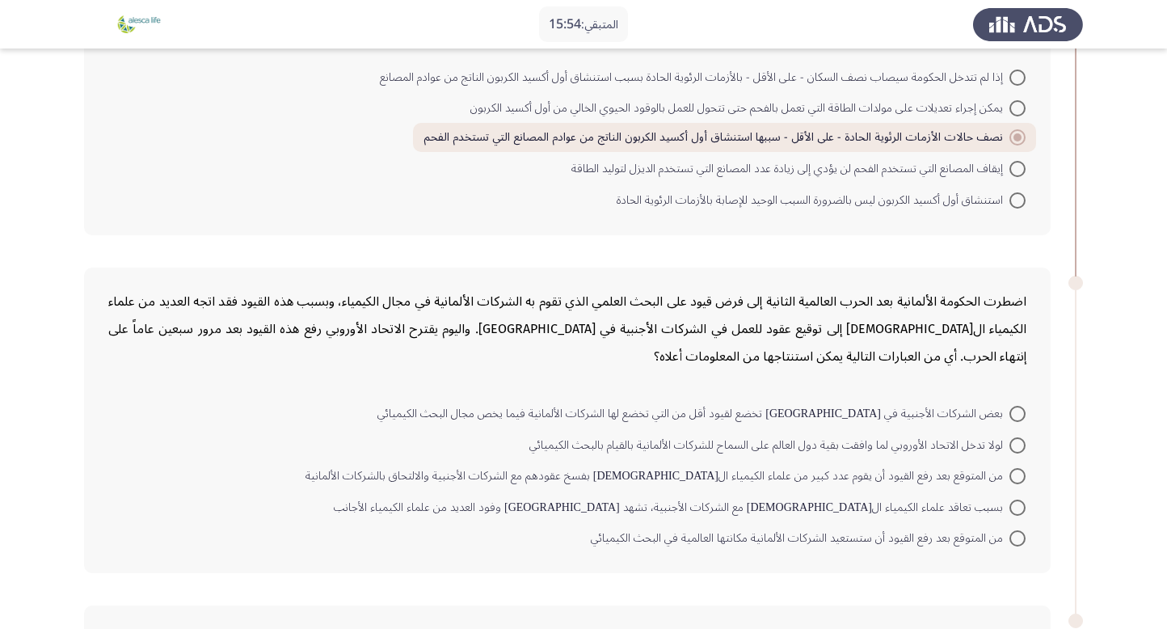
scroll to position [879, 0]
click at [1010, 405] on span at bounding box center [1018, 413] width 16 height 16
click at [1010, 405] on input "بعض الشركات الأجنبية في ألمانيا تخضع لقيود أقل من التي تخضع لها الشركات الألمان…" at bounding box center [1018, 413] width 16 height 16
radio input "true"
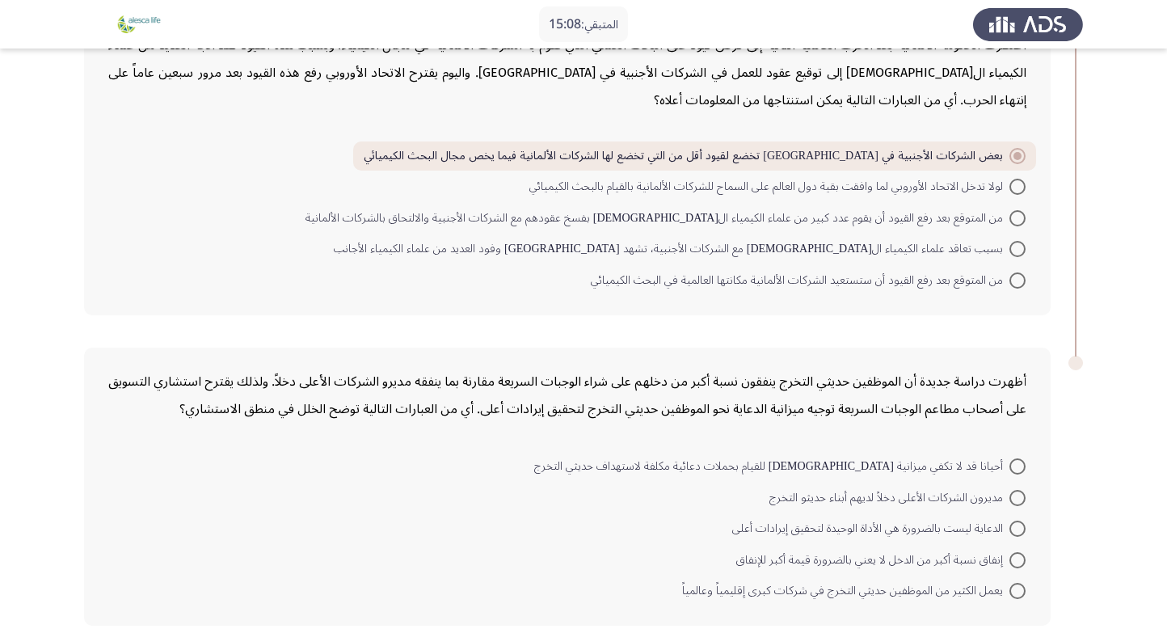
scroll to position [1203, 0]
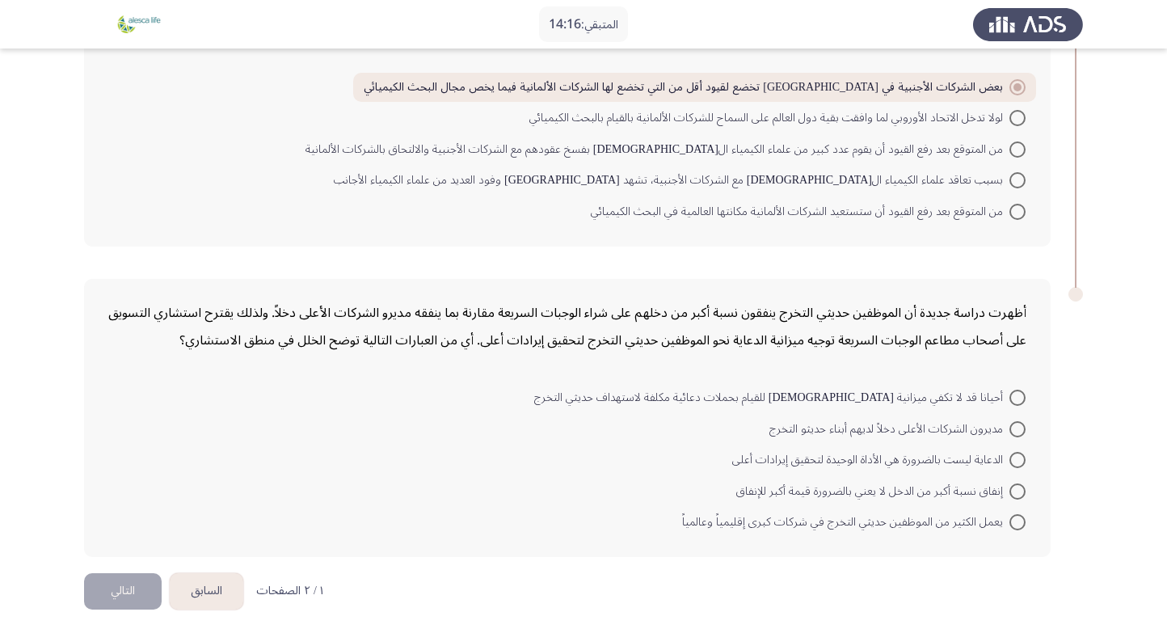
click at [1021, 483] on span at bounding box center [1018, 491] width 16 height 16
click at [1021, 483] on input "إنفاق نسبة أكبر من الدخل لا يعني بالضرورة قيمة أكبر للإنفاق" at bounding box center [1018, 491] width 16 height 16
radio input "true"
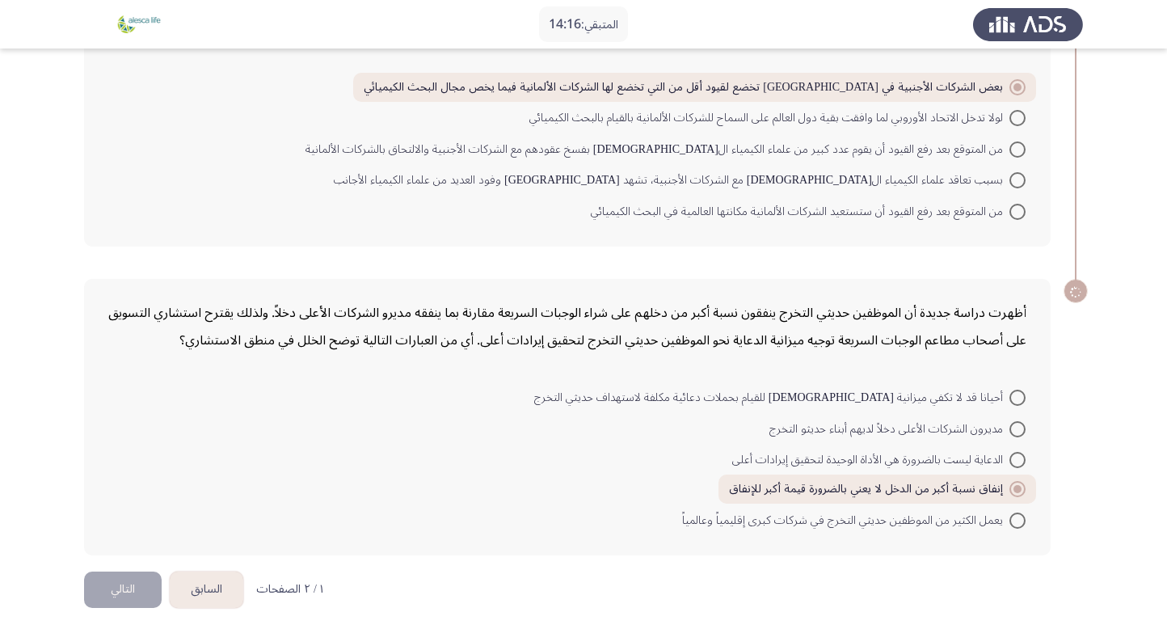
scroll to position [1201, 0]
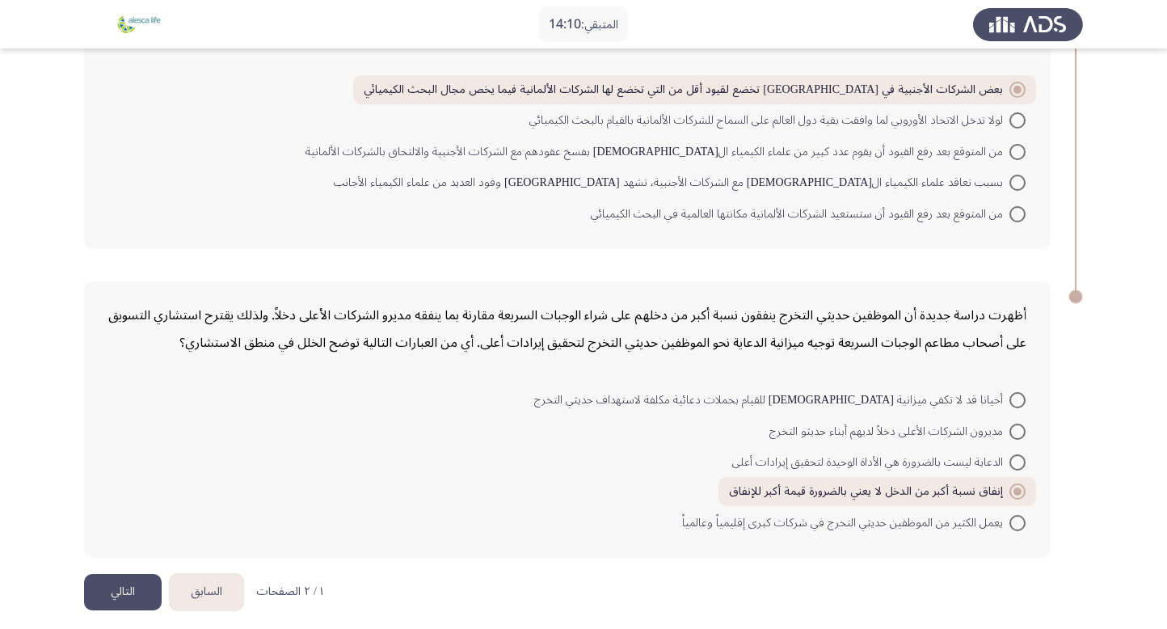
click at [135, 580] on button "التالي" at bounding box center [123, 592] width 78 height 36
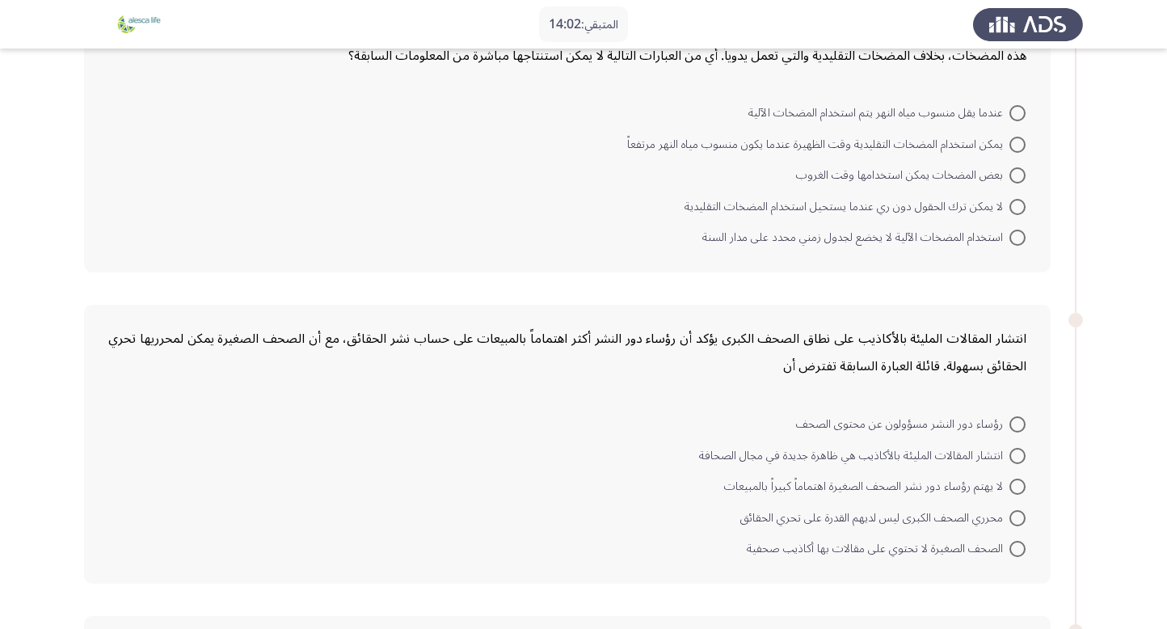
scroll to position [0, 0]
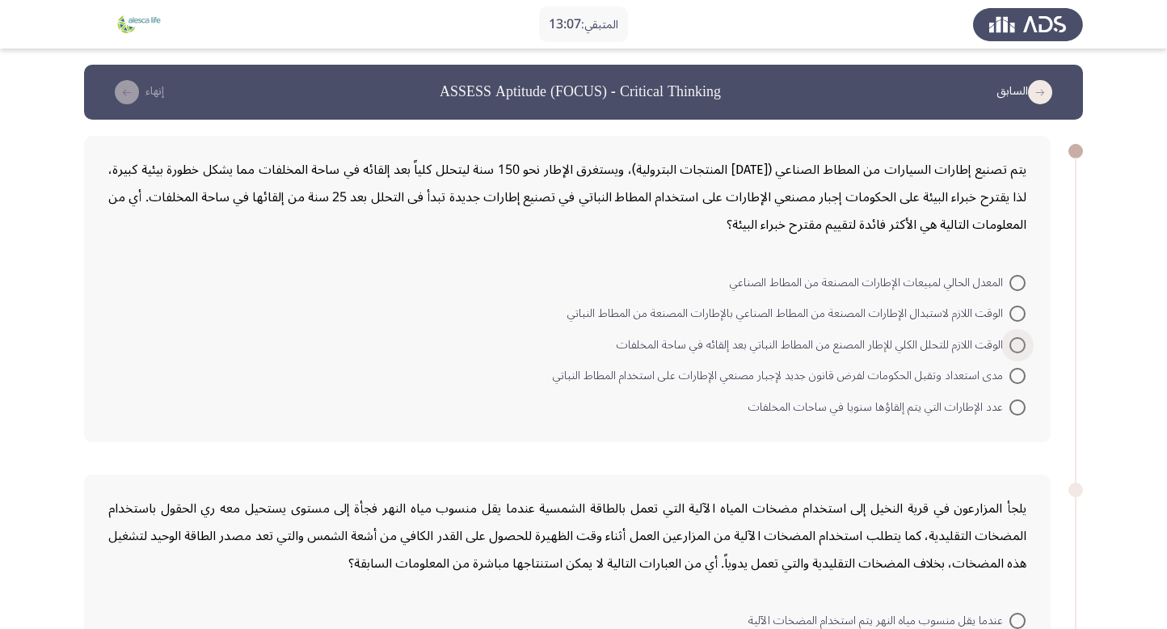
click at [1013, 340] on span at bounding box center [1018, 345] width 16 height 16
click at [1013, 340] on input "الوقت اللازم للتحلل الكلي للإطار المصنع من المطاط النباتي بعد إلقائه في ساحة ال…" at bounding box center [1018, 345] width 16 height 16
radio input "true"
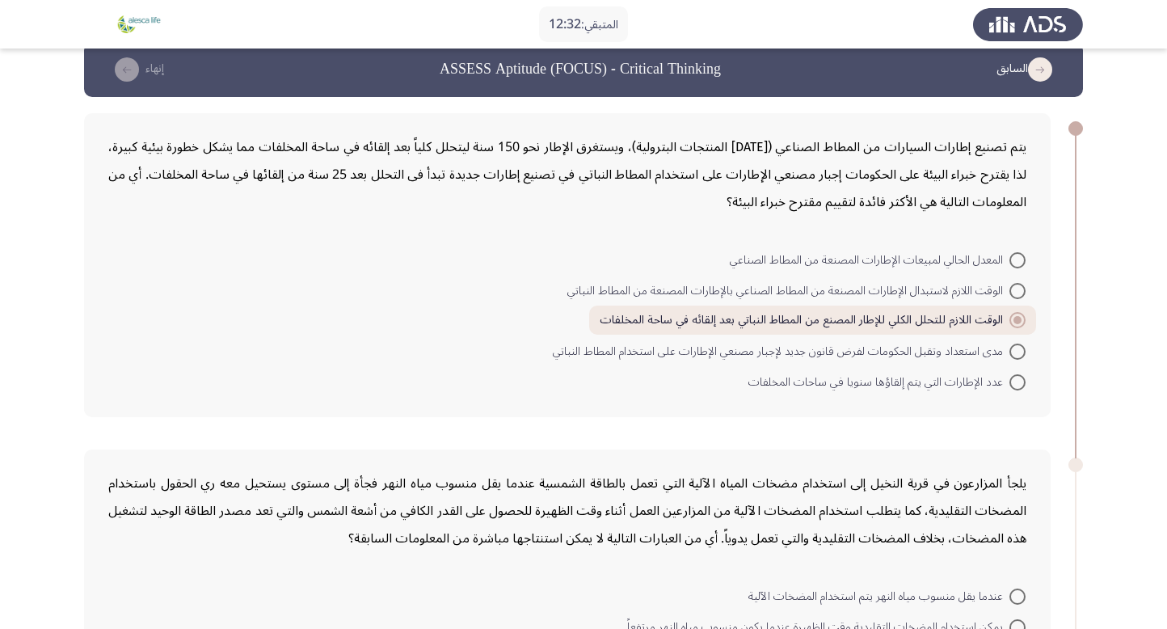
scroll to position [24, 0]
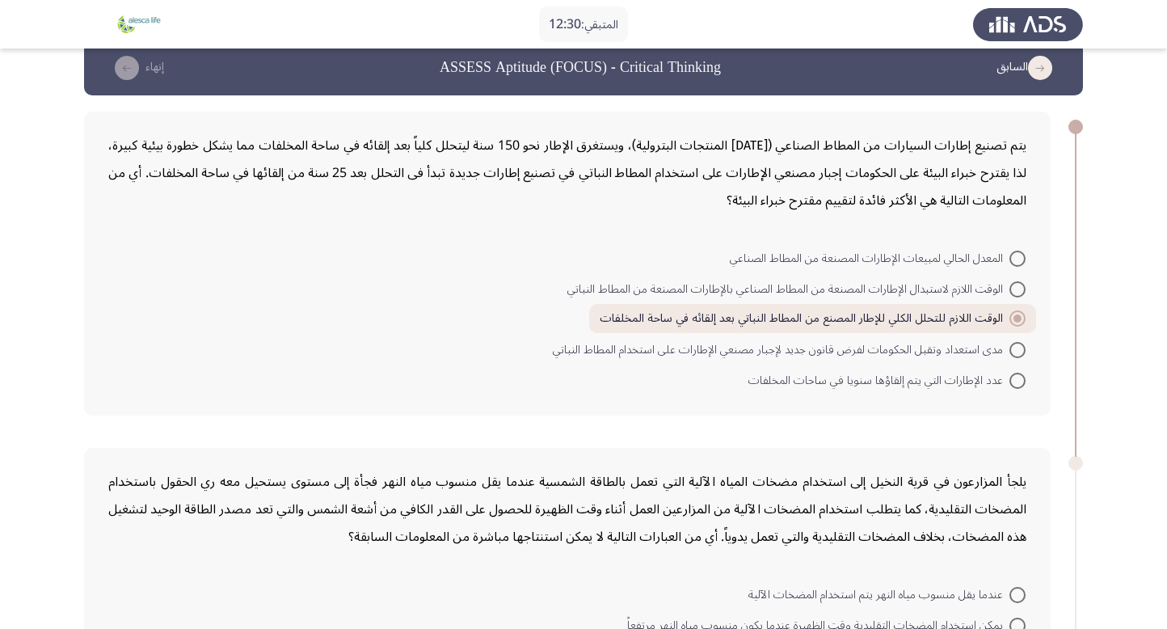
click at [842, 371] on span "عدد الإطارات التي يتم إلقاؤها سنويا في ساحات المخلفات" at bounding box center [879, 380] width 261 height 19
click at [1010, 373] on input "عدد الإطارات التي يتم إلقاؤها سنويا في ساحات المخلفات" at bounding box center [1018, 381] width 16 height 16
radio input "true"
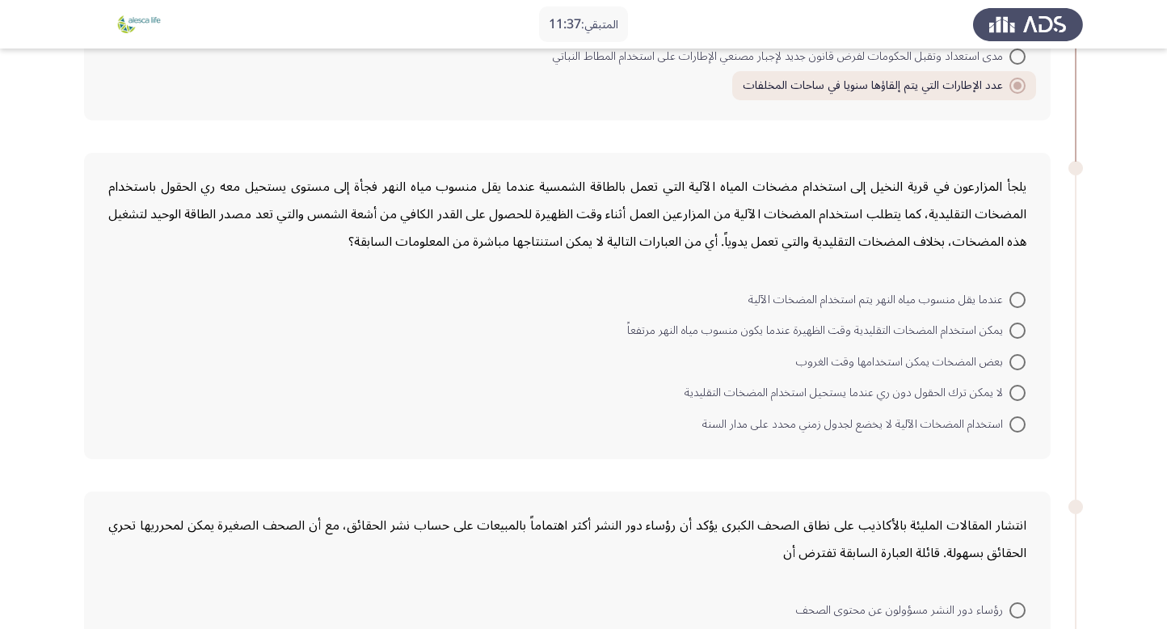
scroll to position [323, 0]
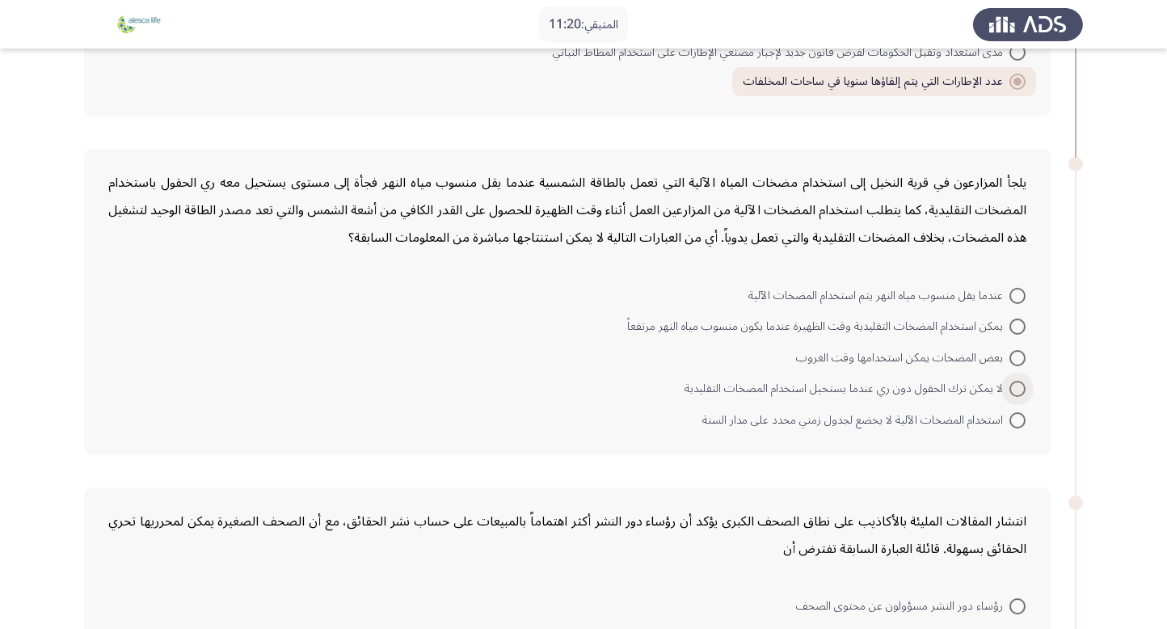
click at [1013, 381] on span at bounding box center [1018, 389] width 16 height 16
click at [1013, 381] on input "لا يمكن ترك الحقول دون ري عندما يستحيل استخدام المضخات التقليدية" at bounding box center [1018, 389] width 16 height 16
radio input "true"
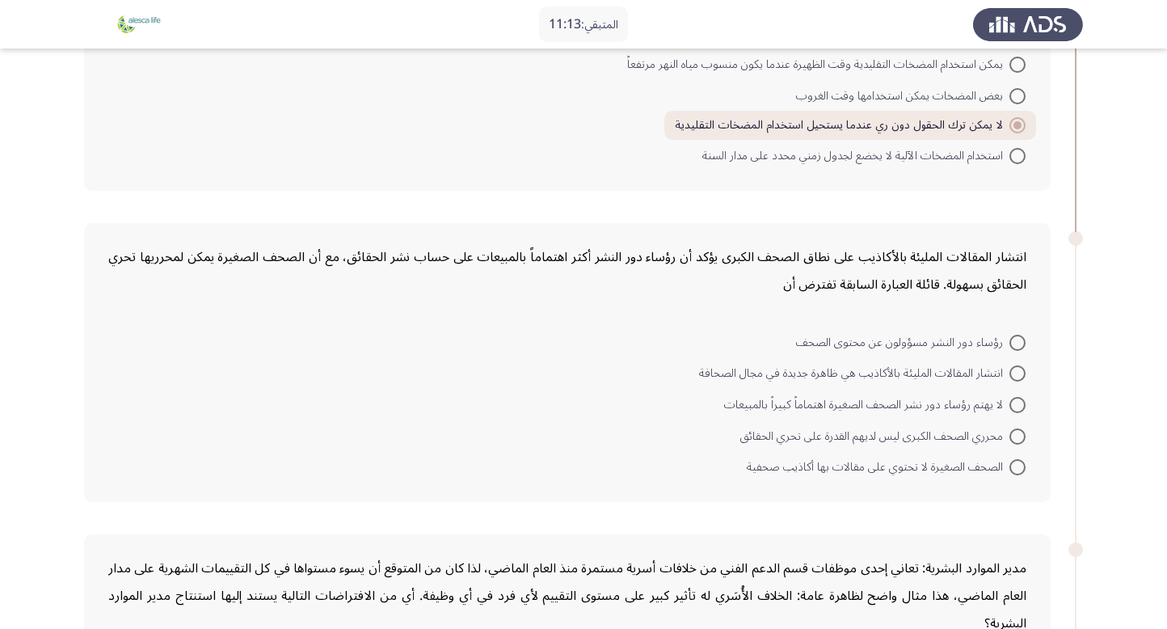
scroll to position [585, 0]
click at [1022, 340] on span at bounding box center [1018, 344] width 16 height 16
click at [1022, 340] on input "رؤساء دور النشر مسؤولون عن محتوى الصحف" at bounding box center [1018, 344] width 16 height 16
radio input "true"
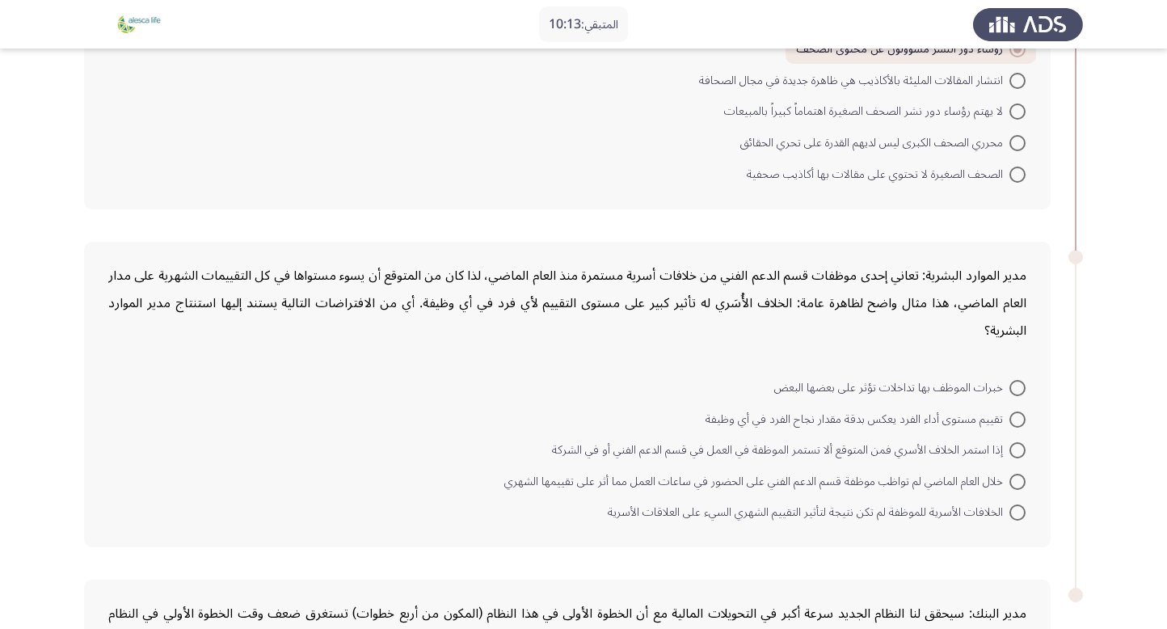
scroll to position [872, 0]
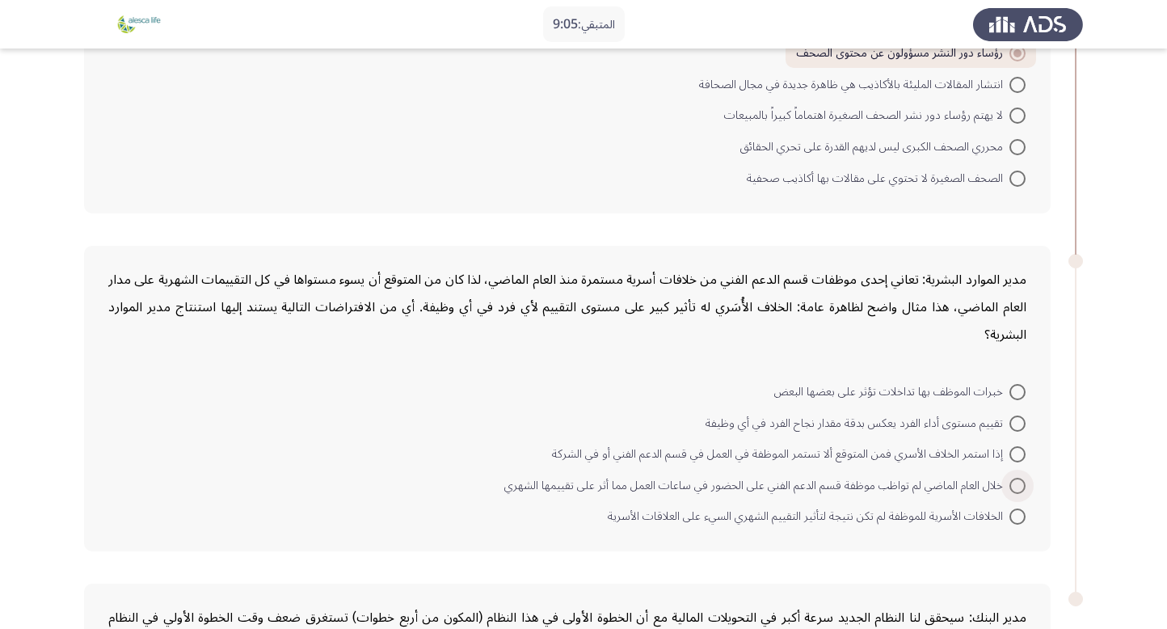
click at [1011, 478] on span at bounding box center [1018, 486] width 16 height 16
click at [1011, 478] on input "خلال العام الماضي لم تواظب موظفة قسم الدعم الفني على الحضور في ساعات العمل مما …" at bounding box center [1018, 486] width 16 height 16
radio input "true"
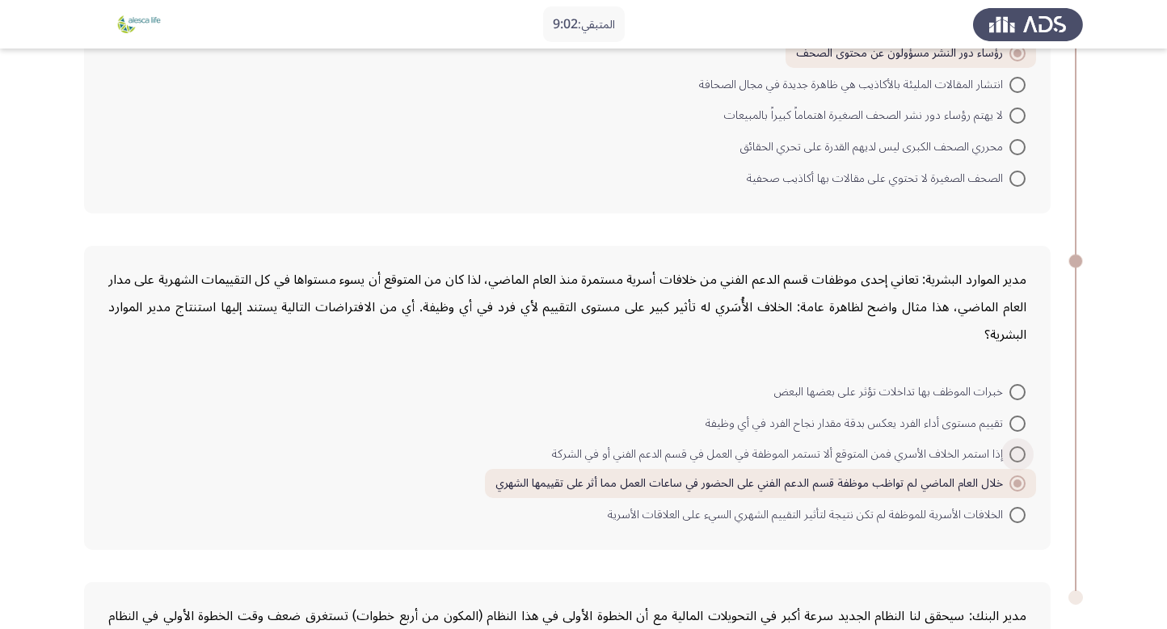
click at [1020, 446] on span at bounding box center [1018, 454] width 16 height 16
click at [1020, 446] on input "إذا استمر الخلاف الأسري فمن المتوقع ألا تستمر الموظفة في العمل في قسم الدعم الف…" at bounding box center [1018, 454] width 16 height 16
radio input "true"
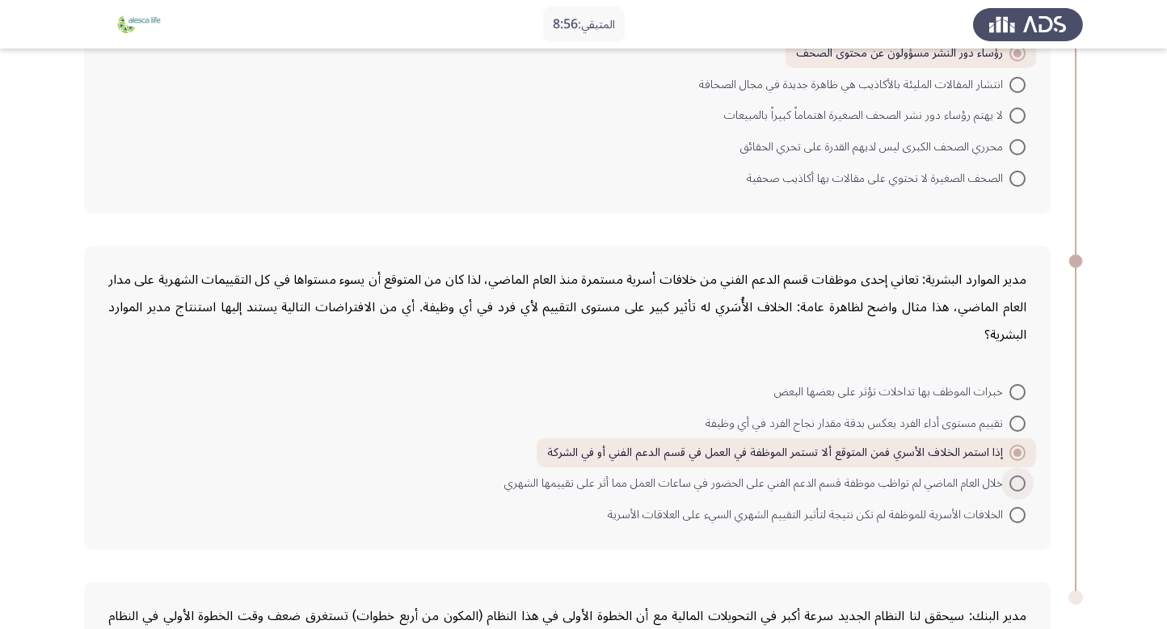
click at [1012, 475] on span at bounding box center [1018, 483] width 16 height 16
click at [1012, 475] on input "خلال العام الماضي لم تواظب موظفة قسم الدعم الفني على الحضور في ساعات العمل مما …" at bounding box center [1018, 483] width 16 height 16
radio input "true"
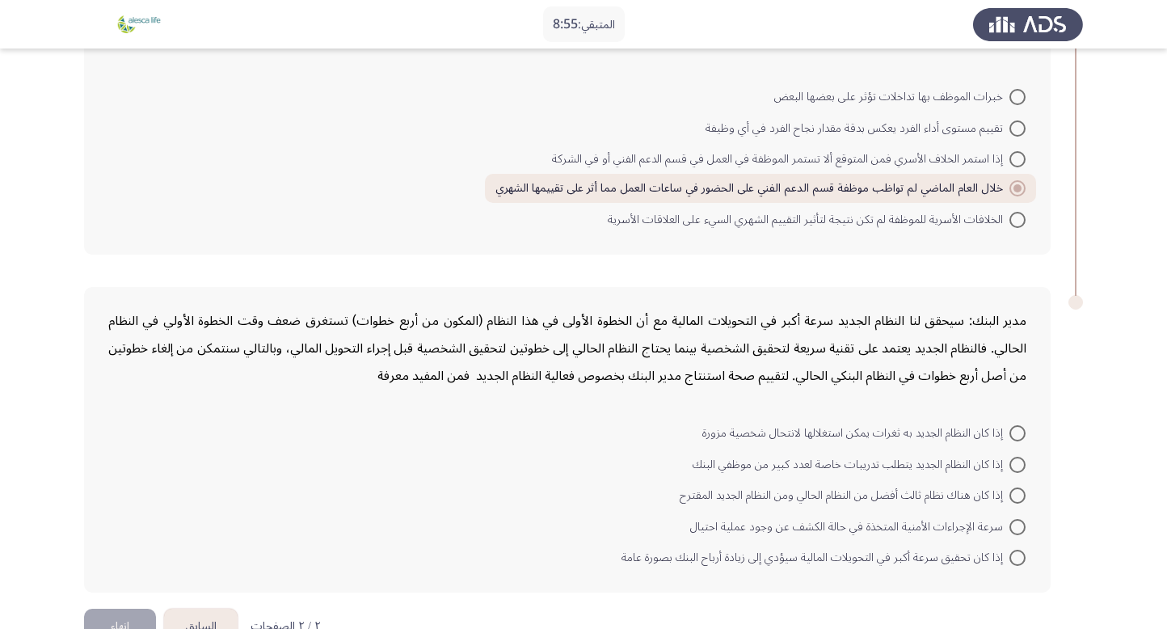
scroll to position [1176, 0]
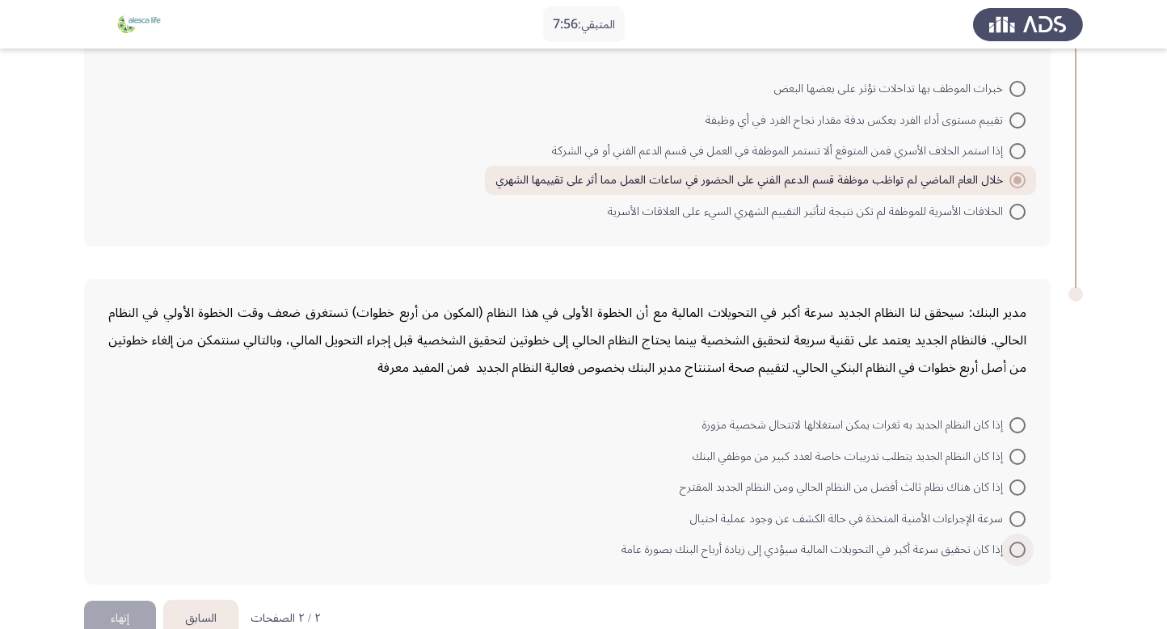
click at [1021, 542] on span at bounding box center [1018, 550] width 16 height 16
click at [1021, 542] on input "إذا كان تحقيق سرعة أكبر في التحويلات المالية سيؤدي إلى زيادة أرباح البنك بصورة …" at bounding box center [1018, 550] width 16 height 16
radio input "true"
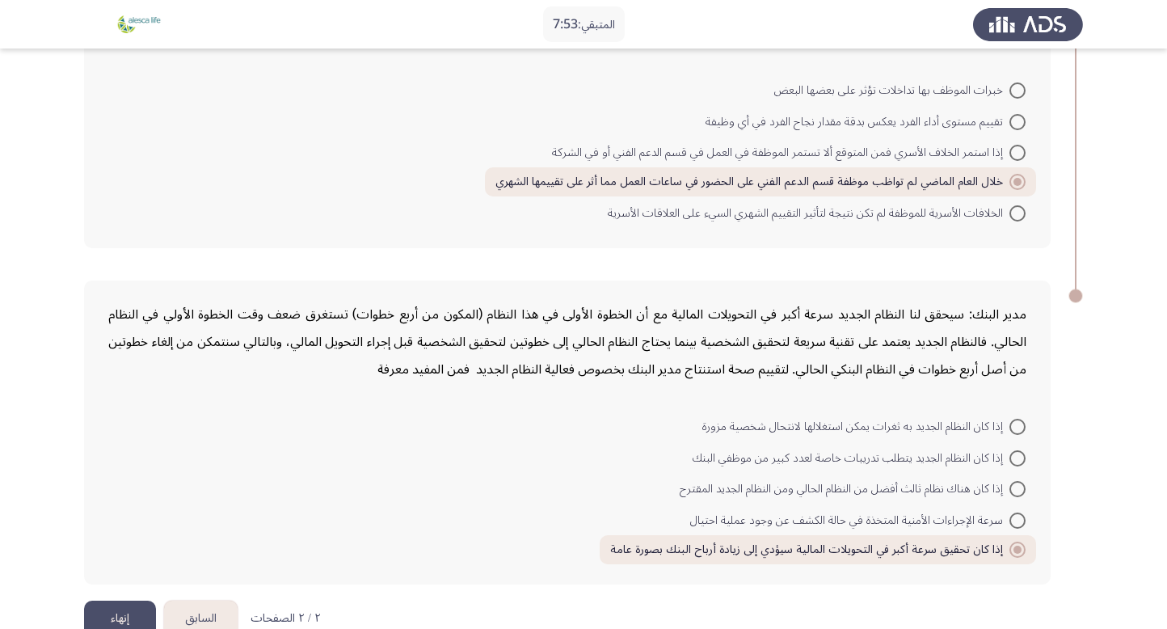
click at [109, 601] on button "إنهاء" at bounding box center [120, 619] width 72 height 36
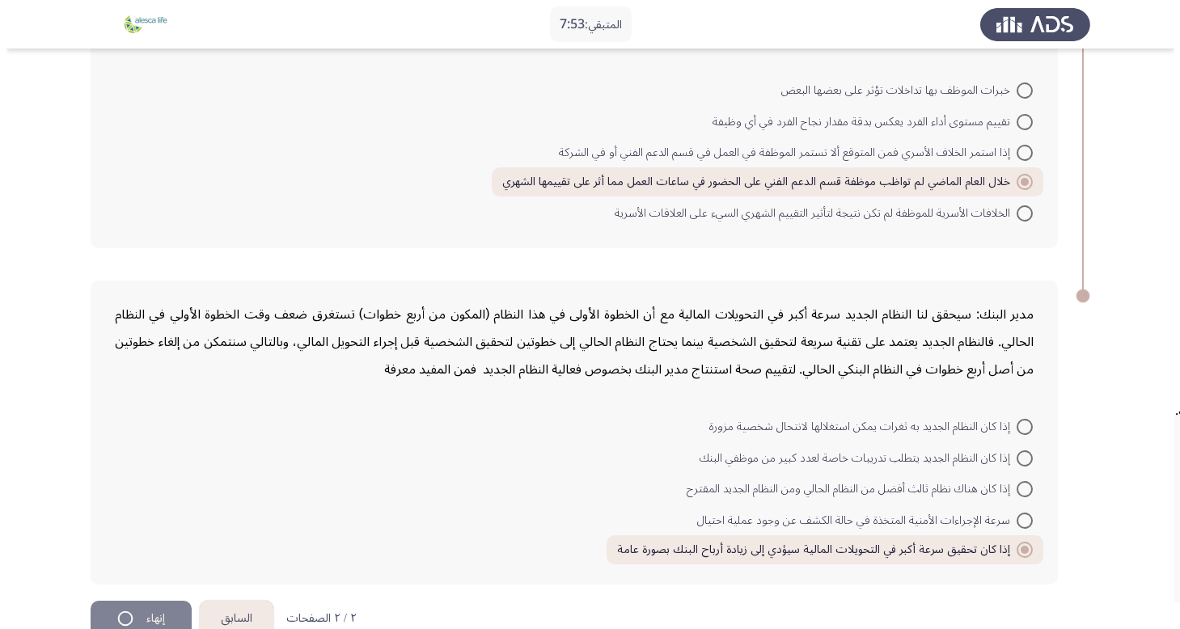
scroll to position [0, 0]
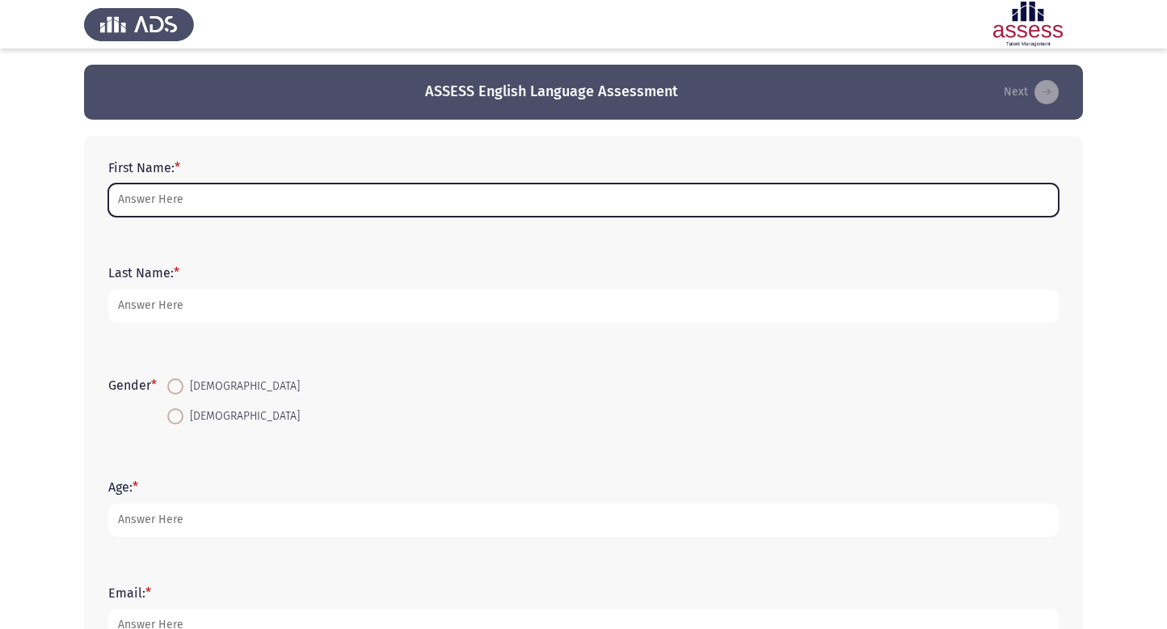
click at [217, 208] on input "First Name: *" at bounding box center [583, 200] width 951 height 33
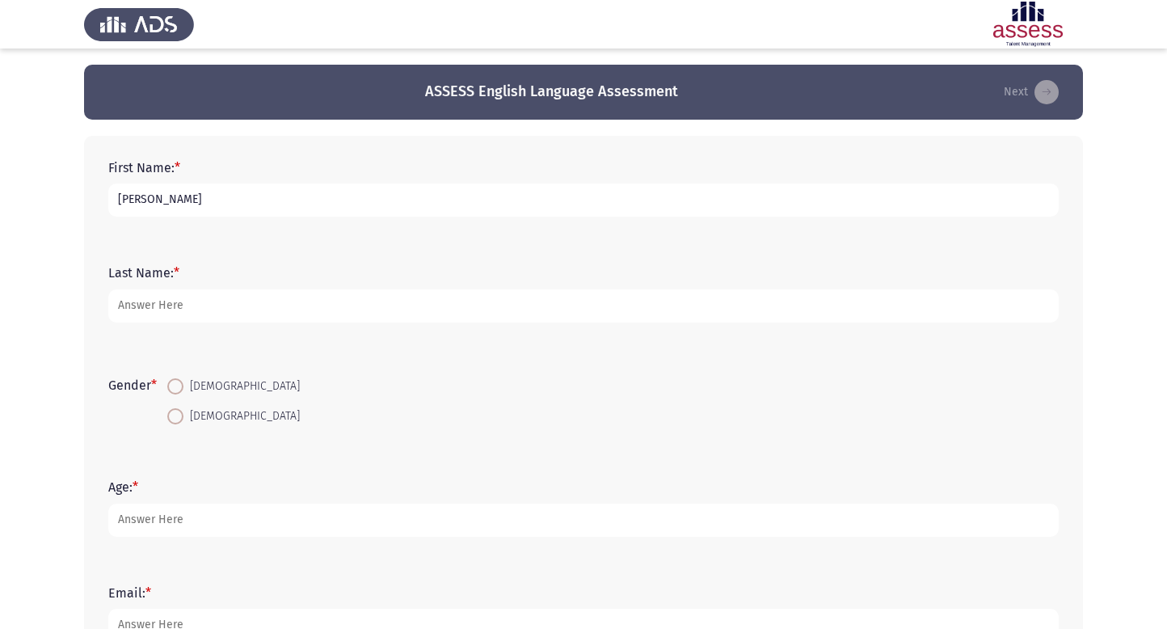
type input "[PERSON_NAME]"
type input "Atef"
click at [173, 381] on span at bounding box center [175, 386] width 16 height 16
click at [173, 381] on input "[DEMOGRAPHIC_DATA]" at bounding box center [175, 386] width 16 height 16
radio input "true"
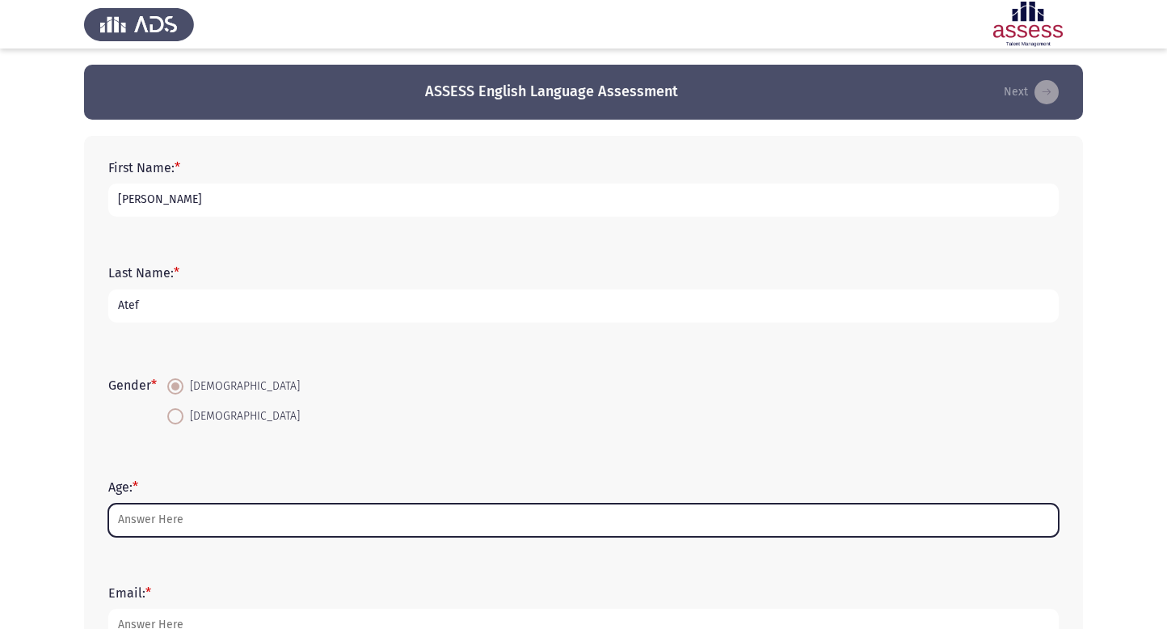
click at [204, 512] on input "Age: *" at bounding box center [583, 520] width 951 height 33
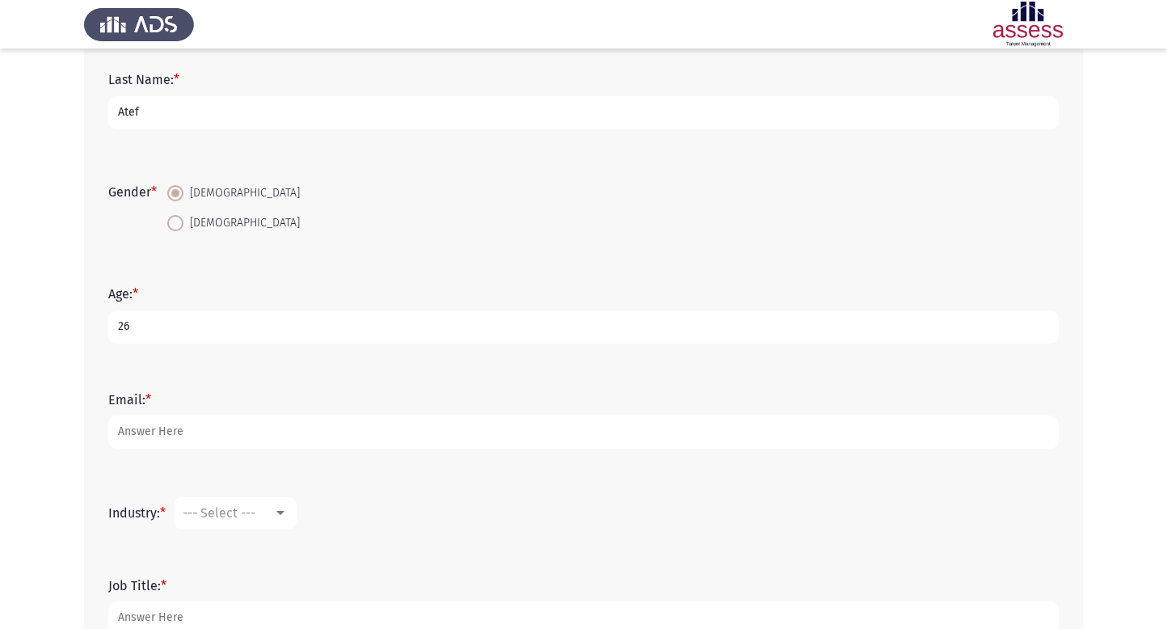
scroll to position [197, 0]
type input "26"
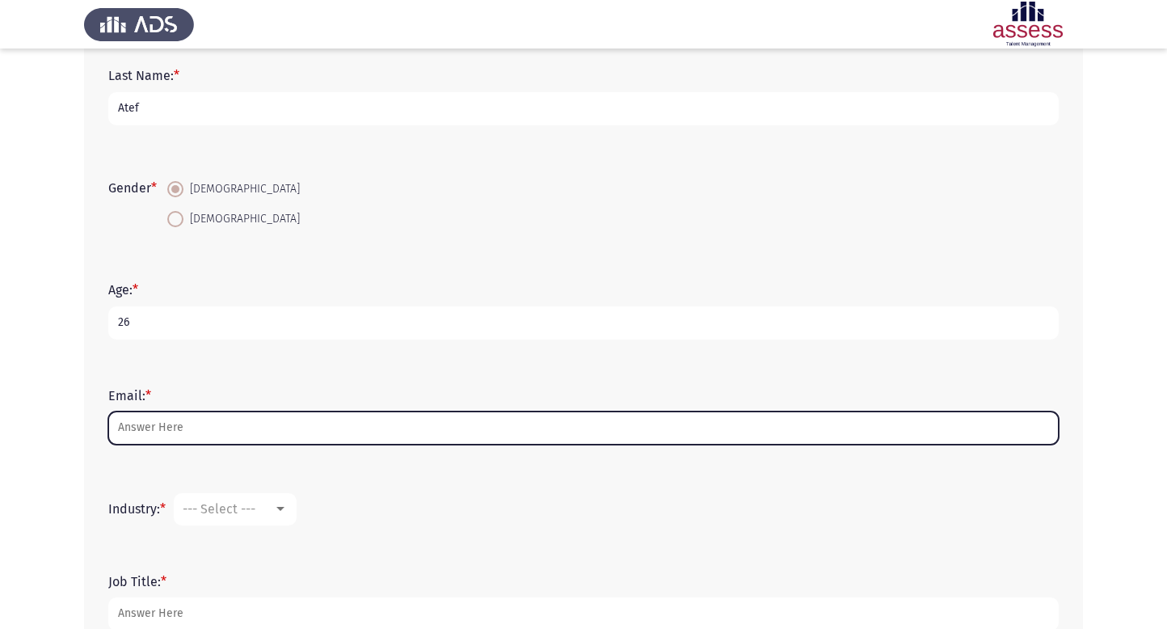
click at [185, 417] on input "Email: *" at bounding box center [583, 428] width 951 height 33
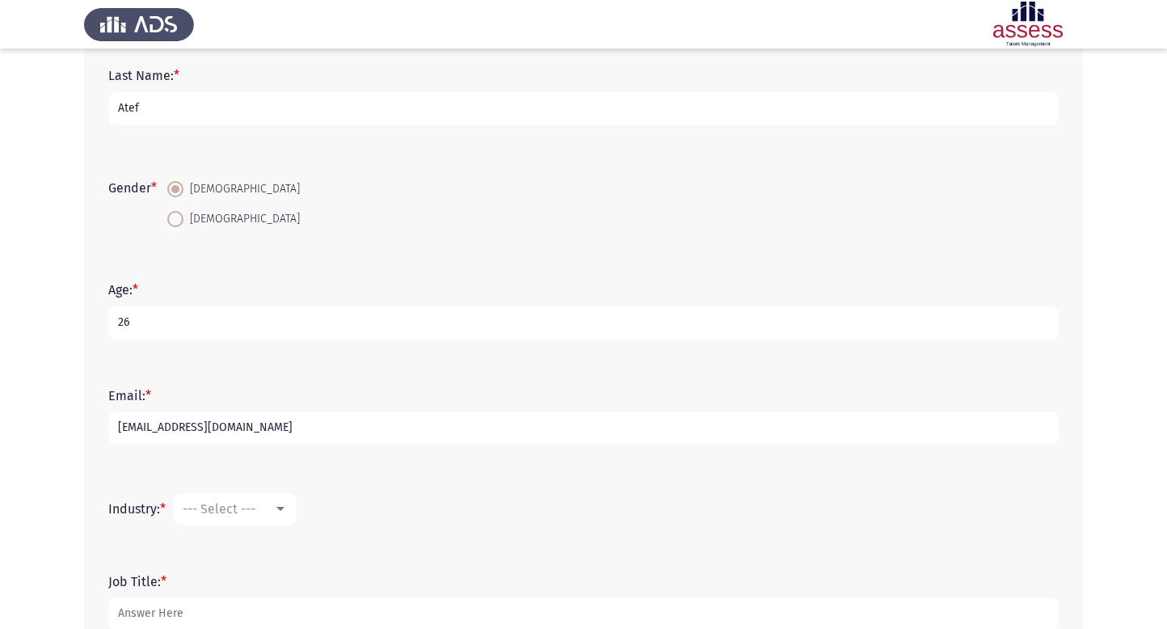
type input "[EMAIL_ADDRESS][DOMAIN_NAME]"
click at [226, 518] on mat-select "--- Select ---" at bounding box center [235, 509] width 123 height 32
click at [285, 507] on div at bounding box center [281, 509] width 8 height 4
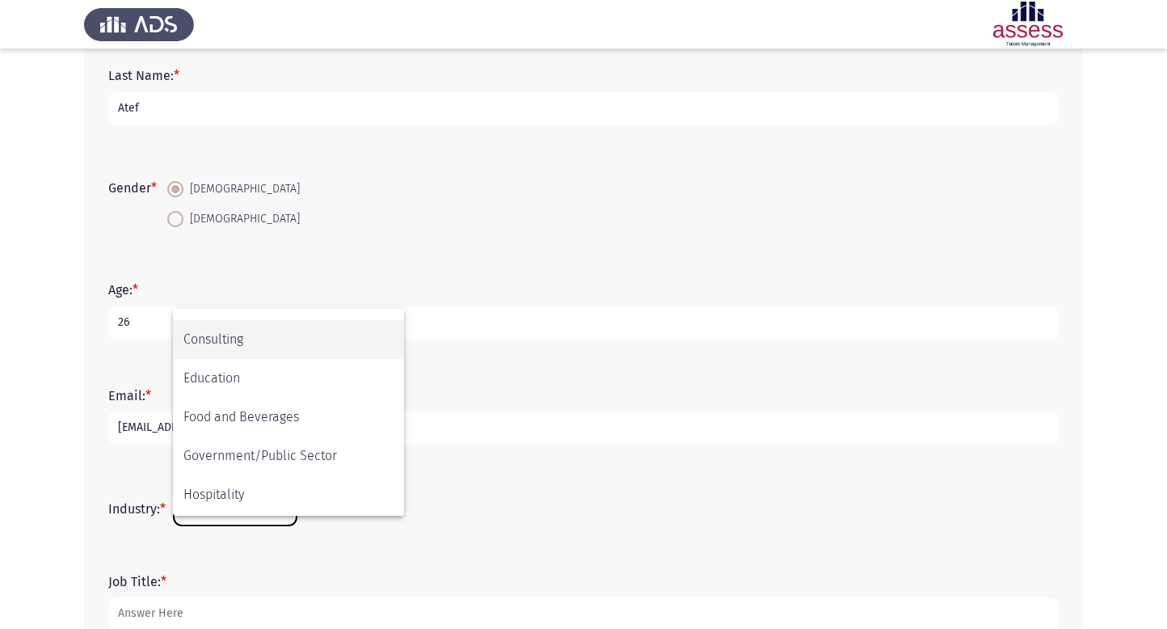
scroll to position [340, 0]
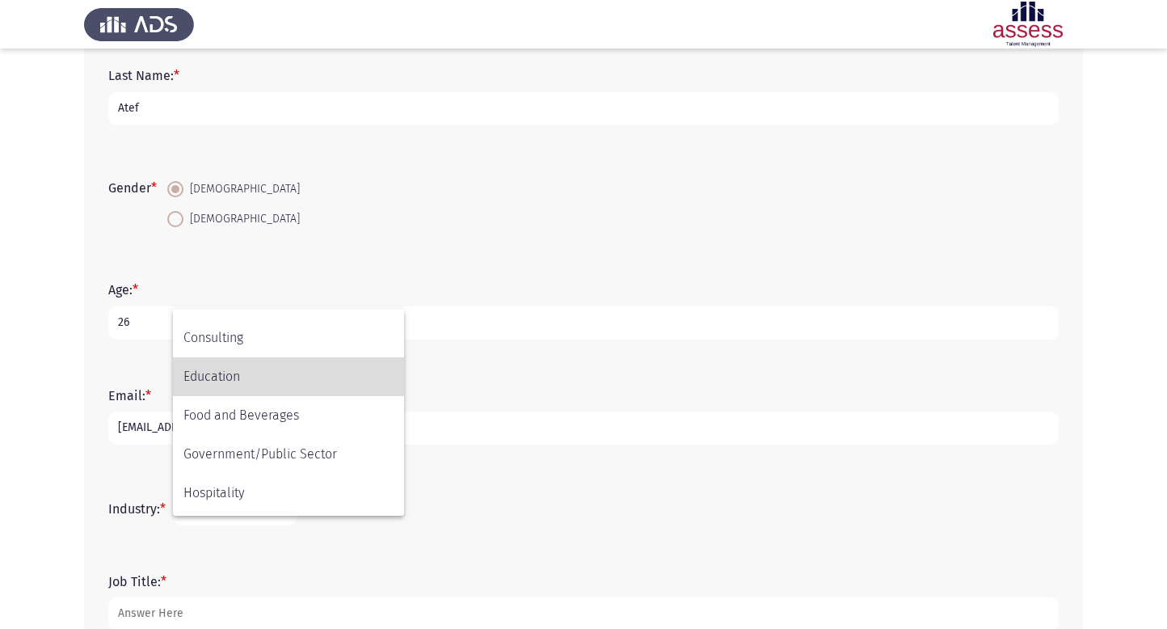
click at [226, 373] on span "Education" at bounding box center [289, 376] width 210 height 39
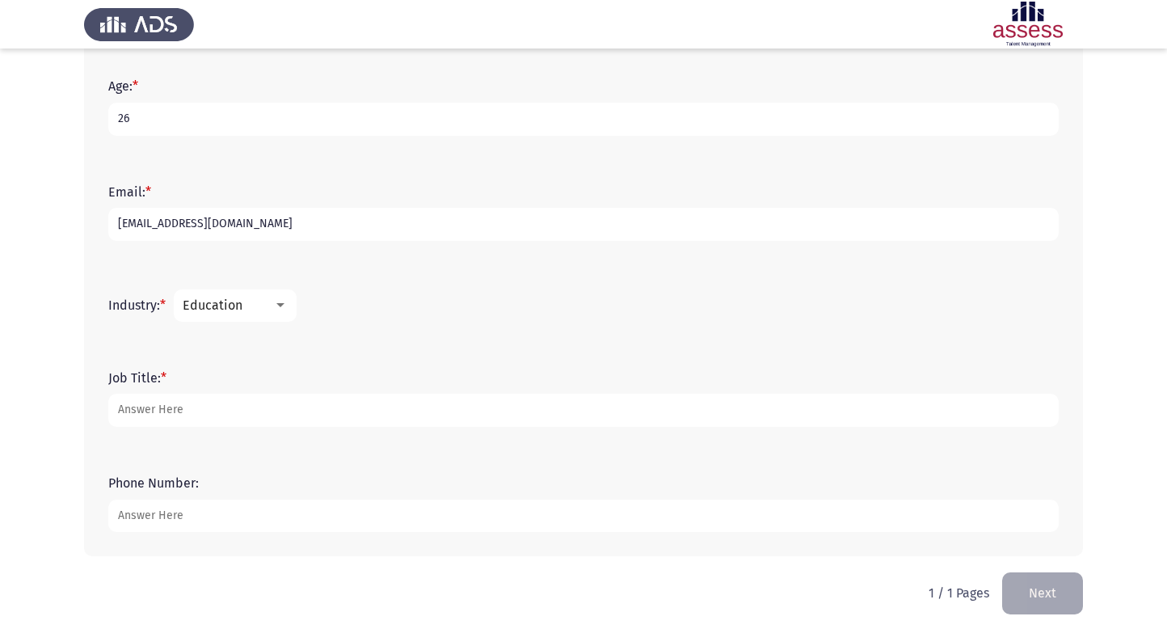
scroll to position [403, 0]
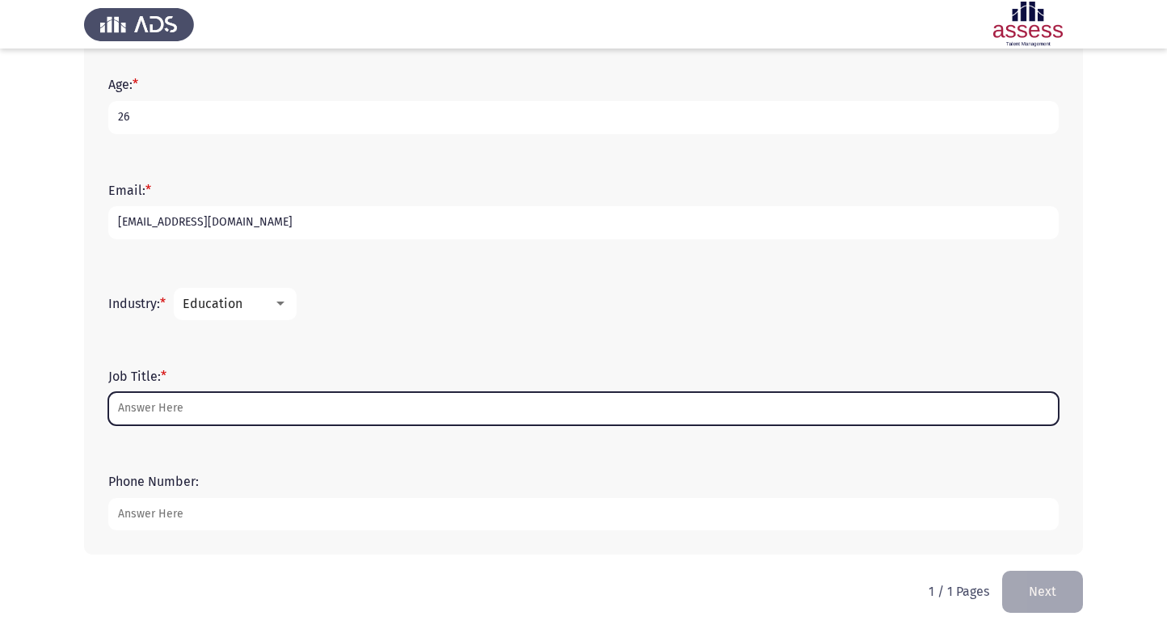
click at [210, 418] on input "Job Title: *" at bounding box center [583, 408] width 951 height 33
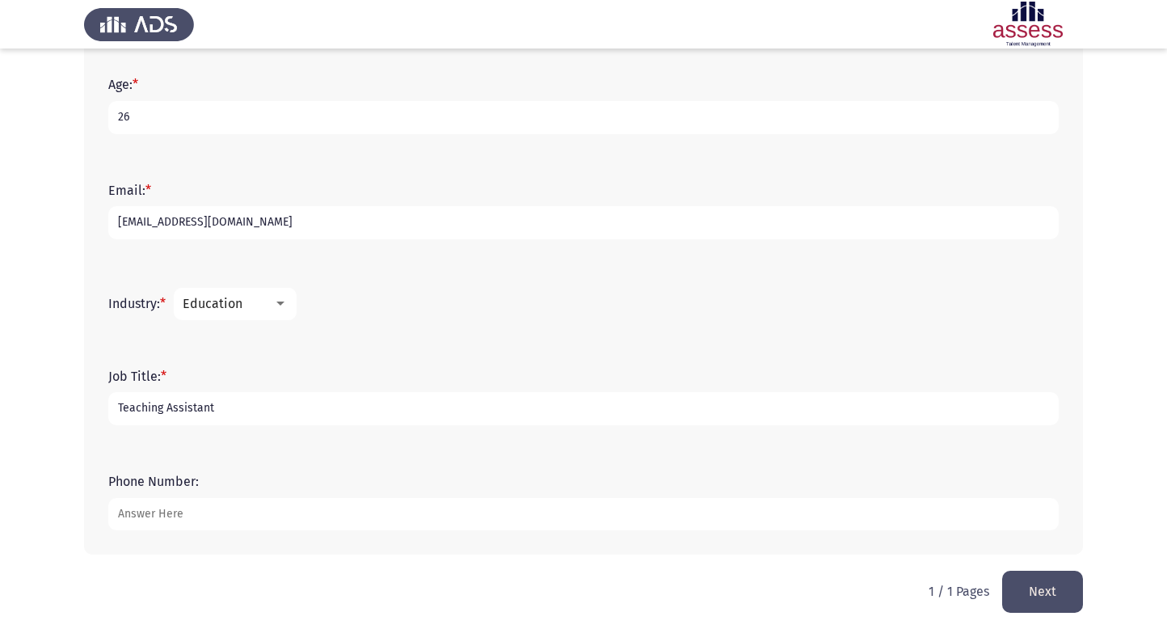
type input "Teaching Assistant"
click at [192, 505] on input "Phone Number:" at bounding box center [583, 514] width 951 height 33
type input "01111628162"
click at [1059, 597] on button "Next" at bounding box center [1043, 591] width 81 height 41
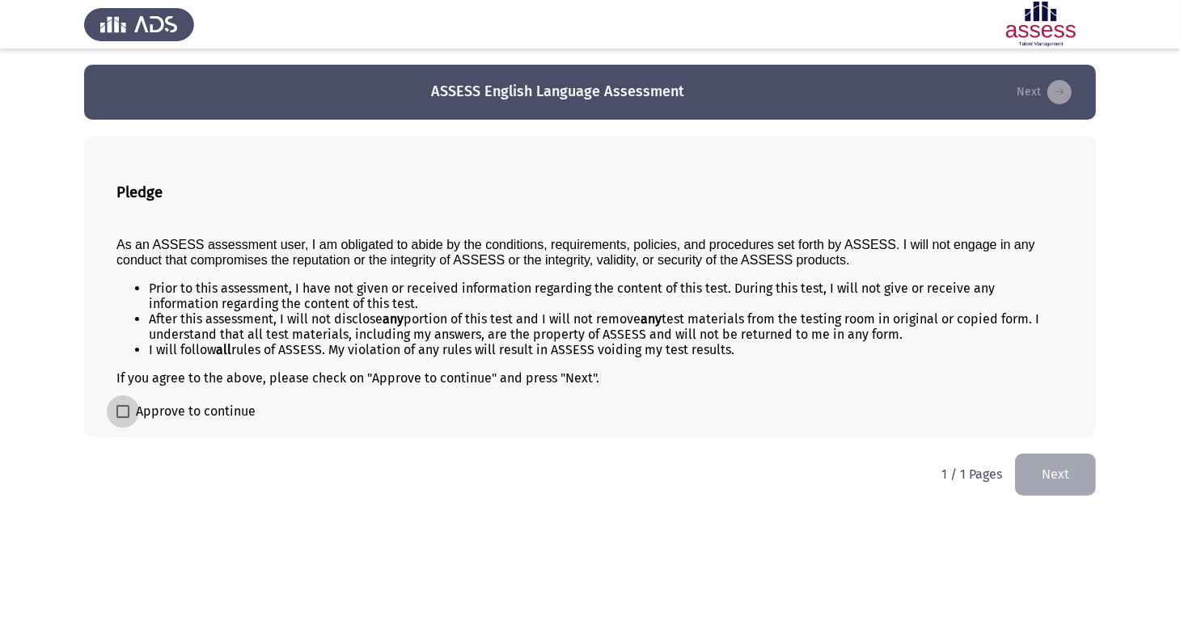
click at [133, 415] on label "Approve to continue" at bounding box center [185, 411] width 139 height 19
click at [123, 418] on input "Approve to continue" at bounding box center [122, 418] width 1 height 1
checkbox input "true"
click at [1023, 477] on button "Next" at bounding box center [1055, 474] width 81 height 41
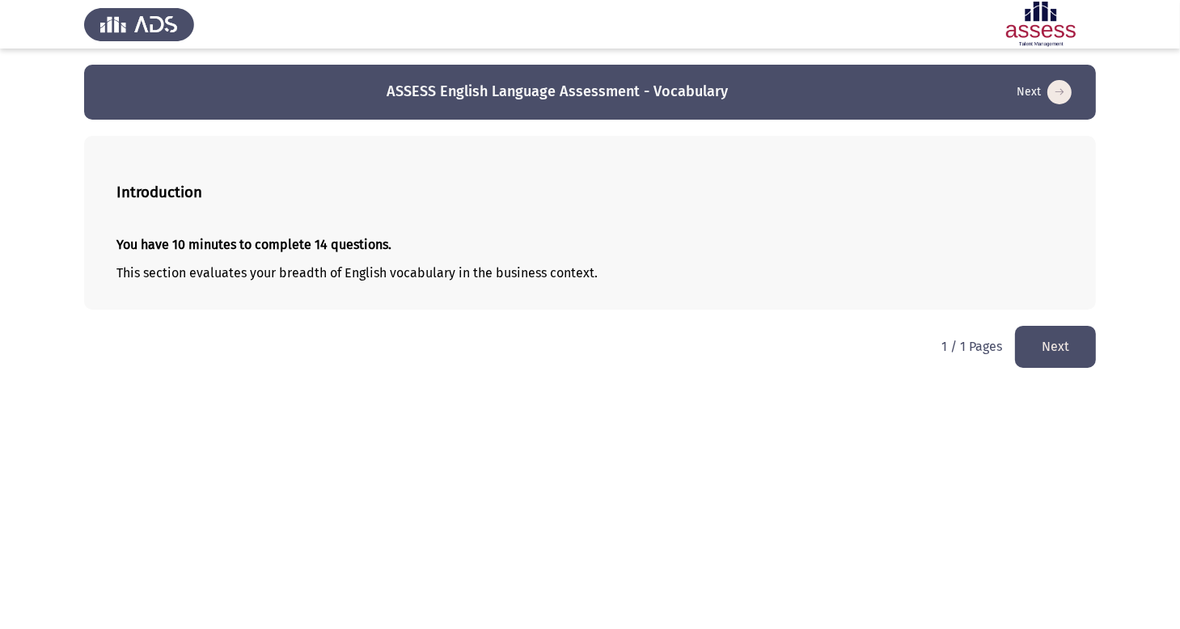
click at [1045, 352] on button "Next" at bounding box center [1055, 346] width 81 height 41
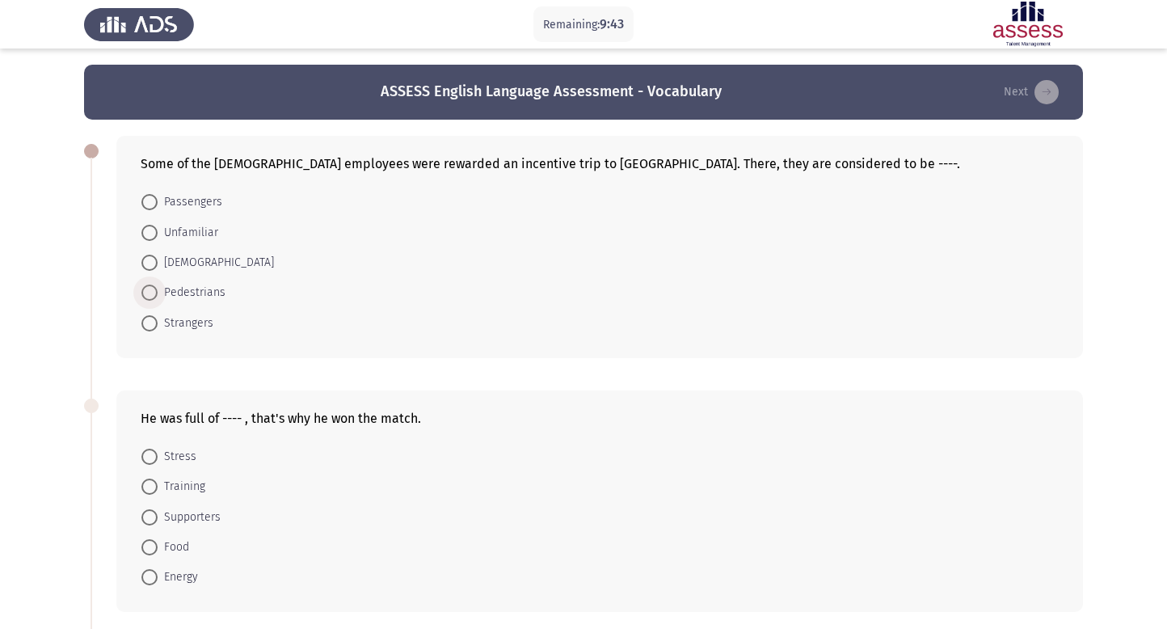
click at [165, 298] on span "Pedestrians" at bounding box center [192, 292] width 68 height 19
click at [158, 298] on input "Pedestrians" at bounding box center [149, 293] width 16 height 16
radio input "true"
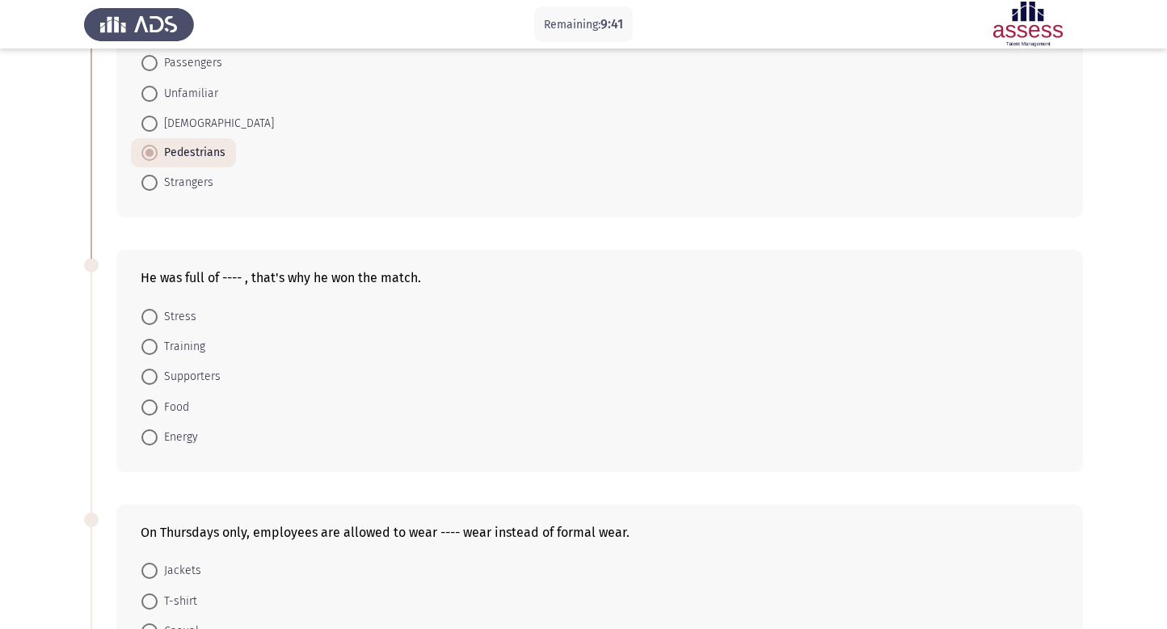
scroll to position [146, 0]
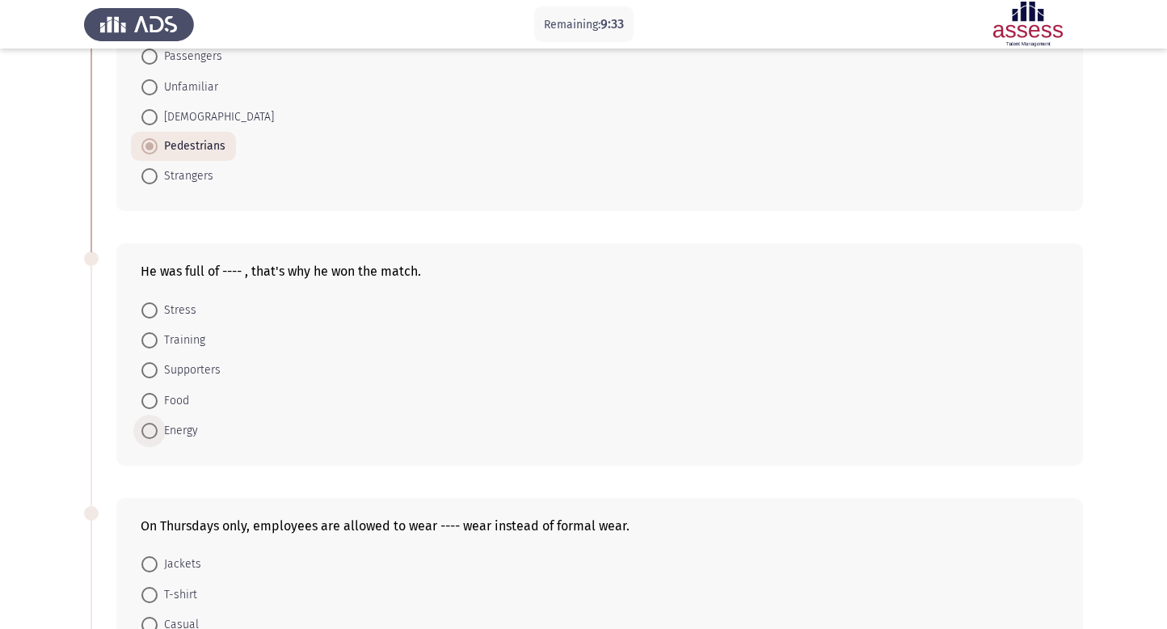
click at [161, 430] on span "Energy" at bounding box center [178, 430] width 40 height 19
click at [158, 430] on input "Energy" at bounding box center [149, 431] width 16 height 16
radio input "true"
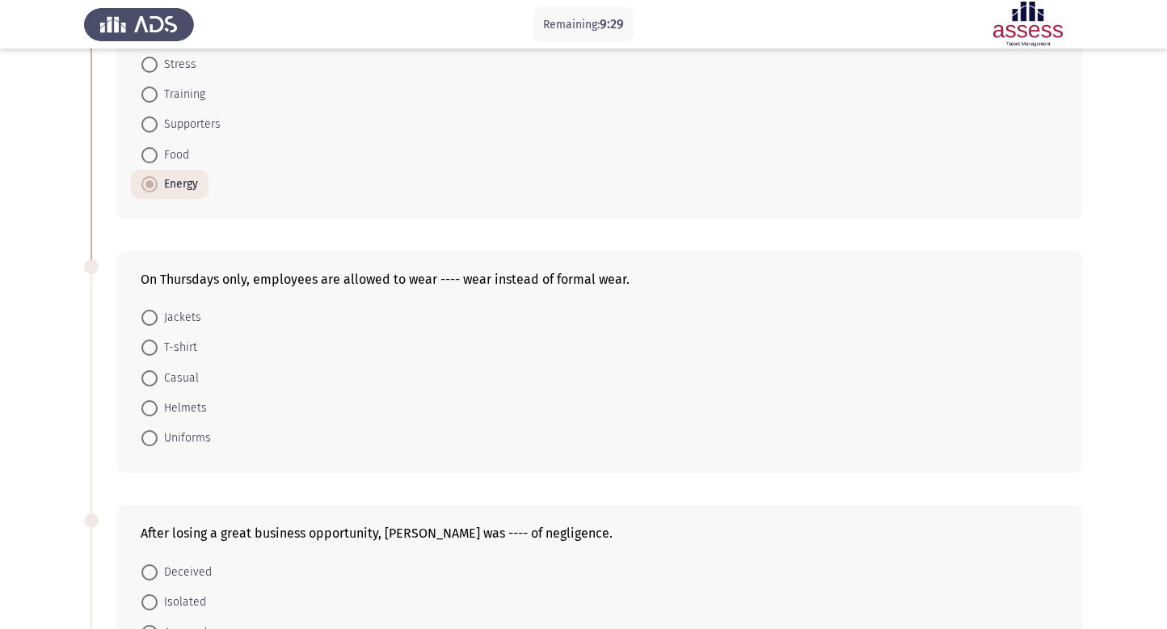
scroll to position [397, 0]
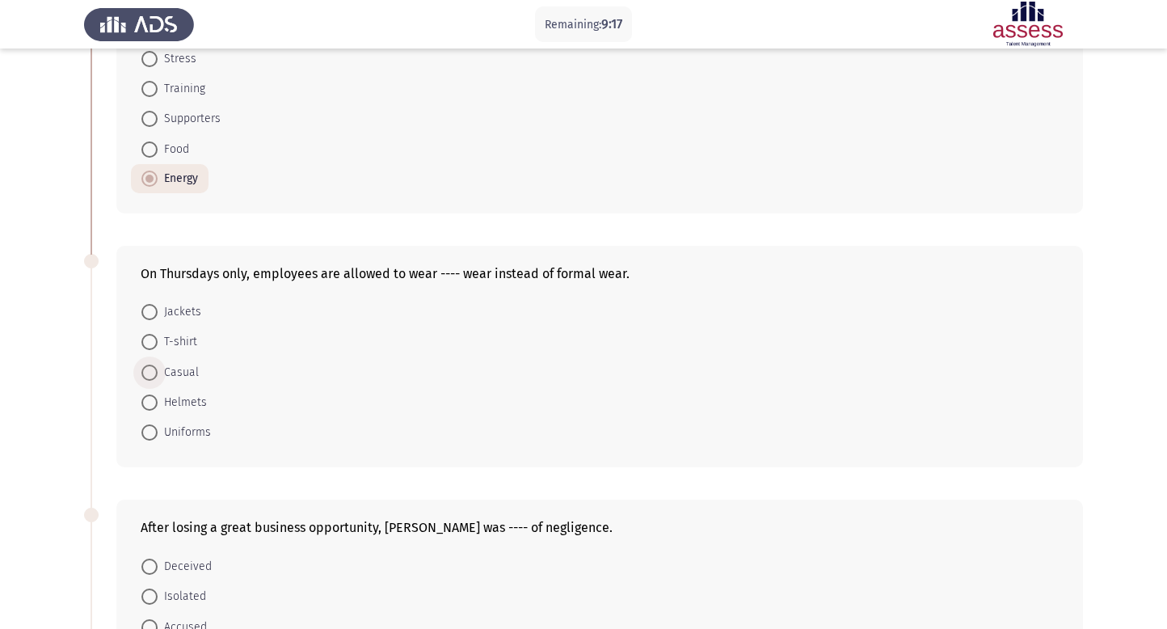
click at [161, 370] on span "Casual" at bounding box center [178, 372] width 41 height 19
click at [158, 370] on input "Casual" at bounding box center [149, 373] width 16 height 16
radio input "true"
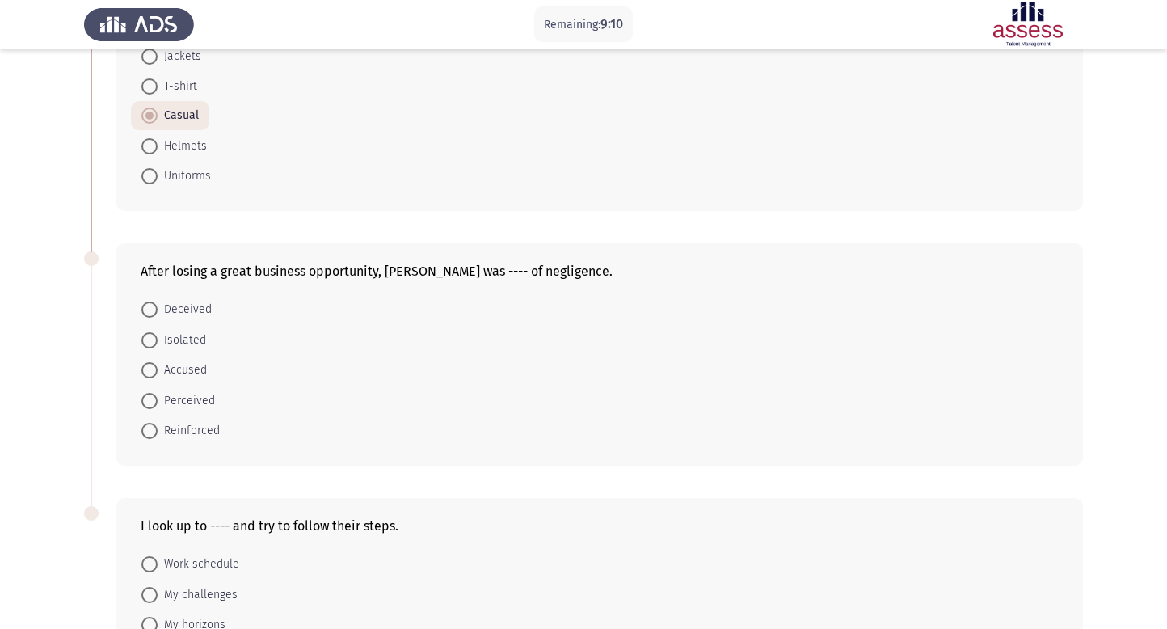
scroll to position [669, 0]
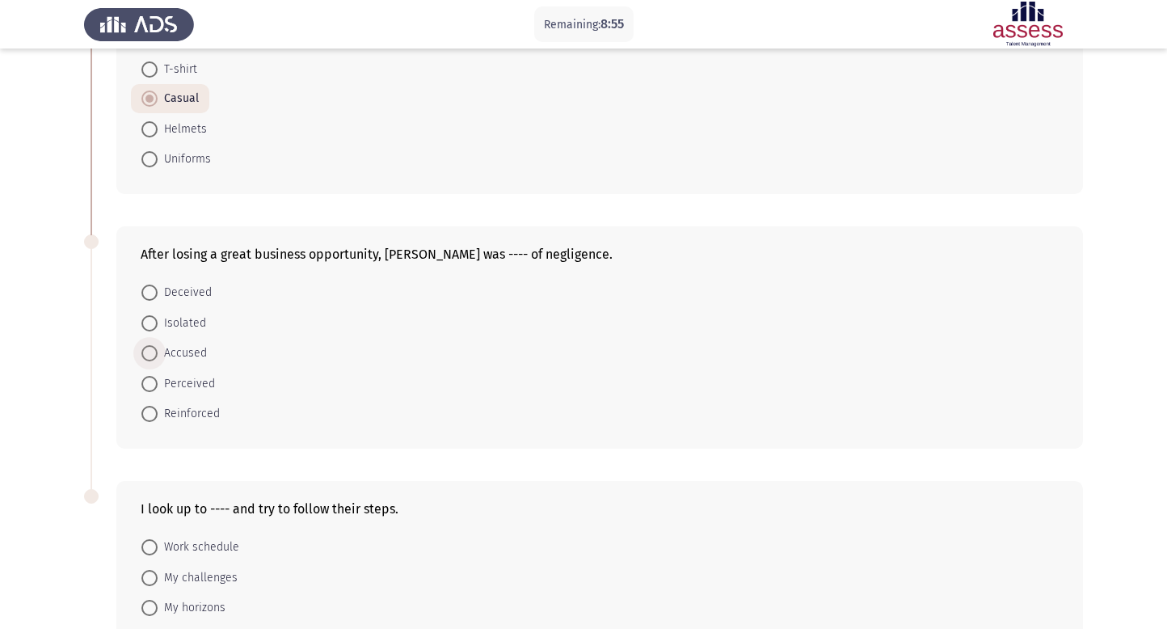
click at [155, 353] on span at bounding box center [149, 353] width 16 height 16
click at [155, 353] on input "Accused" at bounding box center [149, 353] width 16 height 16
radio input "true"
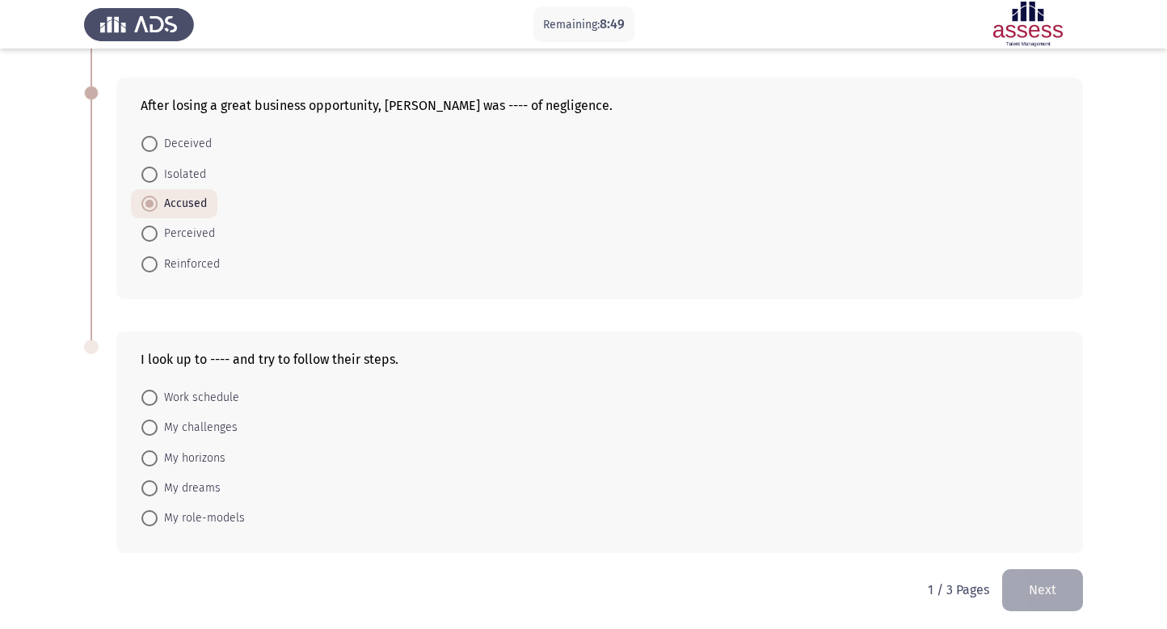
scroll to position [821, 0]
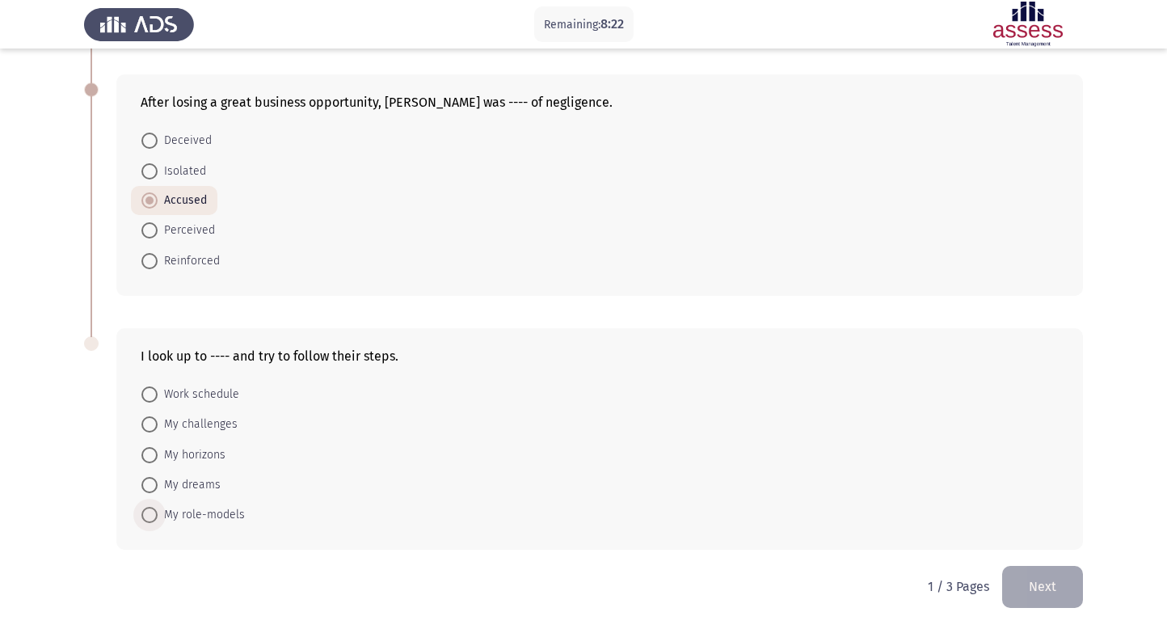
click at [152, 517] on span at bounding box center [149, 515] width 16 height 16
click at [152, 517] on input "My role-models" at bounding box center [149, 515] width 16 height 16
radio input "true"
click at [1049, 577] on button "Next" at bounding box center [1043, 586] width 81 height 41
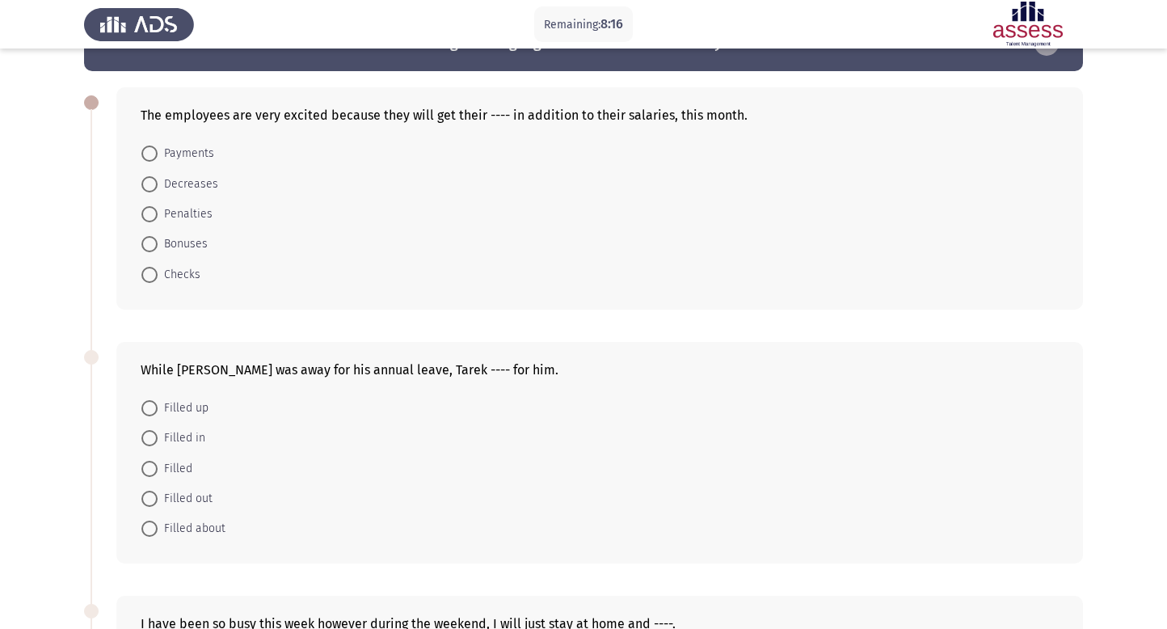
scroll to position [0, 0]
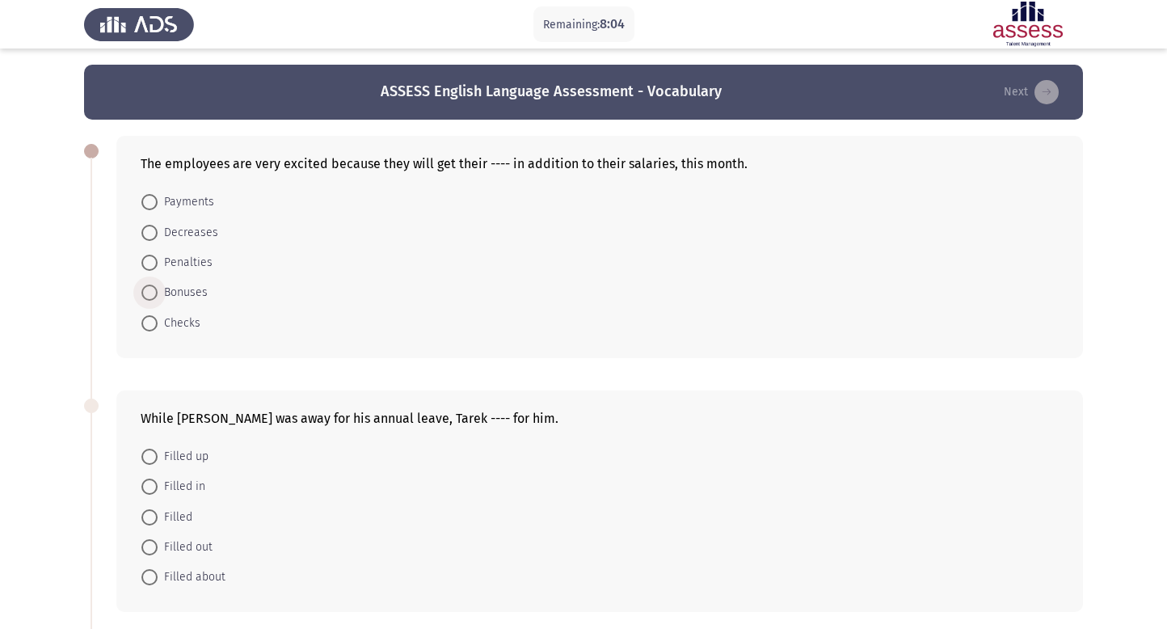
click at [162, 288] on span "Bonuses" at bounding box center [183, 292] width 50 height 19
click at [158, 288] on input "Bonuses" at bounding box center [149, 293] width 16 height 16
radio input "true"
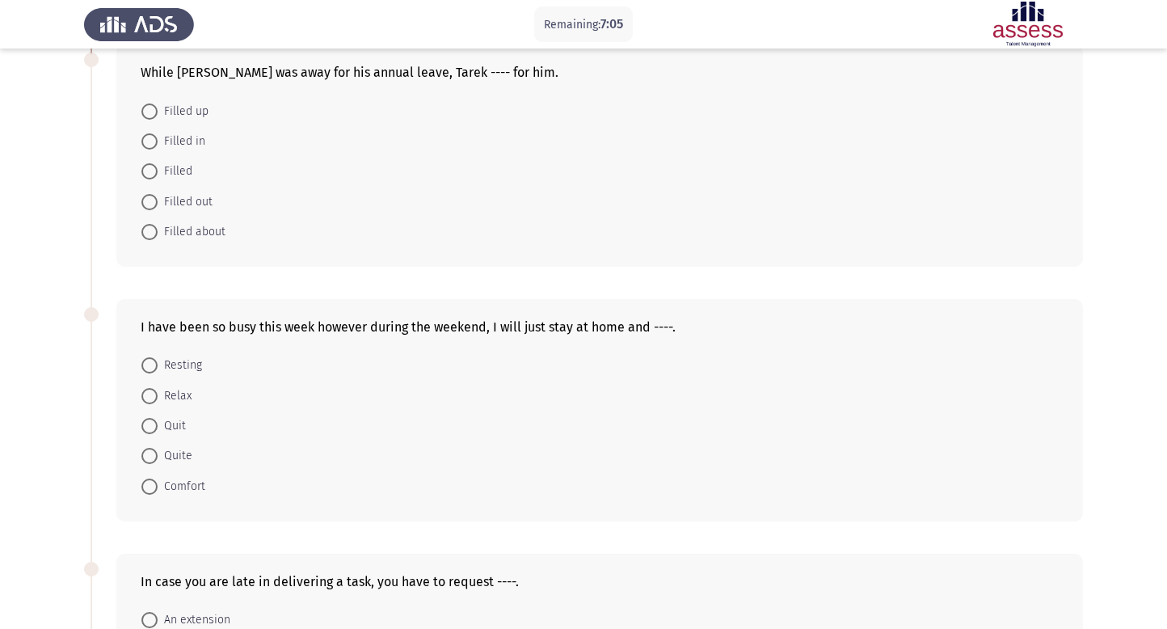
scroll to position [345, 0]
click at [167, 139] on span "Filled in" at bounding box center [182, 140] width 48 height 19
click at [158, 139] on input "Filled in" at bounding box center [149, 141] width 16 height 16
radio input "true"
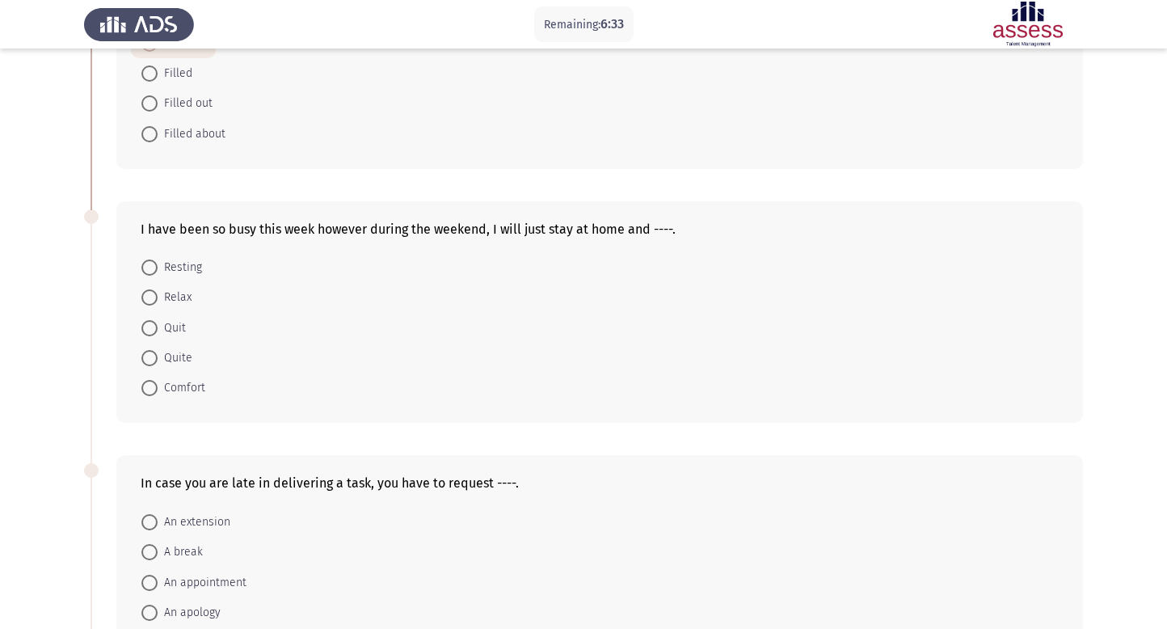
scroll to position [494, 0]
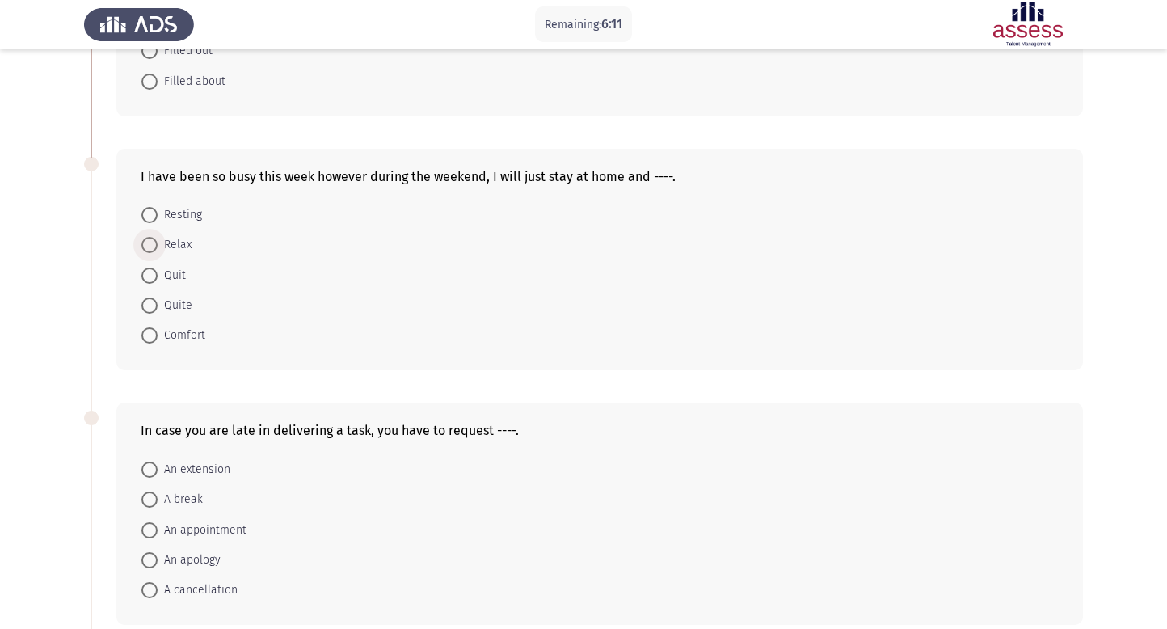
click at [146, 240] on span at bounding box center [149, 245] width 16 height 16
click at [146, 240] on input "Relax" at bounding box center [149, 245] width 16 height 16
radio input "true"
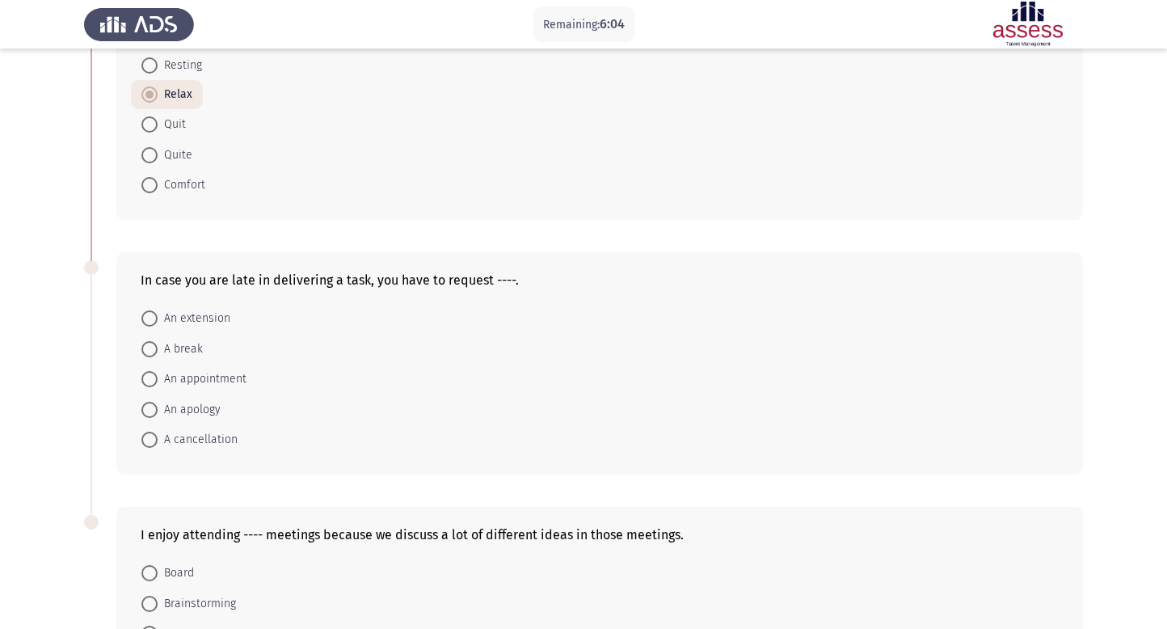
scroll to position [646, 0]
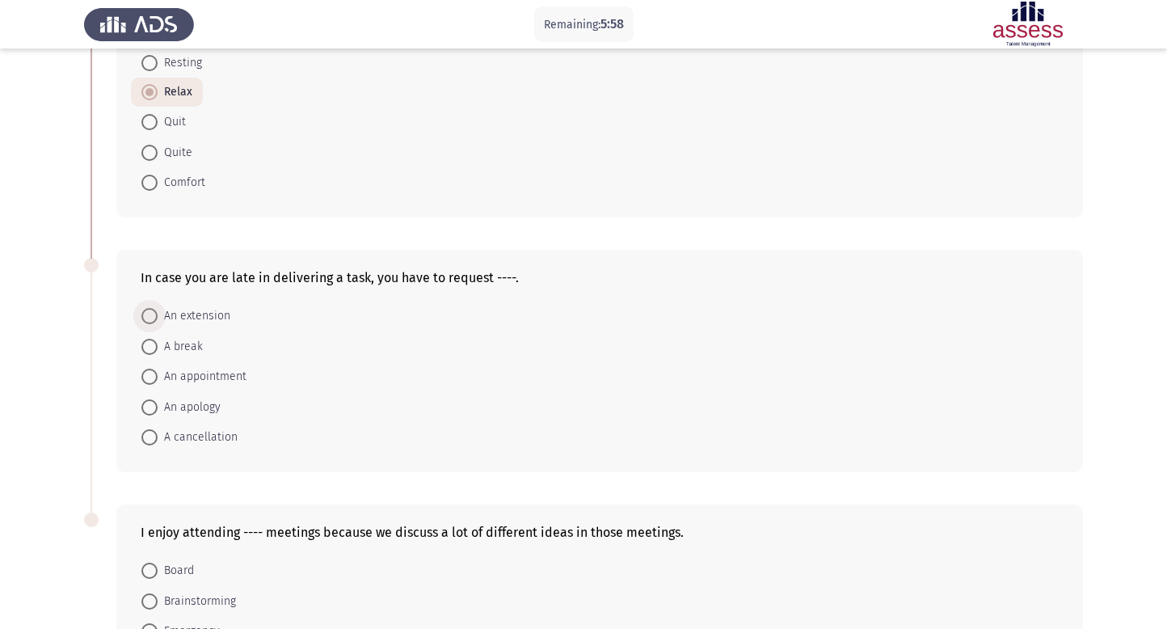
click at [146, 314] on span at bounding box center [149, 316] width 16 height 16
click at [146, 314] on input "An extension" at bounding box center [149, 316] width 16 height 16
radio input "true"
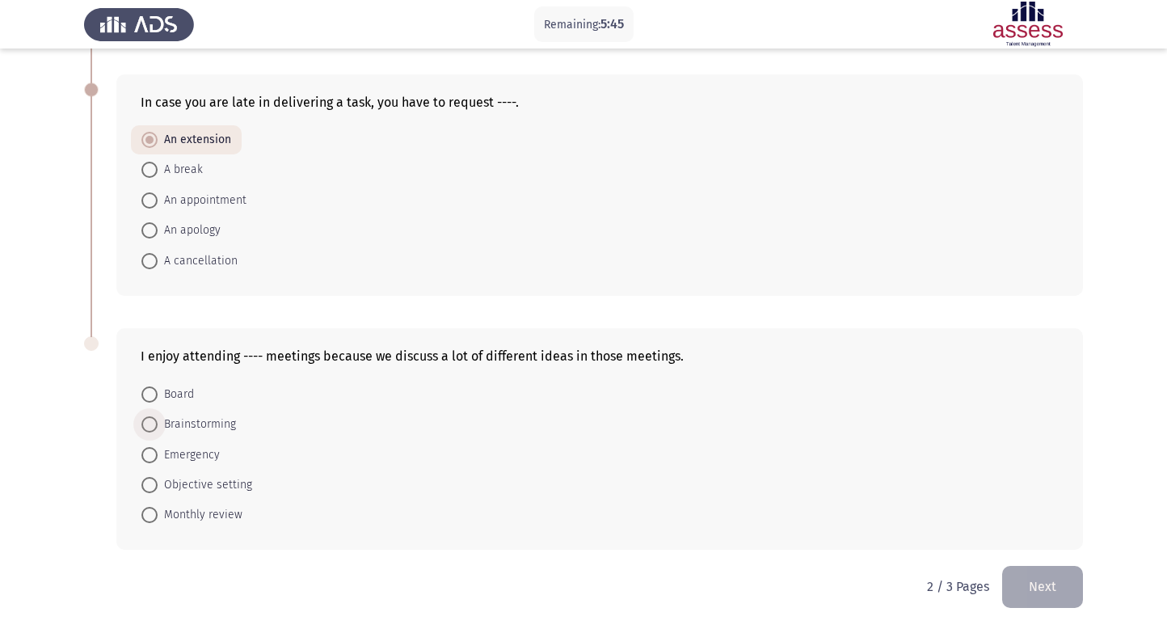
click at [222, 423] on span "Brainstorming" at bounding box center [197, 424] width 78 height 19
click at [158, 423] on input "Brainstorming" at bounding box center [149, 424] width 16 height 16
radio input "true"
click at [1058, 585] on button "Next" at bounding box center [1043, 586] width 81 height 41
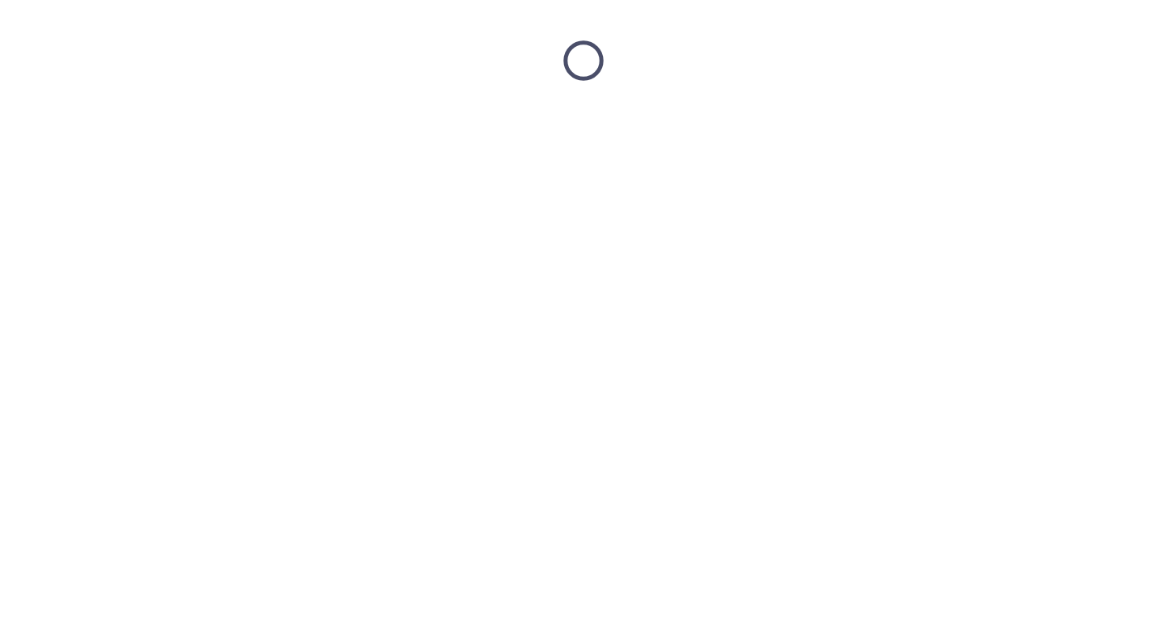
scroll to position [0, 0]
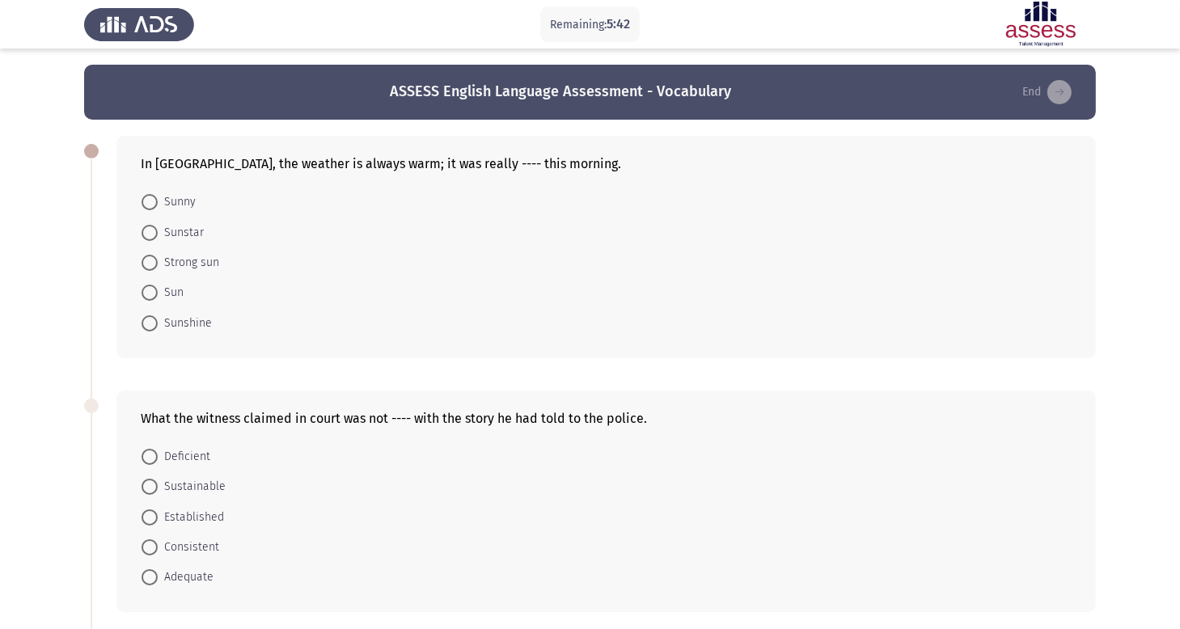
click at [1058, 585] on html "Remaining: 5:42 ASSESS English Language Assessment - Vocabulary End In [GEOGRAP…" at bounding box center [590, 601] width 1180 height 1202
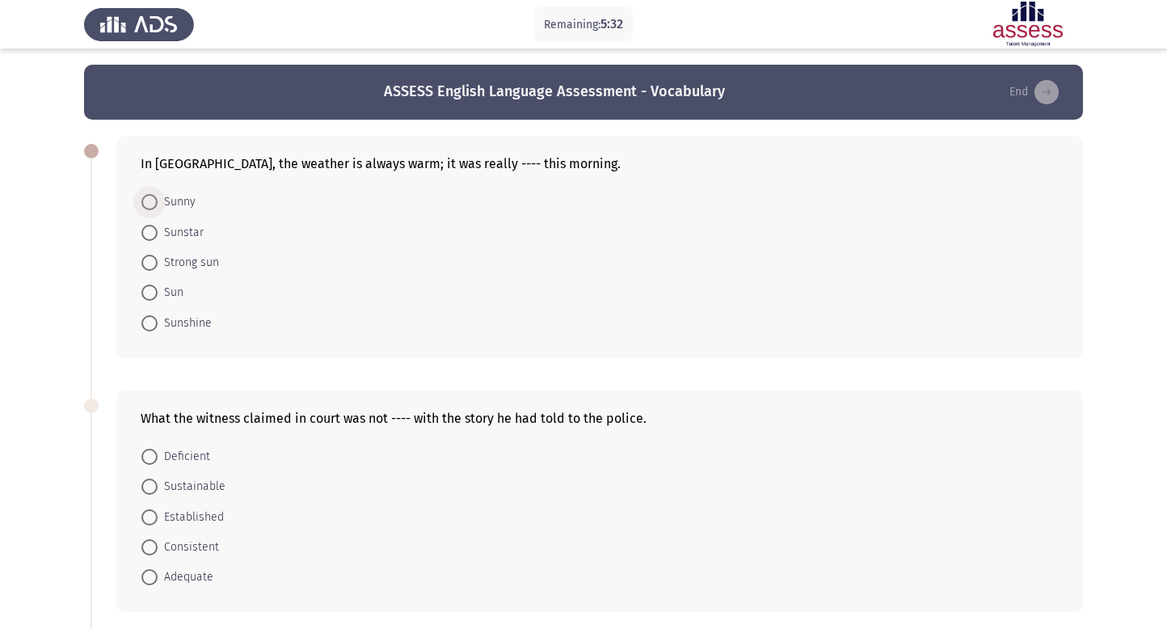
click at [165, 205] on span "Sunny" at bounding box center [177, 201] width 38 height 19
click at [158, 205] on input "Sunny" at bounding box center [149, 202] width 16 height 16
radio input "true"
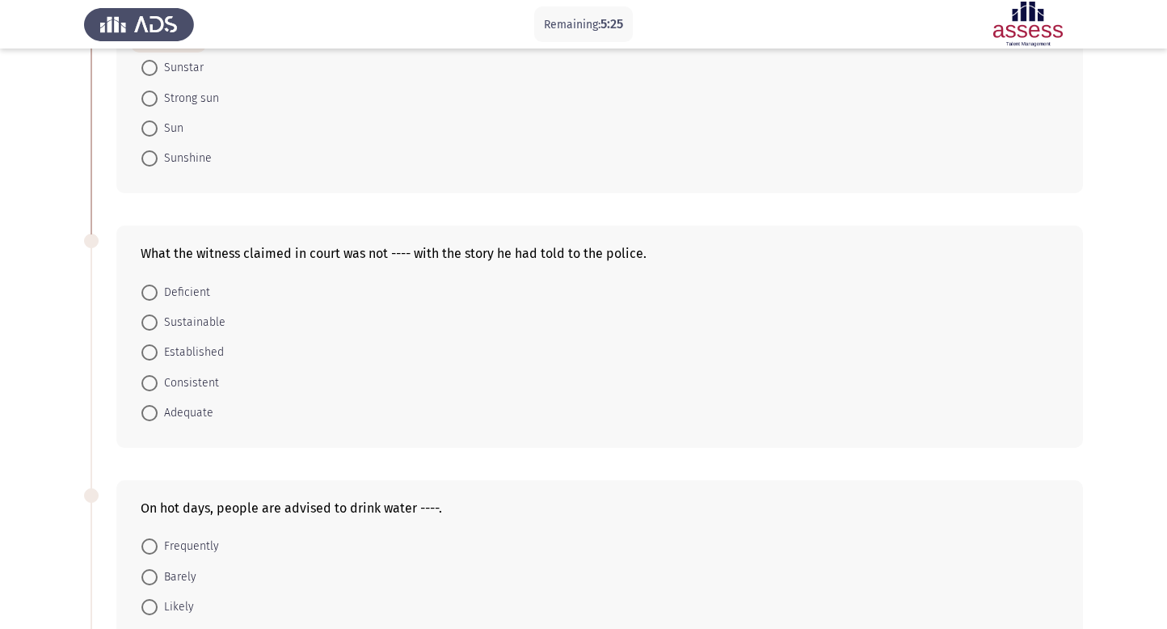
scroll to position [164, 0]
click at [163, 408] on span "Adequate" at bounding box center [186, 412] width 56 height 19
click at [158, 408] on input "Adequate" at bounding box center [149, 412] width 16 height 16
radio input "true"
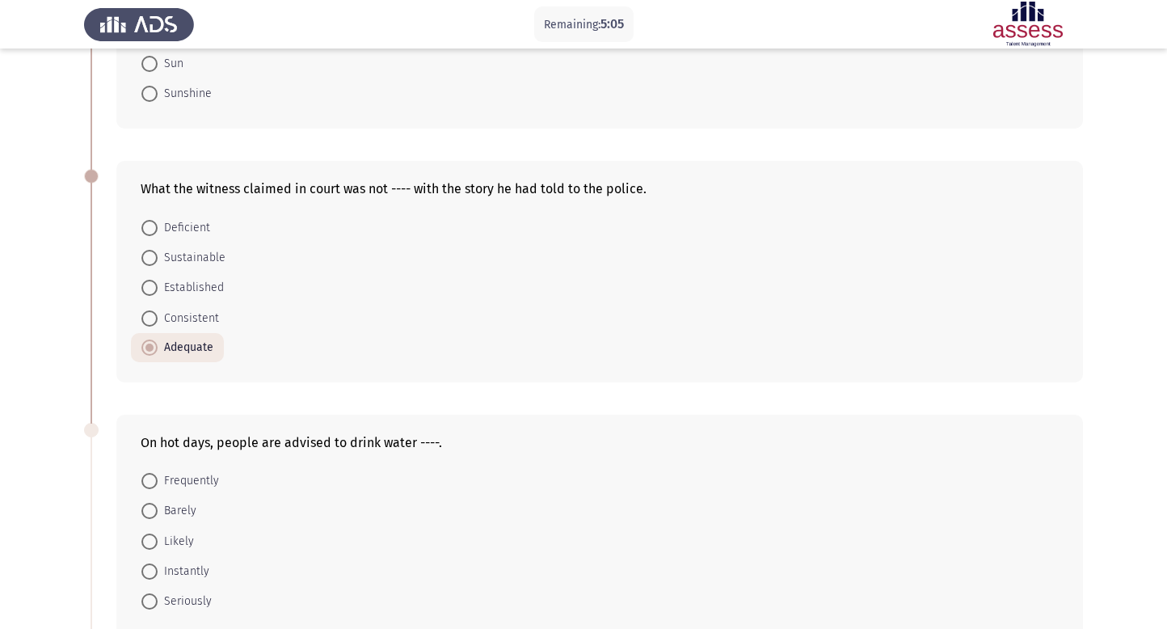
scroll to position [229, 0]
click at [152, 320] on span at bounding box center [149, 318] width 16 height 16
click at [152, 320] on input "Consistent" at bounding box center [149, 318] width 16 height 16
radio input "true"
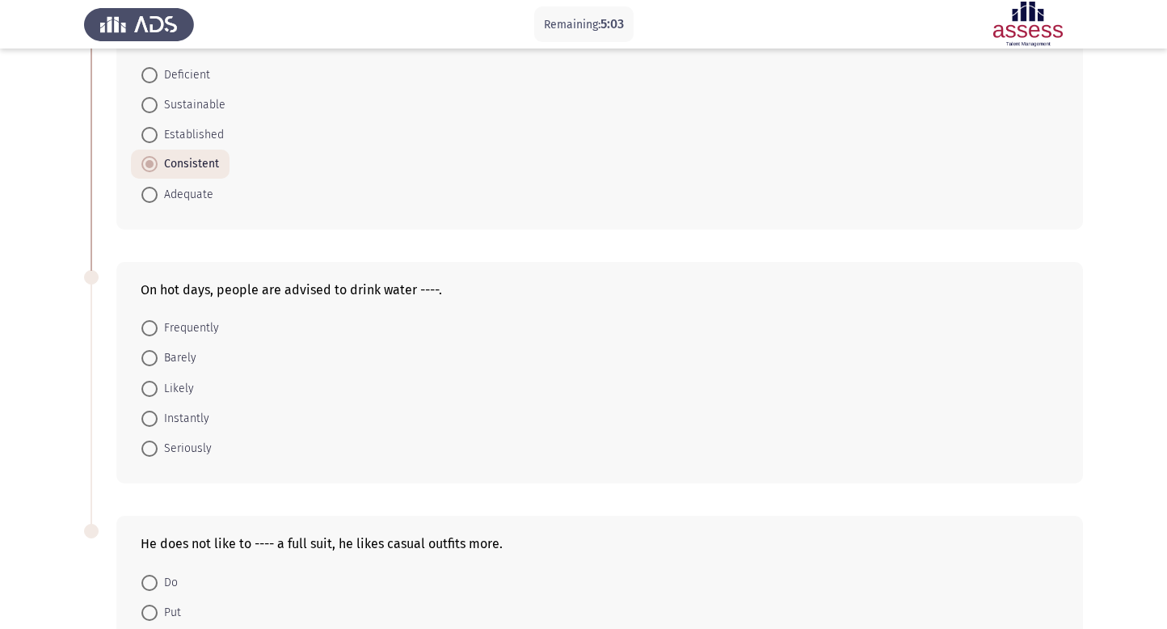
scroll to position [382, 0]
click at [181, 327] on span "Frequently" at bounding box center [188, 327] width 61 height 19
click at [158, 327] on input "Frequently" at bounding box center [149, 327] width 16 height 16
radio input "true"
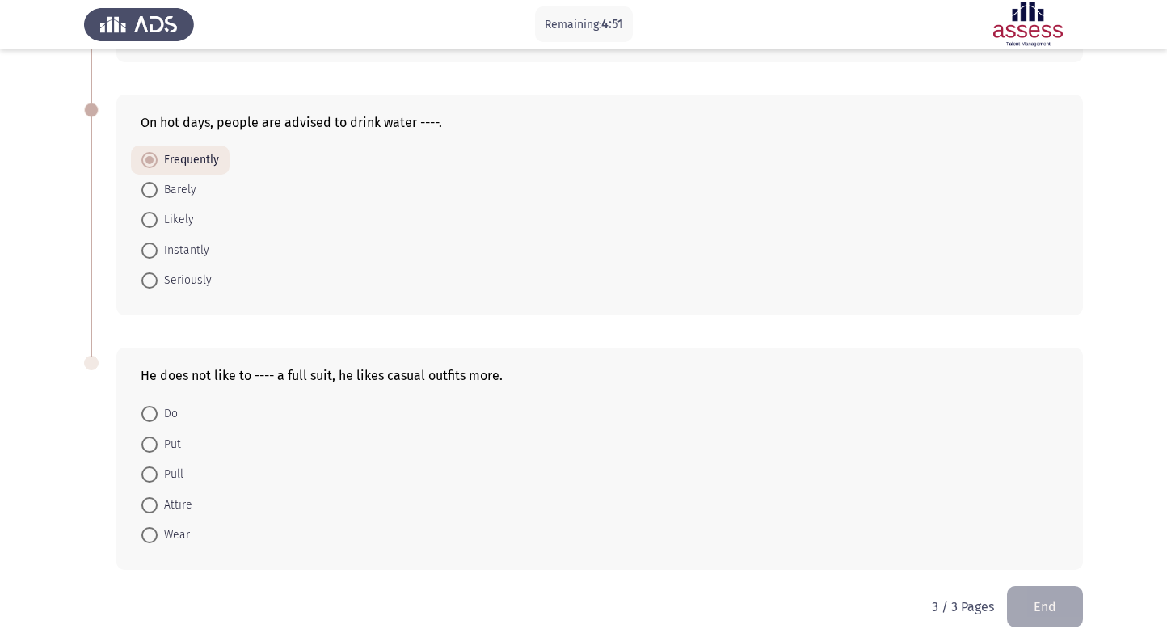
scroll to position [568, 0]
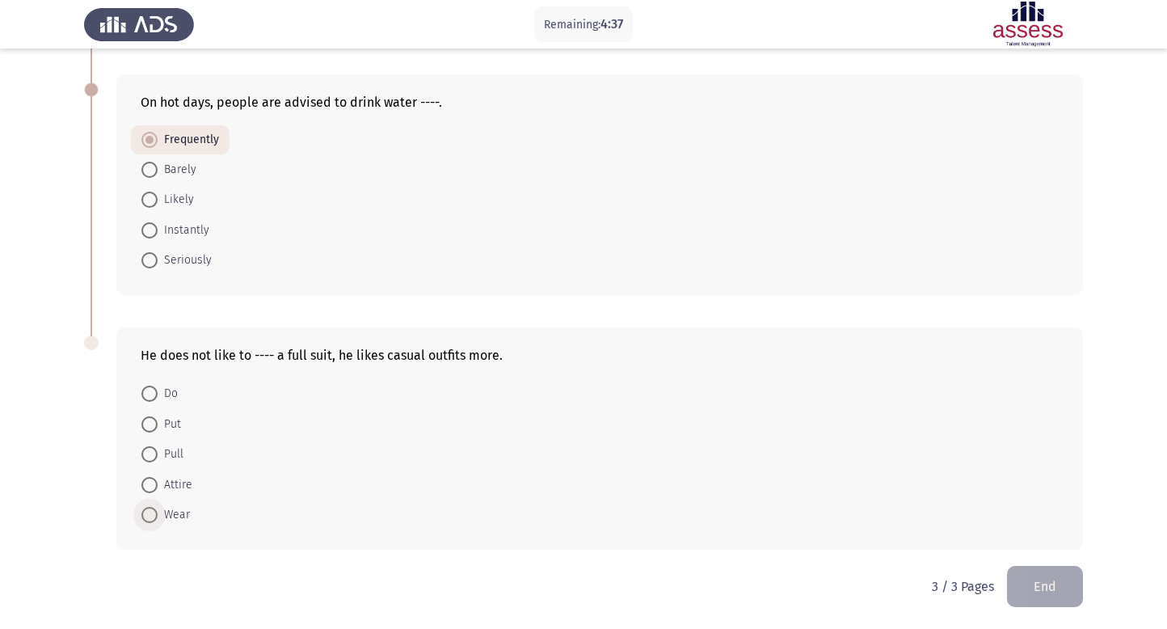
click at [166, 514] on span "Wear" at bounding box center [174, 514] width 32 height 19
click at [158, 514] on input "Wear" at bounding box center [149, 515] width 16 height 16
radio input "true"
click at [162, 389] on span "Do" at bounding box center [168, 394] width 20 height 19
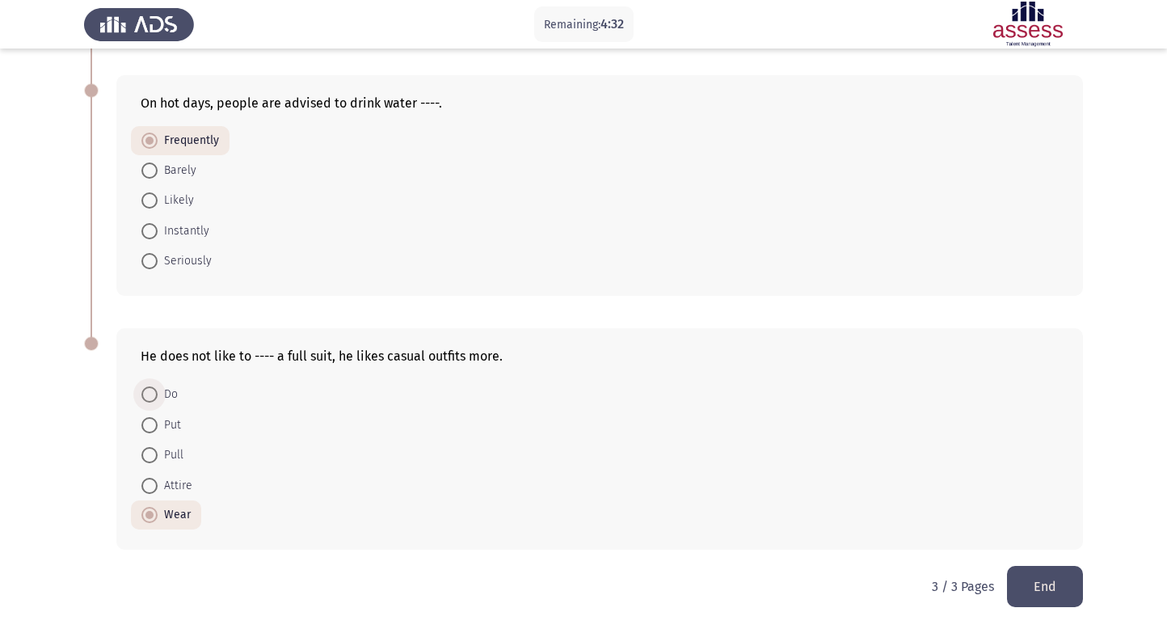
click at [158, 389] on input "Do" at bounding box center [149, 394] width 16 height 16
radio input "true"
click at [156, 512] on span at bounding box center [149, 515] width 16 height 16
click at [156, 512] on input "Wear" at bounding box center [149, 515] width 16 height 16
radio input "true"
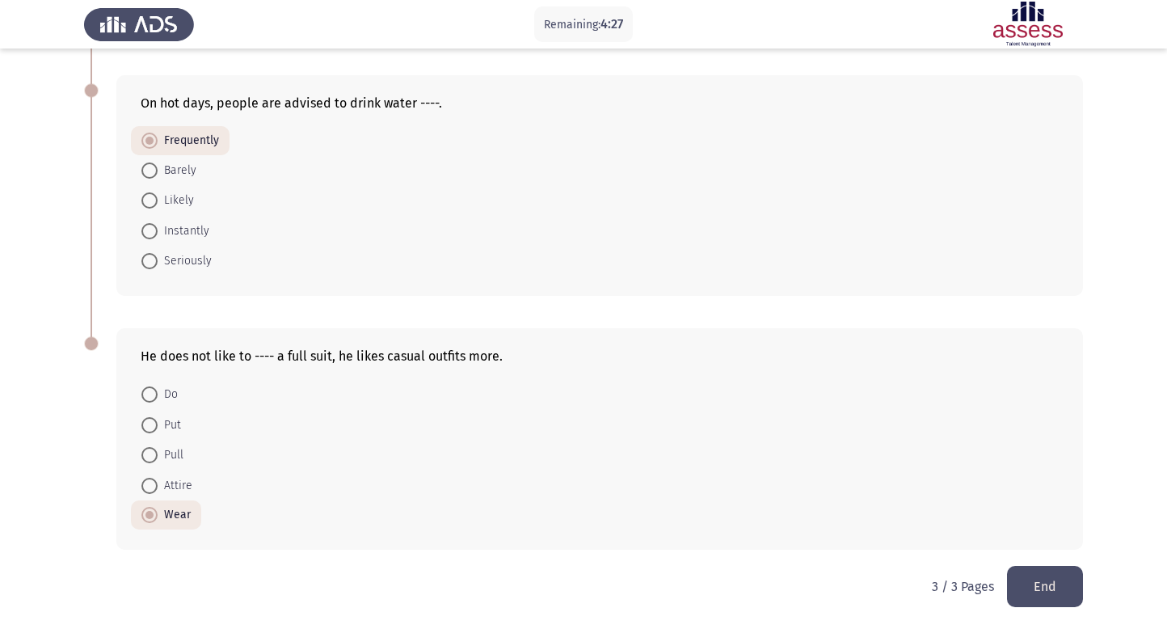
click at [1049, 579] on button "End" at bounding box center [1045, 586] width 76 height 41
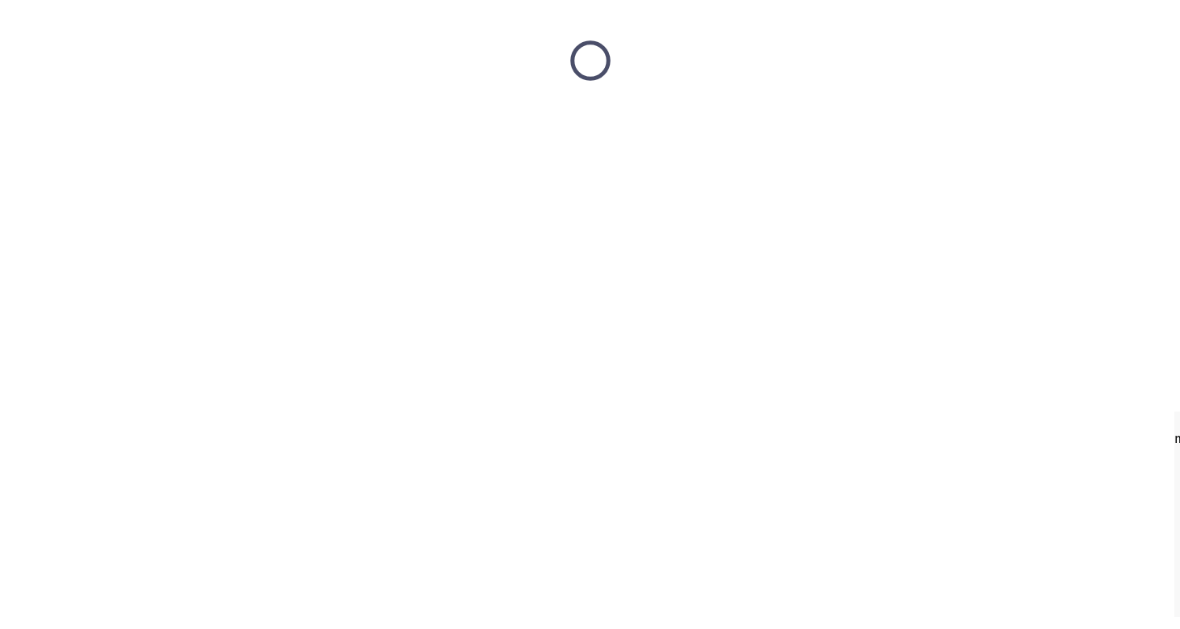
scroll to position [0, 0]
